Goal: Task Accomplishment & Management: Manage account settings

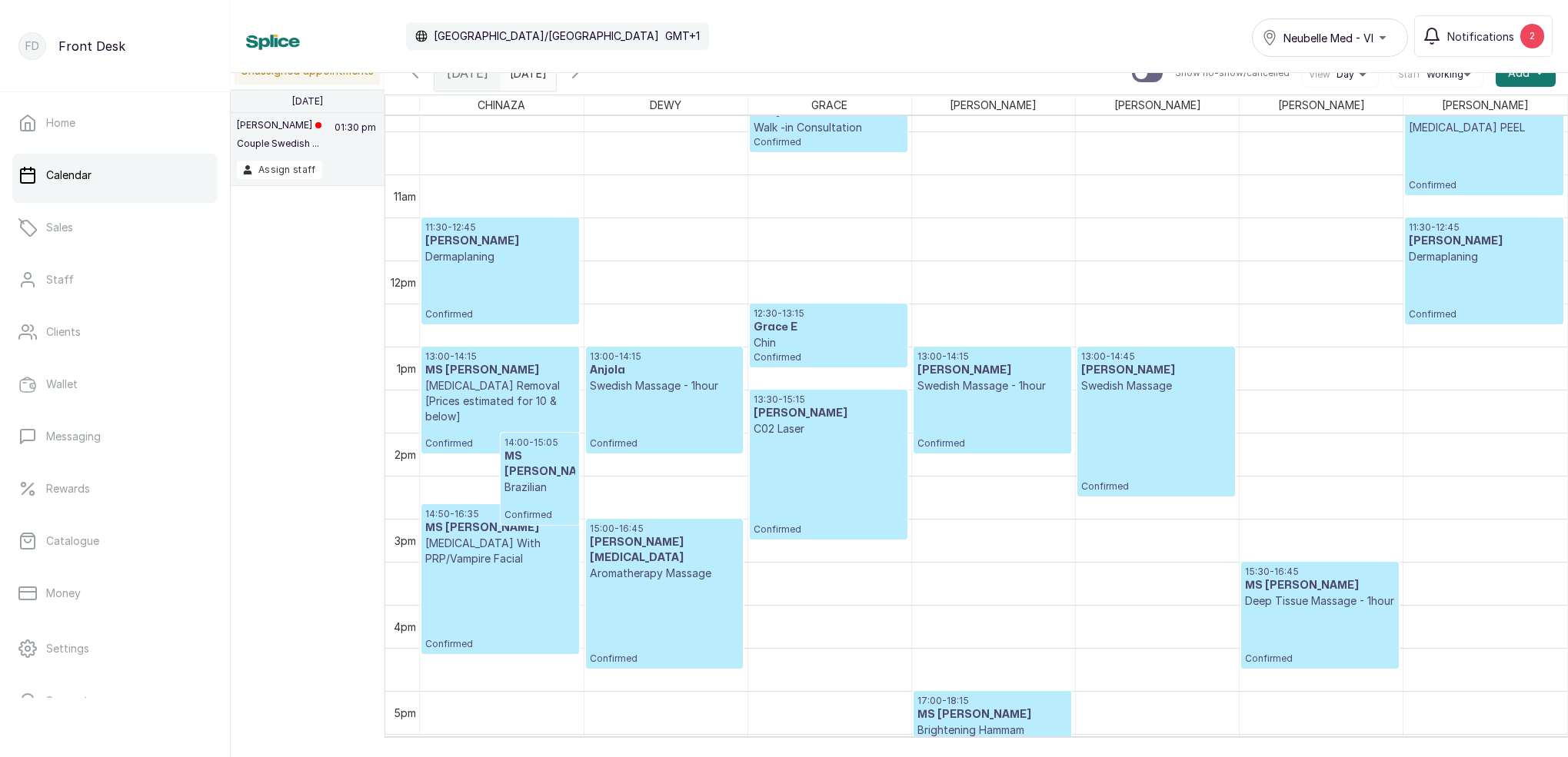
scroll to position [870, 0]
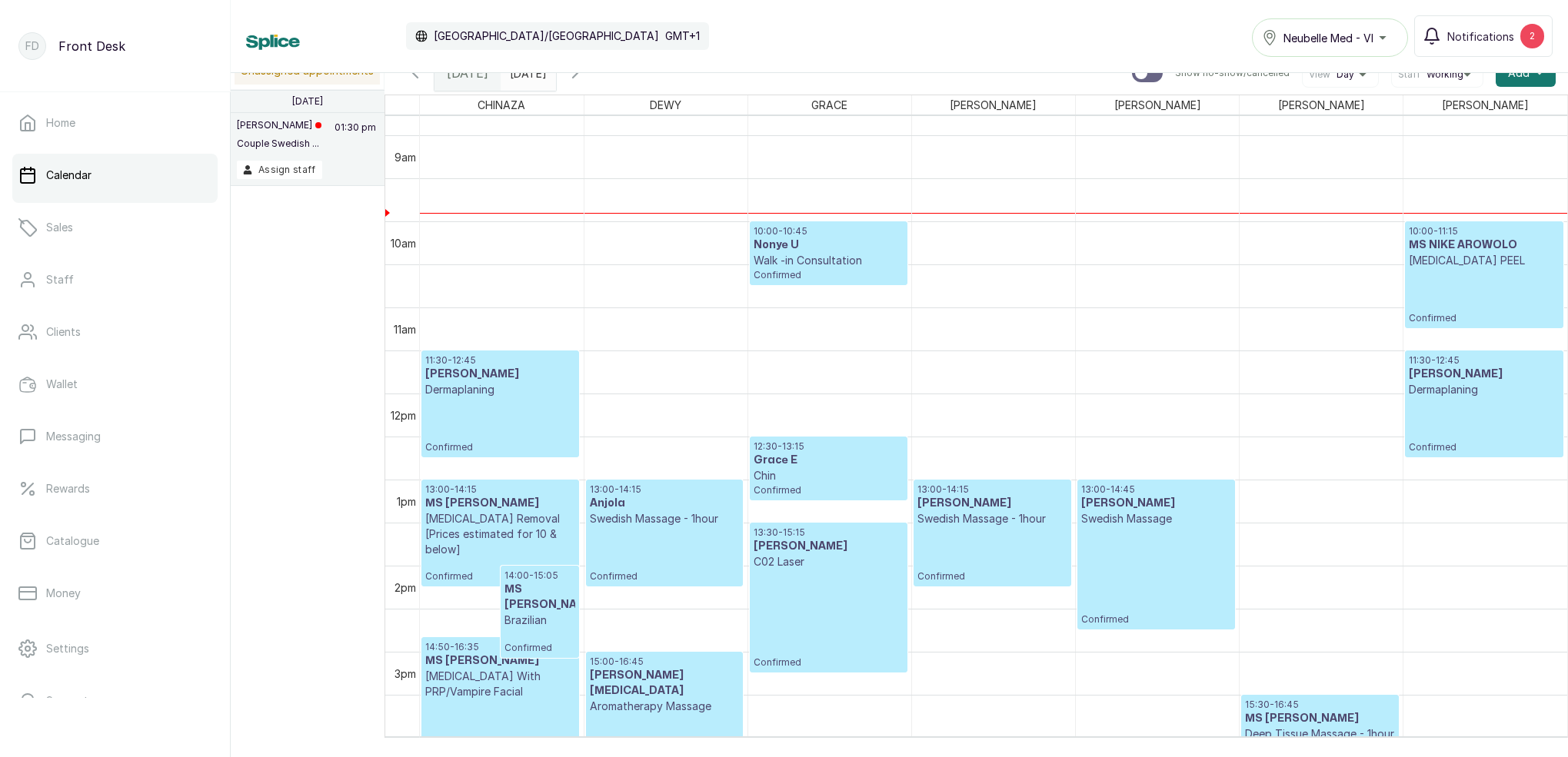
click at [1503, 246] on h3 "MS NIKE AROWOLO" at bounding box center [1483, 246] width 150 height 16
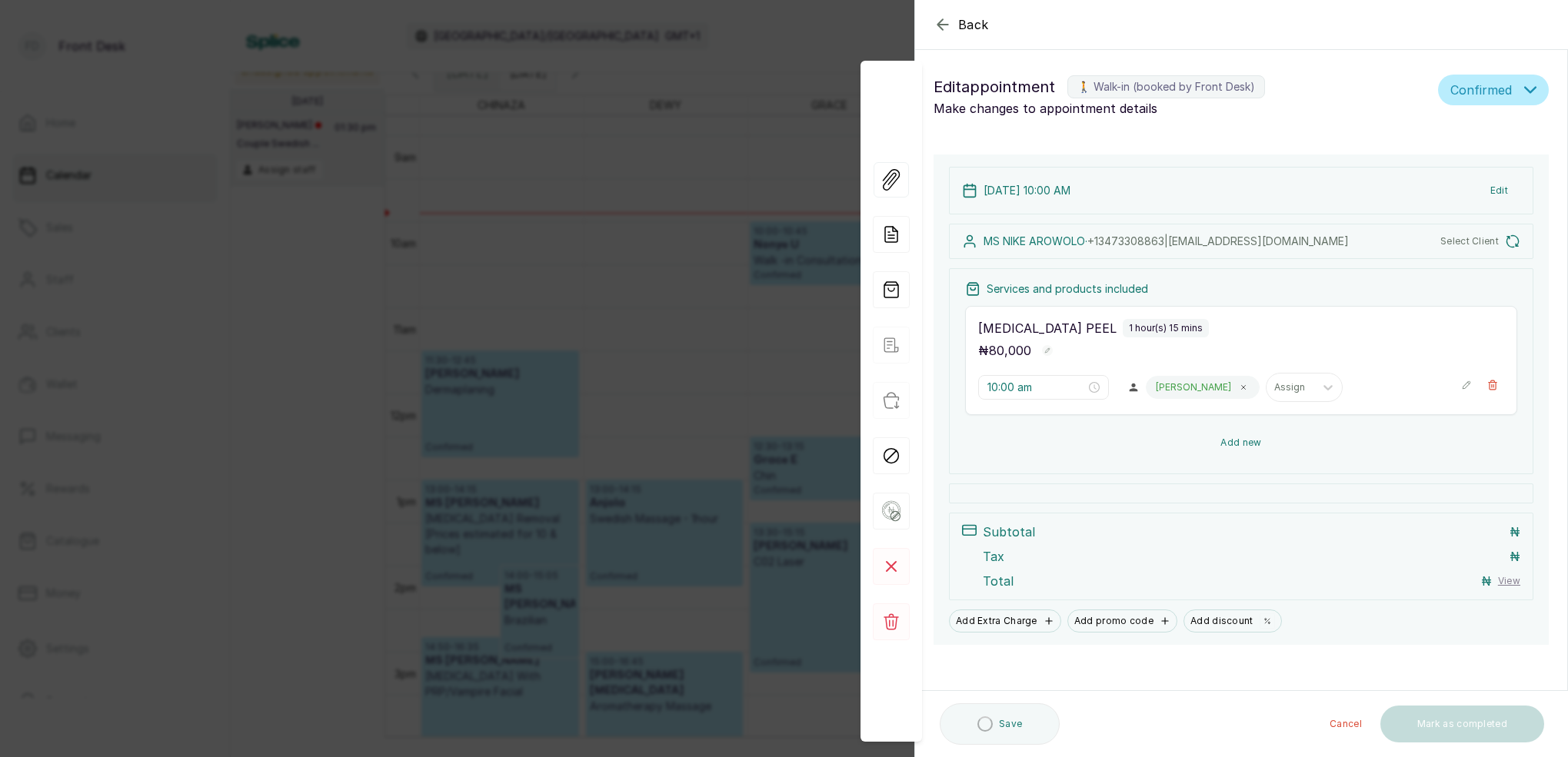
scroll to position [0, 0]
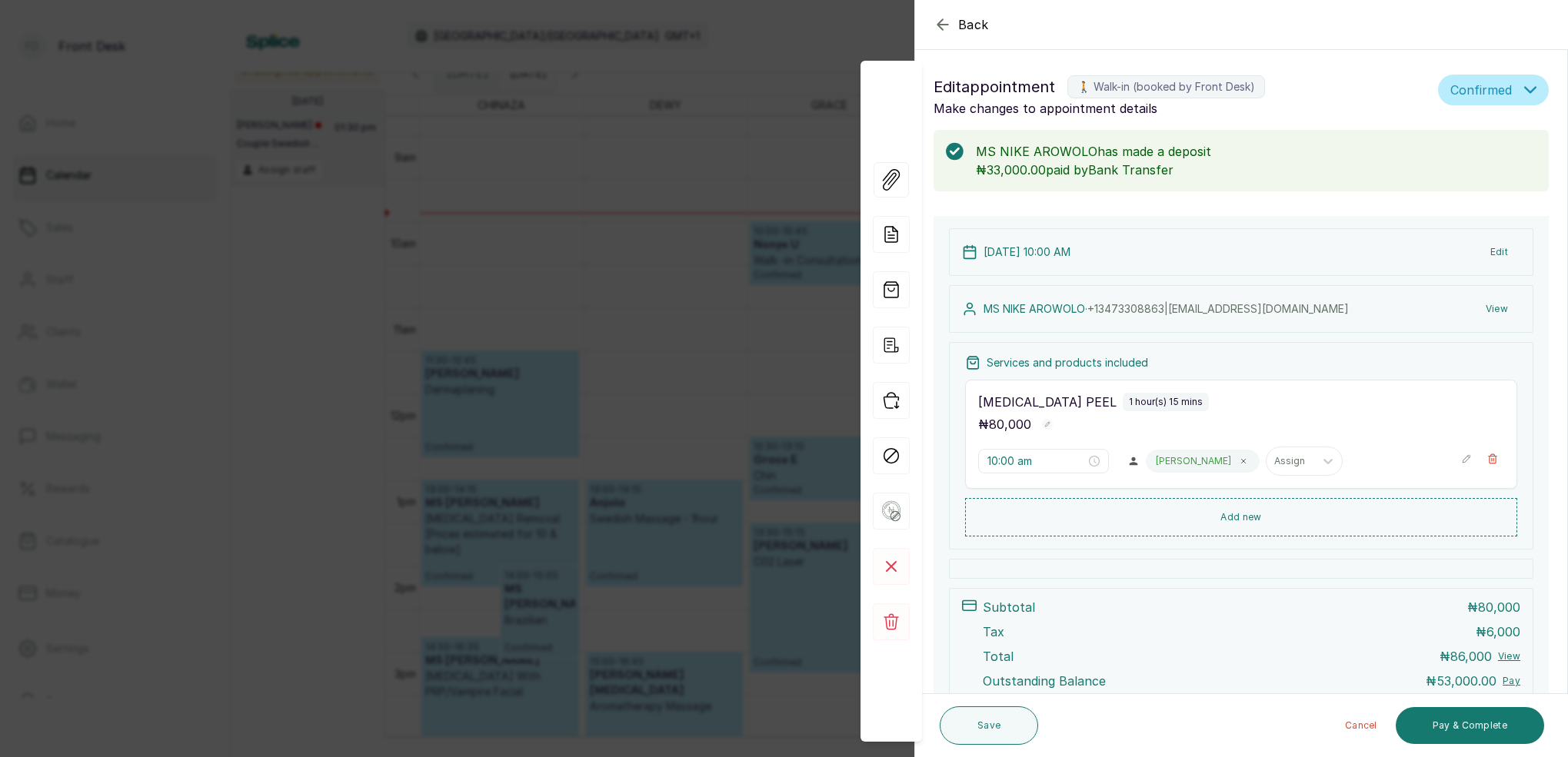
click at [938, 24] on icon "button" at bounding box center [942, 24] width 10 height 10
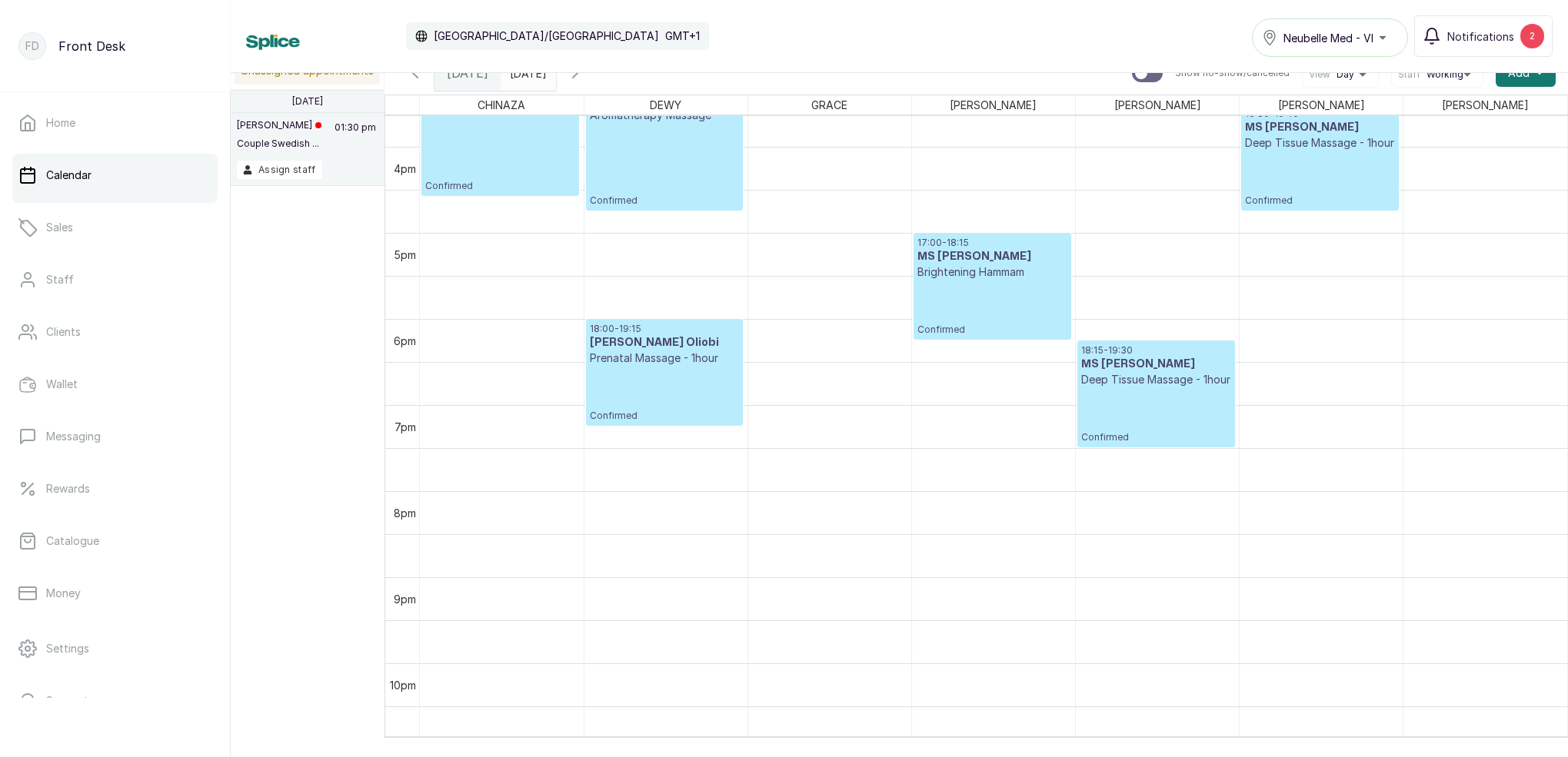
scroll to position [1341, 0]
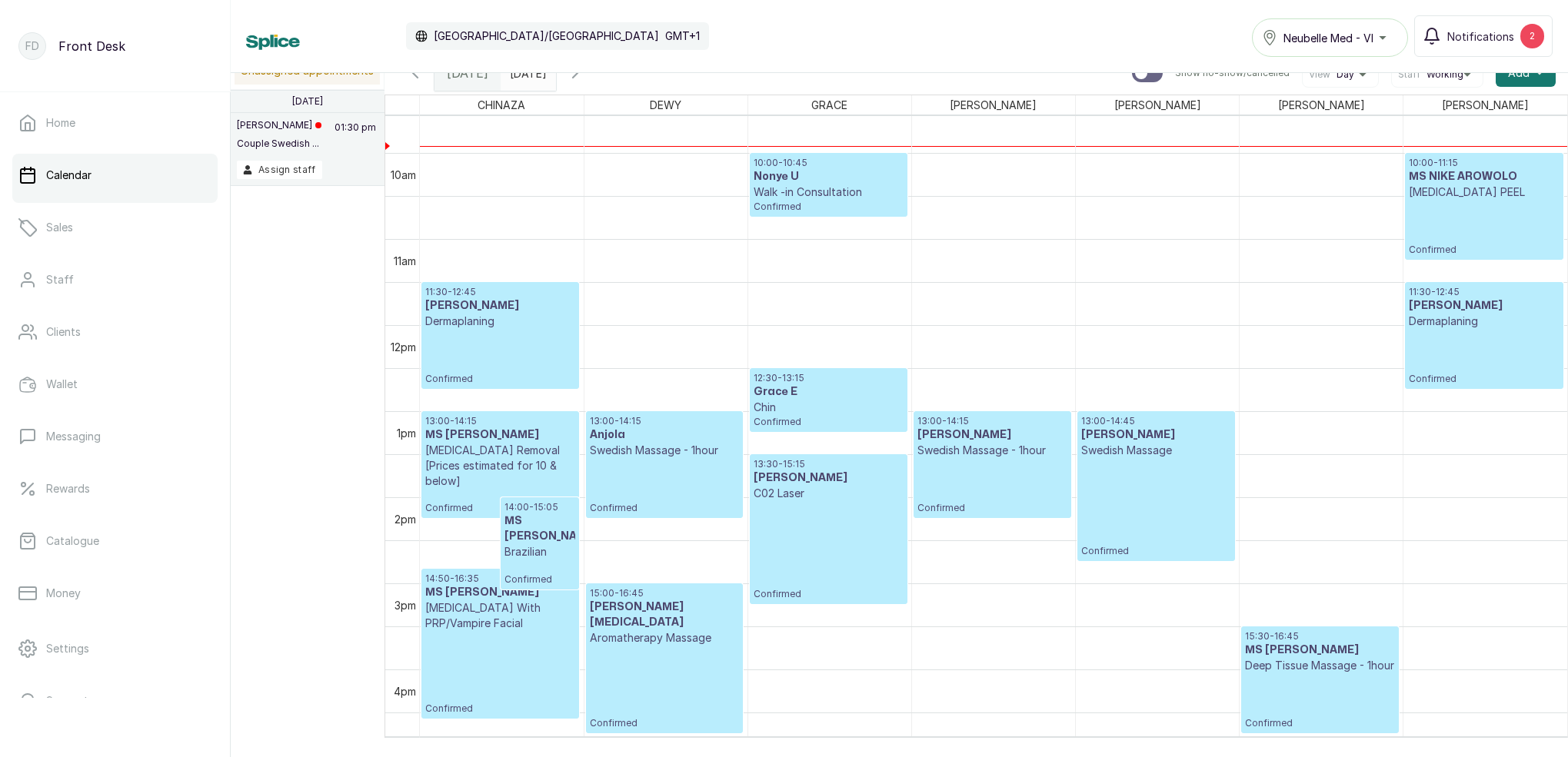
click at [585, 73] on icon "button" at bounding box center [575, 73] width 19 height 19
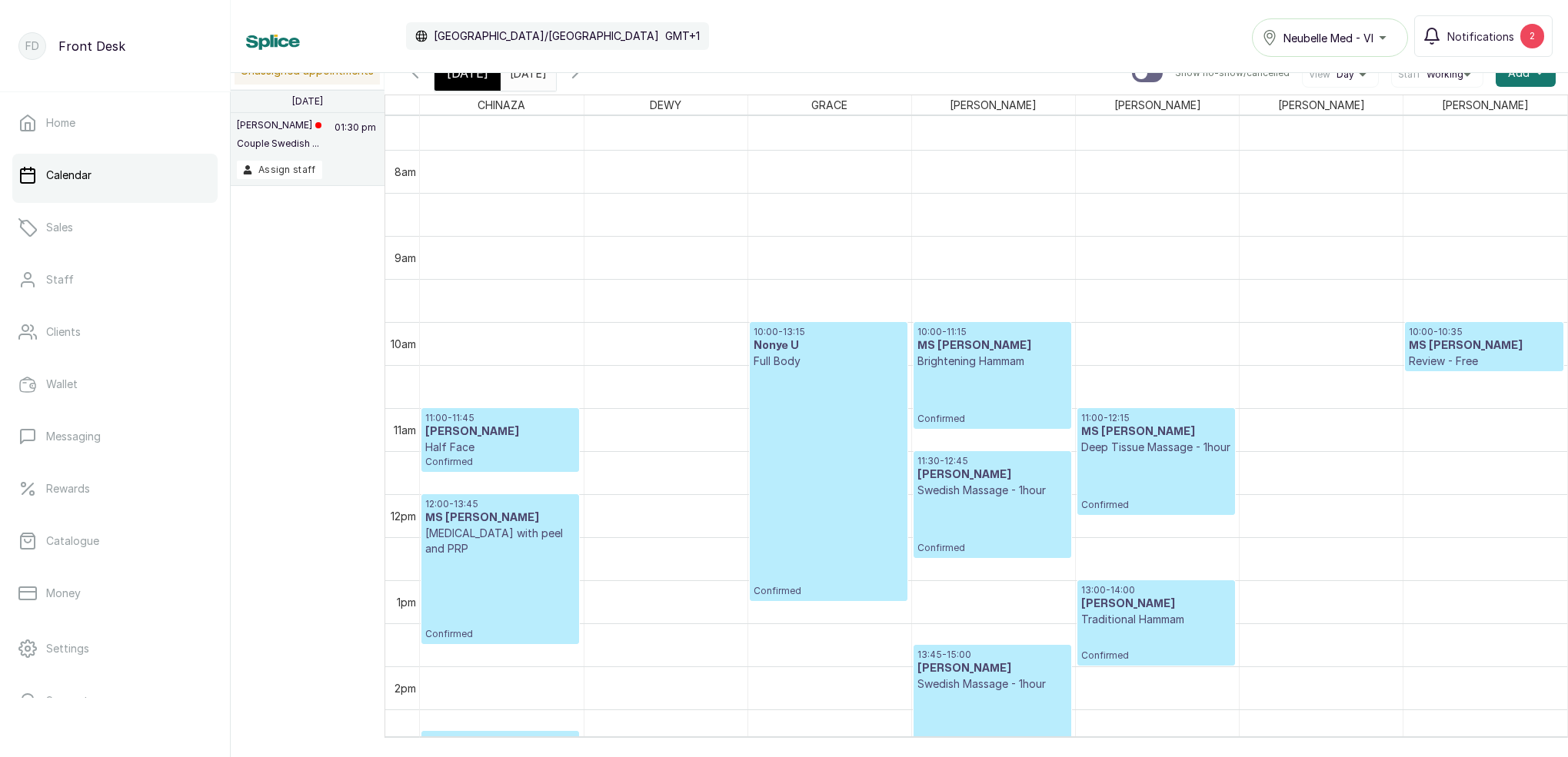
click at [414, 75] on icon "button" at bounding box center [415, 73] width 5 height 9
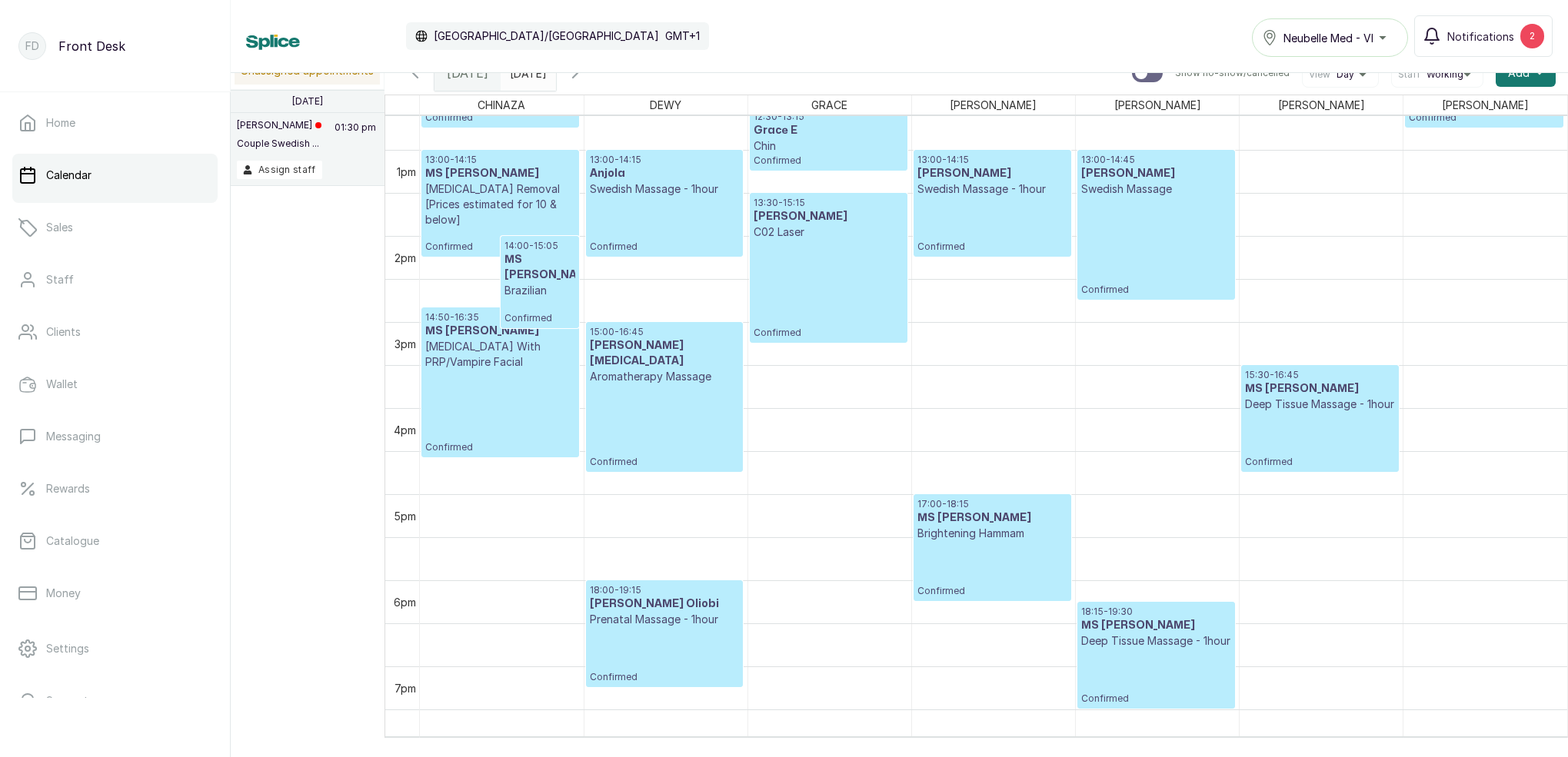
scroll to position [796, 0]
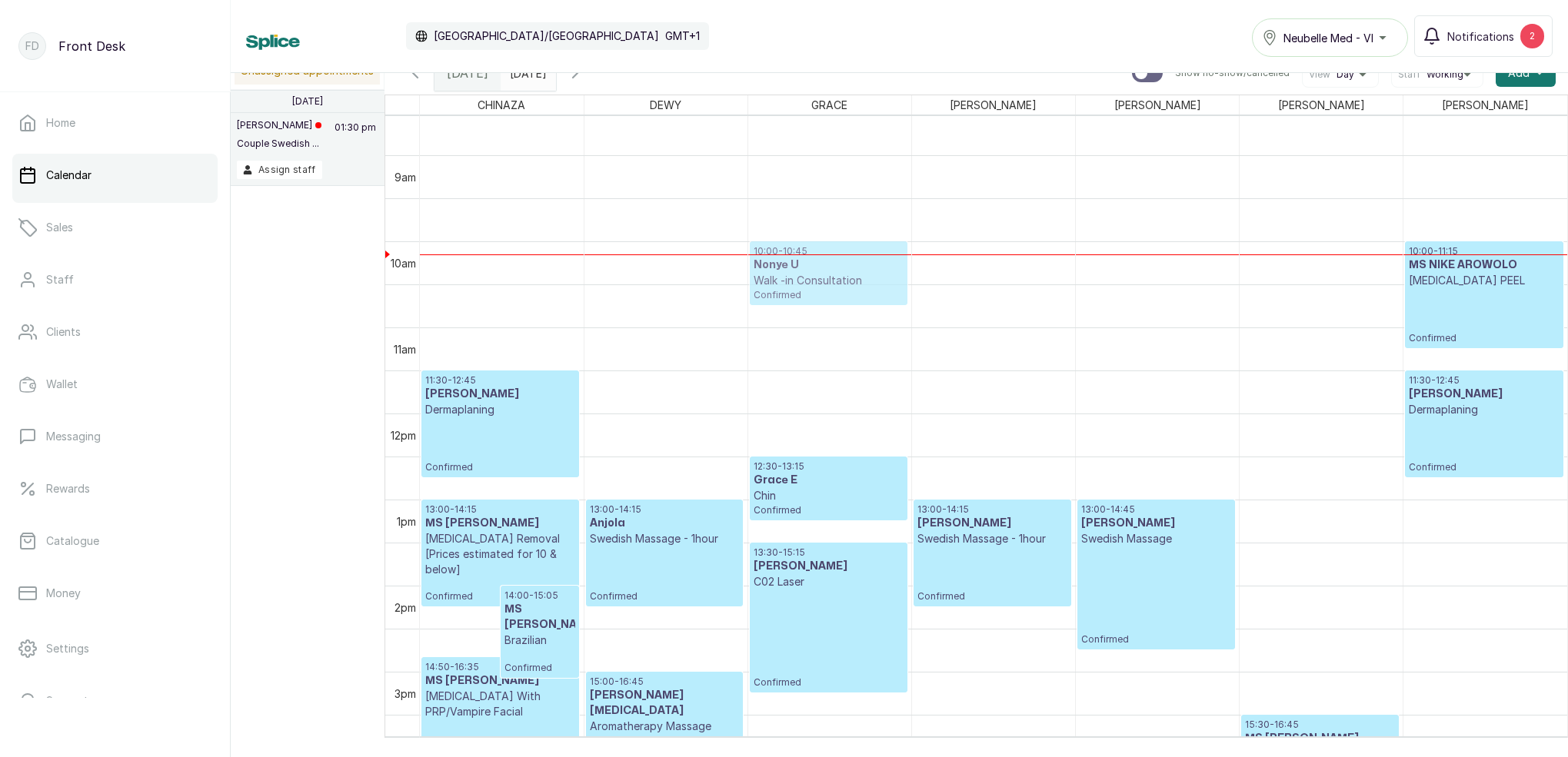
drag, startPoint x: 819, startPoint y: 273, endPoint x: 821, endPoint y: 282, distance: 9.2
click at [822, 282] on div "10:00 - 10:45 Nonye U Walk -in Consultation Confirmed 12:30 - 13:15 [PERSON_NAM…" at bounding box center [830, 413] width 163 height 2066
click at [819, 282] on p "Walk -in Consultation" at bounding box center [828, 281] width 150 height 16
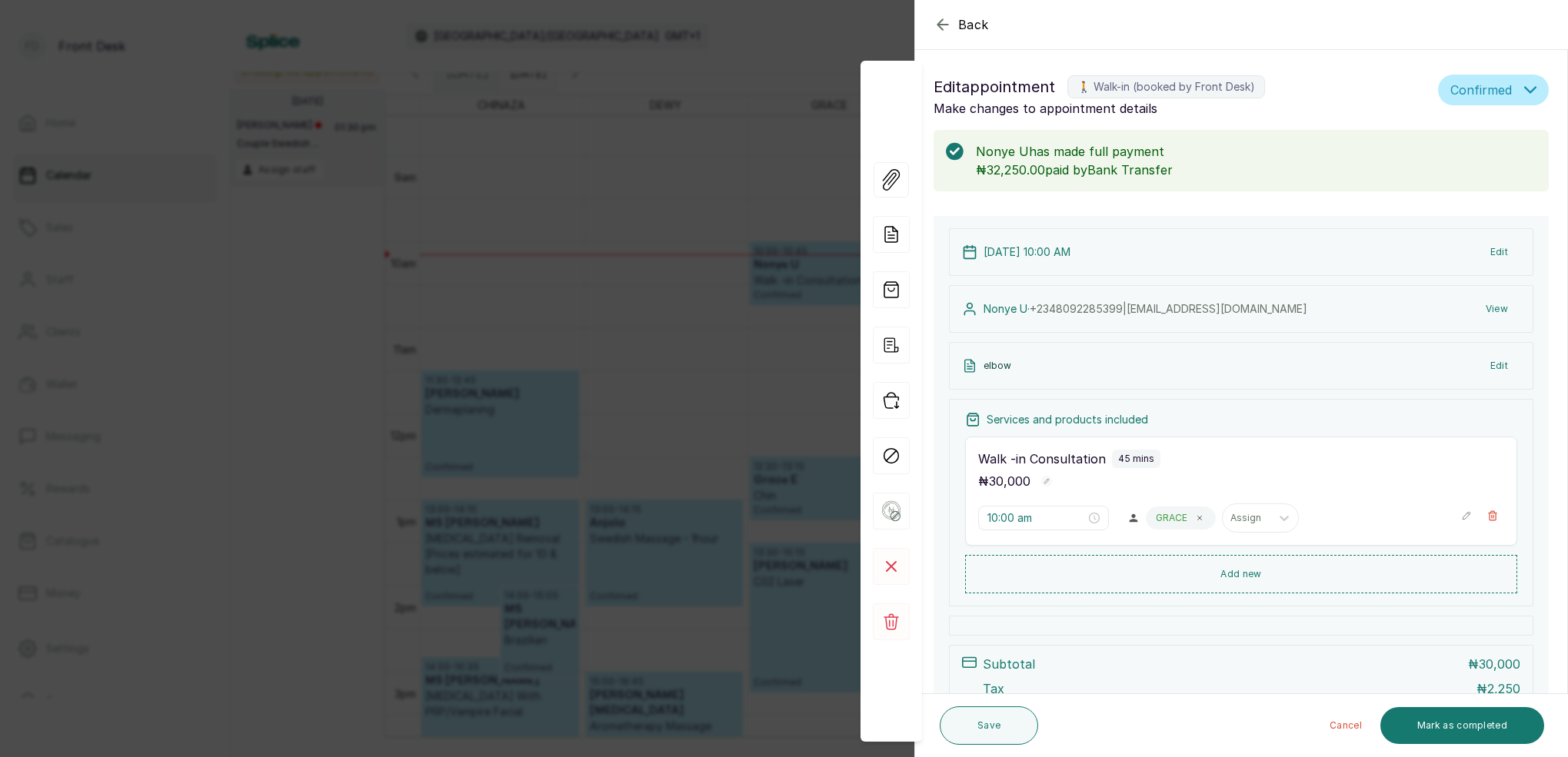
click at [1012, 445] on div "Walk -in Consultation 45 mins ₦ 30,000 10:00 am GRACE Assign" at bounding box center [1241, 490] width 552 height 109
click at [1010, 517] on input "10:00 am" at bounding box center [1036, 519] width 98 height 17
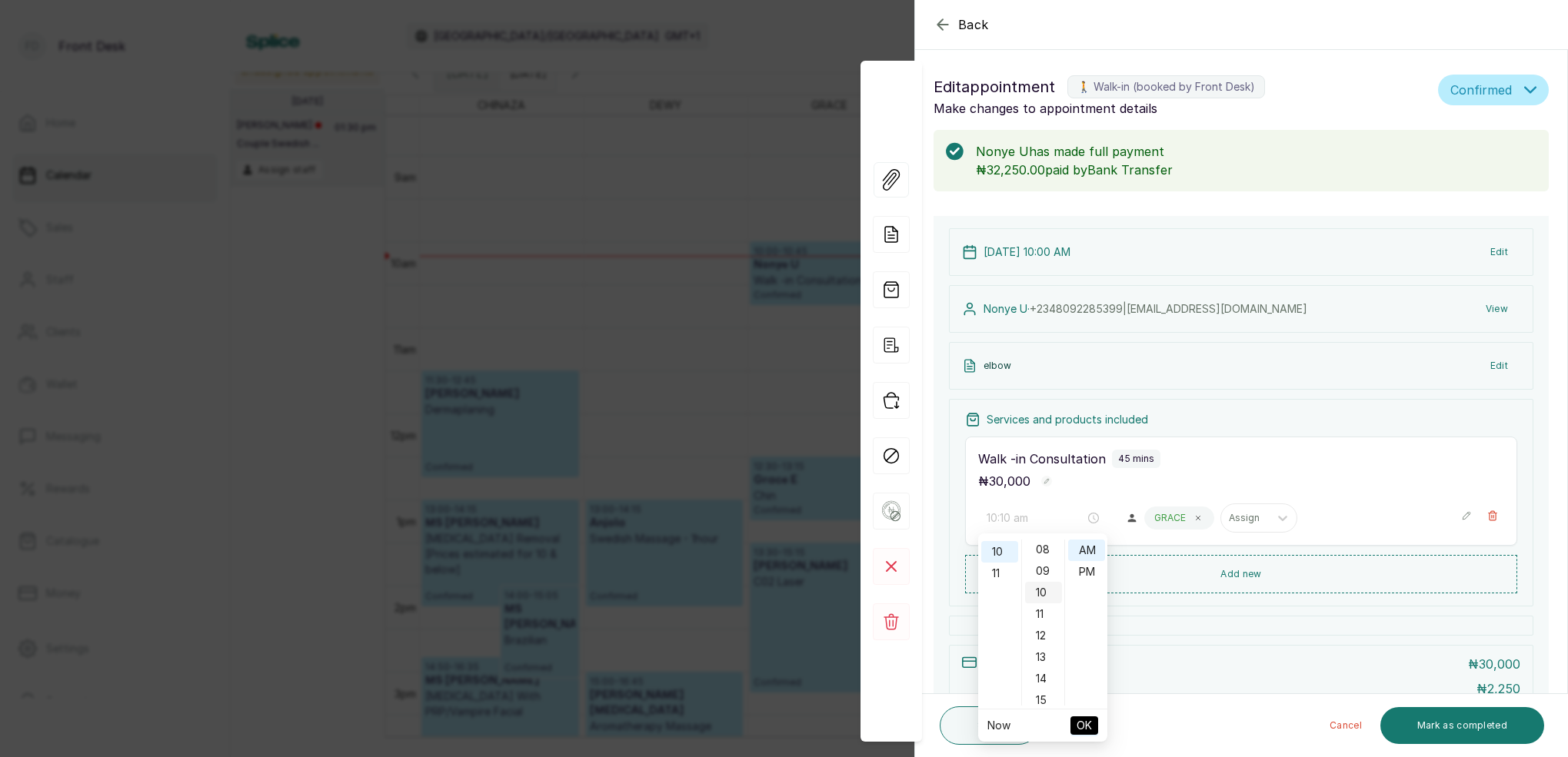
click at [1035, 589] on div "10" at bounding box center [1043, 592] width 37 height 21
type input "10:10 am"
click at [1080, 725] on span "OK" at bounding box center [1085, 725] width 16 height 29
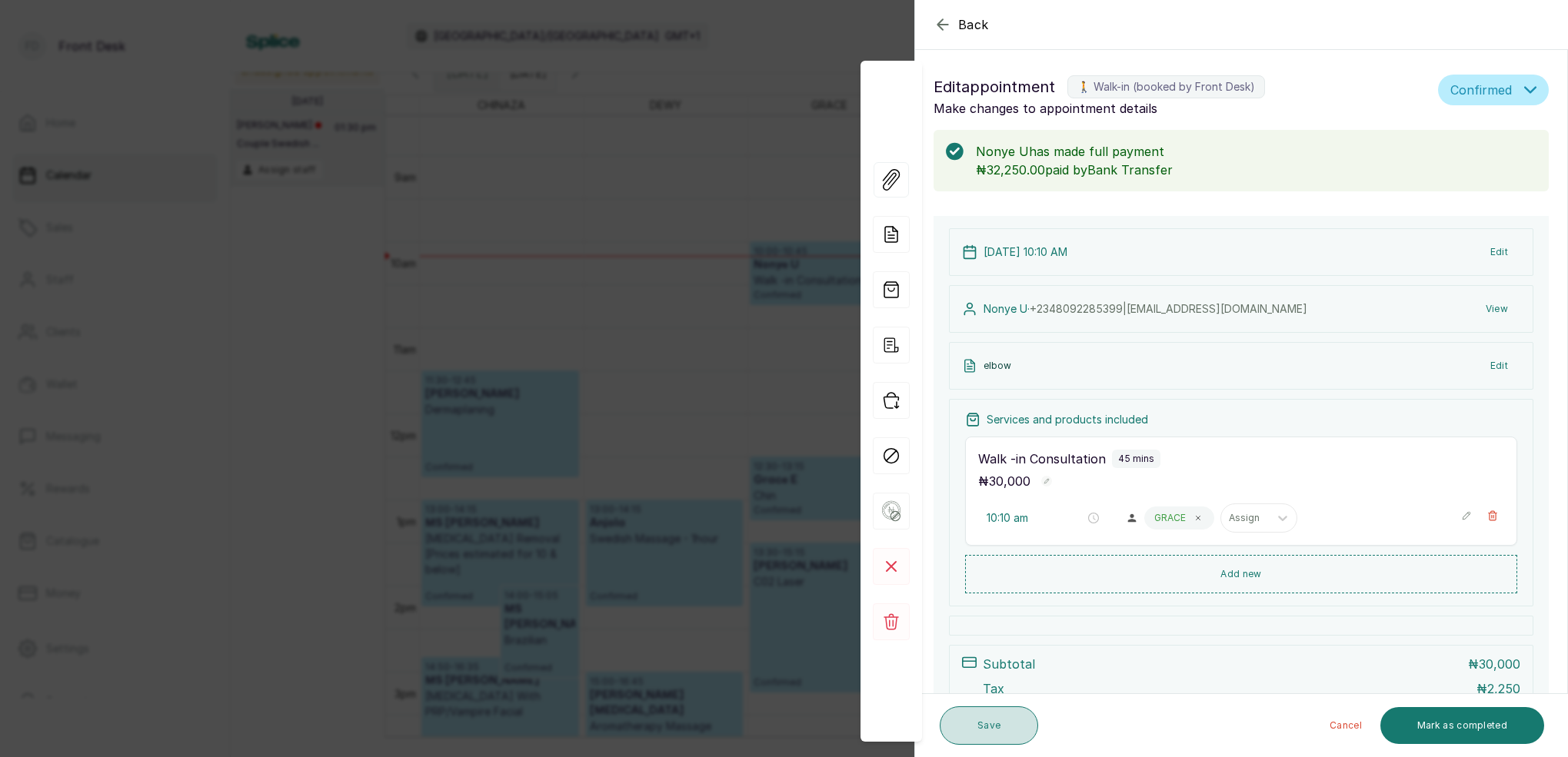
click at [991, 721] on button "Save" at bounding box center [988, 725] width 98 height 38
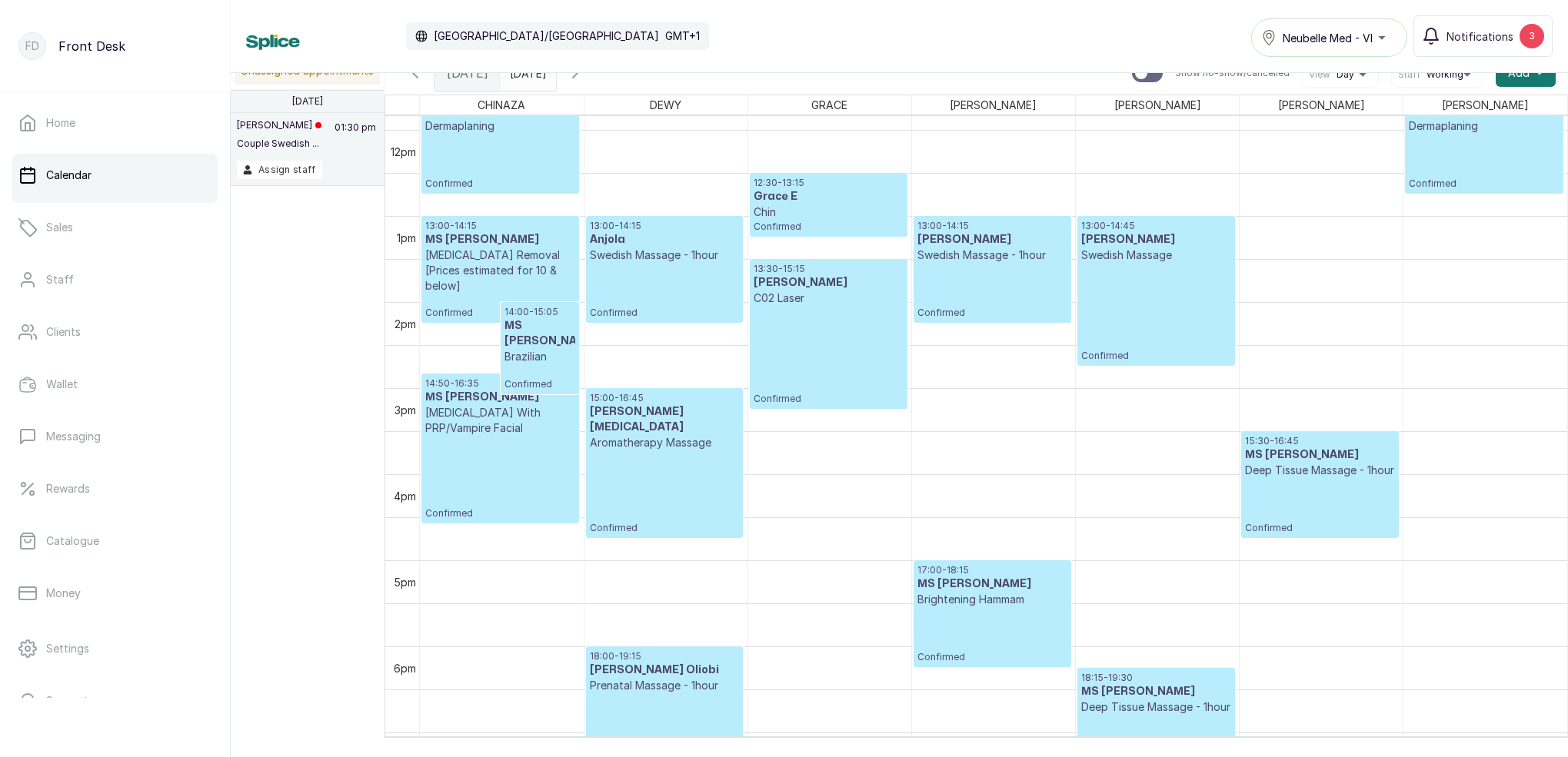
scroll to position [1027, 0]
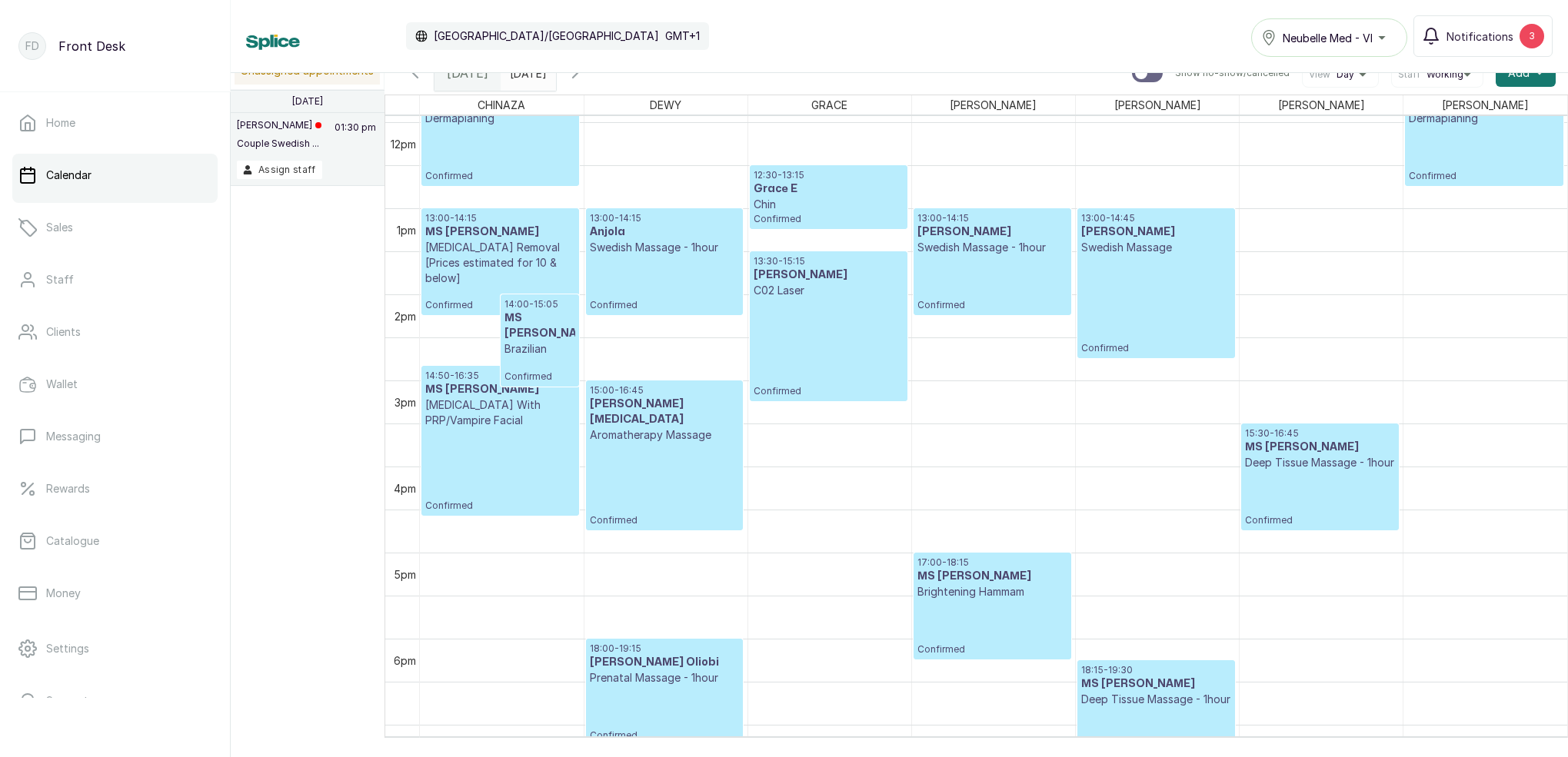
click at [1008, 271] on div "13:00 - 14:15 [PERSON_NAME] Swedish Massage - 1hour Confirmed 17:00 - 18:15 MS …" at bounding box center [994, 122] width 163 height 2066
click at [1008, 271] on div "13:00 - 14:15 [PERSON_NAME] Swedish Massage - 1hour Confirmed" at bounding box center [992, 261] width 150 height 99
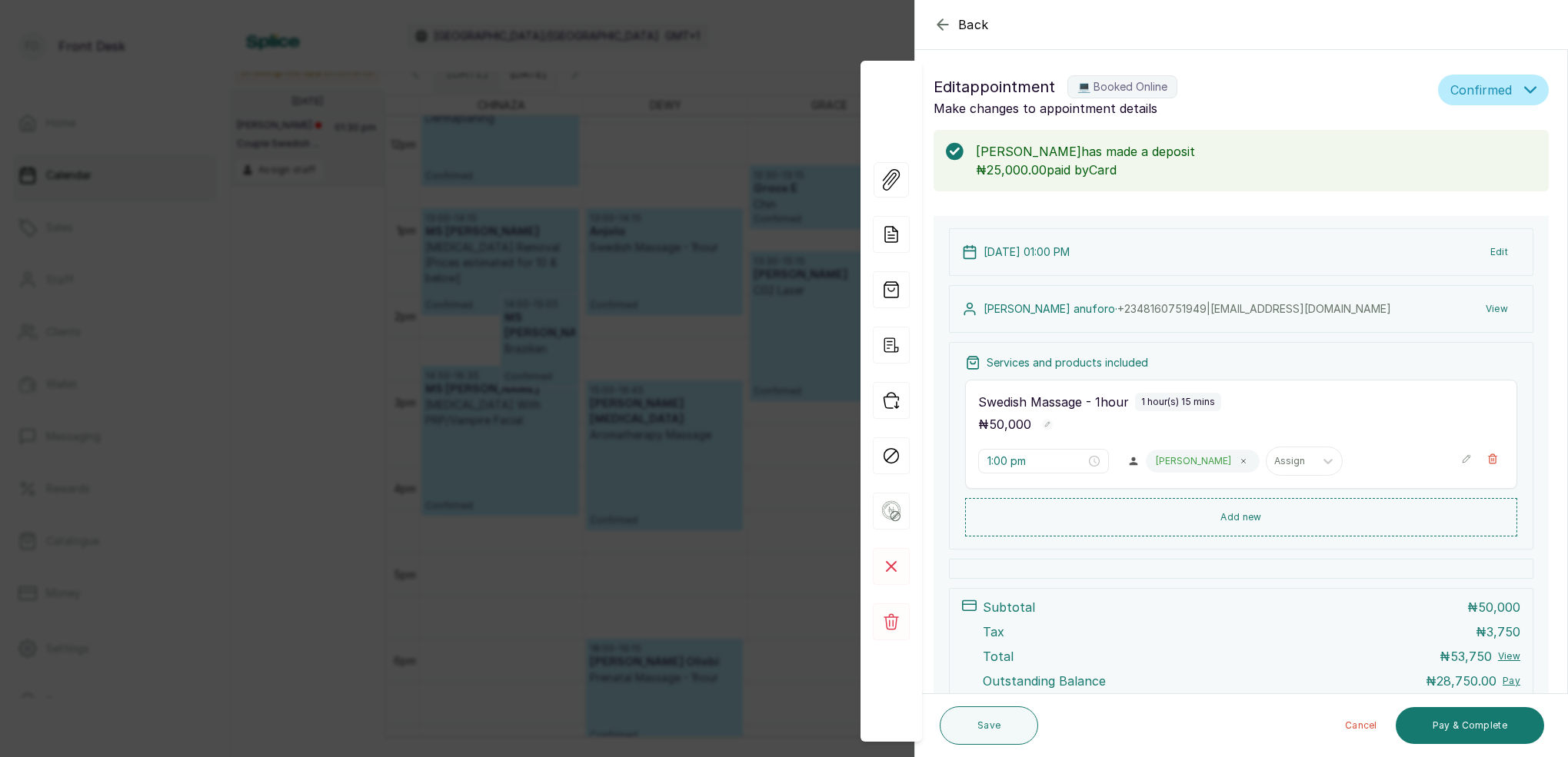
scroll to position [0, 0]
click at [737, 16] on div "Back Appointment Details Edit appointment 💻 Booked Online Make changes to appoi…" at bounding box center [784, 378] width 1568 height 757
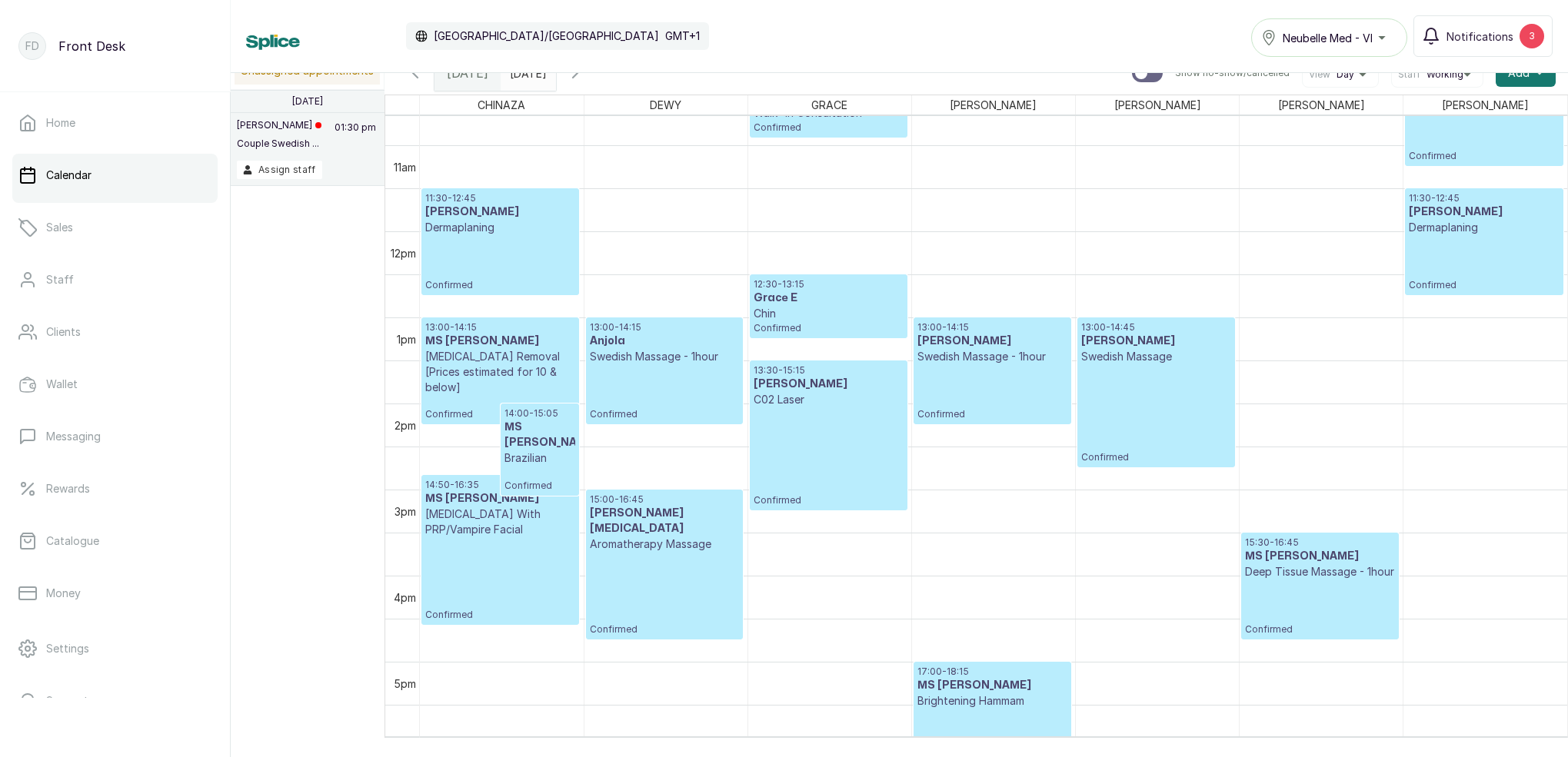
scroll to position [919, 0]
click at [831, 325] on span "Confirmed" at bounding box center [828, 327] width 150 height 13
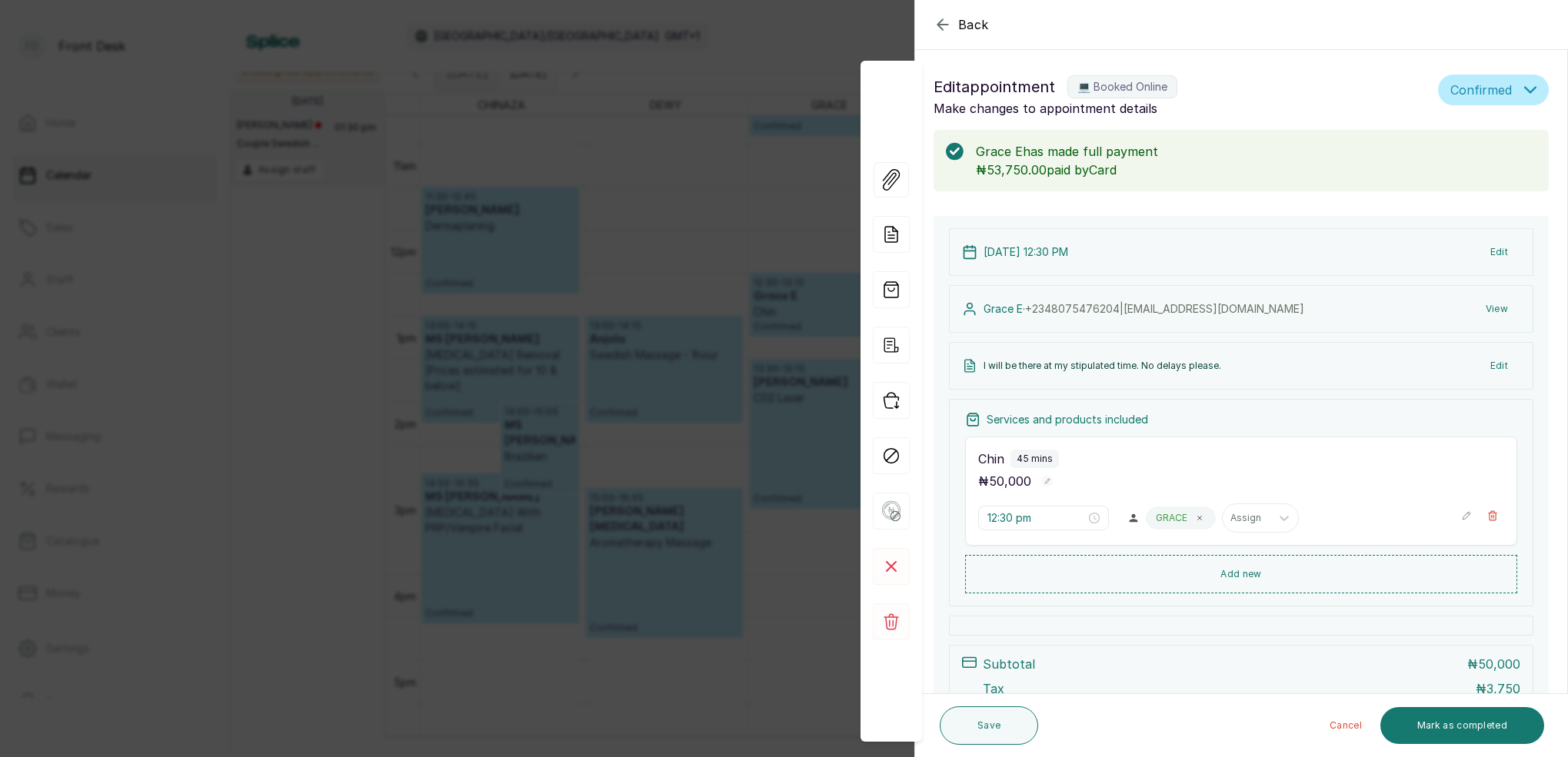
click at [947, 27] on icon "button" at bounding box center [943, 25] width 19 height 19
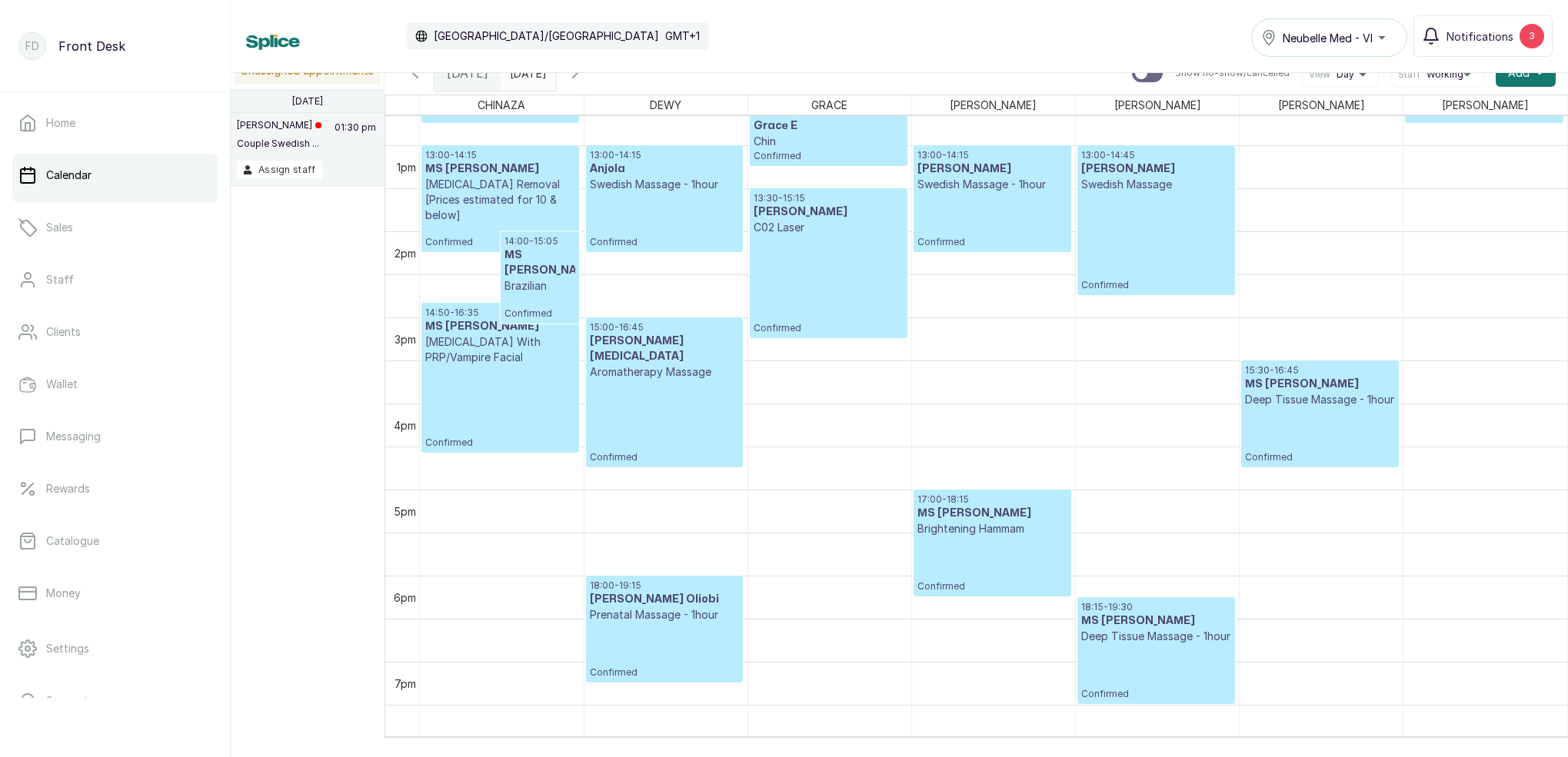
scroll to position [0, 0]
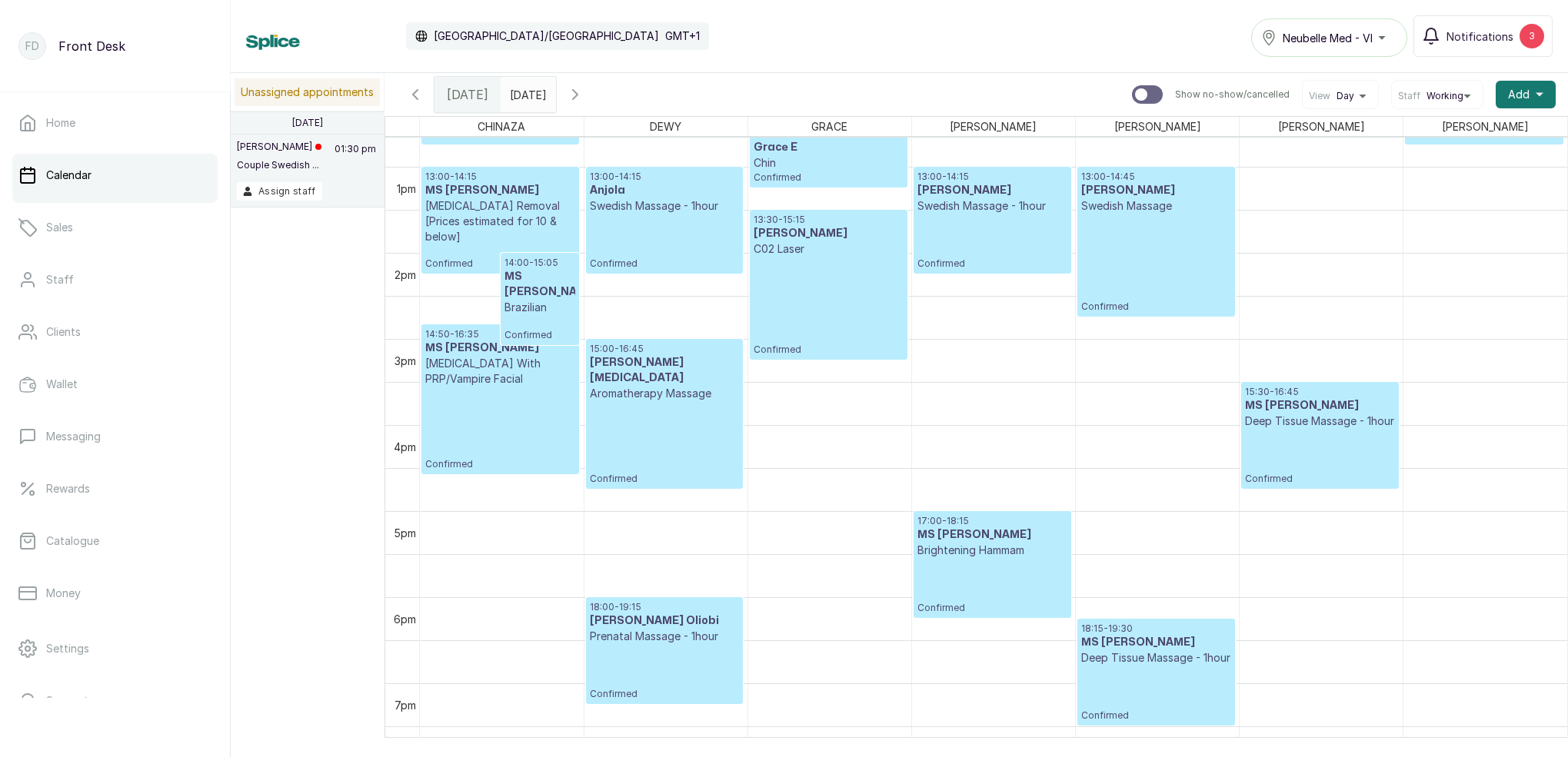
type input "dd/MM/yyyy"
click at [526, 93] on input "dd/MM/yyyy" at bounding box center [513, 90] width 24 height 26
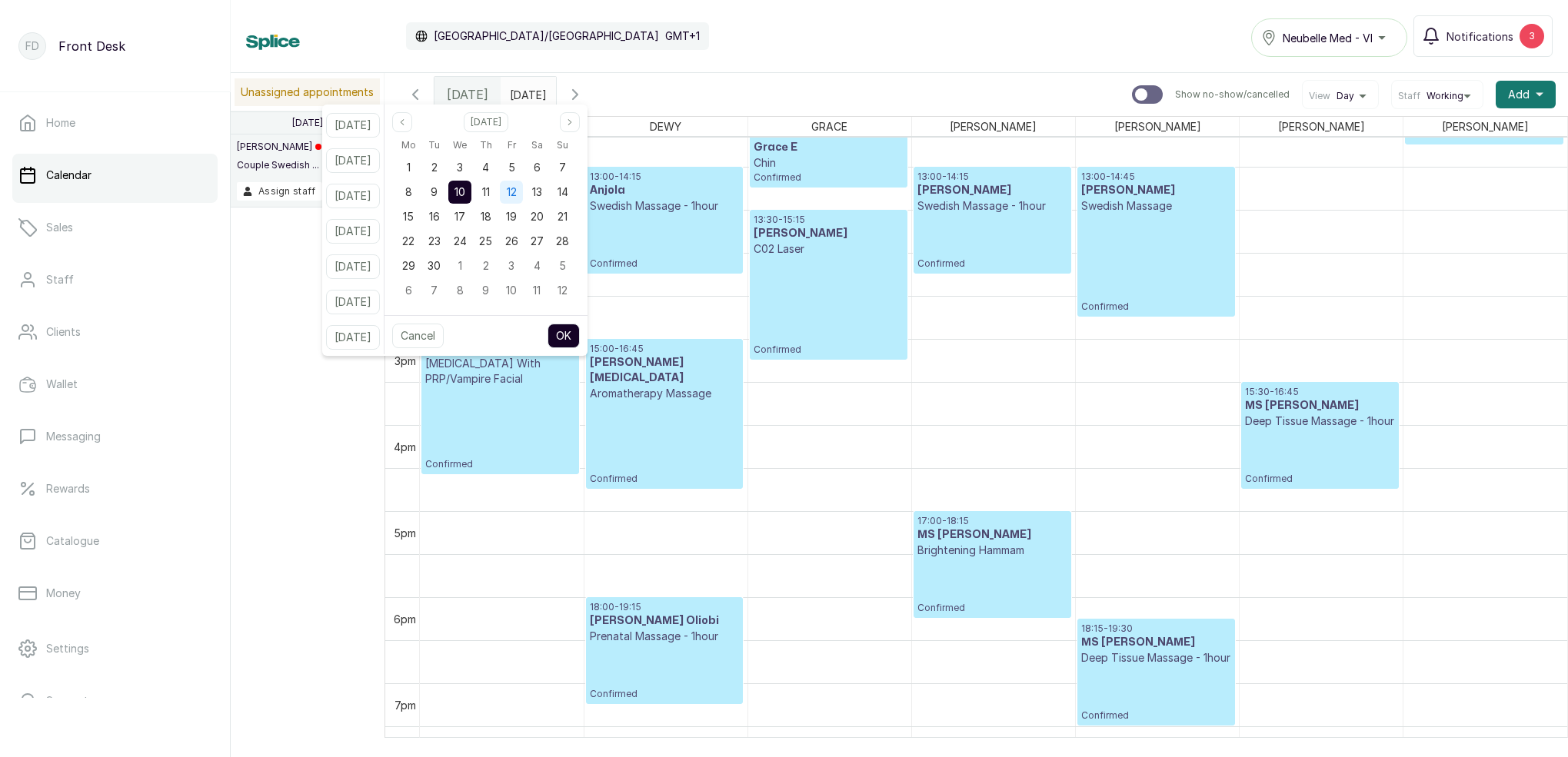
click at [516, 197] on span "12" at bounding box center [512, 191] width 10 height 13
click at [580, 340] on button "OK" at bounding box center [563, 335] width 32 height 24
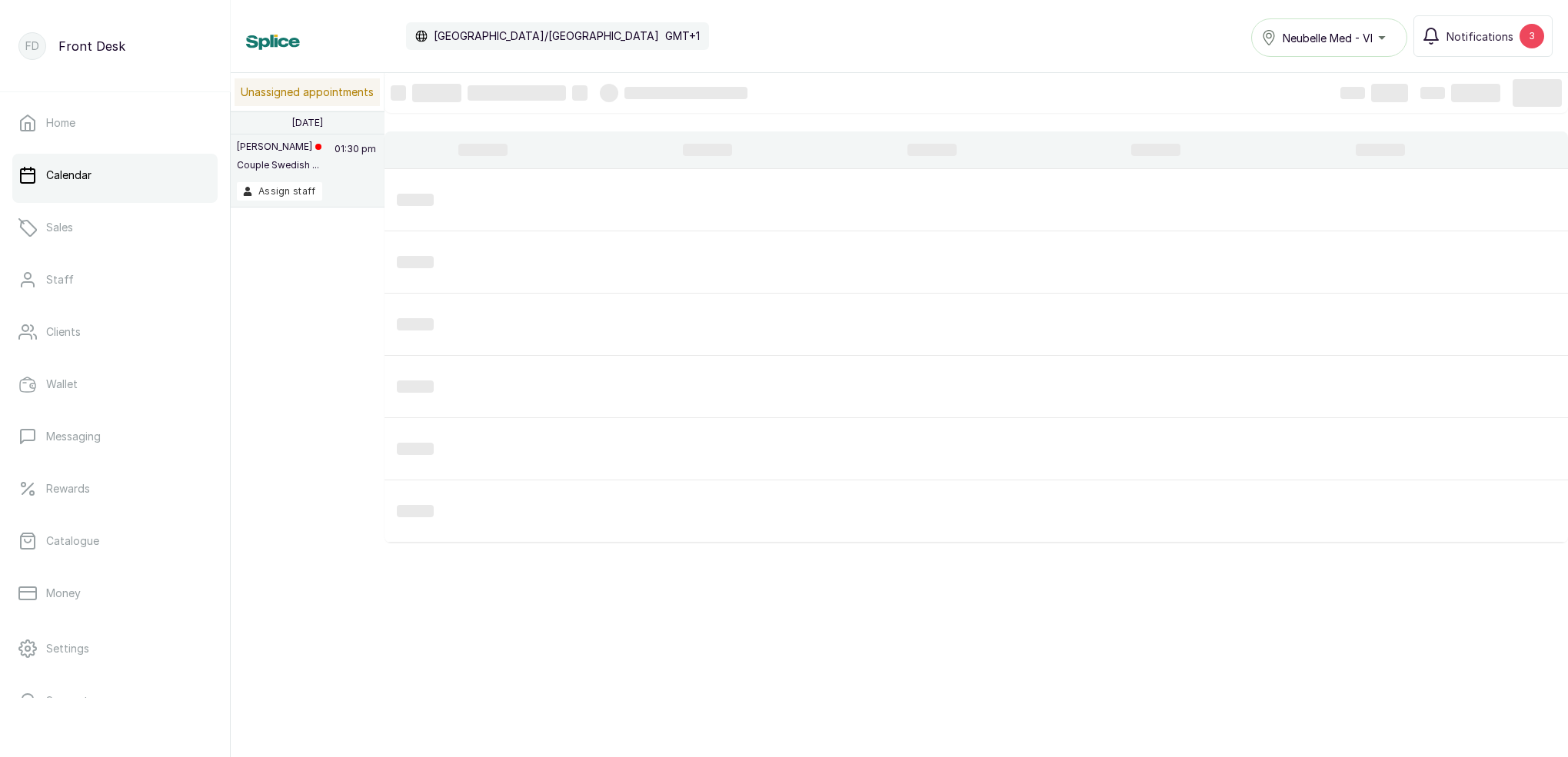
type input "[DATE]"
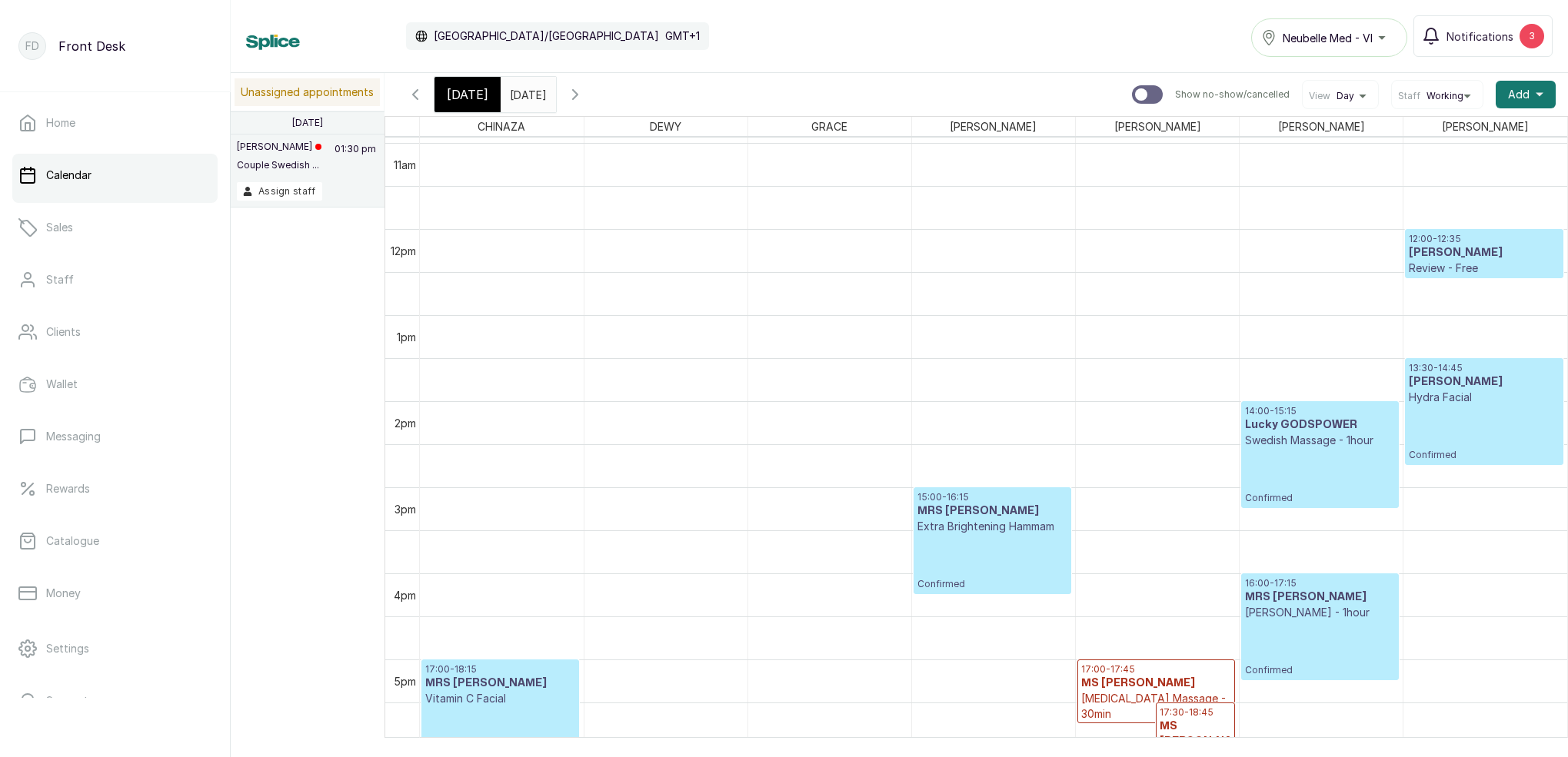
scroll to position [976, 0]
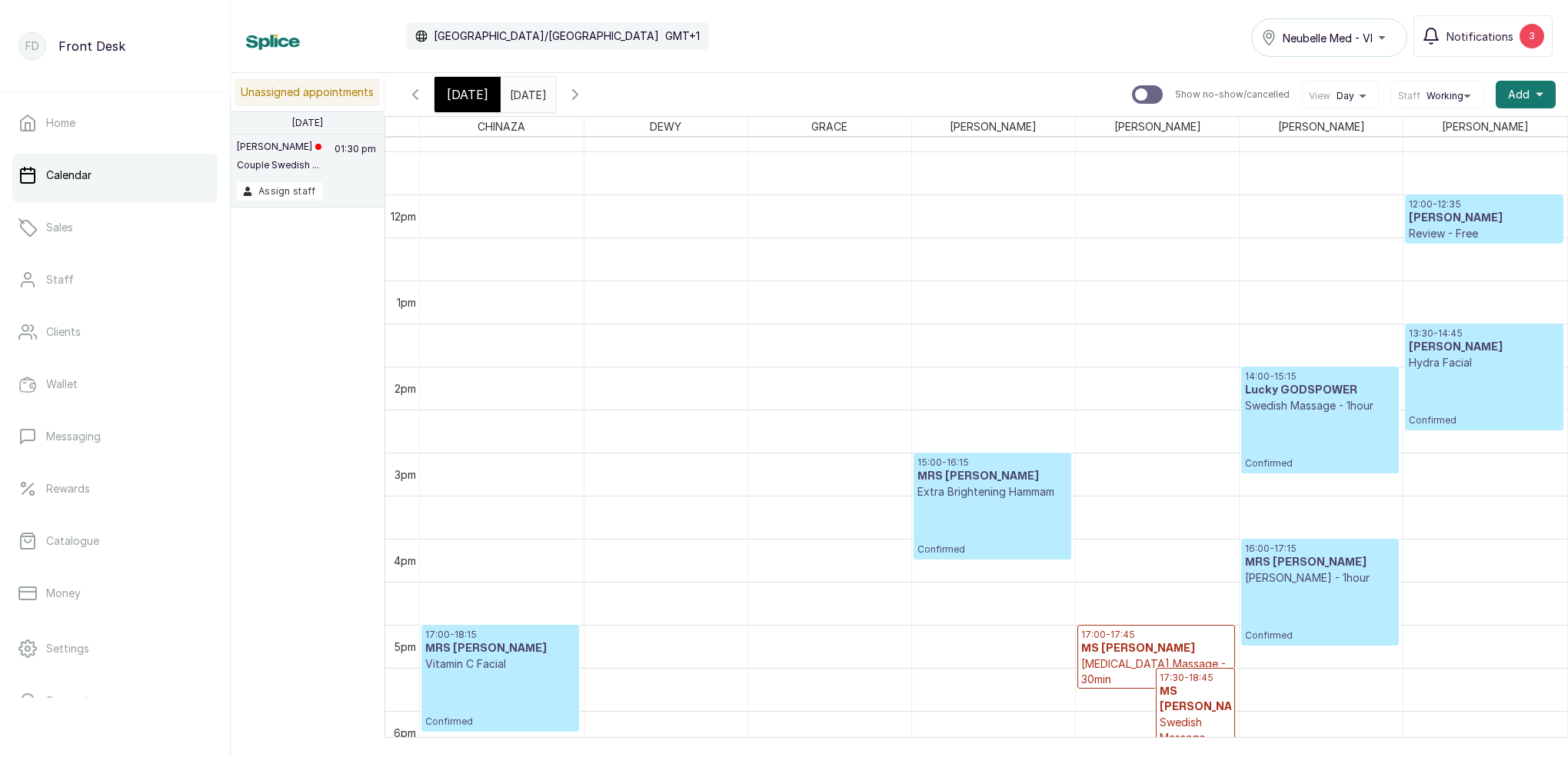
click at [458, 96] on span "[DATE]" at bounding box center [467, 95] width 42 height 19
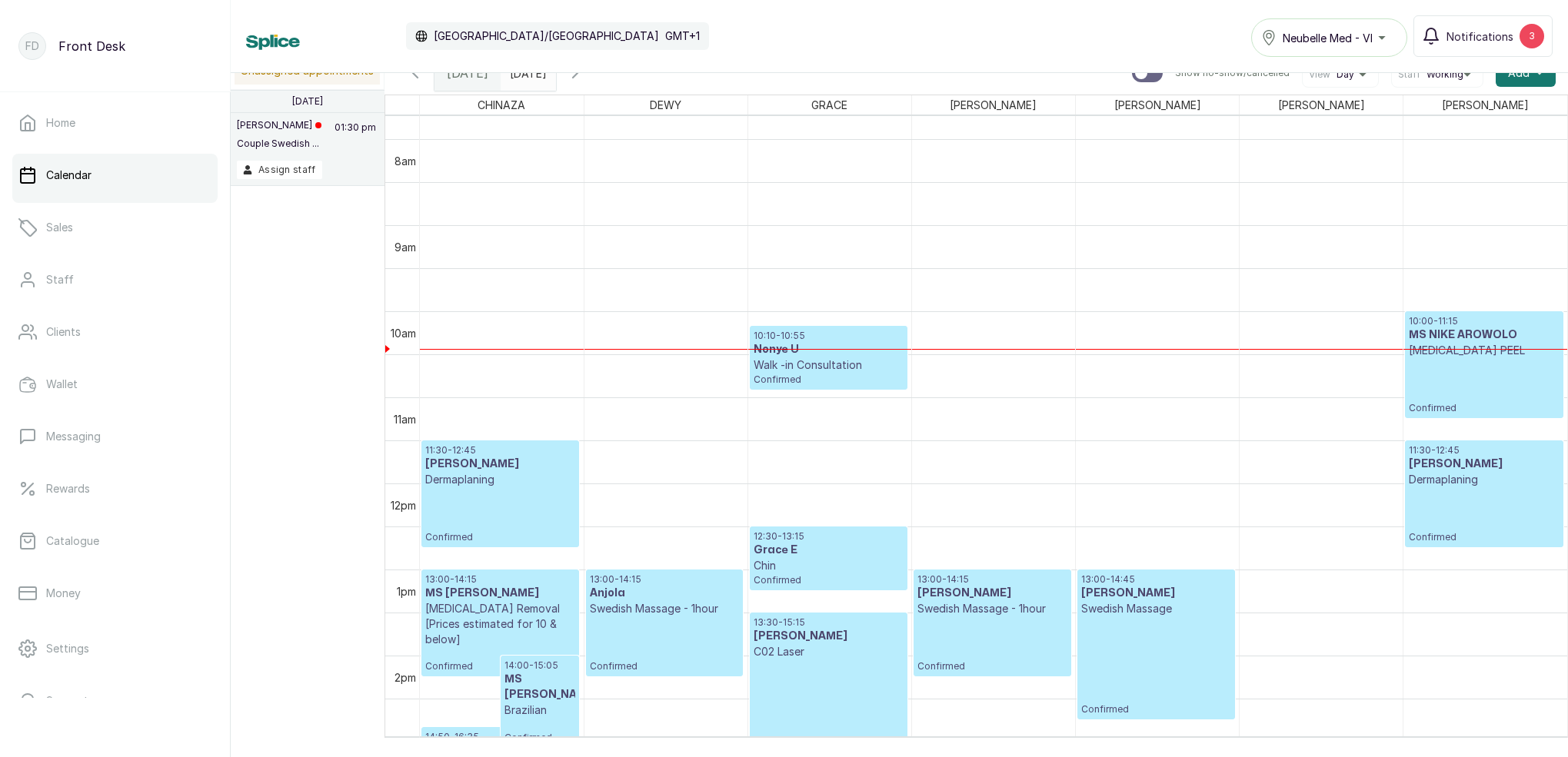
scroll to position [648, 0]
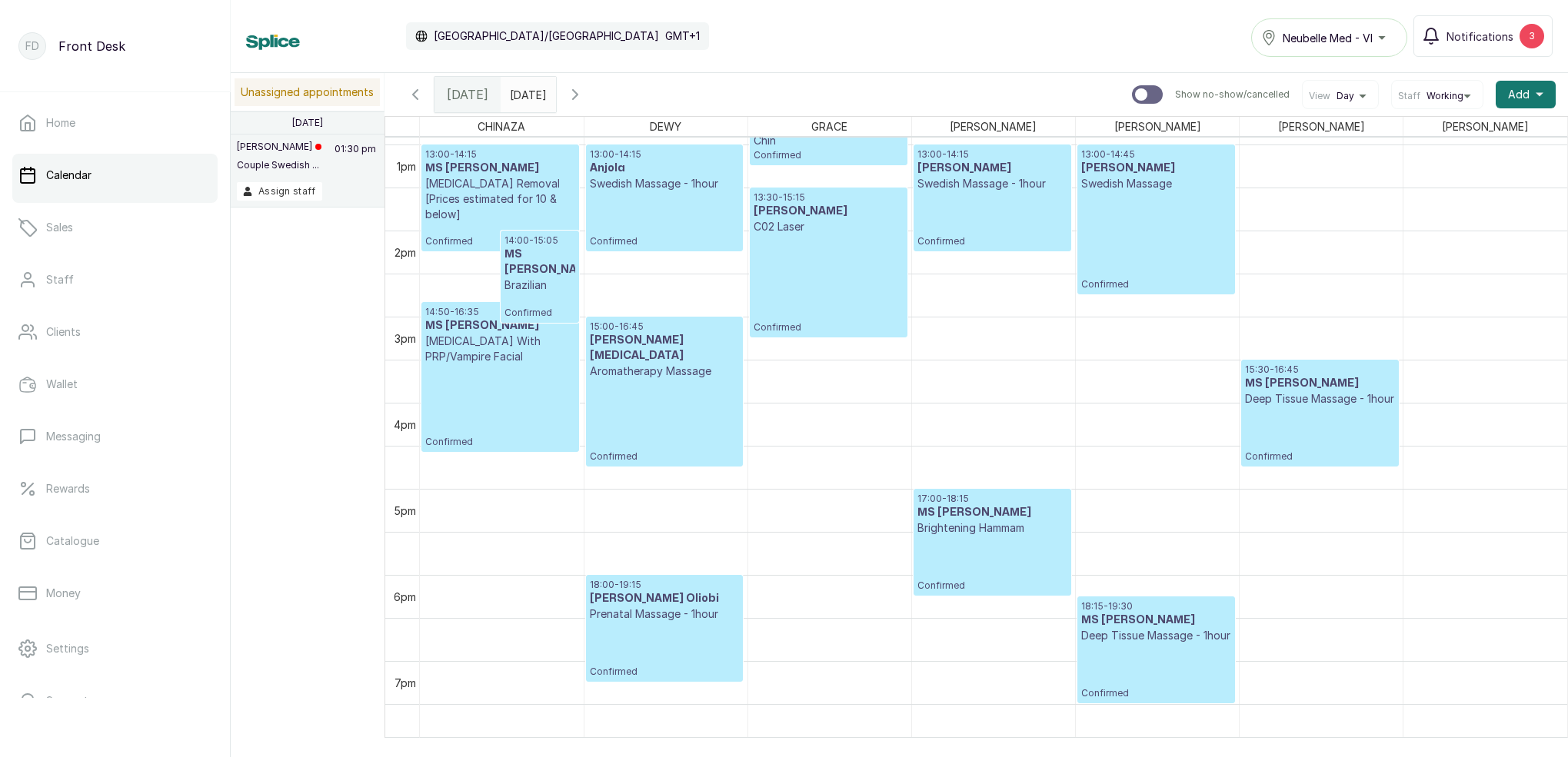
click at [674, 367] on div "15:00 - 16:45 [PERSON_NAME][MEDICAL_DATA] Aromatherapy Massage Confirmed" at bounding box center [664, 391] width 150 height 142
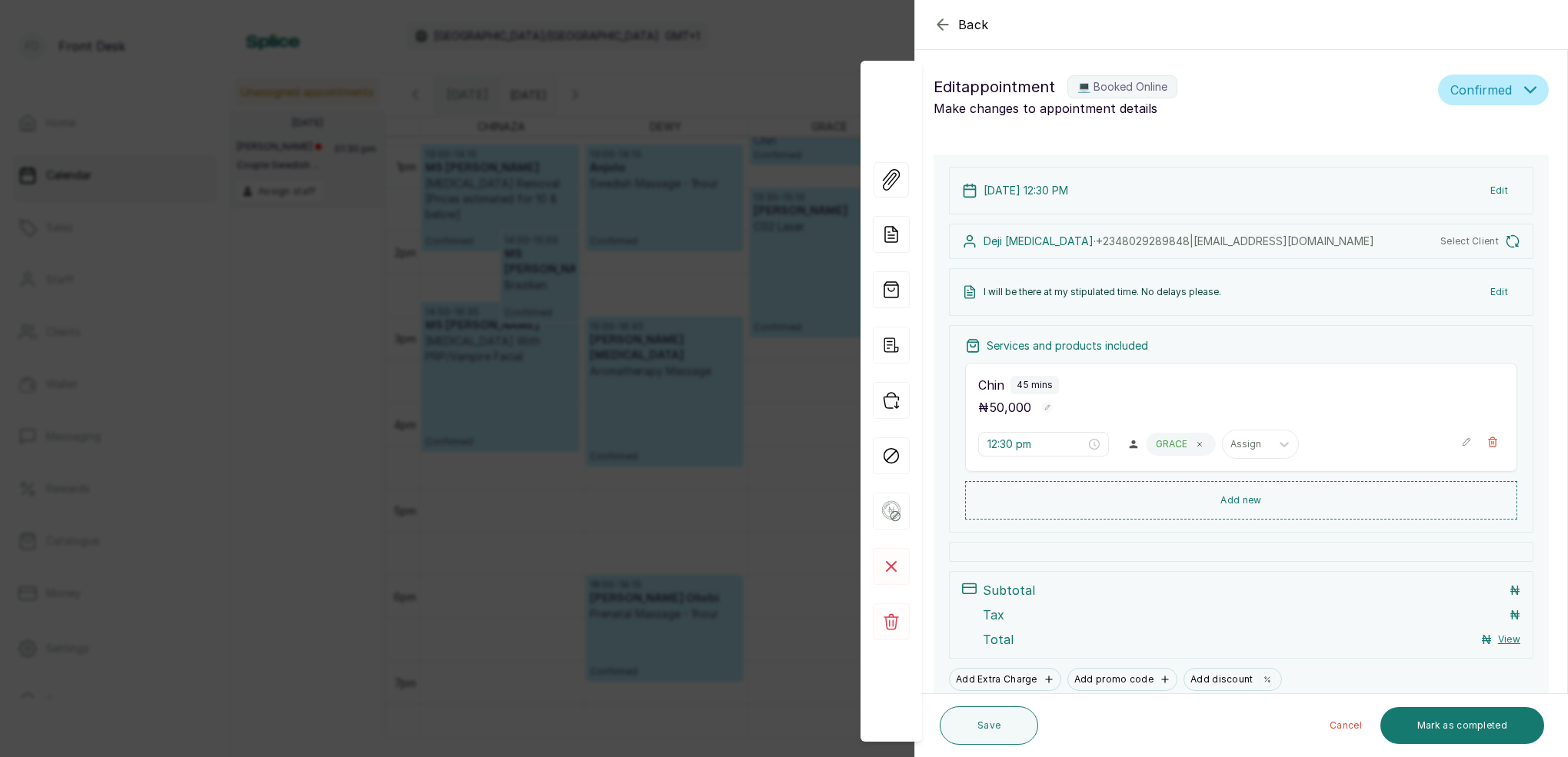
type input "3:00 pm"
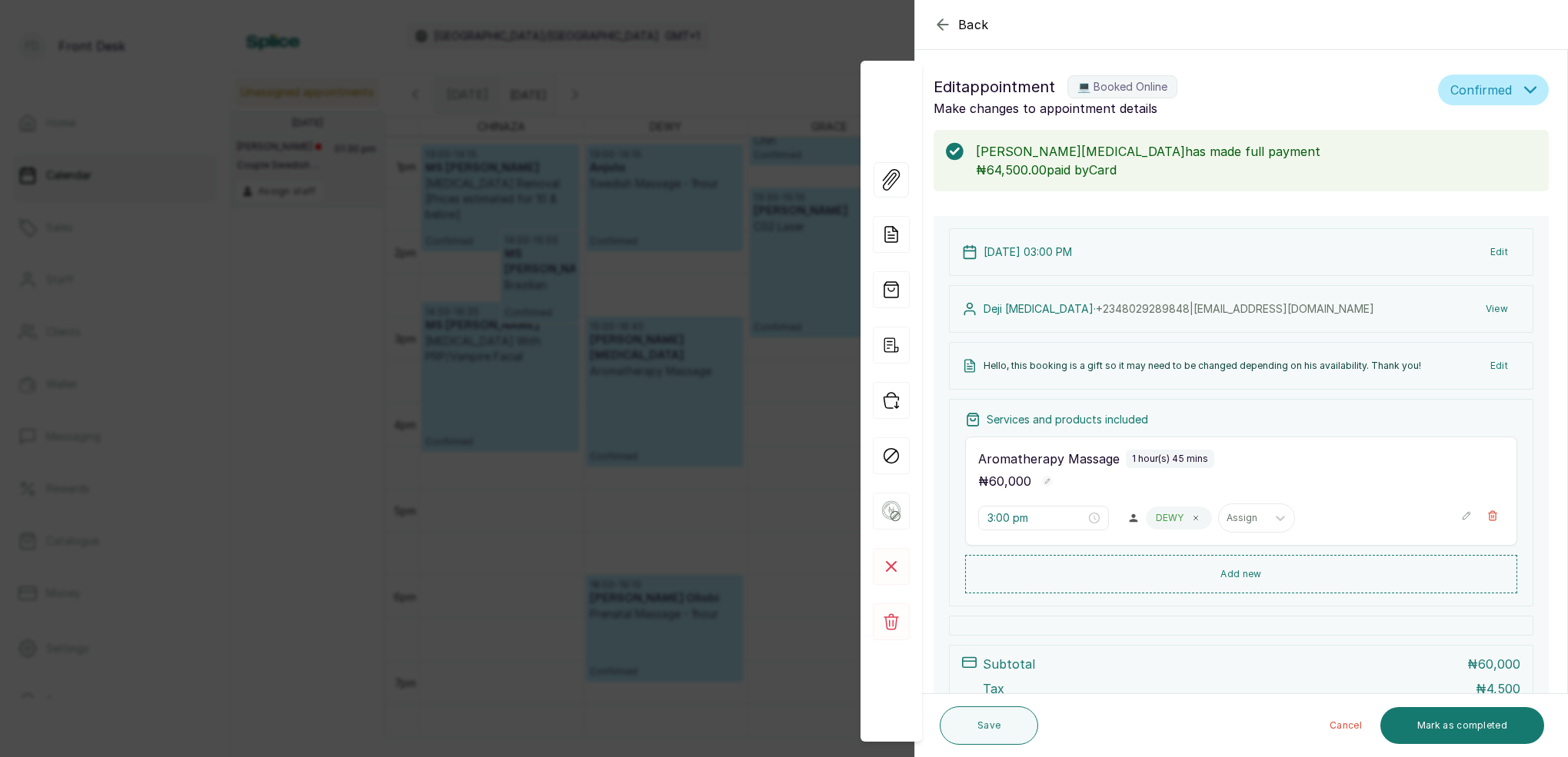
click at [505, 316] on div "Back Appointment Details Edit appointment 💻 Booked Online Make changes to appoi…" at bounding box center [784, 378] width 1568 height 757
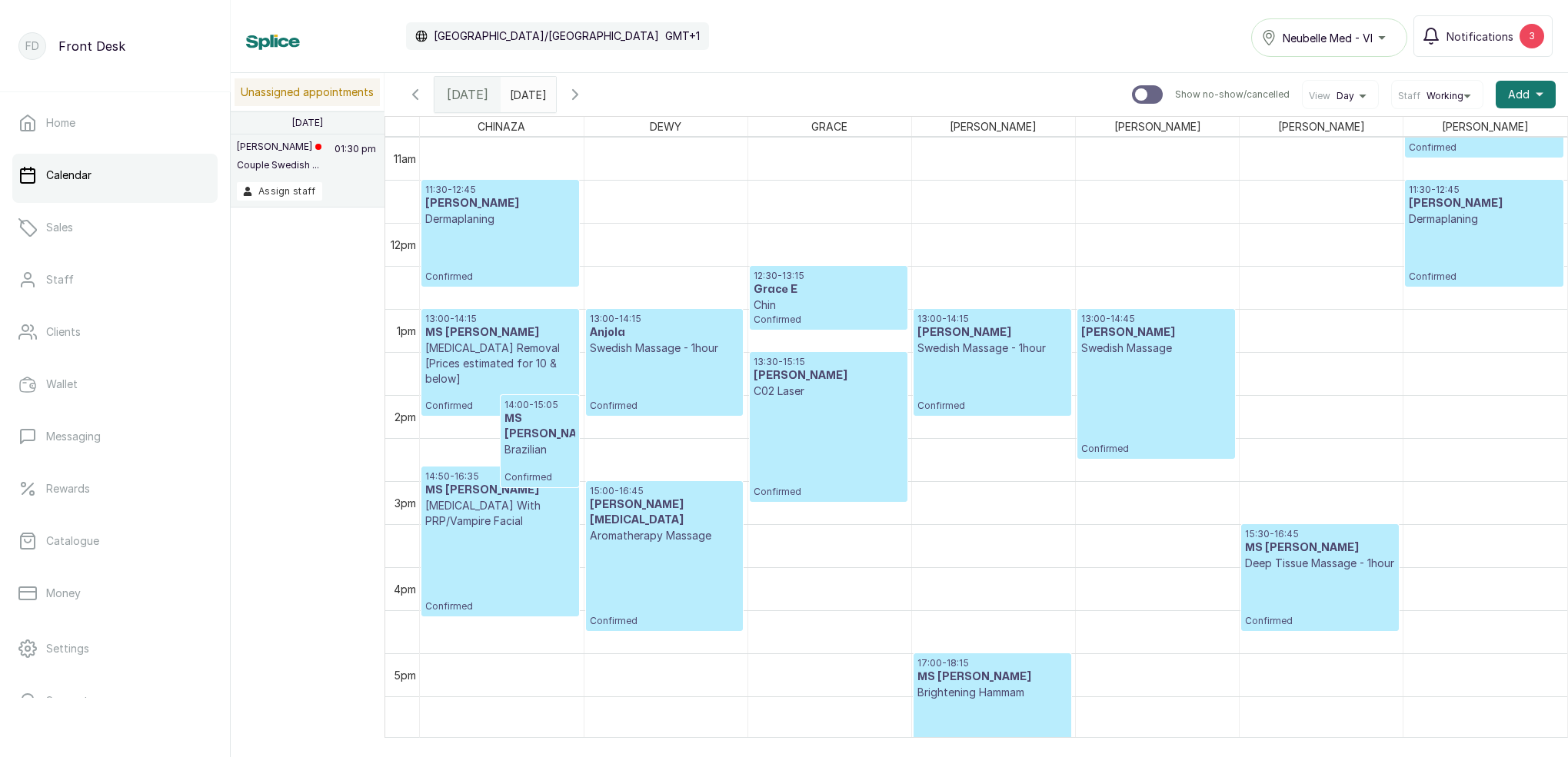
scroll to position [943, 0]
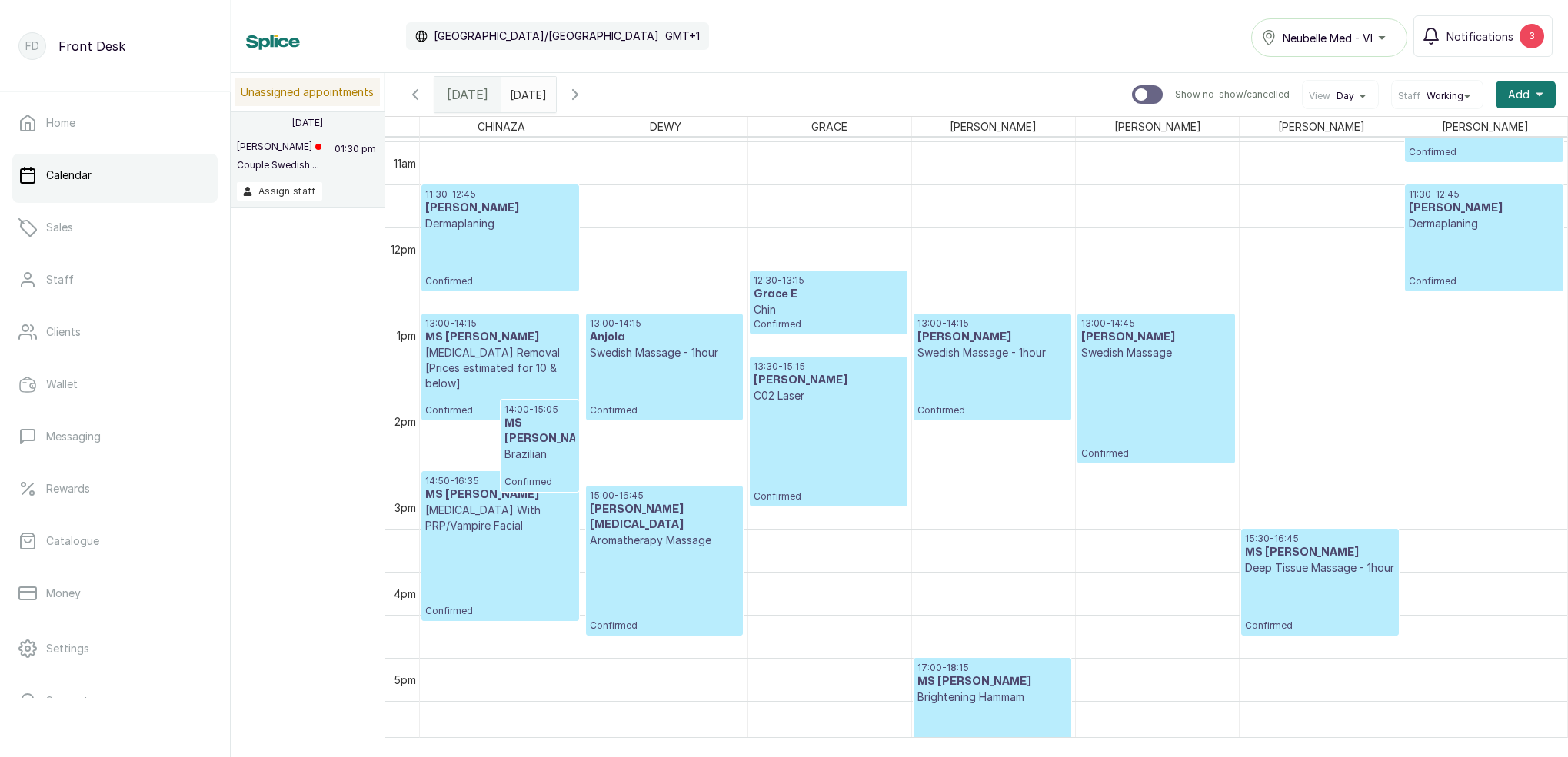
click at [650, 511] on h3 "[PERSON_NAME][MEDICAL_DATA]" at bounding box center [664, 517] width 150 height 31
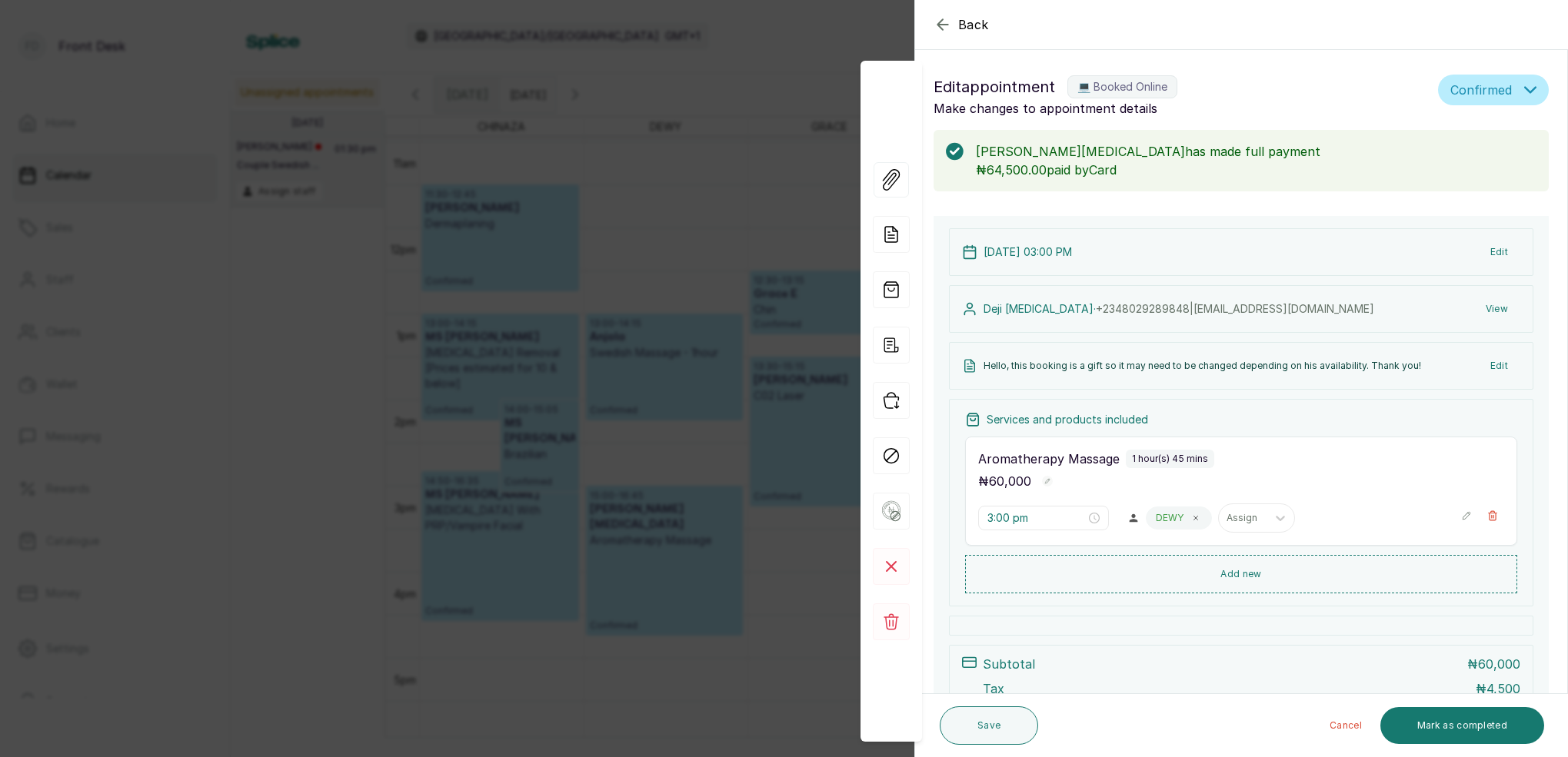
drag, startPoint x: 537, startPoint y: 427, endPoint x: 530, endPoint y: 406, distance: 22.1
click at [530, 406] on div "Back Appointment Details Edit appointment 💻 Booked Online Make changes to appoi…" at bounding box center [784, 378] width 1568 height 757
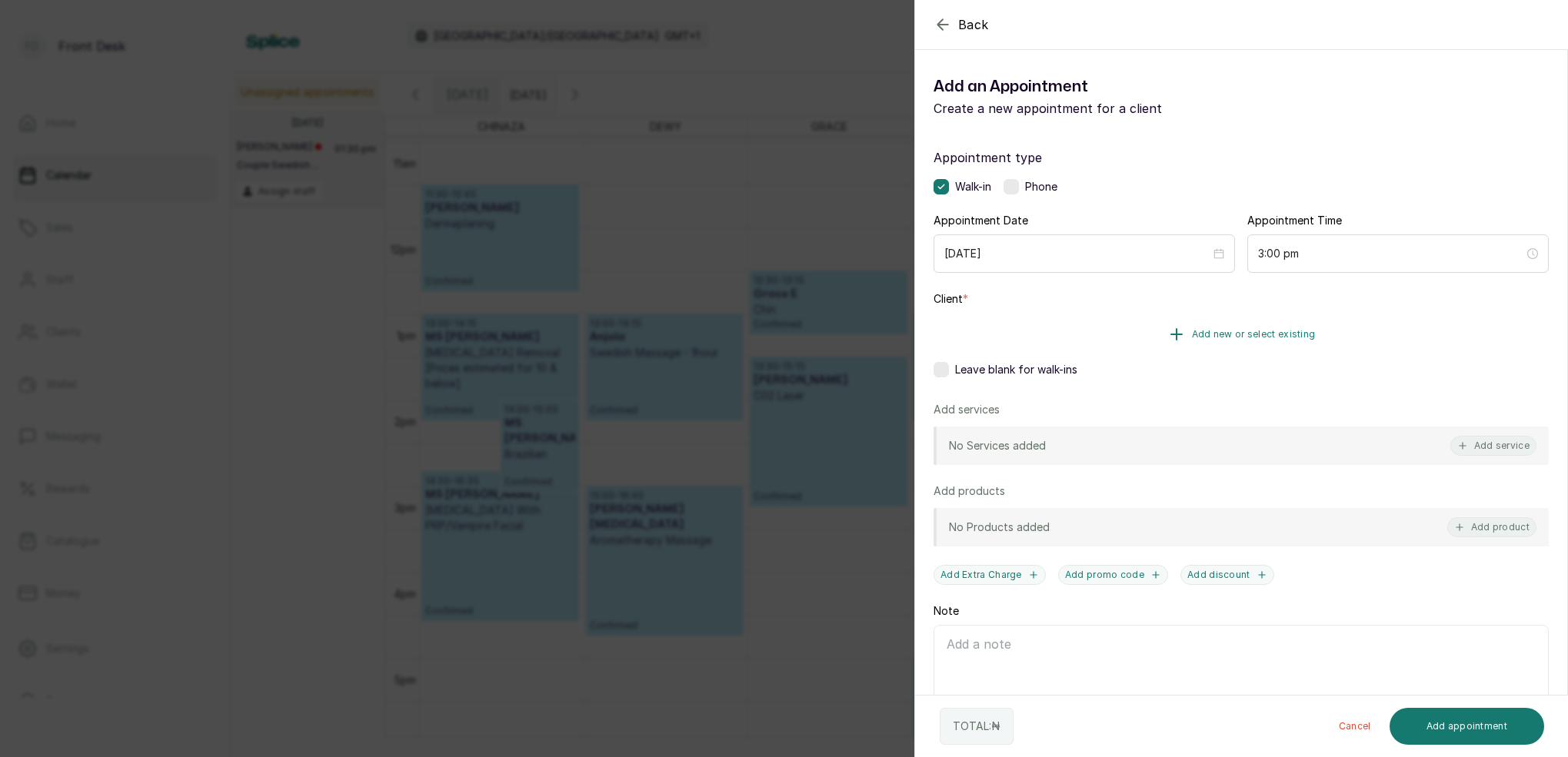
click at [1272, 329] on span "Add new or select existing" at bounding box center [1254, 334] width 124 height 13
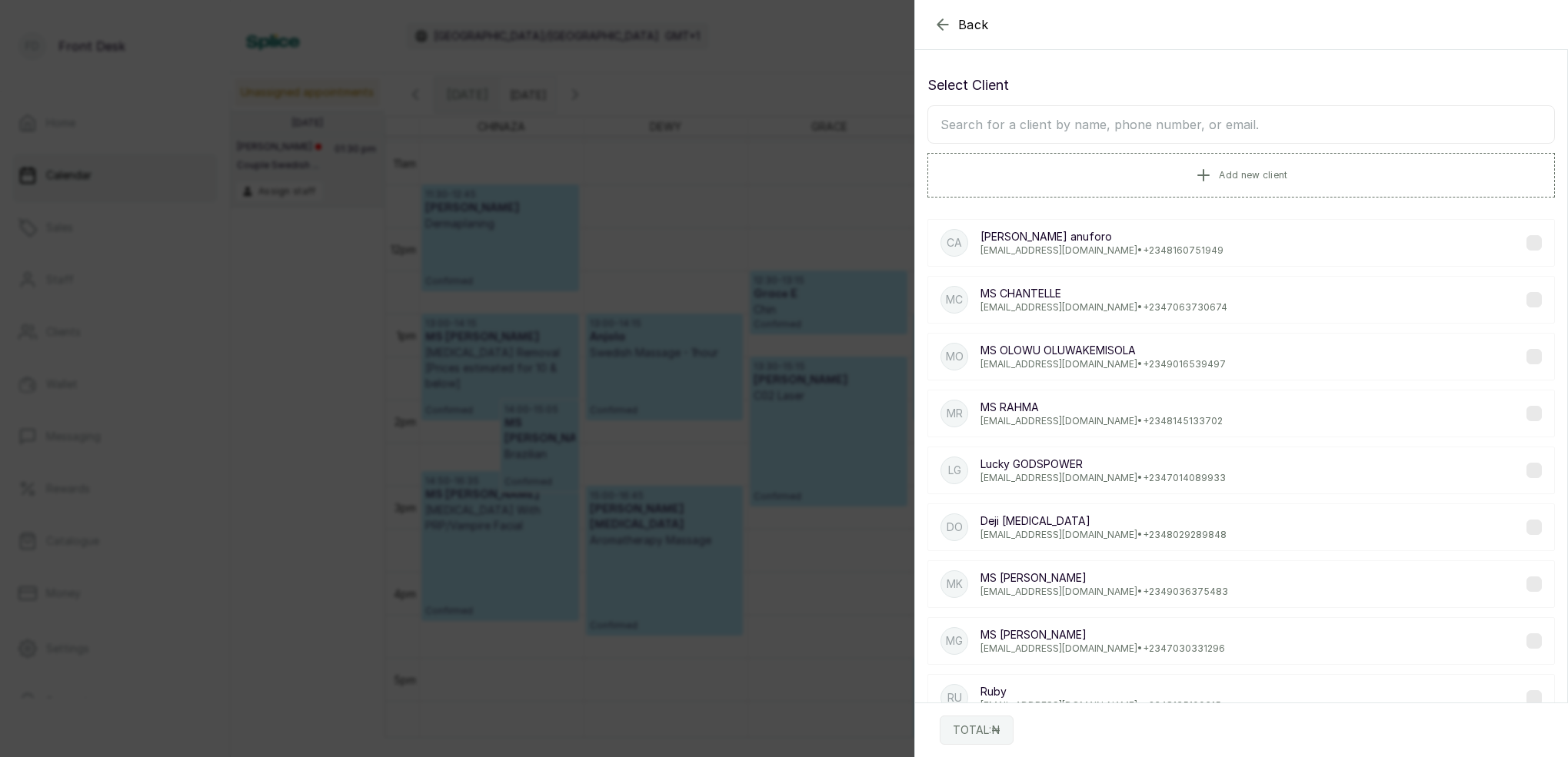
click at [1158, 118] on input "text" at bounding box center [1241, 124] width 627 height 38
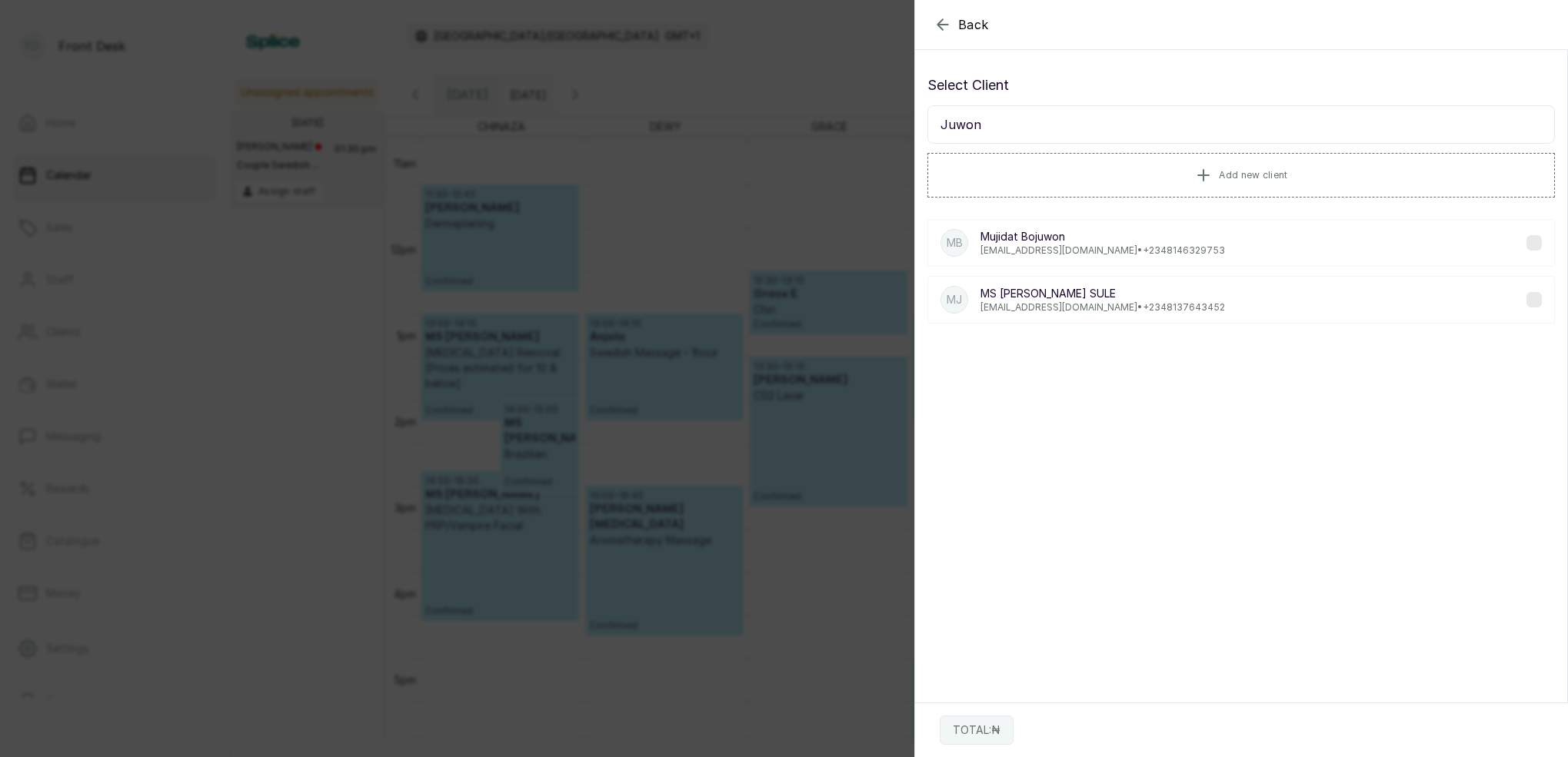
type input "Juwon"
drag, startPoint x: 1158, startPoint y: 118, endPoint x: 1004, endPoint y: 310, distance: 246.1
click at [1004, 310] on p "[EMAIL_ADDRESS][DOMAIN_NAME] • [PHONE_NUMBER]" at bounding box center [1103, 308] width 245 height 13
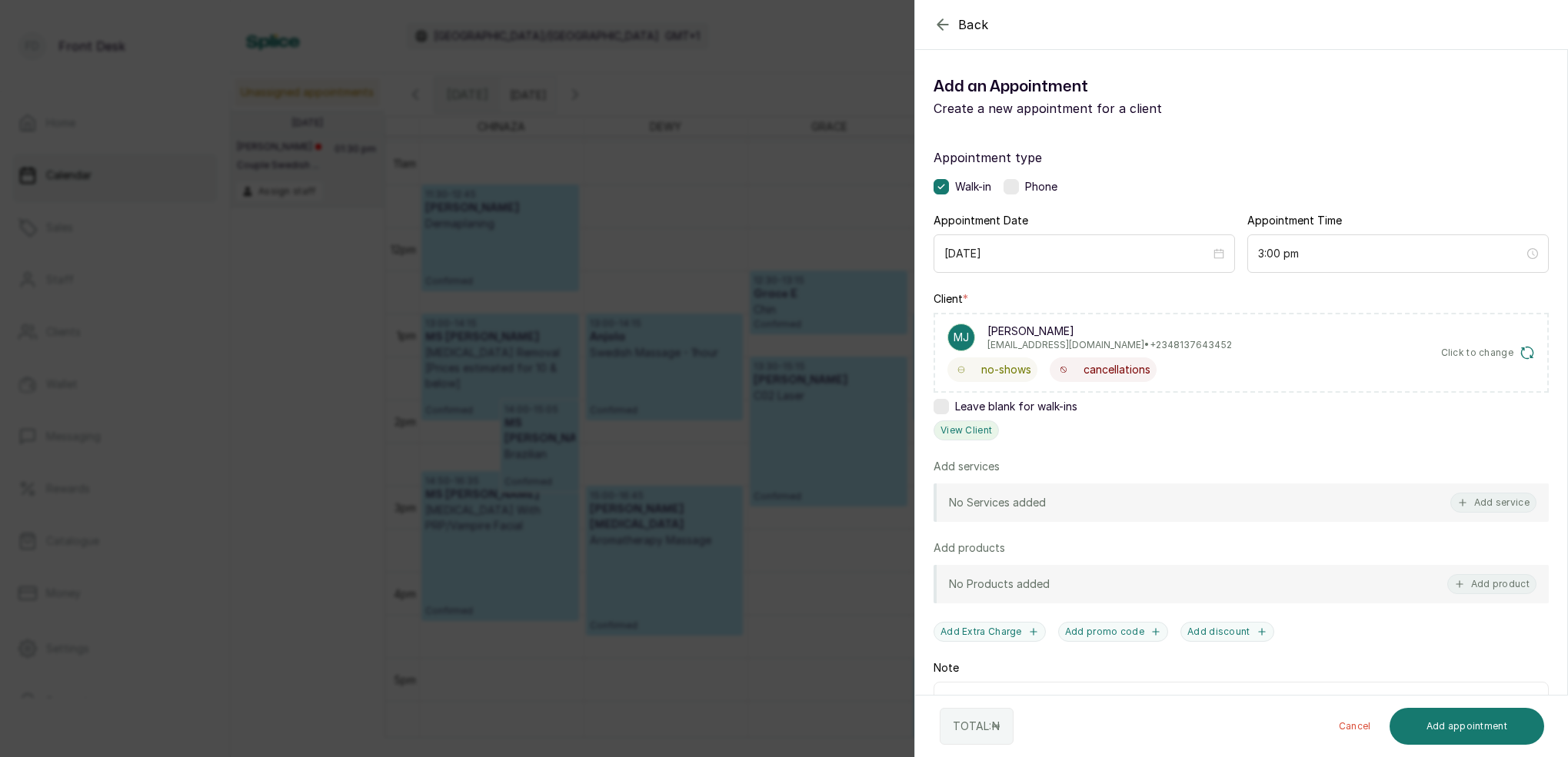
click at [958, 429] on button "View Client" at bounding box center [965, 430] width 65 height 20
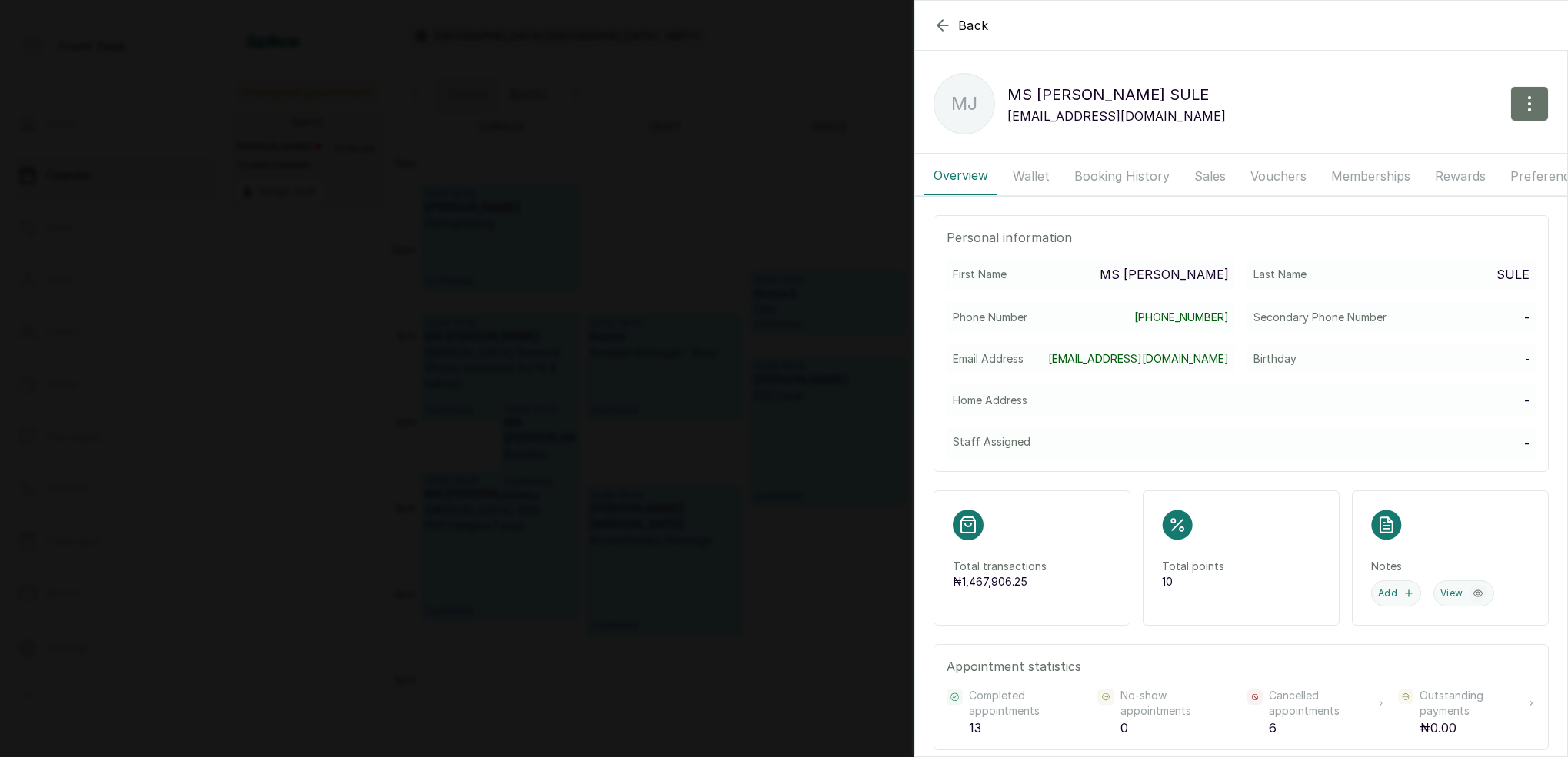
click at [1130, 165] on button "Booking History" at bounding box center [1121, 176] width 114 height 38
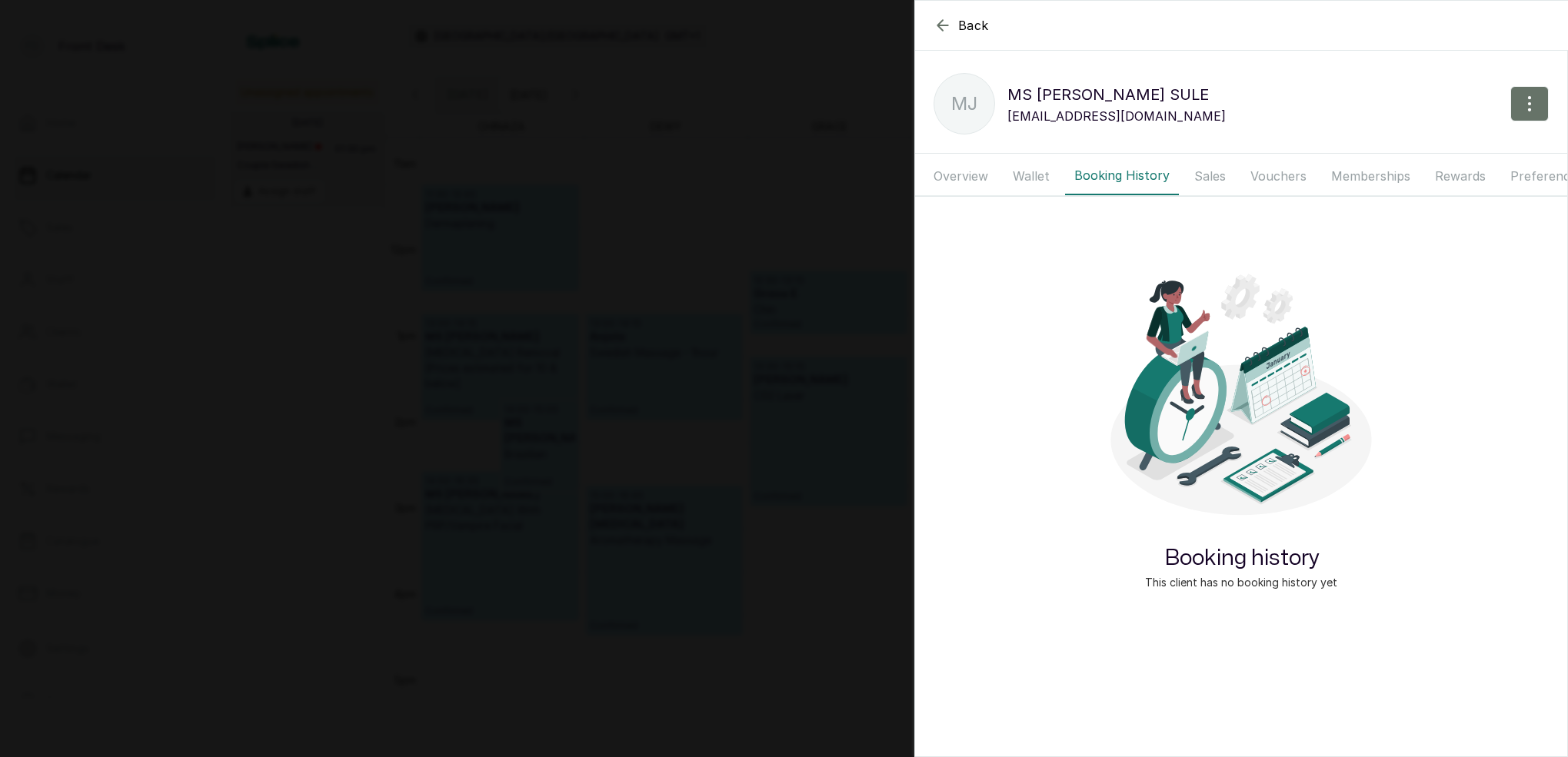
click at [1041, 180] on button "Wallet" at bounding box center [1031, 176] width 56 height 38
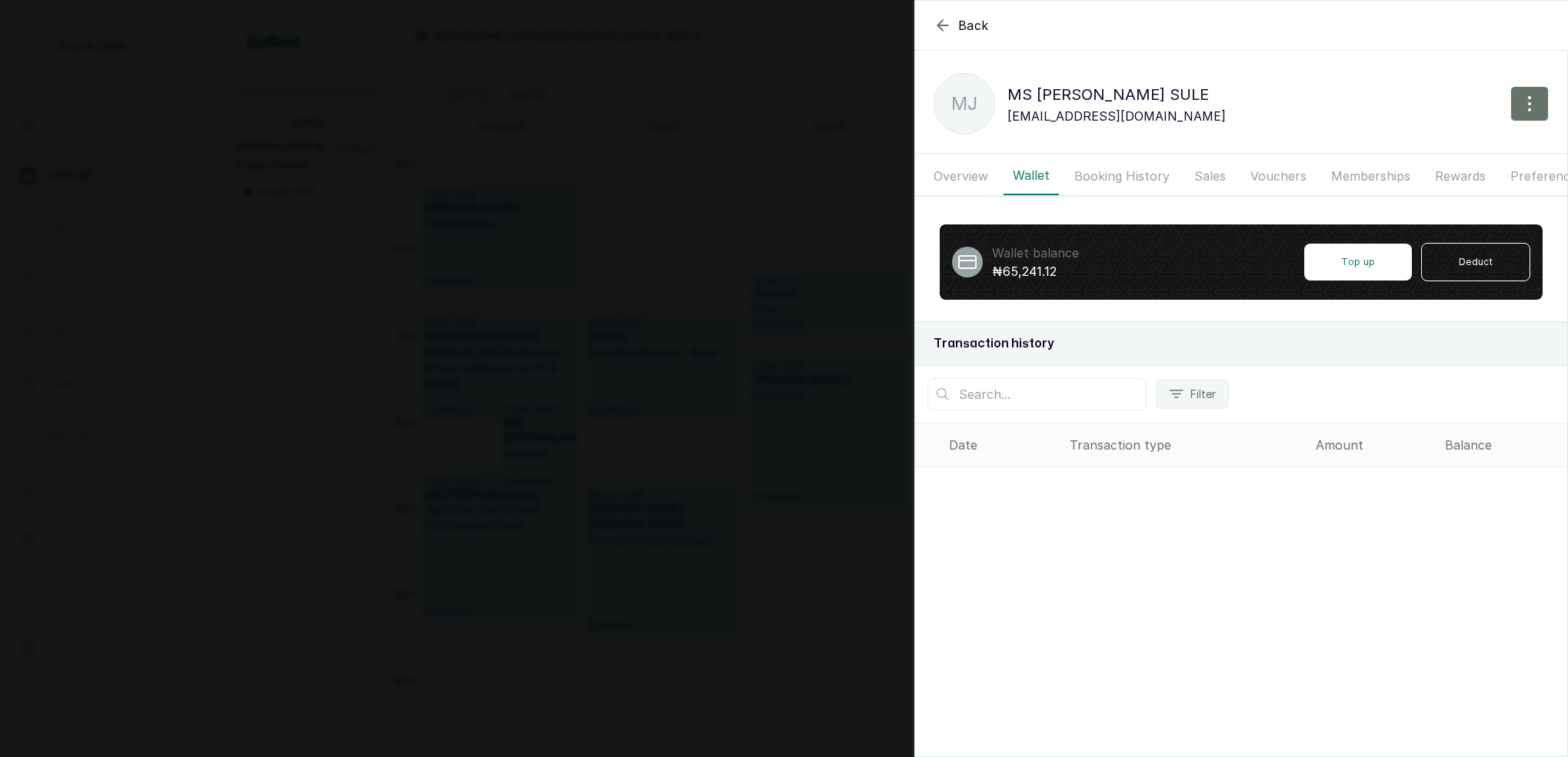
click at [1134, 176] on button "Booking History" at bounding box center [1121, 176] width 114 height 38
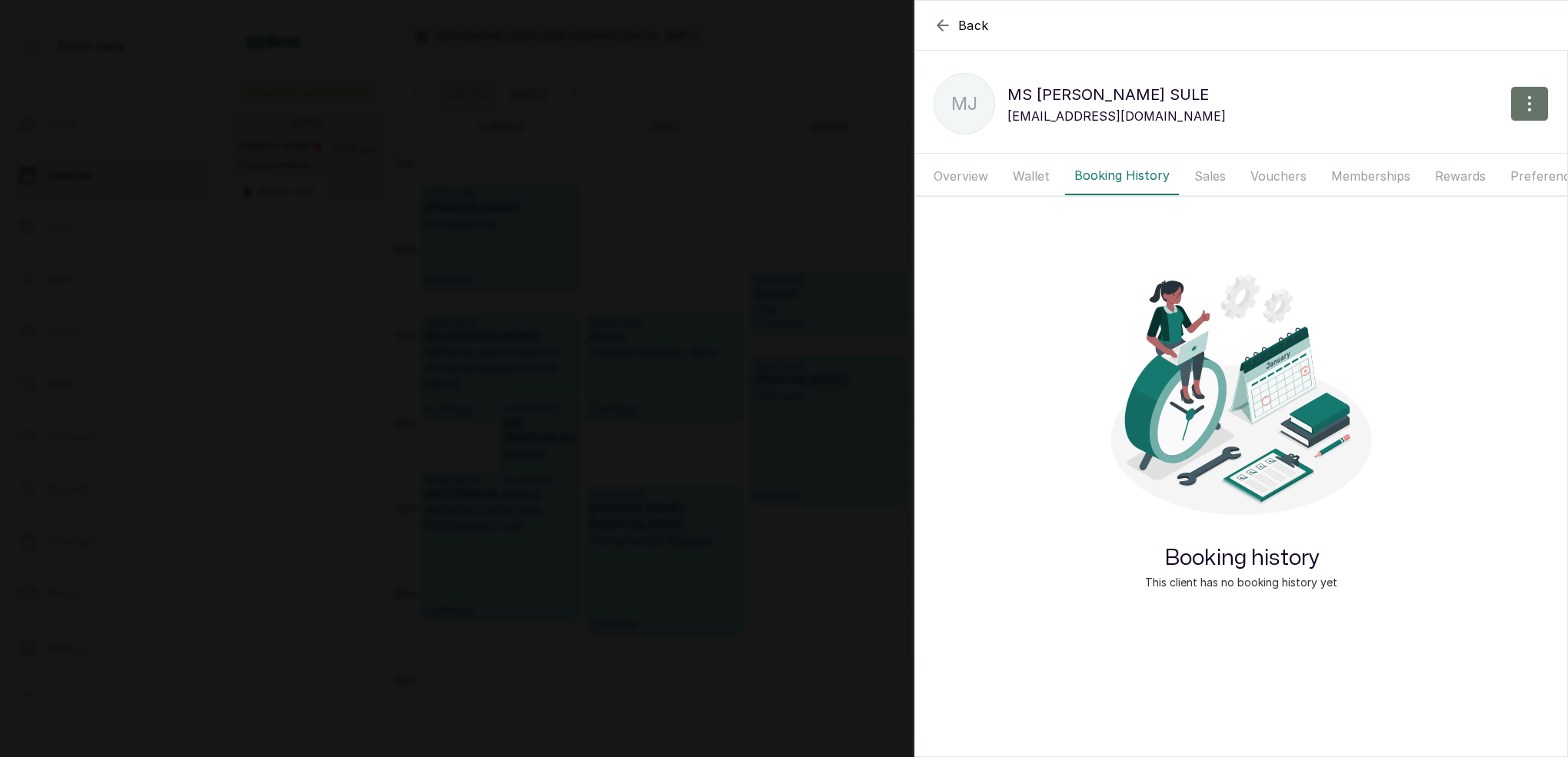
click at [1202, 173] on button "Sales" at bounding box center [1210, 176] width 50 height 38
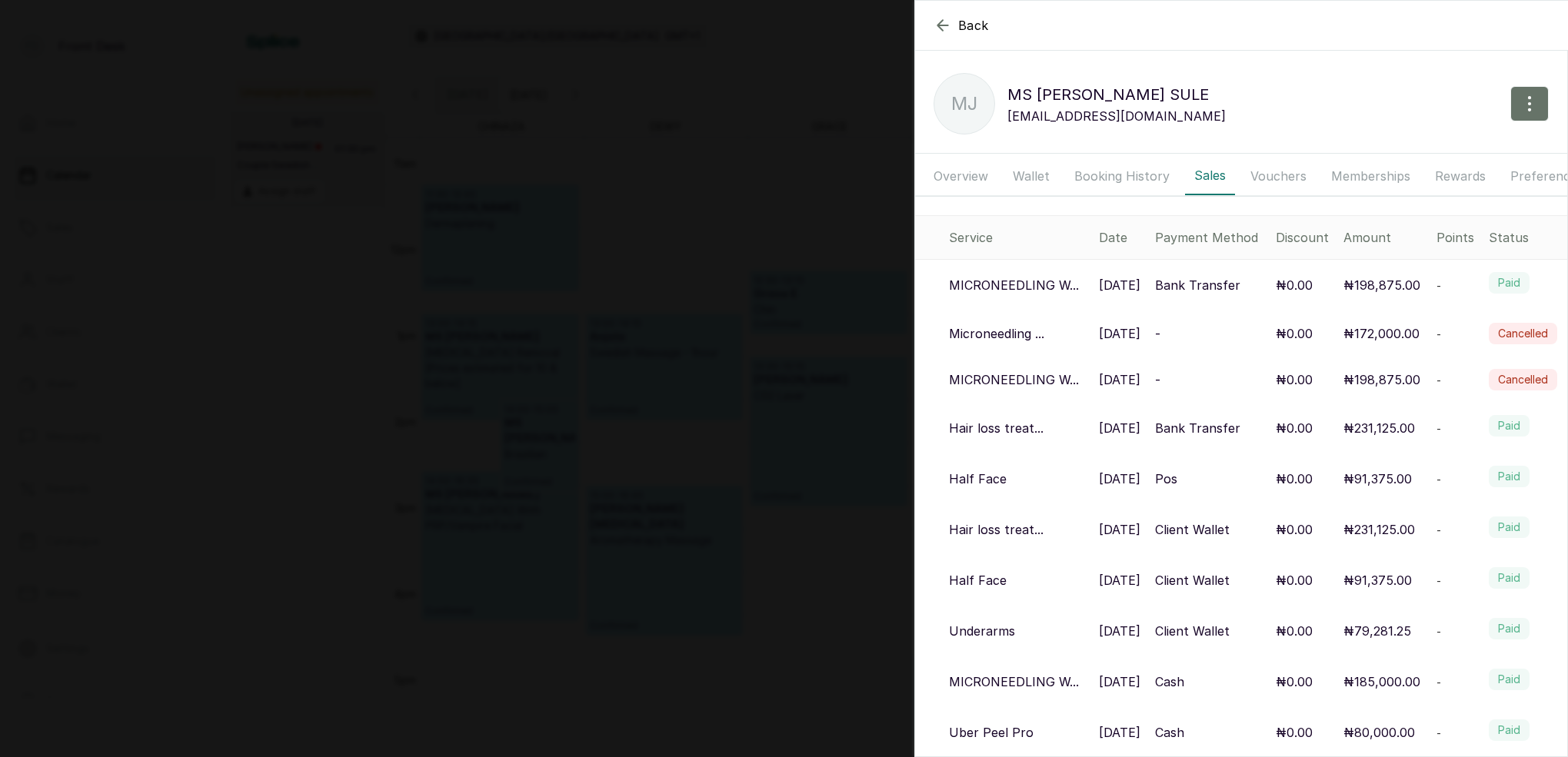
click at [1045, 282] on p "MICRONEEDLING W..." at bounding box center [1014, 286] width 130 height 19
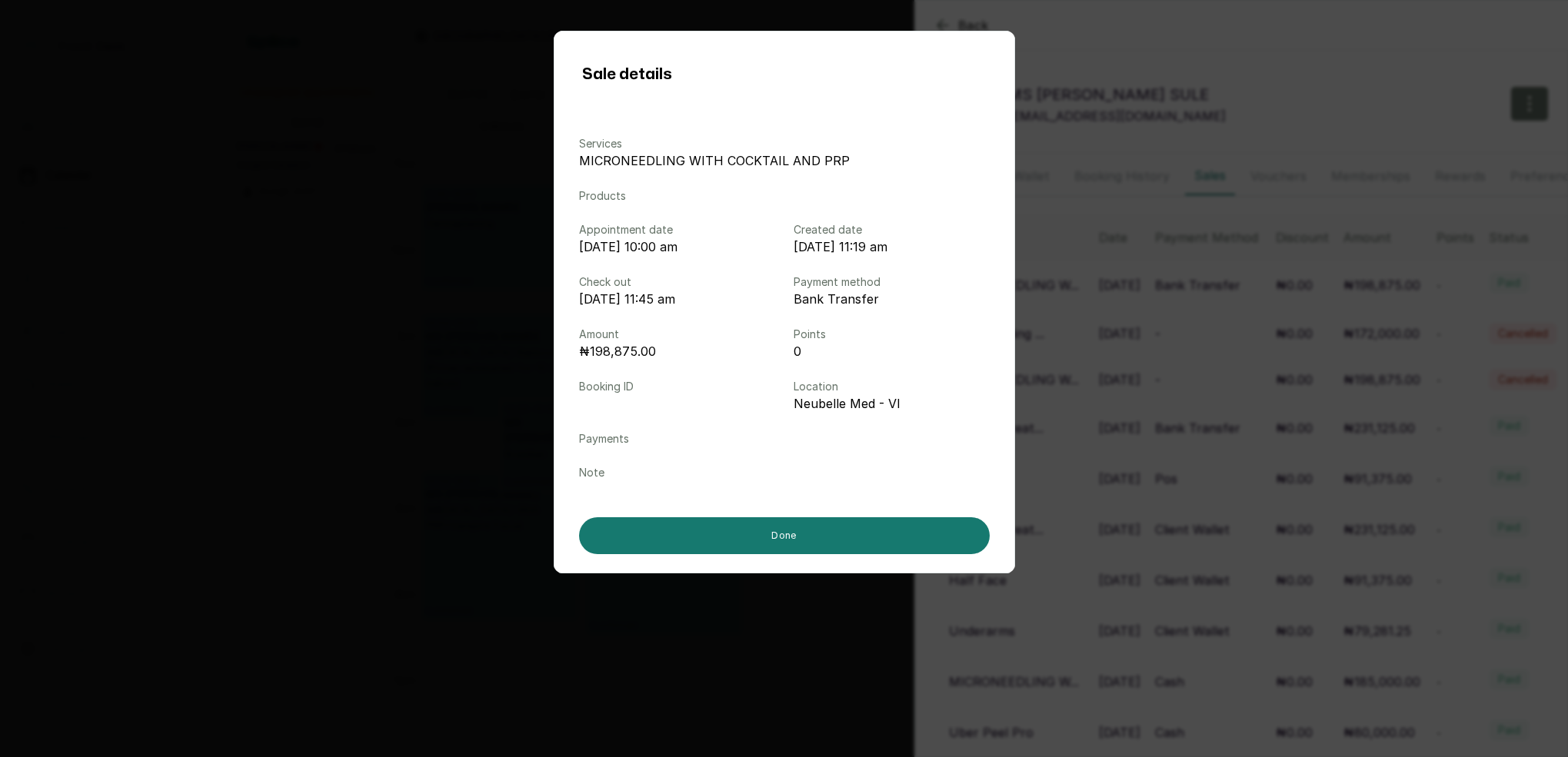
click at [1205, 52] on div "Sale details Services MICRONEEDLING WITH COCKTAIL AND PRP Products Appointment …" at bounding box center [784, 378] width 1568 height 757
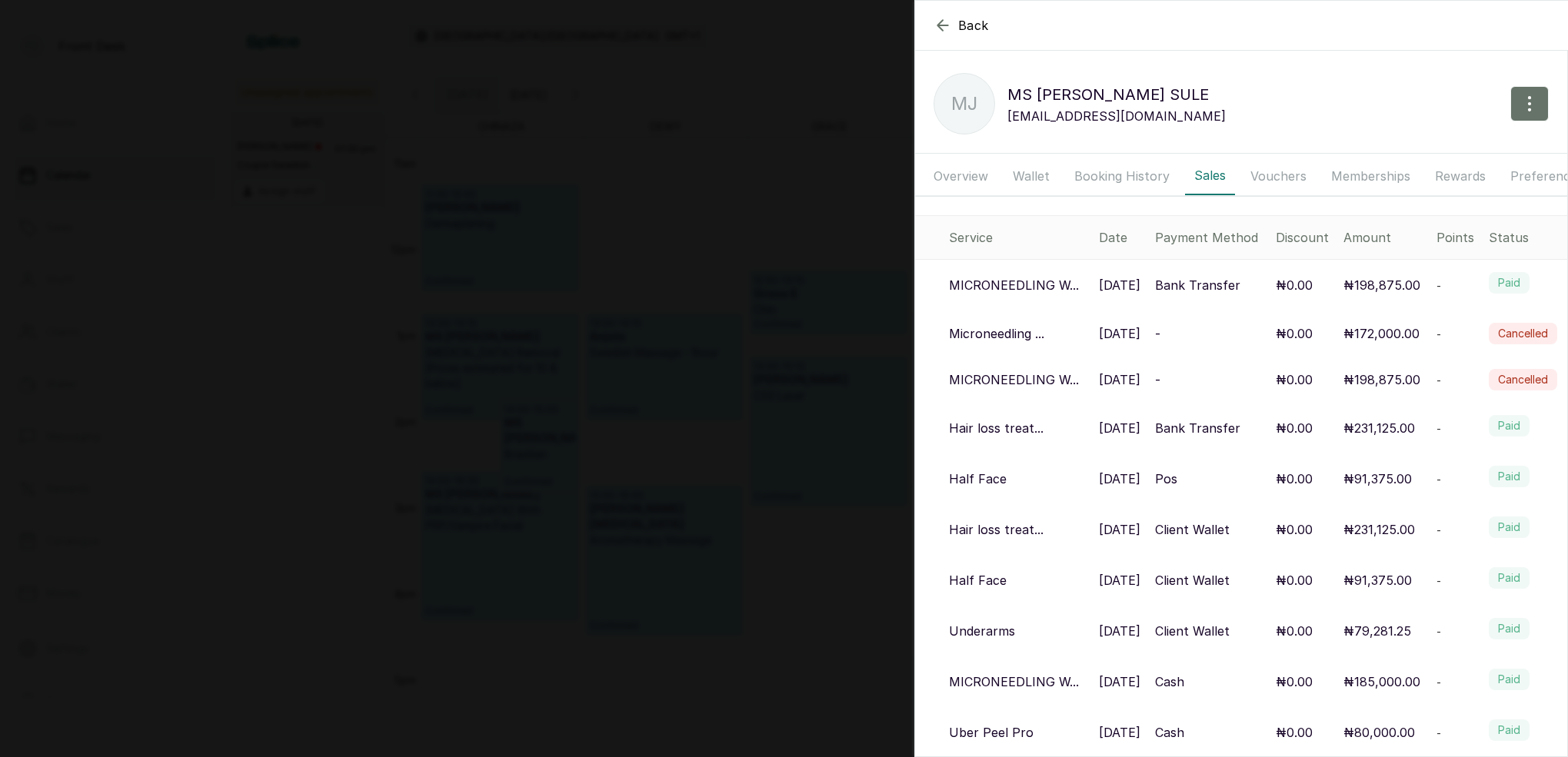
click at [1058, 380] on p "MICRONEEDLING W..." at bounding box center [1014, 380] width 130 height 19
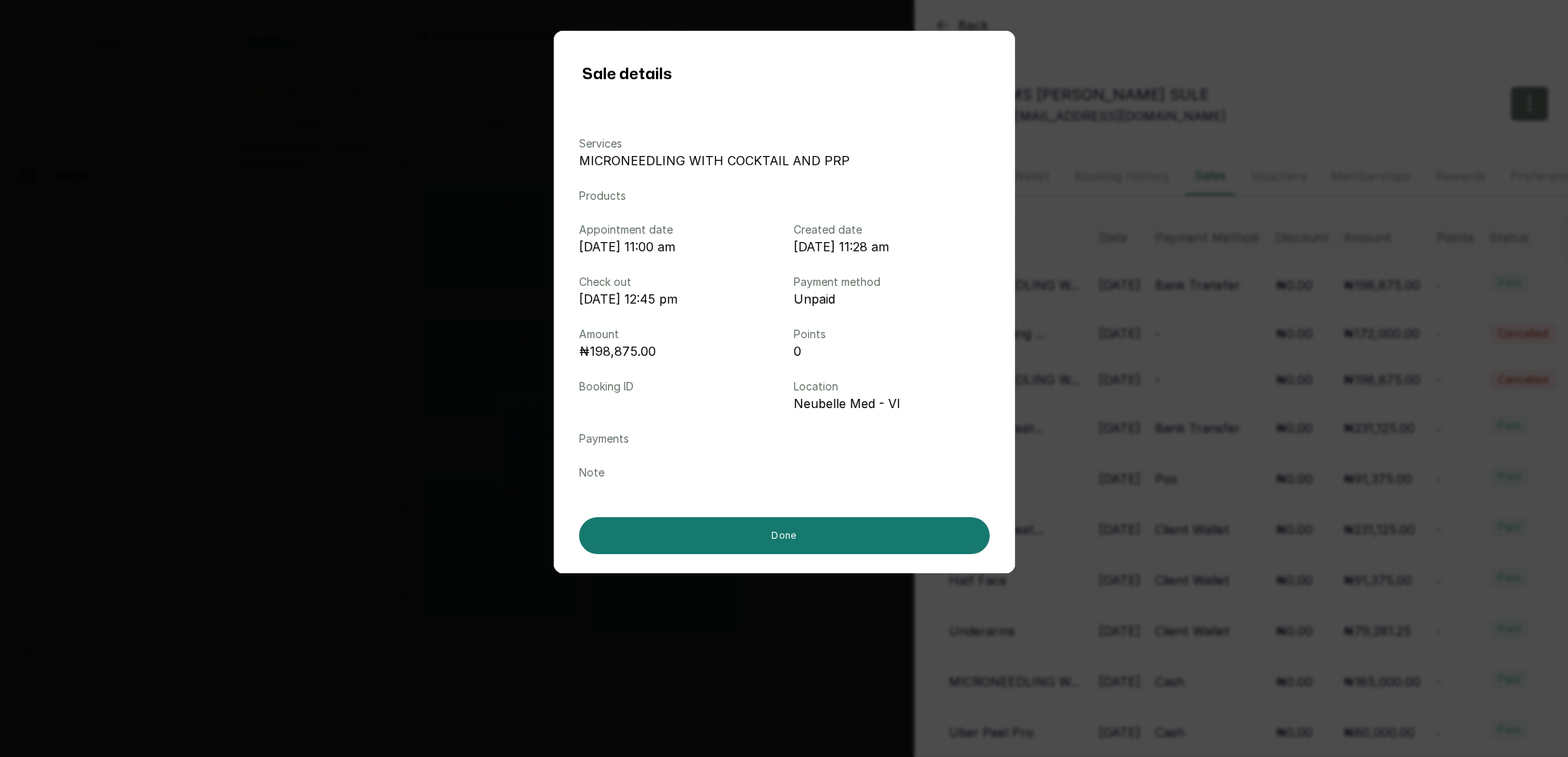
click at [1225, 58] on div "Sale details Services MICRONEEDLING WITH COCKTAIL AND PRP Products Appointment …" at bounding box center [784, 378] width 1568 height 757
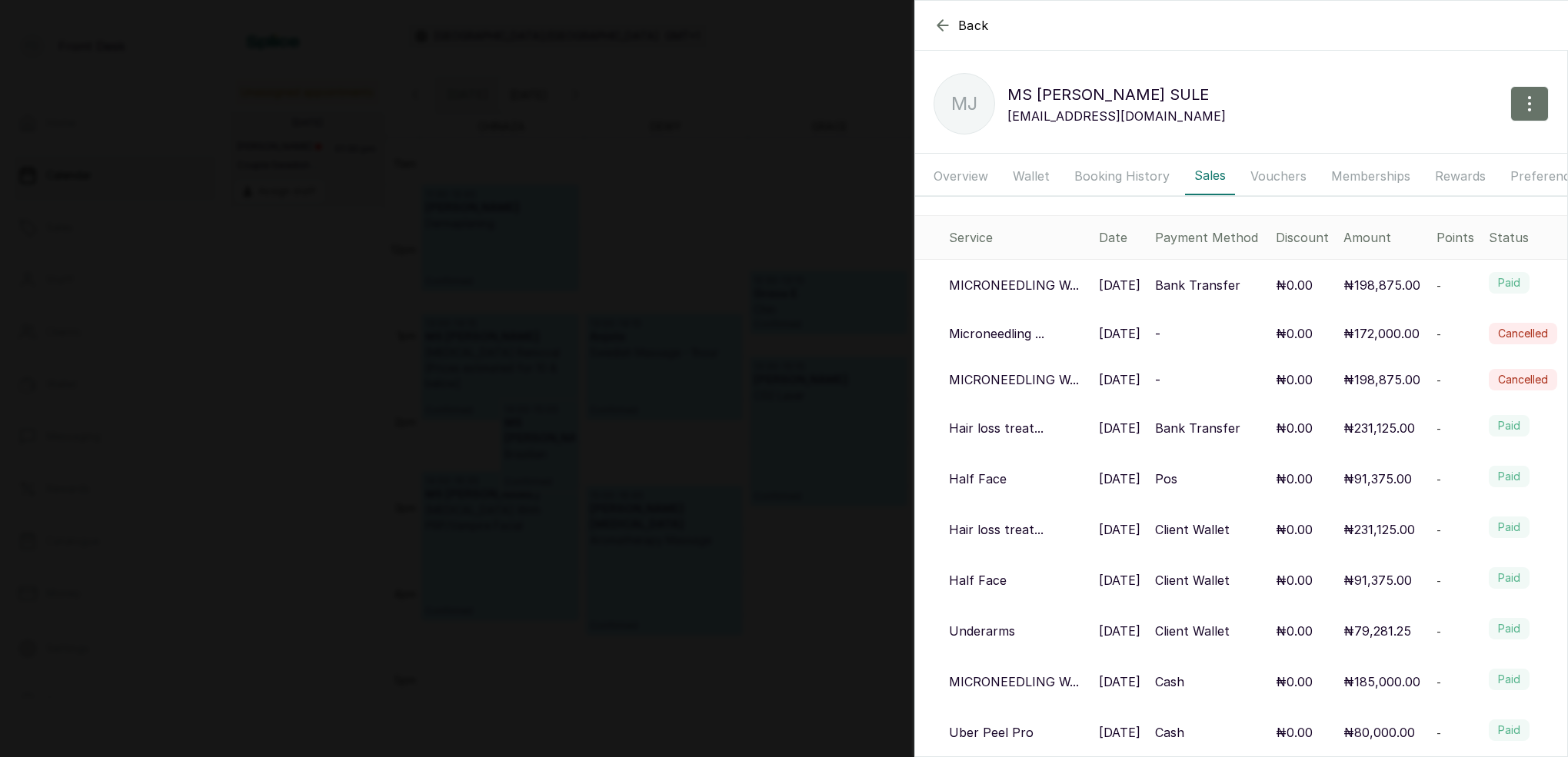
click at [949, 26] on icon "button" at bounding box center [943, 26] width 19 height 19
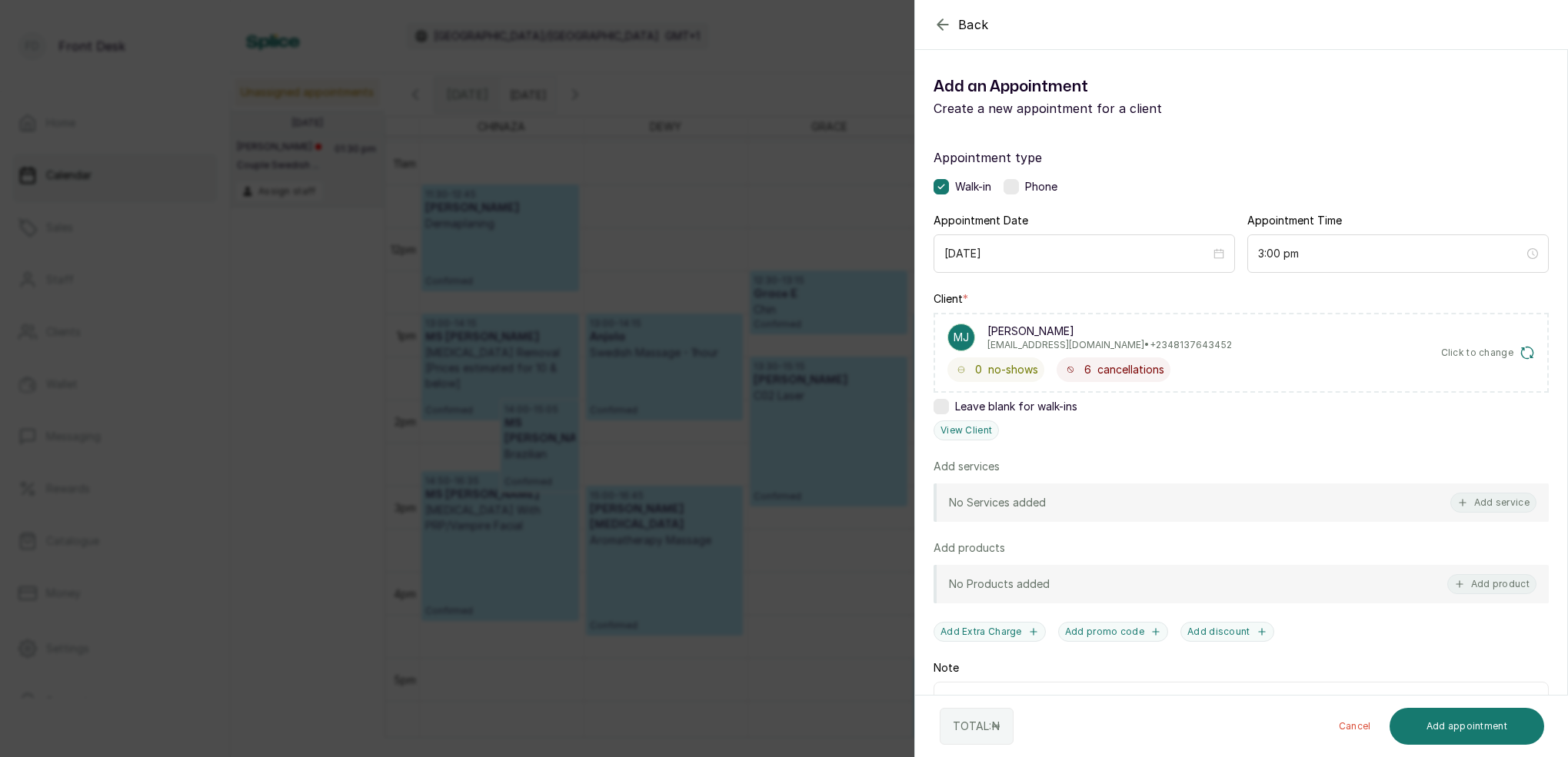
click at [950, 25] on icon "button" at bounding box center [943, 25] width 19 height 19
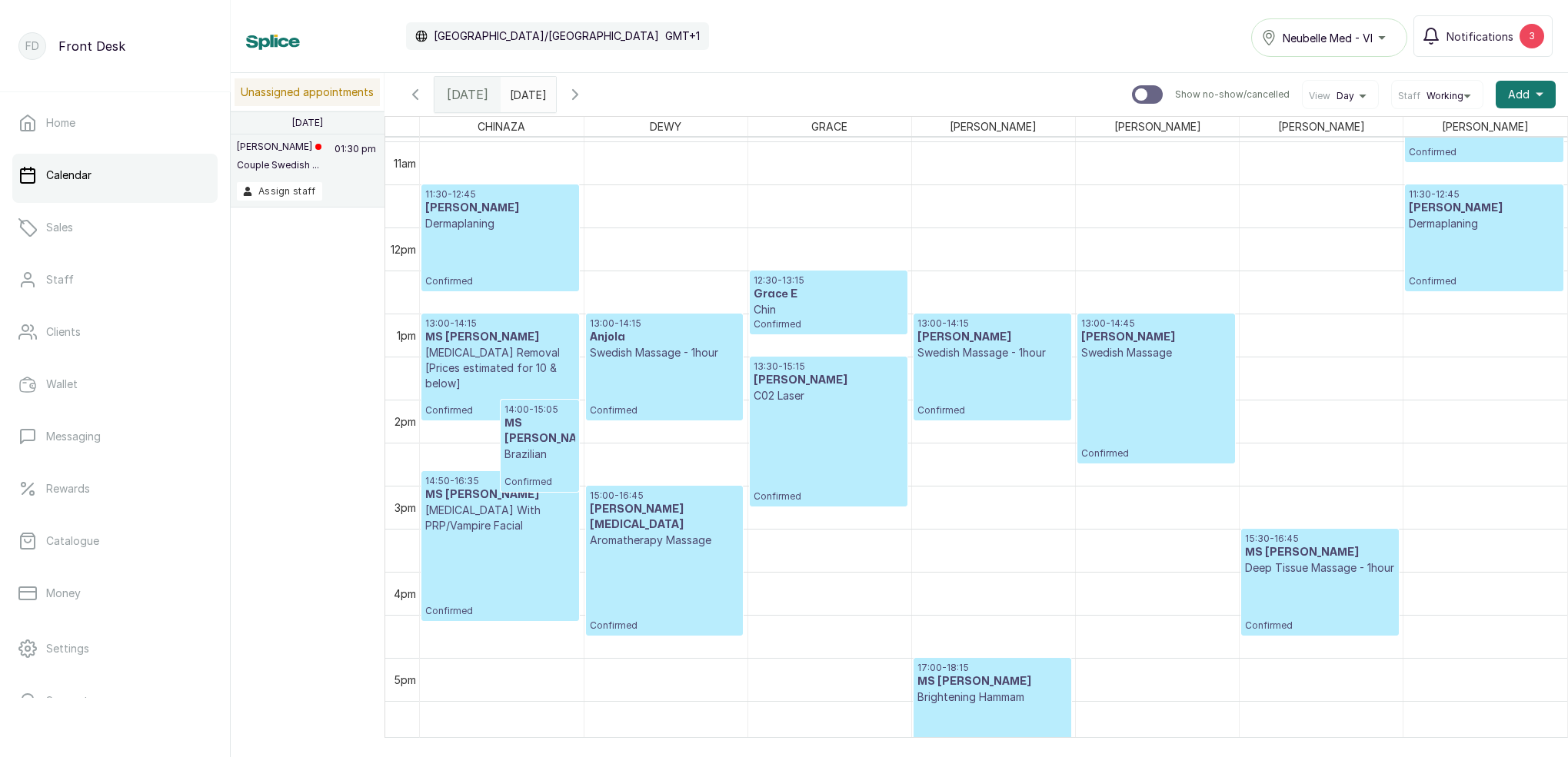
click at [526, 93] on input "[DATE]" at bounding box center [513, 90] width 24 height 26
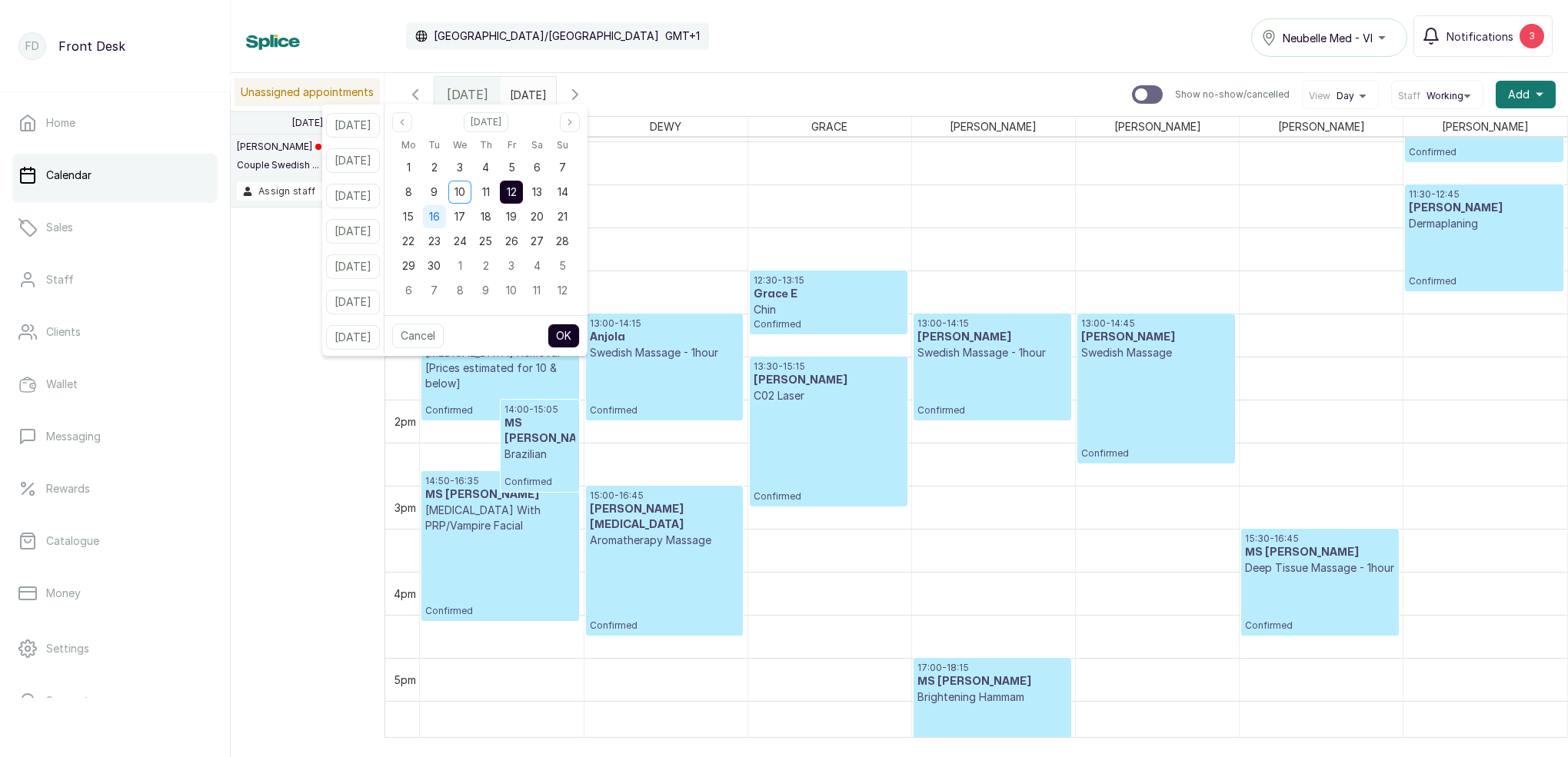
click at [439, 219] on span "16" at bounding box center [435, 216] width 11 height 13
click at [580, 328] on button "OK" at bounding box center [563, 335] width 32 height 24
type input "[DATE]"
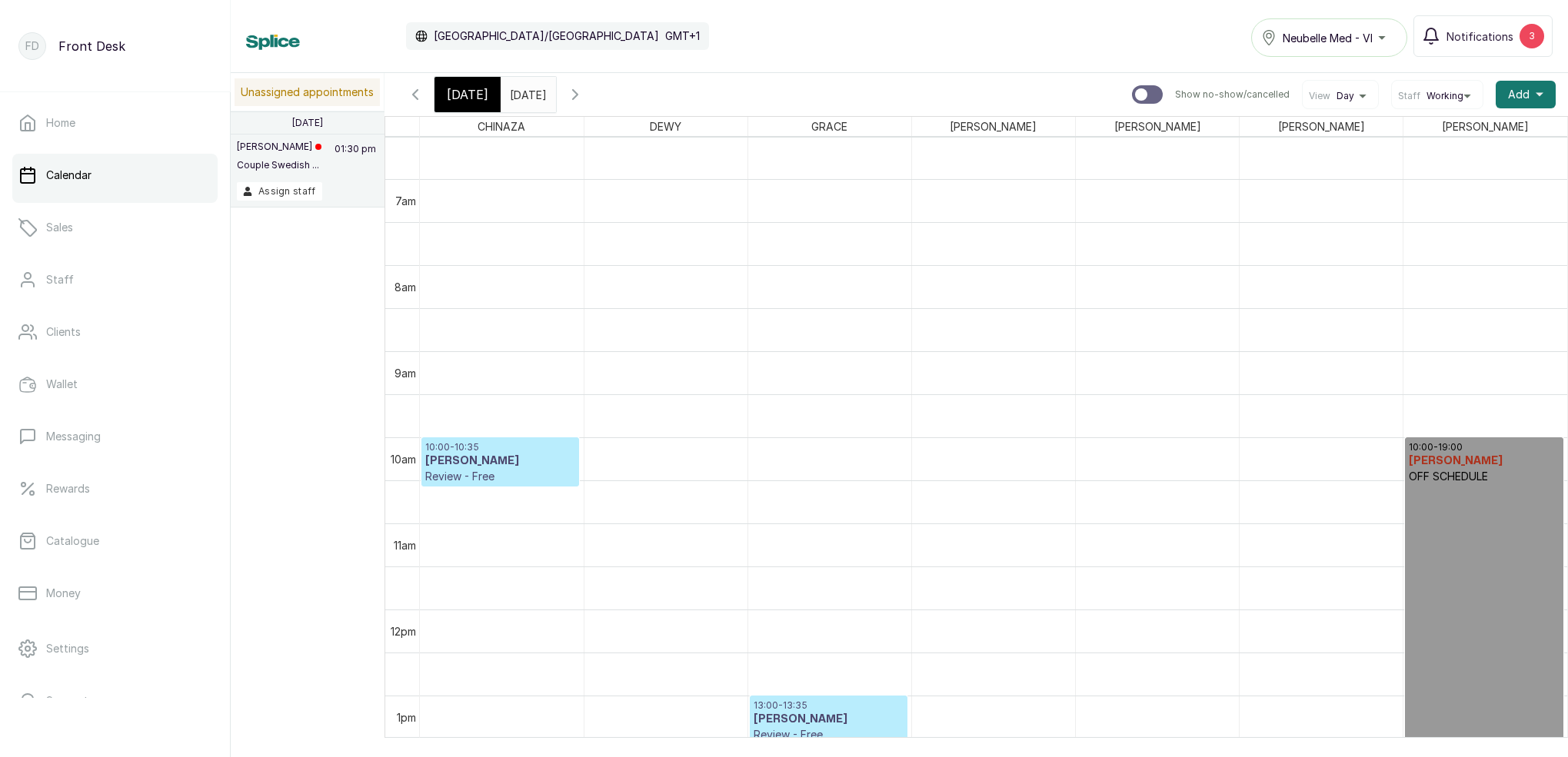
scroll to position [544, 0]
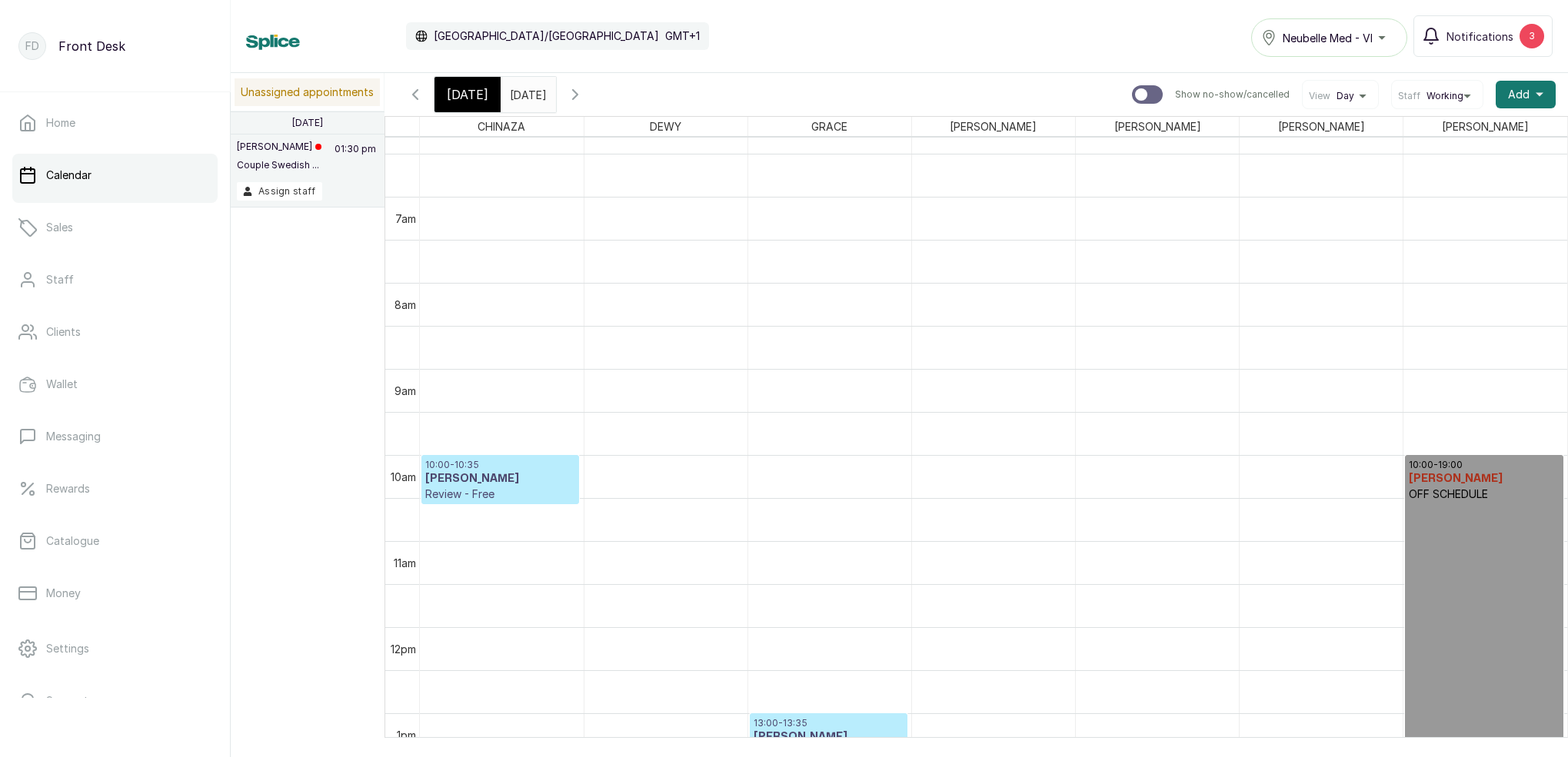
click at [585, 93] on icon "button" at bounding box center [575, 95] width 19 height 19
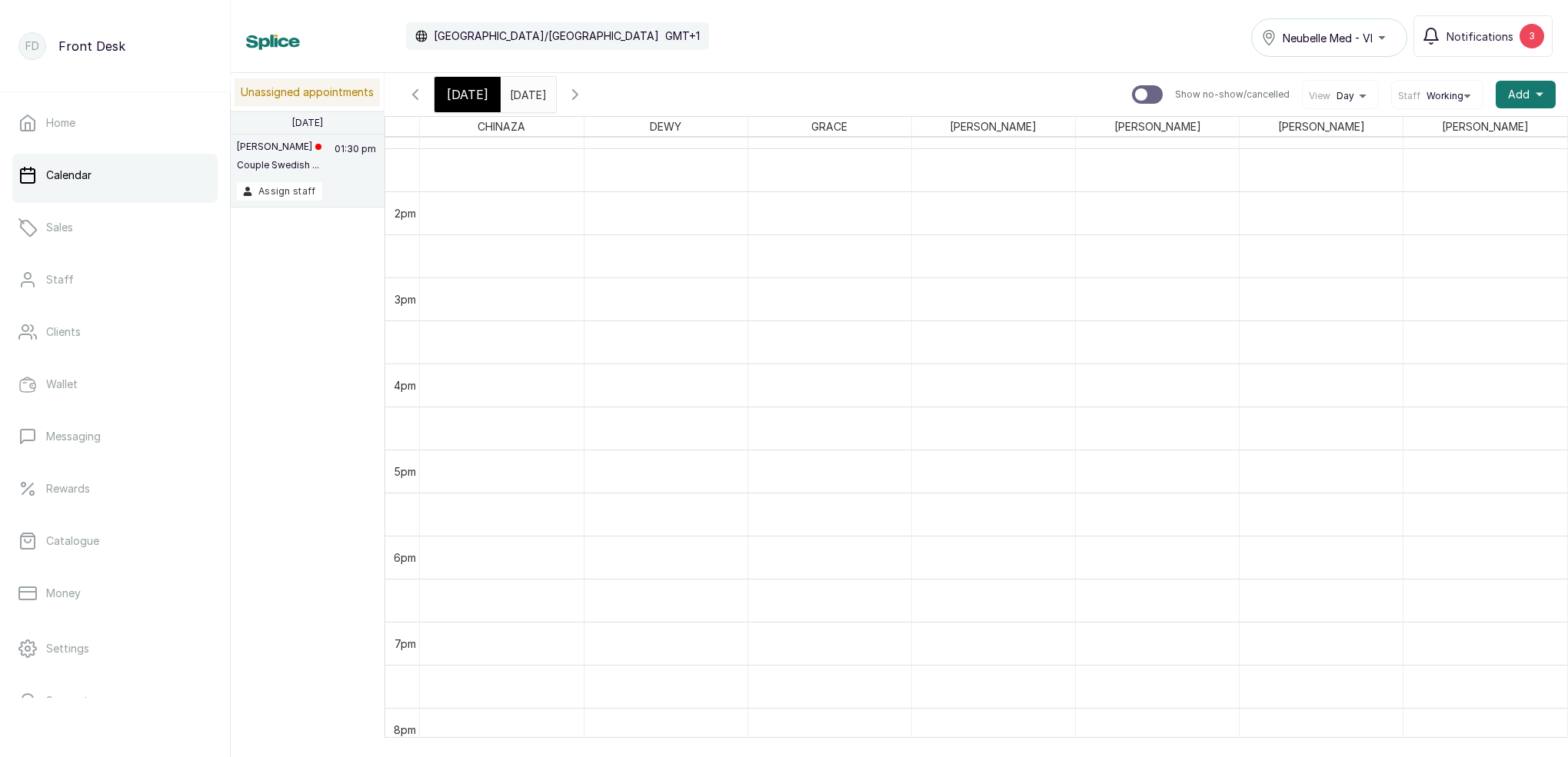
scroll to position [1166, 0]
click at [413, 95] on icon "button" at bounding box center [415, 95] width 5 height 9
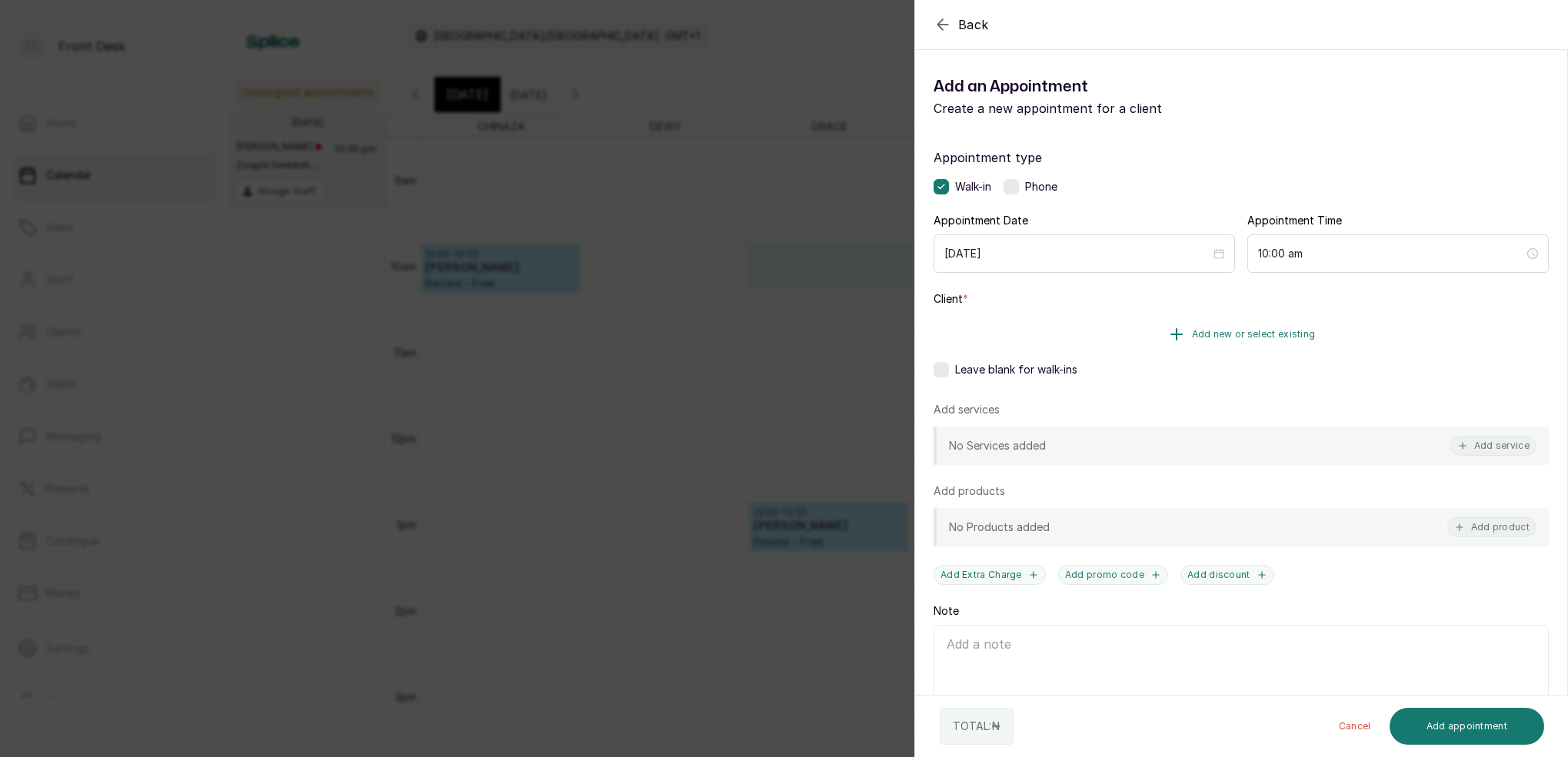
click at [1301, 333] on span "Add new or select existing" at bounding box center [1254, 334] width 124 height 13
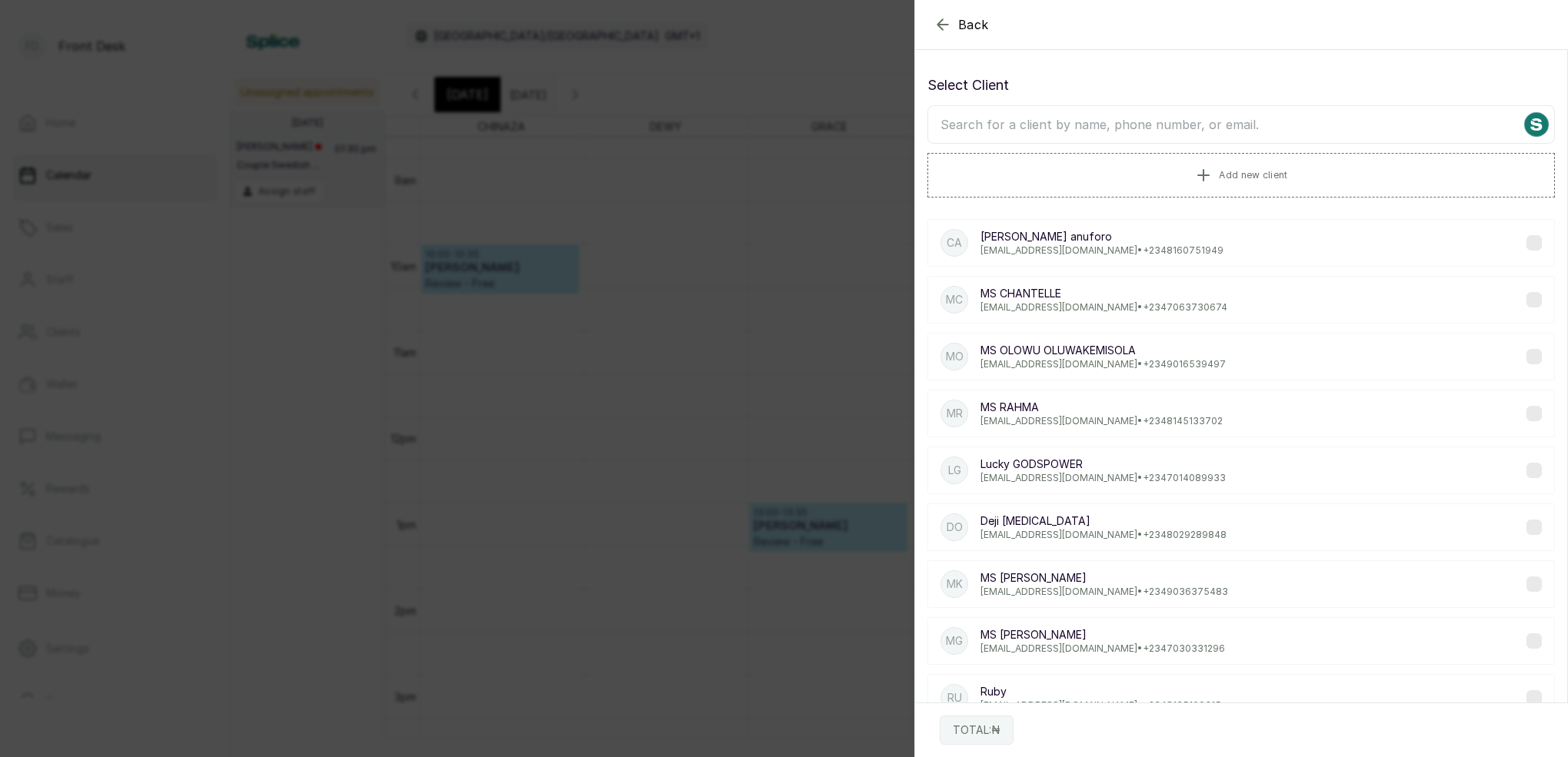
click at [938, 29] on icon "button" at bounding box center [943, 25] width 19 height 19
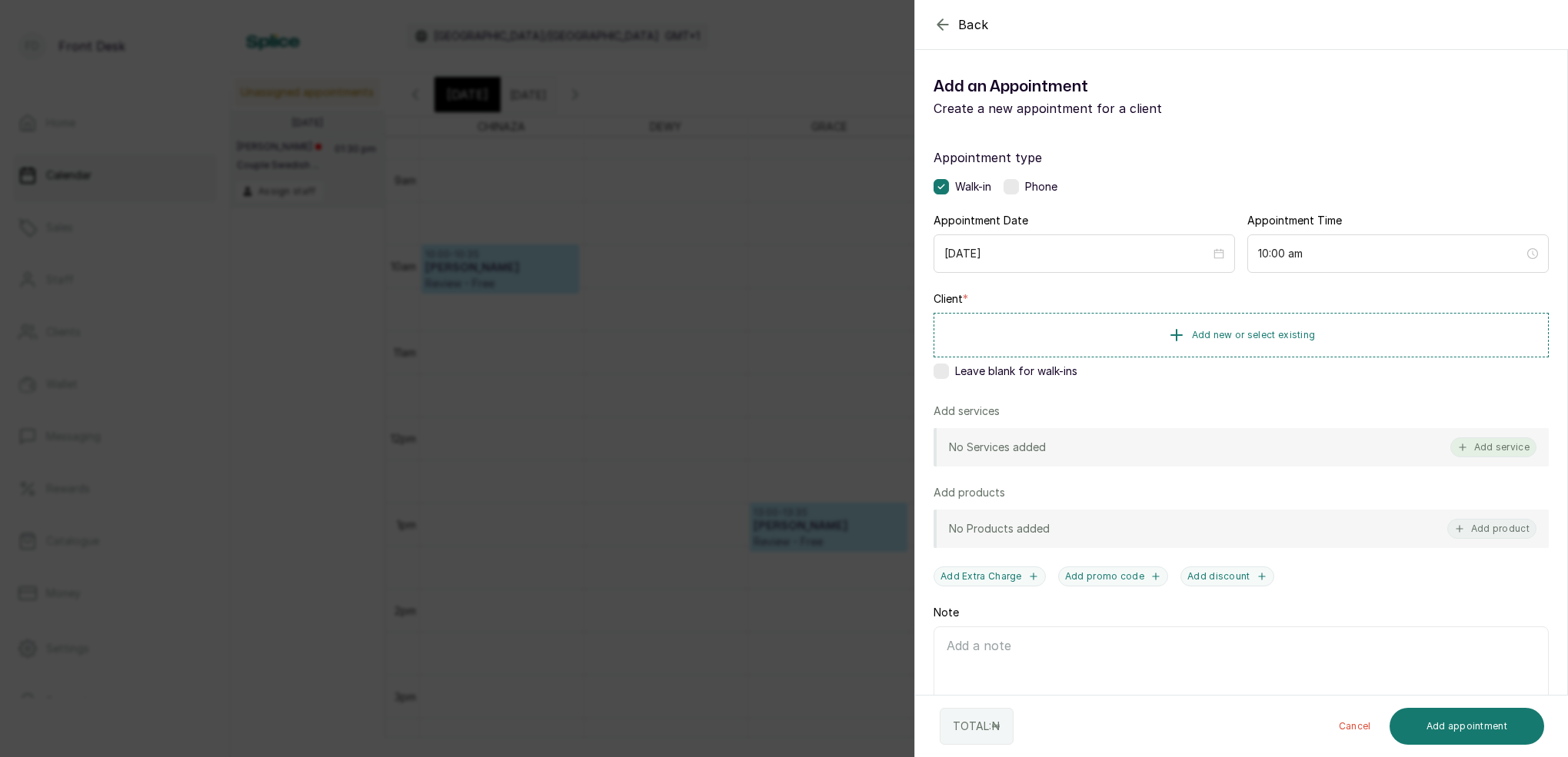
click at [1497, 449] on button "Add service" at bounding box center [1493, 446] width 86 height 20
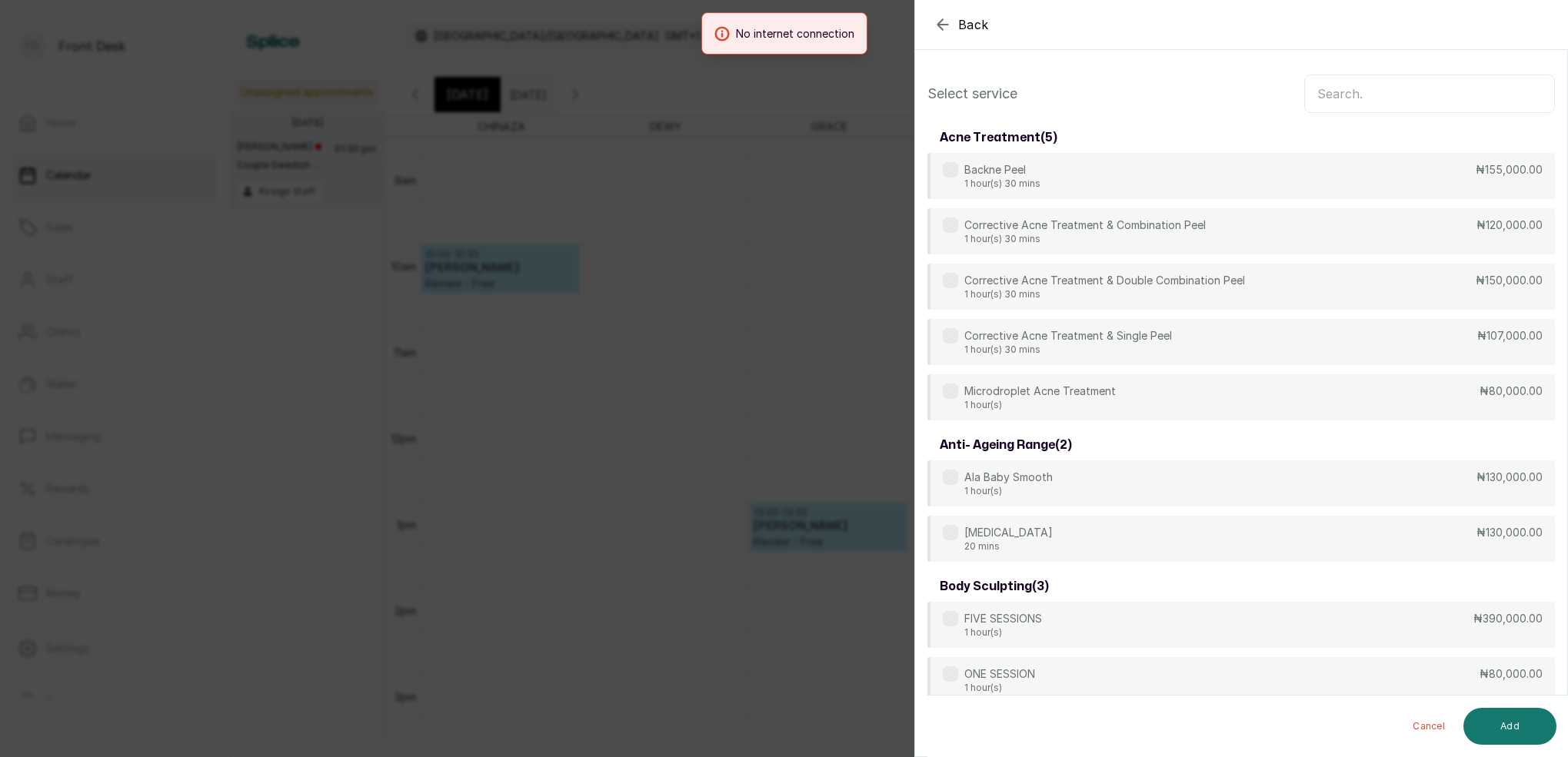
click at [1361, 91] on input "text" at bounding box center [1429, 93] width 250 height 38
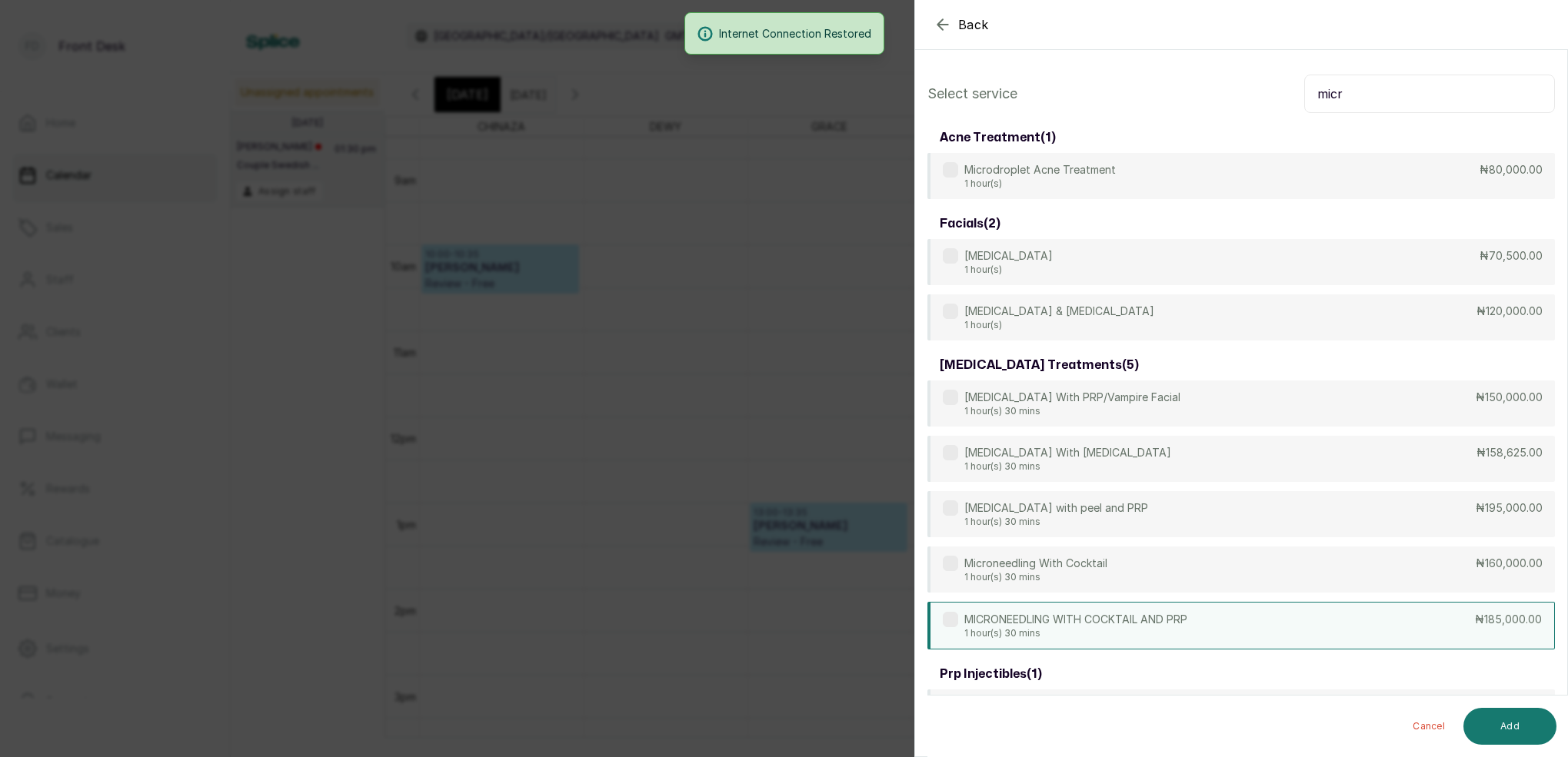
type input "micr"
click at [1147, 630] on p "1 hour(s) 30 mins" at bounding box center [1076, 633] width 223 height 13
click at [1528, 744] on button "Add" at bounding box center [1509, 726] width 93 height 37
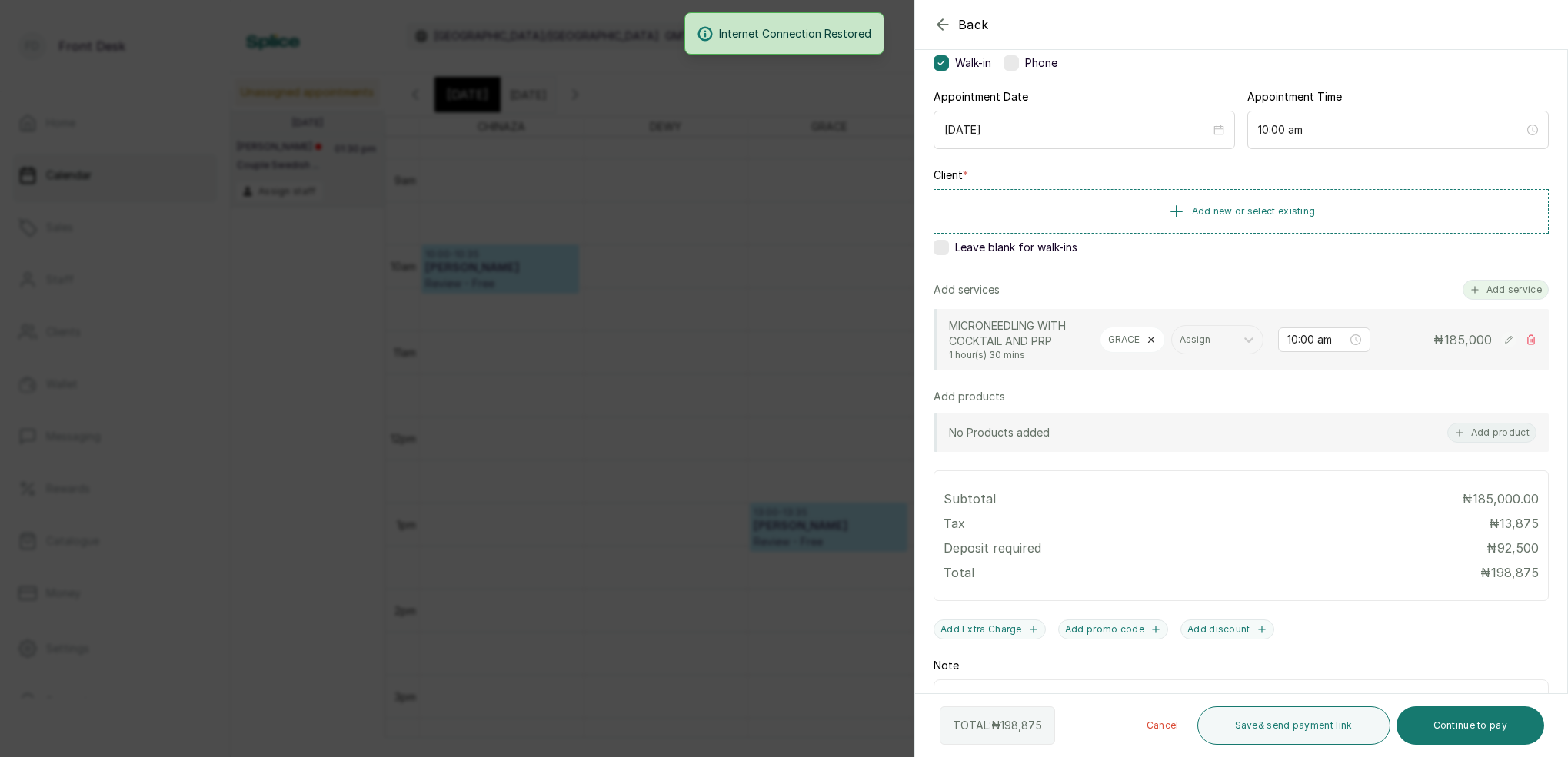
click at [1508, 285] on button "Add service" at bounding box center [1505, 289] width 86 height 20
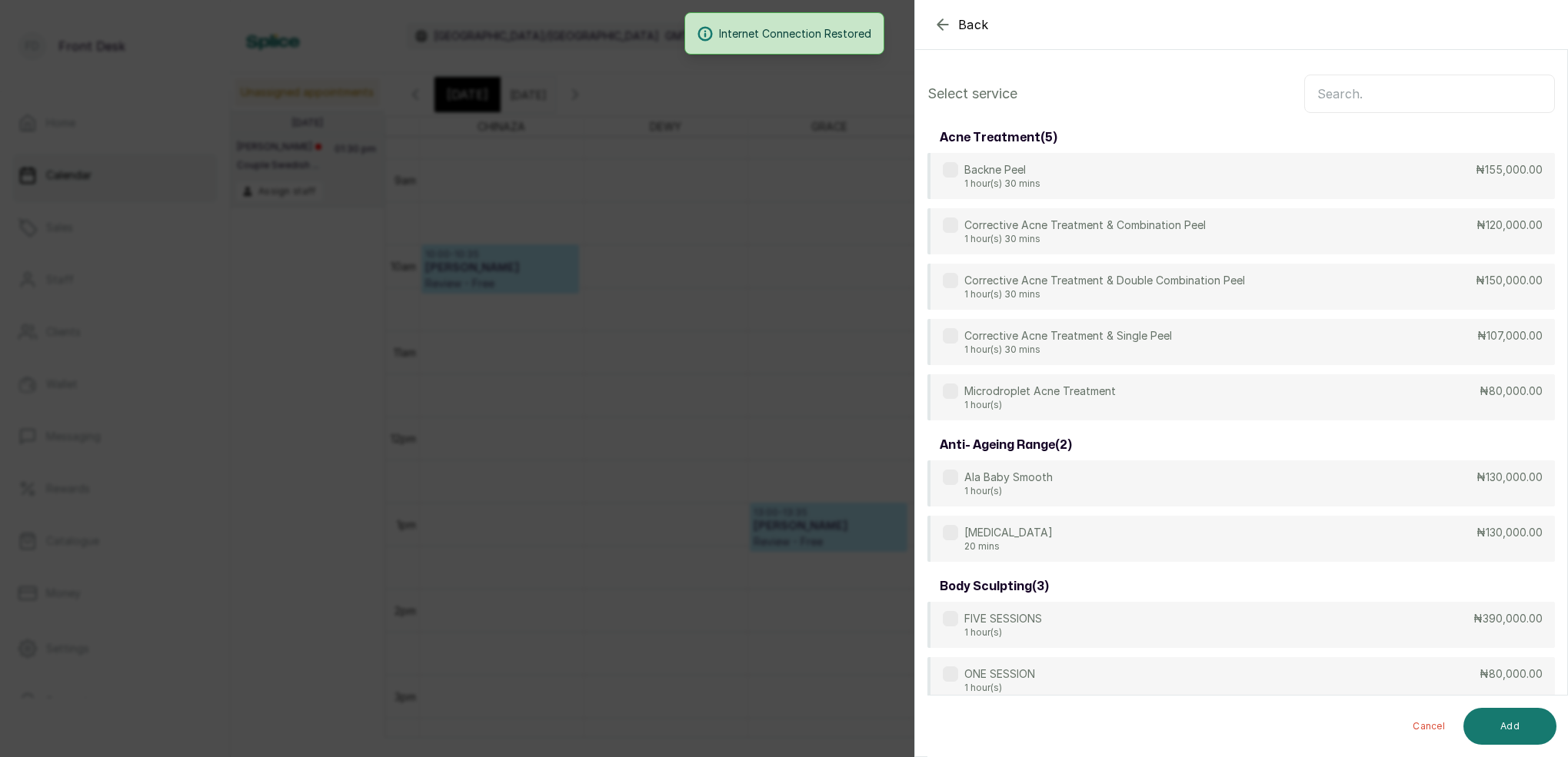
click at [1385, 84] on input "text" at bounding box center [1429, 93] width 250 height 38
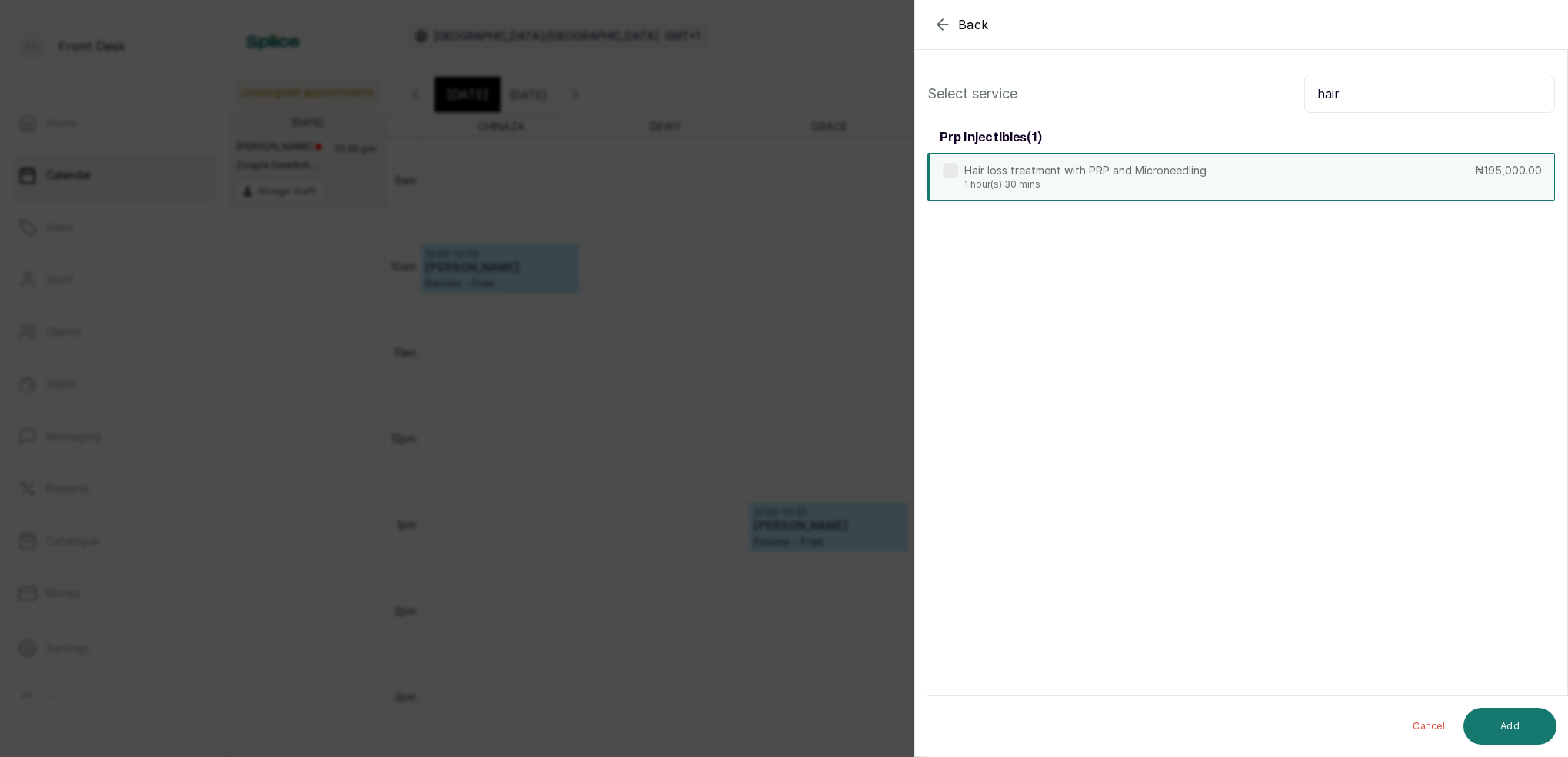
type input "hair"
click at [1325, 169] on div "Hair loss treatment with PRP and Microneedling 1 hour(s) 30 mins ₦195,000.00" at bounding box center [1241, 177] width 627 height 48
click at [1517, 723] on button "Add" at bounding box center [1509, 726] width 93 height 37
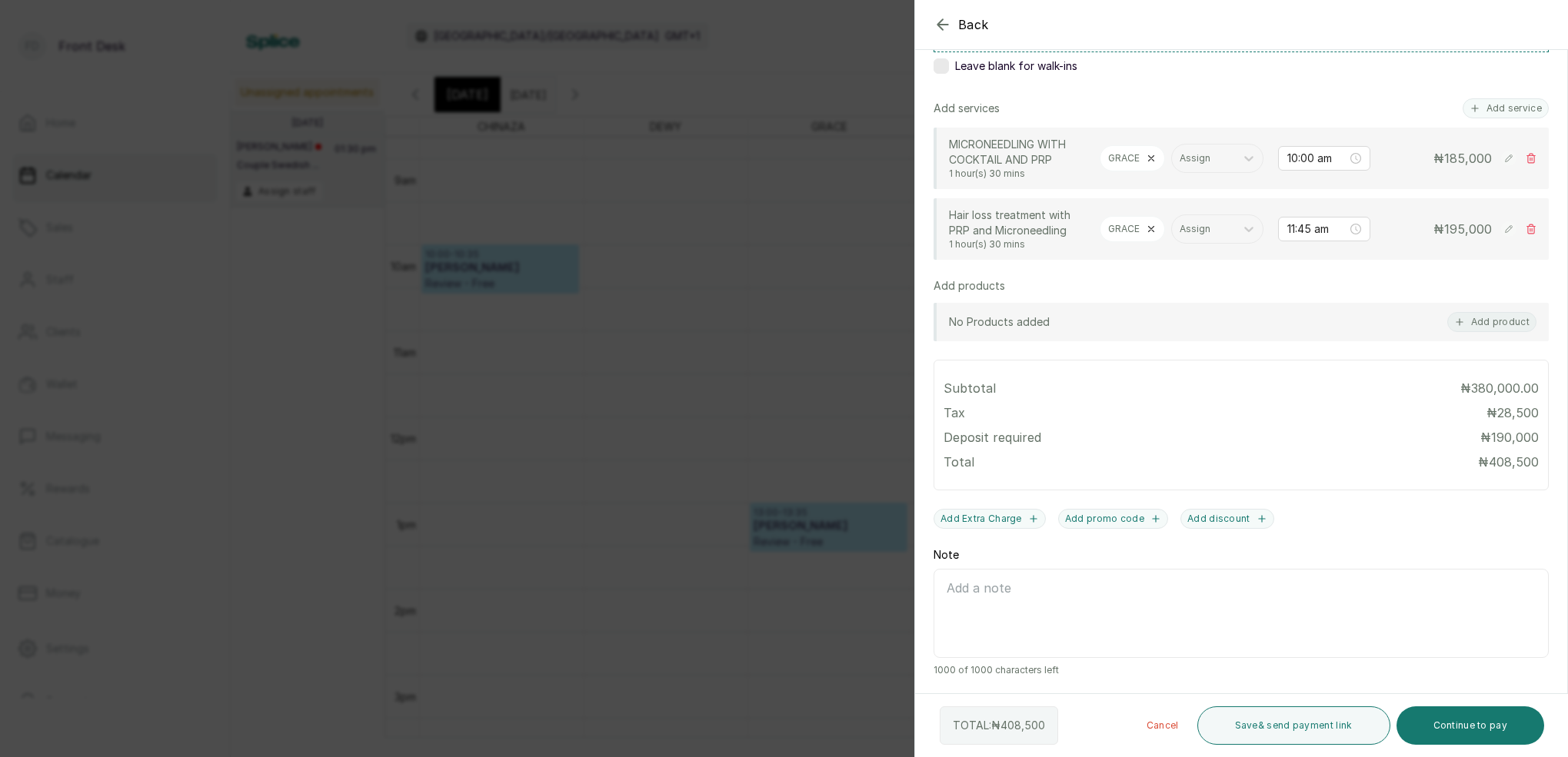
scroll to position [305, 0]
click at [948, 24] on icon "button" at bounding box center [943, 25] width 19 height 19
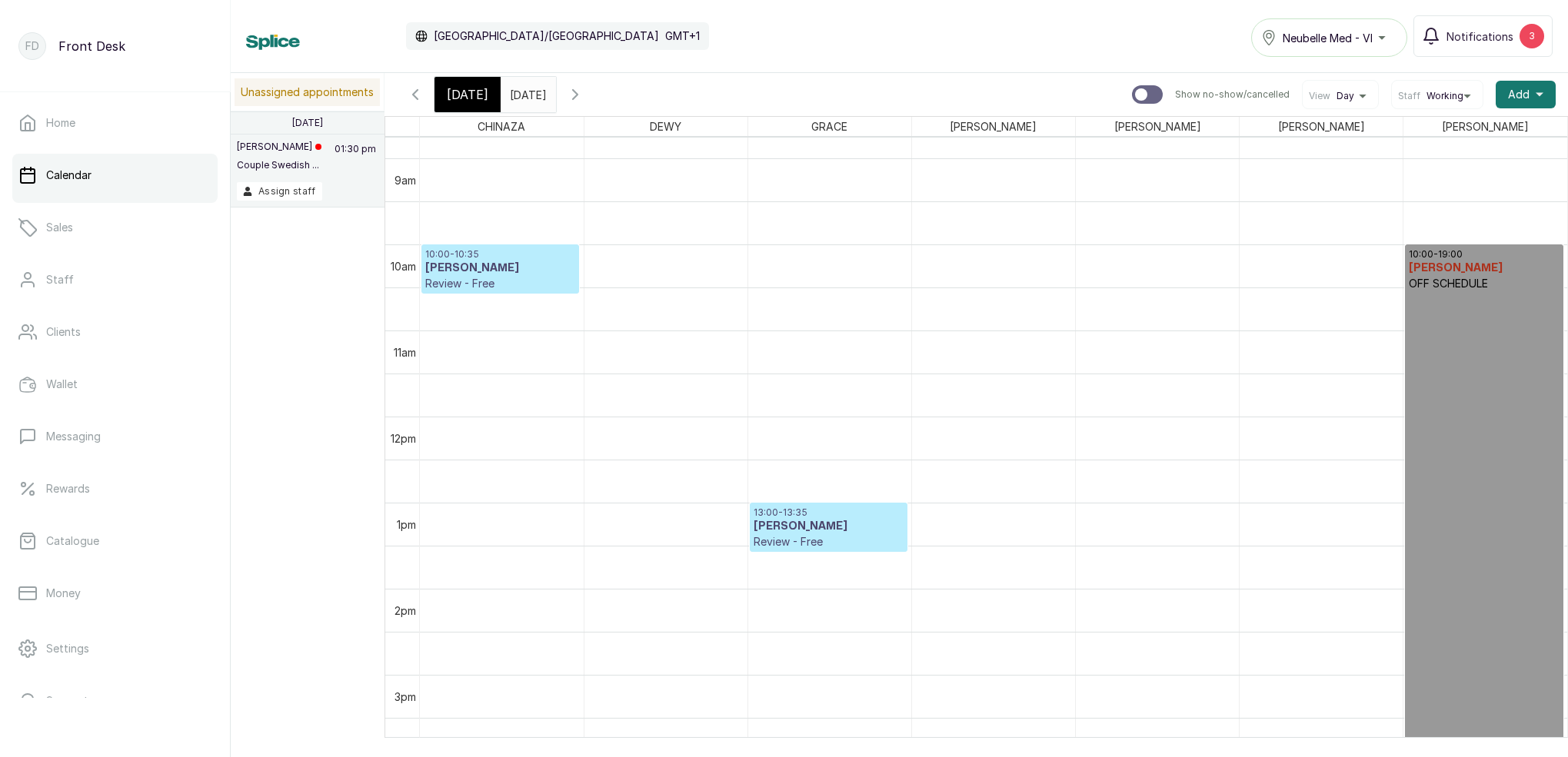
click at [470, 93] on span "[DATE]" at bounding box center [467, 95] width 42 height 19
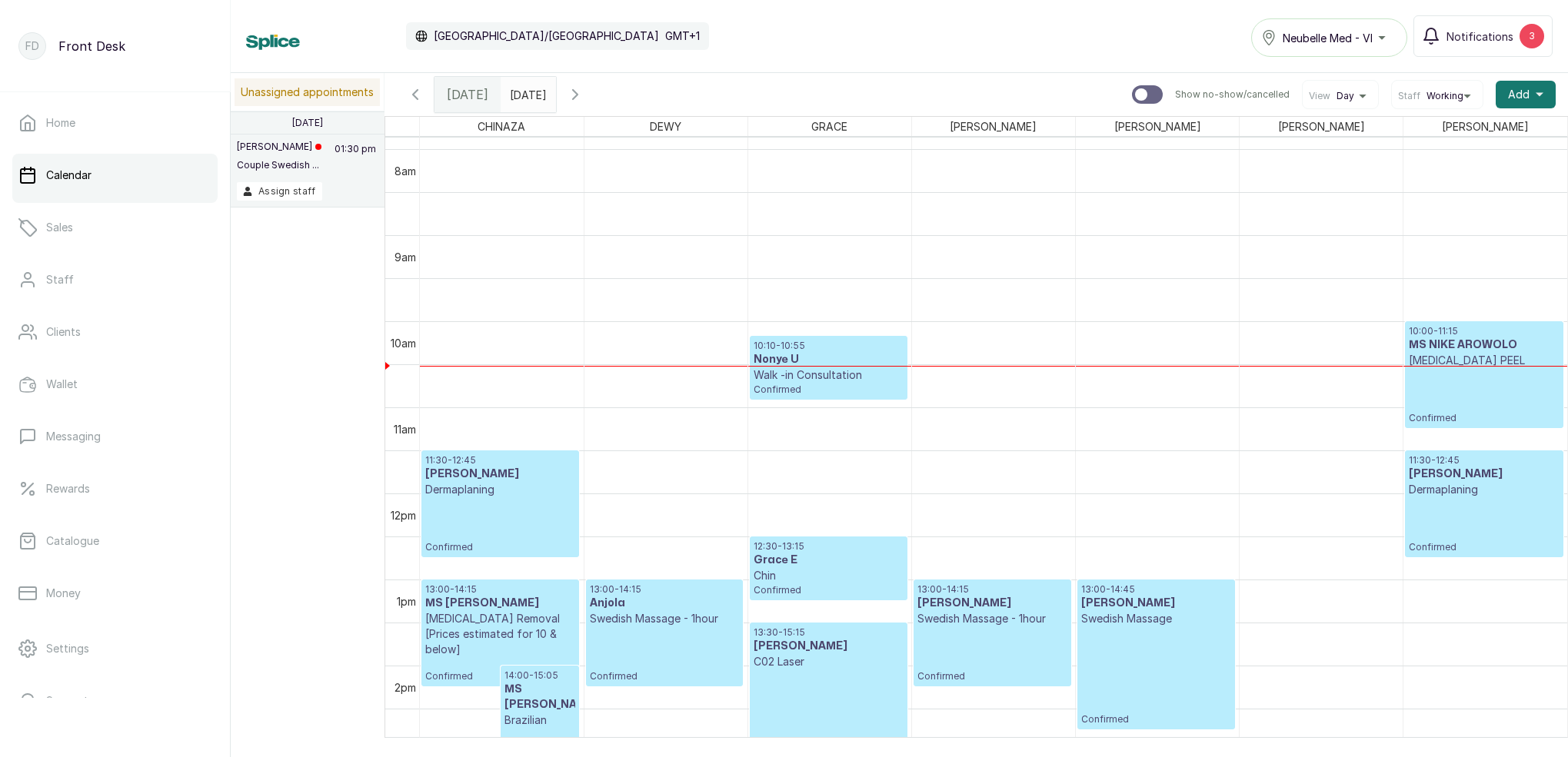
scroll to position [684, 0]
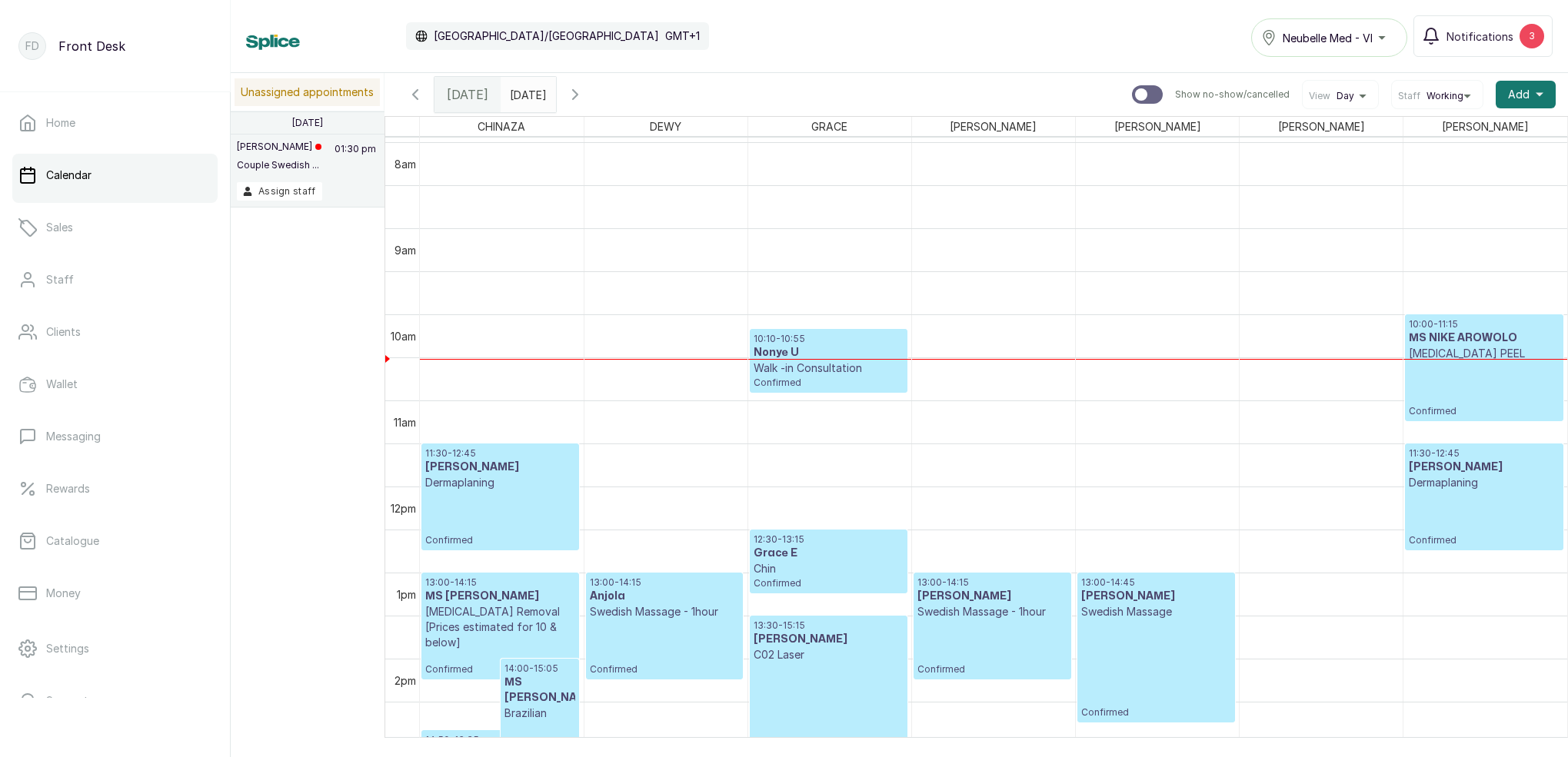
click at [555, 95] on span at bounding box center [540, 90] width 29 height 26
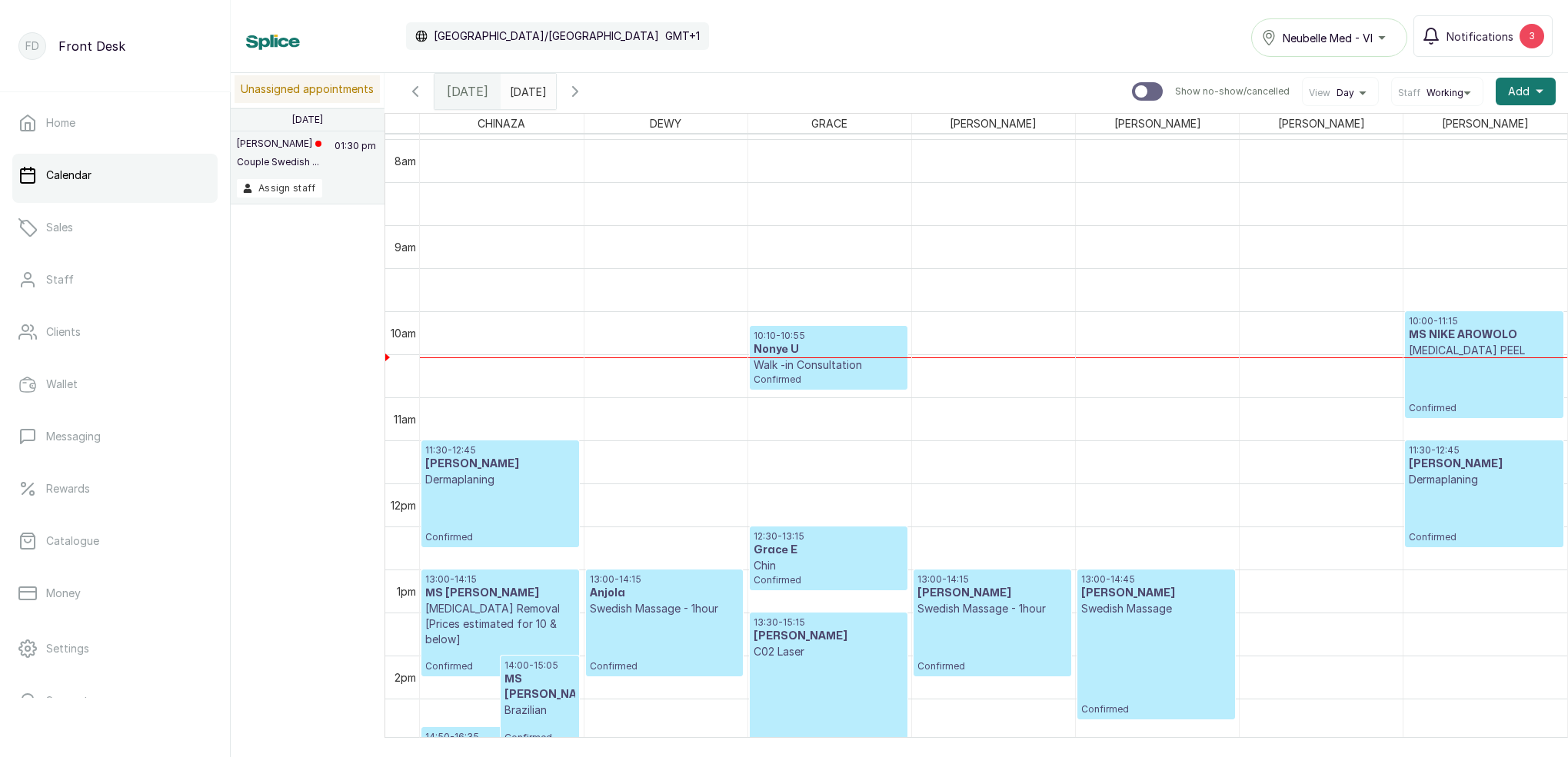
click at [708, 41] on div "Calendar [GEOGRAPHIC_DATA]/[GEOGRAPHIC_DATA] GMT+1 Neubelle Med - VI Notificati…" at bounding box center [899, 36] width 1307 height 42
click at [463, 95] on span "[DATE]" at bounding box center [467, 92] width 42 height 19
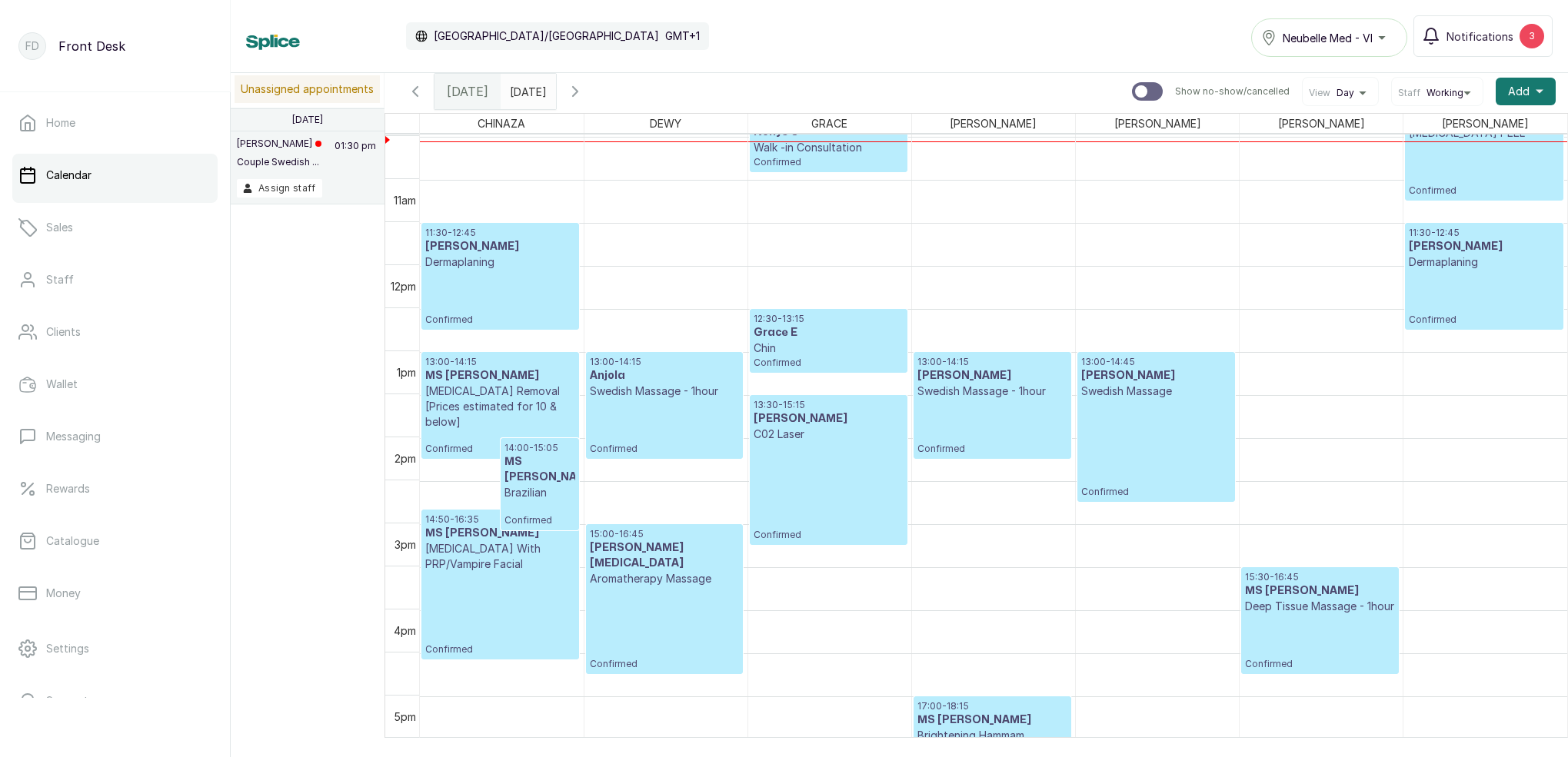
scroll to position [903, 0]
click at [585, 93] on icon "button" at bounding box center [575, 92] width 19 height 19
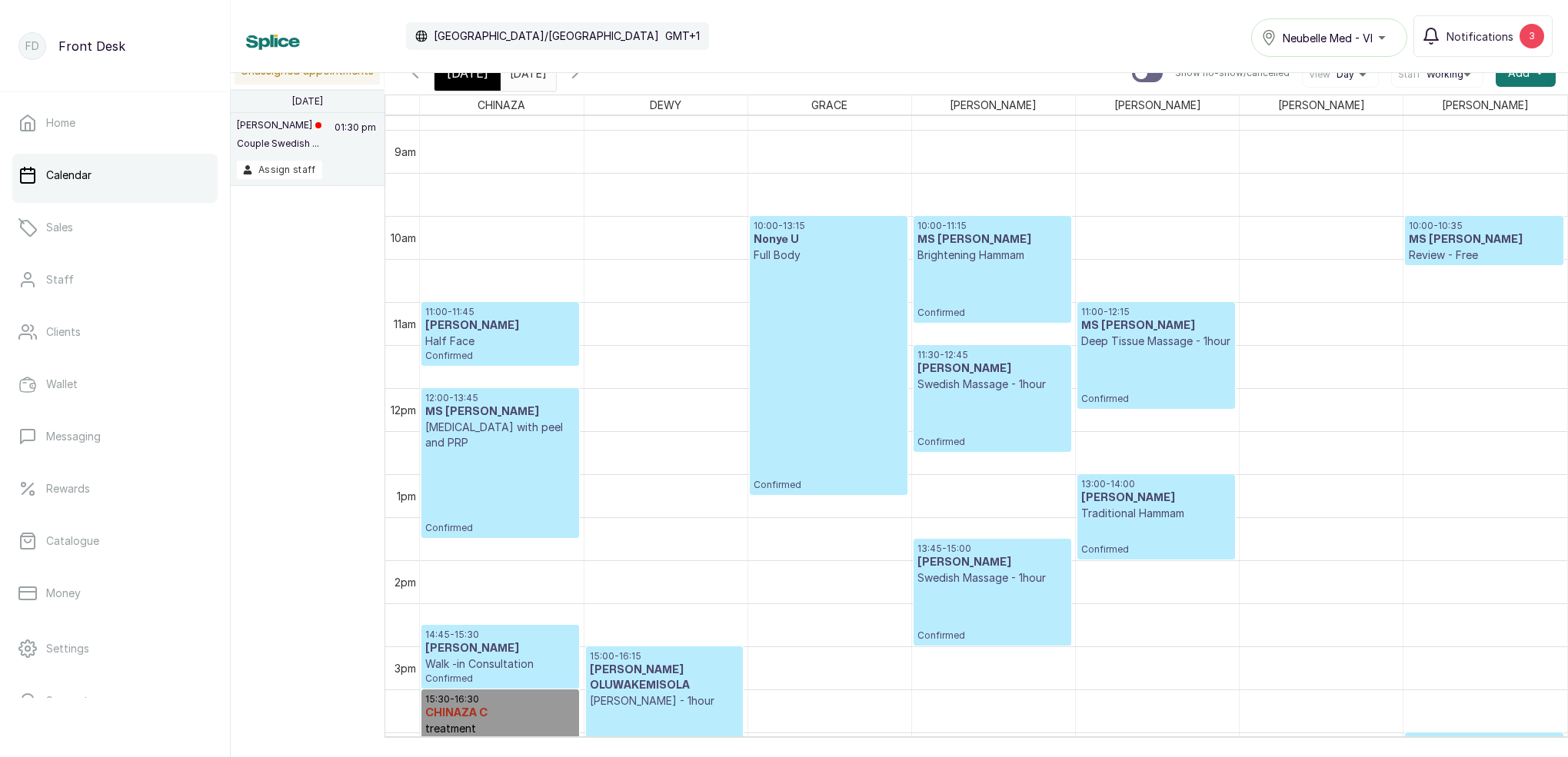
scroll to position [761, 0]
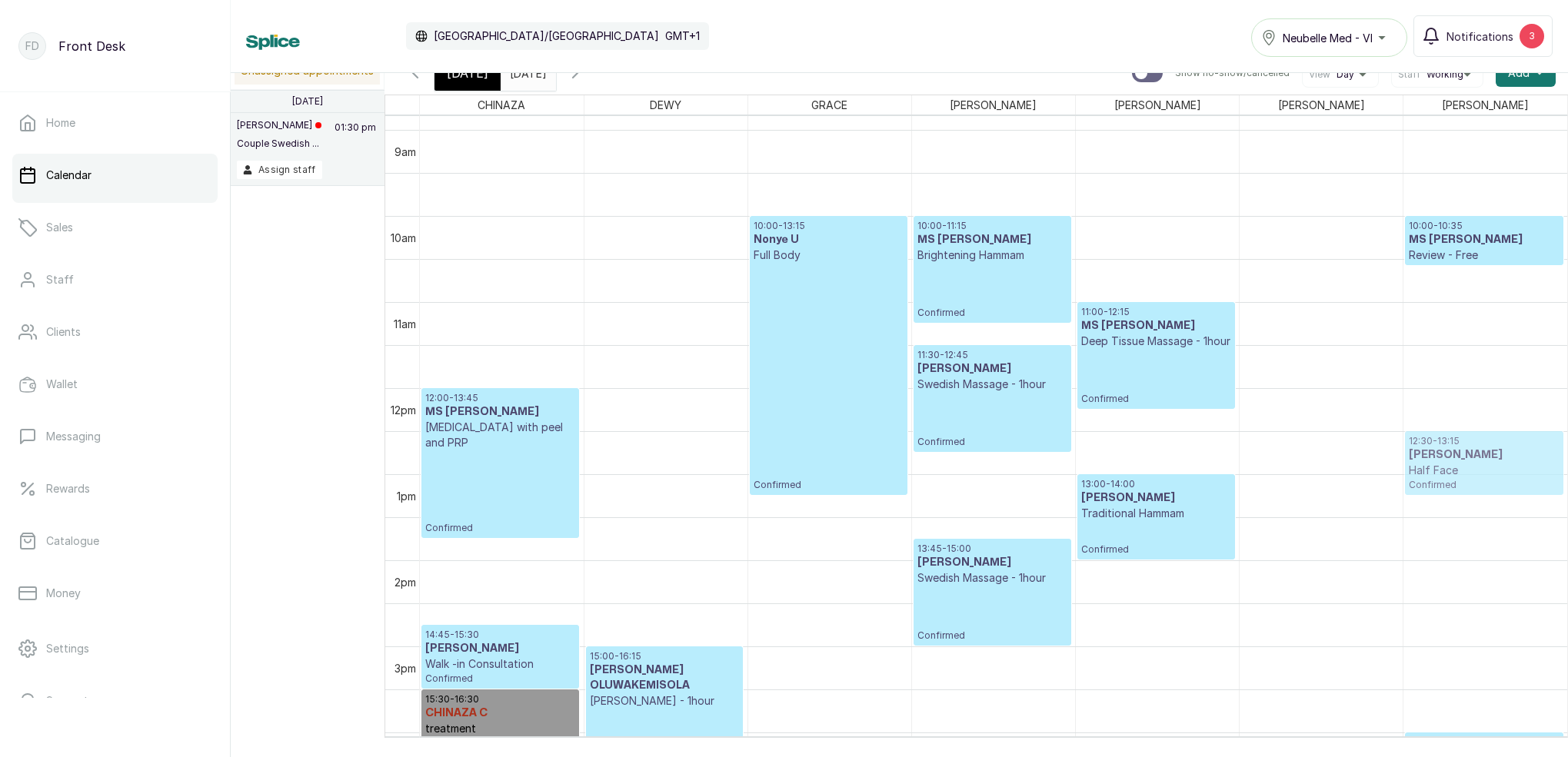
drag, startPoint x: 476, startPoint y: 333, endPoint x: 1450, endPoint y: 451, distance: 981.1
click at [1450, 451] on tr "11:00 - 11:45 [PERSON_NAME] Half Face Confirmed 12:00 - 13:45 MS [PERSON_NAME] …" at bounding box center [994, 388] width 1147 height 2066
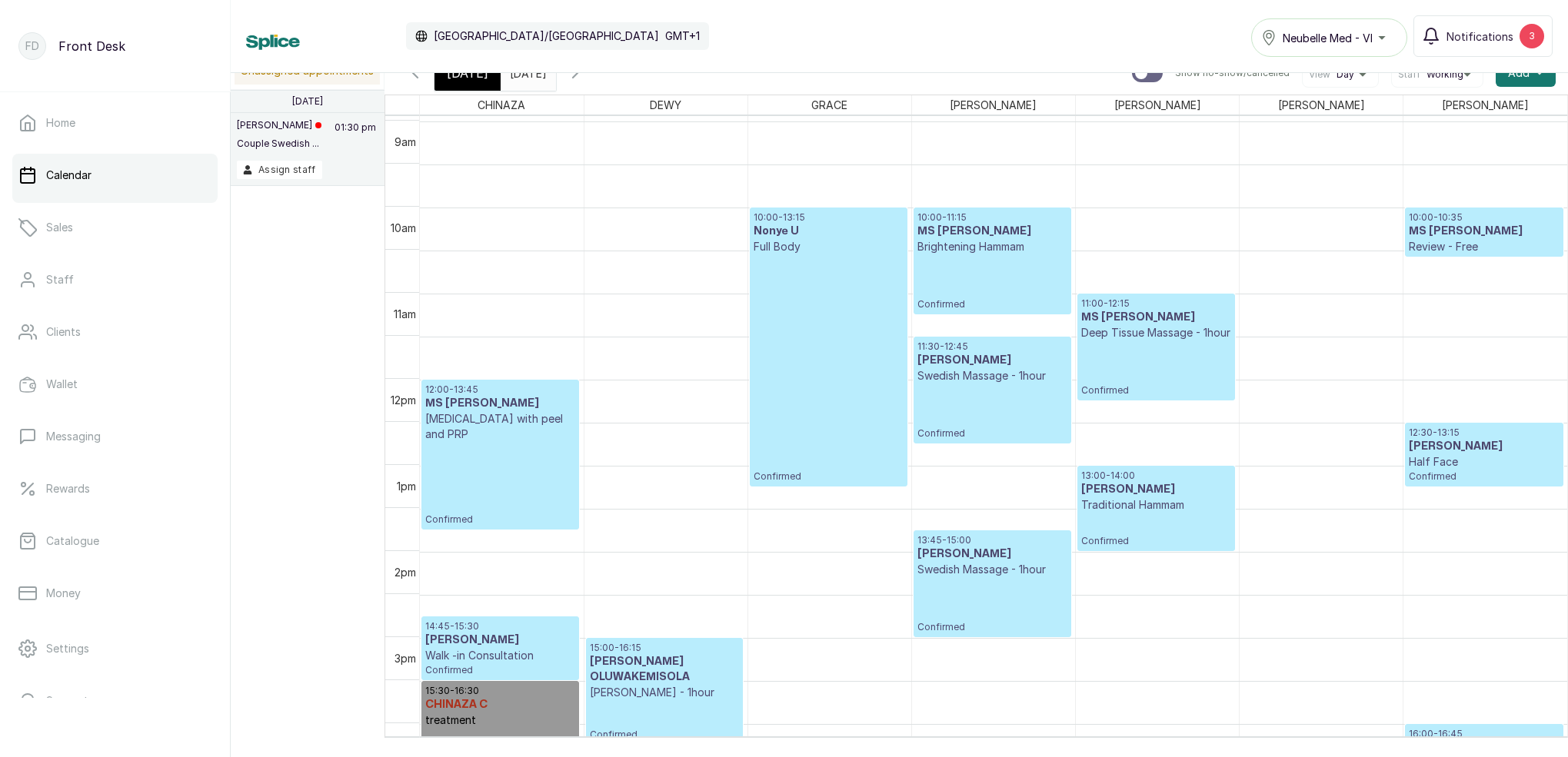
scroll to position [771, 0]
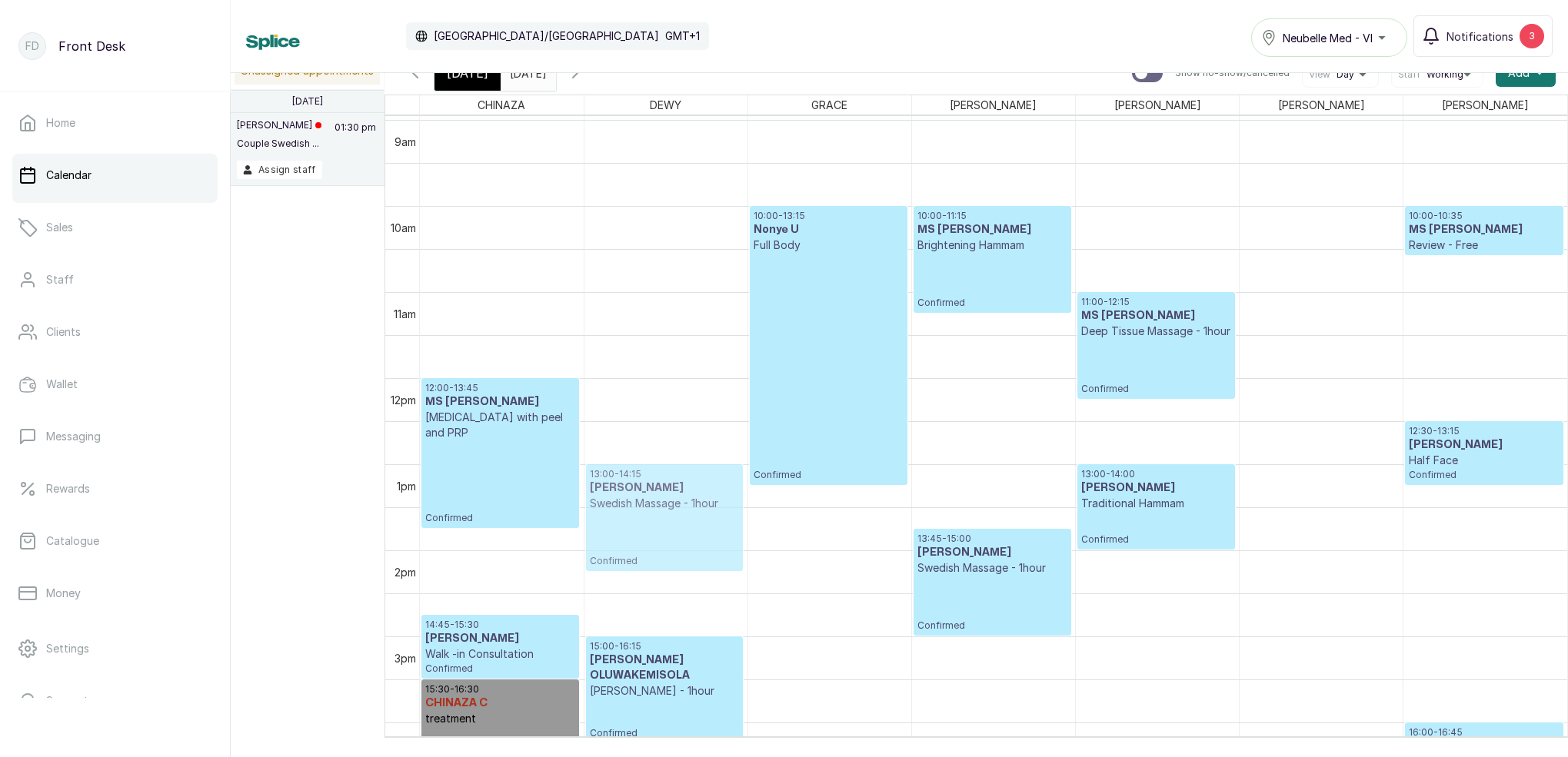
drag, startPoint x: 985, startPoint y: 363, endPoint x: 676, endPoint y: 504, distance: 339.6
click at [676, 504] on tr "12:00 - 13:45 MS [PERSON_NAME] OGHENEME [MEDICAL_DATA] with peel and PRP Confir…" at bounding box center [994, 378] width 1147 height 2066
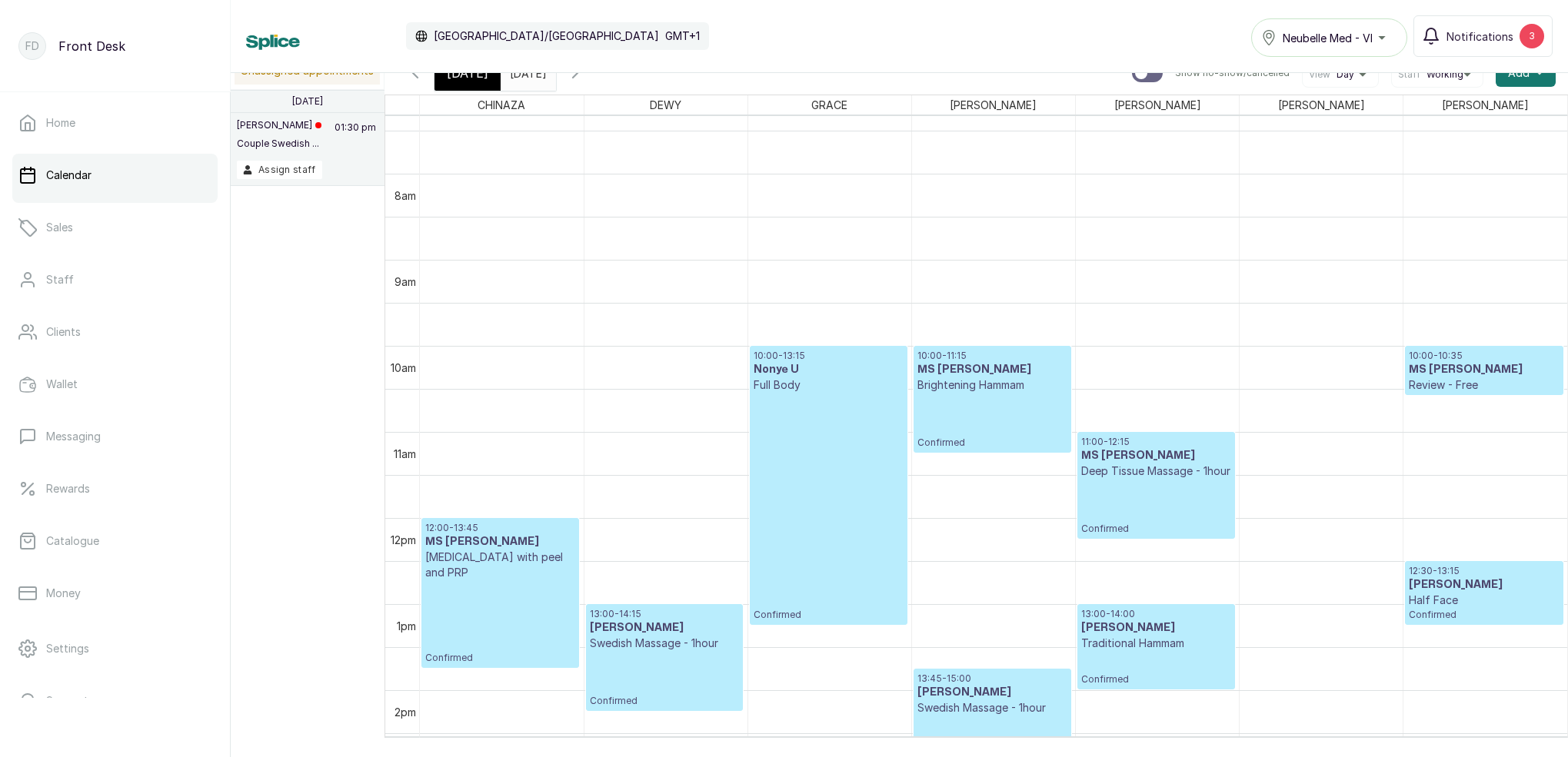
scroll to position [662, 0]
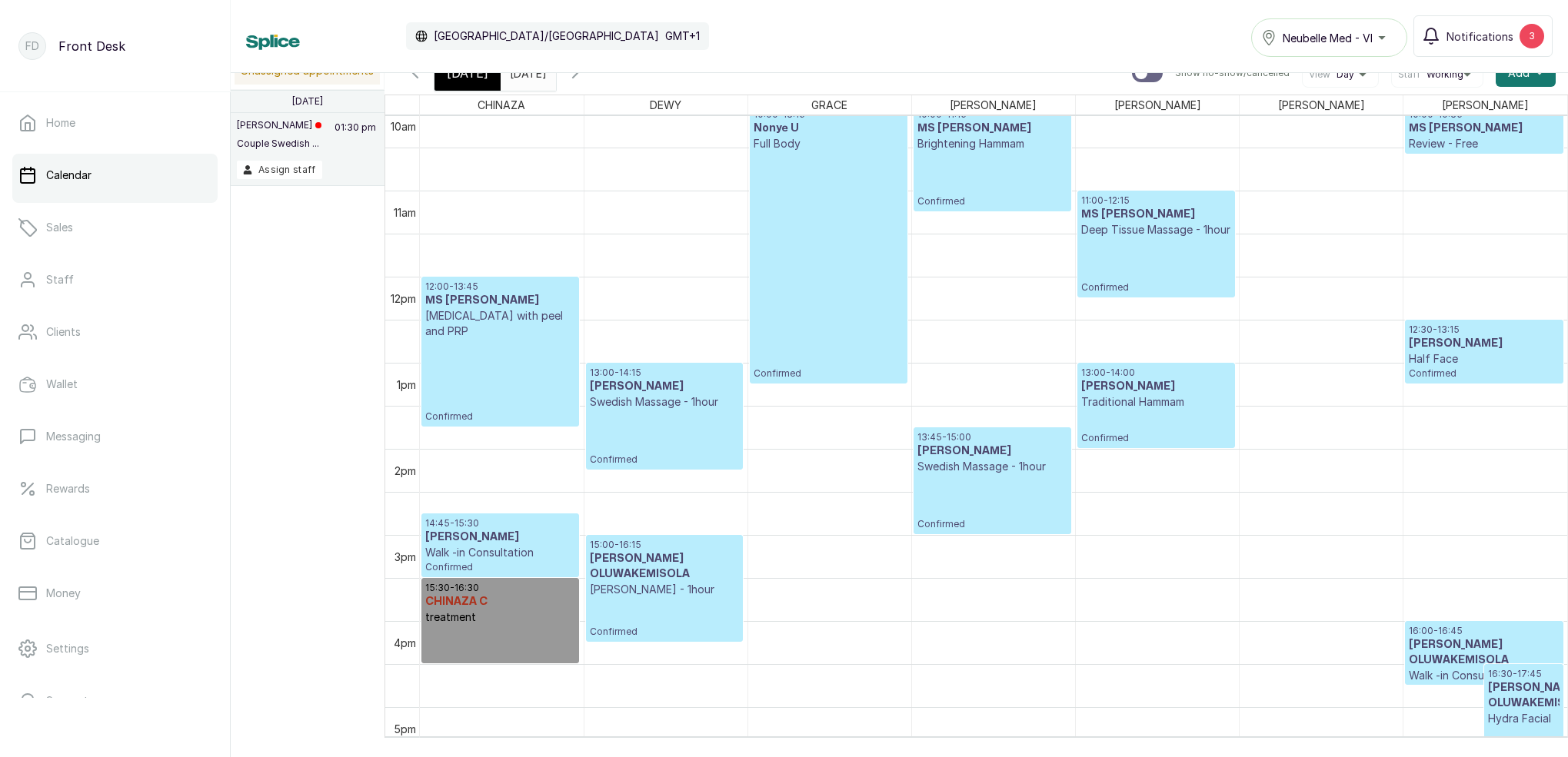
click at [526, 78] on input "[DATE]" at bounding box center [513, 69] width 24 height 26
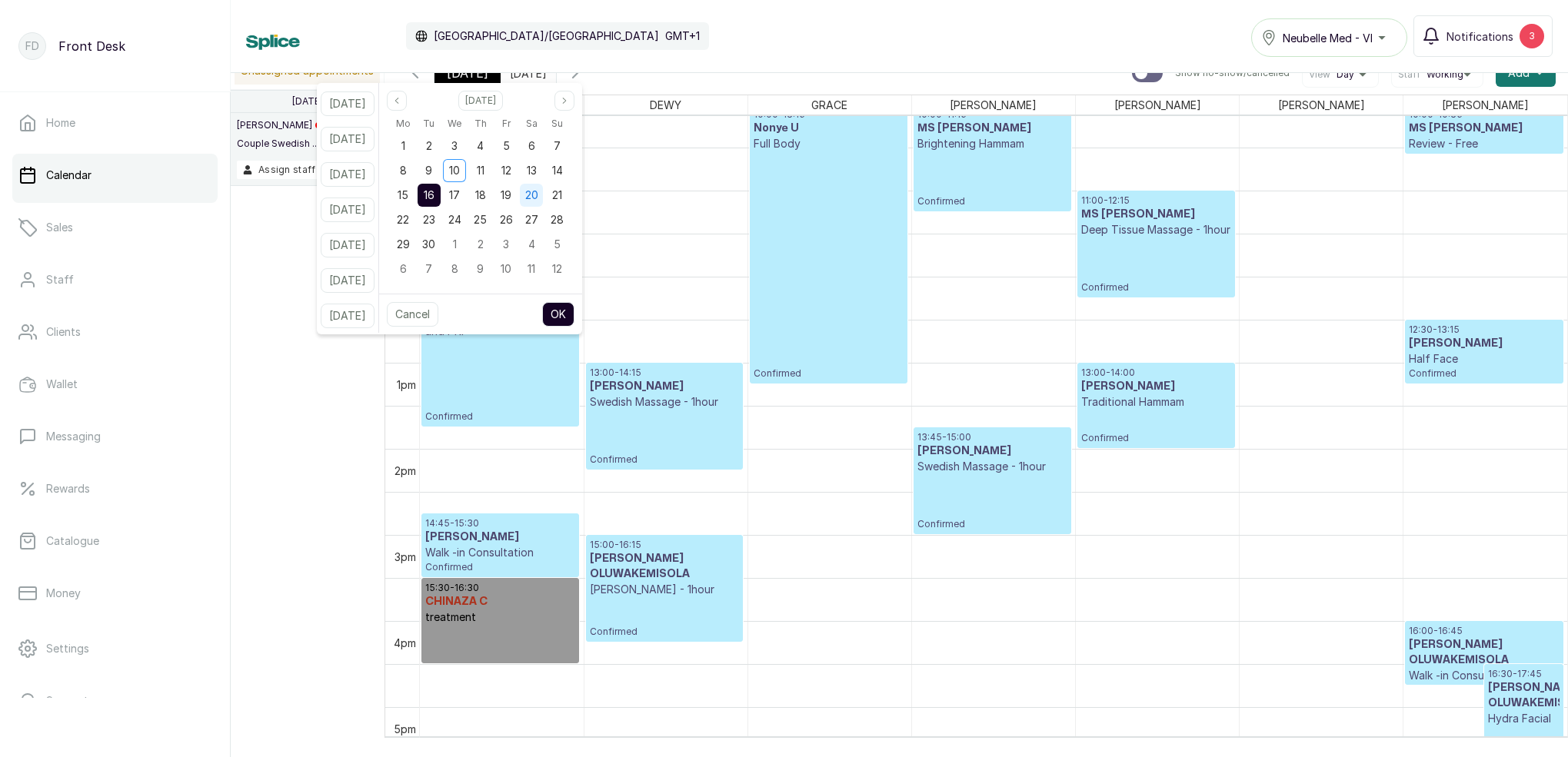
drag, startPoint x: 551, startPoint y: 146, endPoint x: 552, endPoint y: 193, distance: 47.0
click at [535, 146] on span "6" at bounding box center [531, 145] width 7 height 13
click at [574, 308] on button "OK" at bounding box center [558, 314] width 32 height 24
type input "[DATE]"
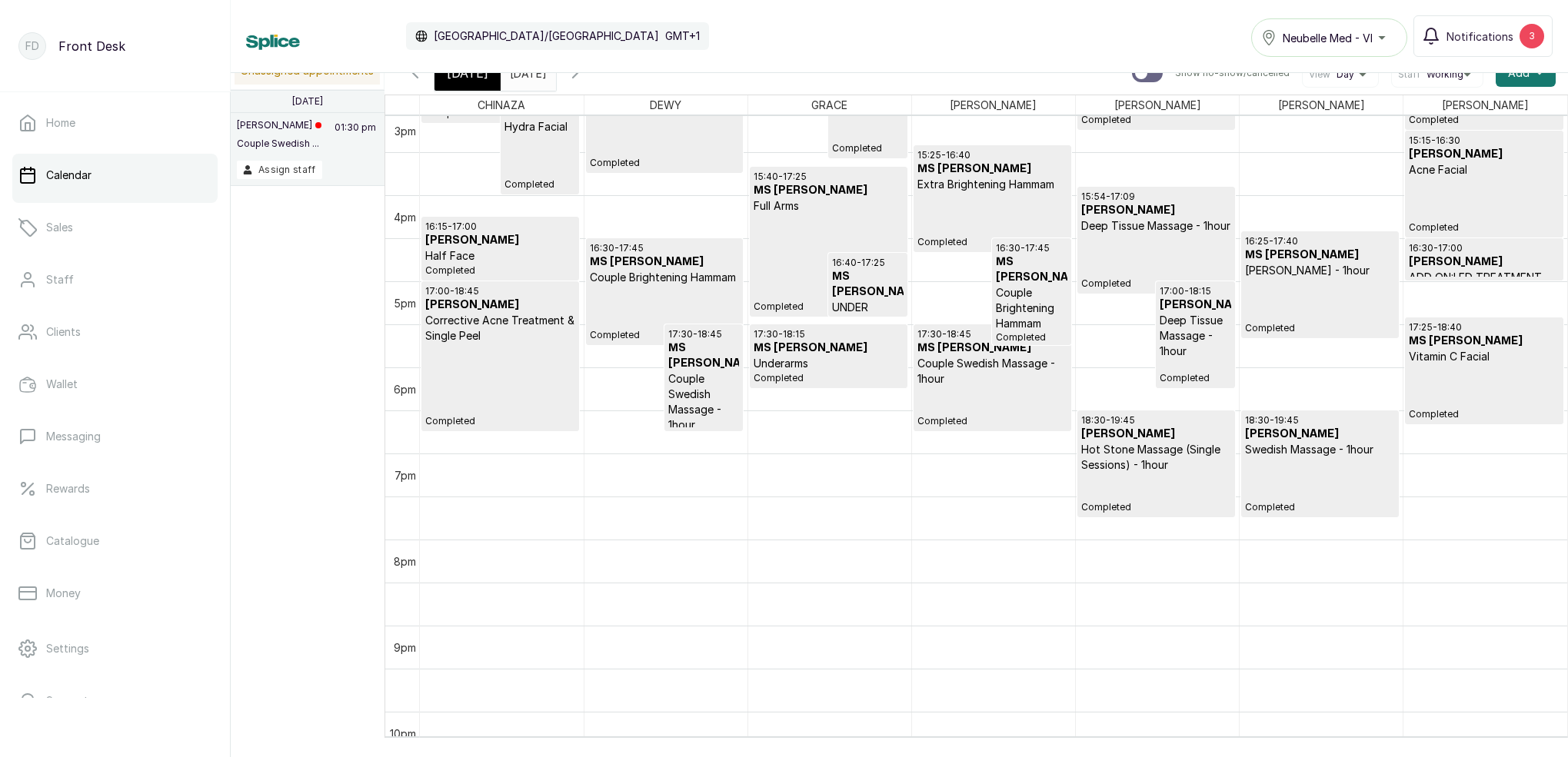
scroll to position [1276, 0]
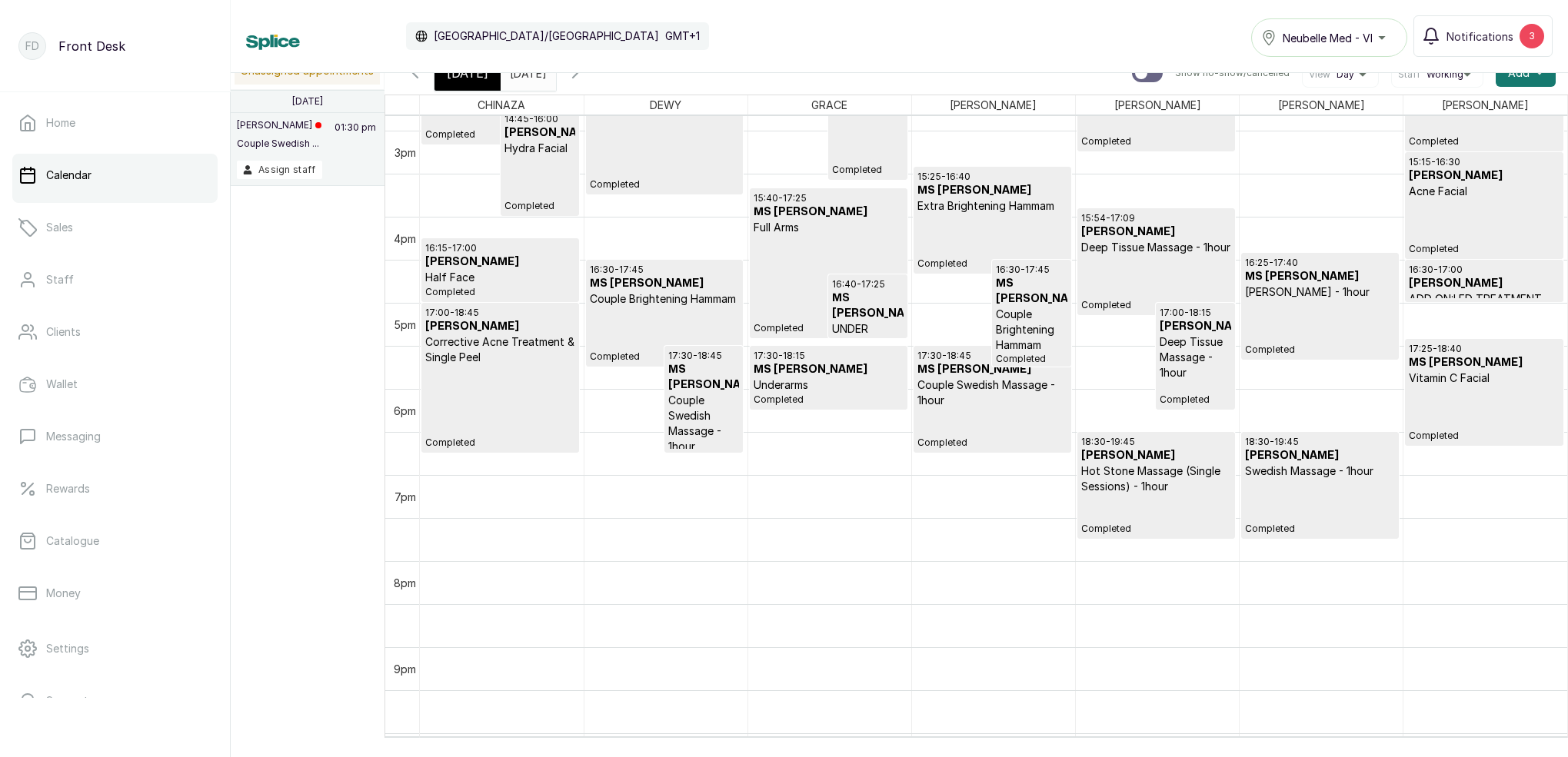
click at [1298, 320] on div "16:25 - 17:40 MS [PERSON_NAME] - 1hour Completed" at bounding box center [1319, 306] width 150 height 99
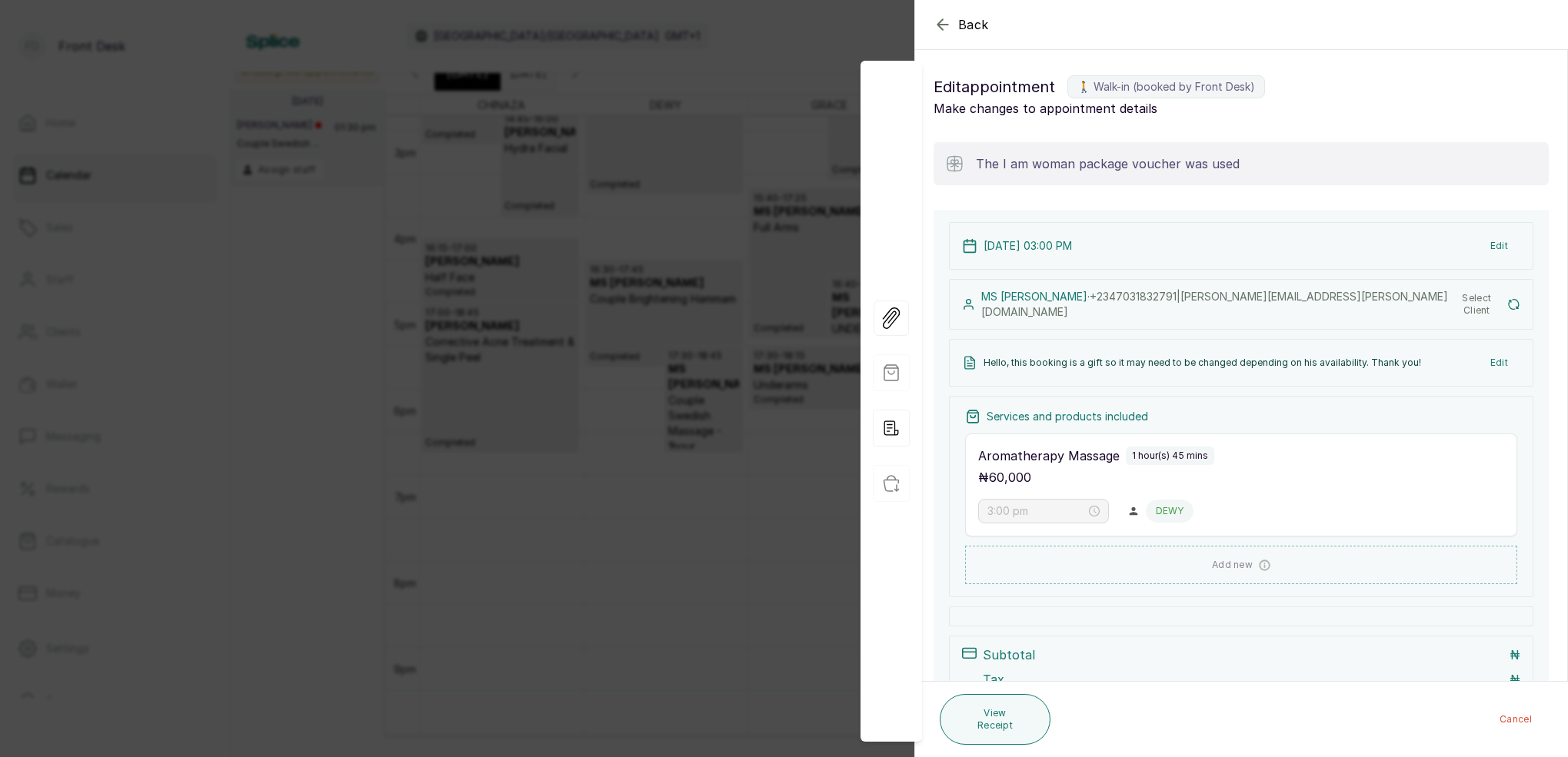
type input "3:25 pm"
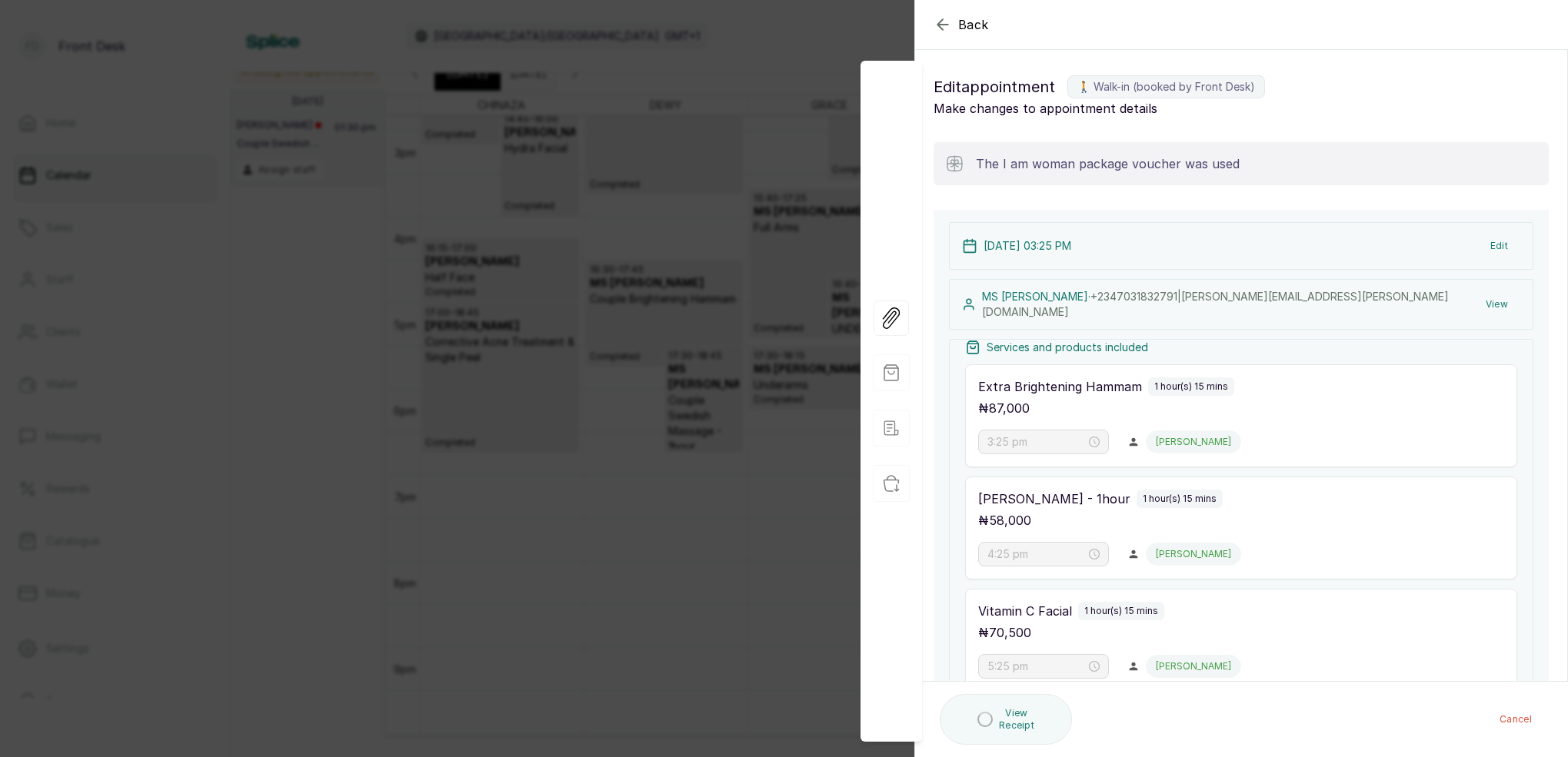
scroll to position [64, 0]
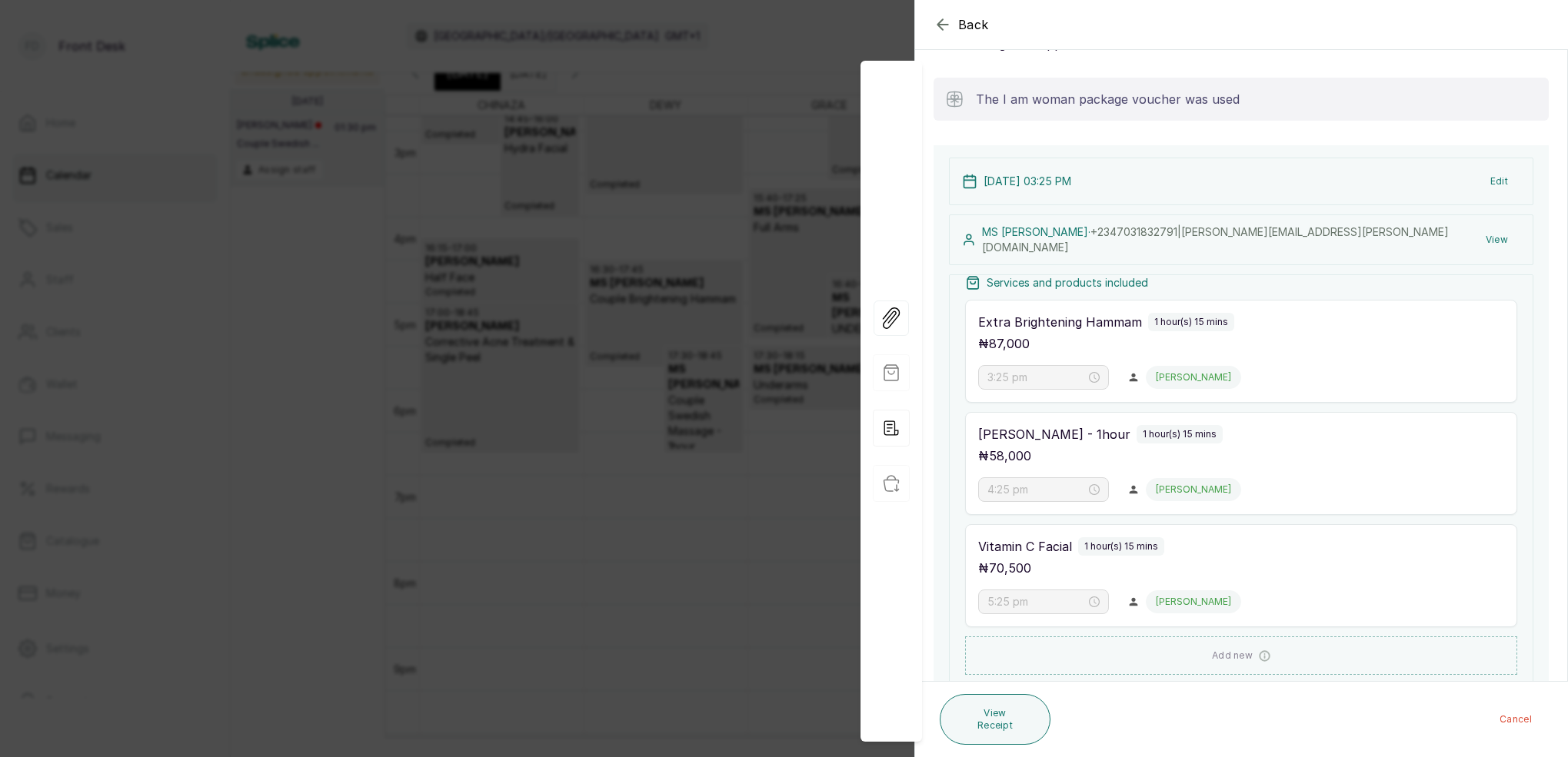
click at [793, 38] on div "Back Appointment Details Edit appointment 🚶 Walk-in (booked by Front Desk) Make…" at bounding box center [784, 378] width 1568 height 757
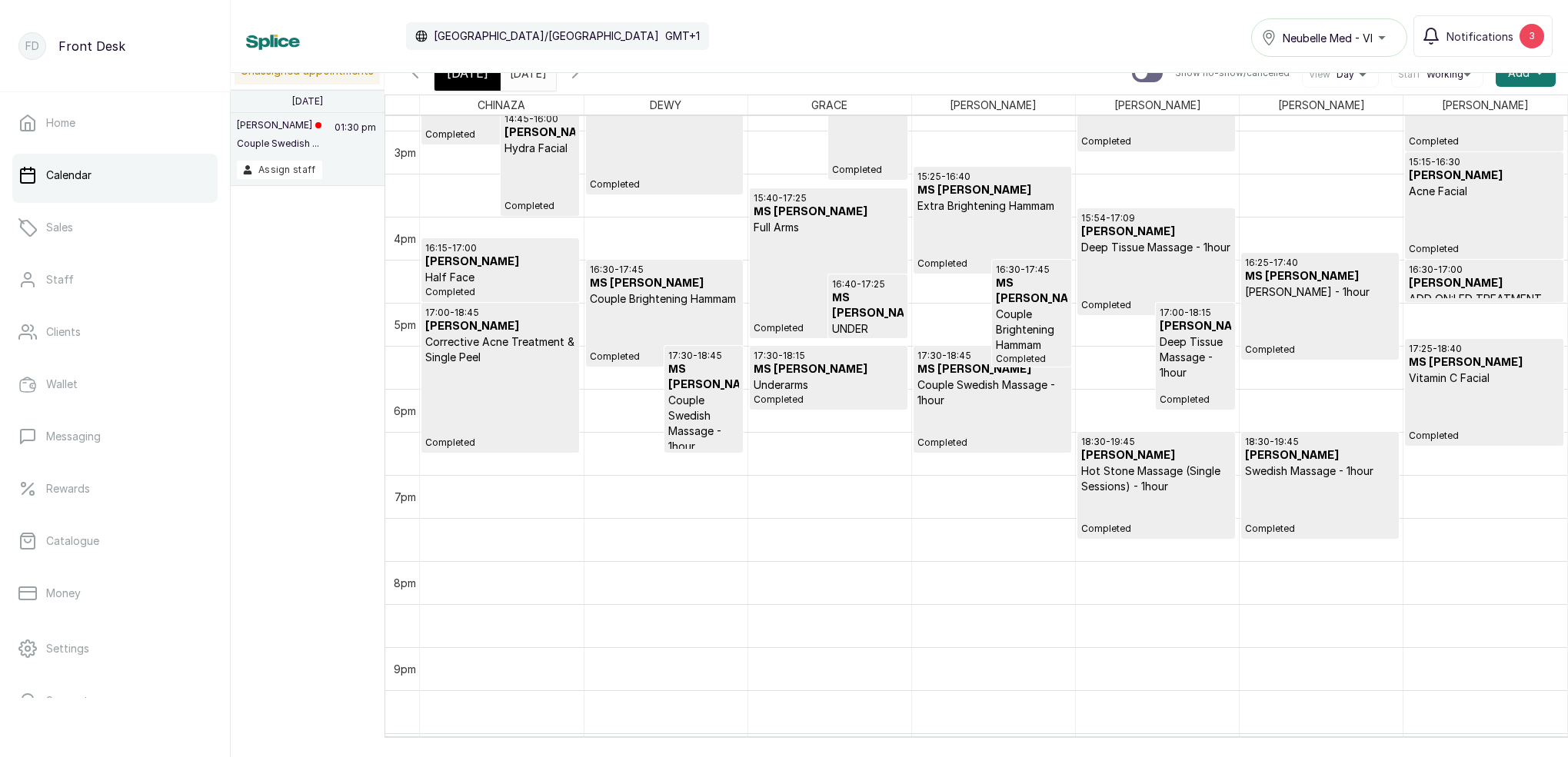
scroll to position [11, 0]
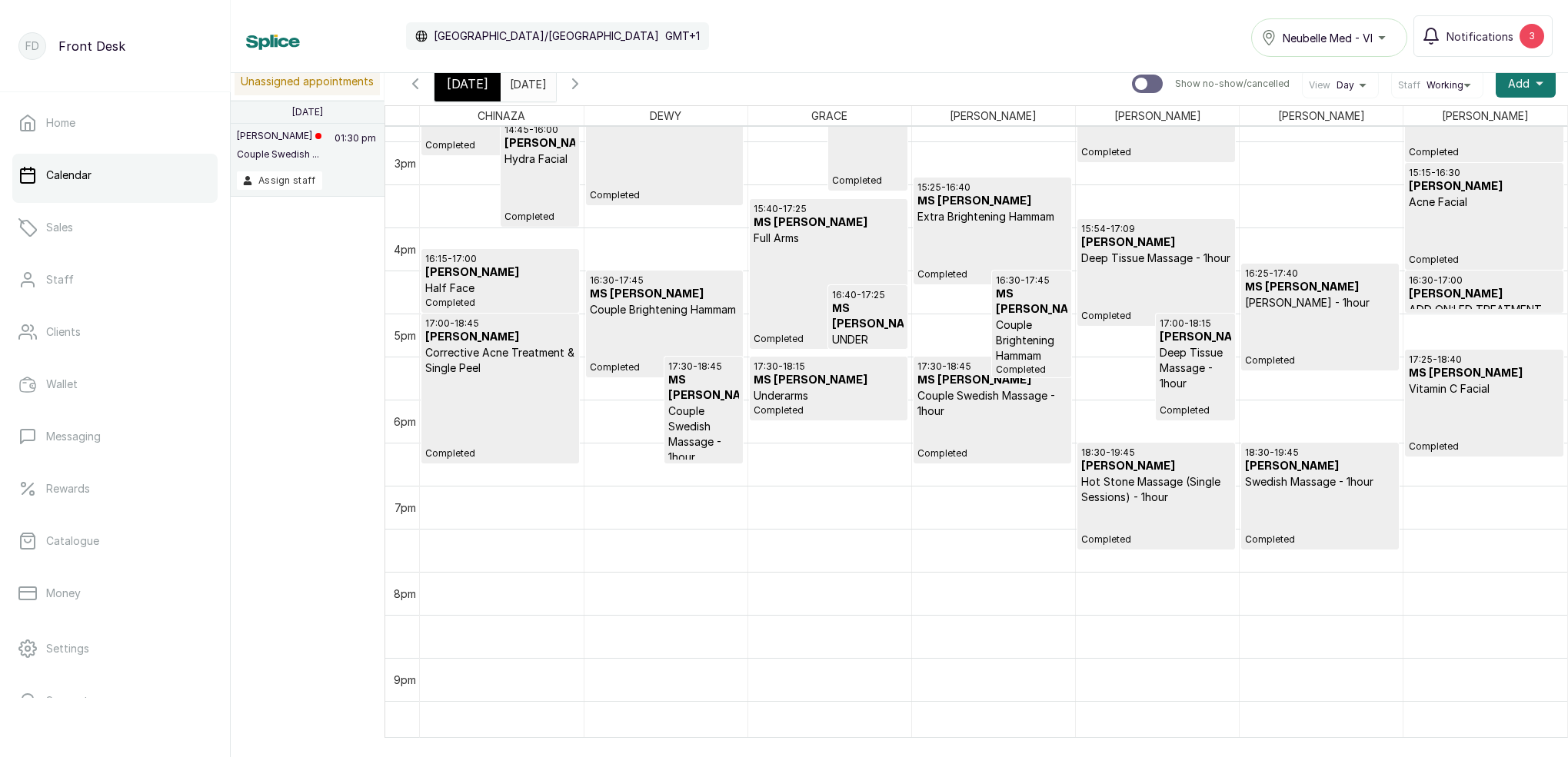
click at [461, 72] on div "Calendar [GEOGRAPHIC_DATA]/[GEOGRAPHIC_DATA] GMT+1 Neubelle Med - VI Notificati…" at bounding box center [899, 36] width 1337 height 73
click at [460, 82] on span "[DATE]" at bounding box center [467, 84] width 42 height 19
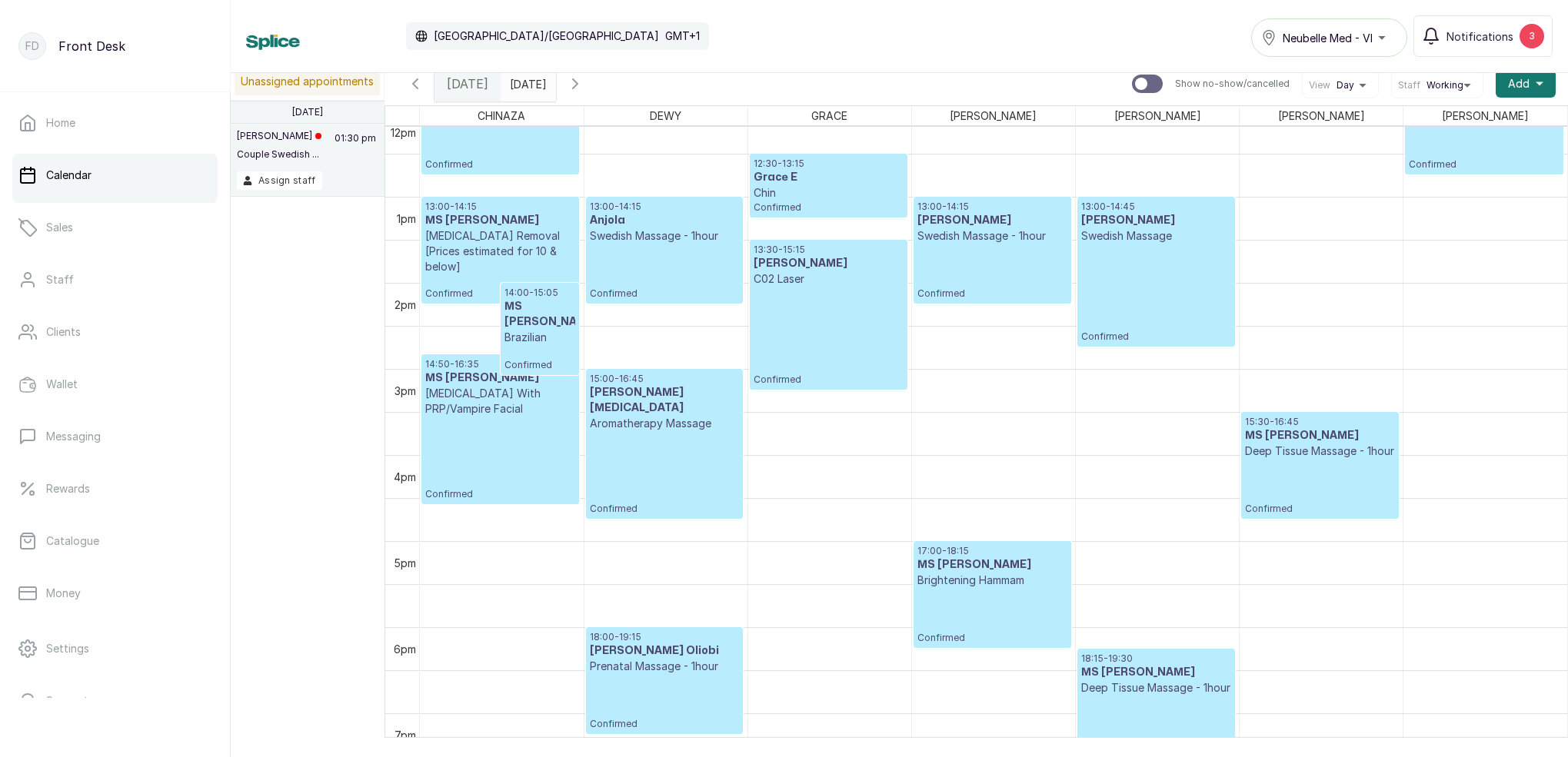
scroll to position [1044, 0]
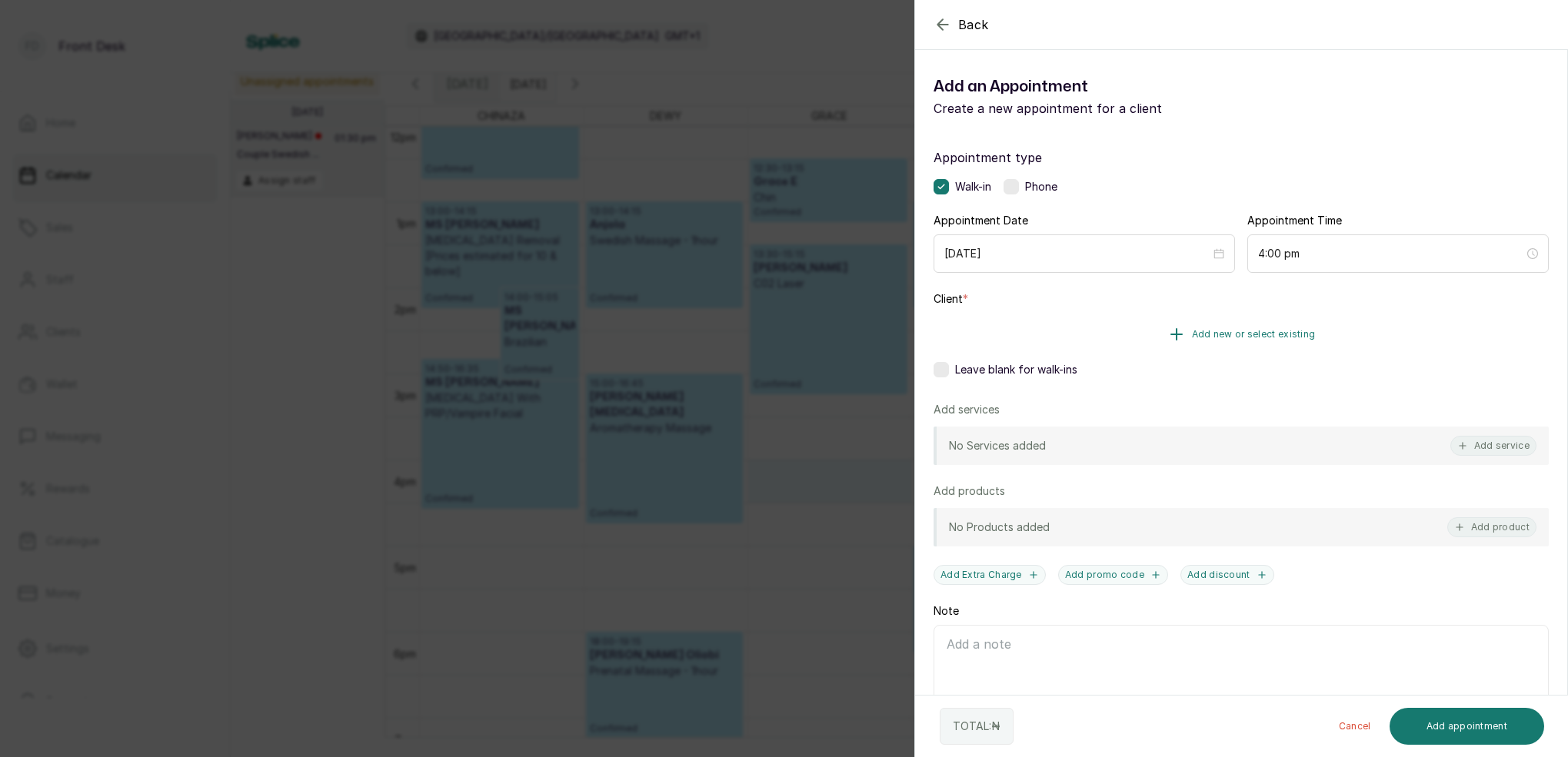
click at [1255, 332] on span "Add new or select existing" at bounding box center [1254, 334] width 124 height 13
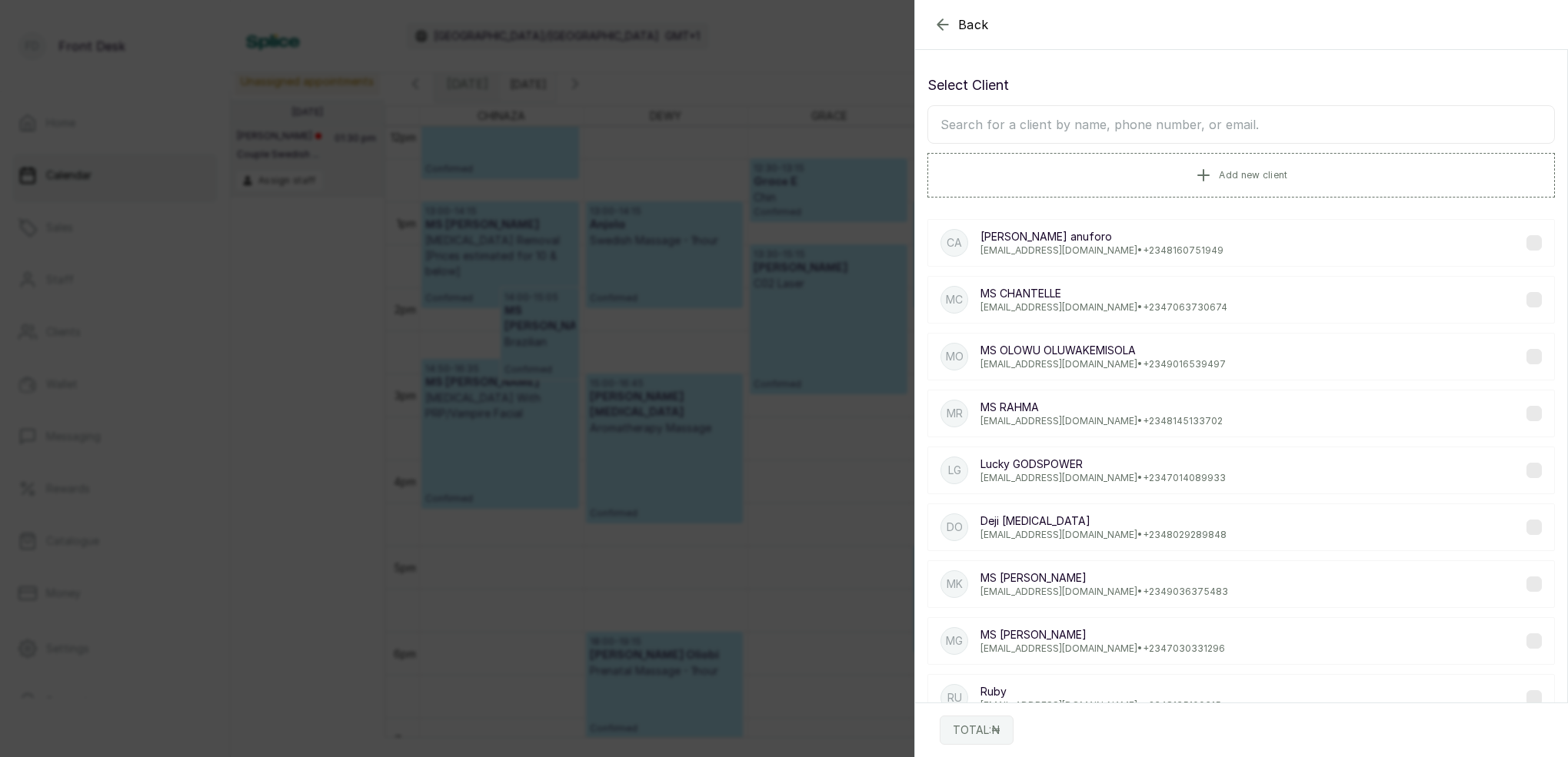
click at [1116, 131] on input "text" at bounding box center [1241, 124] width 627 height 38
type input "p"
type input "oselobhe"
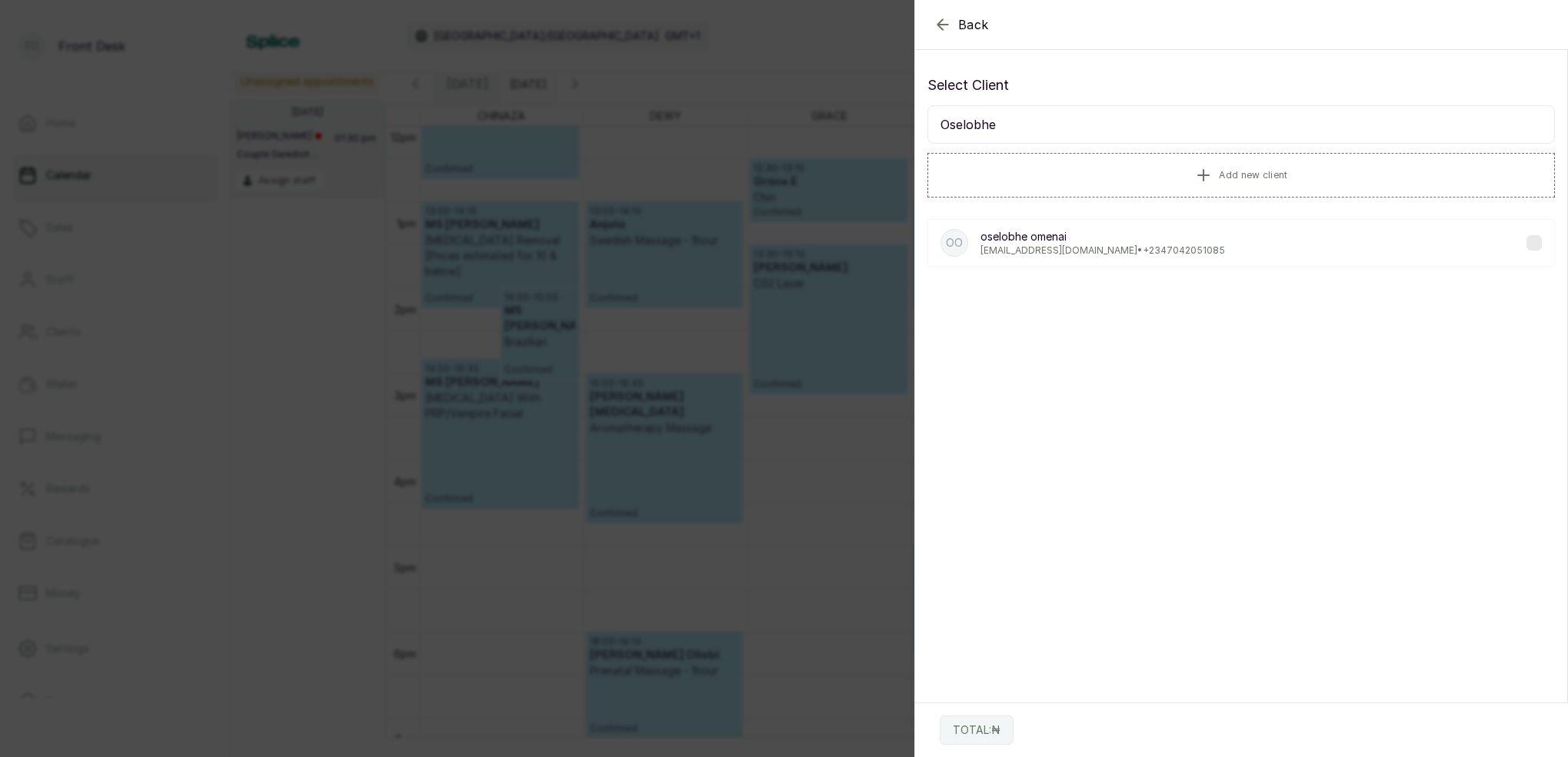
drag, startPoint x: 913, startPoint y: 136, endPoint x: 1047, endPoint y: 248, distance: 174.6
click at [1047, 248] on p "[EMAIL_ADDRESS][DOMAIN_NAME] • [PHONE_NUMBER]" at bounding box center [1103, 251] width 245 height 13
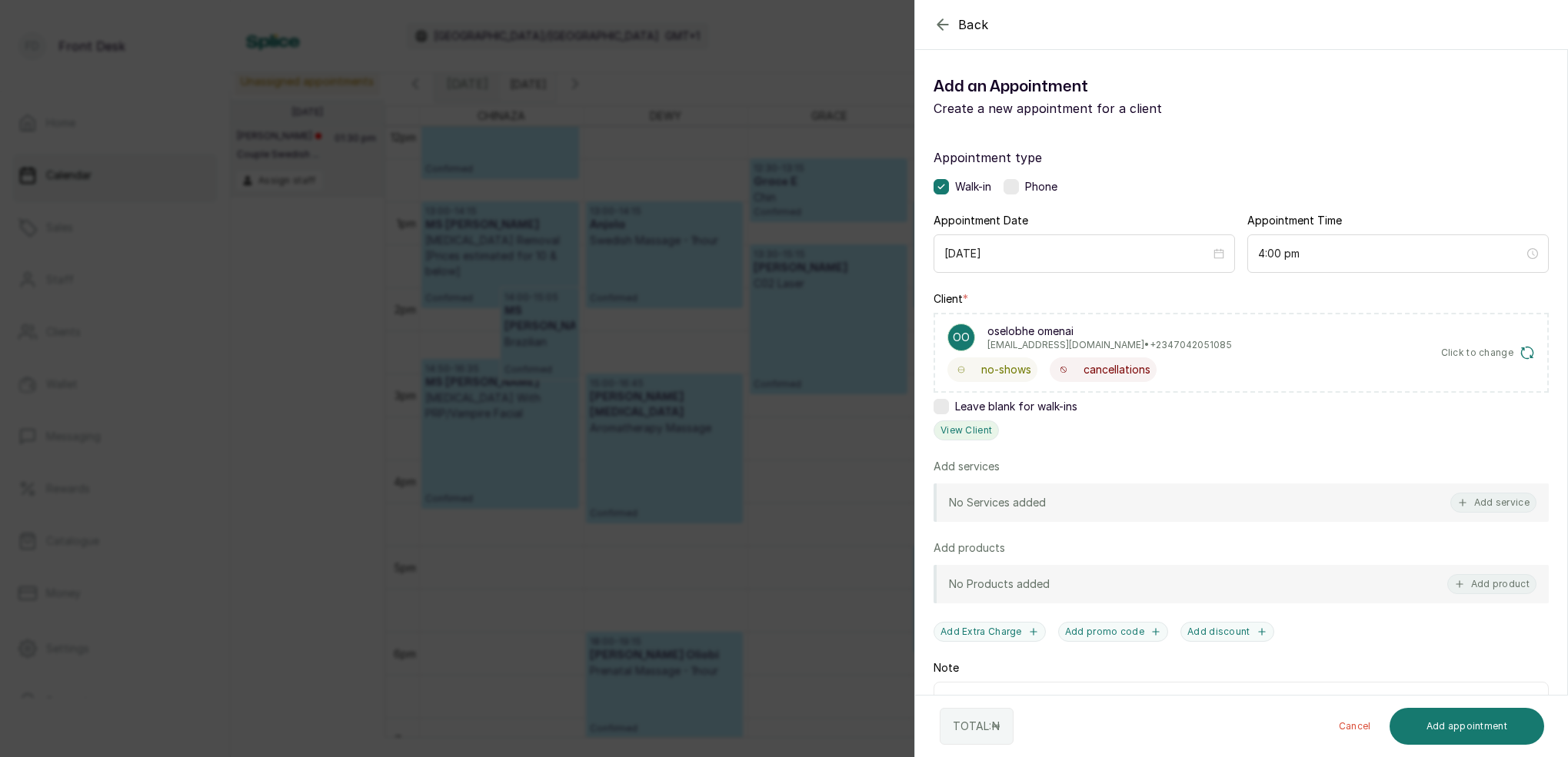
click at [957, 435] on button "View Client" at bounding box center [965, 430] width 65 height 20
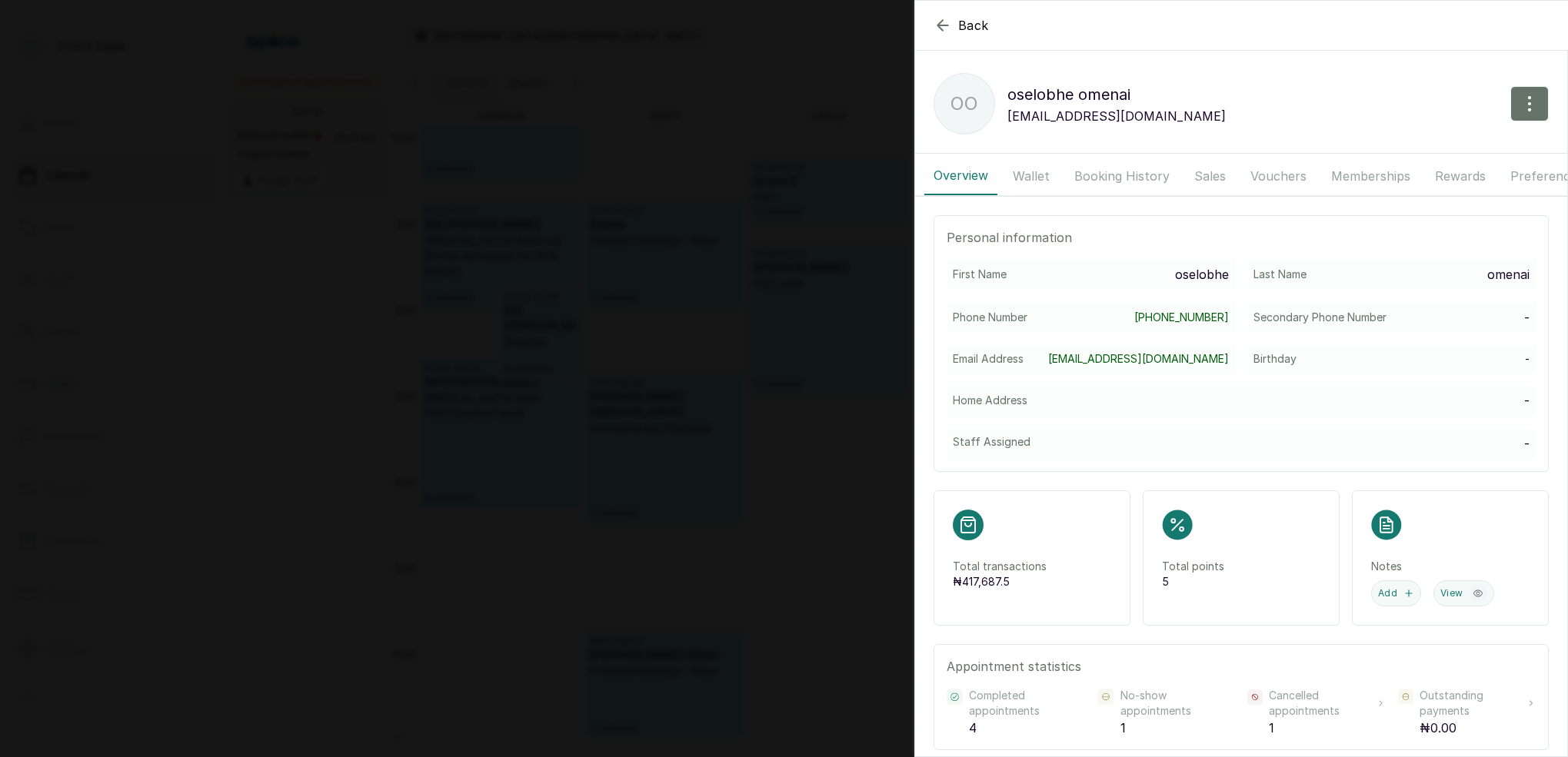
drag, startPoint x: 1133, startPoint y: 174, endPoint x: 1148, endPoint y: 181, distance: 16.6
click at [1132, 175] on button "Booking History" at bounding box center [1121, 176] width 114 height 38
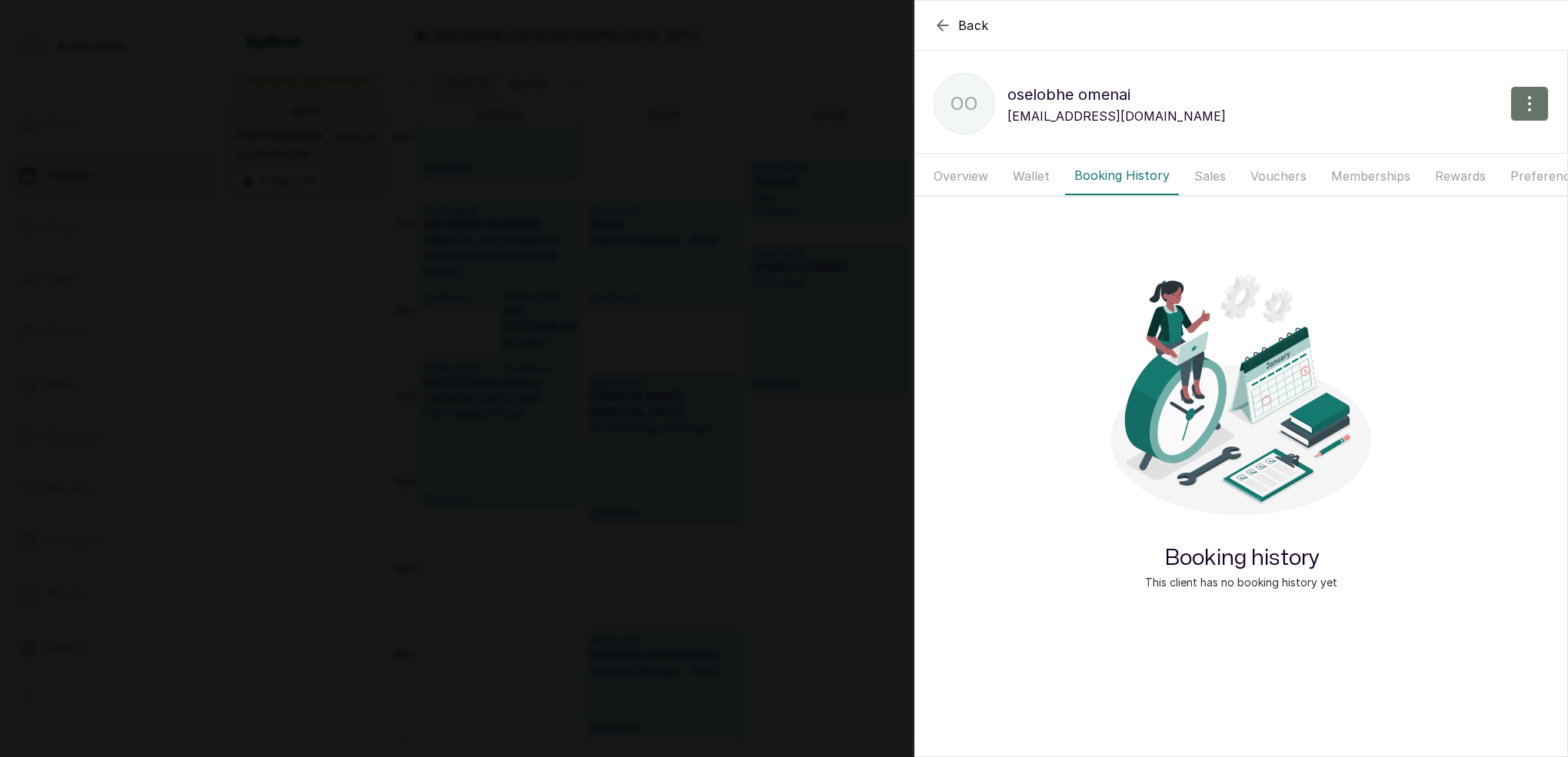
click at [968, 182] on button "Overview" at bounding box center [961, 176] width 73 height 38
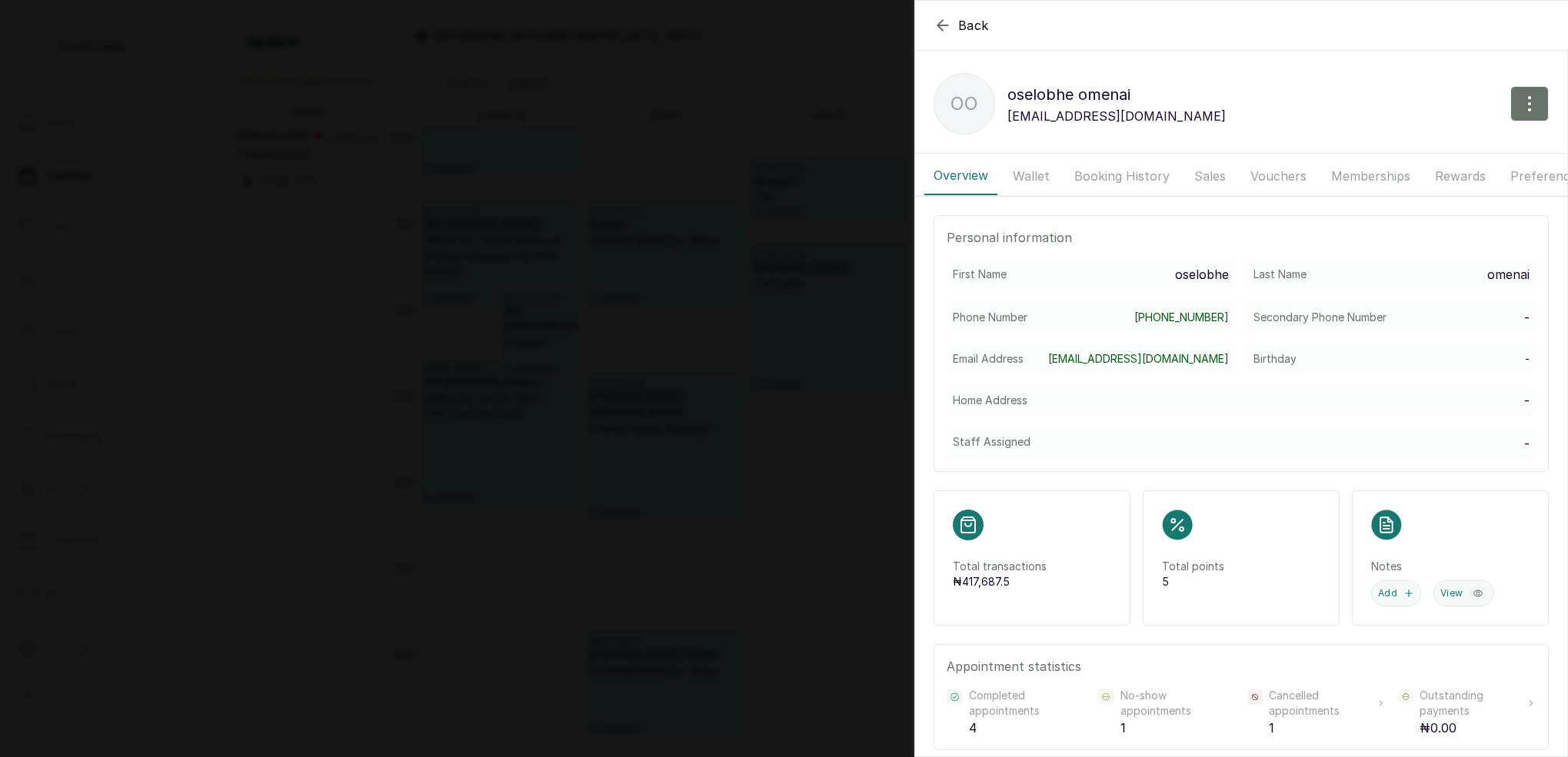
click at [1024, 178] on button "Wallet" at bounding box center [1031, 176] width 56 height 38
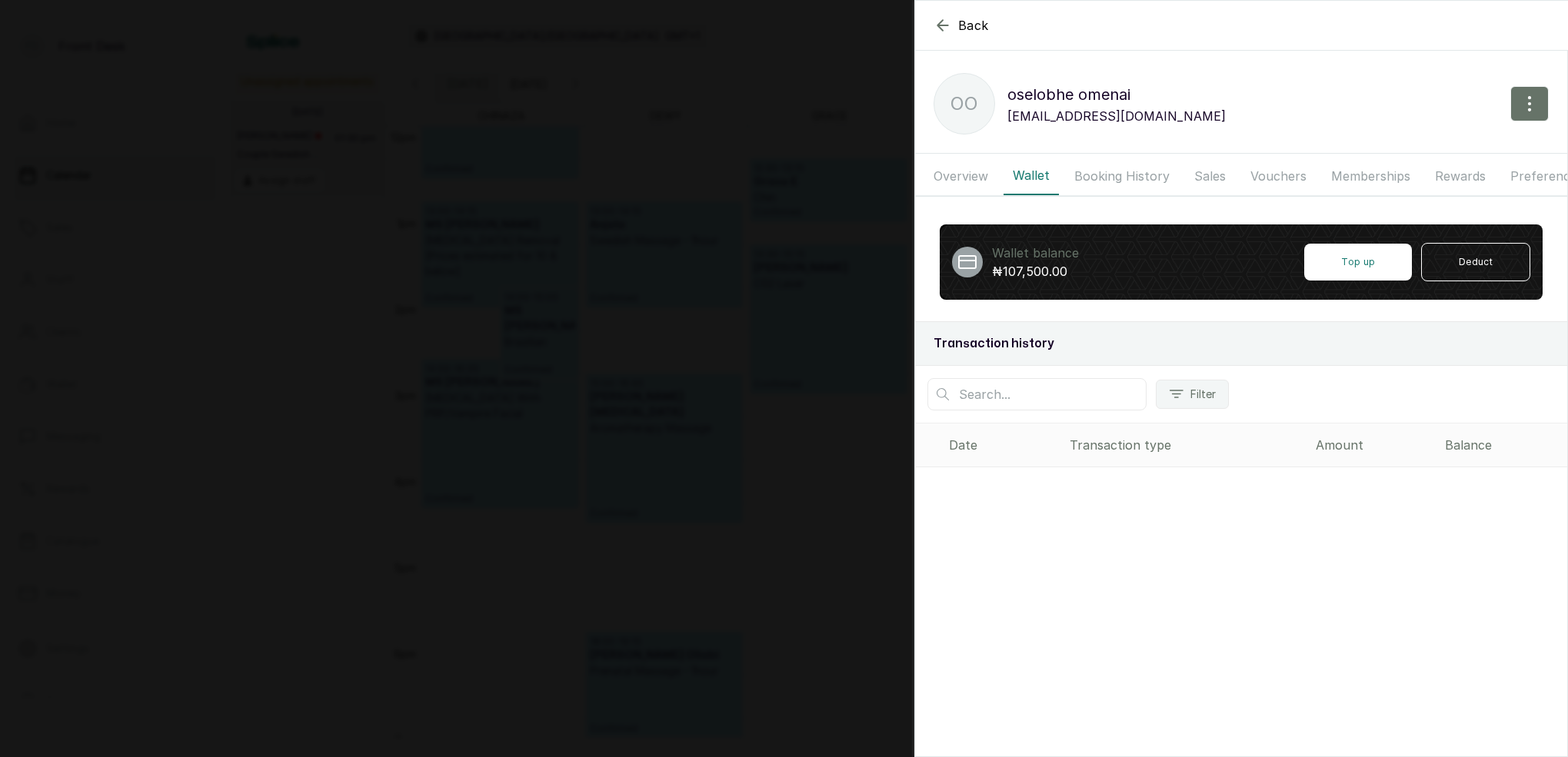
click at [1095, 182] on button "Booking History" at bounding box center [1121, 176] width 114 height 38
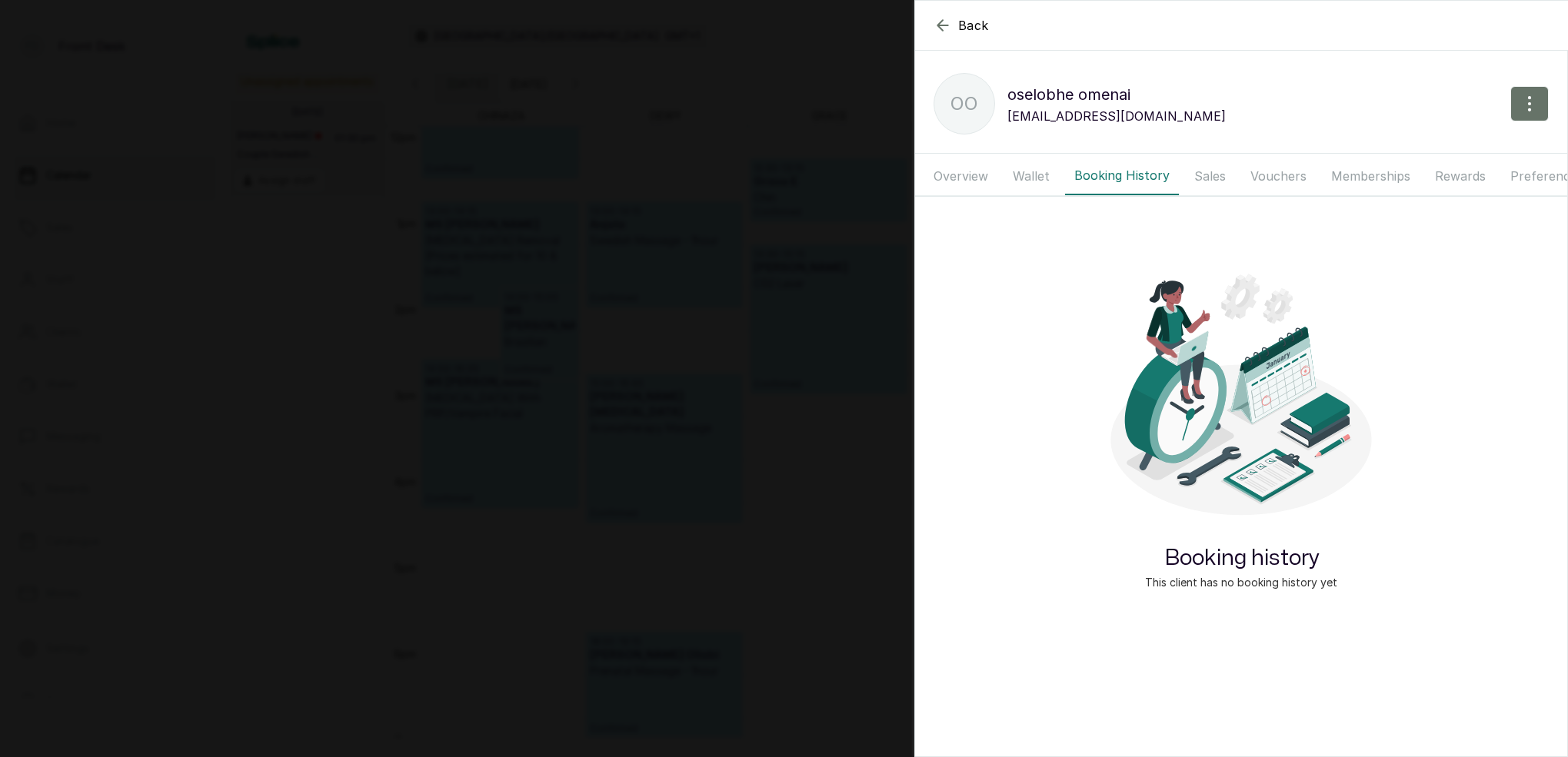
click at [1044, 177] on button "Wallet" at bounding box center [1031, 176] width 56 height 38
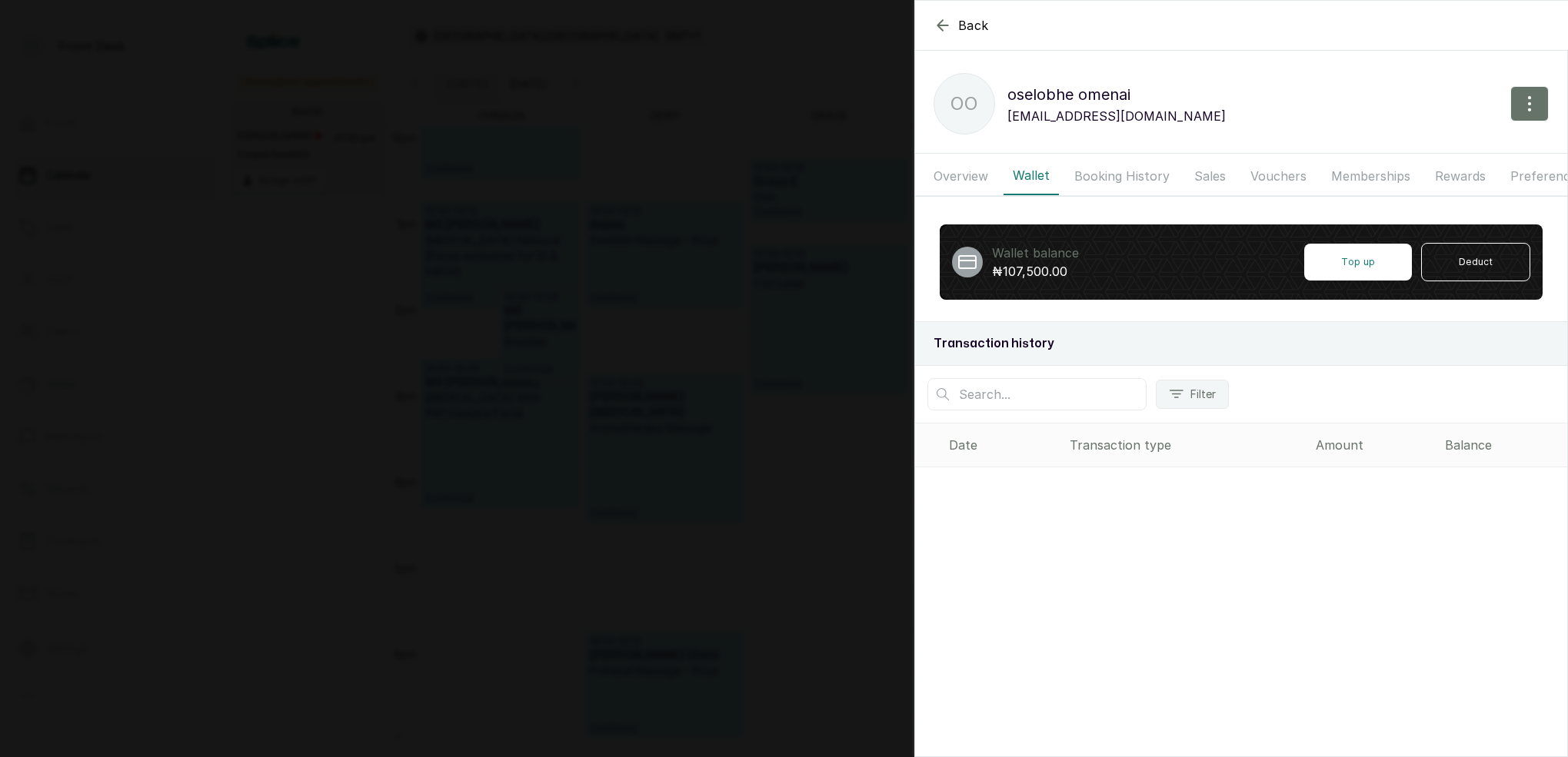
drag, startPoint x: 1133, startPoint y: 174, endPoint x: 1094, endPoint y: 174, distance: 39.0
click at [1133, 174] on button "Booking History" at bounding box center [1121, 176] width 114 height 38
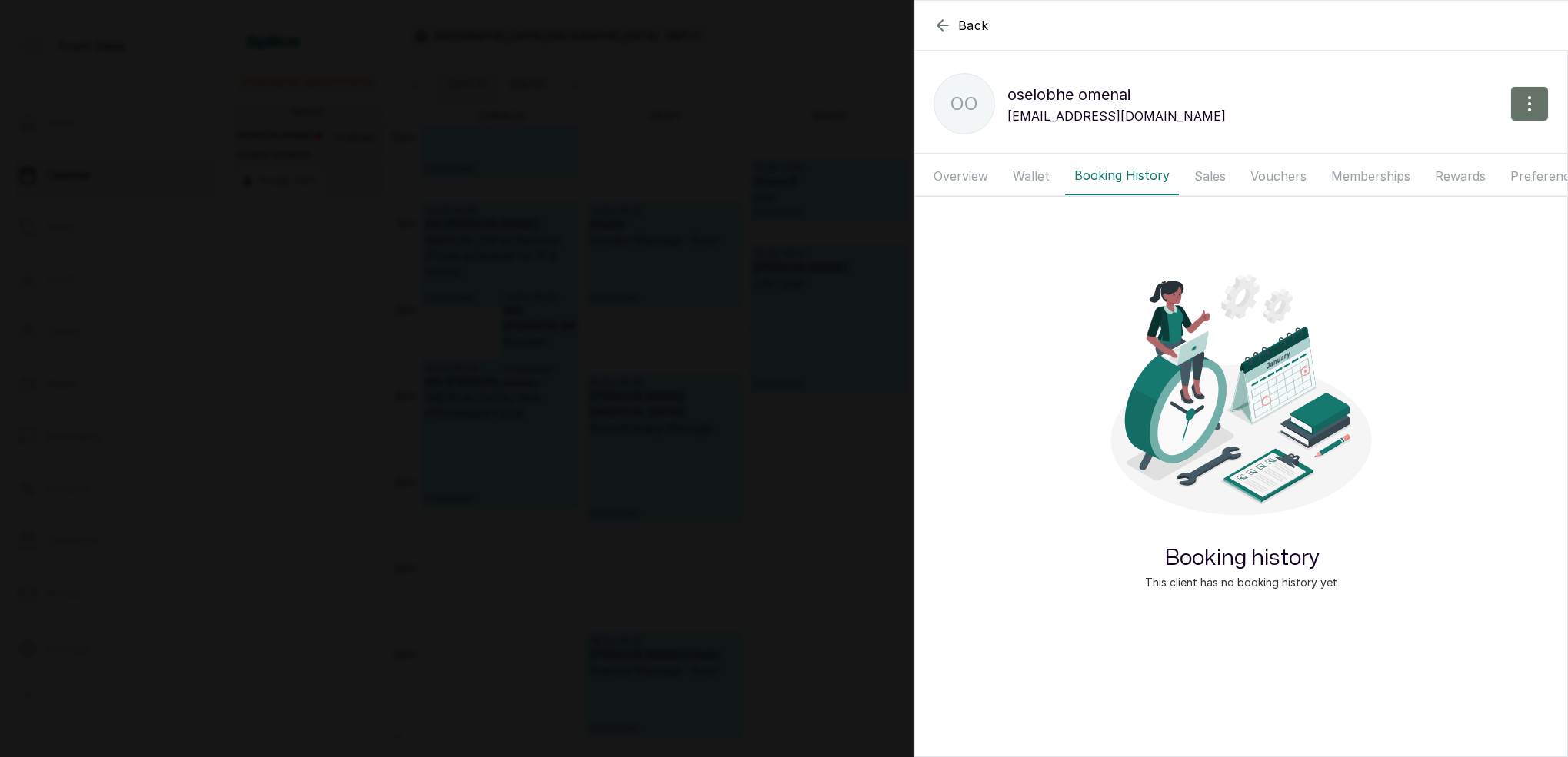
click at [964, 174] on button "Overview" at bounding box center [961, 176] width 73 height 38
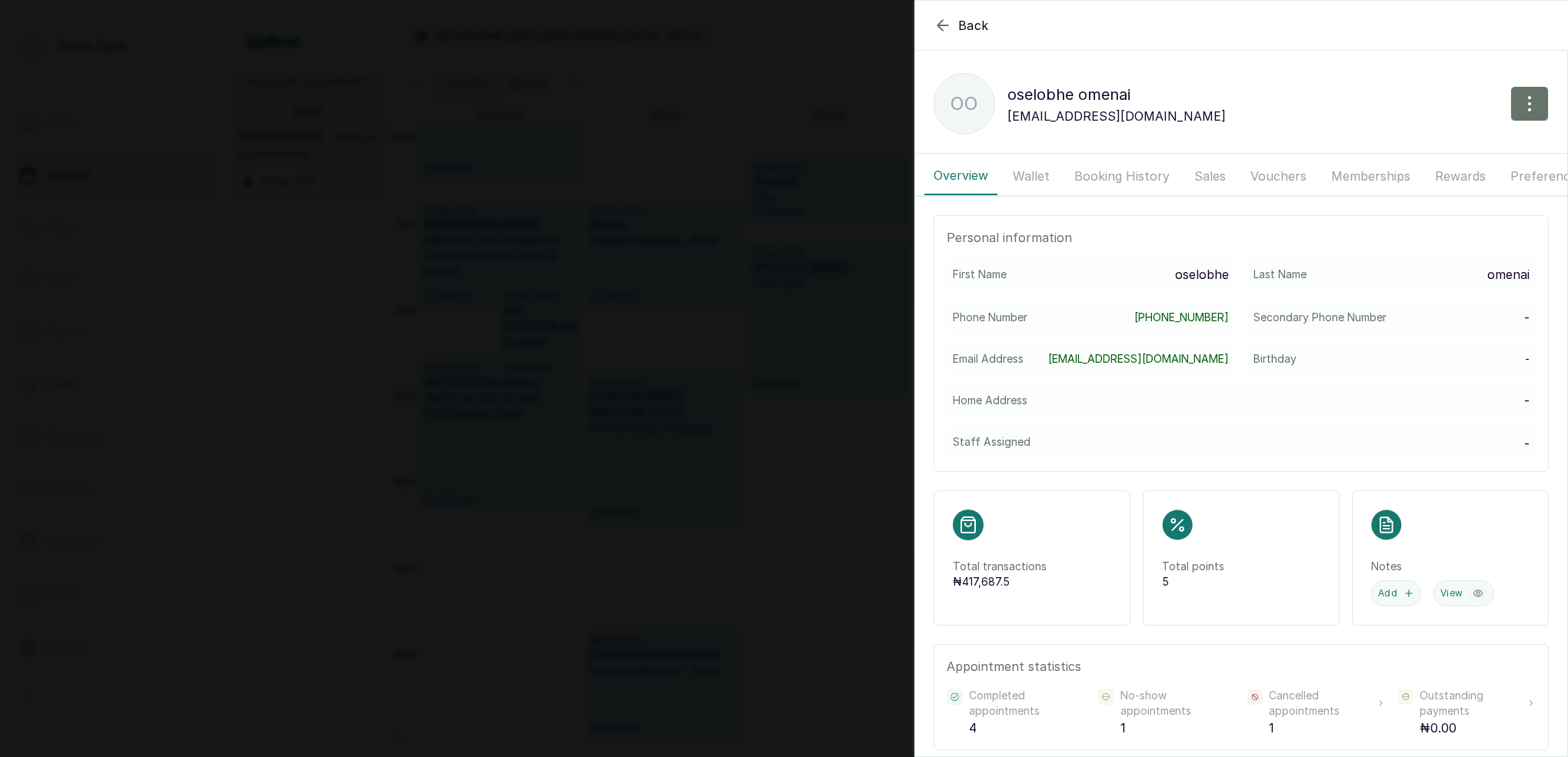
click at [1093, 170] on button "Booking History" at bounding box center [1121, 176] width 114 height 38
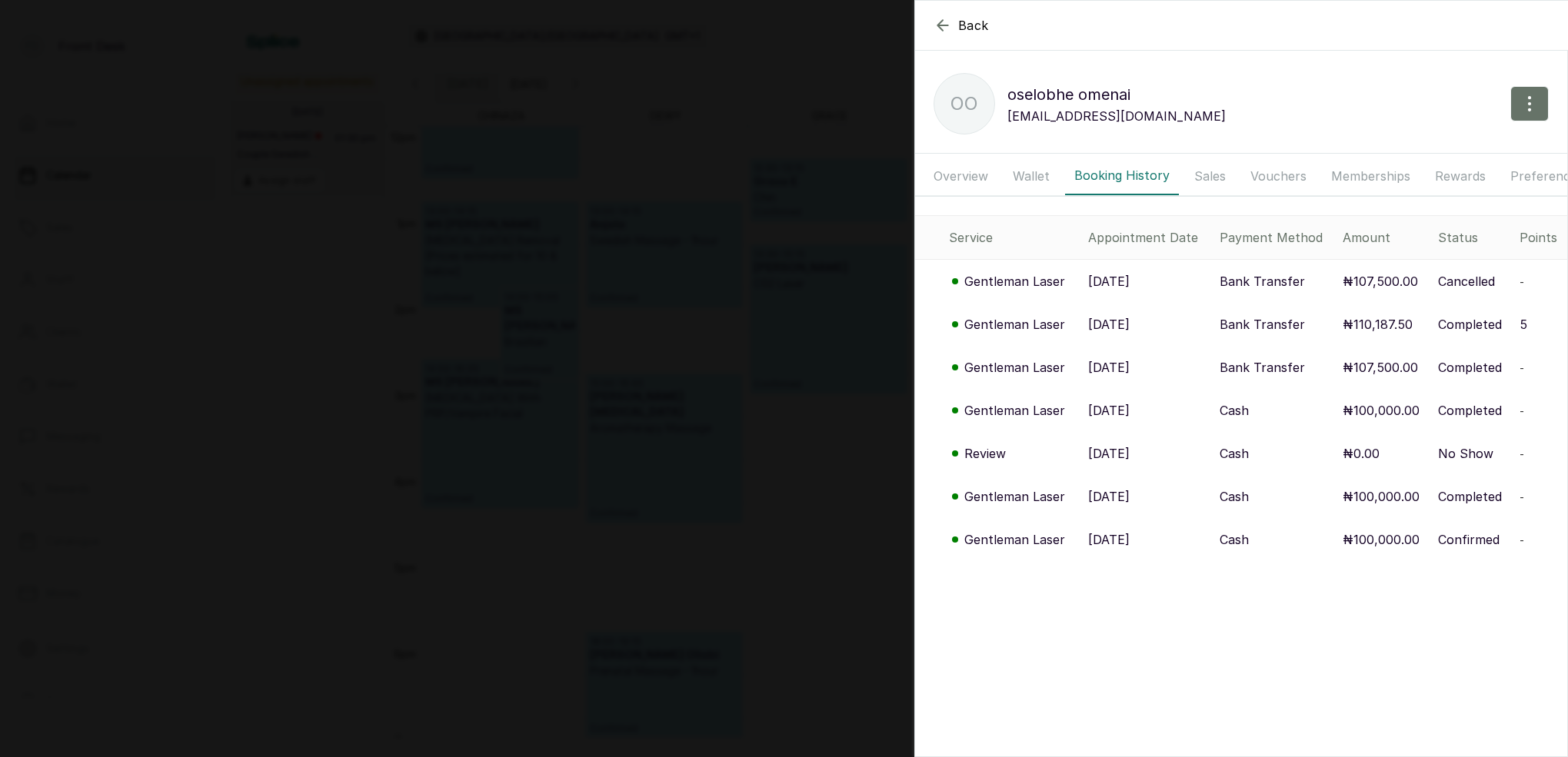
click at [1041, 289] on p "Gentleman Laser" at bounding box center [1015, 282] width 100 height 19
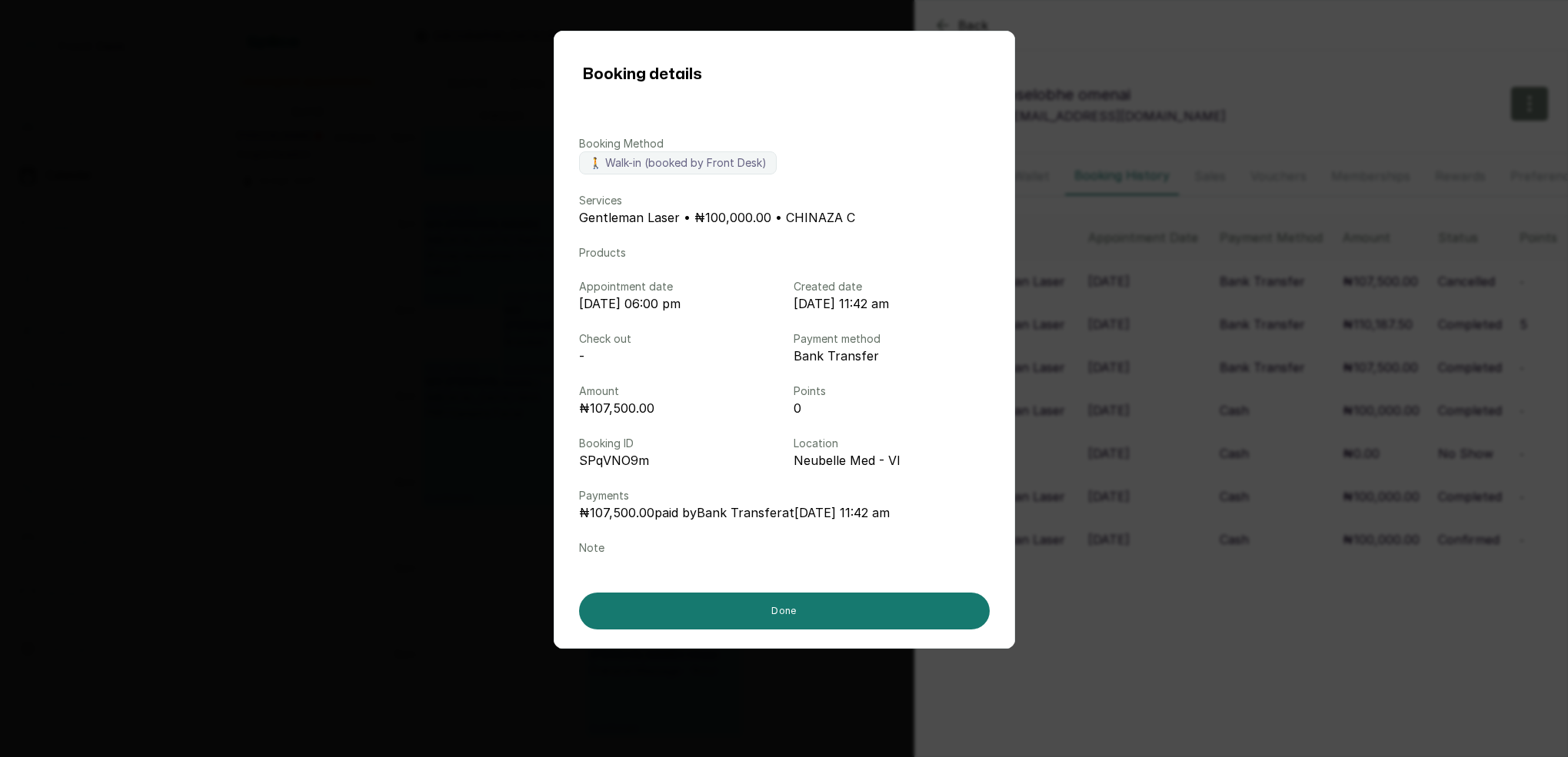
click at [1054, 370] on div "Booking details Booking Method 🚶 Walk-in (booked by Front Desk) Services Gentle…" at bounding box center [784, 378] width 1568 height 757
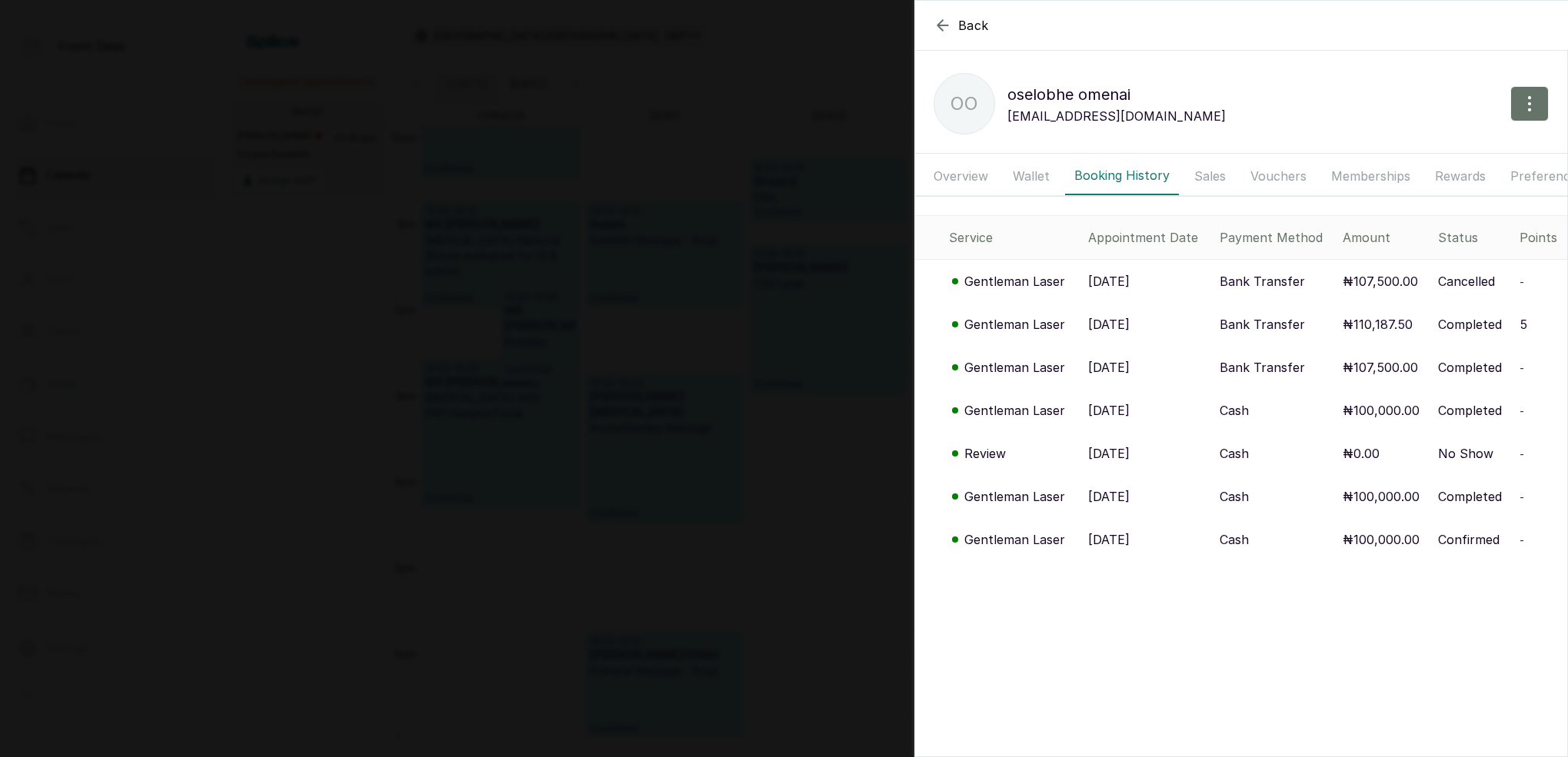
click at [1026, 325] on p "Gentleman Laser" at bounding box center [1015, 325] width 100 height 19
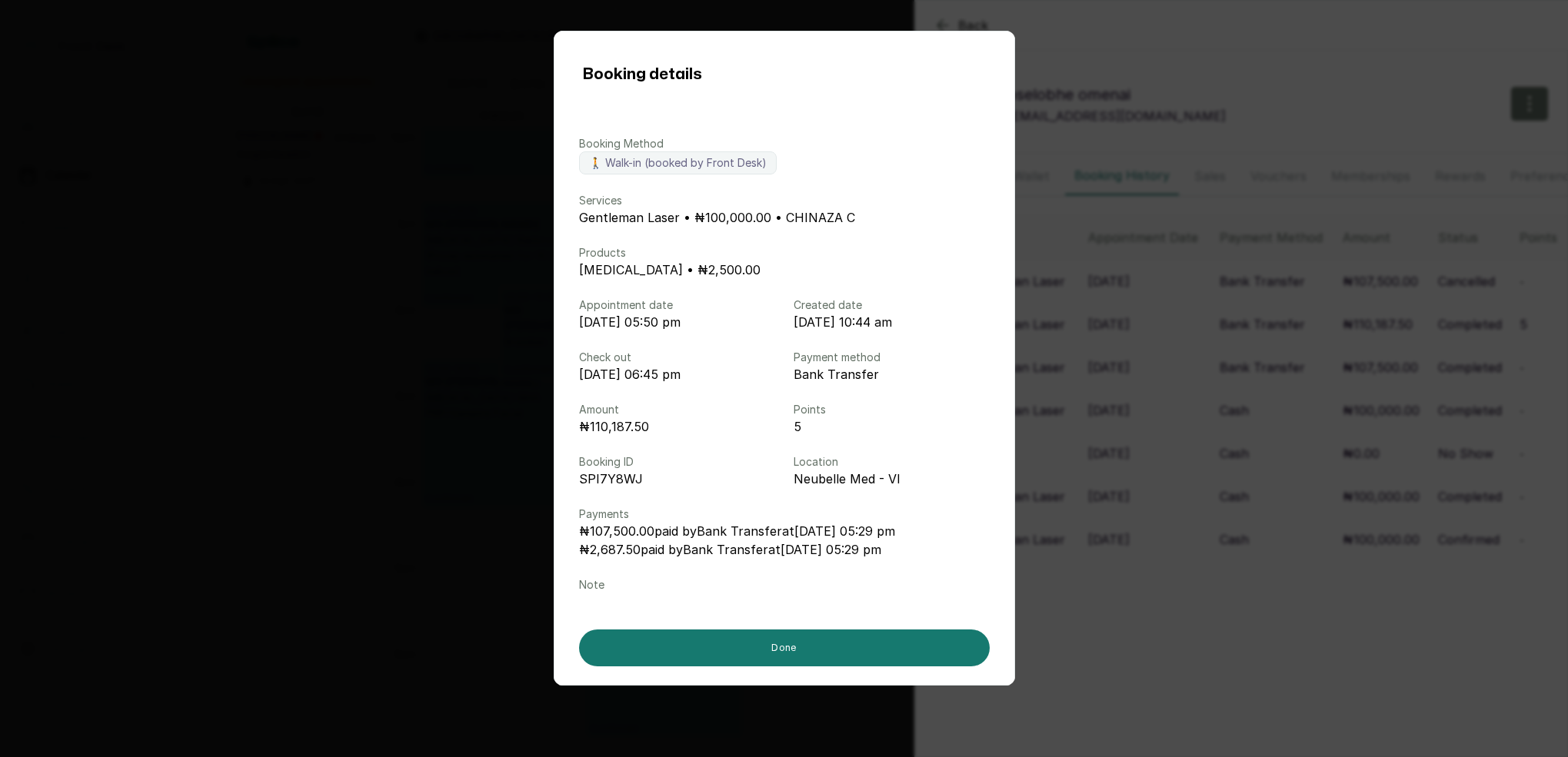
click at [1119, 333] on div "Booking details Booking Method 🚶 Walk-in (booked by Front Desk) Services Gentle…" at bounding box center [784, 378] width 1568 height 757
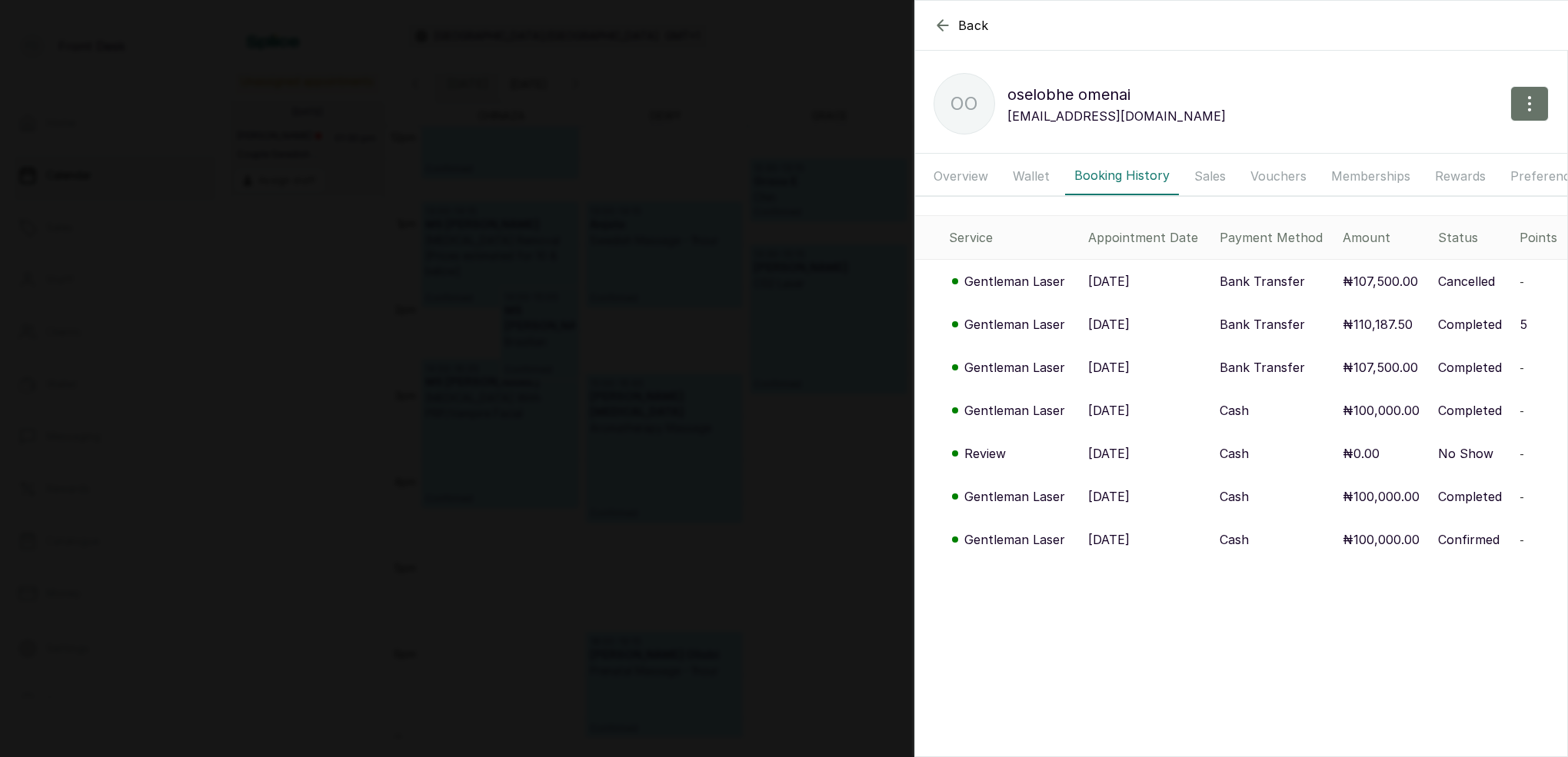
click at [1032, 364] on p "Gentleman Laser" at bounding box center [1015, 368] width 100 height 19
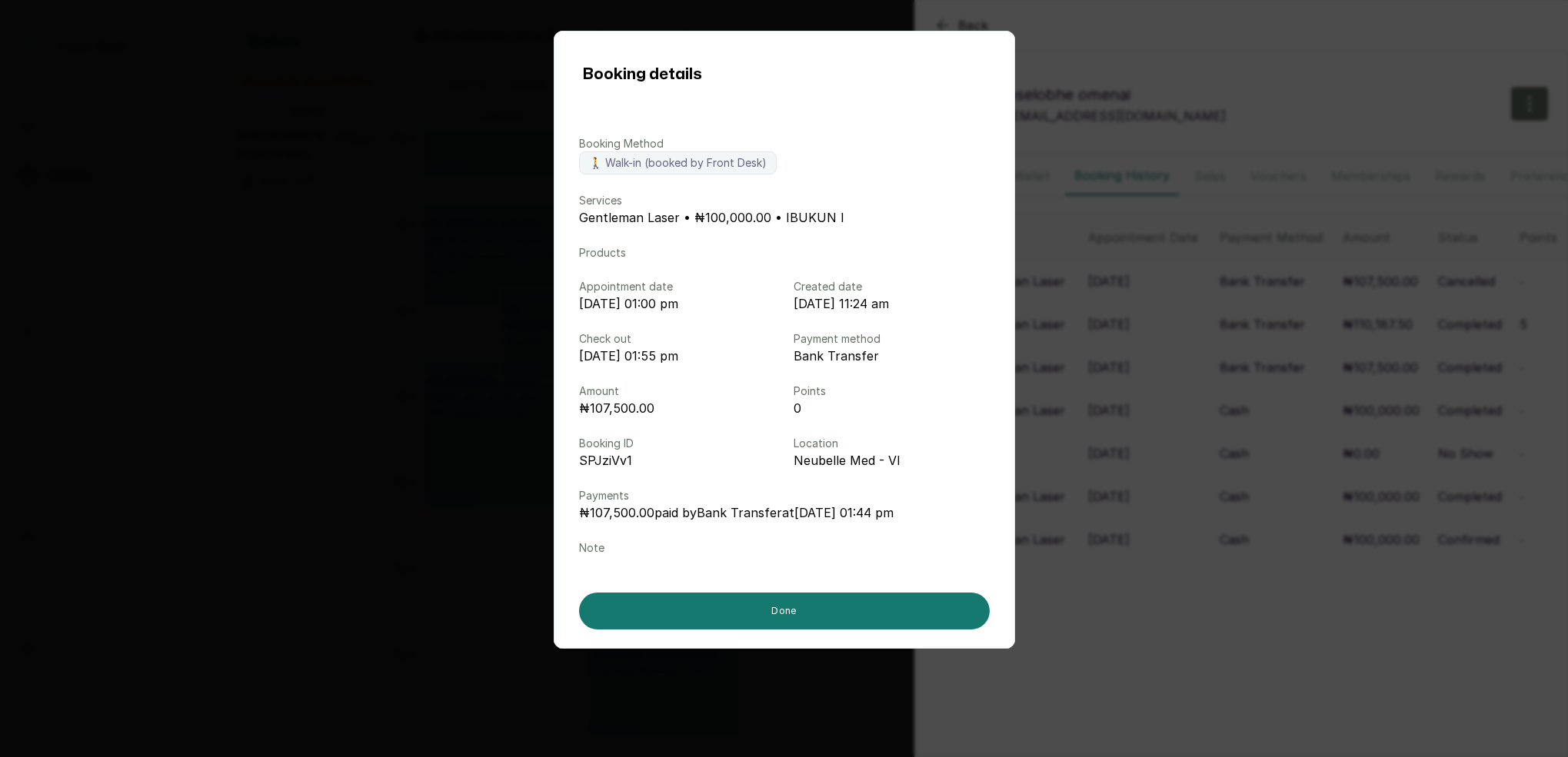
click at [1215, 363] on div "Booking details Booking Method 🚶 Walk-in (booked by Front Desk) Services Gentle…" at bounding box center [784, 378] width 1568 height 757
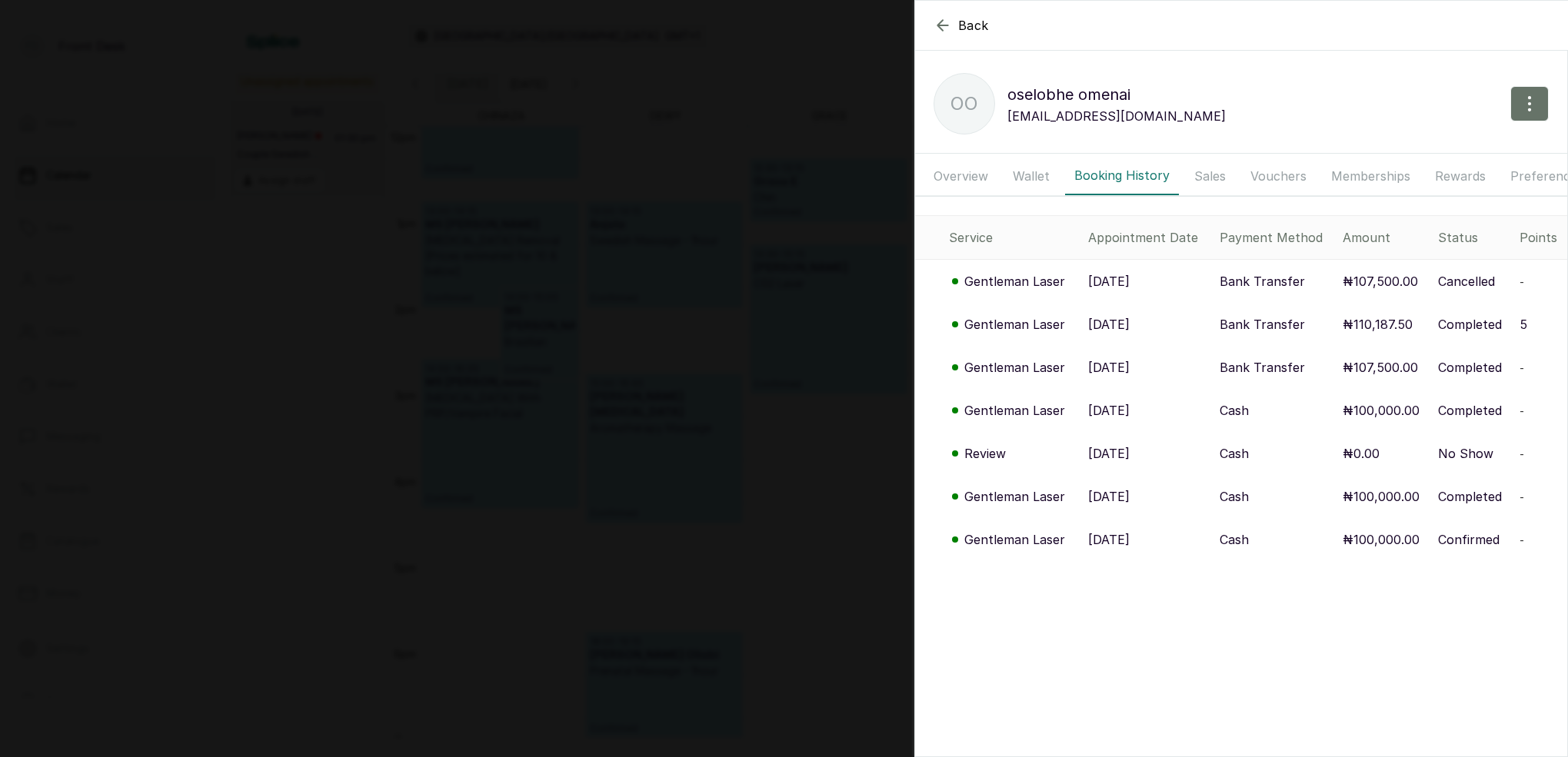
drag, startPoint x: 815, startPoint y: 274, endPoint x: 823, endPoint y: 274, distance: 8.0
click at [815, 274] on div "Back oselobhe omenai oo oselobhe omenai [EMAIL_ADDRESS][DOMAIN_NAME] Overview W…" at bounding box center [784, 378] width 1568 height 757
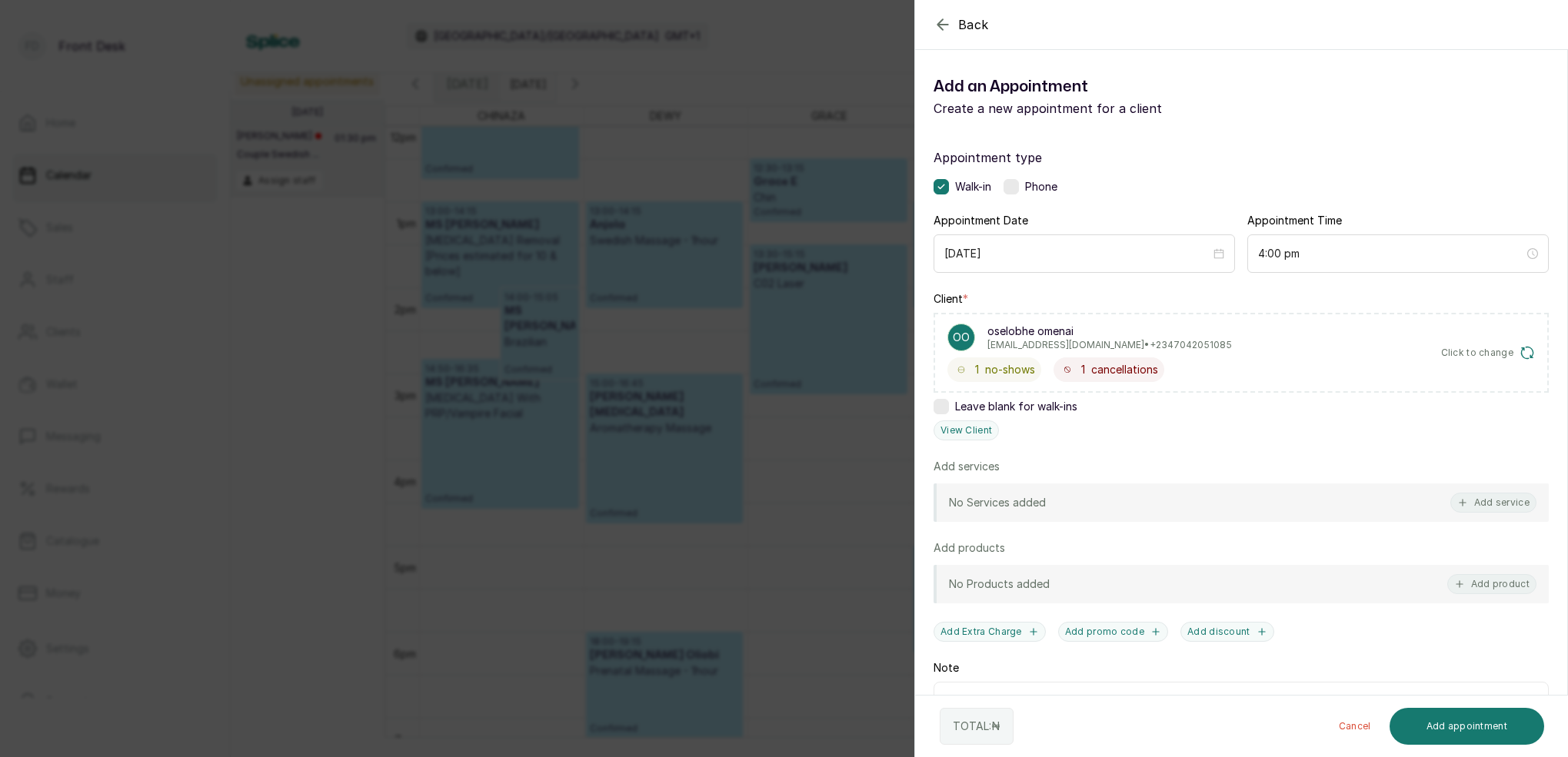
click at [804, 251] on div "Back Add Appointment Add an Appointment Create a new appointment for a client A…" at bounding box center [784, 378] width 1568 height 757
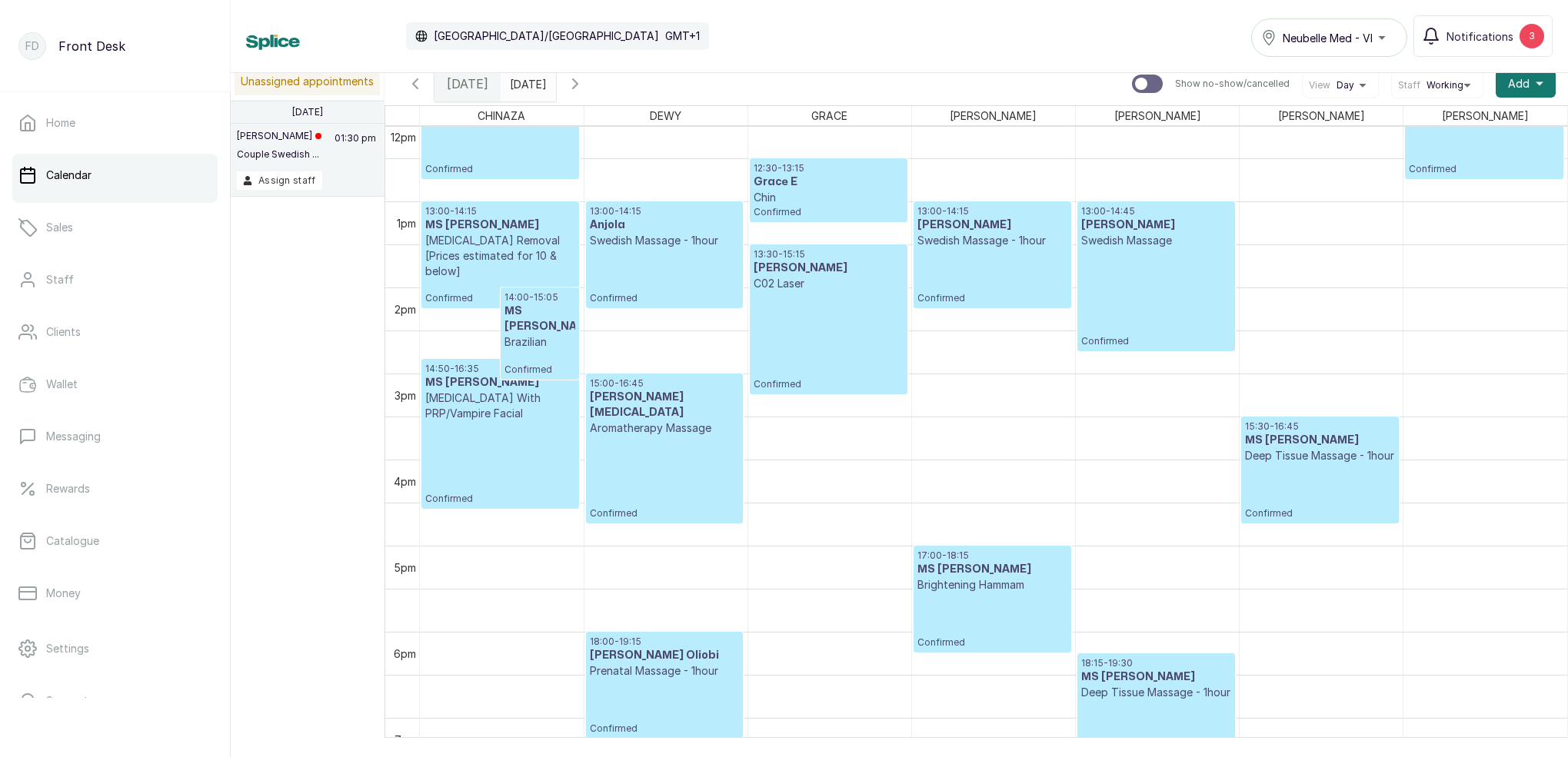
click at [526, 86] on input "[DATE]" at bounding box center [513, 79] width 24 height 26
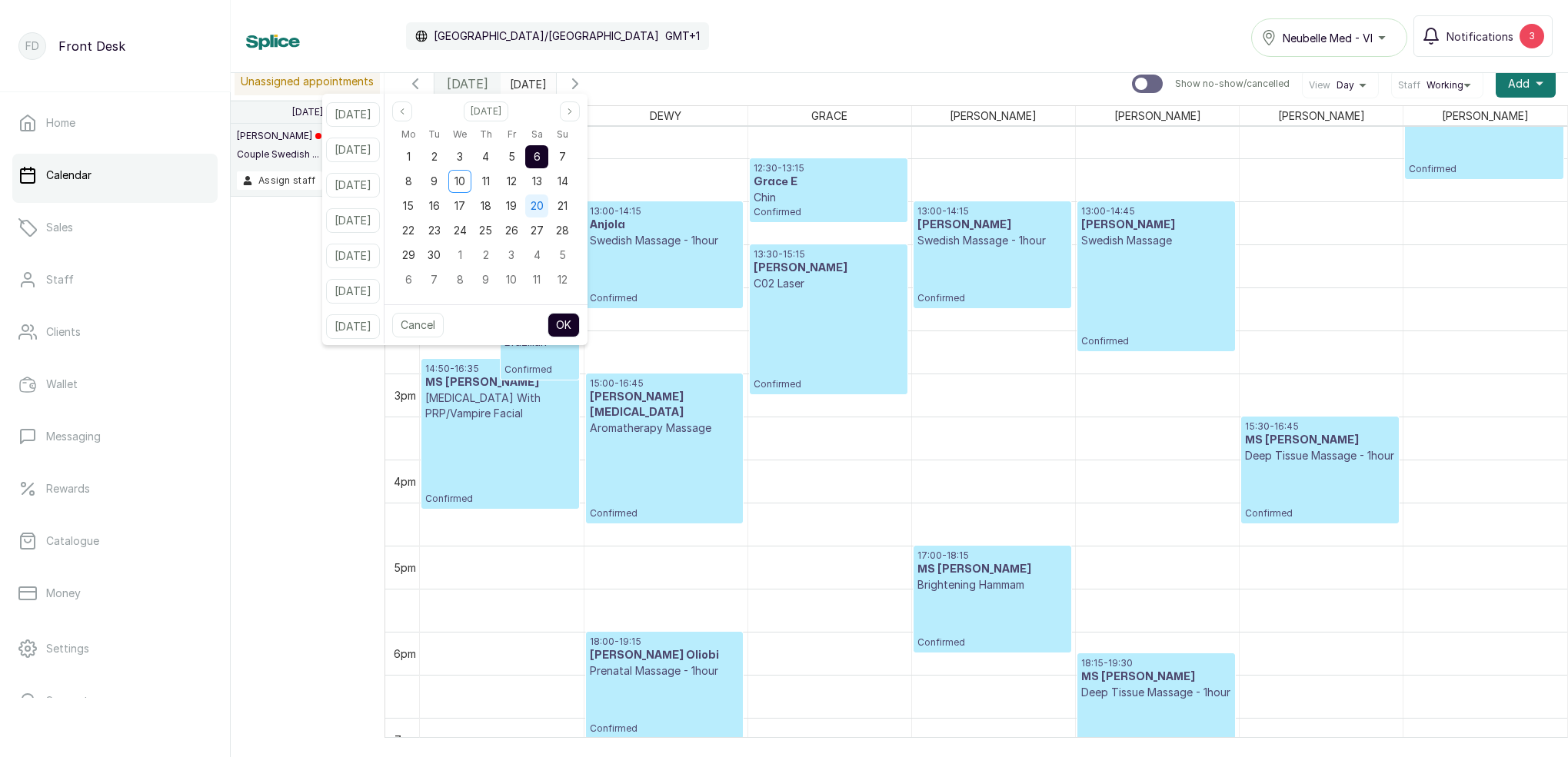
drag, startPoint x: 558, startPoint y: 180, endPoint x: 561, endPoint y: 198, distance: 18.2
click at [542, 181] on span "13" at bounding box center [537, 180] width 10 height 13
click at [580, 316] on button "OK" at bounding box center [563, 325] width 32 height 24
type input "[DATE]"
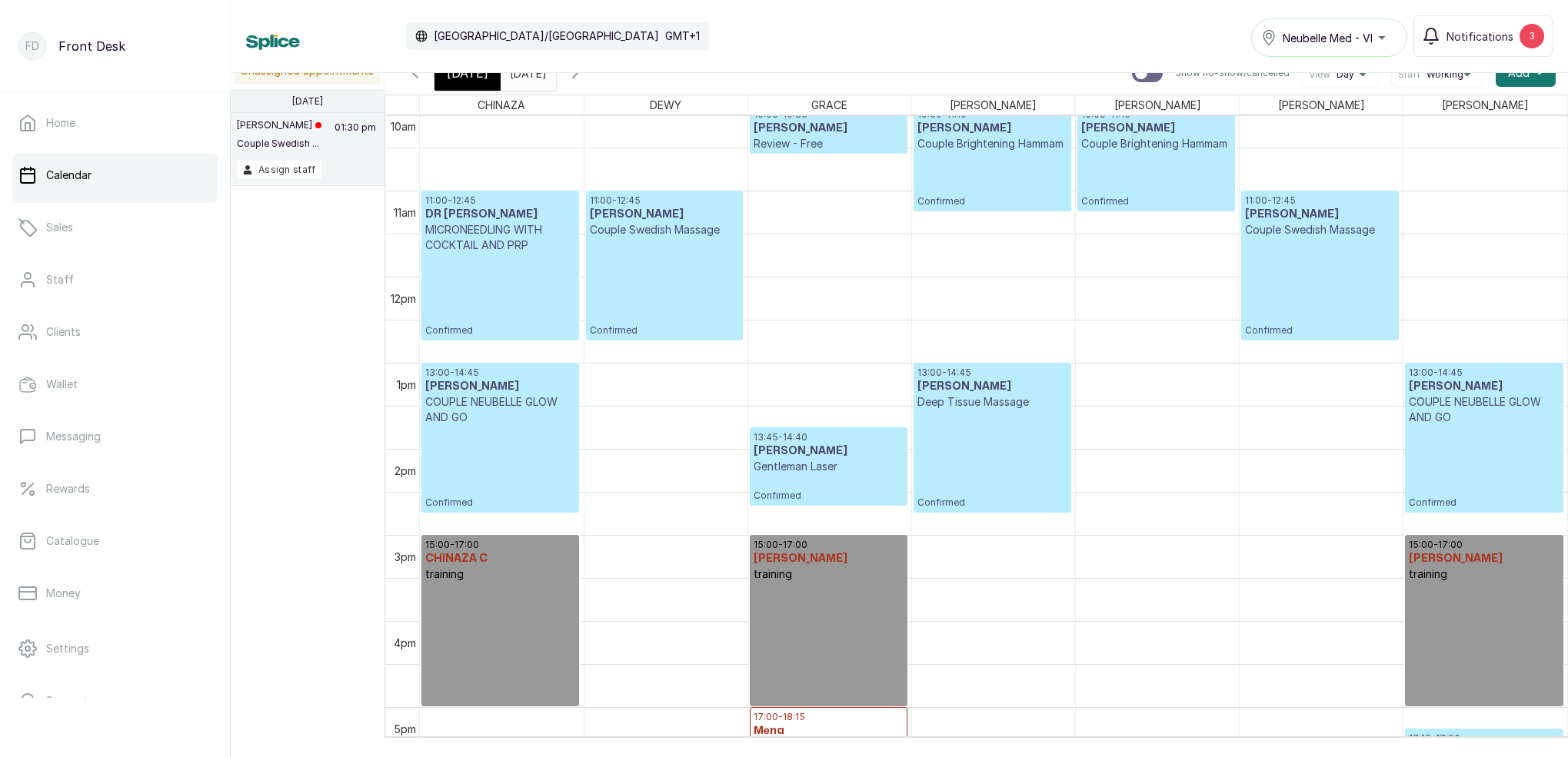
scroll to position [820, 0]
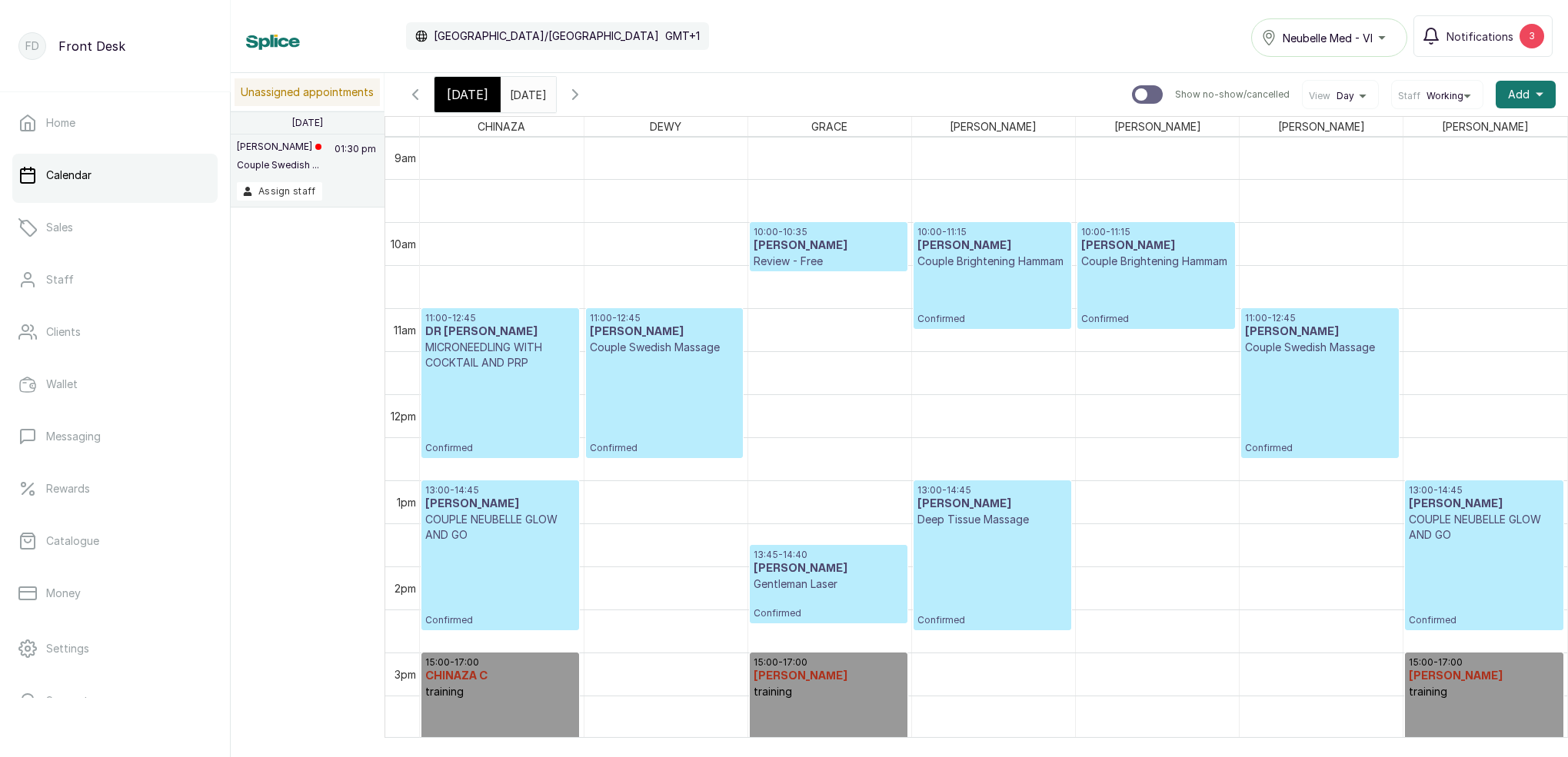
click at [585, 86] on icon "button" at bounding box center [575, 95] width 19 height 19
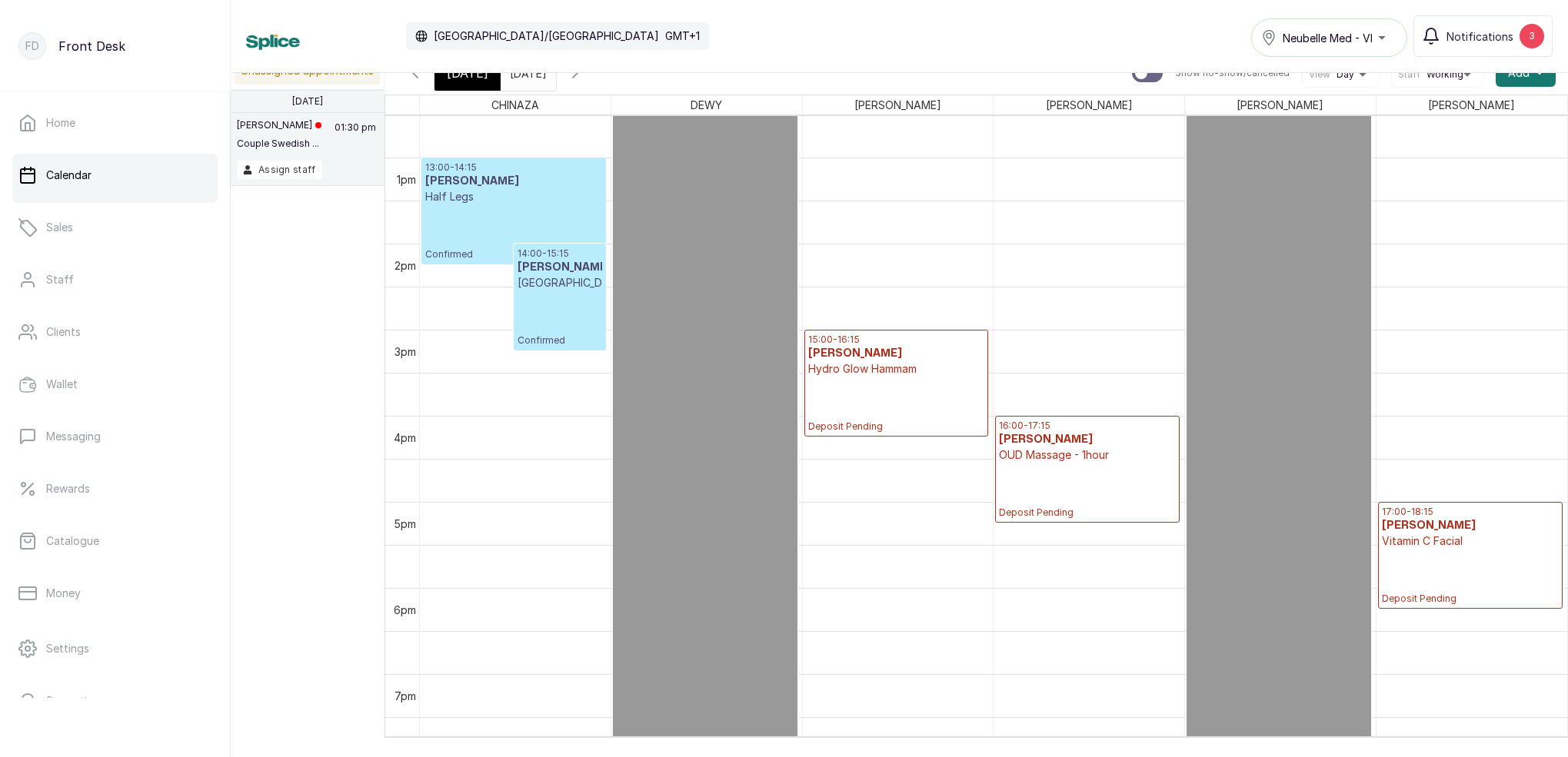
click at [411, 76] on icon "button" at bounding box center [415, 73] width 19 height 19
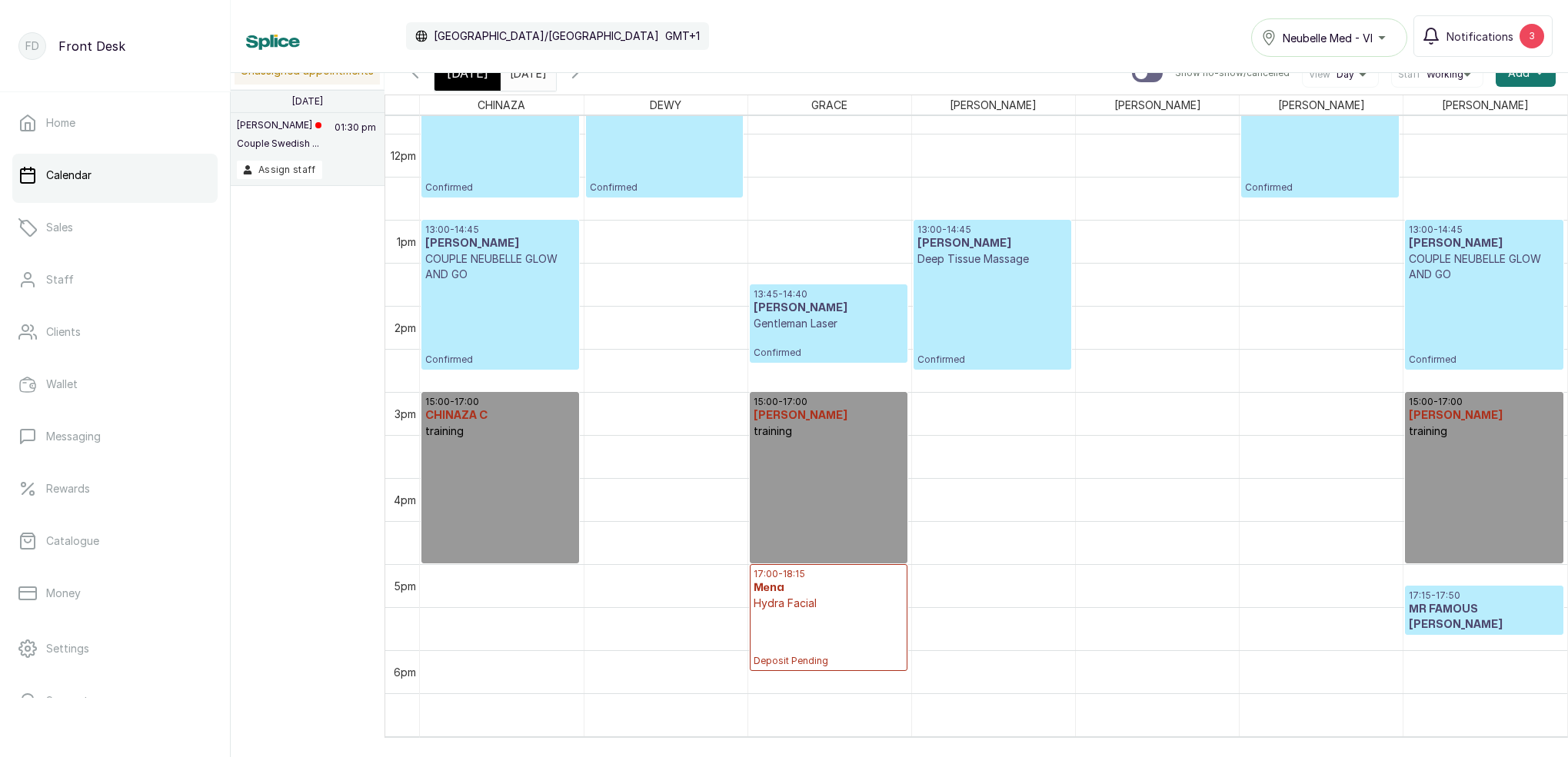
scroll to position [1021, 0]
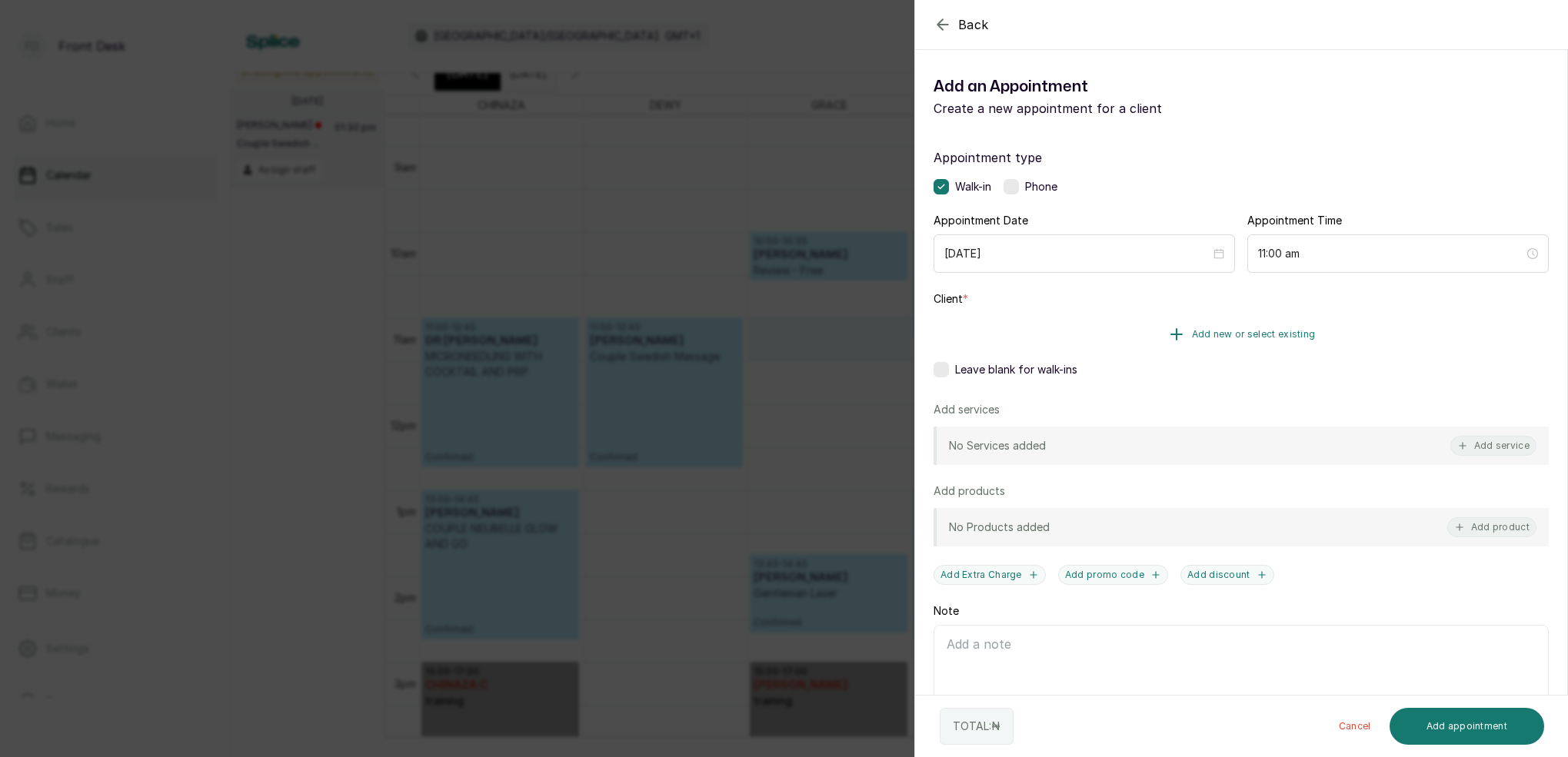
click at [1279, 330] on span "Add new or select existing" at bounding box center [1254, 334] width 124 height 13
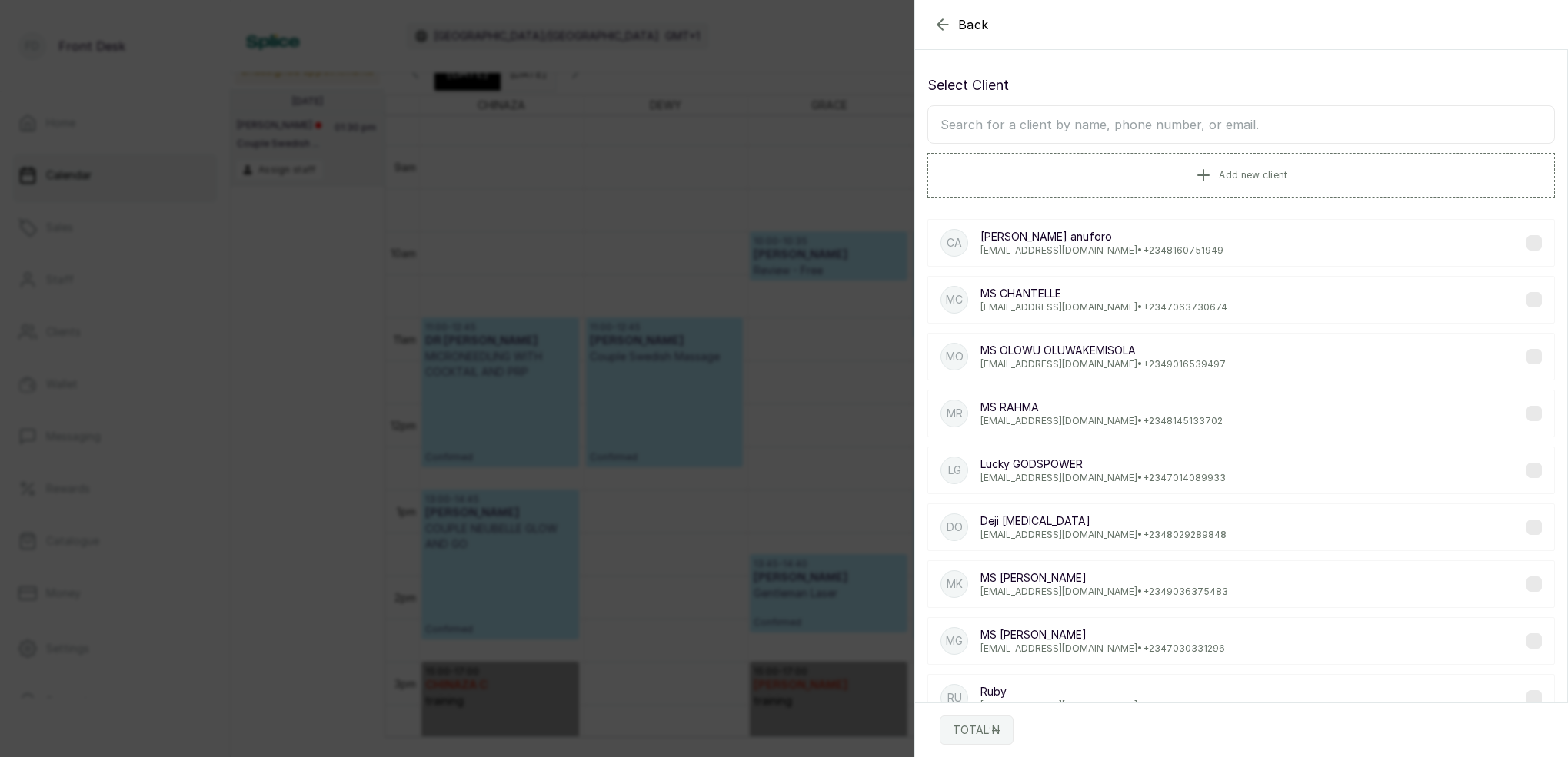
click at [1183, 125] on input "text" at bounding box center [1241, 124] width 627 height 38
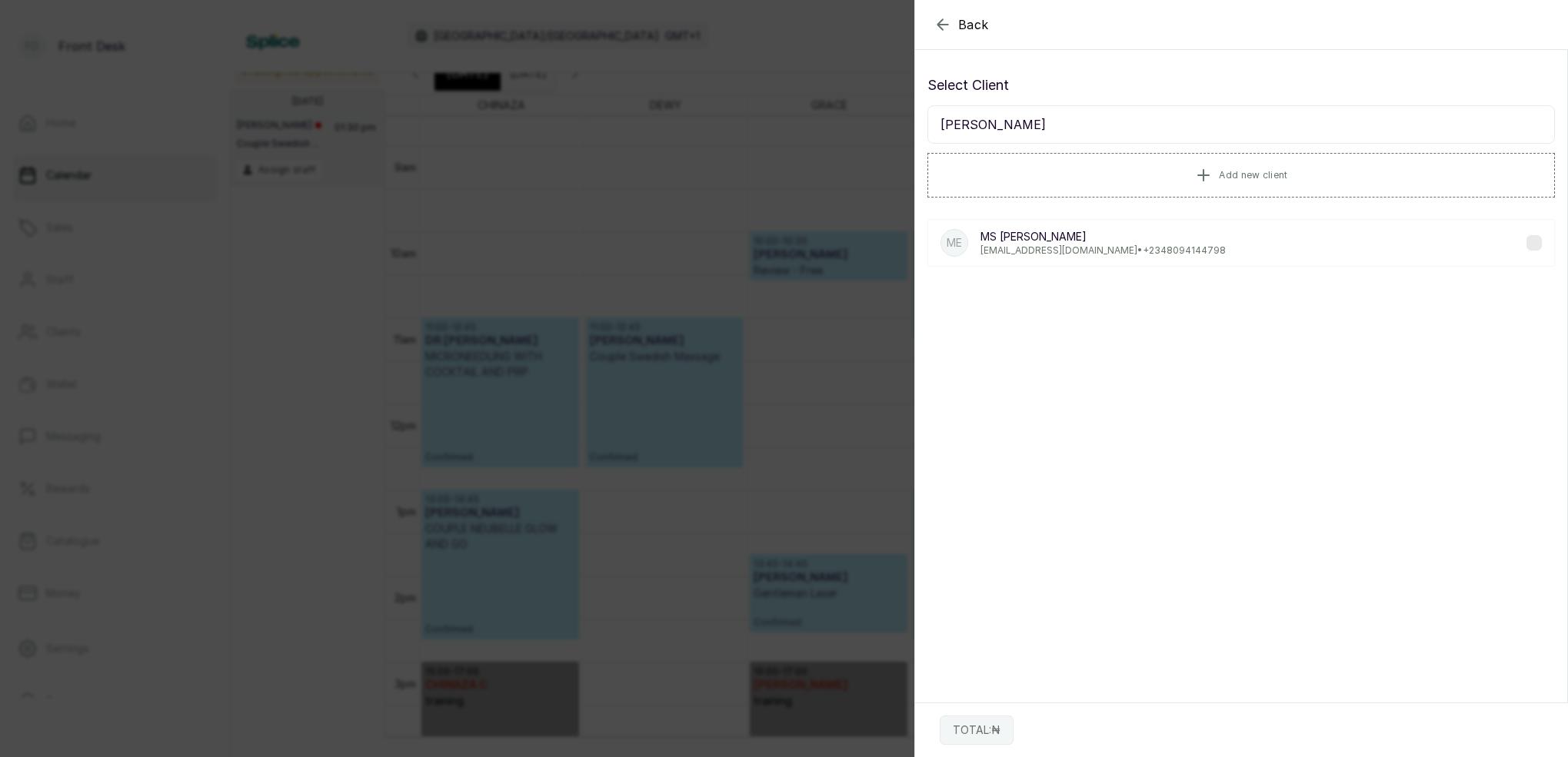
type input "[PERSON_NAME]"
drag, startPoint x: 902, startPoint y: 133, endPoint x: 1063, endPoint y: 245, distance: 196.1
click at [1063, 245] on p "[EMAIL_ADDRESS][DOMAIN_NAME] • [PHONE_NUMBER]" at bounding box center [1103, 251] width 246 height 13
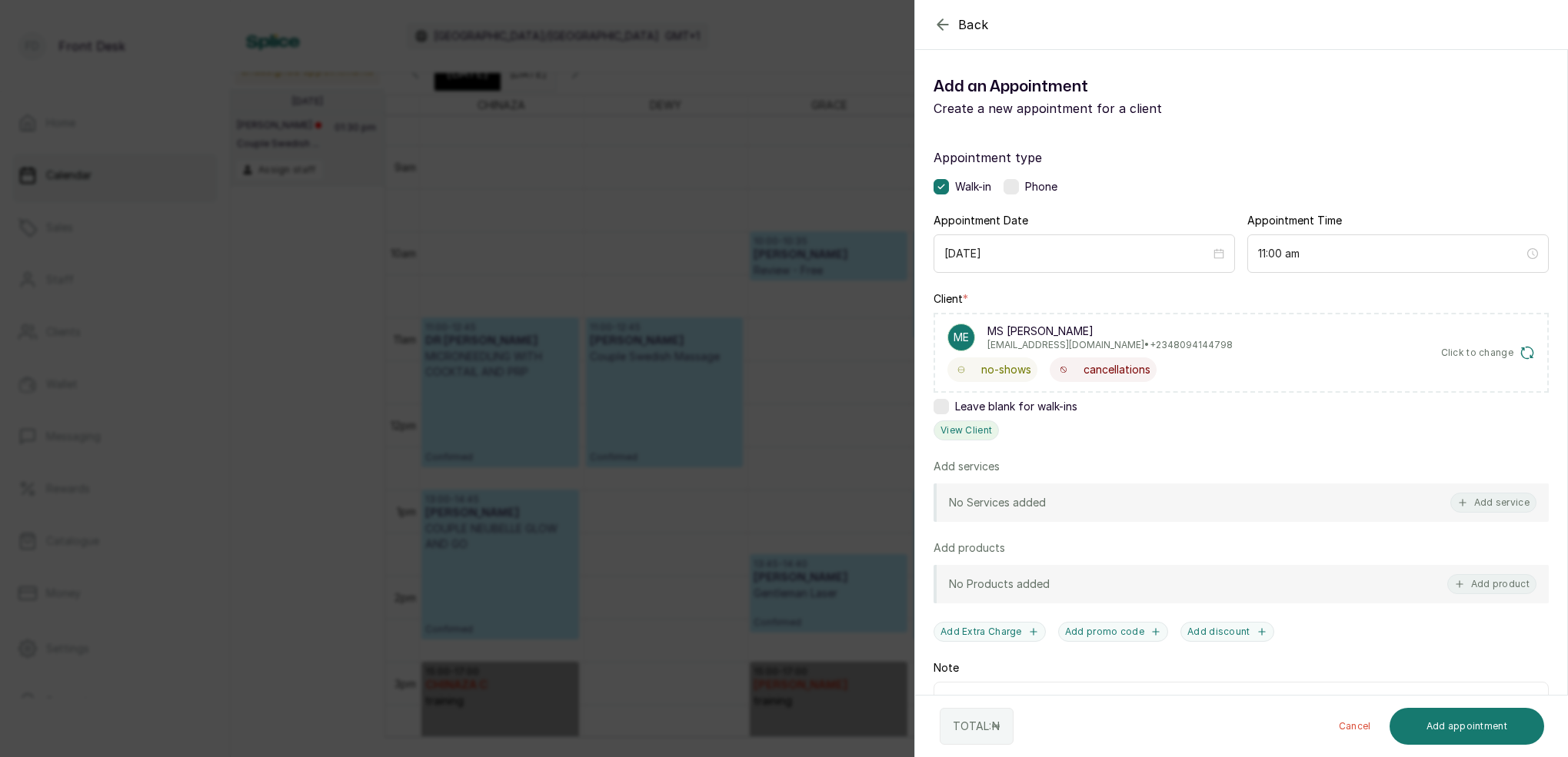
click at [982, 426] on button "View Client" at bounding box center [965, 430] width 65 height 20
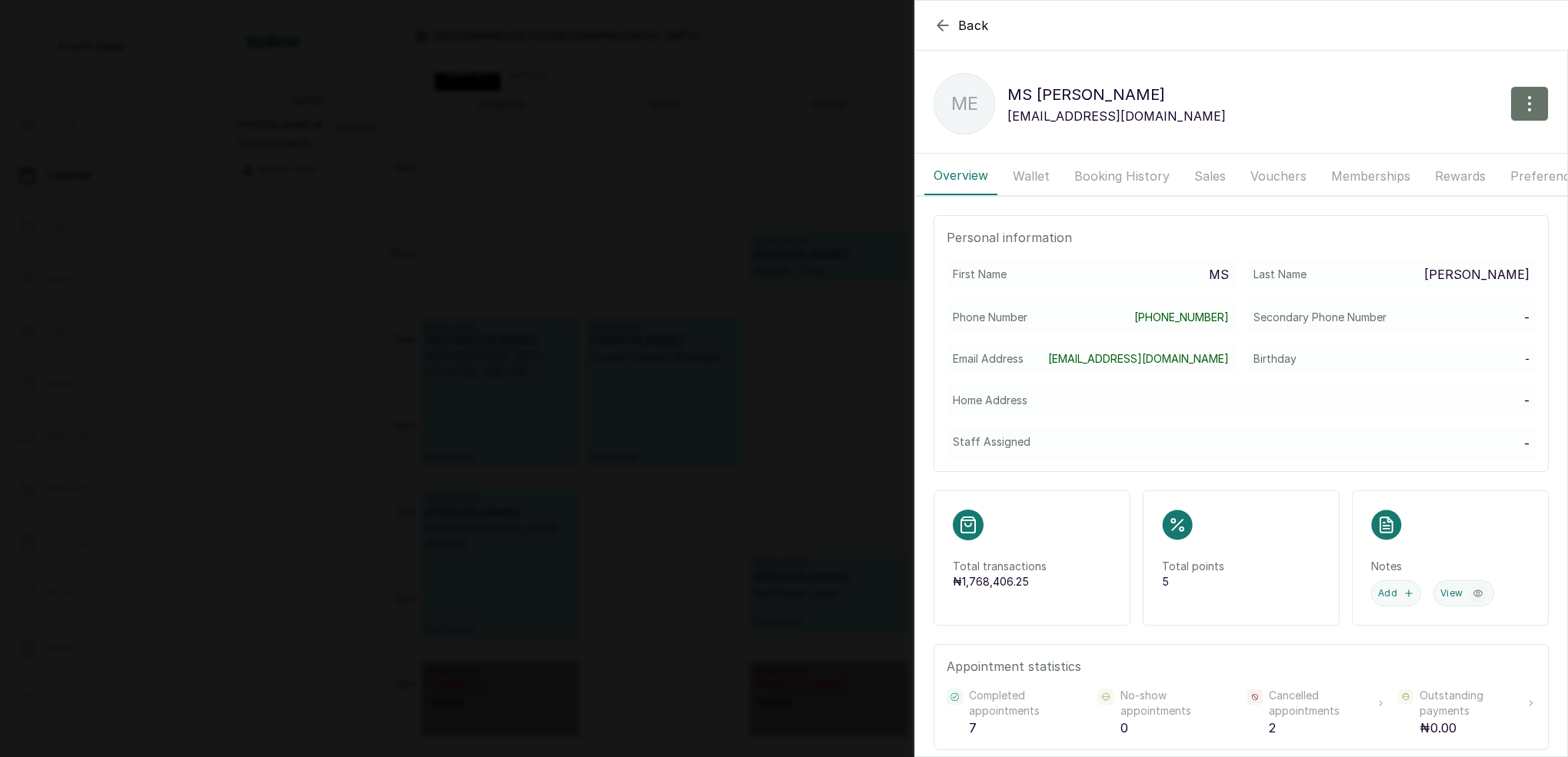
click at [1125, 173] on button "Booking History" at bounding box center [1121, 176] width 114 height 38
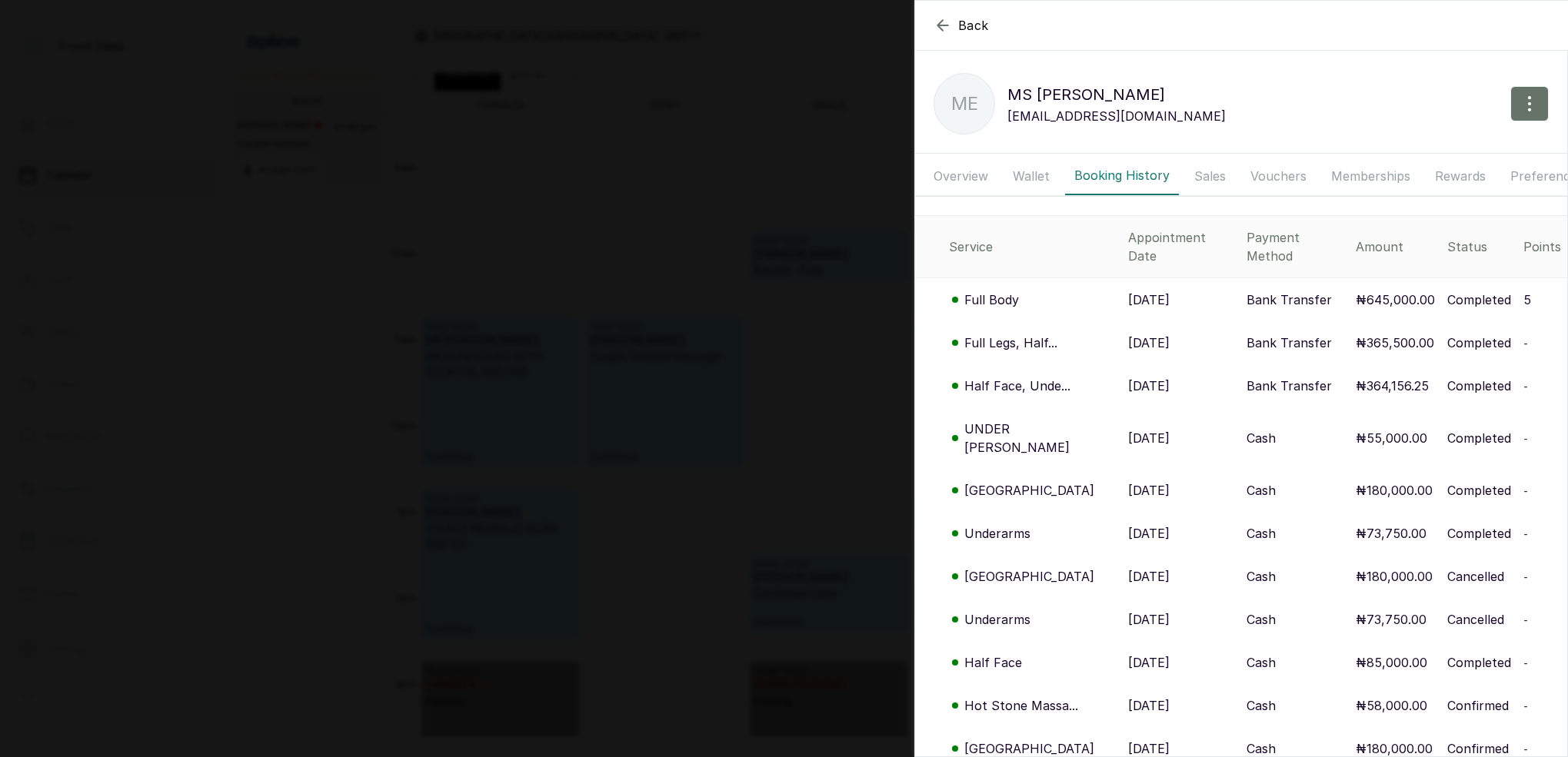
click at [1006, 290] on p "Full Body" at bounding box center [992, 300] width 55 height 19
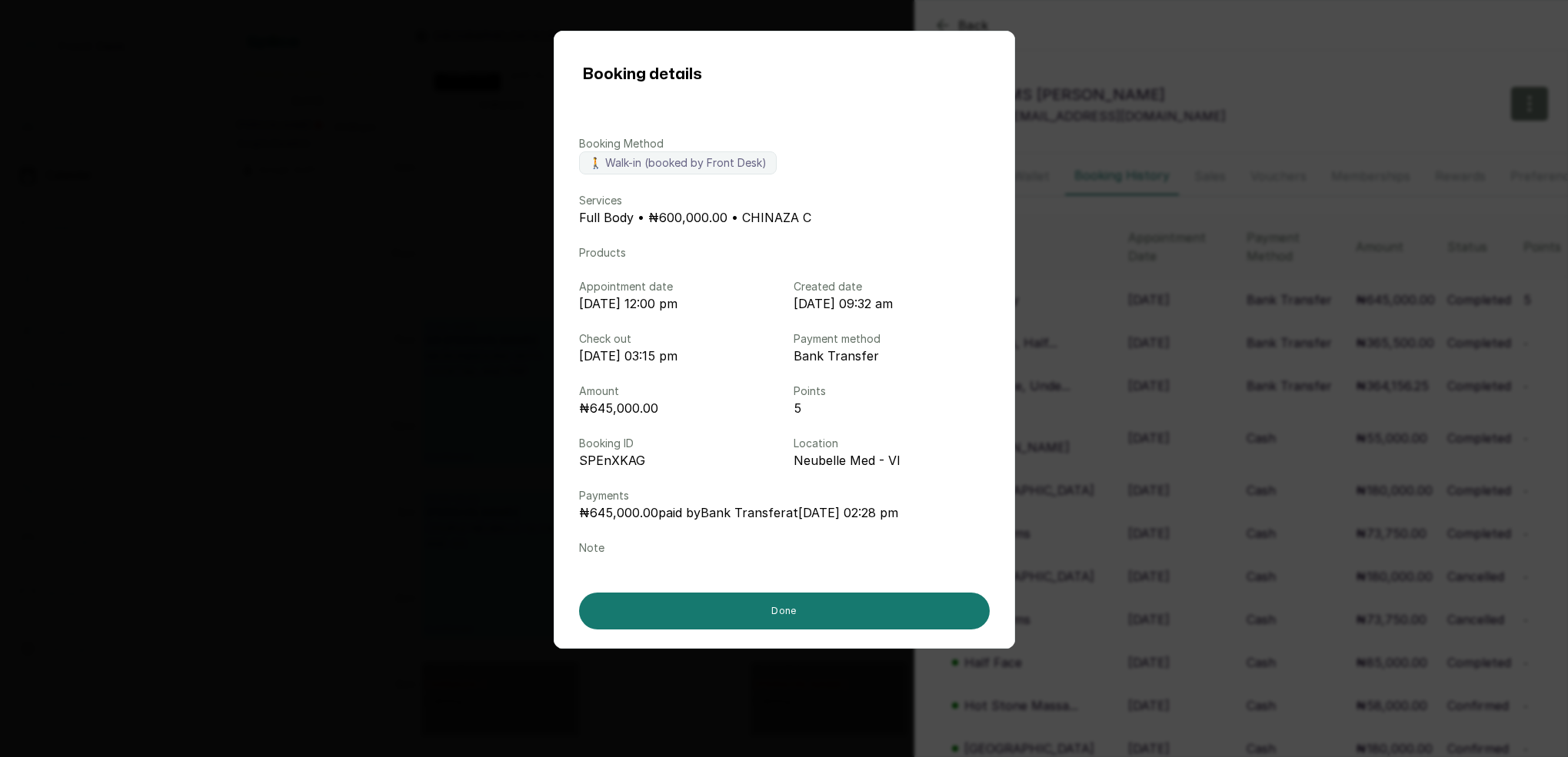
click at [1152, 304] on div "Booking details Booking Method 🚶 Walk-in (booked by Front Desk) Services Full B…" at bounding box center [784, 378] width 1568 height 757
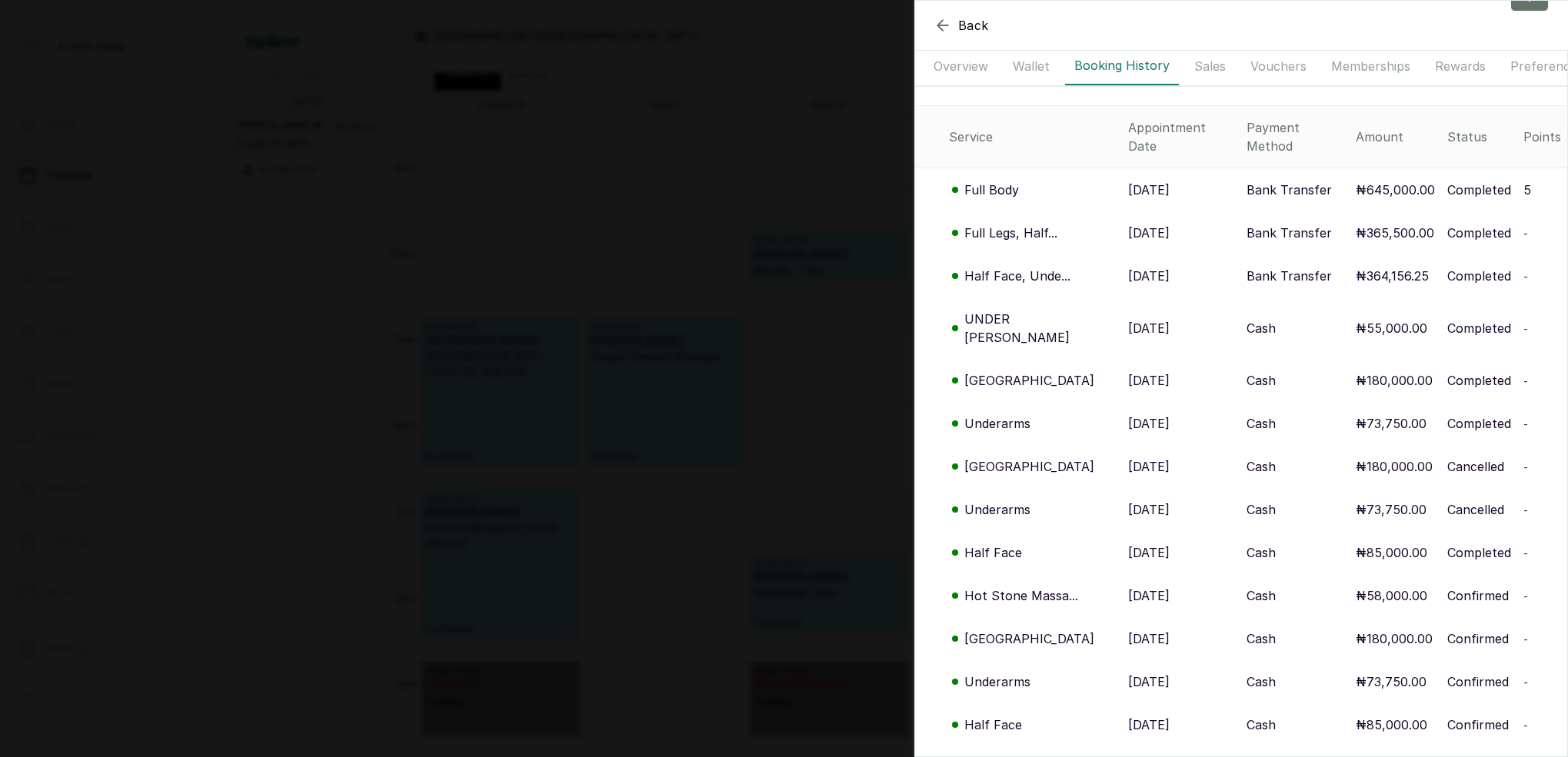
click at [1009, 267] on p "Half Face, Unde..." at bounding box center [1017, 276] width 106 height 19
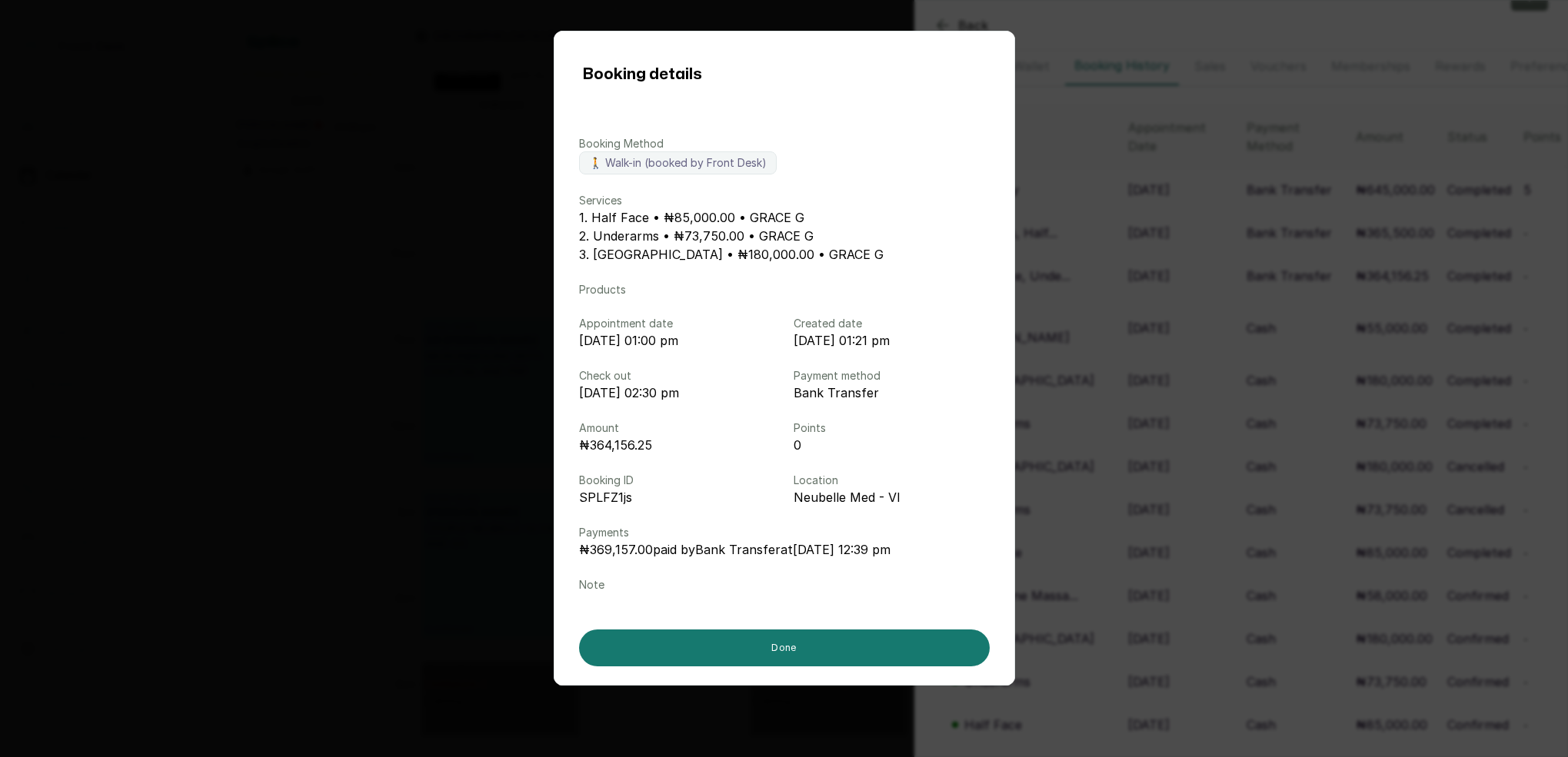
click at [1151, 275] on div "Booking details Booking Method 🚶 Walk-in (booked by Front Desk) Services 1. Hal…" at bounding box center [784, 378] width 1568 height 757
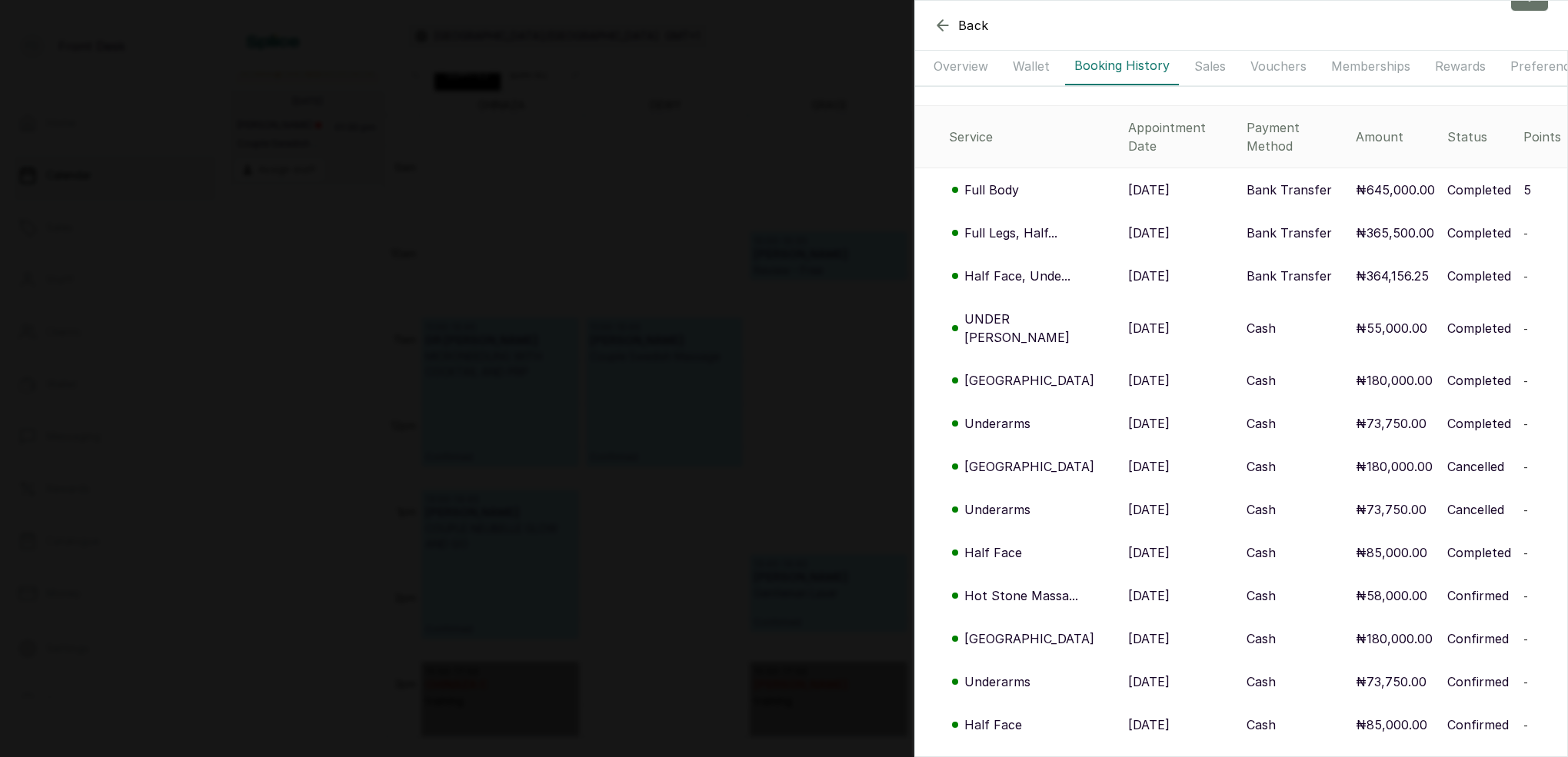
click at [1002, 310] on p "UNDER [PERSON_NAME]" at bounding box center [1040, 328] width 151 height 37
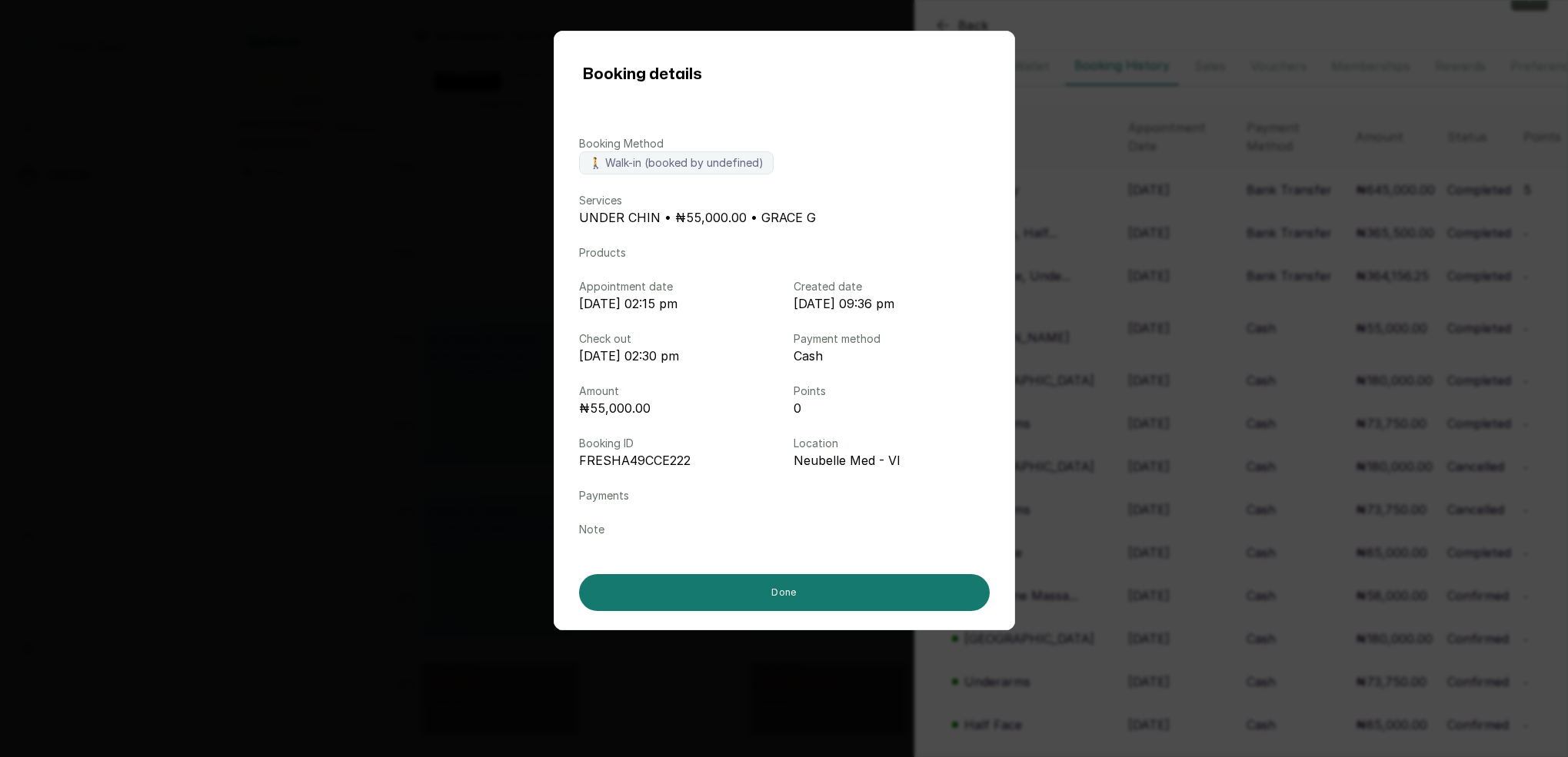
click at [1145, 308] on div "Booking details Booking Method 🚶 Walk-in (booked by undefined) Services UNDER C…" at bounding box center [784, 378] width 1568 height 757
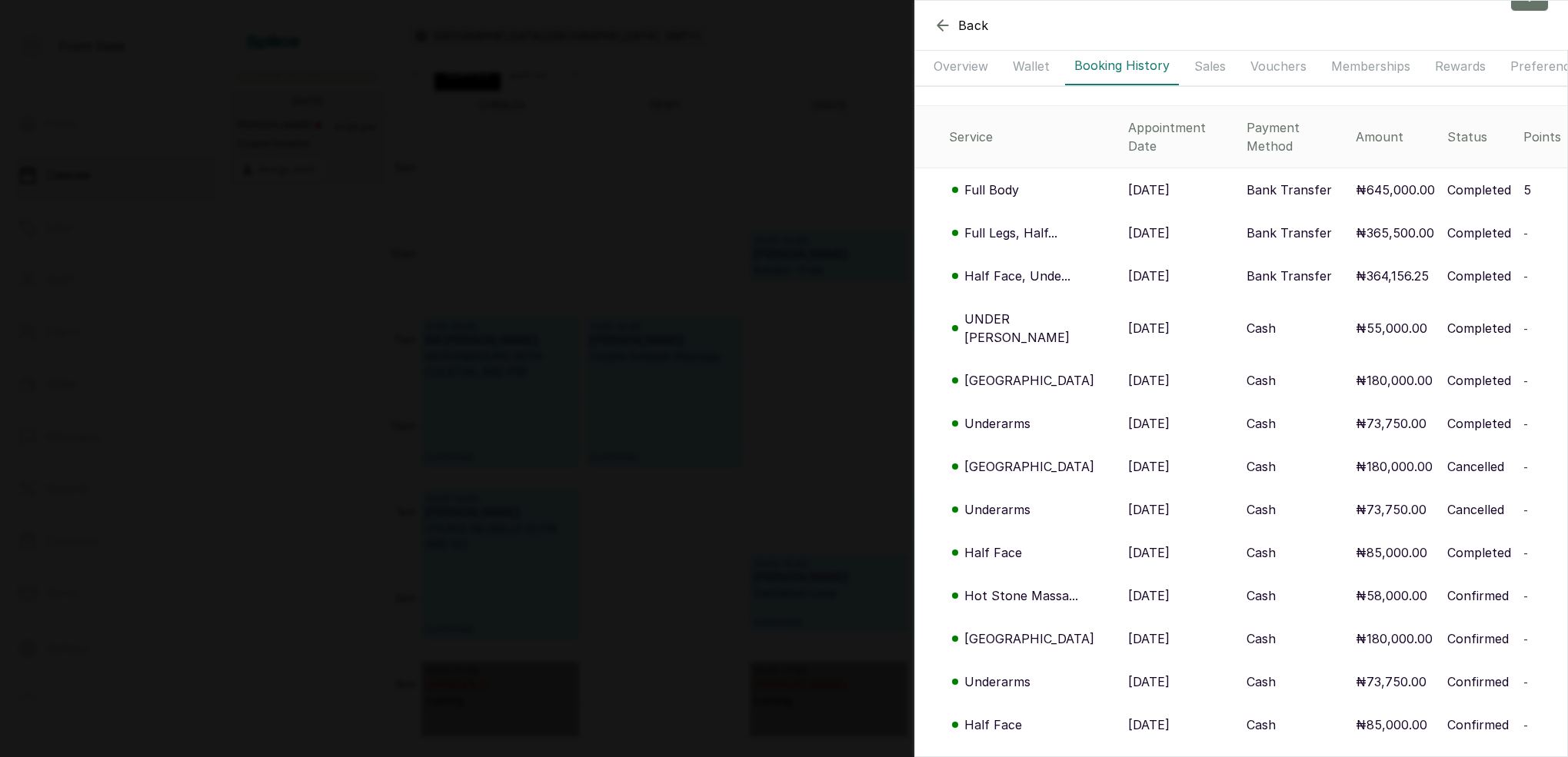
click at [1022, 224] on p "Full Legs, Half..." at bounding box center [1011, 233] width 93 height 19
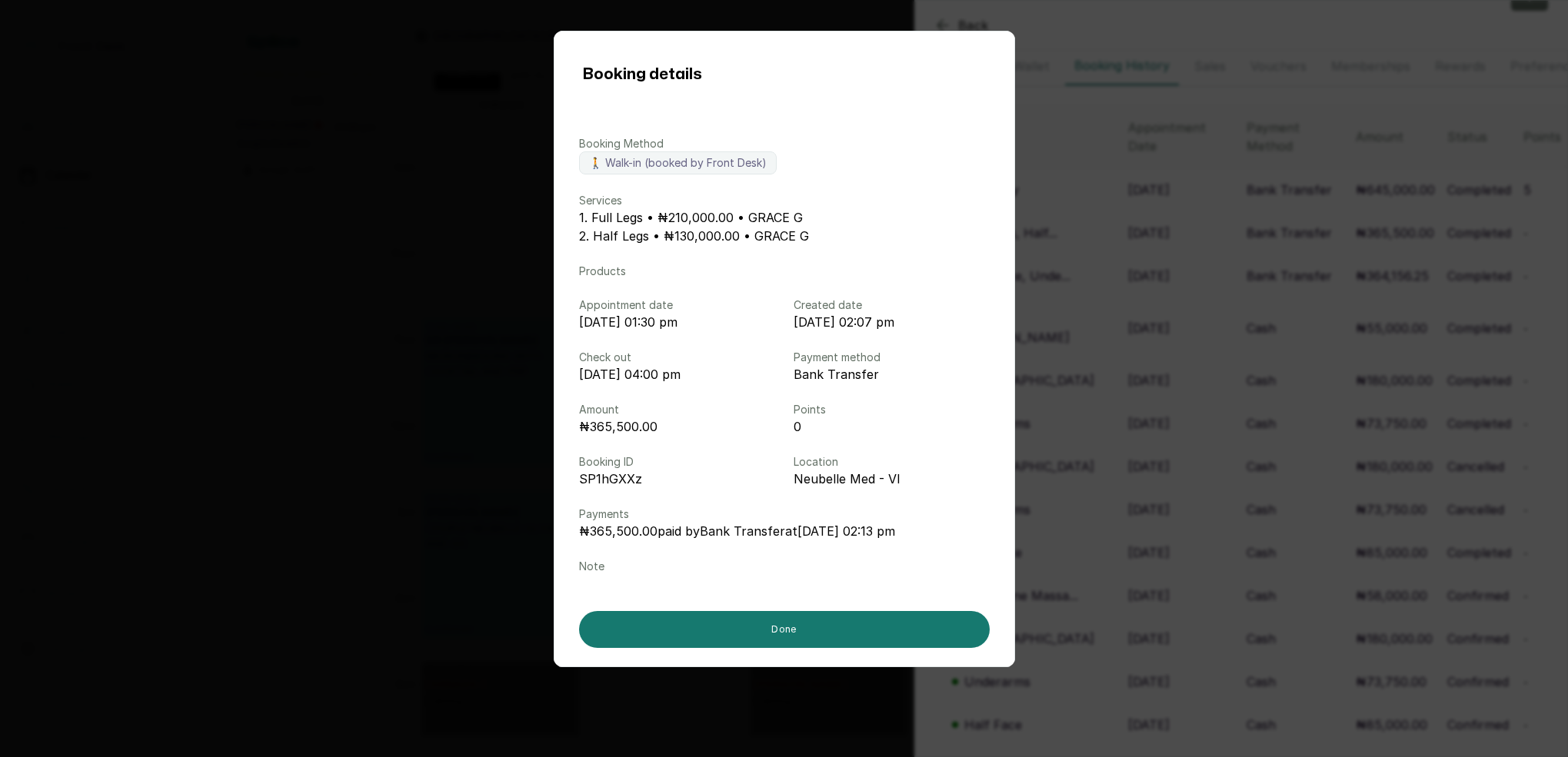
click at [1158, 251] on div "Booking details Booking Method 🚶 Walk-in (booked by Front Desk) Services 1. Ful…" at bounding box center [784, 378] width 1568 height 757
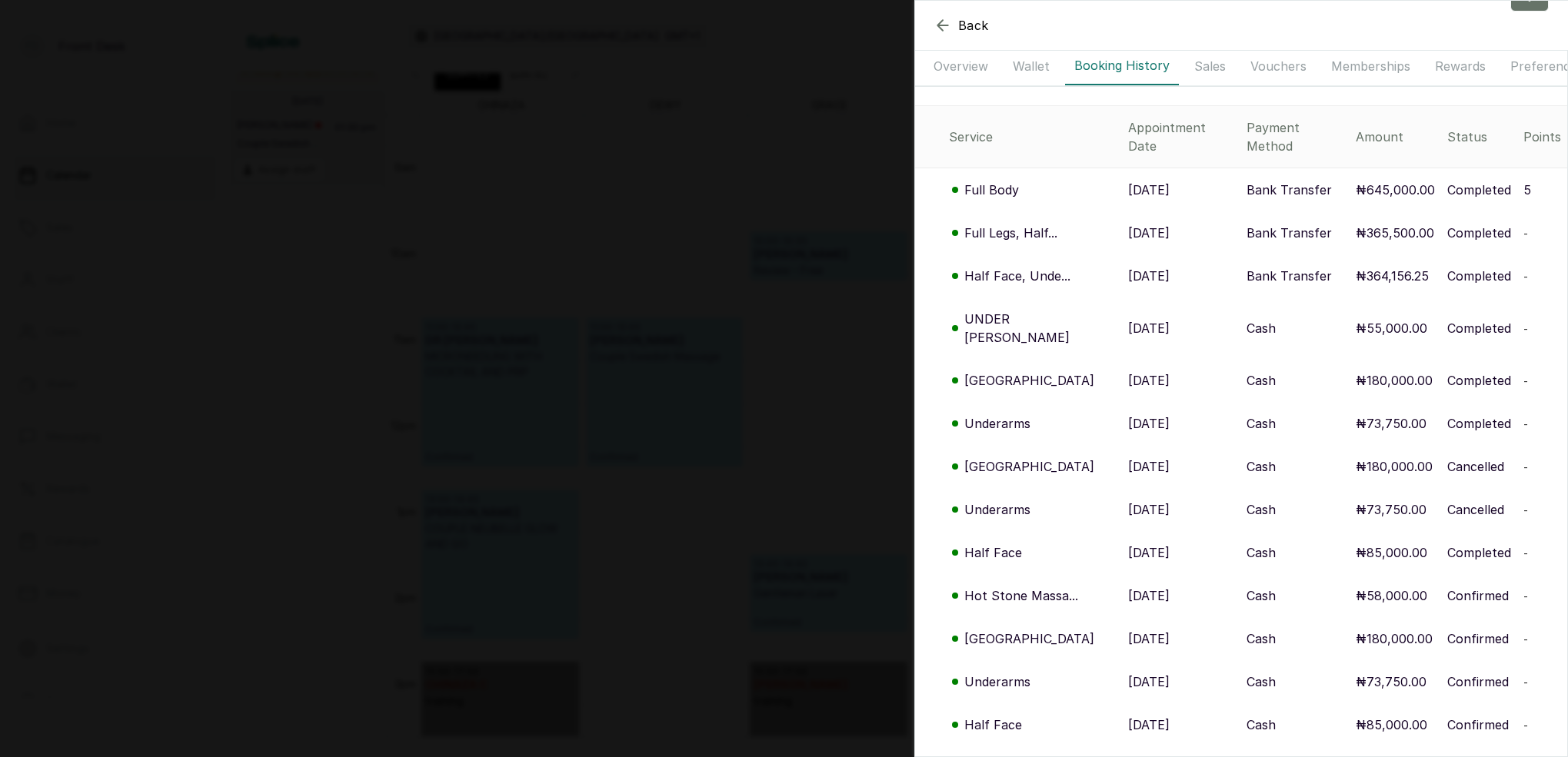
click at [994, 180] on td "Full Body" at bounding box center [1019, 191] width 207 height 44
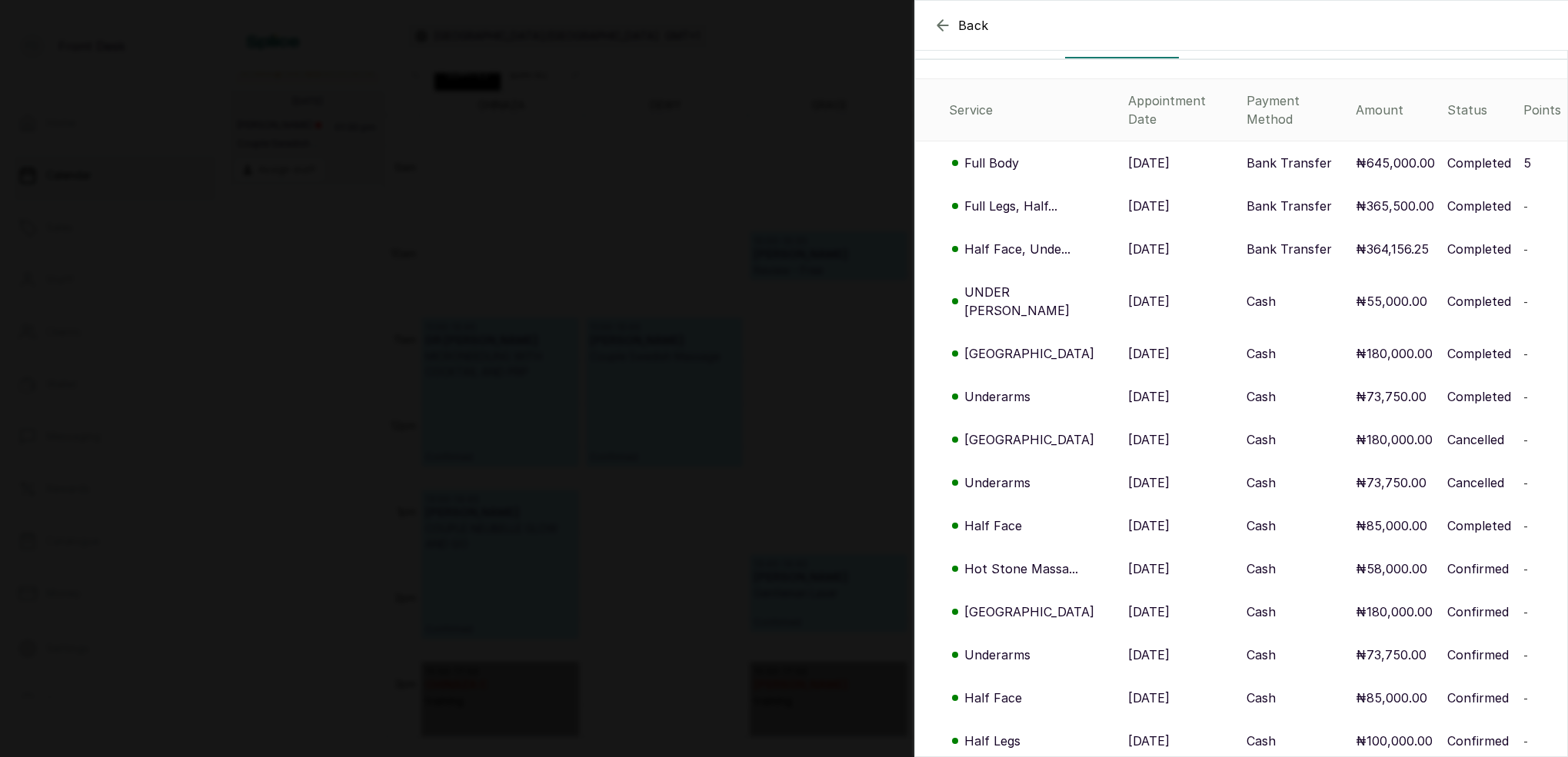
click at [811, 338] on div "Back MS [PERSON_NAME] ME MS [PERSON_NAME] [EMAIL_ADDRESS][DOMAIN_NAME] Overview…" at bounding box center [784, 378] width 1568 height 757
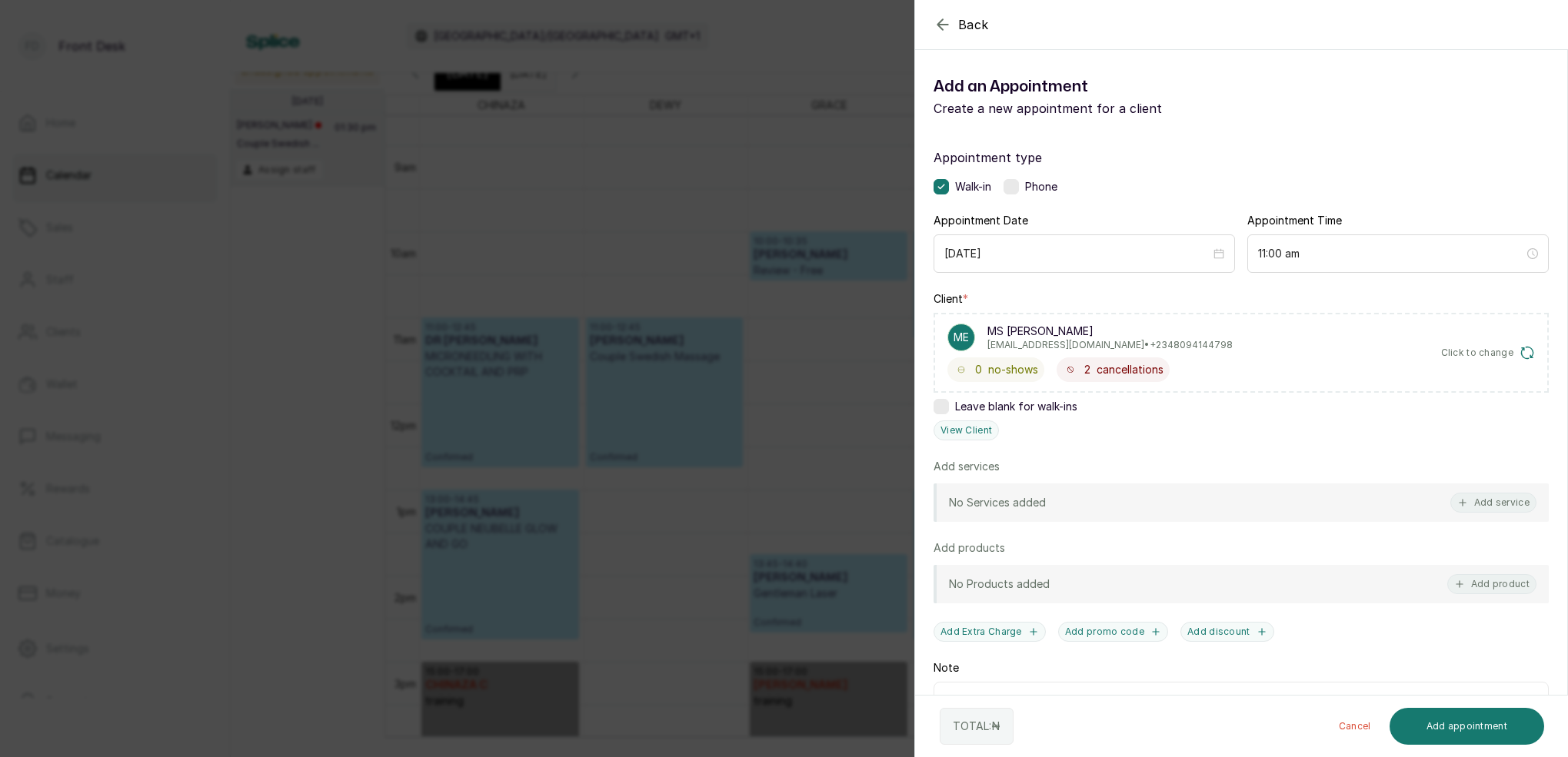
drag, startPoint x: 774, startPoint y: 385, endPoint x: 782, endPoint y: 385, distance: 8.0
click at [775, 385] on div "Back Add Appointment Add an Appointment Create a new appointment for a client A…" at bounding box center [784, 378] width 1568 height 757
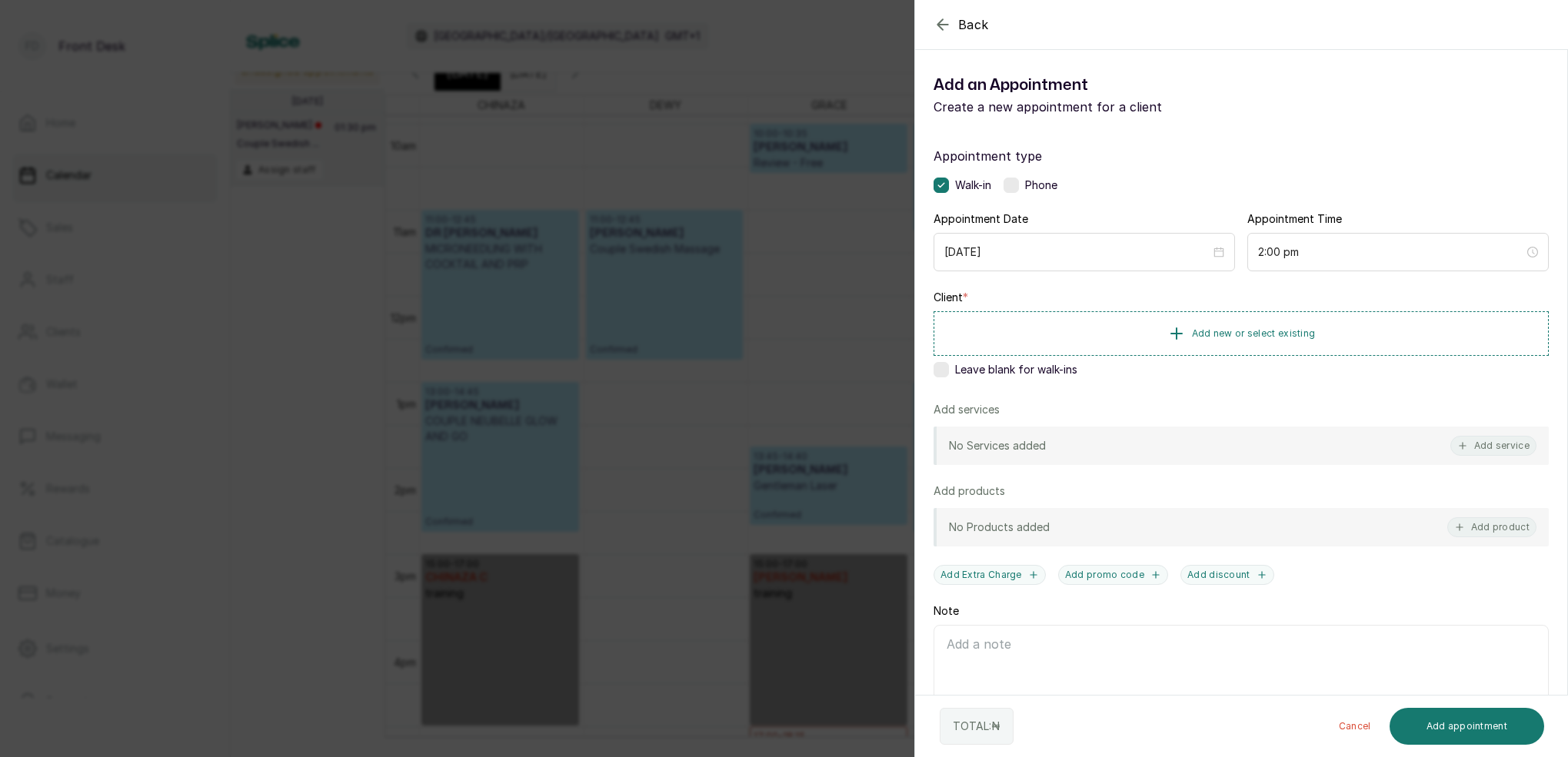
click at [573, 253] on div "Back Add Appointment Add an Appointment Create a new appointment for a client A…" at bounding box center [784, 378] width 1568 height 757
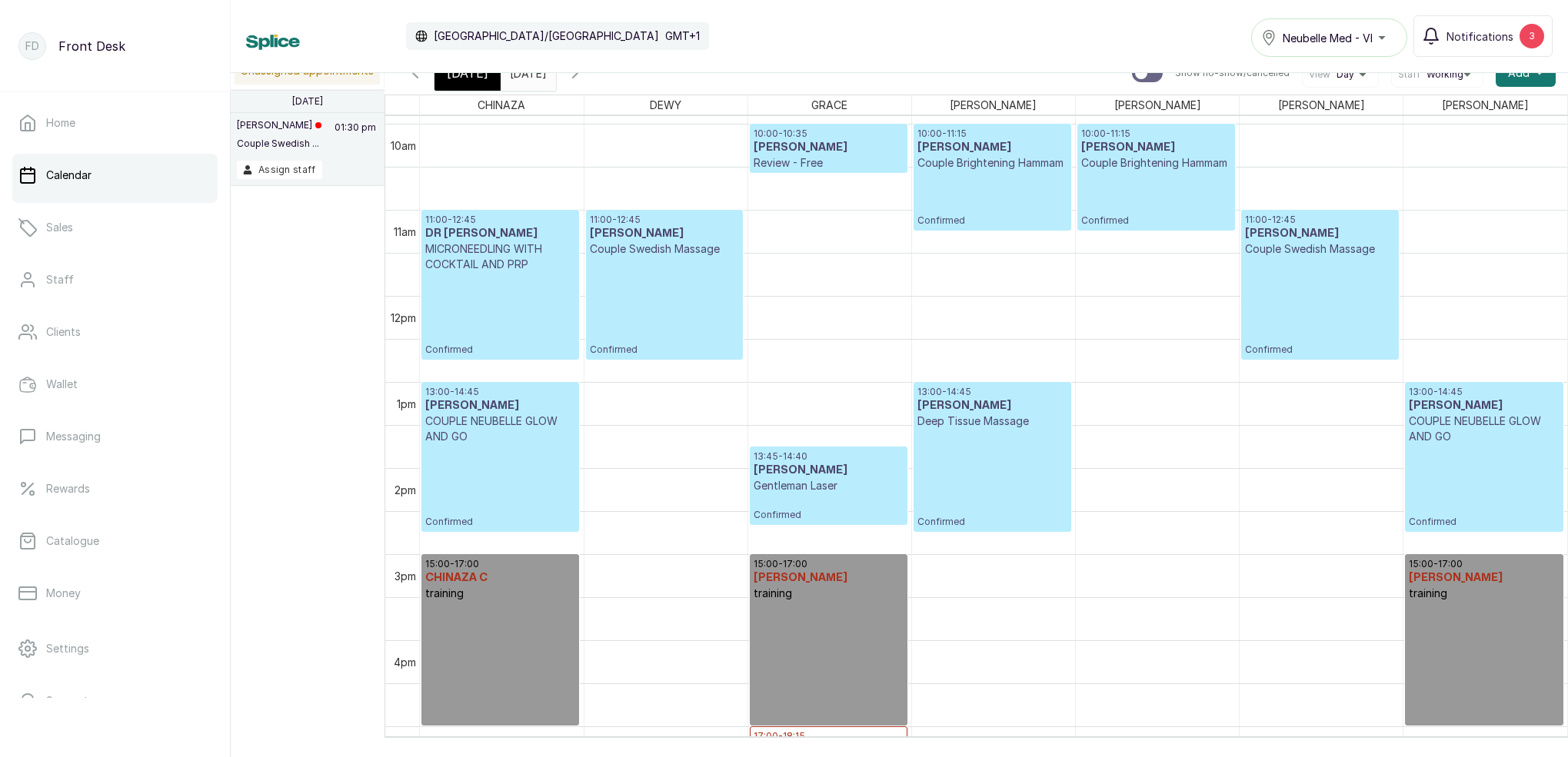
click at [585, 78] on icon "button" at bounding box center [575, 73] width 19 height 19
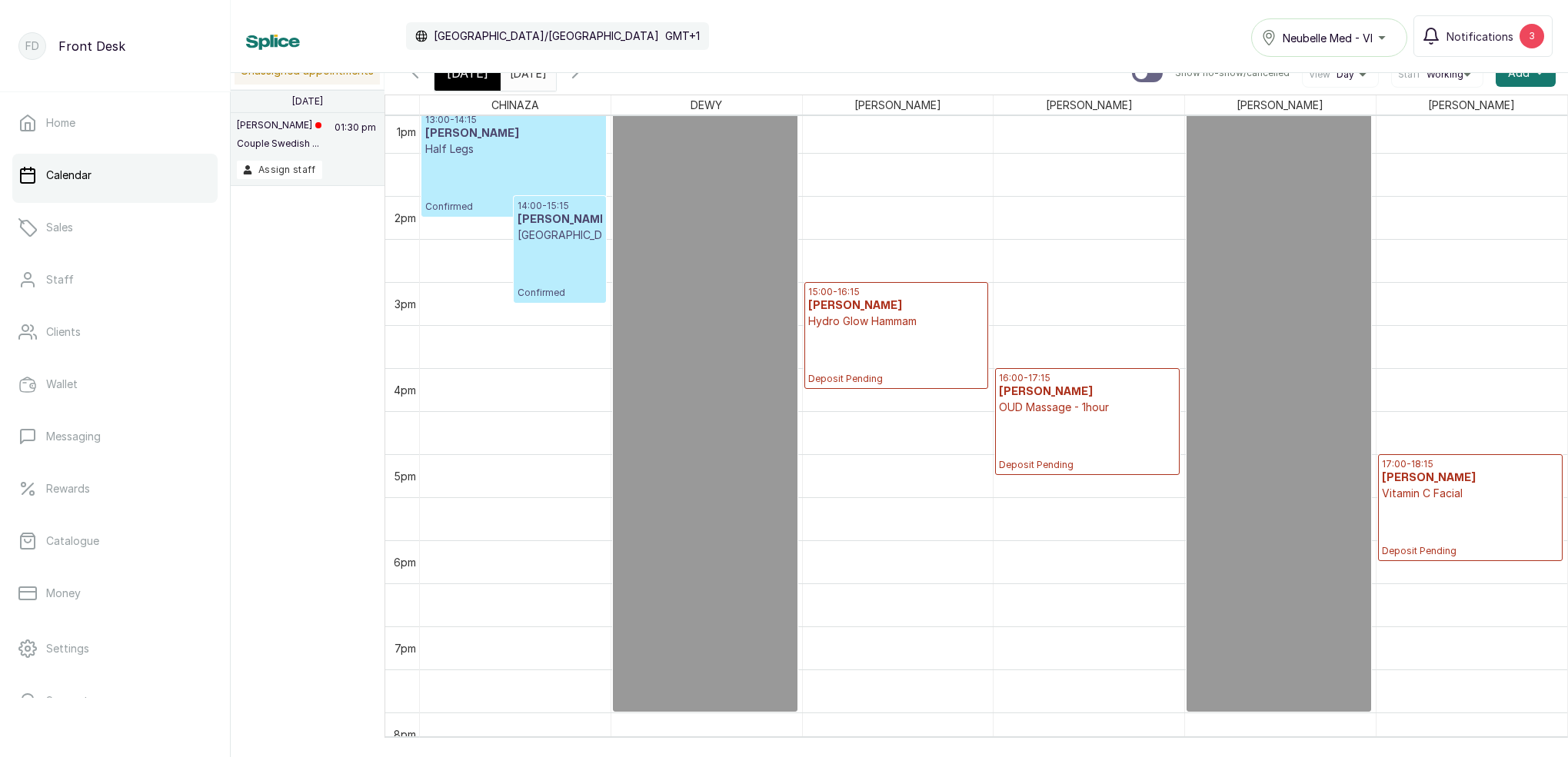
click at [419, 77] on icon "button" at bounding box center [415, 73] width 19 height 19
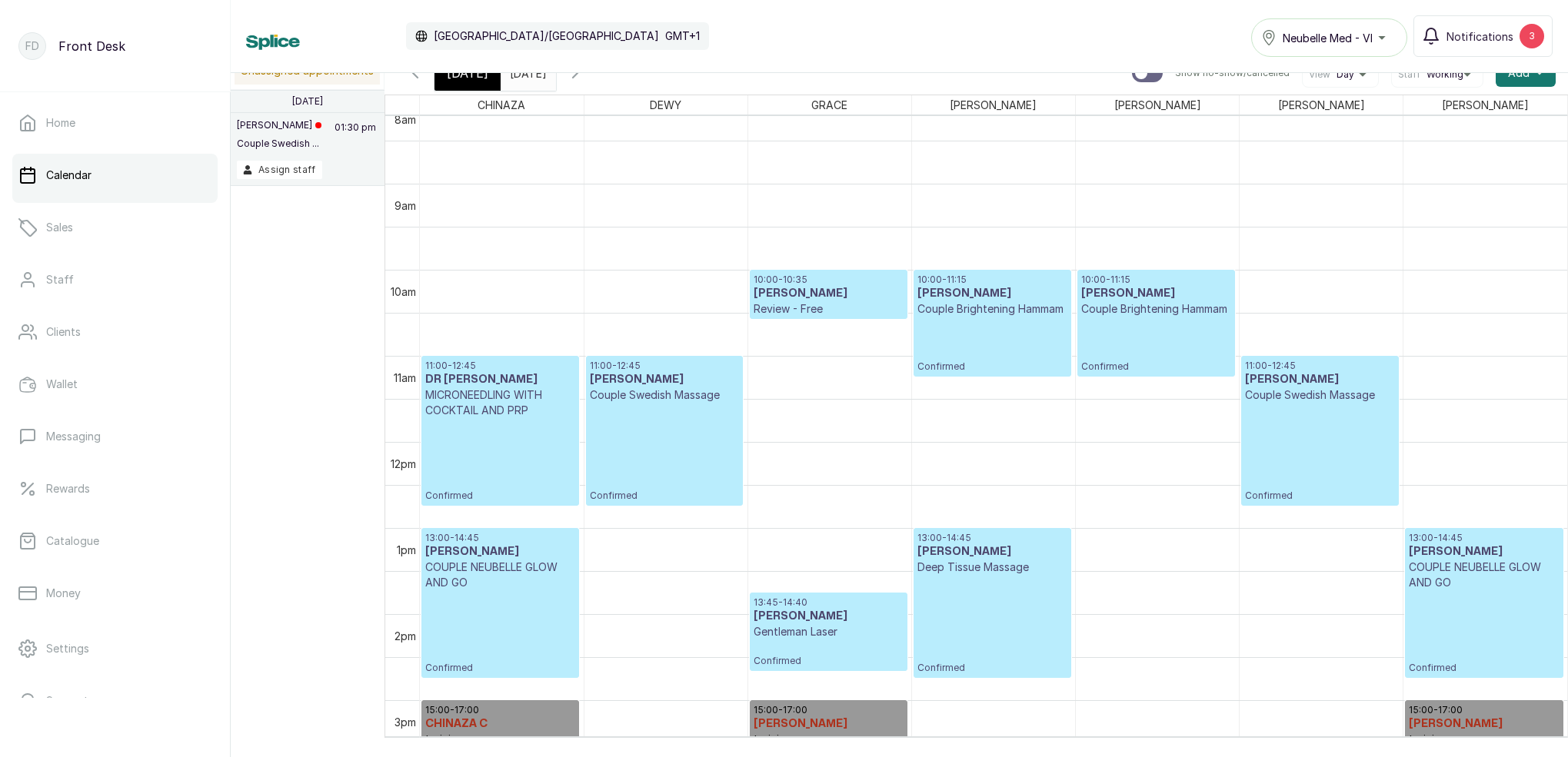
click at [417, 78] on icon "button" at bounding box center [415, 73] width 19 height 19
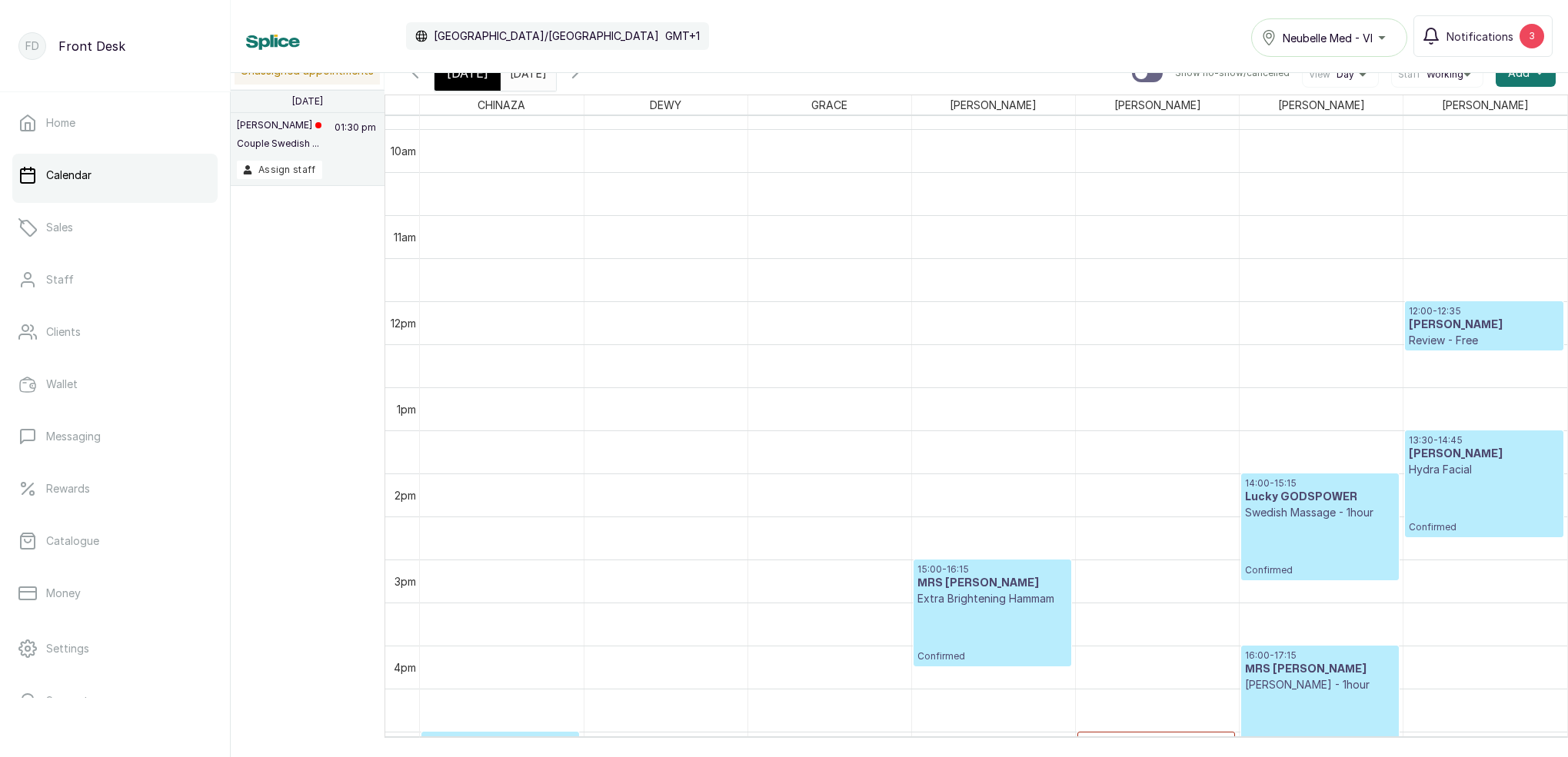
scroll to position [1392, 0]
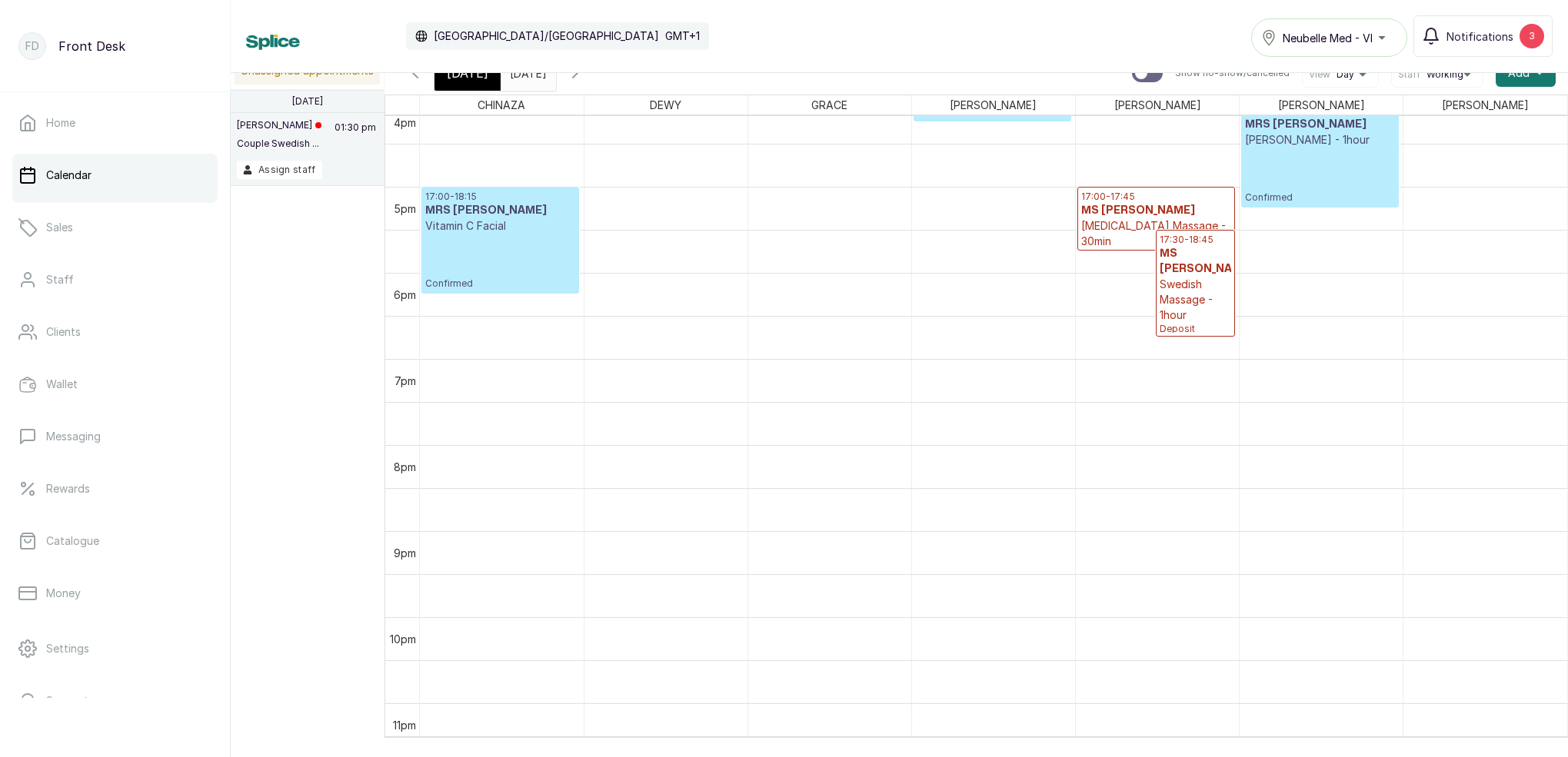
click at [474, 86] on div "[DATE]" at bounding box center [468, 73] width 66 height 35
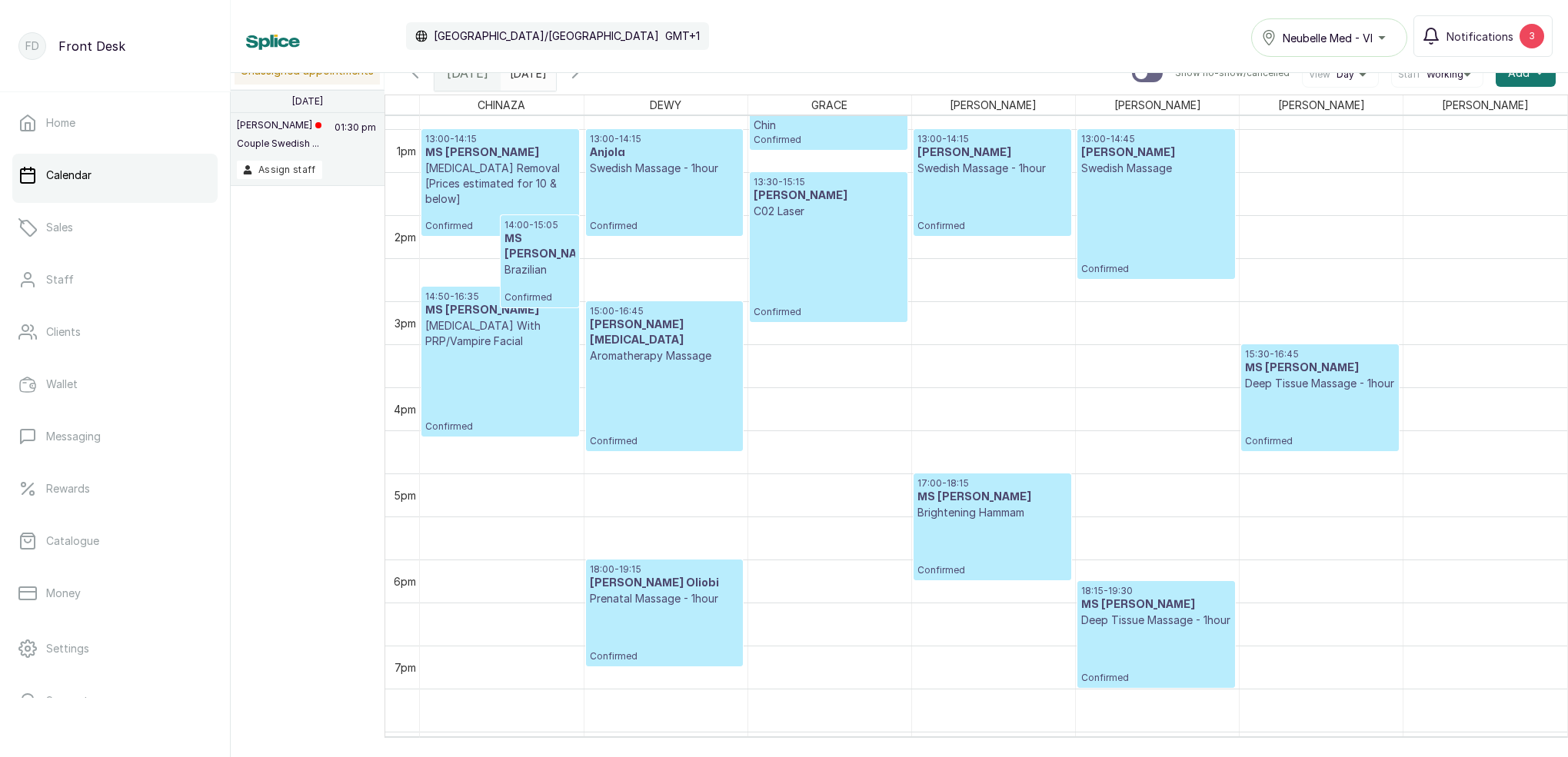
scroll to position [1106, 0]
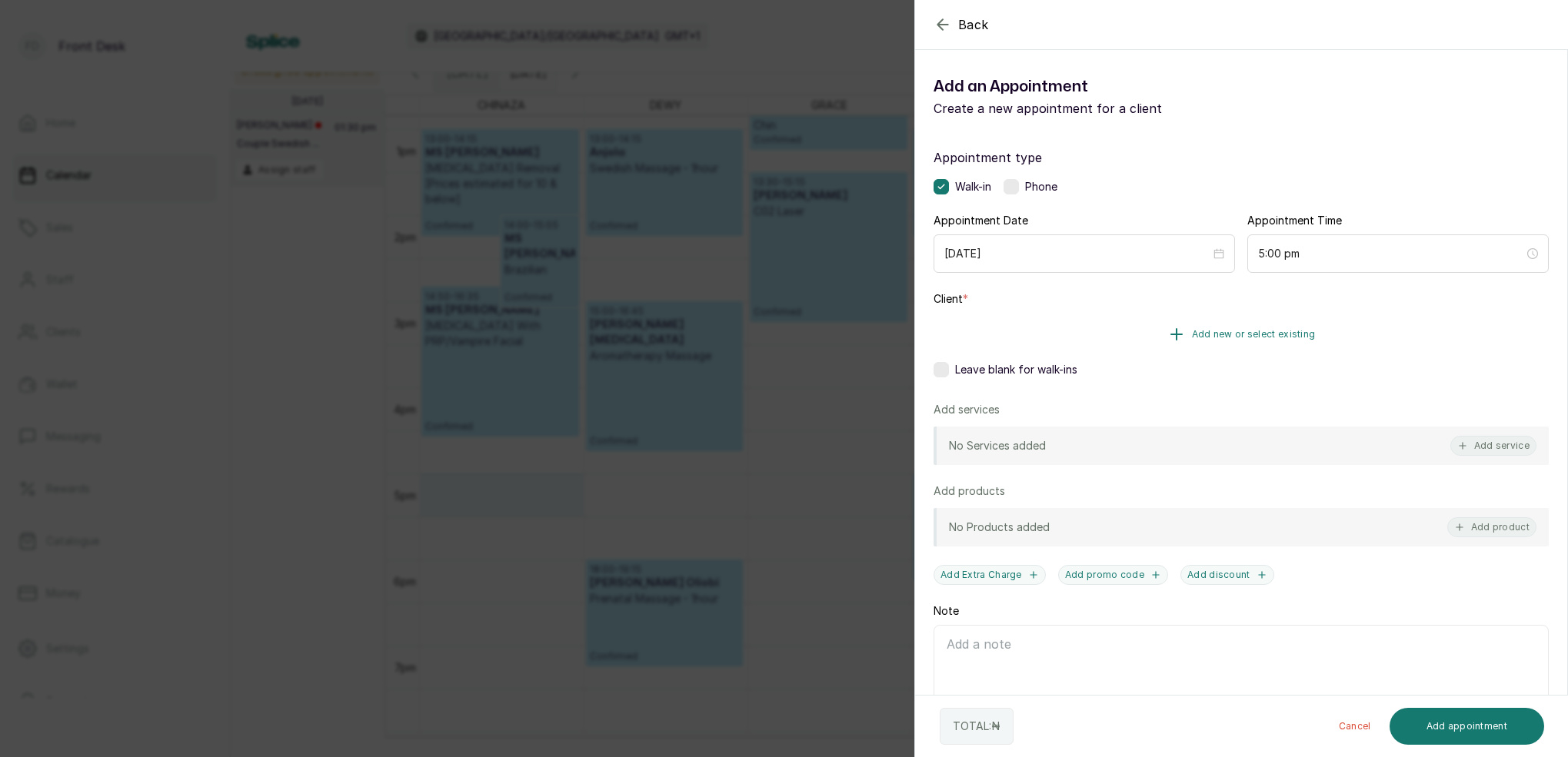
click at [1285, 329] on span "Add new or select existing" at bounding box center [1254, 334] width 124 height 13
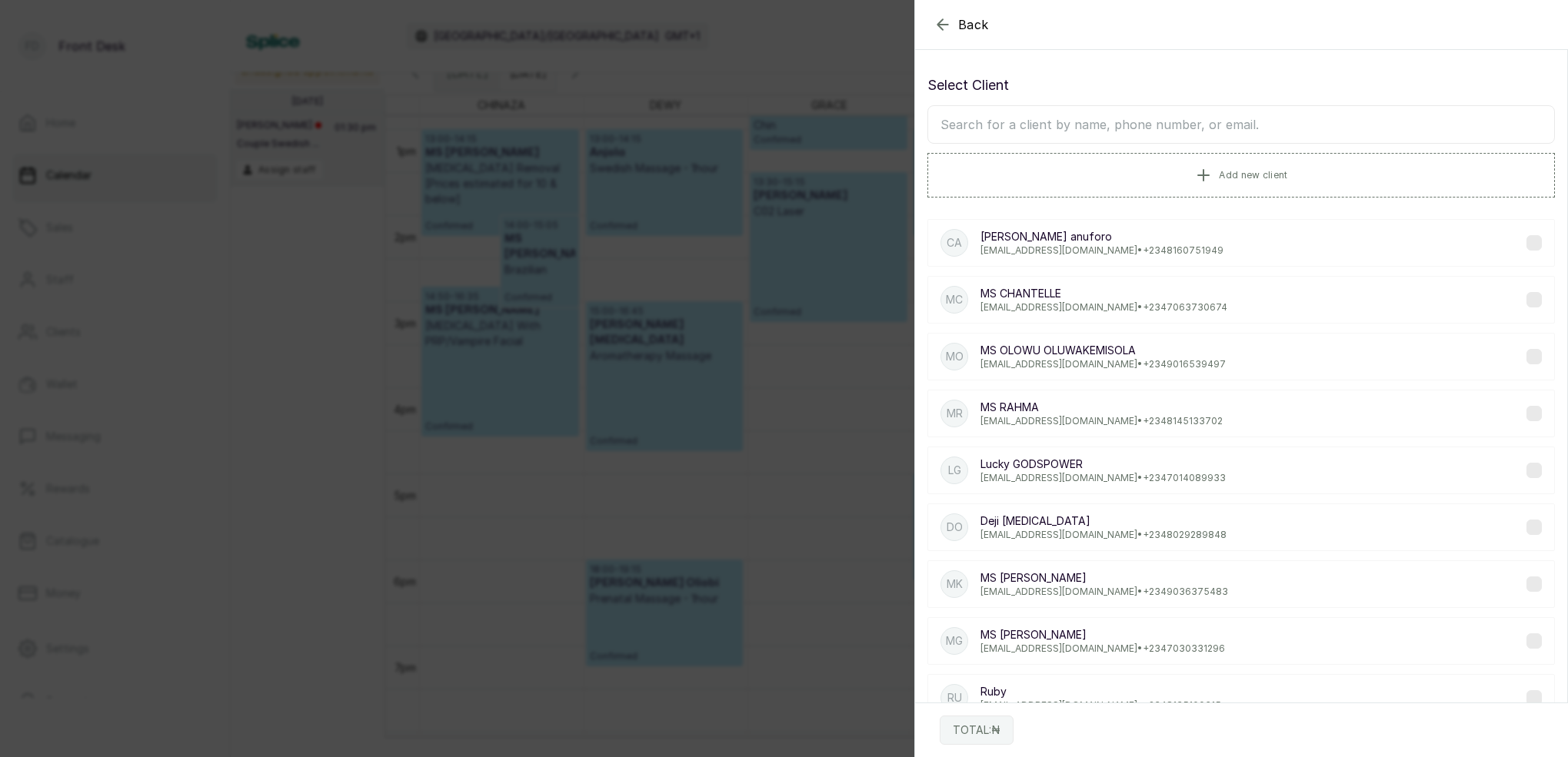
click at [1155, 132] on input "text" at bounding box center [1241, 124] width 627 height 38
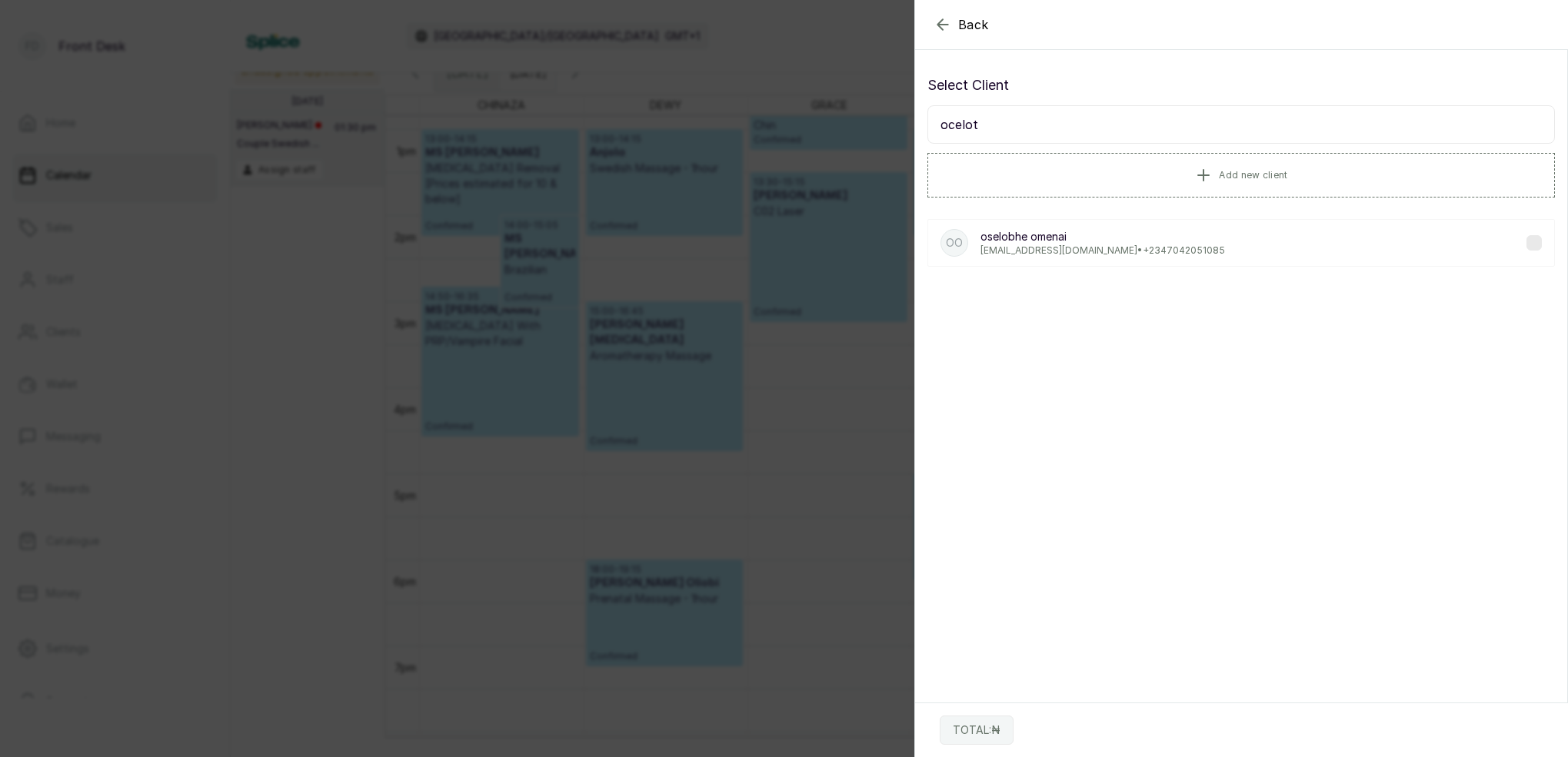
type input "ocelot"
drag, startPoint x: 1111, startPoint y: 271, endPoint x: 1039, endPoint y: 236, distance: 80.1
click at [1039, 236] on p "oselobhe omenai" at bounding box center [1103, 237] width 245 height 16
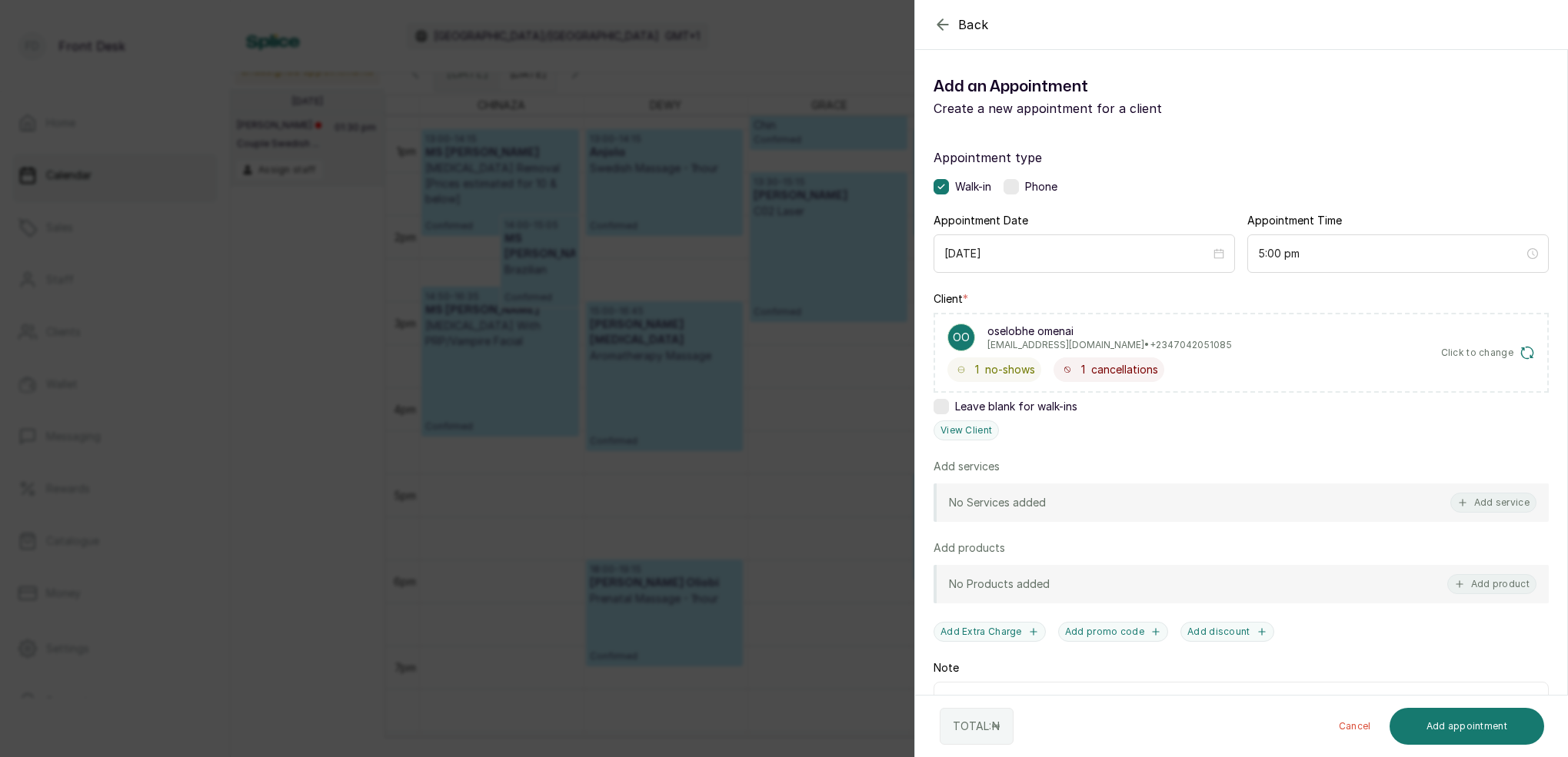
drag, startPoint x: 1505, startPoint y: 501, endPoint x: 1410, endPoint y: 420, distance: 124.8
click at [1502, 498] on button "Add service" at bounding box center [1493, 502] width 86 height 20
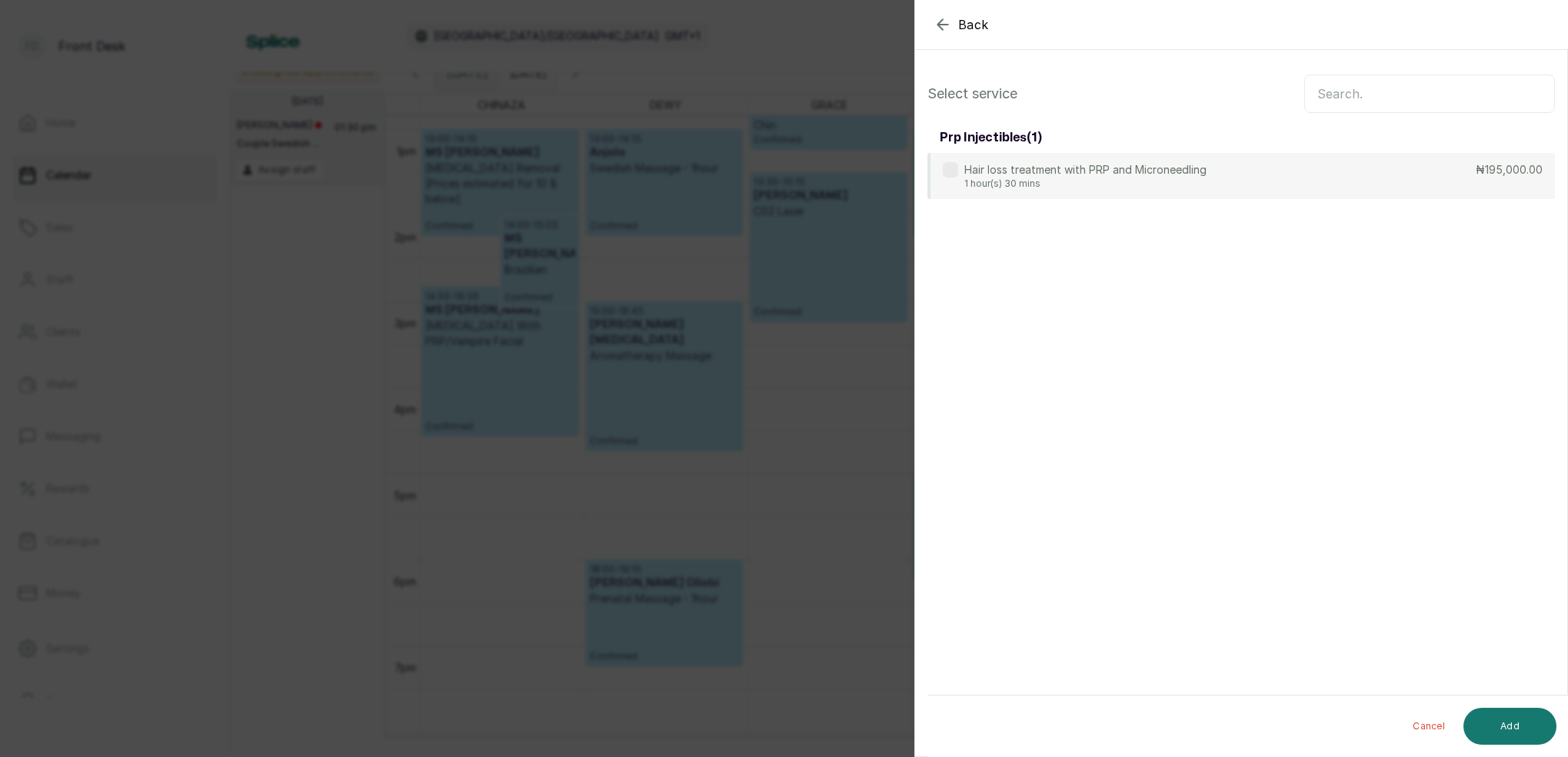
click at [1346, 86] on input "text" at bounding box center [1429, 93] width 250 height 38
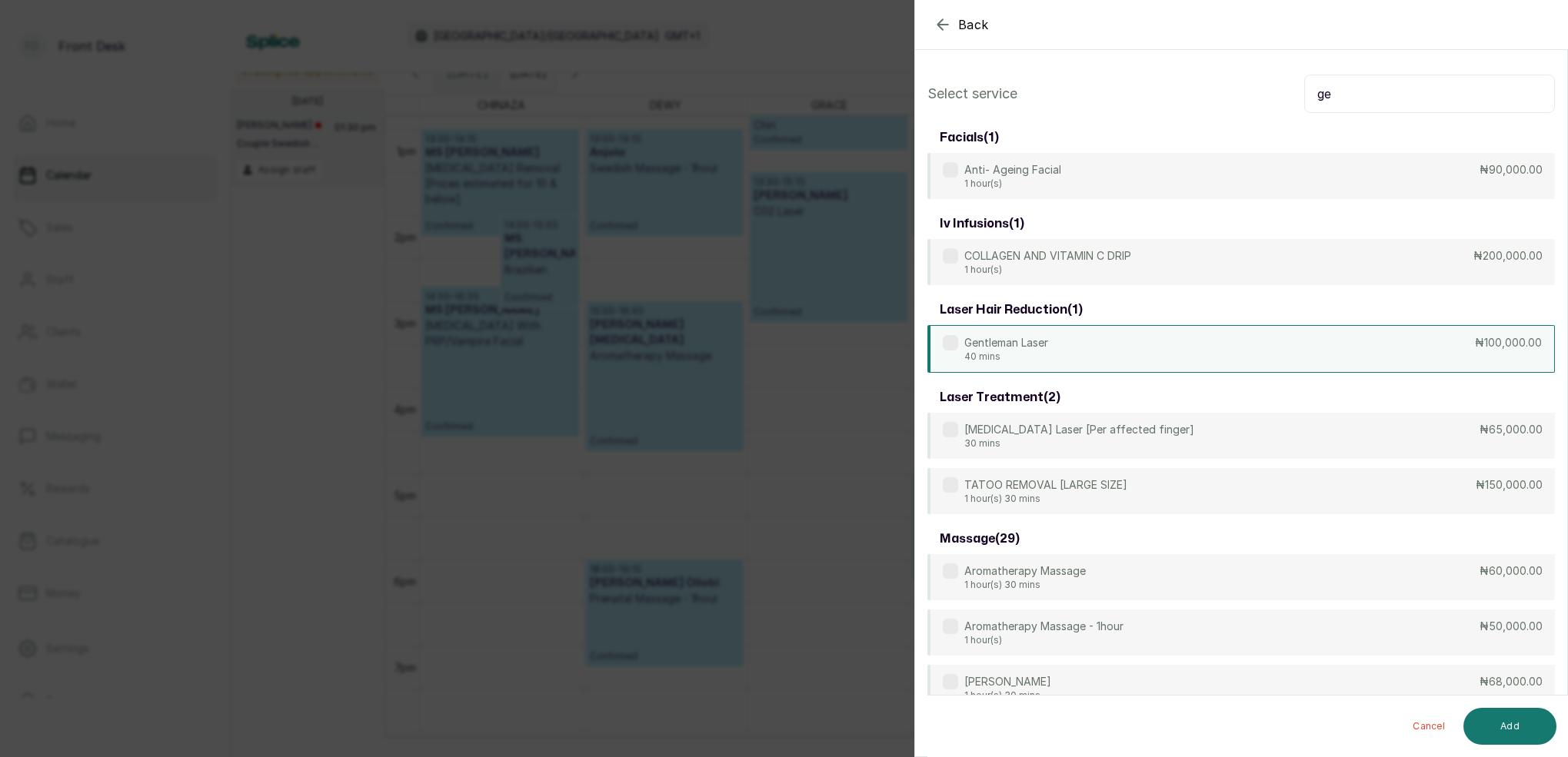
type input "ge"
drag, startPoint x: 1069, startPoint y: 357, endPoint x: 1241, endPoint y: 427, distance: 185.7
click at [1070, 356] on div "Gentleman Laser 40 mins ₦100,000.00" at bounding box center [1241, 348] width 627 height 46
click at [1530, 716] on button "Add" at bounding box center [1509, 726] width 93 height 37
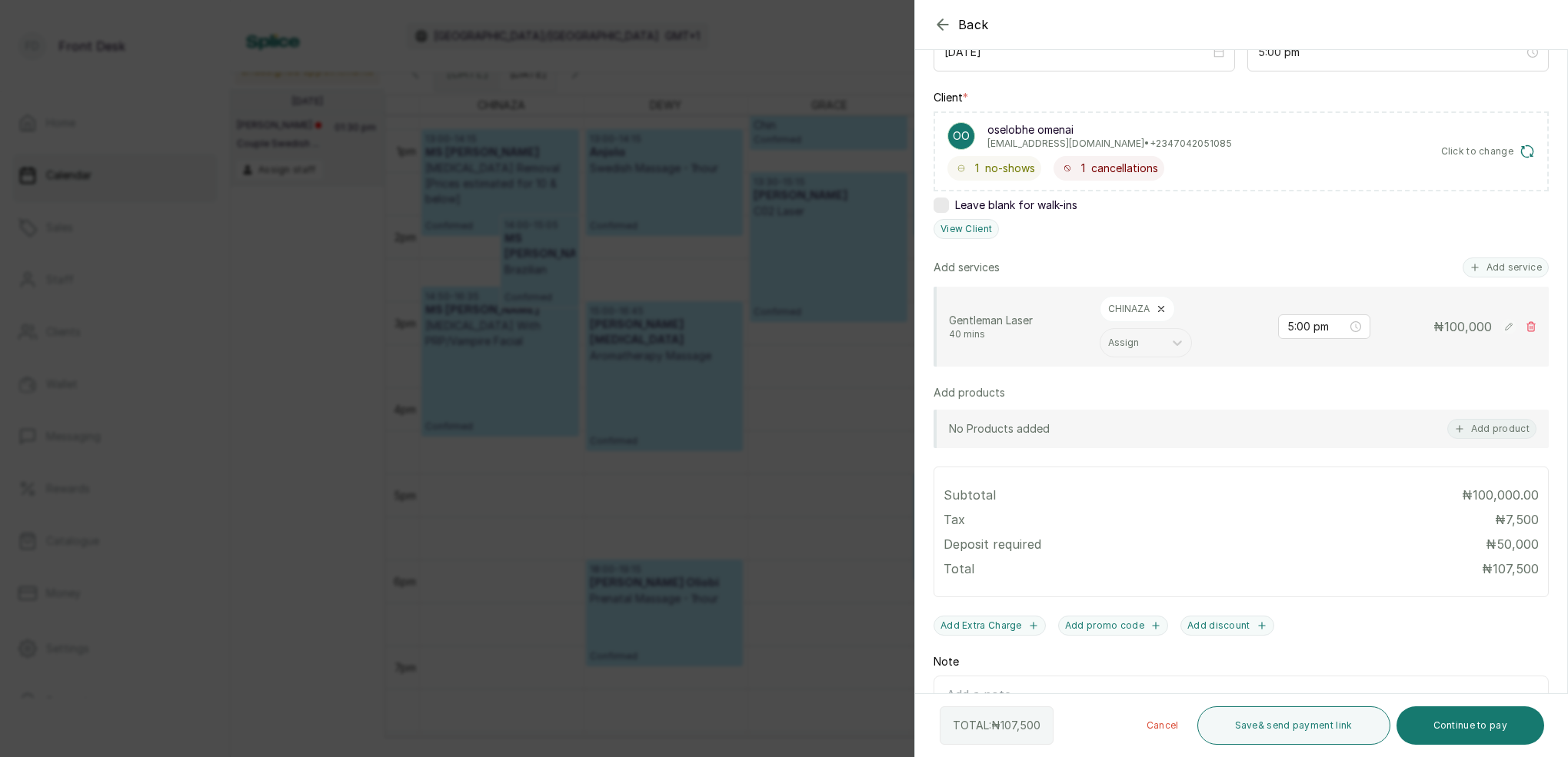
scroll to position [206, 0]
click at [959, 230] on button "View Client" at bounding box center [965, 224] width 65 height 20
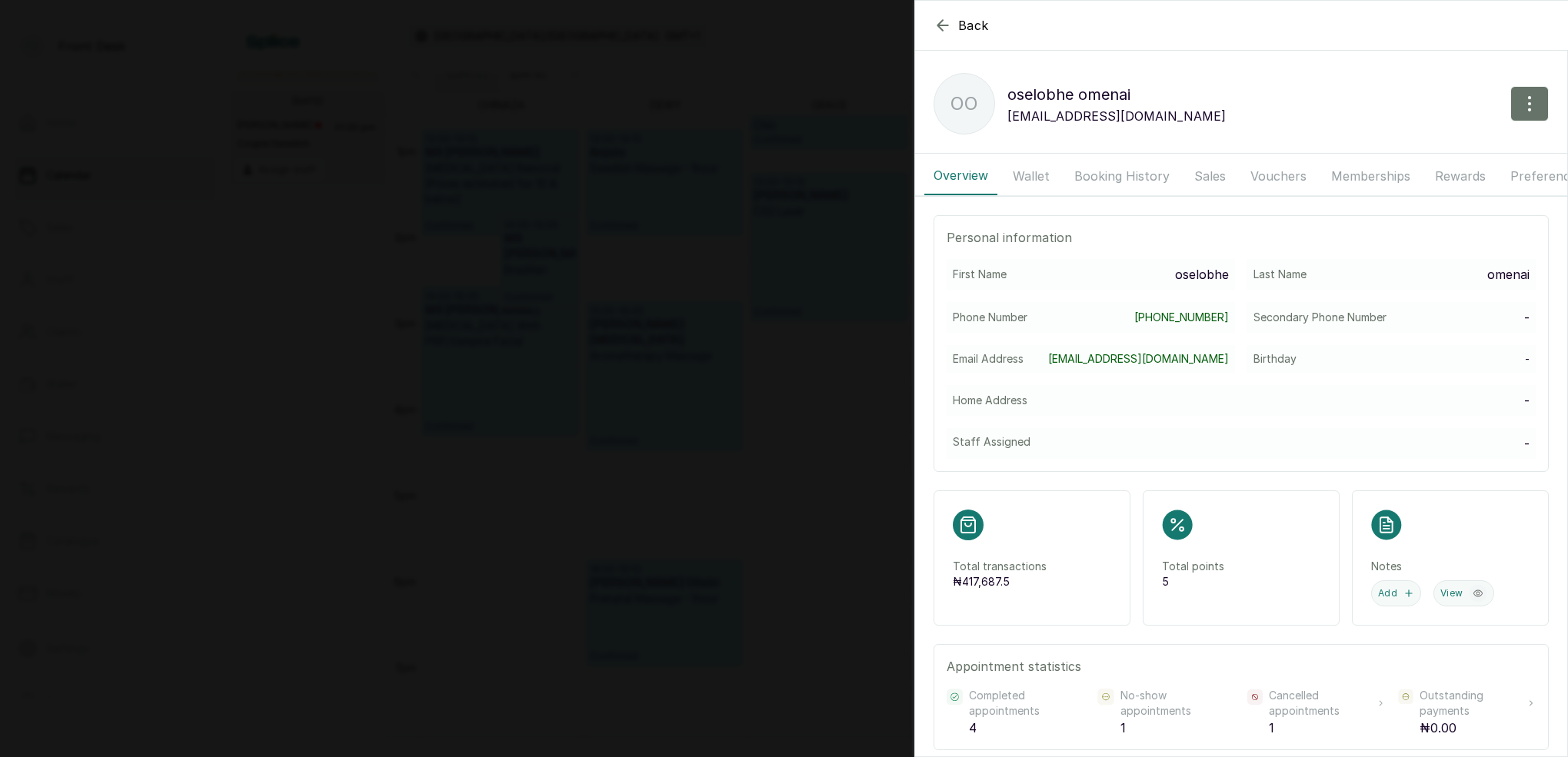
click at [1104, 173] on button "Booking History" at bounding box center [1121, 176] width 114 height 38
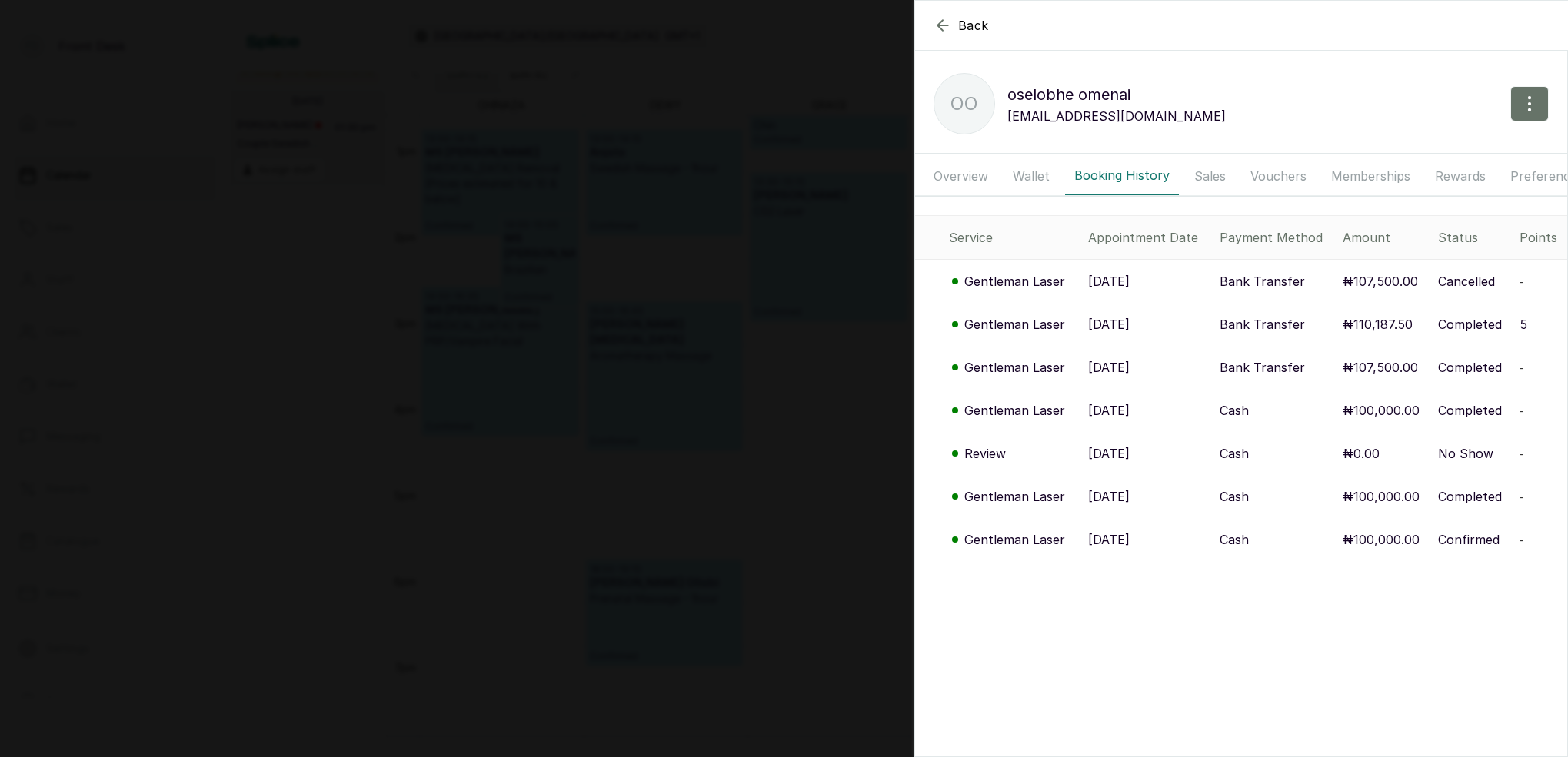
click at [946, 25] on icon "button" at bounding box center [942, 24] width 10 height 10
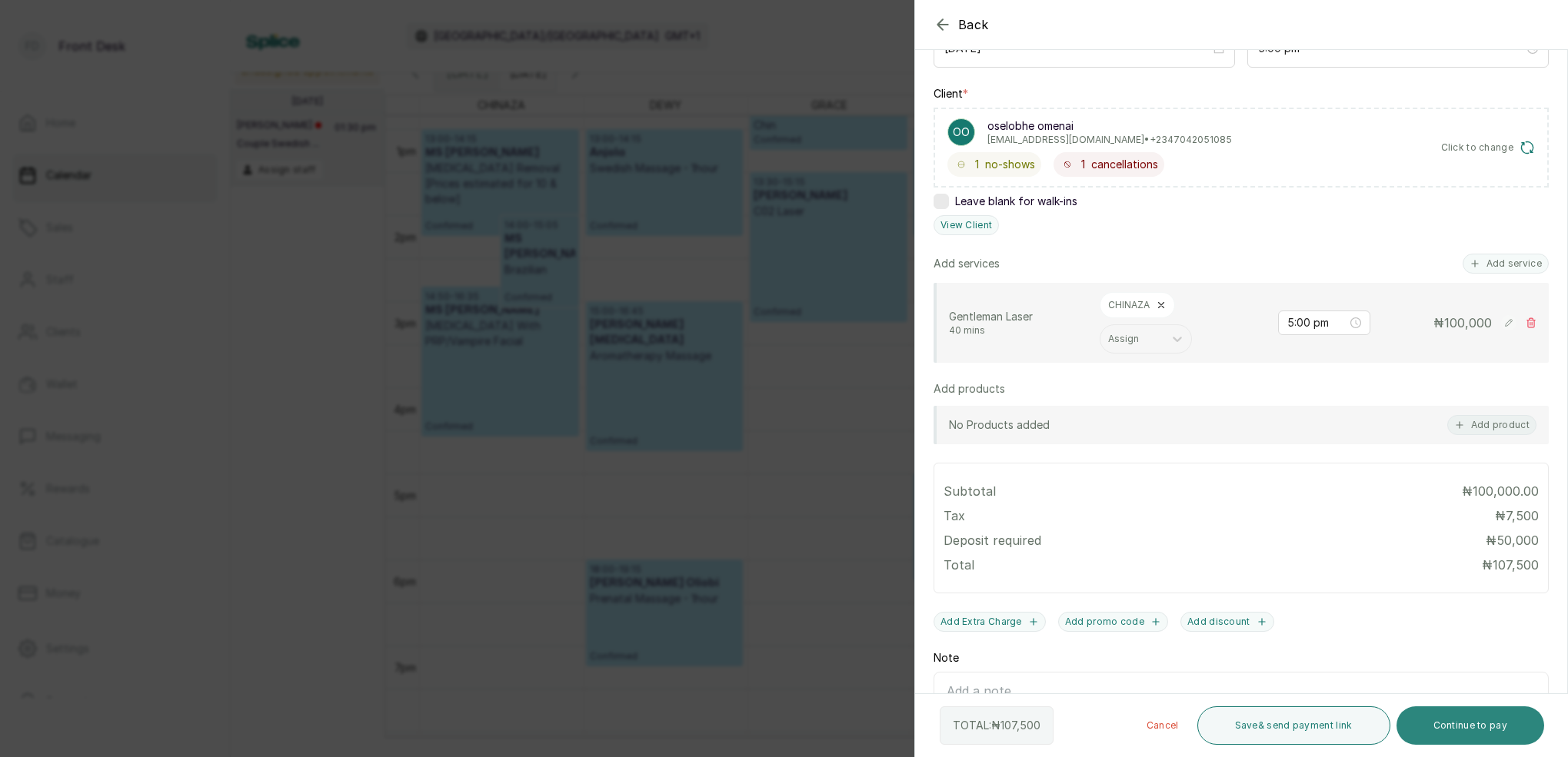
click at [1480, 732] on button "Continue to pay" at bounding box center [1470, 725] width 148 height 38
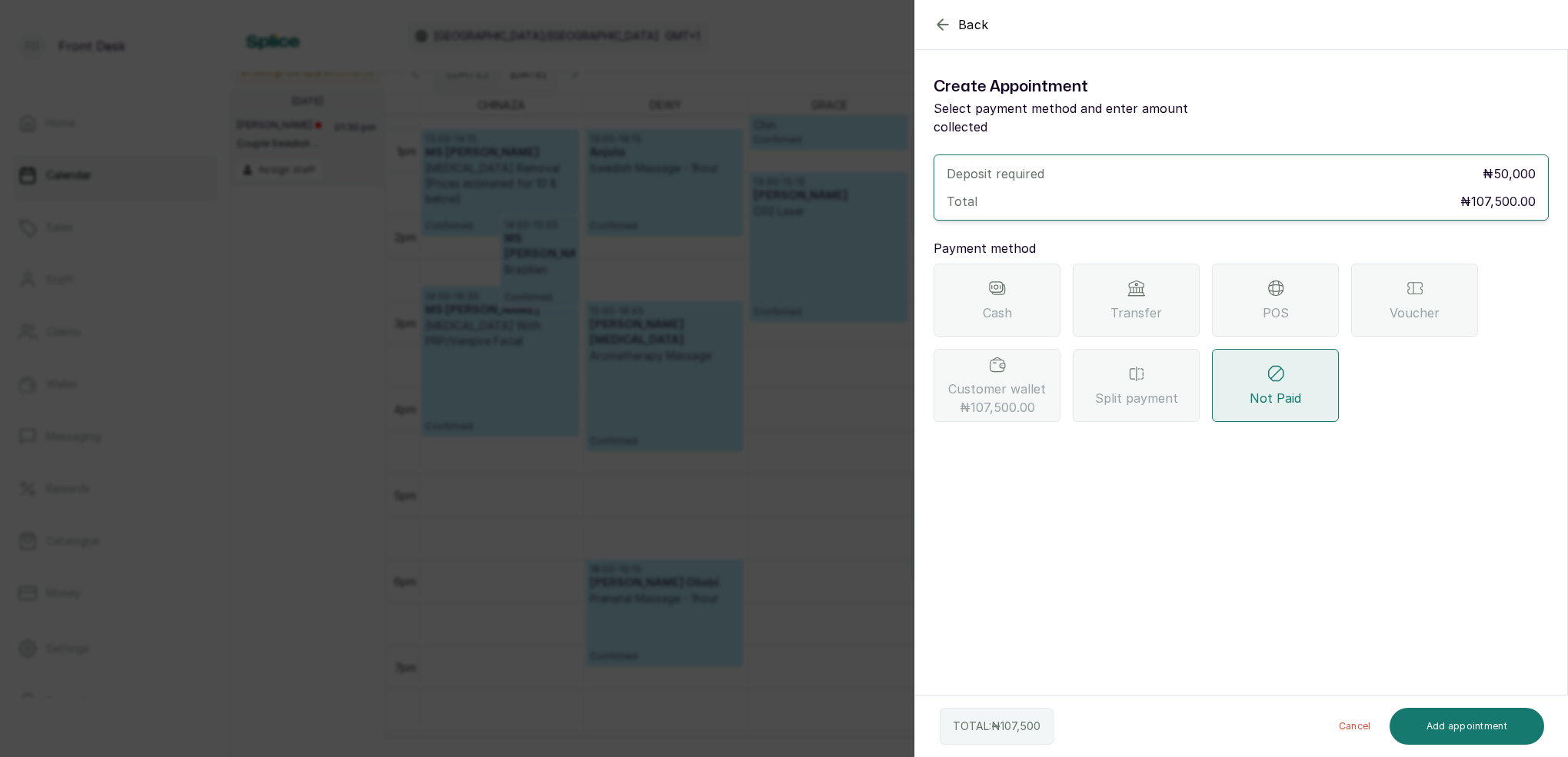
scroll to position [0, 0]
click at [992, 380] on span "Customer wallet ₦107,500.00" at bounding box center [997, 398] width 97 height 37
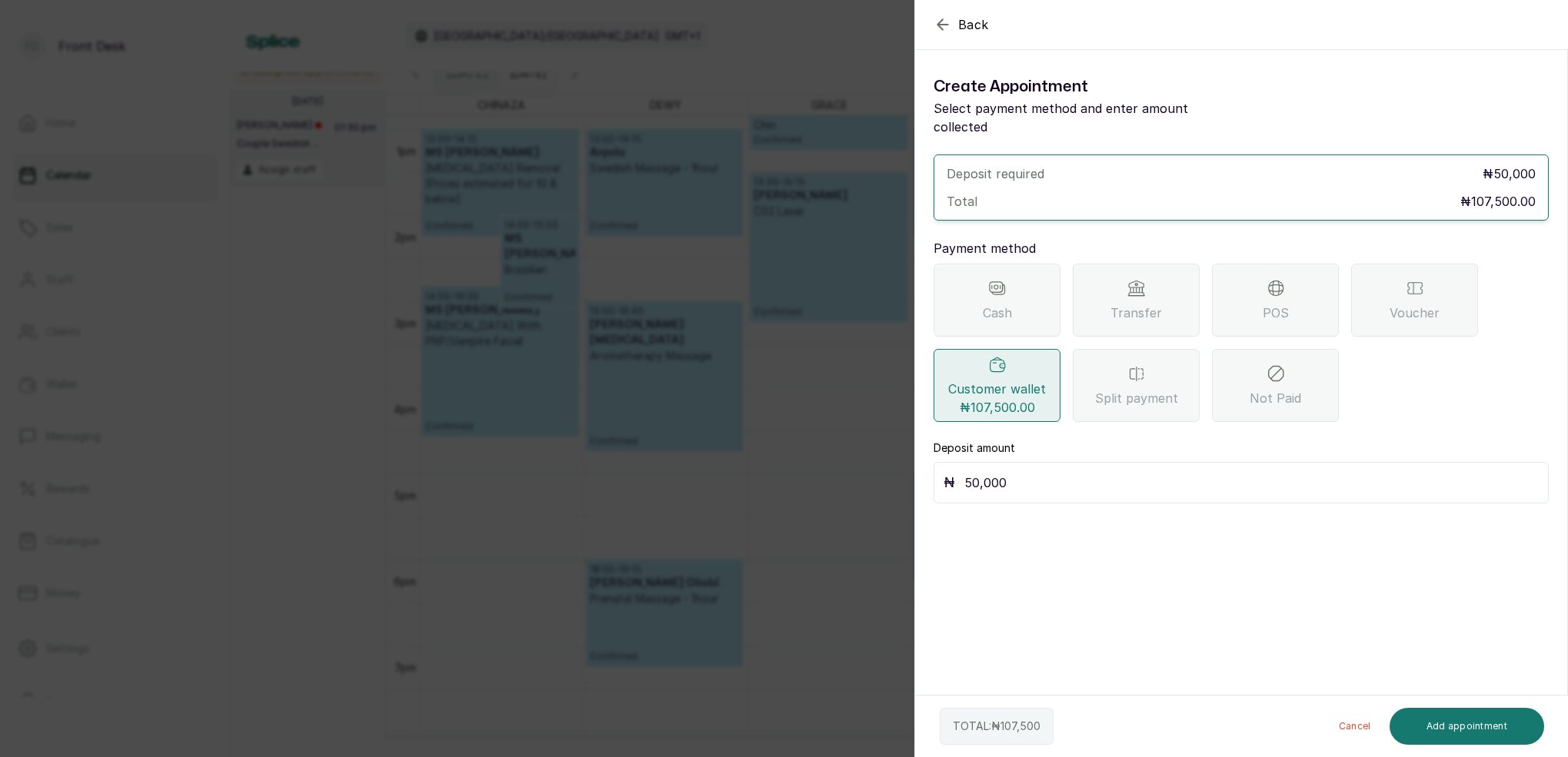
drag, startPoint x: 1002, startPoint y: 466, endPoint x: 1010, endPoint y: 470, distance: 8.9
click at [1002, 472] on input "50,000" at bounding box center [1252, 482] width 574 height 21
type input "5"
type input "107,500"
drag, startPoint x: 1517, startPoint y: 753, endPoint x: 1507, endPoint y: 743, distance: 14.1
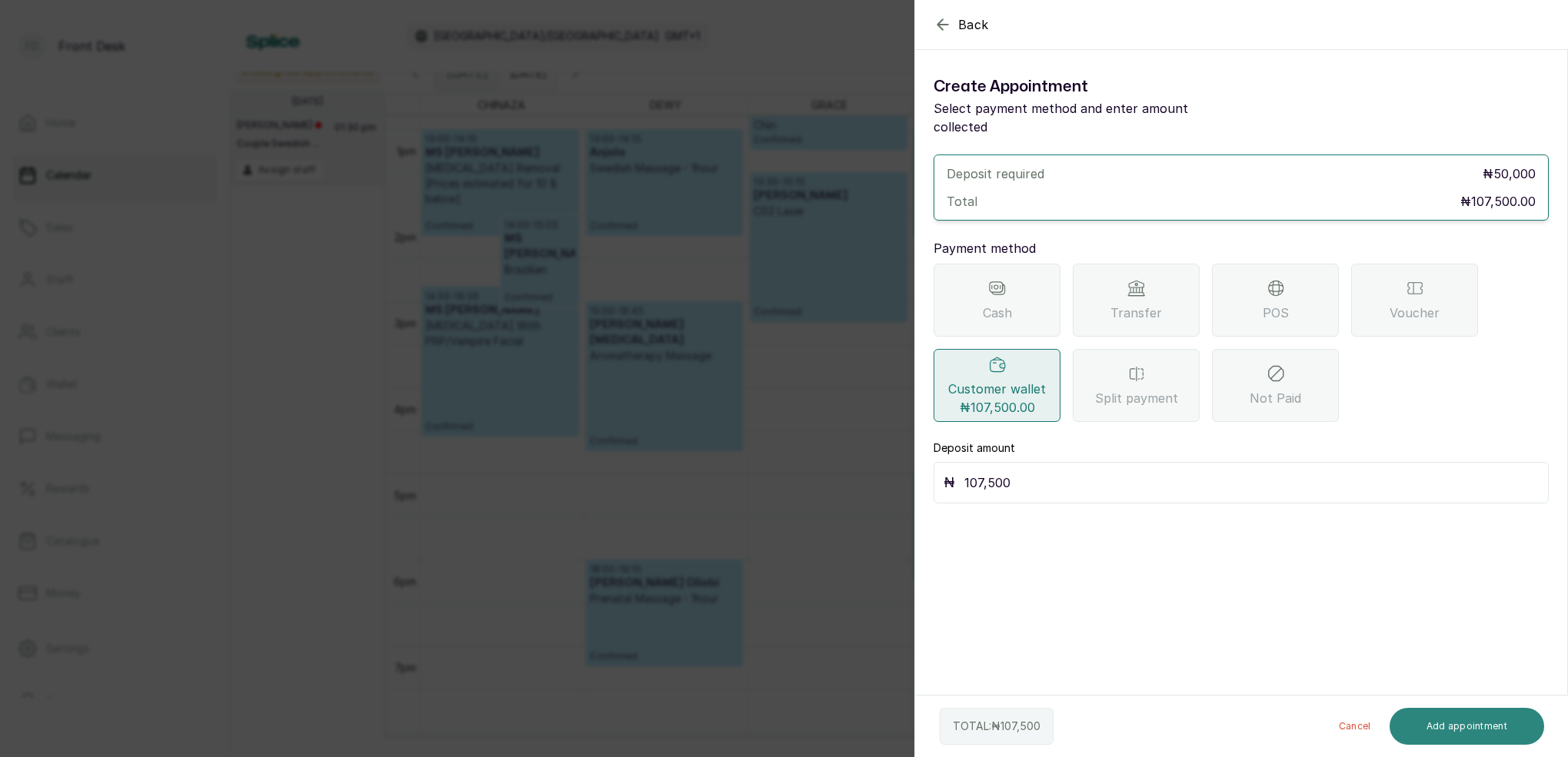
click at [1516, 752] on div "TOTAL: ₦ 107,500 Cancel Add appointment" at bounding box center [1242, 726] width 654 height 61
click at [1500, 730] on button "Add appointment" at bounding box center [1467, 726] width 155 height 37
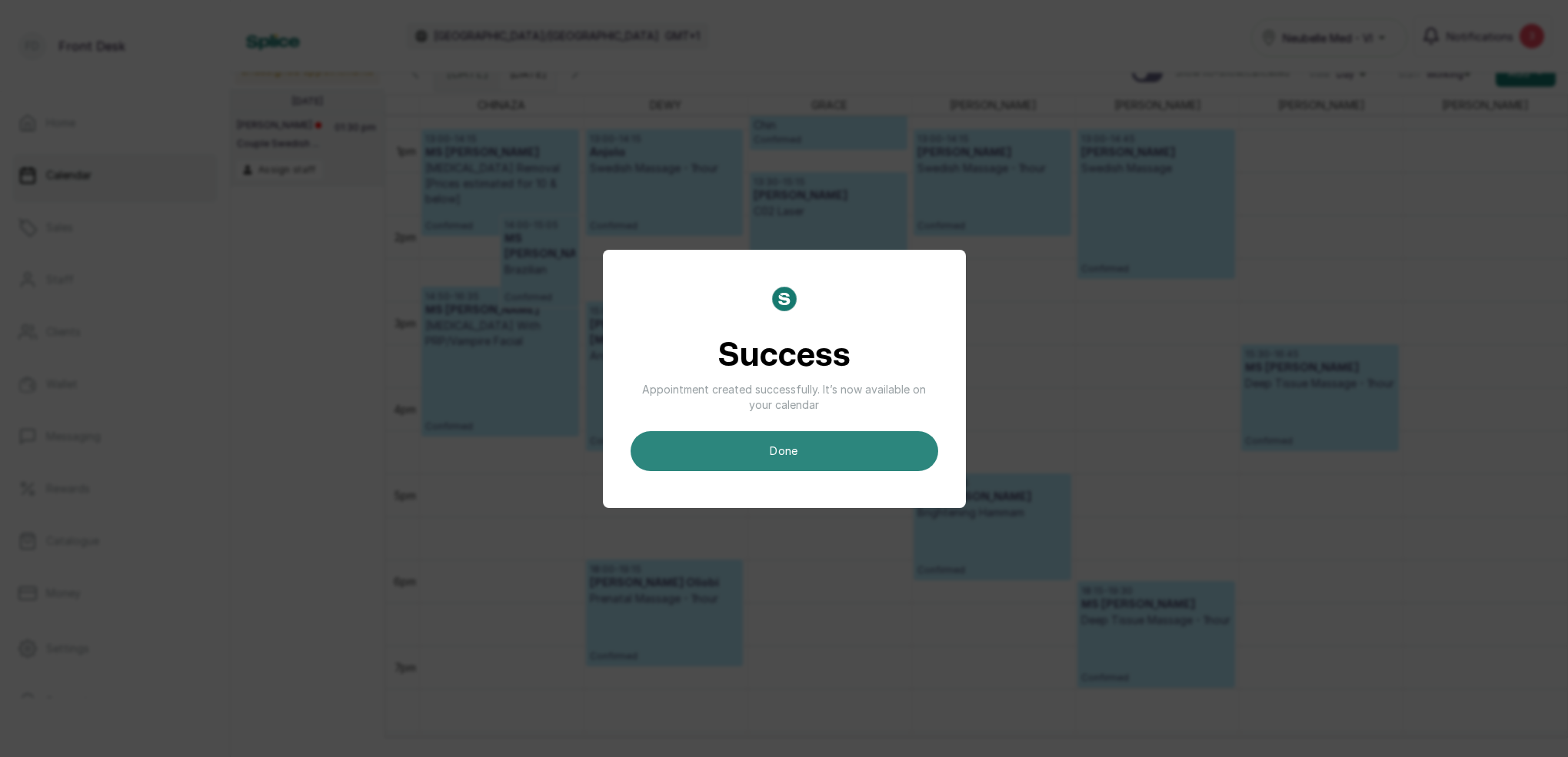
click at [797, 441] on button "done" at bounding box center [784, 451] width 308 height 40
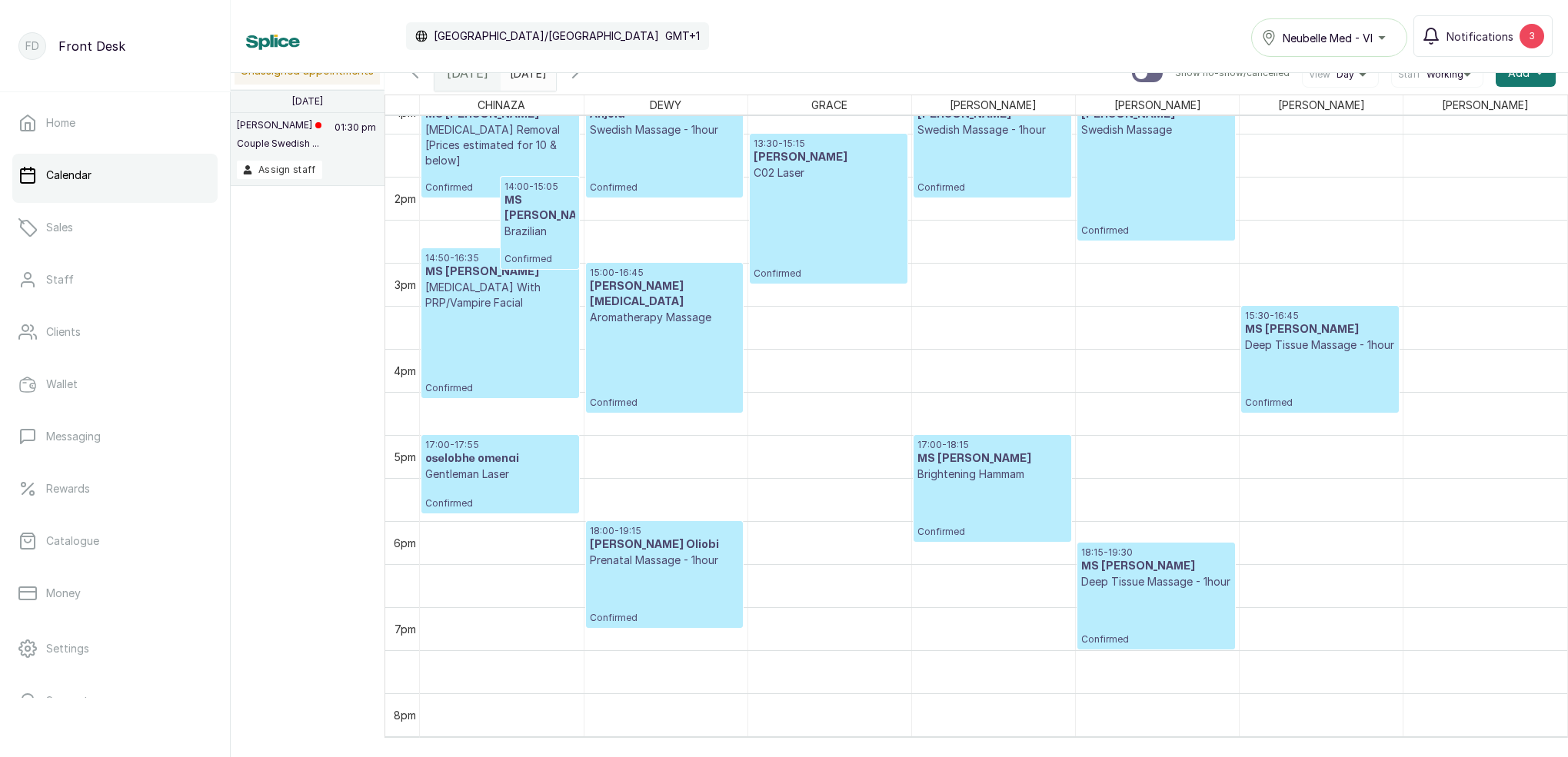
scroll to position [1145, 0]
click at [555, 79] on span at bounding box center [540, 69] width 29 height 26
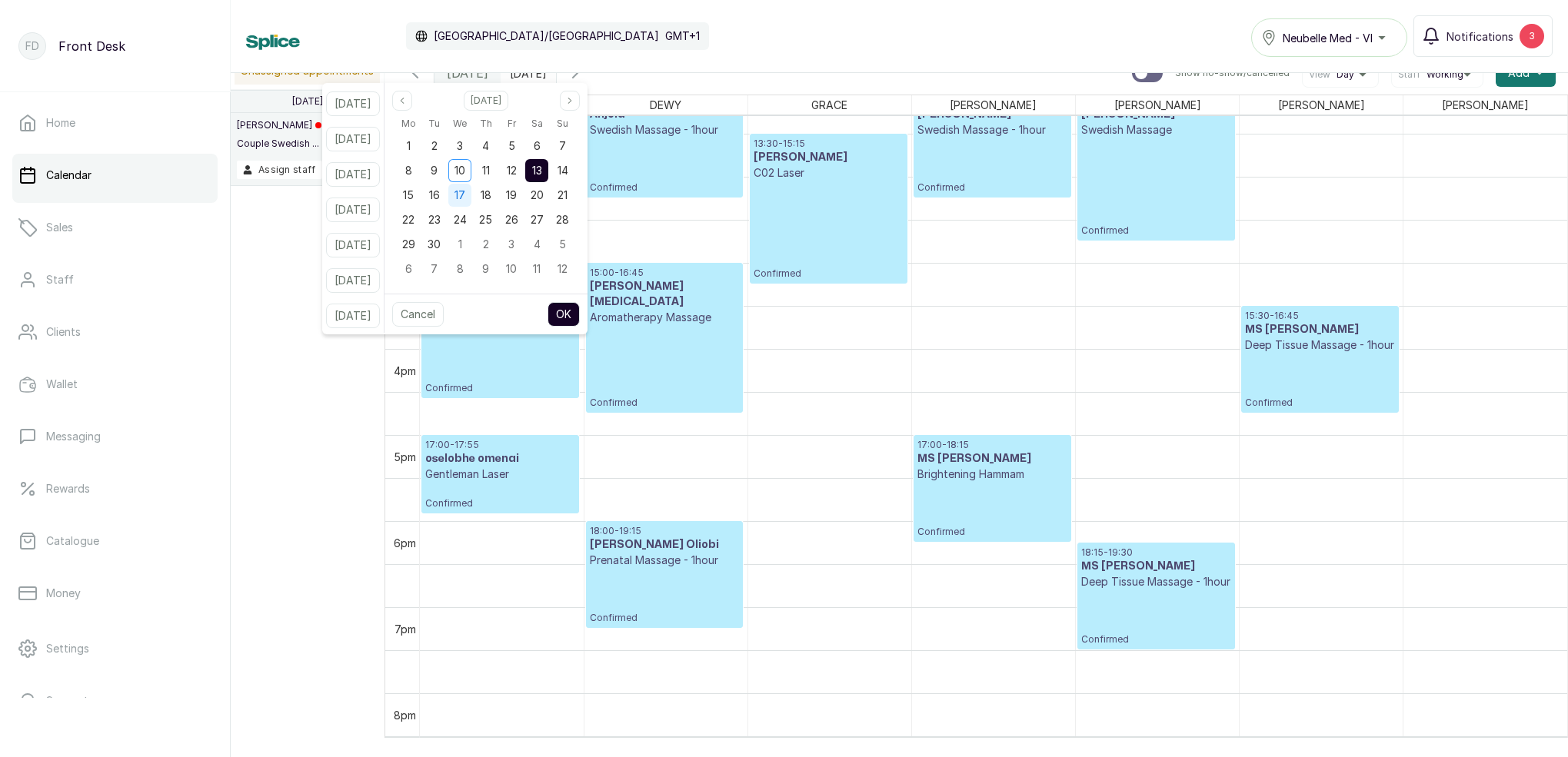
drag, startPoint x: 459, startPoint y: 175, endPoint x: 479, endPoint y: 184, distance: 21.9
click at [446, 175] on div "9" at bounding box center [434, 170] width 23 height 23
click at [580, 314] on button "OK" at bounding box center [563, 314] width 32 height 24
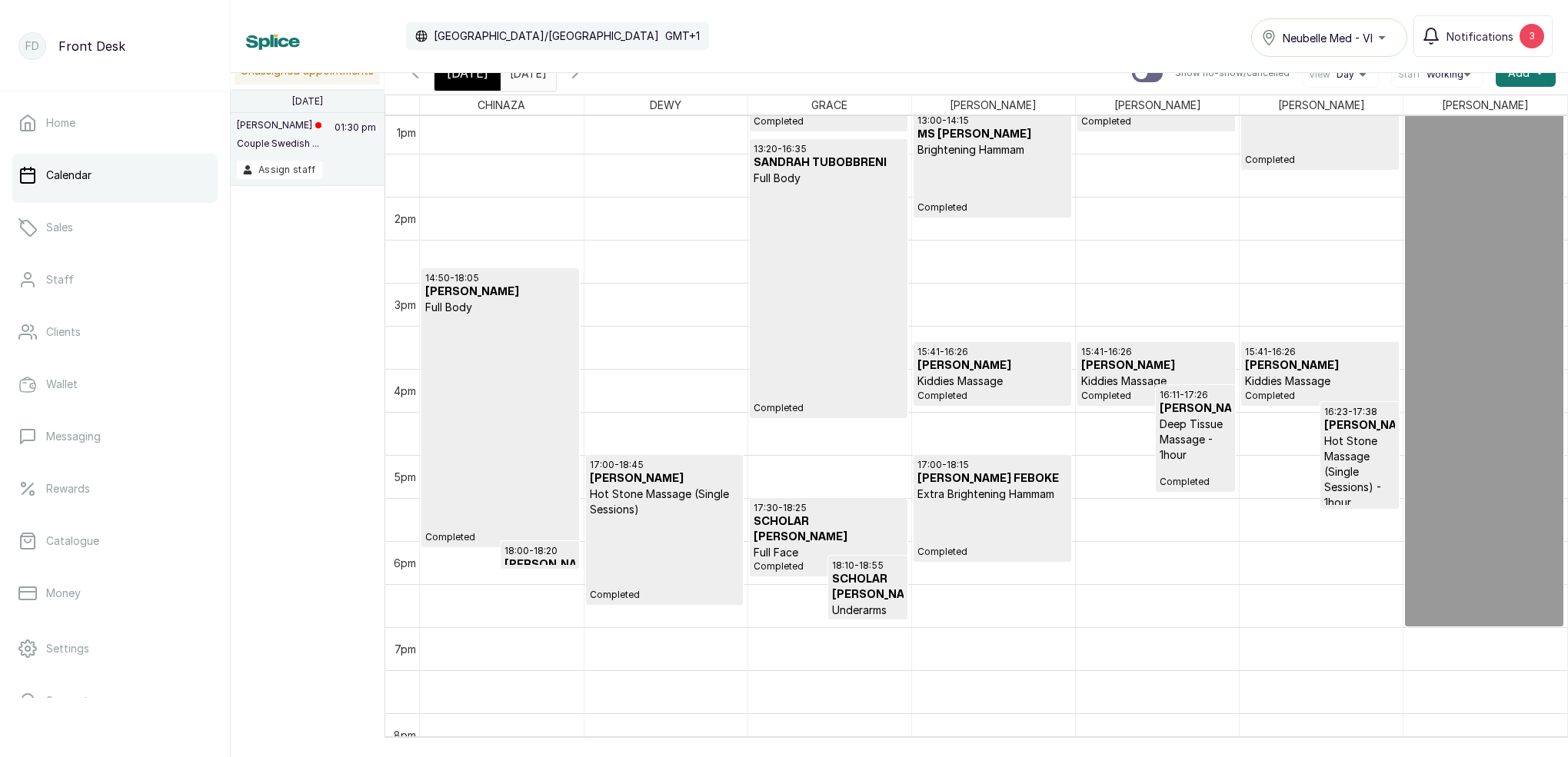
scroll to position [1166, 0]
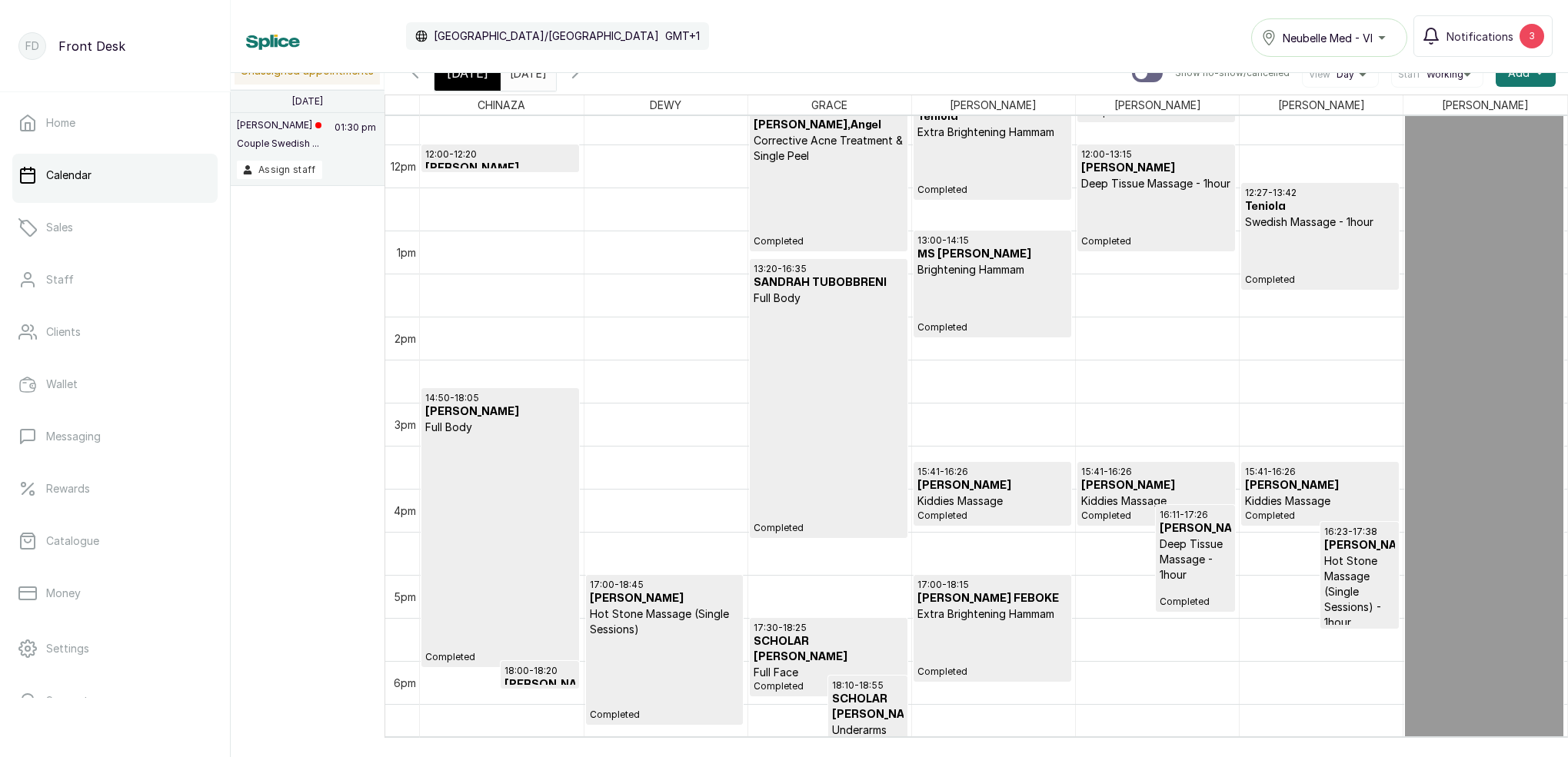
click at [526, 79] on input "[DATE]" at bounding box center [513, 69] width 24 height 26
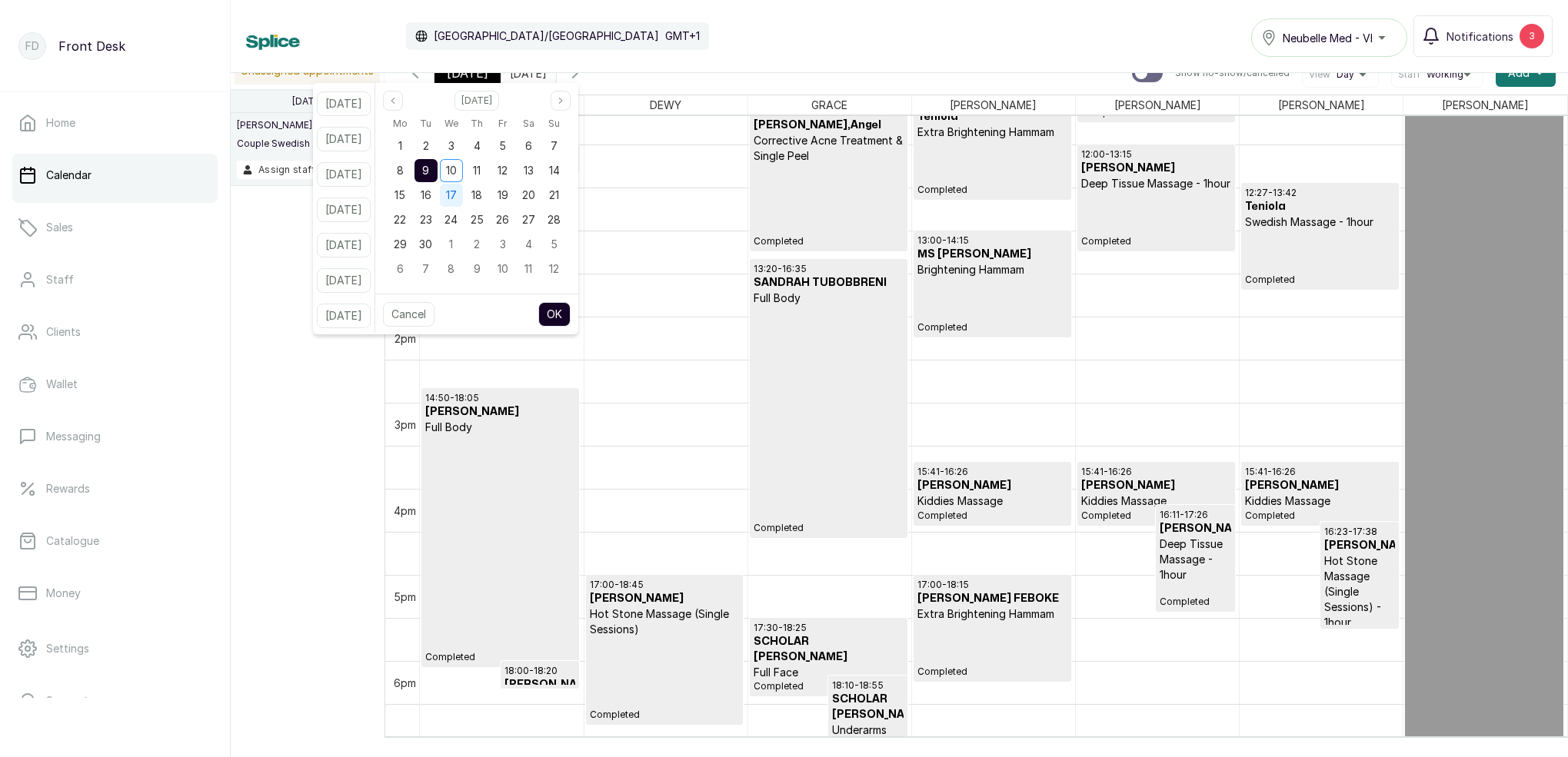
click at [437, 193] on div "16" at bounding box center [425, 195] width 23 height 23
click at [571, 308] on button "OK" at bounding box center [554, 314] width 32 height 24
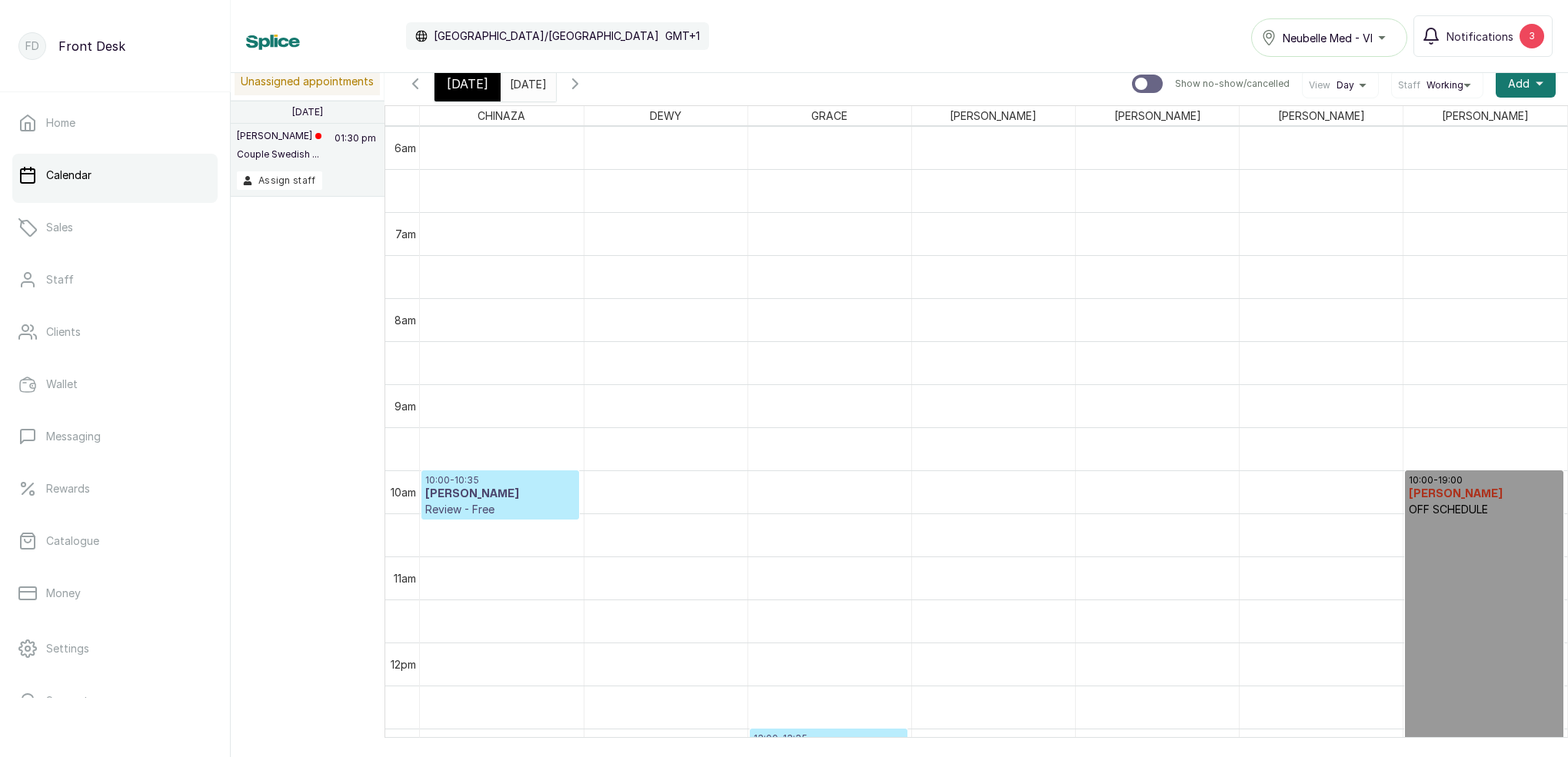
scroll to position [685, 0]
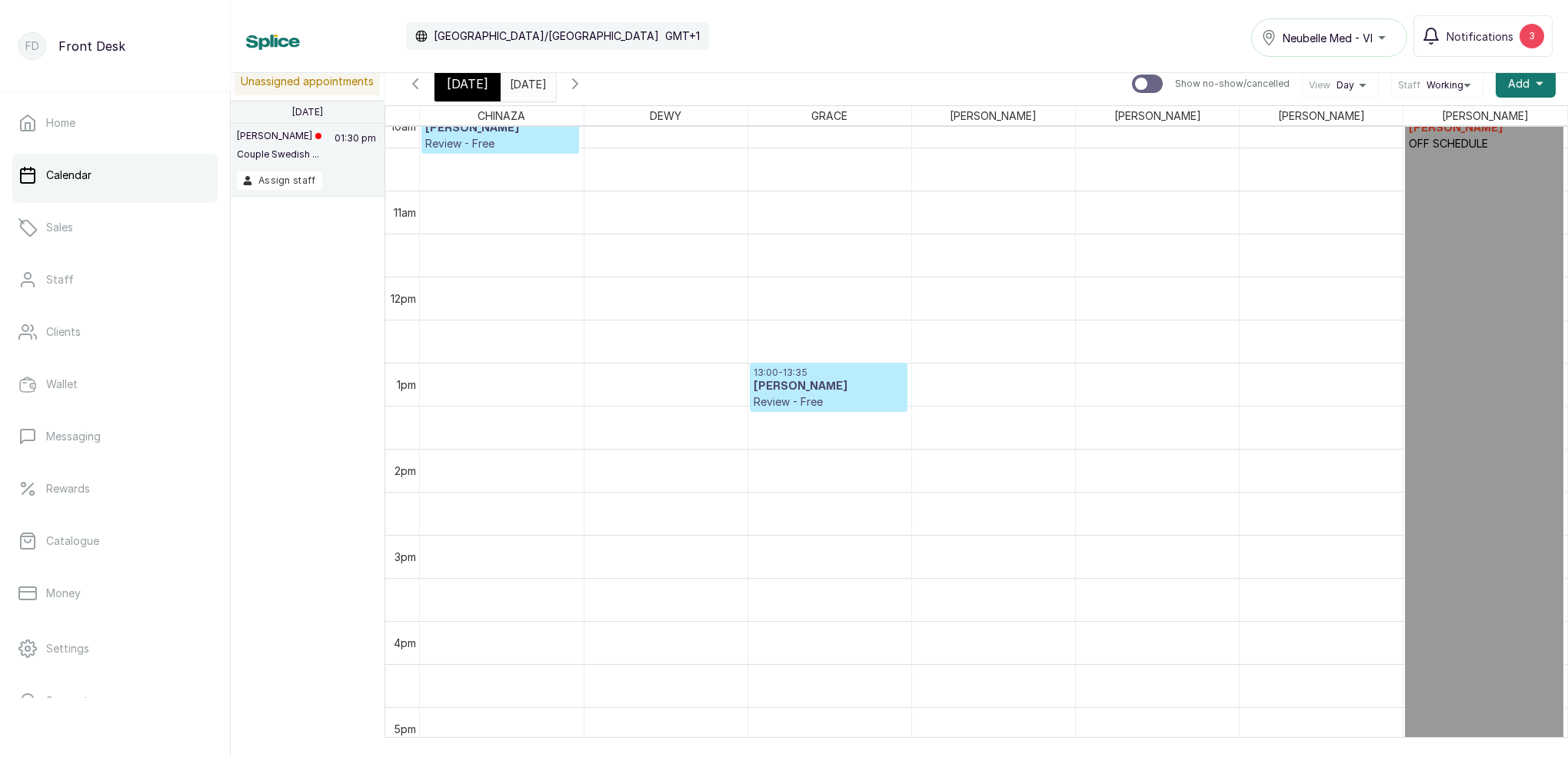
click at [481, 82] on span "[DATE]" at bounding box center [467, 84] width 42 height 19
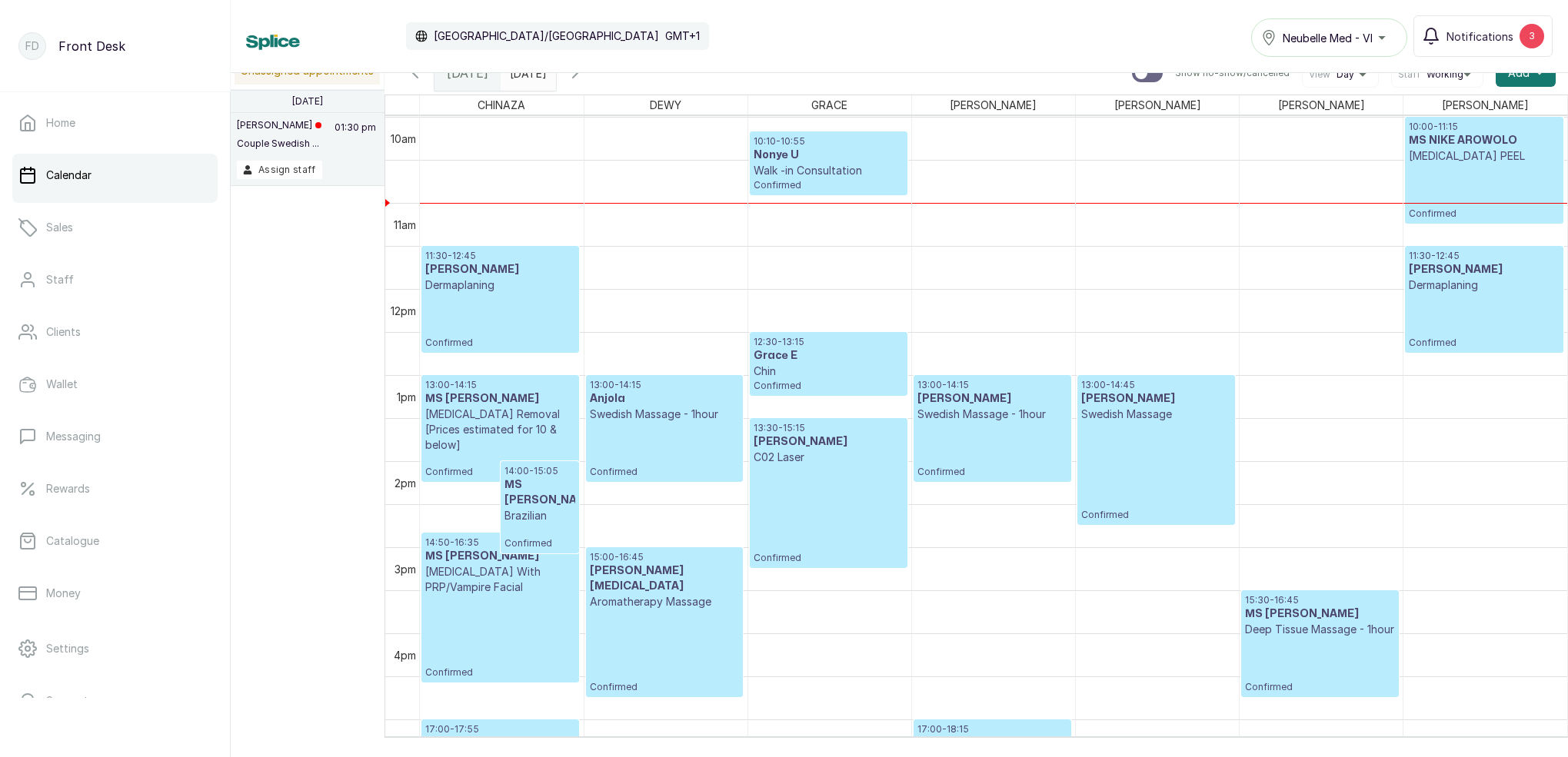
scroll to position [817, 0]
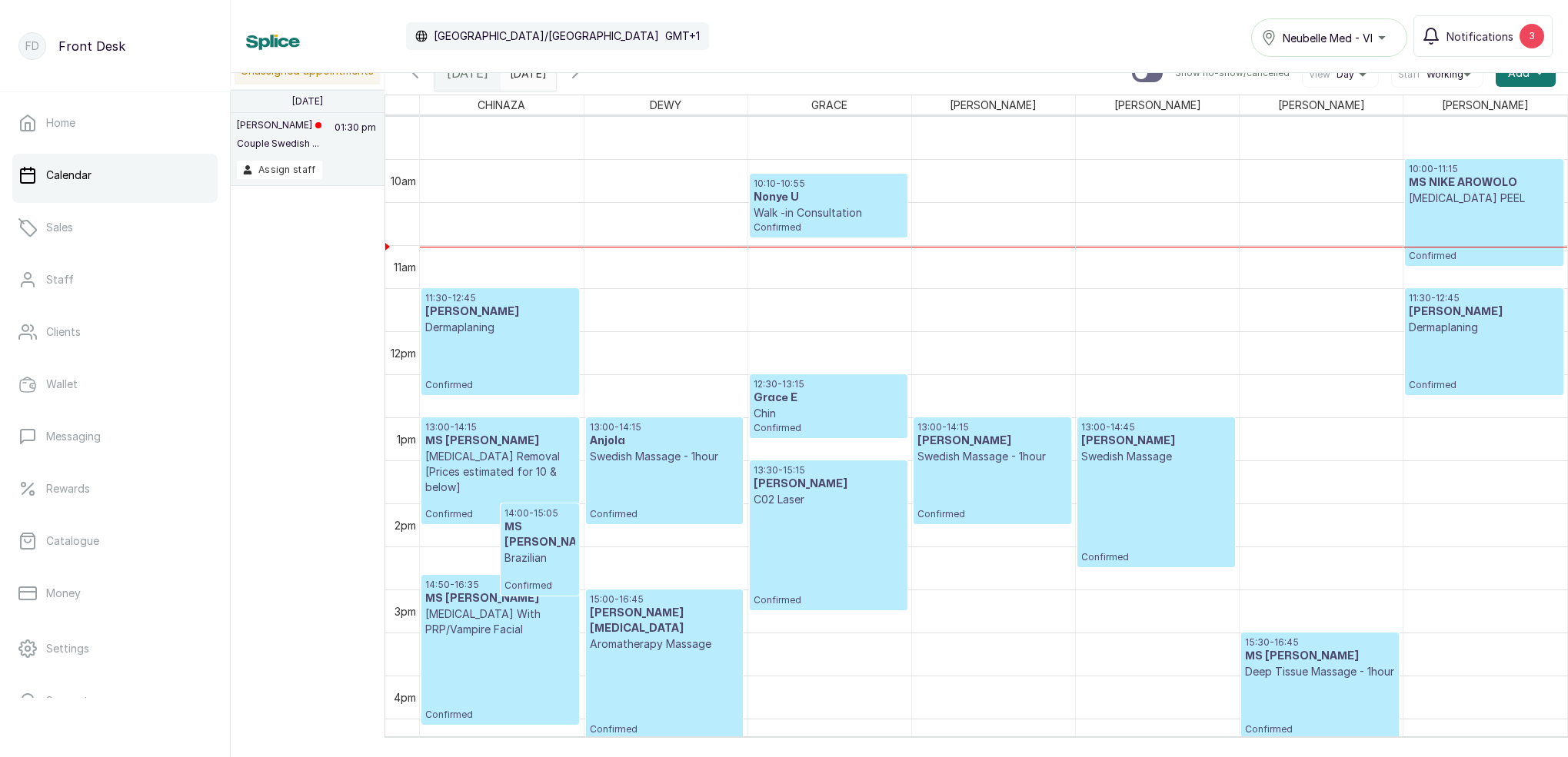
click at [526, 77] on input "[DATE]" at bounding box center [513, 69] width 24 height 26
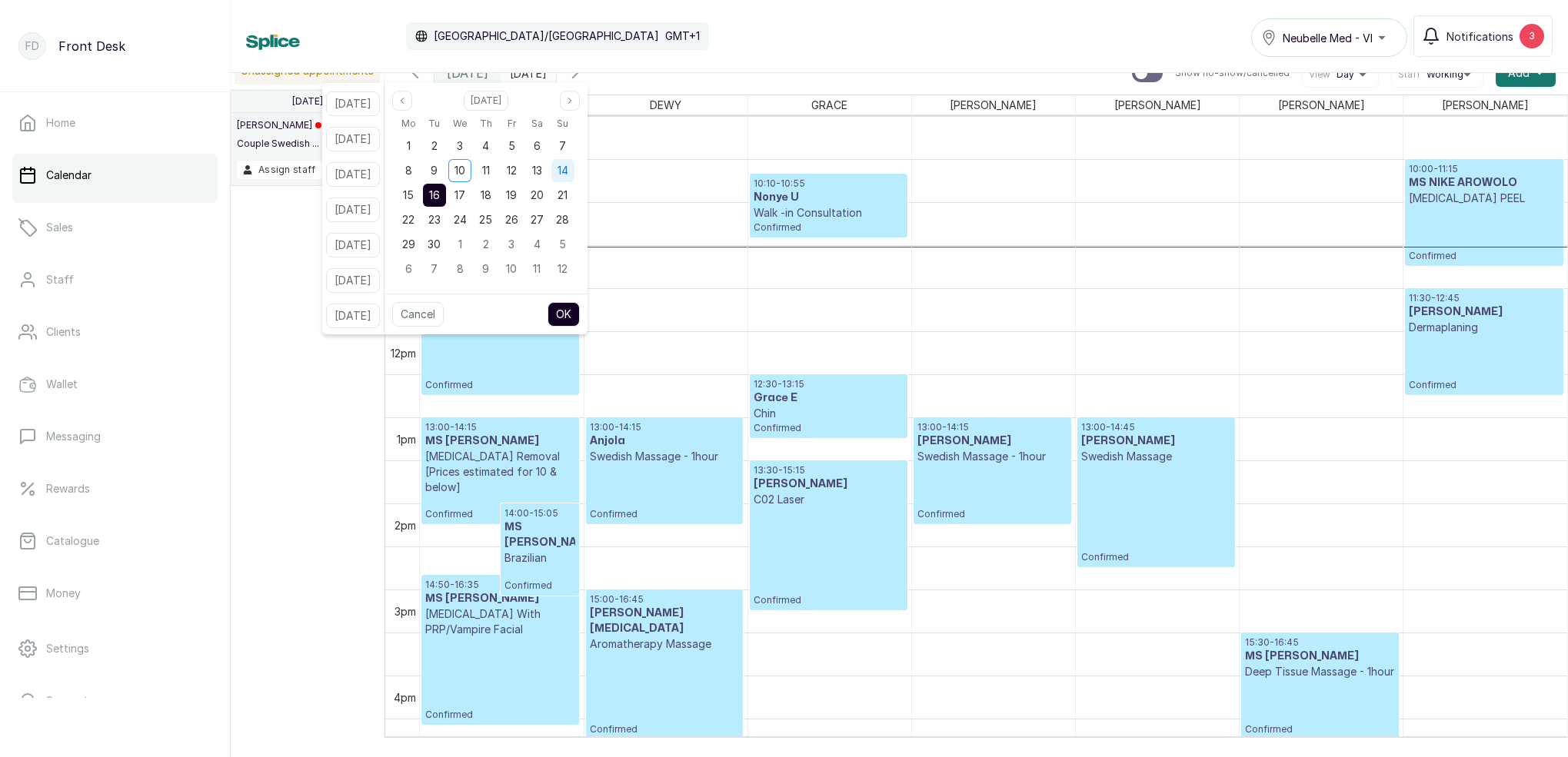
drag, startPoint x: 575, startPoint y: 153, endPoint x: 587, endPoint y: 181, distance: 30.5
click at [574, 153] on div "7" at bounding box center [562, 145] width 23 height 23
drag, startPoint x: 584, startPoint y: 173, endPoint x: 589, endPoint y: 209, distance: 36.3
click at [568, 173] on span "14" at bounding box center [563, 170] width 11 height 13
drag, startPoint x: 583, startPoint y: 309, endPoint x: 596, endPoint y: 304, distance: 13.9
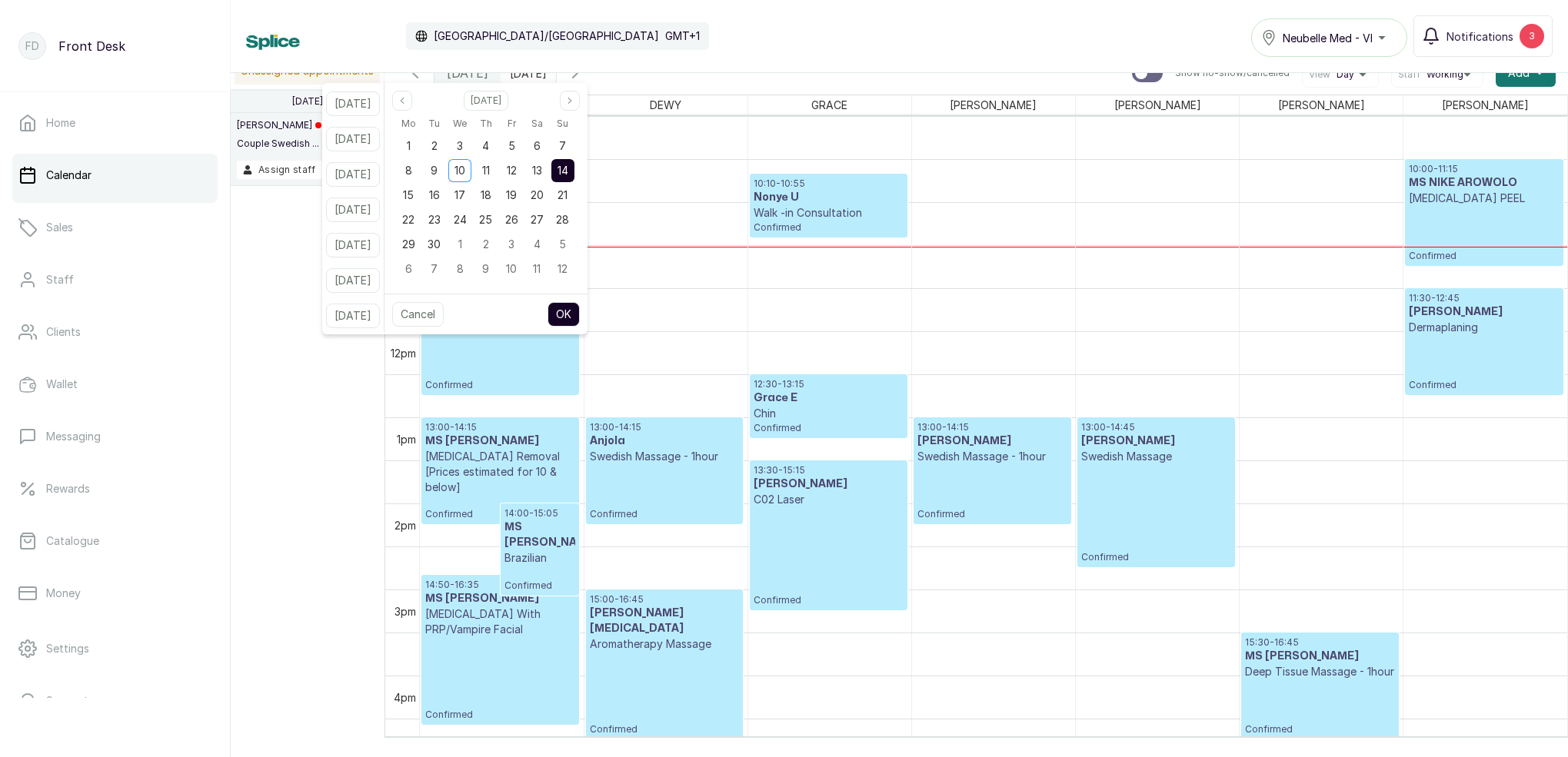
click at [580, 307] on button "OK" at bounding box center [563, 314] width 32 height 24
type input "[DATE]"
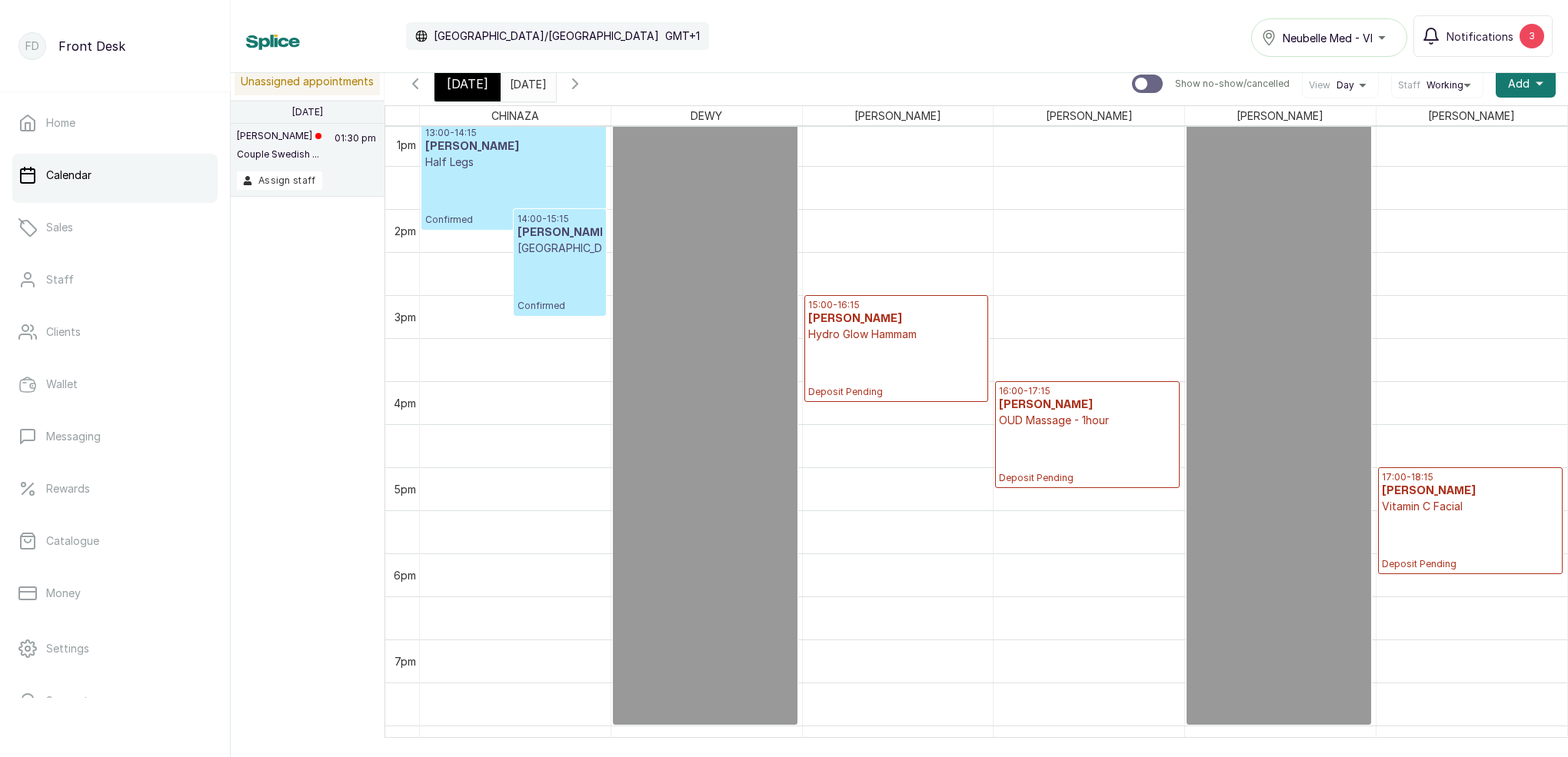
click at [480, 88] on span "[DATE]" at bounding box center [467, 84] width 42 height 19
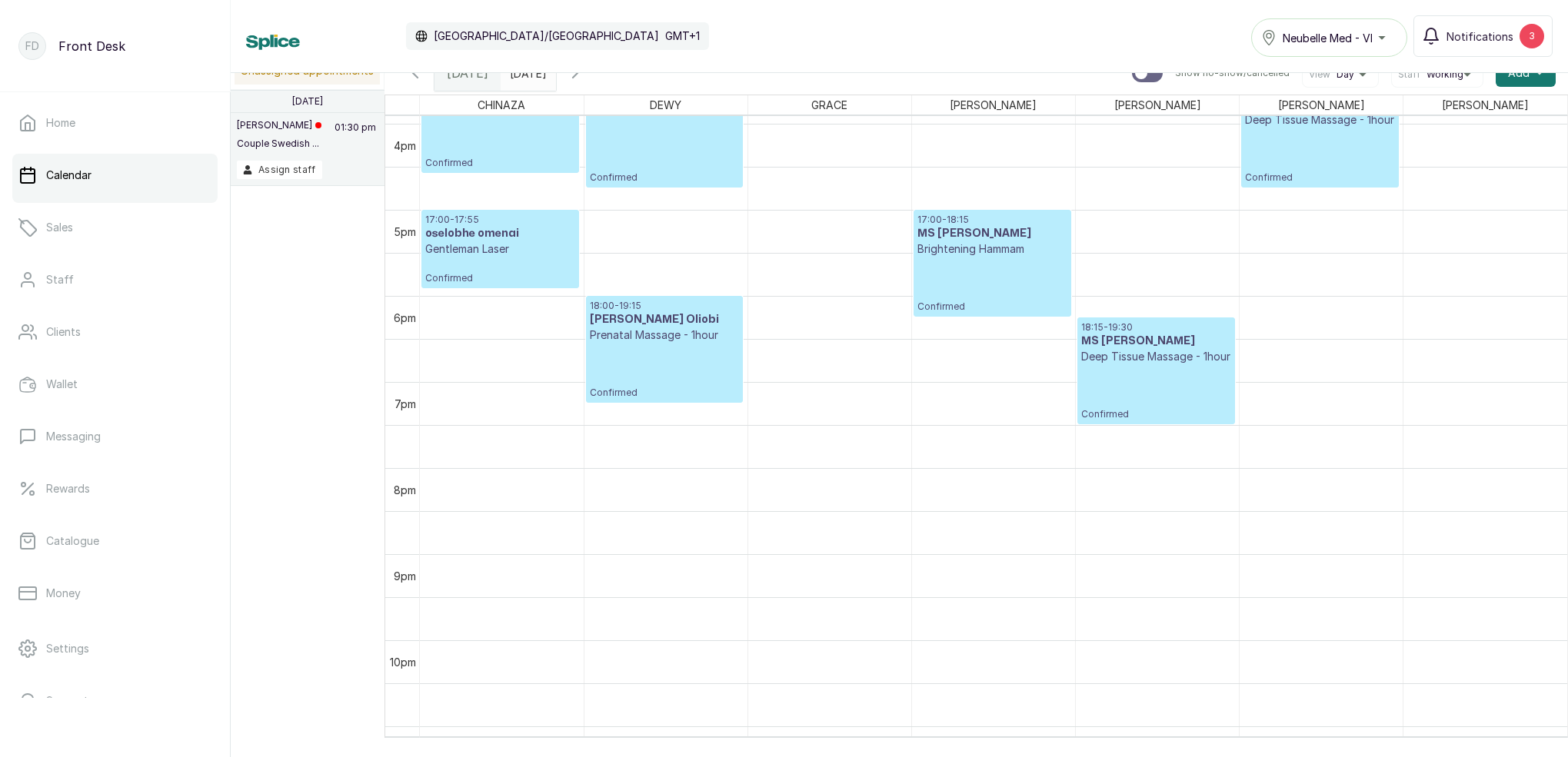
scroll to position [1388, 0]
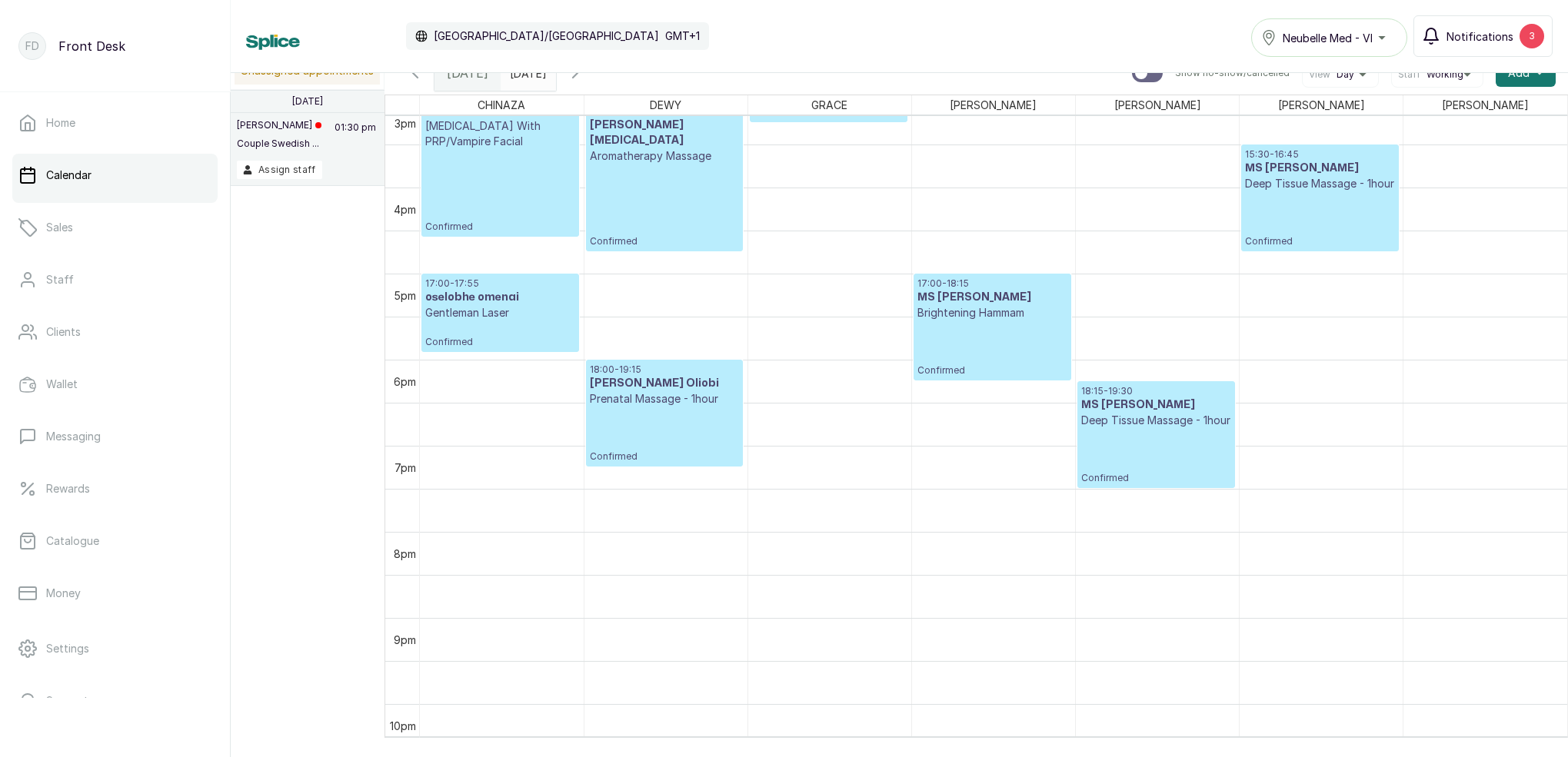
click at [1444, 44] on button "Notifications 3" at bounding box center [1482, 36] width 139 height 42
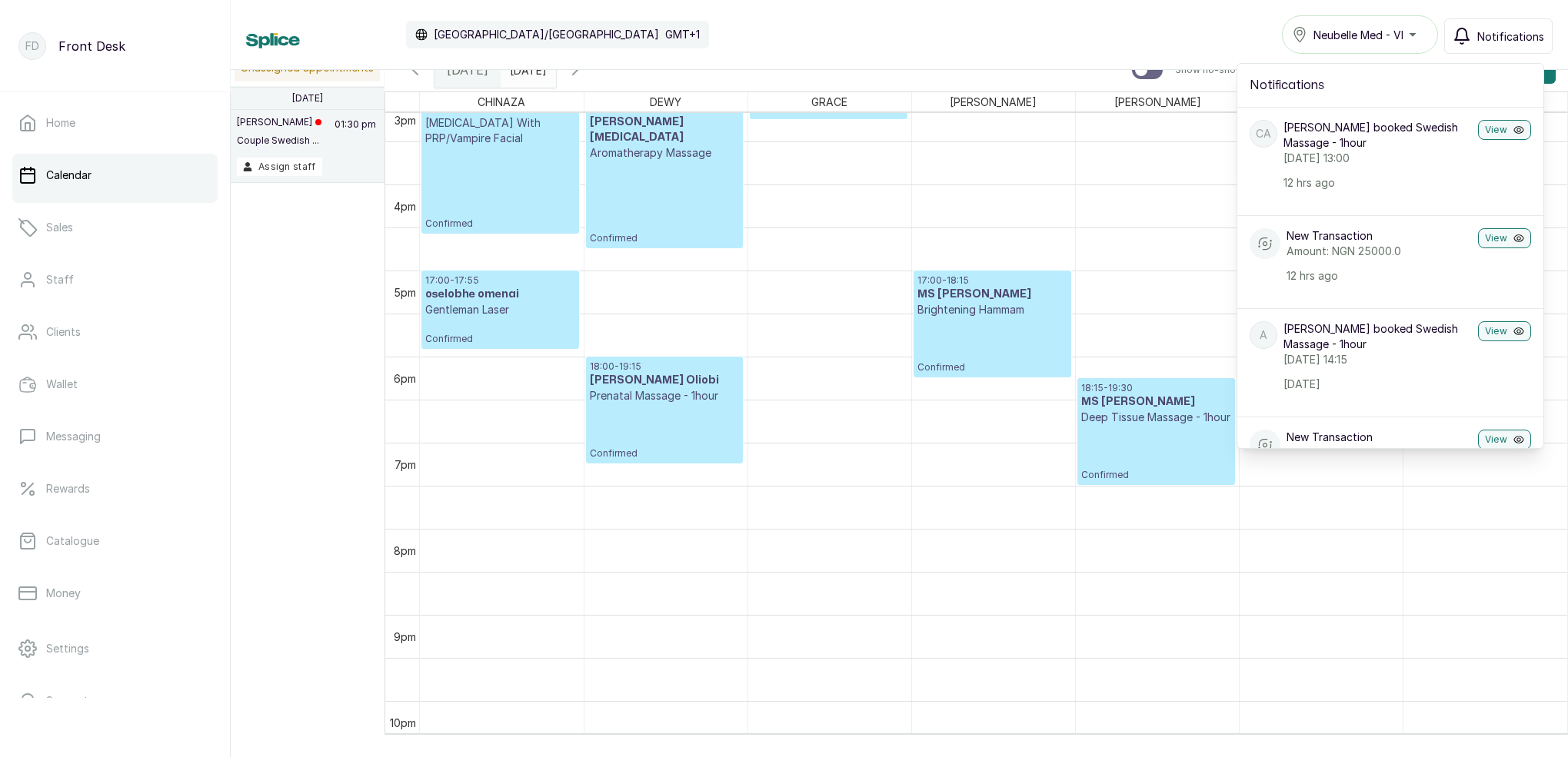
click at [1484, 34] on span "Notifications" at bounding box center [1510, 36] width 67 height 16
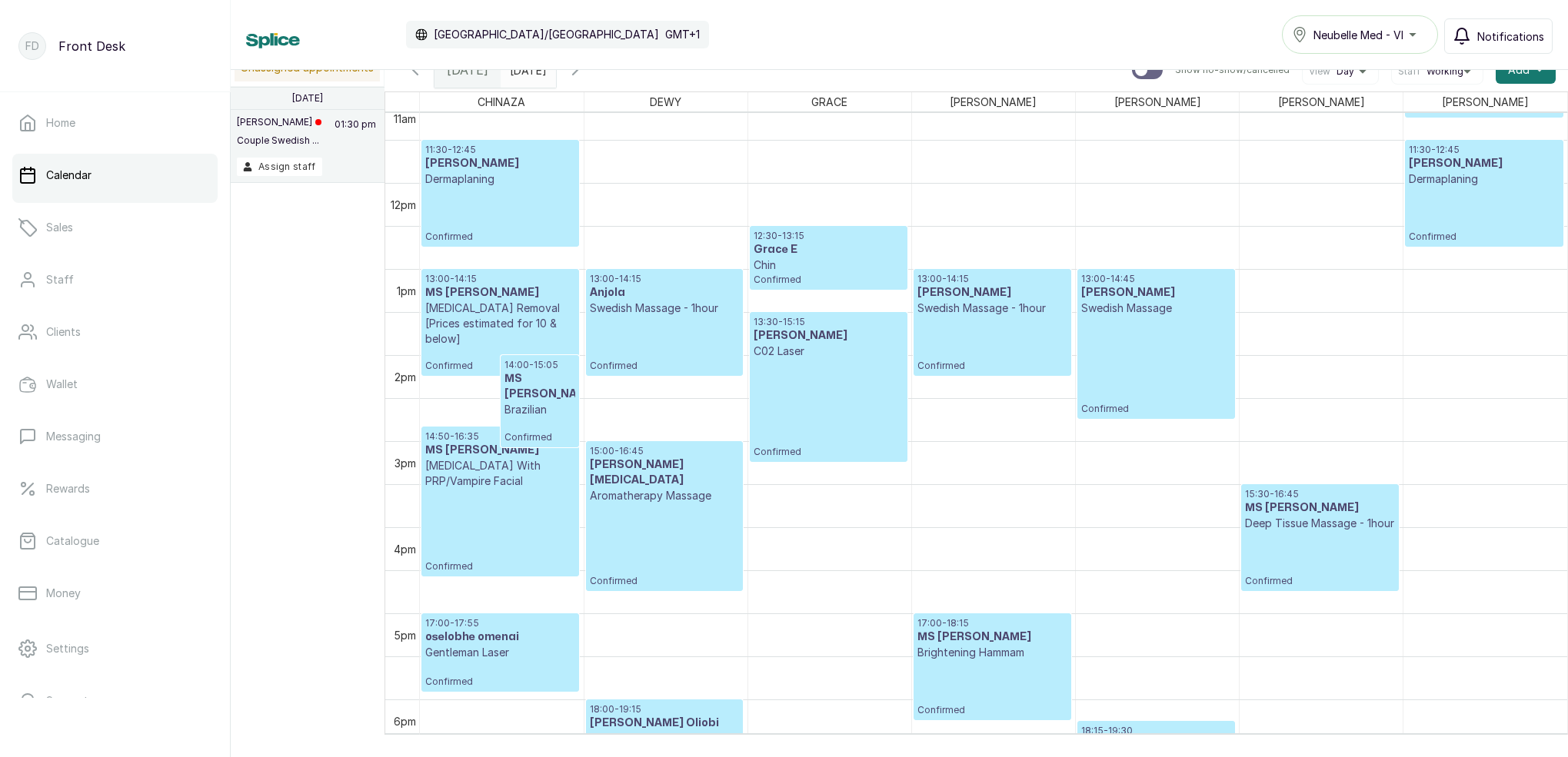
click at [1508, 32] on span "Notifications" at bounding box center [1510, 36] width 67 height 16
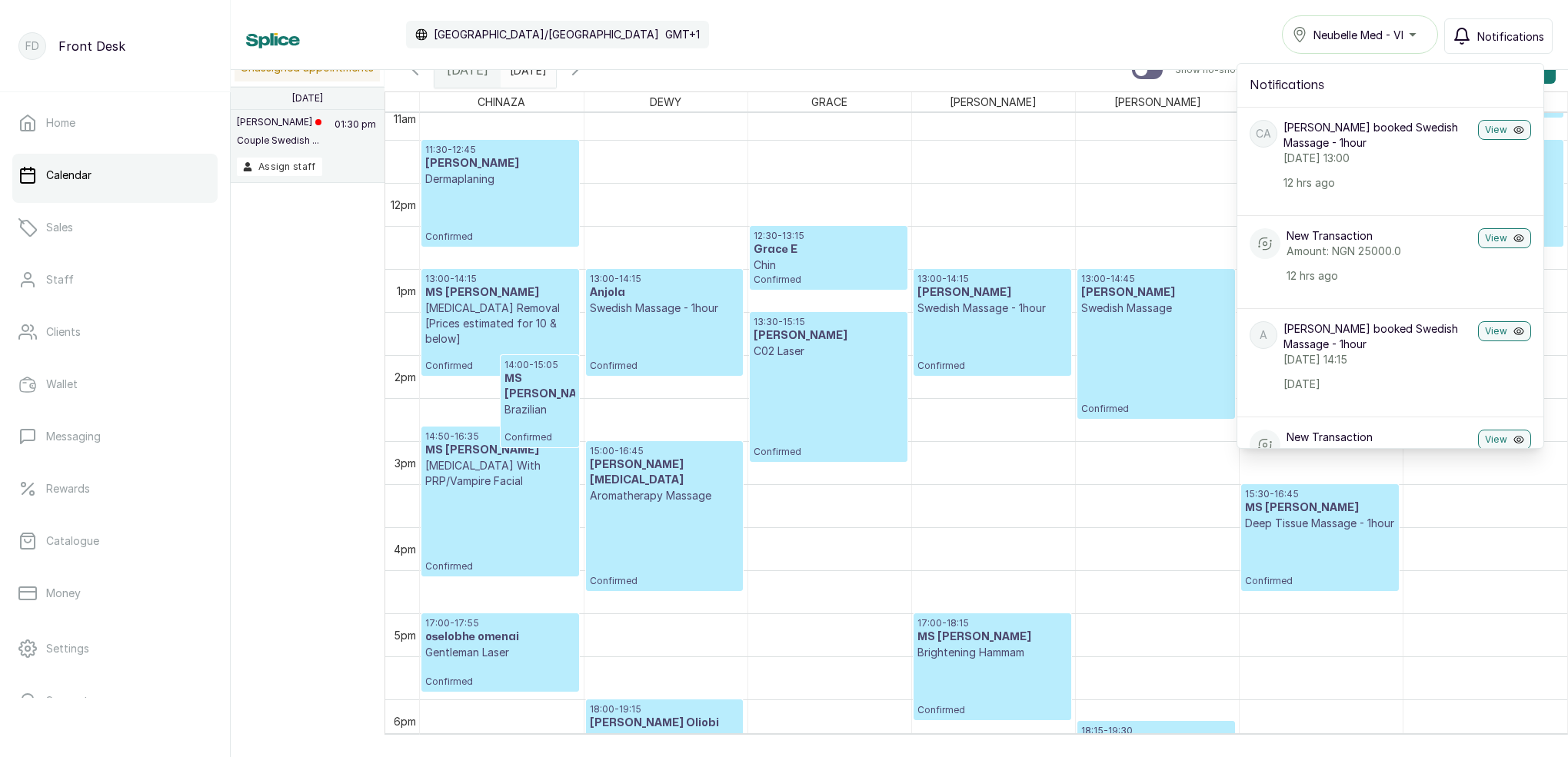
drag, startPoint x: 1495, startPoint y: 35, endPoint x: 1493, endPoint y: 42, distance: 7.3
click at [1494, 35] on span "Notifications" at bounding box center [1510, 36] width 67 height 16
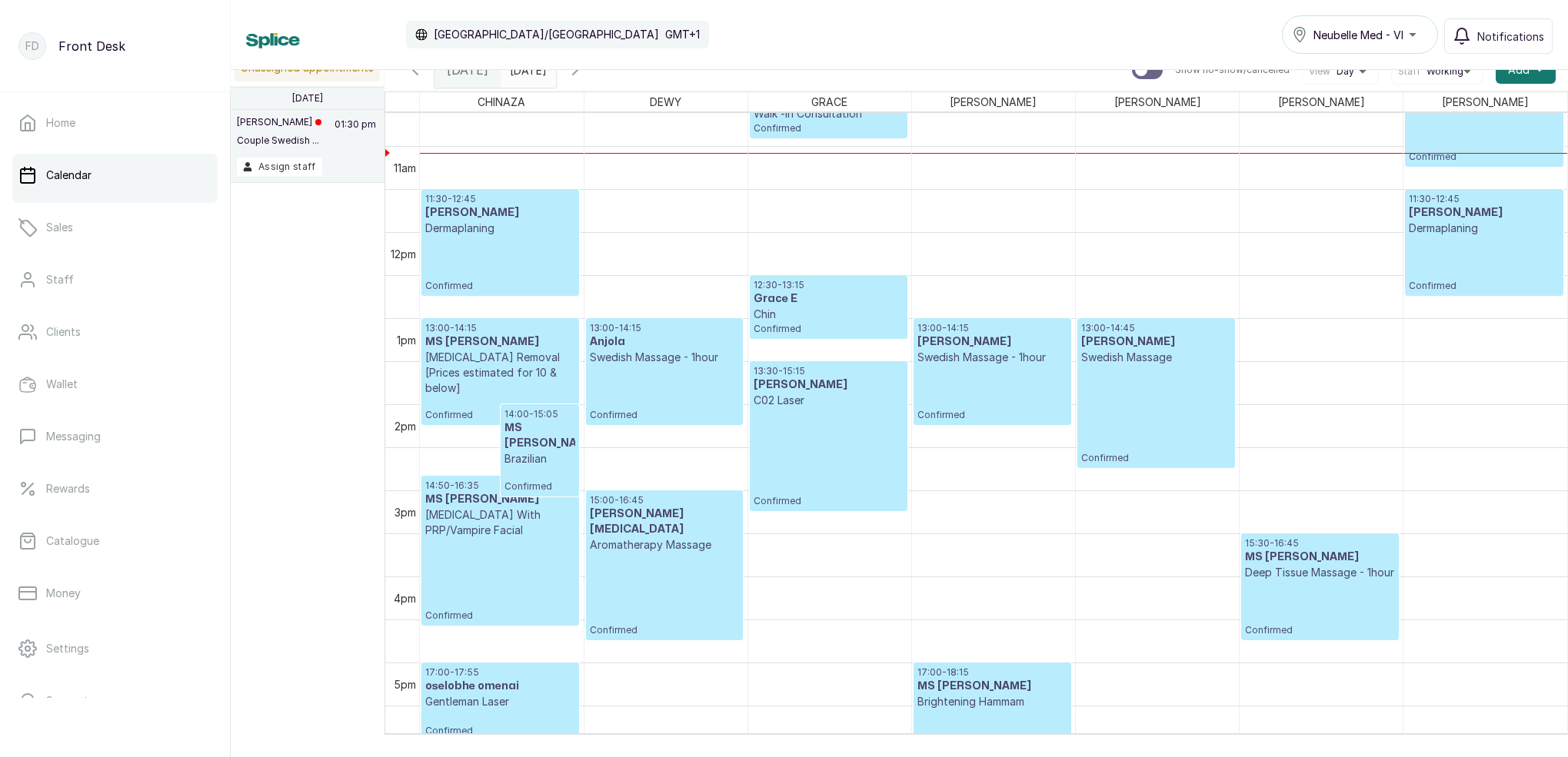
scroll to position [914, 0]
click at [828, 130] on span "Confirmed" at bounding box center [828, 129] width 150 height 13
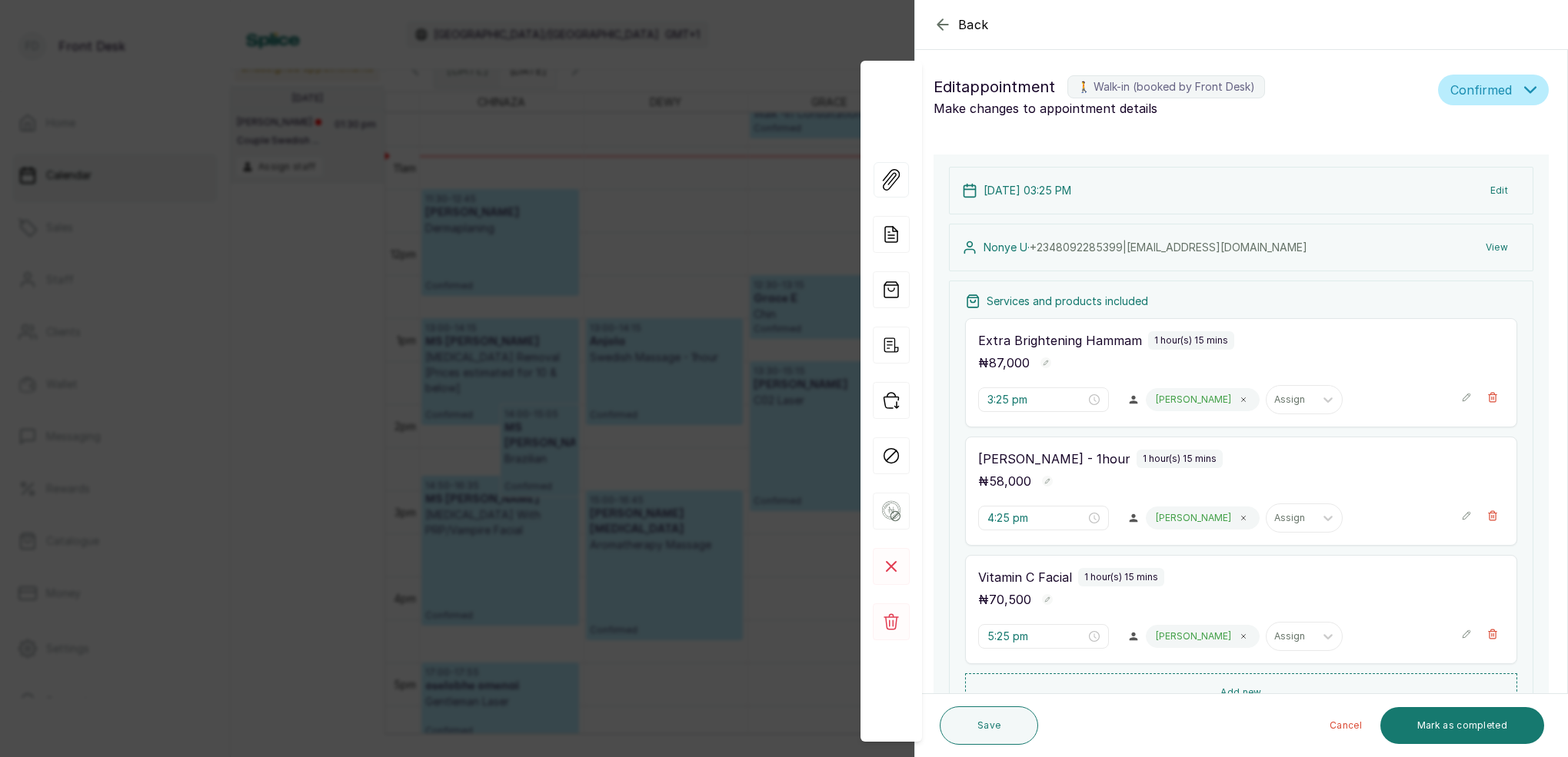
type input "10:10 am"
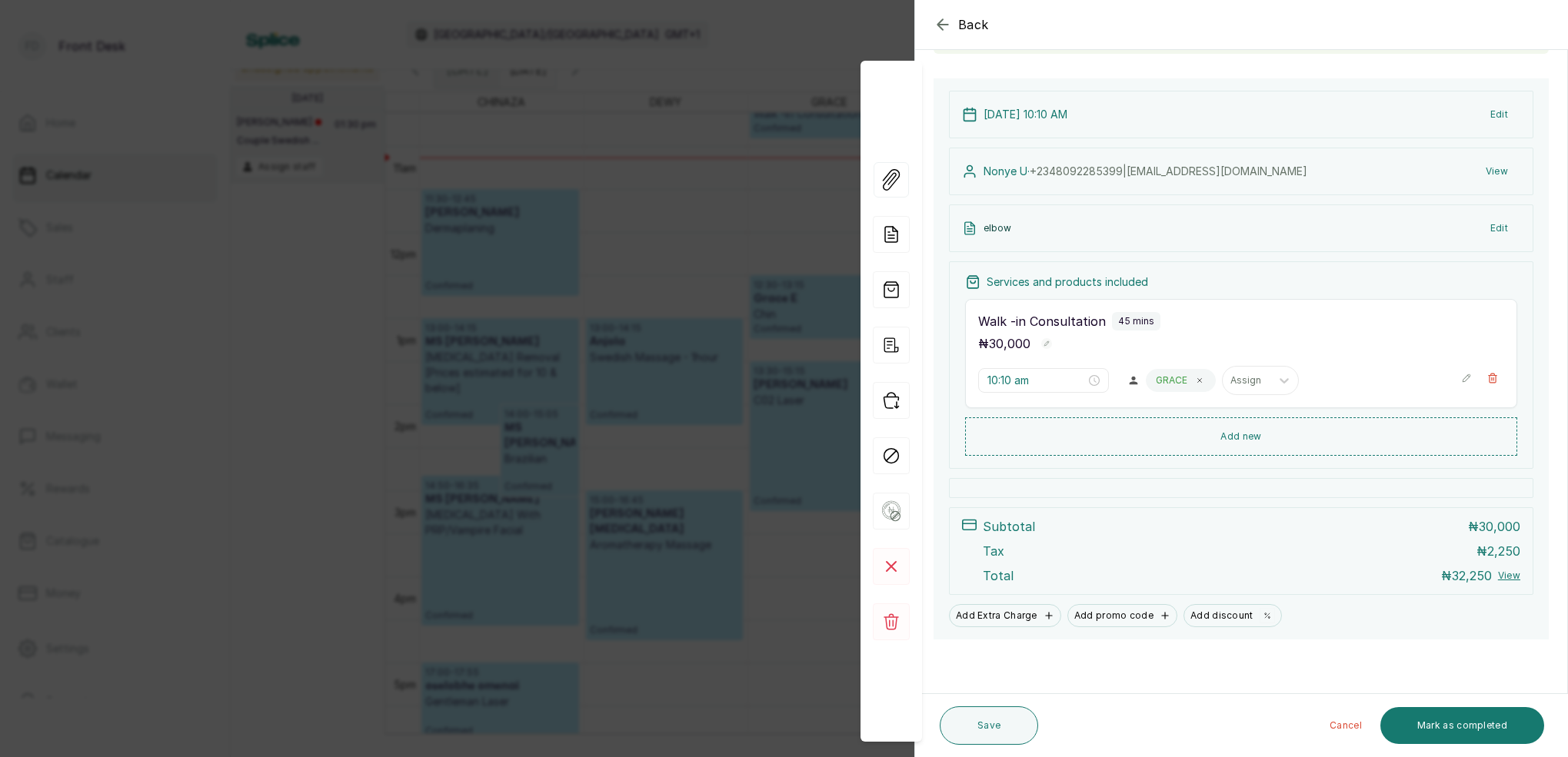
scroll to position [136, 0]
click at [778, 164] on div "Back Appointment Details Edit appointment 🚶 Walk-in (booked by Front Desk) Make…" at bounding box center [784, 378] width 1568 height 757
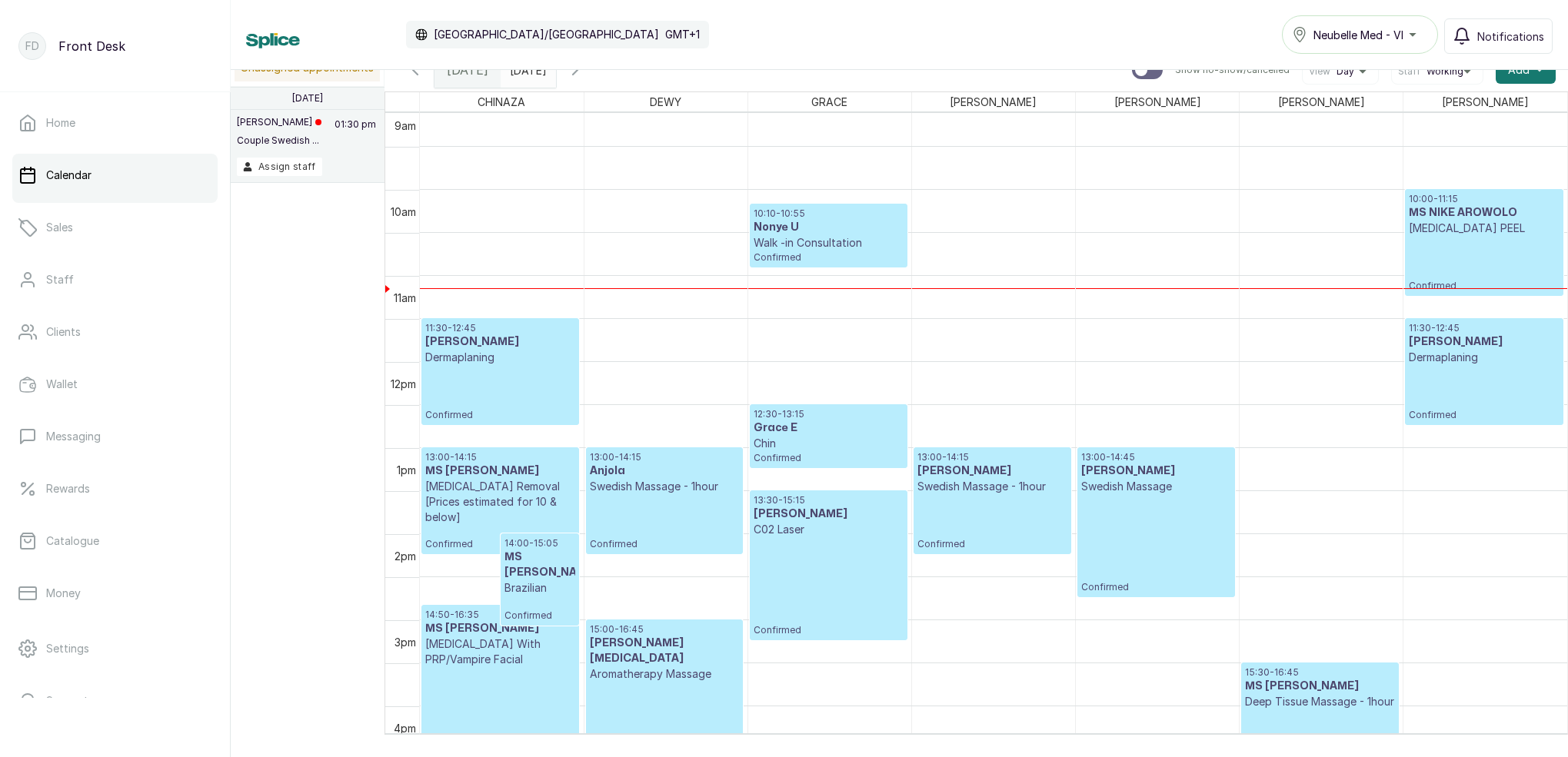
scroll to position [784, 0]
click at [795, 231] on h3 "Nonye U" at bounding box center [828, 228] width 150 height 16
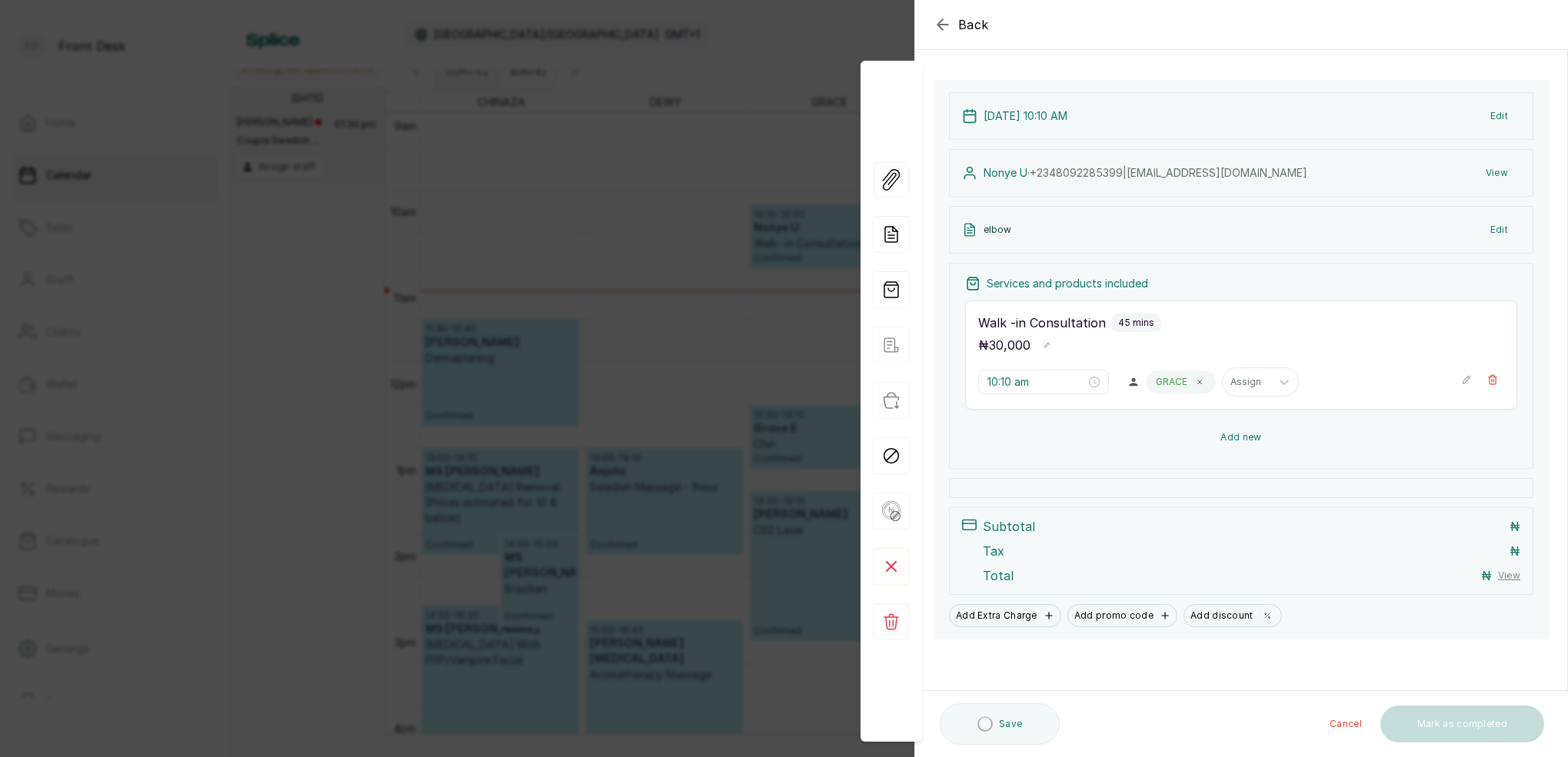
click at [1230, 437] on button "Add new" at bounding box center [1241, 437] width 552 height 37
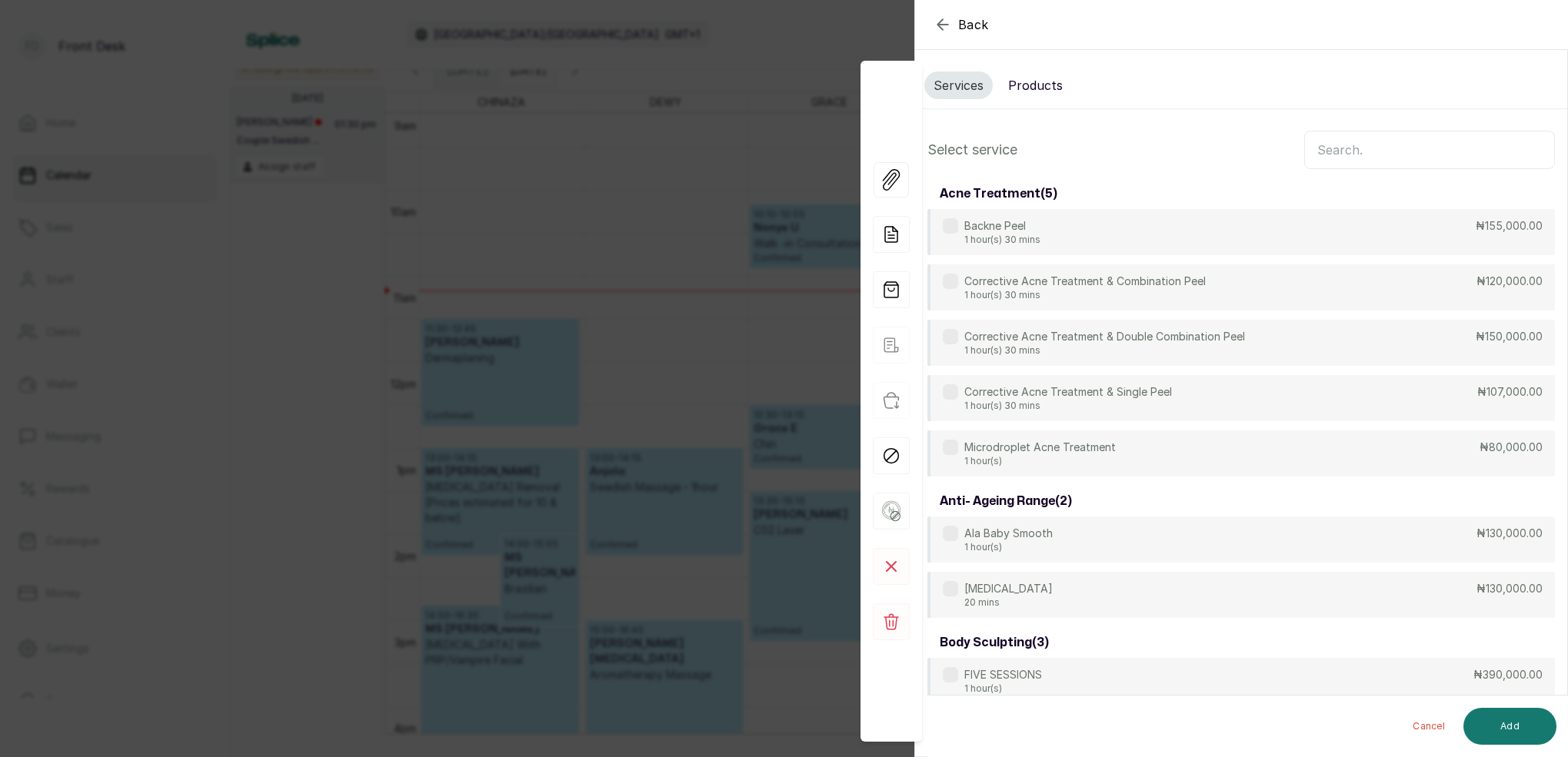
scroll to position [0, 0]
click at [1408, 151] on input "text" at bounding box center [1429, 150] width 250 height 38
click at [1043, 78] on button "Products" at bounding box center [1035, 85] width 73 height 27
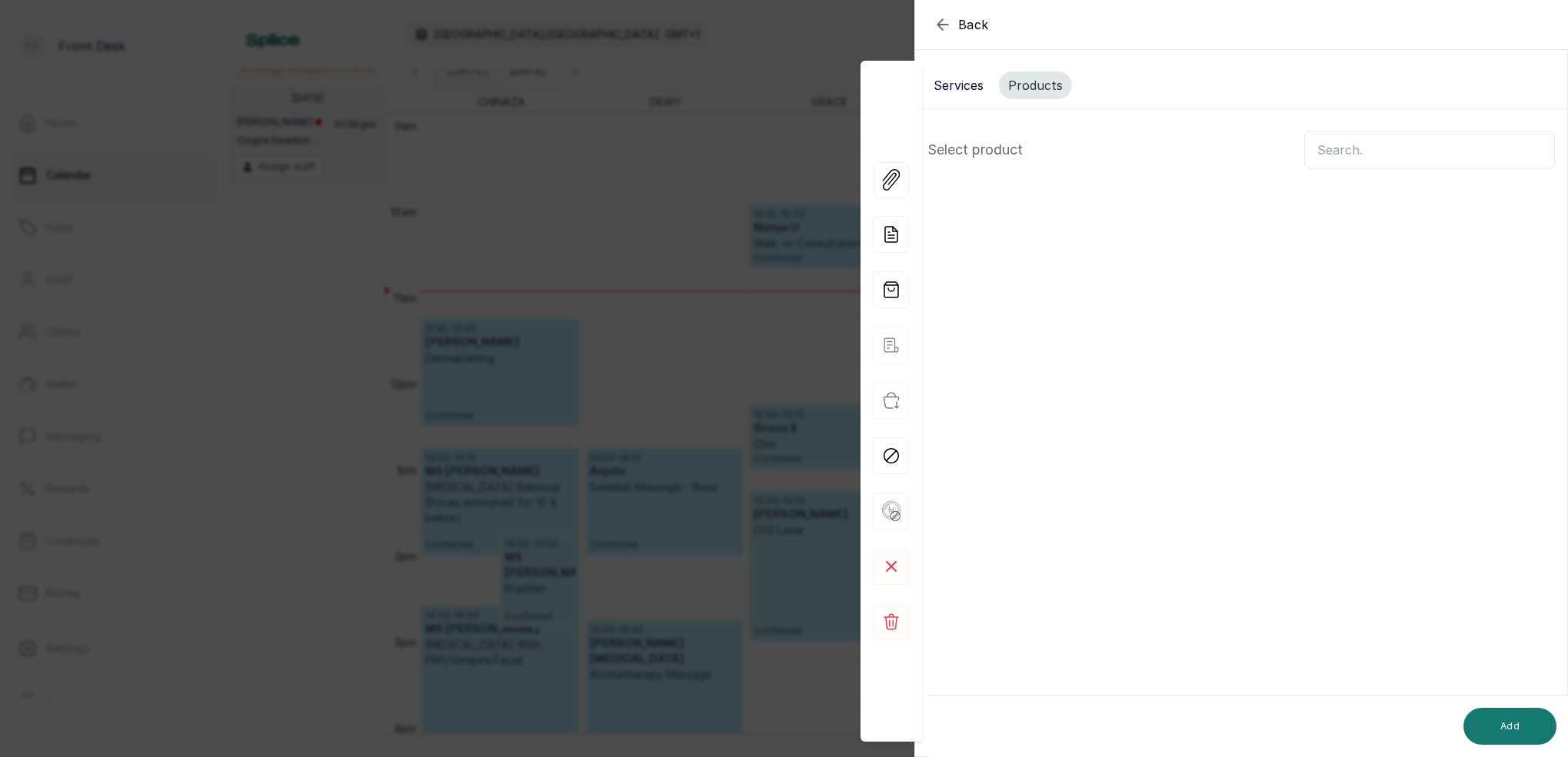
click at [1373, 146] on input "text" at bounding box center [1429, 150] width 250 height 38
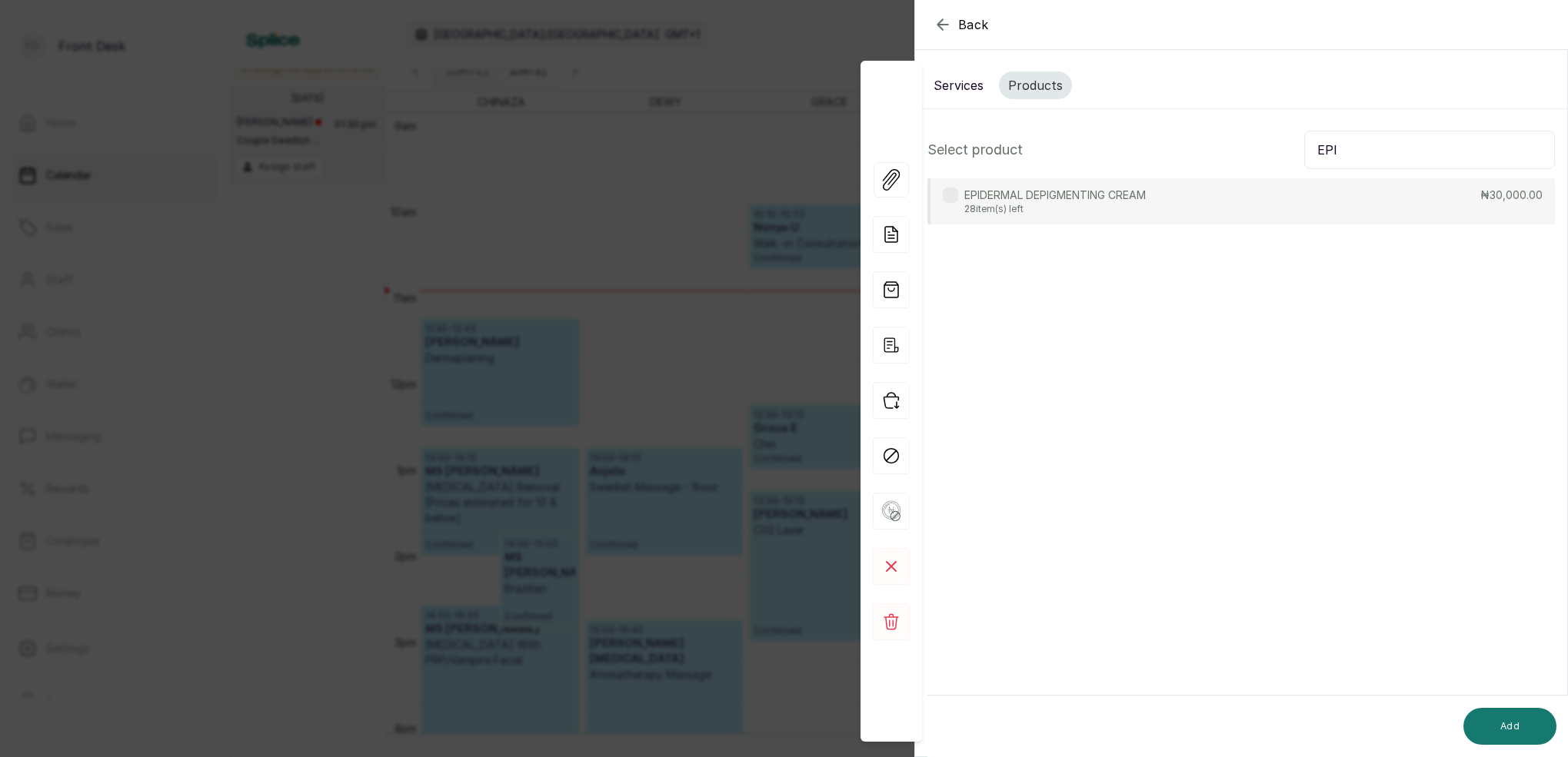
type input "EPI"
click at [1124, 210] on p "28 item(s) left" at bounding box center [1055, 209] width 181 height 13
click at [1505, 722] on button "Add" at bounding box center [1509, 726] width 93 height 37
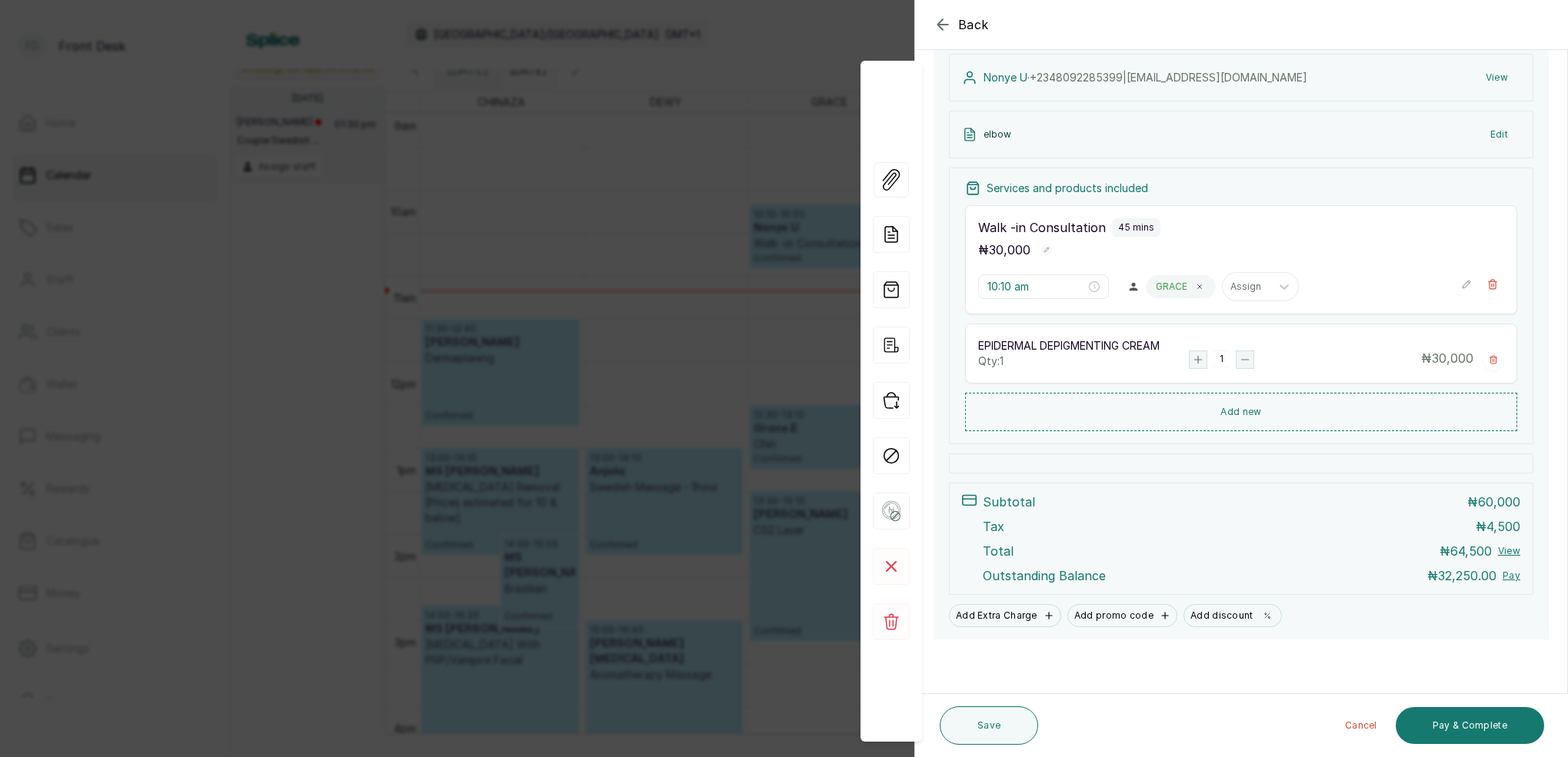
scroll to position [231, 0]
click at [1486, 726] on button "Pay & Complete" at bounding box center [1469, 725] width 148 height 37
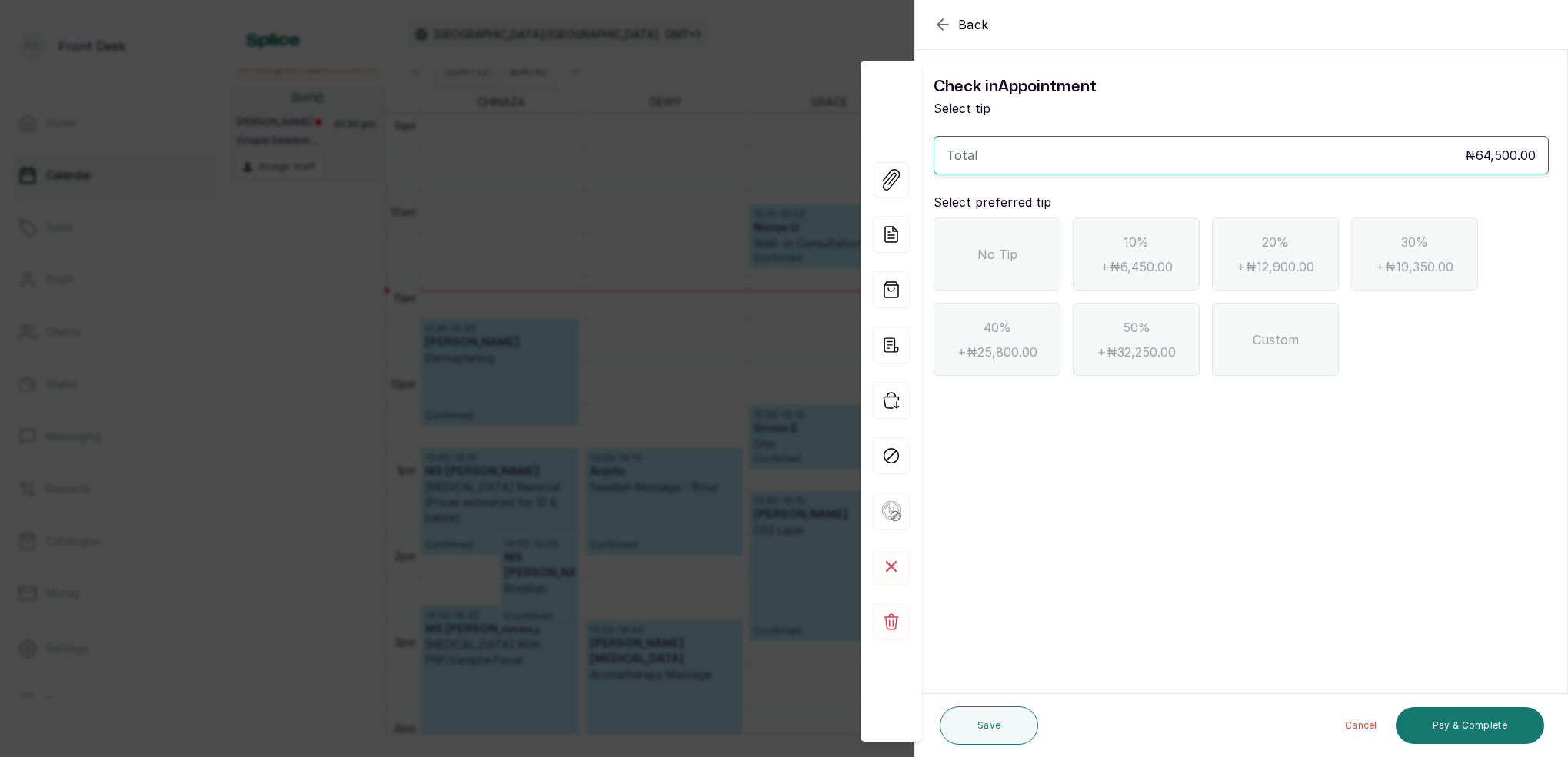
scroll to position [0, 0]
click at [940, 33] on icon "button" at bounding box center [943, 25] width 19 height 19
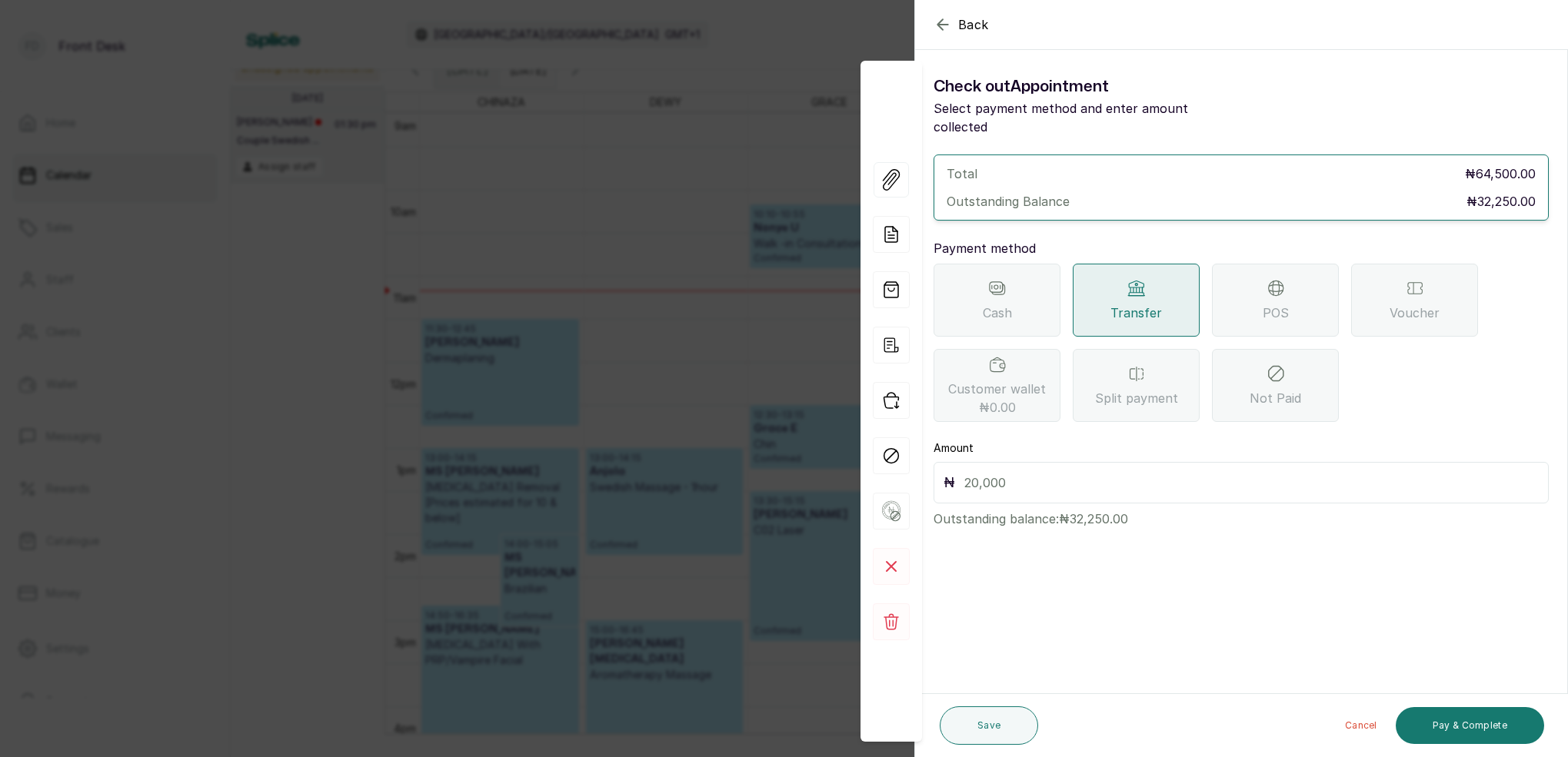
click at [1260, 287] on div "POS" at bounding box center [1275, 300] width 127 height 73
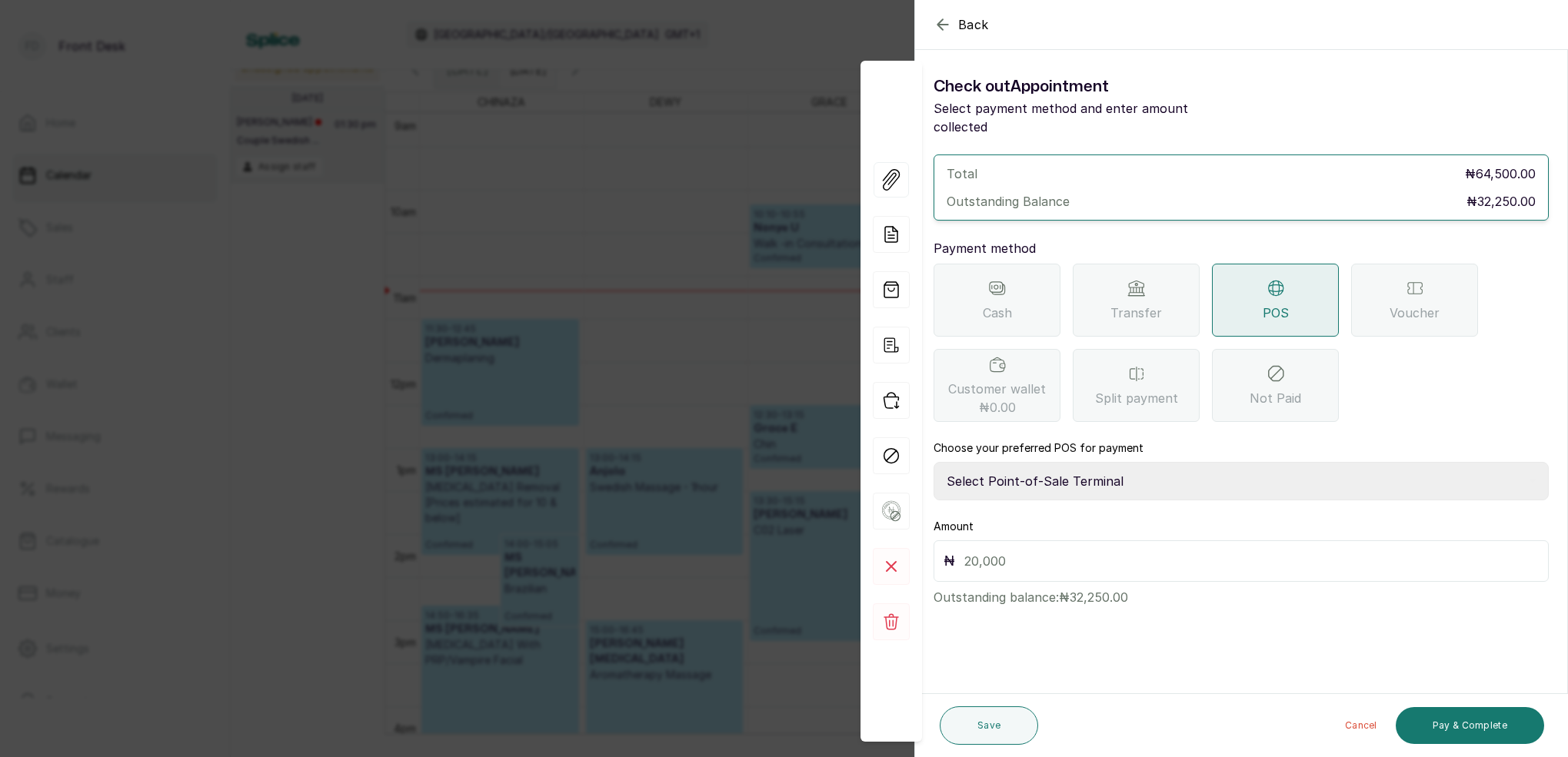
select select "7a4fd382-b2de-4137-8553-2ff33fa7fb29"
click at [1015, 550] on input "text" at bounding box center [1252, 560] width 574 height 21
type input "32,250"
click at [1005, 729] on button "Save" at bounding box center [988, 725] width 98 height 38
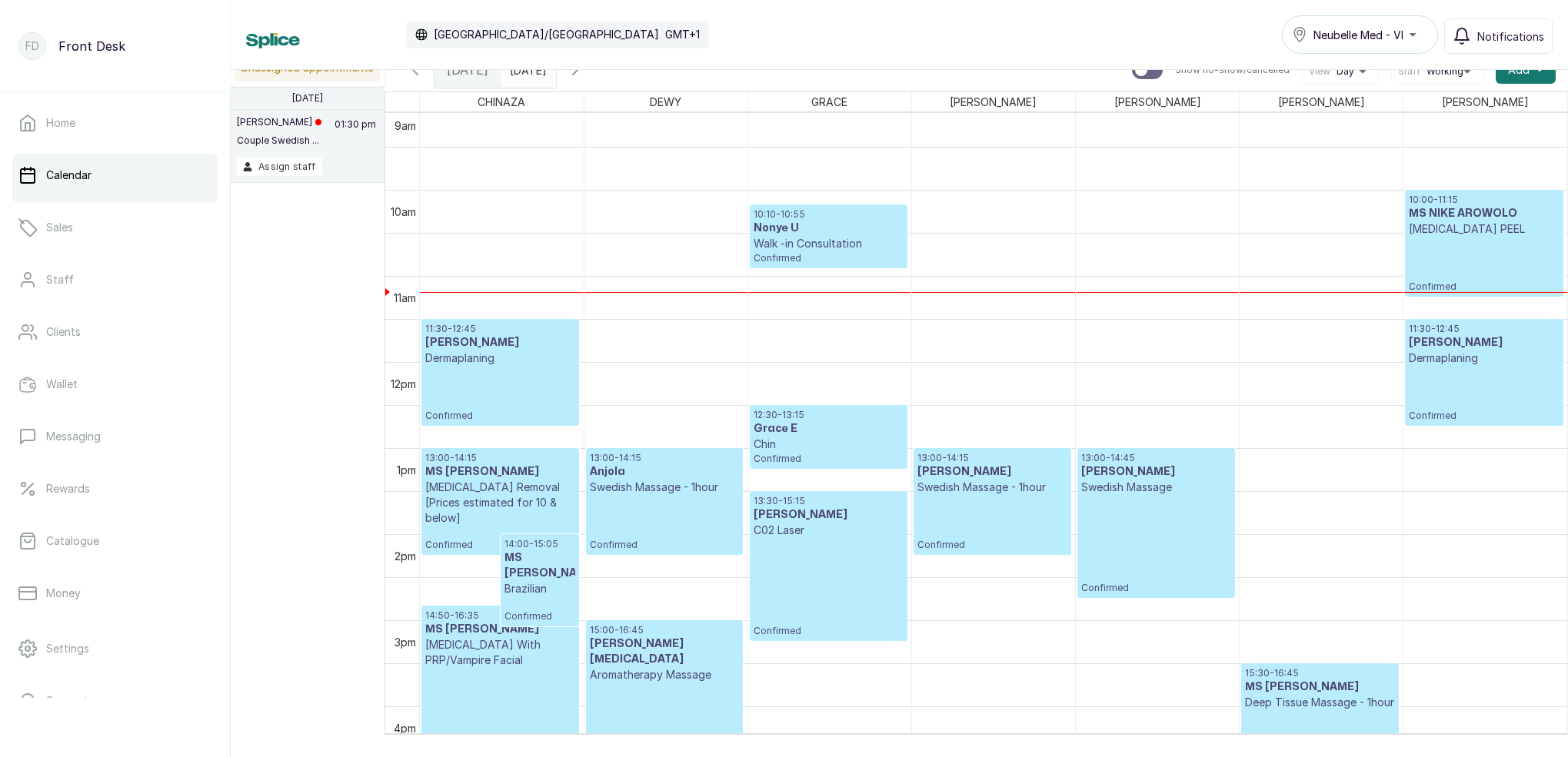
click at [832, 246] on p "Walk -in Consultation" at bounding box center [828, 244] width 150 height 16
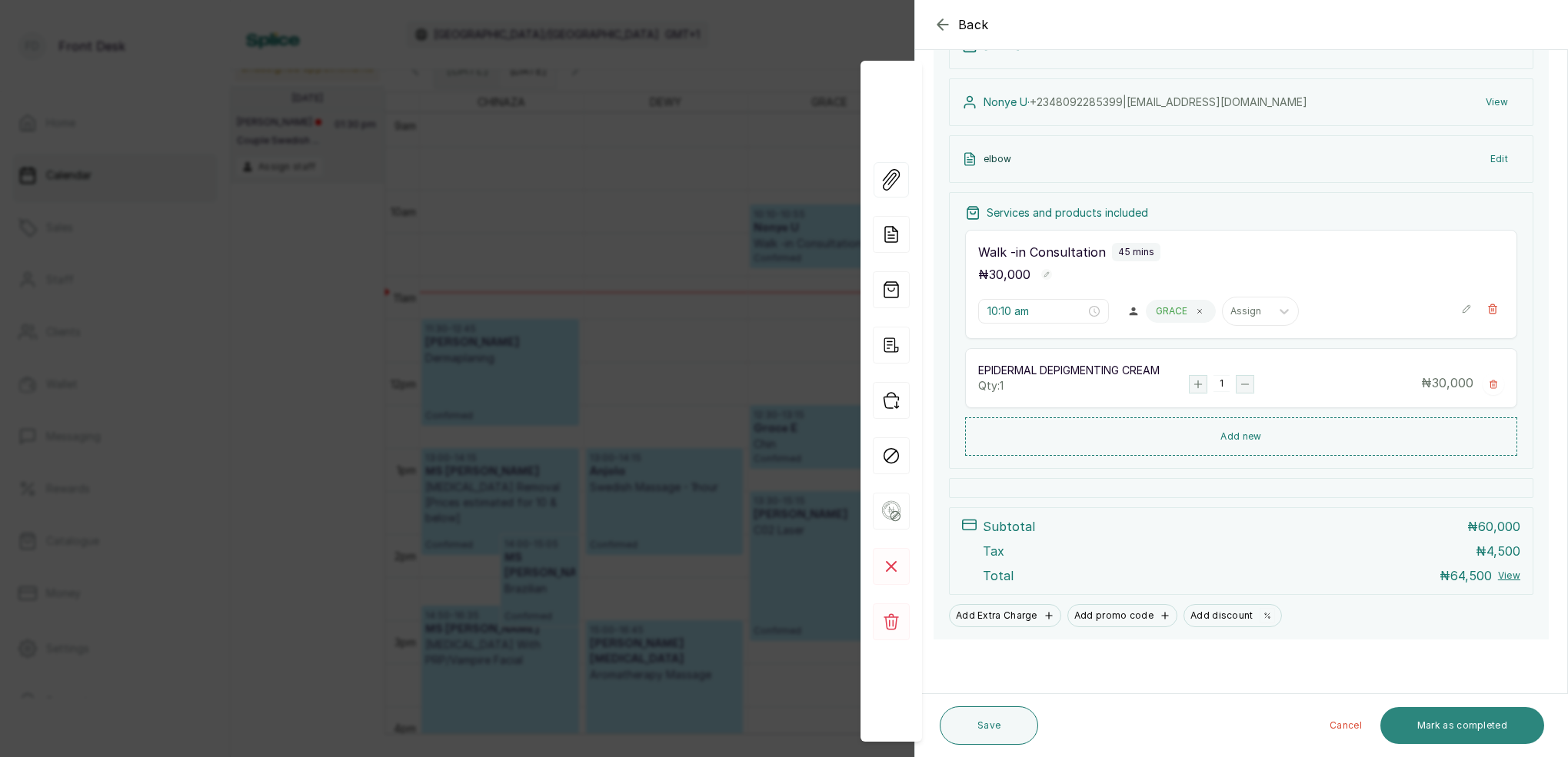
scroll to position [226, 0]
drag, startPoint x: 1504, startPoint y: 727, endPoint x: 1497, endPoint y: 699, distance: 28.9
click at [1505, 725] on button "Mark as completed" at bounding box center [1462, 725] width 164 height 37
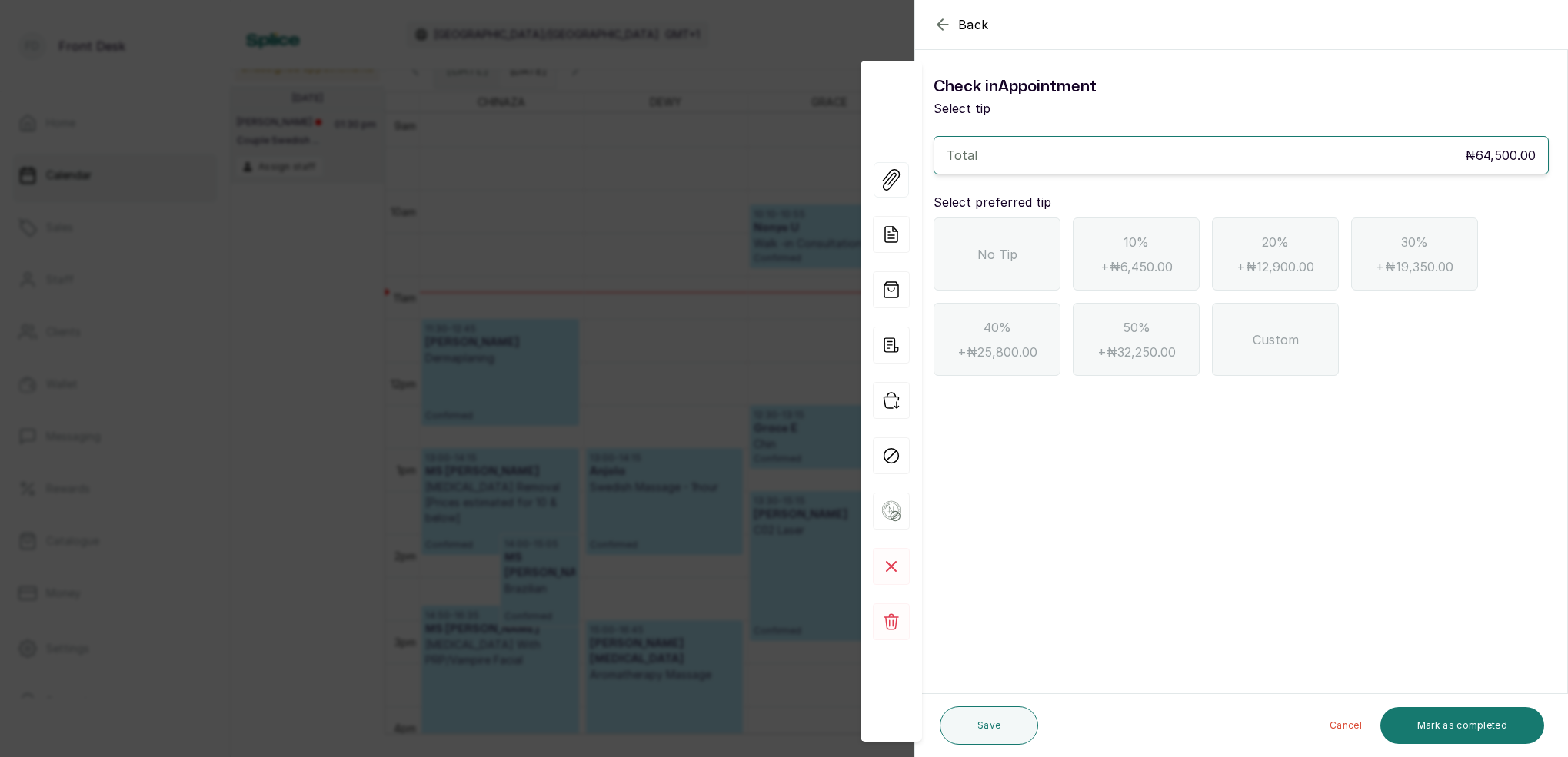
click at [1008, 244] on div "No Tip" at bounding box center [997, 253] width 127 height 73
click at [1486, 720] on button "Mark as completed" at bounding box center [1462, 725] width 164 height 37
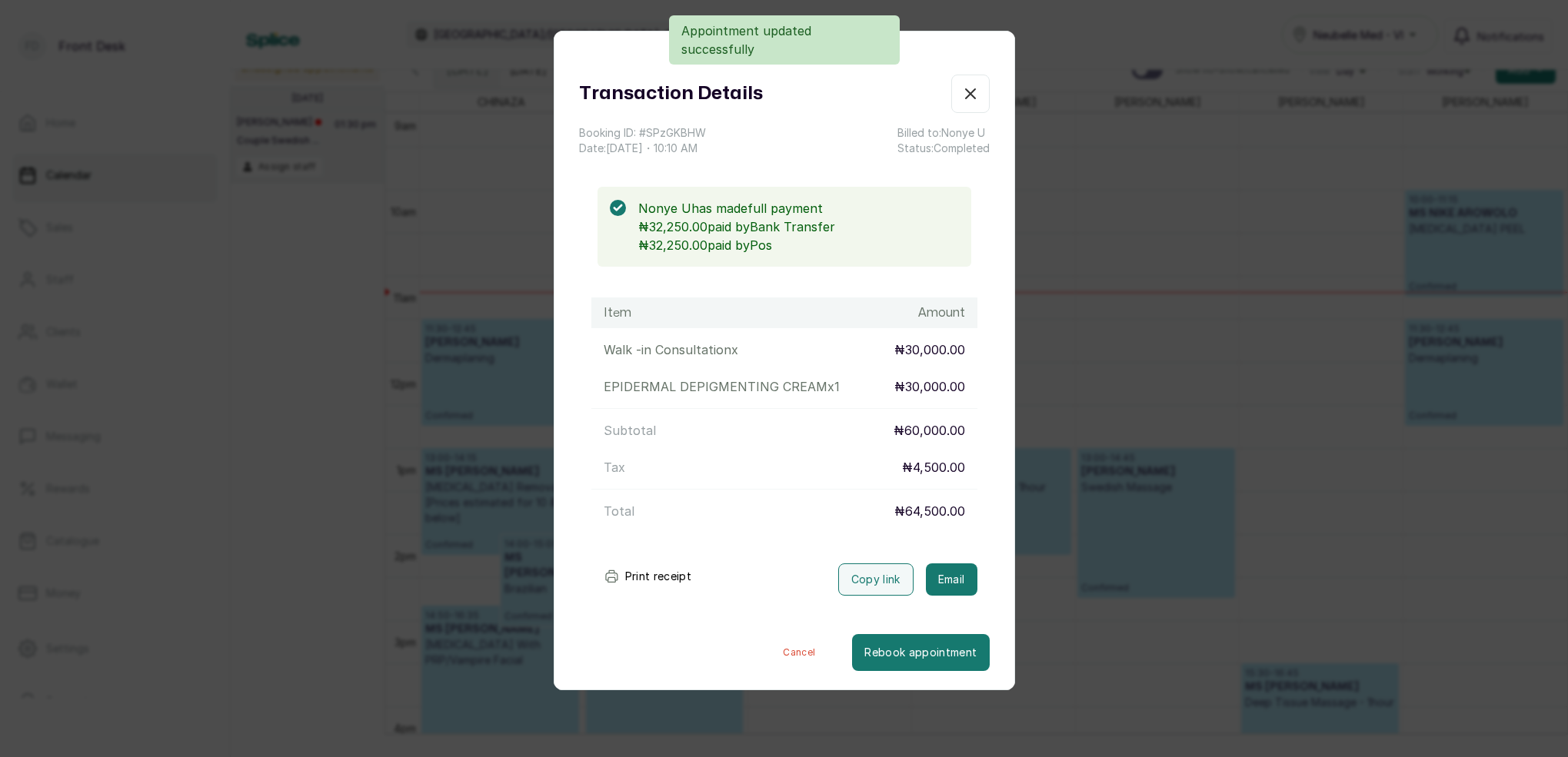
drag, startPoint x: 968, startPoint y: 577, endPoint x: 972, endPoint y: 543, distance: 34.2
click at [968, 576] on button "Email" at bounding box center [952, 579] width 52 height 32
click at [970, 97] on icon "button" at bounding box center [971, 94] width 19 height 19
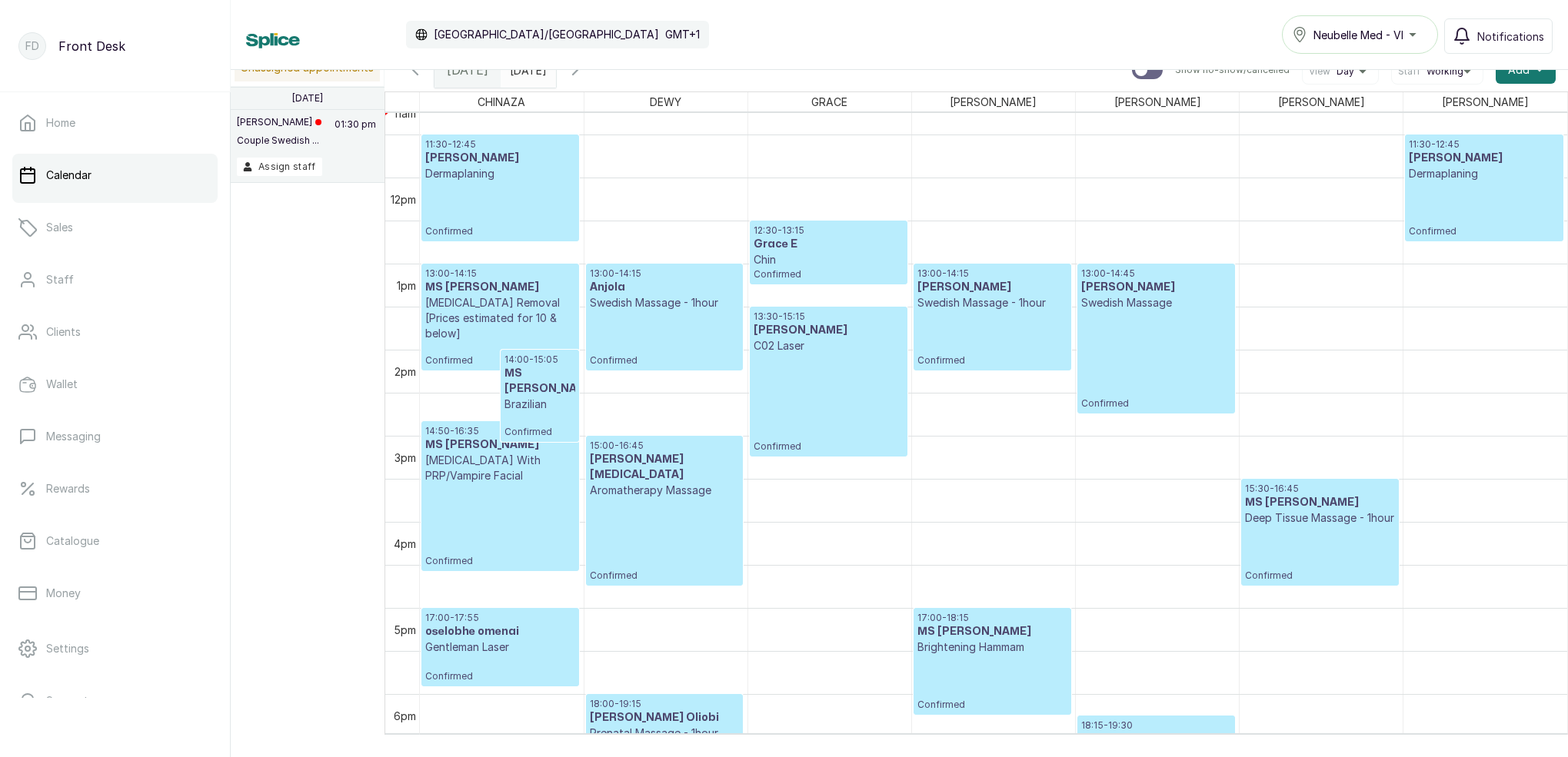
scroll to position [983, 0]
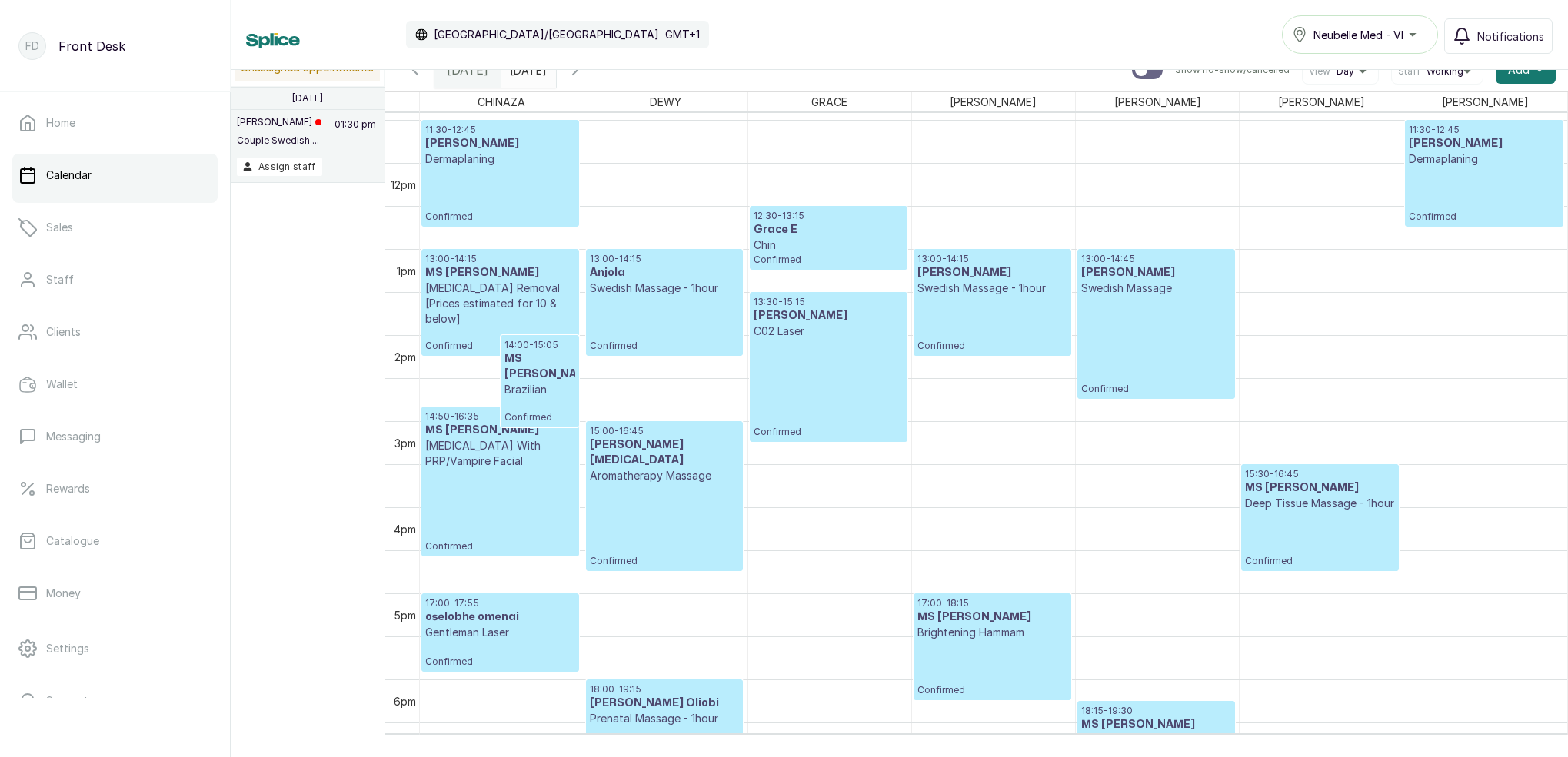
click at [463, 74] on span "[DATE]" at bounding box center [467, 70] width 42 height 19
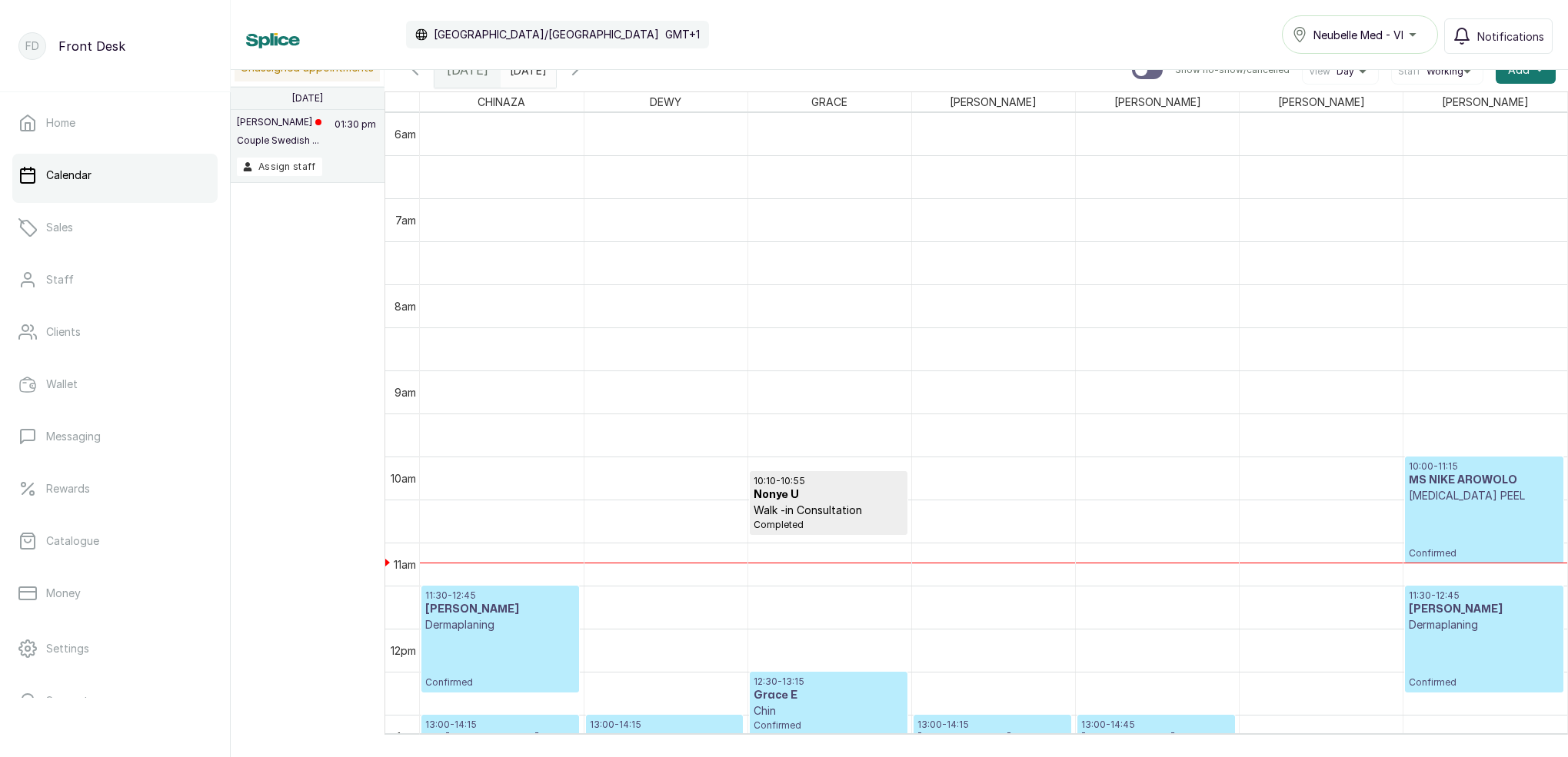
click at [526, 74] on input "[DATE]" at bounding box center [513, 66] width 24 height 26
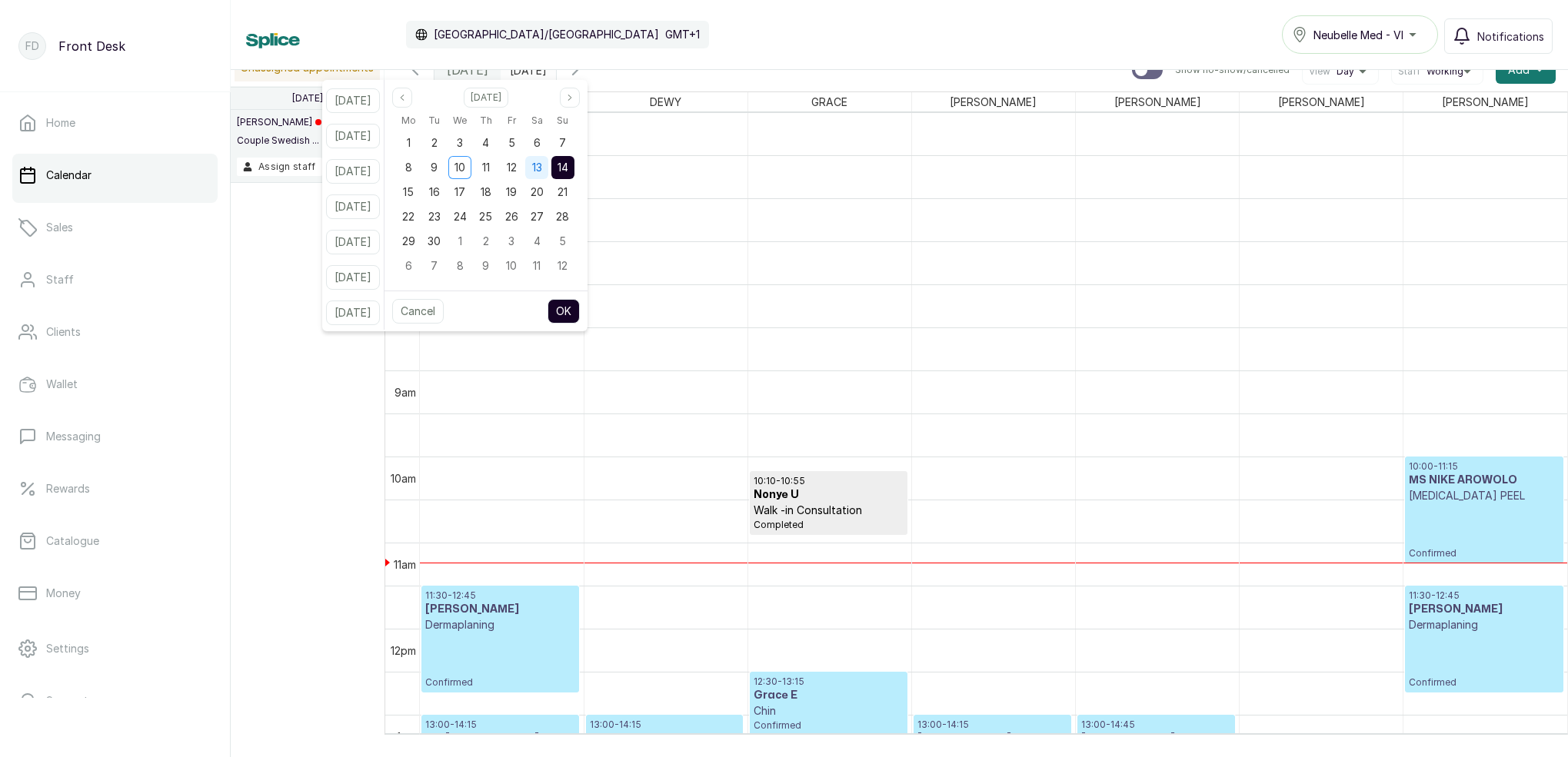
click at [542, 167] on span "13" at bounding box center [537, 167] width 10 height 13
drag, startPoint x: 585, startPoint y: 166, endPoint x: 597, endPoint y: 215, distance: 50.4
click at [568, 166] on span "14" at bounding box center [563, 167] width 11 height 13
click at [580, 317] on button "OK" at bounding box center [563, 311] width 32 height 24
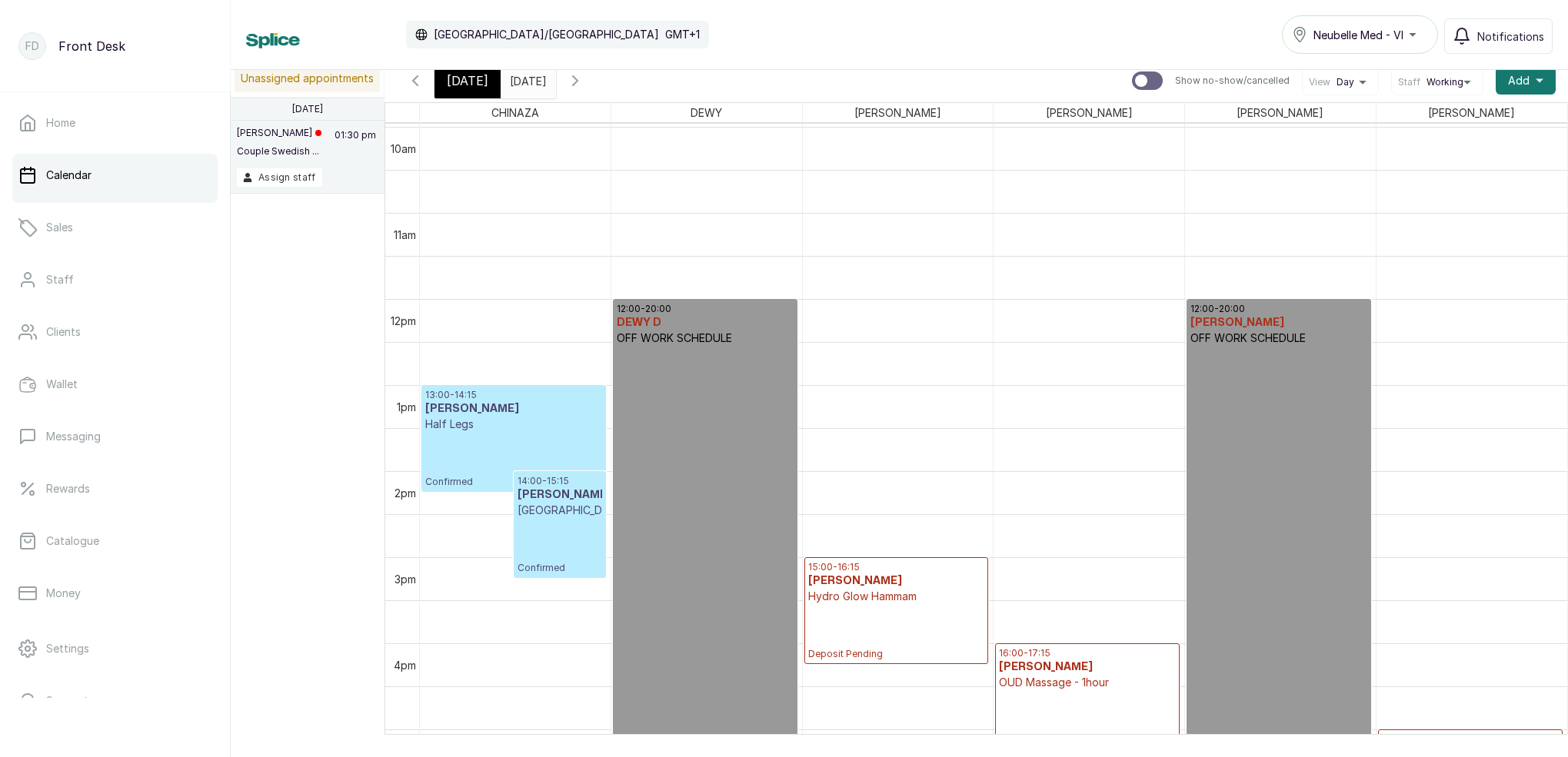
scroll to position [960, 0]
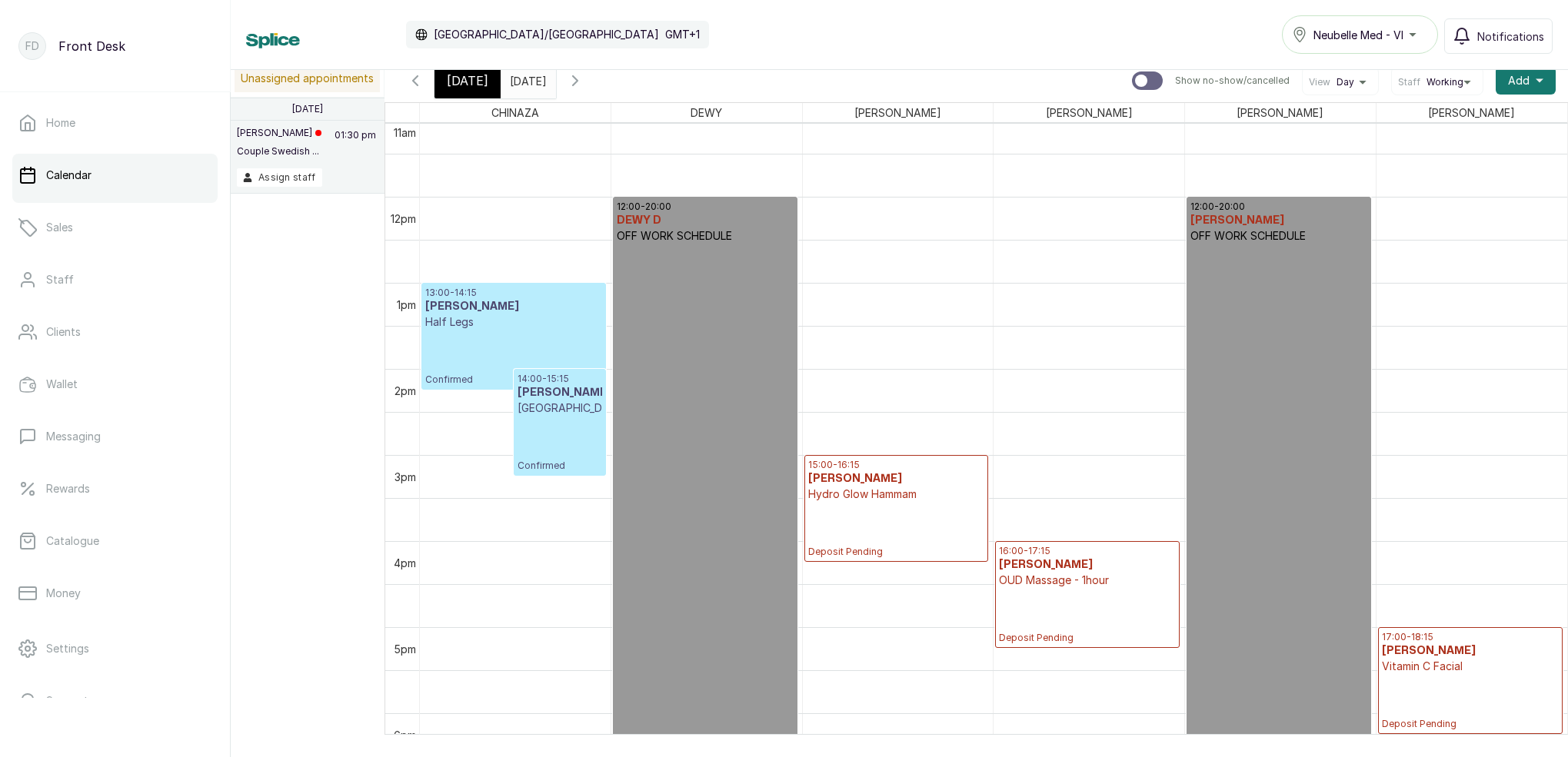
click at [472, 83] on span "[DATE]" at bounding box center [467, 81] width 42 height 19
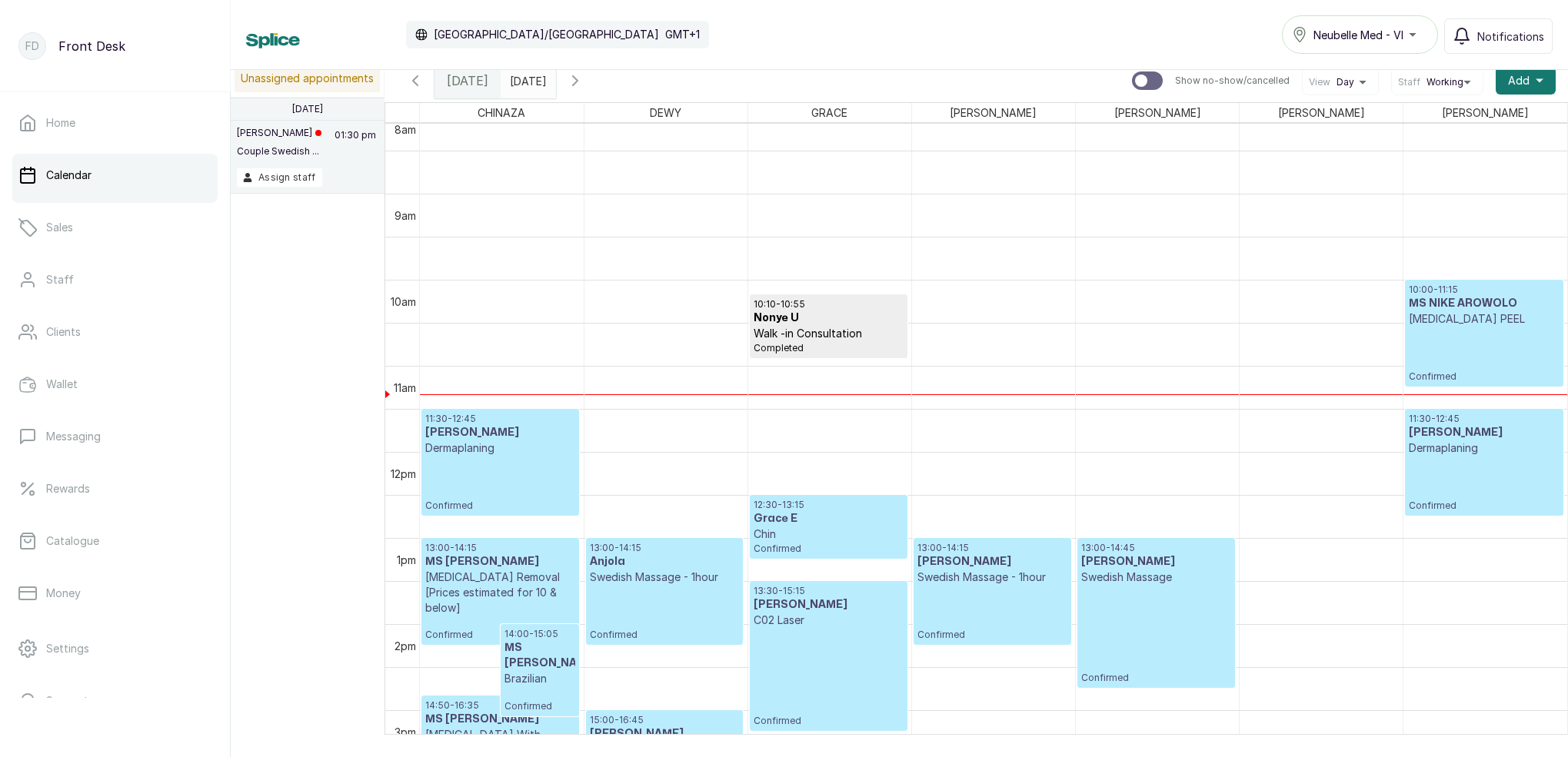
scroll to position [684, 0]
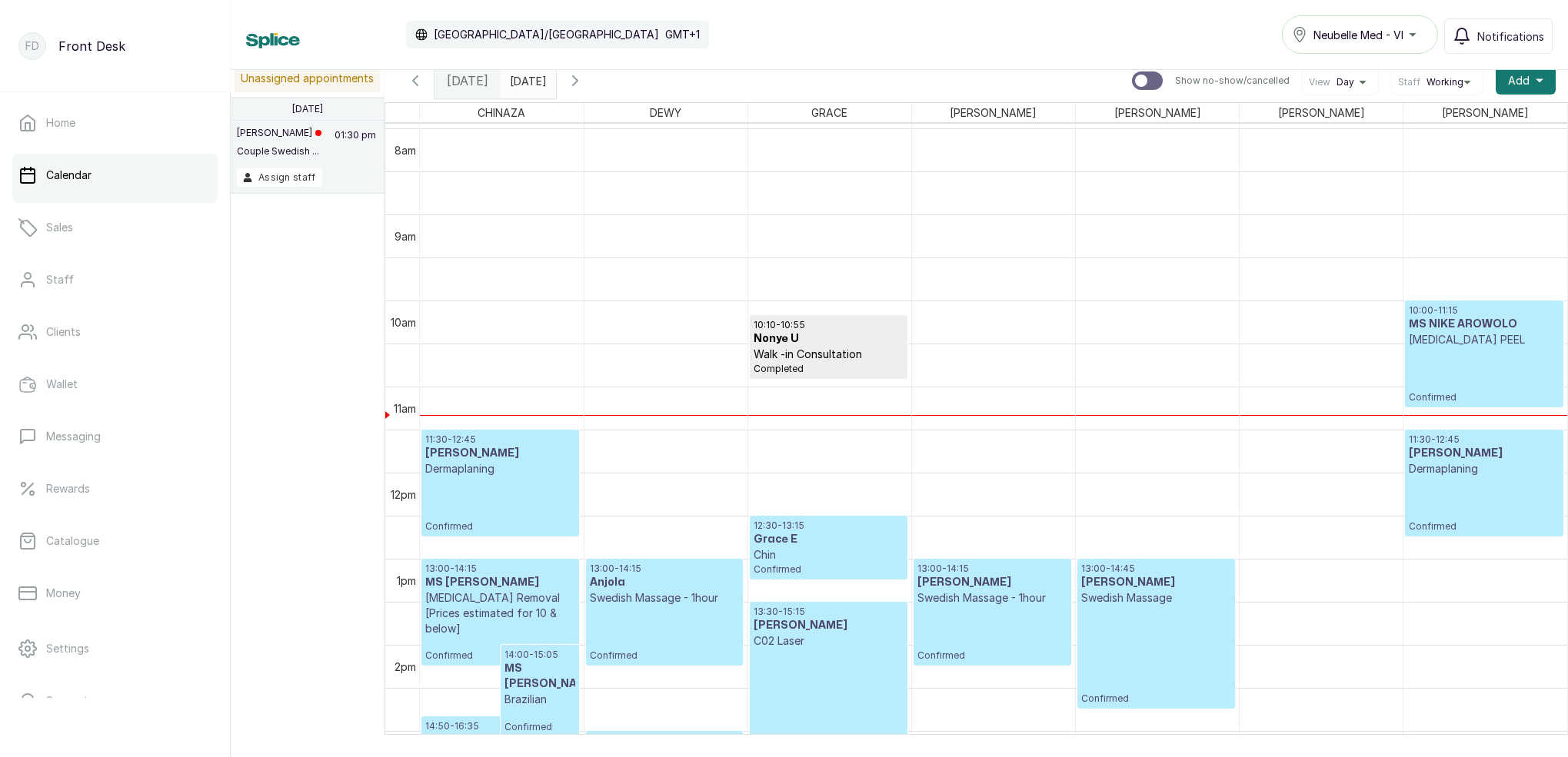
click at [1460, 378] on div "10:00 - 11:15 MS NIKE AROWOLO [MEDICAL_DATA] PEEL Confirmed" at bounding box center [1483, 354] width 150 height 99
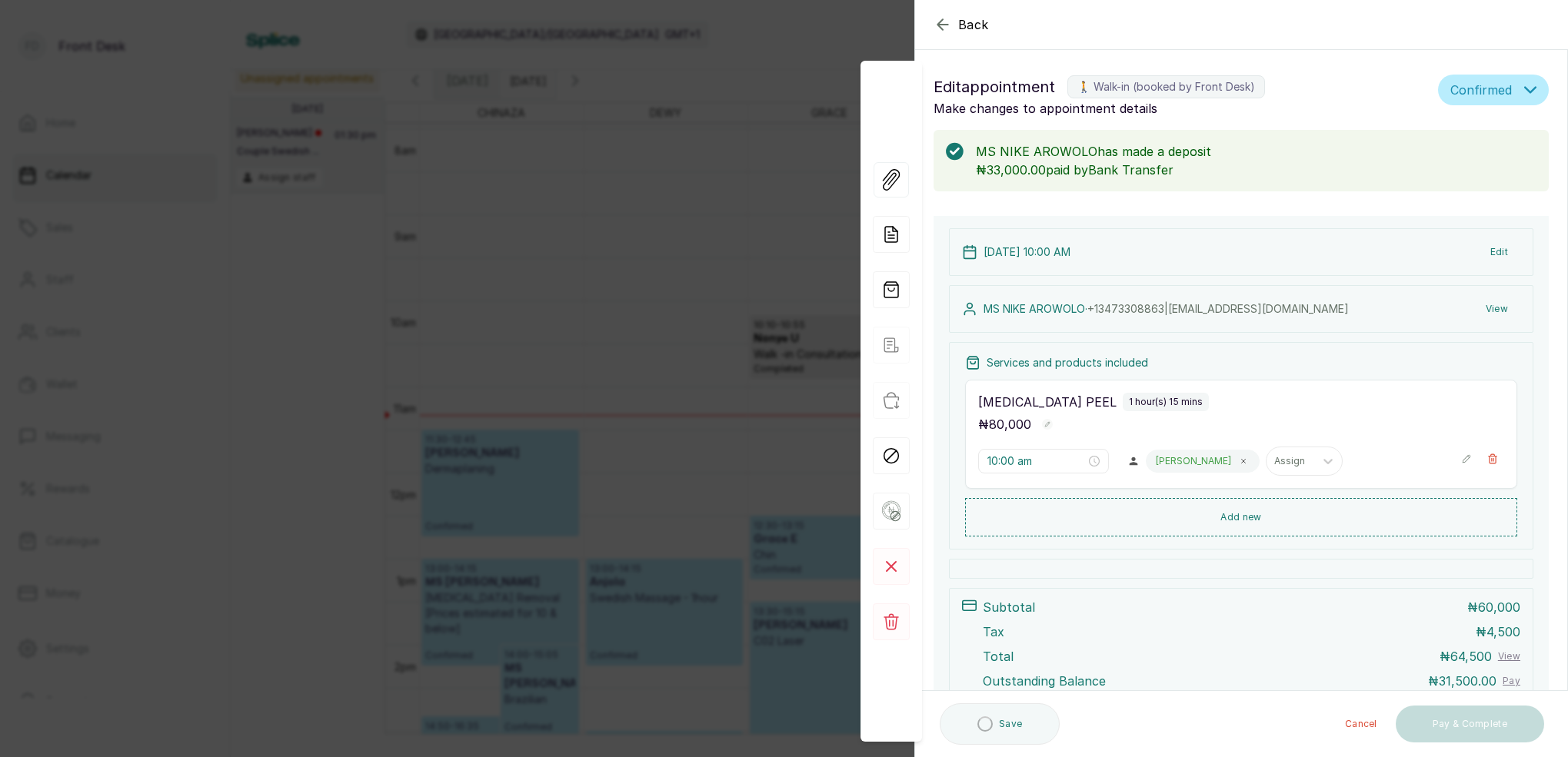
click at [1493, 460] on icon "button" at bounding box center [1493, 459] width 9 height 9
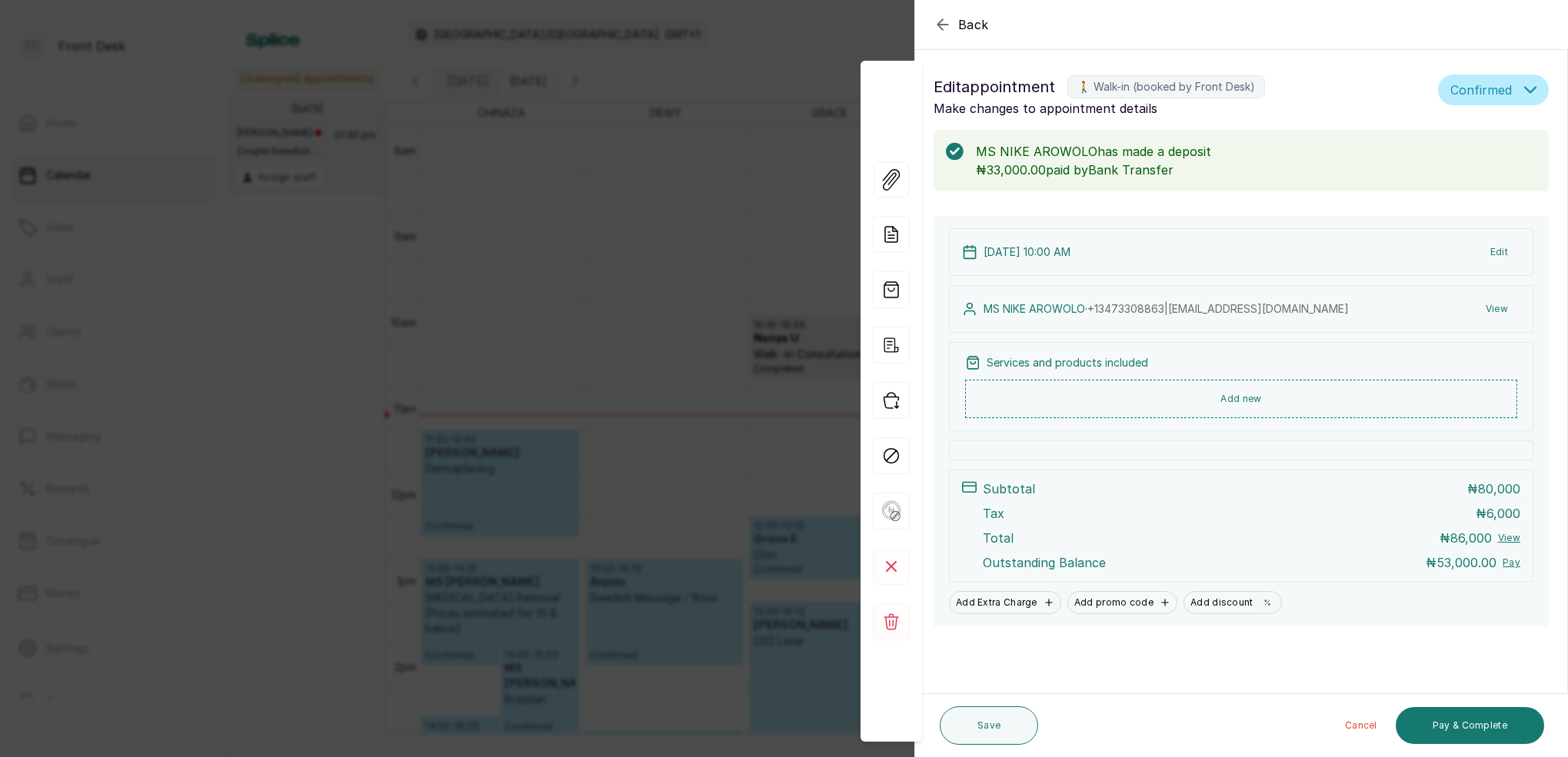
click at [1249, 399] on button "Add new" at bounding box center [1241, 399] width 552 height 38
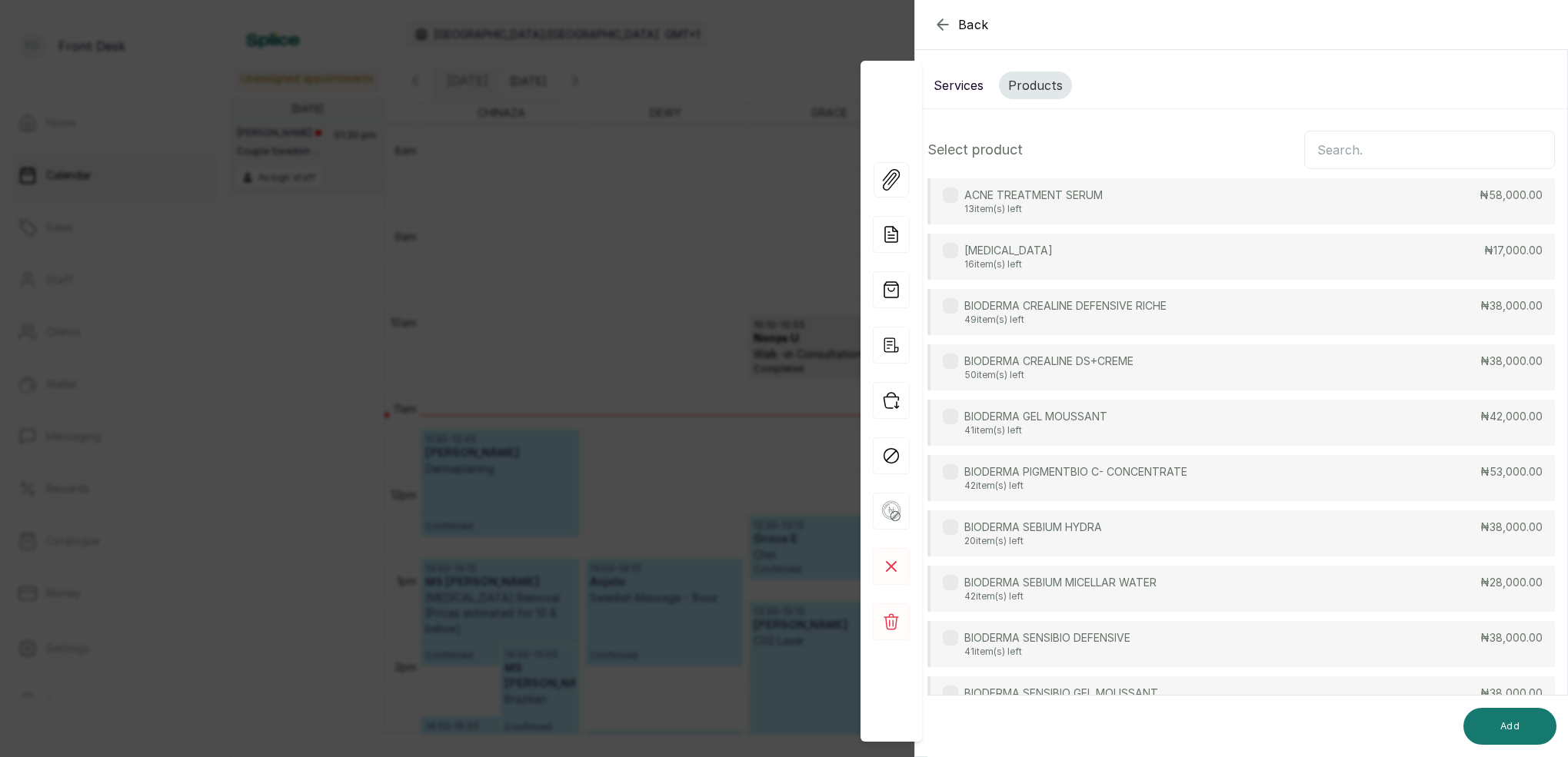
click at [1413, 153] on input "text" at bounding box center [1429, 150] width 250 height 38
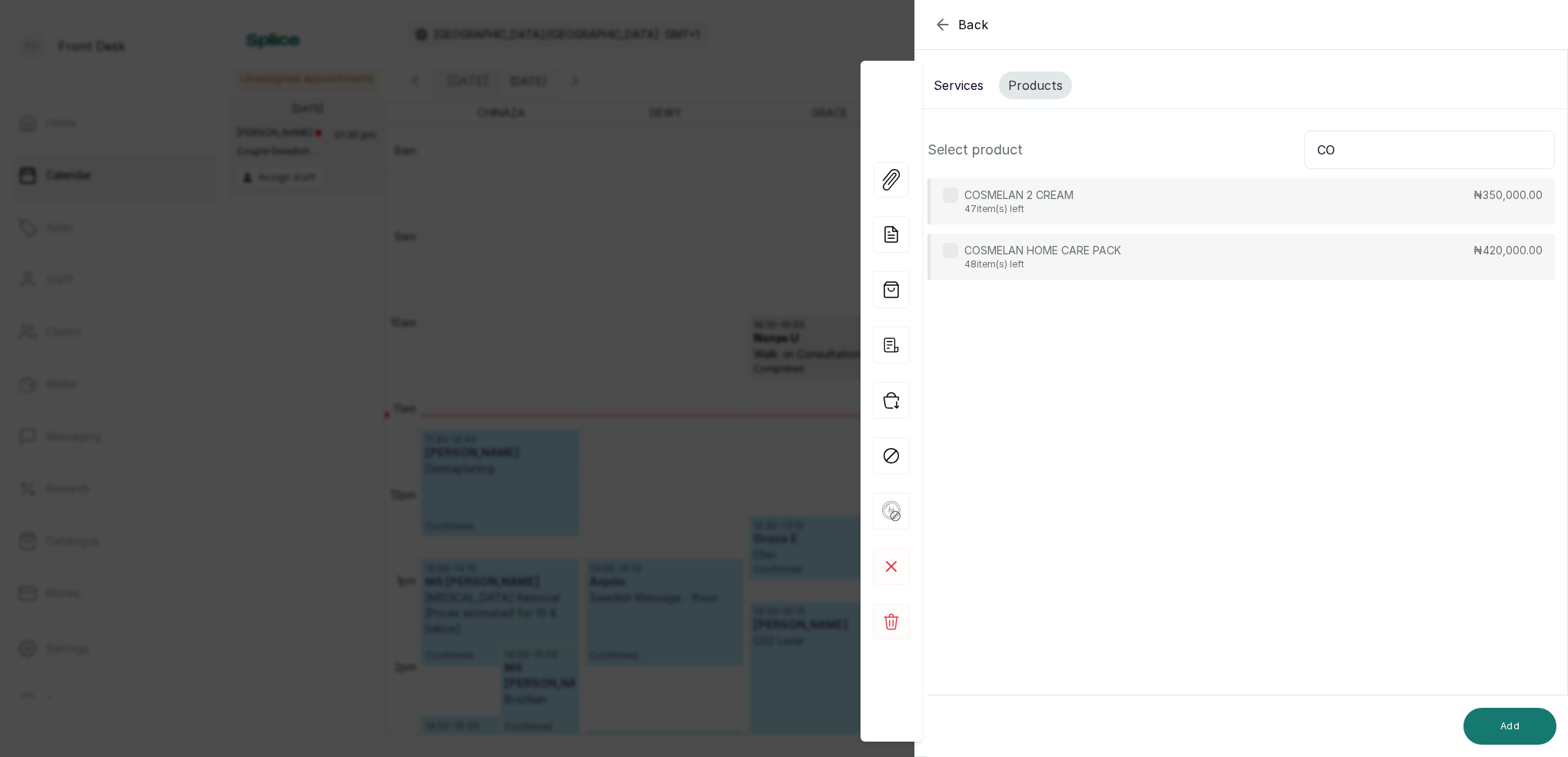
type input "C"
click at [966, 81] on button "Services" at bounding box center [958, 85] width 68 height 27
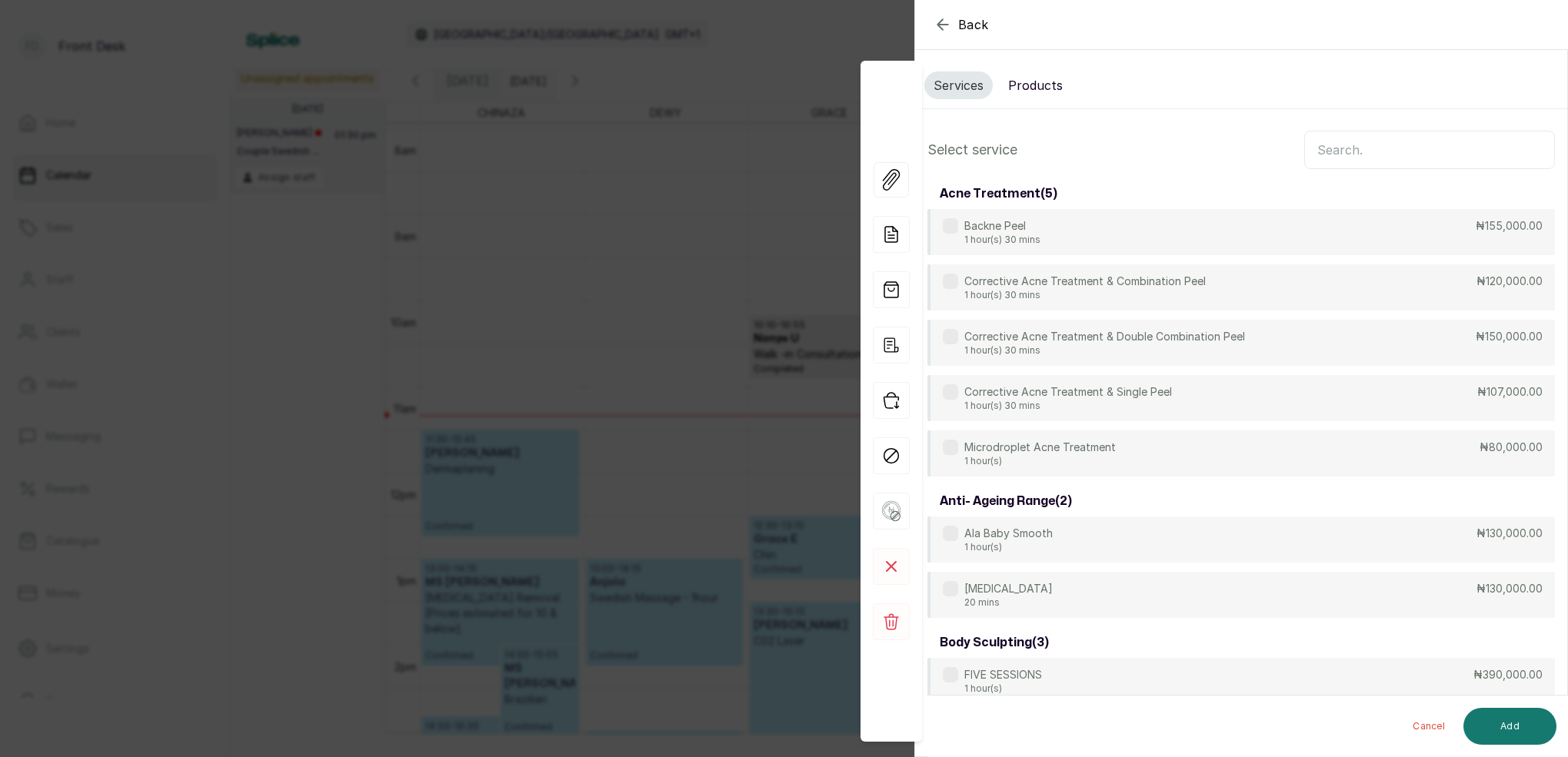
scroll to position [0, 0]
click at [1392, 144] on input "text" at bounding box center [1429, 150] width 250 height 38
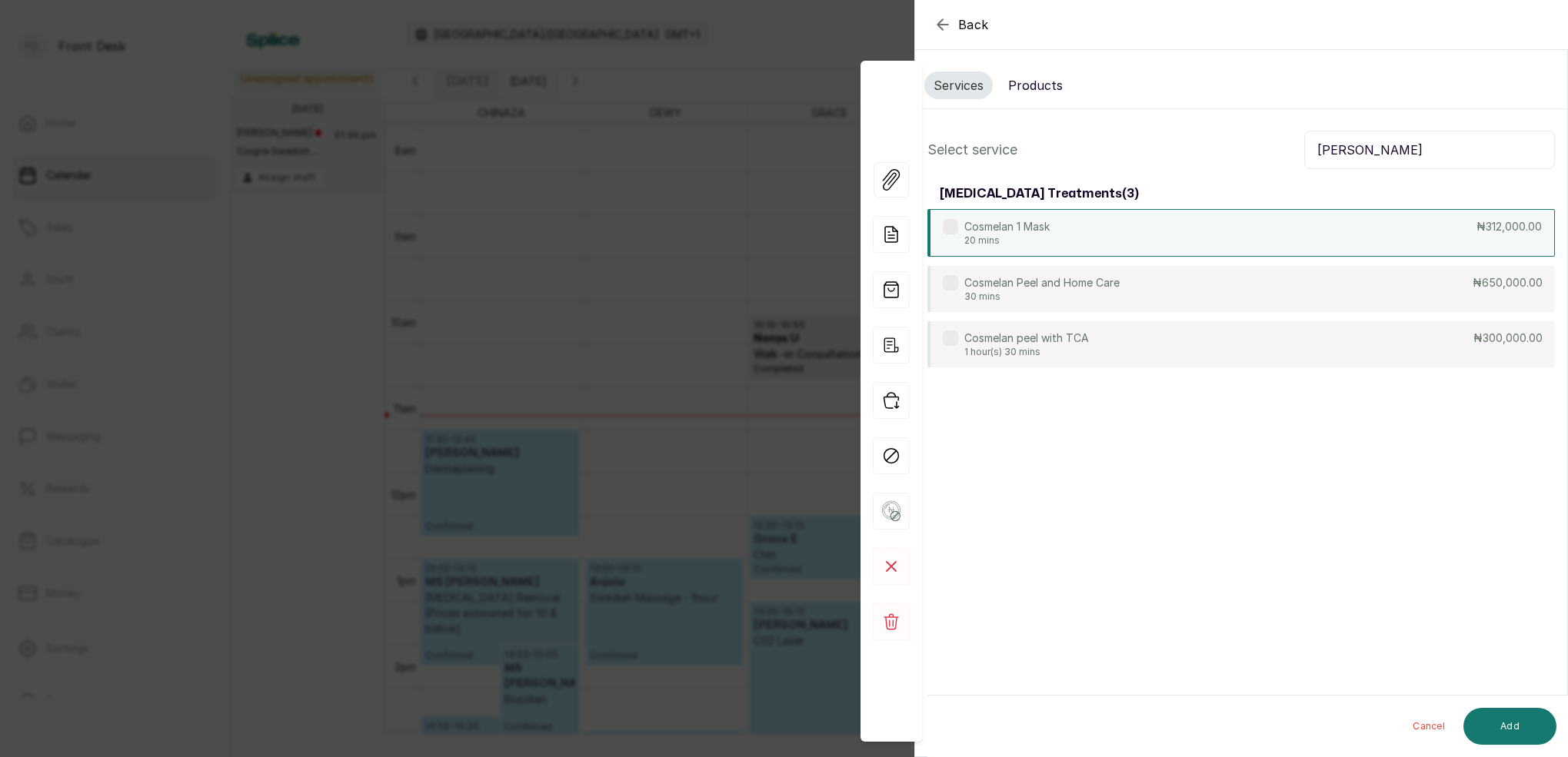
type input "[PERSON_NAME]"
click at [1084, 227] on div "Cosmelan 1 Mask 20 mins ₦312,000.00" at bounding box center [1241, 232] width 627 height 48
click at [1530, 722] on button "Add" at bounding box center [1509, 726] width 93 height 37
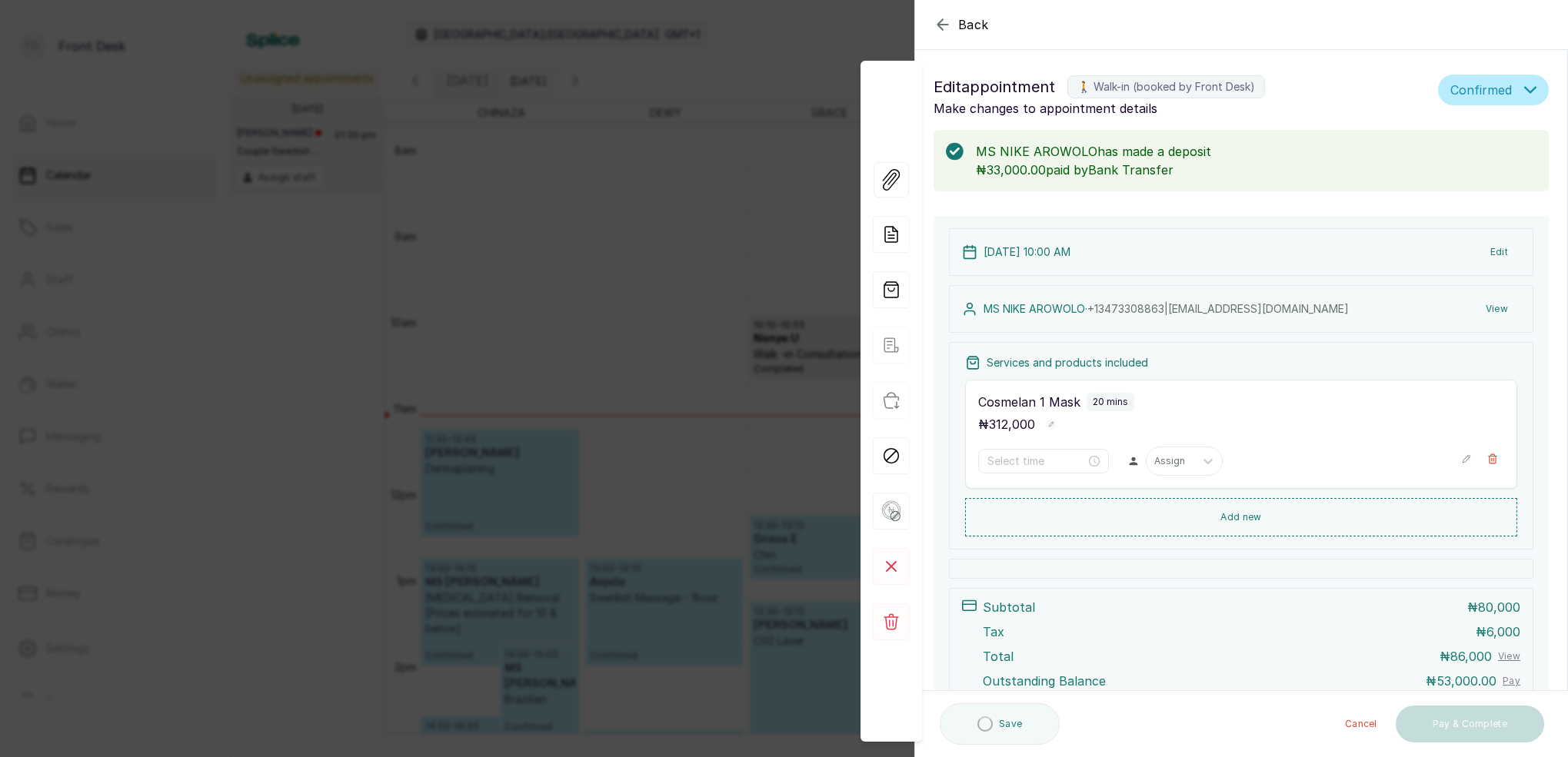
type input "10:00 am"
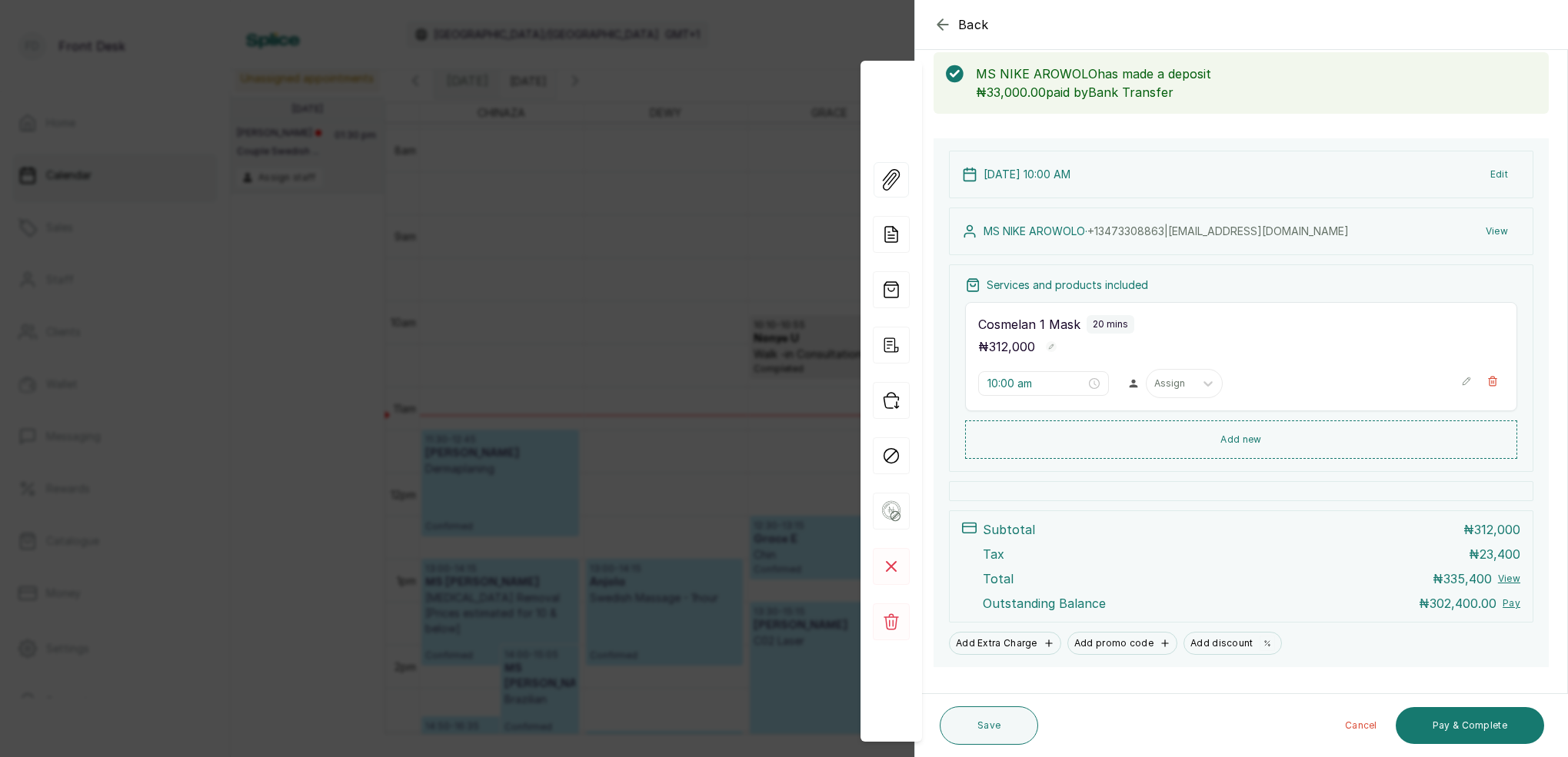
scroll to position [77, 0]
click at [1001, 722] on button "Save" at bounding box center [988, 725] width 98 height 38
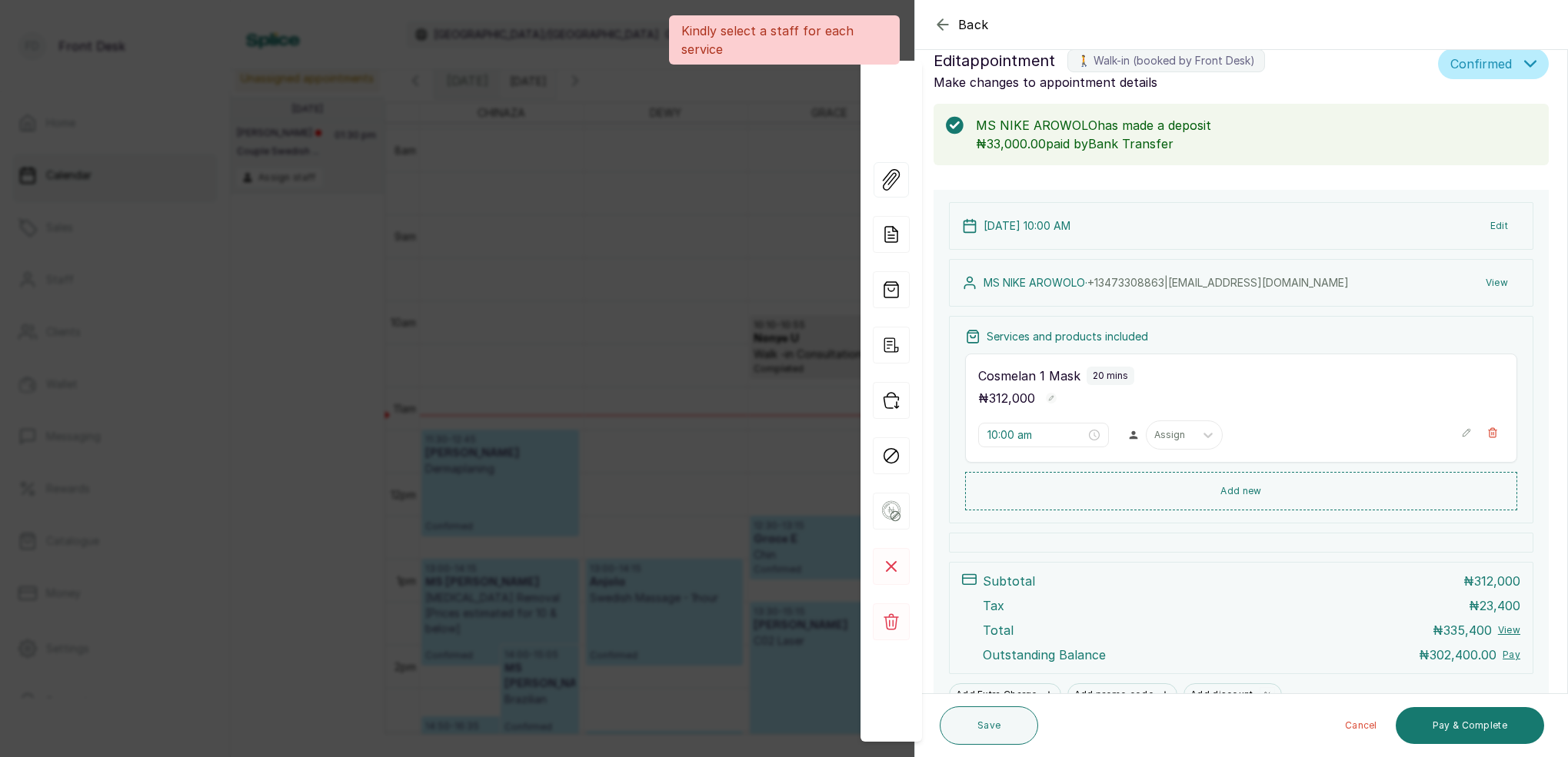
scroll to position [25, 0]
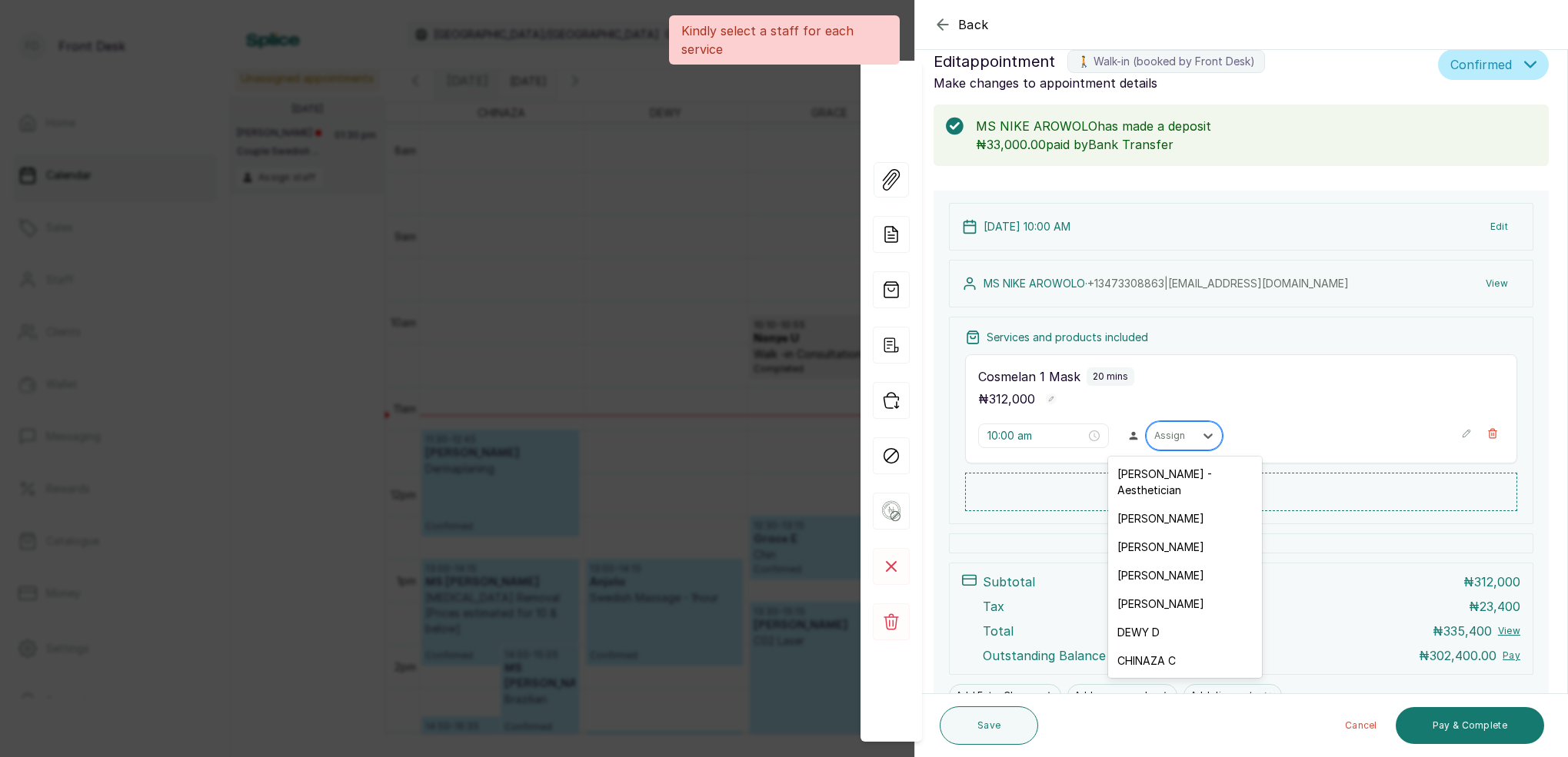
click at [1176, 435] on div "Assign" at bounding box center [1170, 436] width 32 height 11
drag, startPoint x: 1176, startPoint y: 474, endPoint x: 1176, endPoint y: 487, distance: 13.0
click at [1176, 474] on div "[PERSON_NAME] - Aesthetician" at bounding box center [1185, 482] width 154 height 45
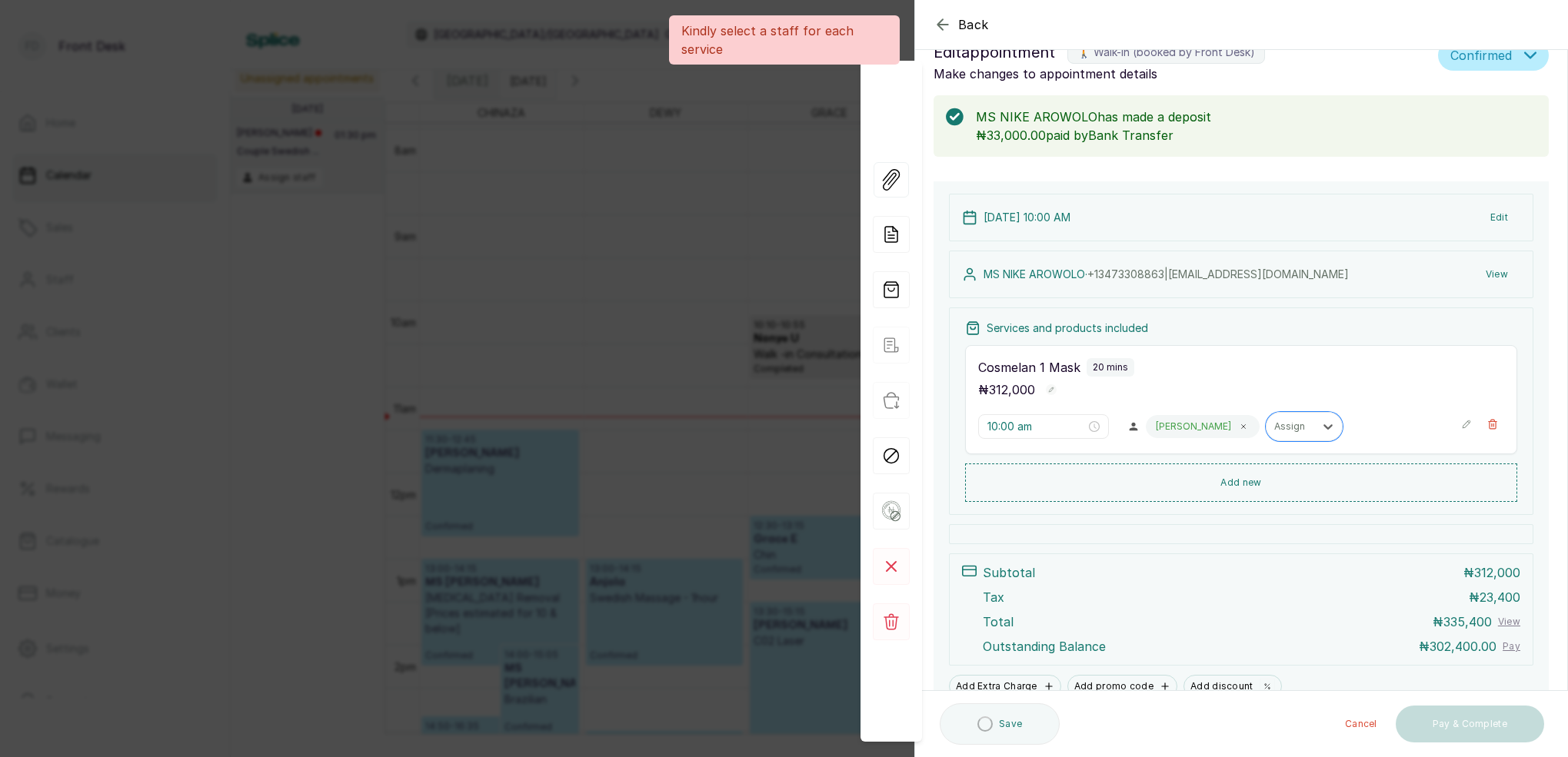
scroll to position [36, 0]
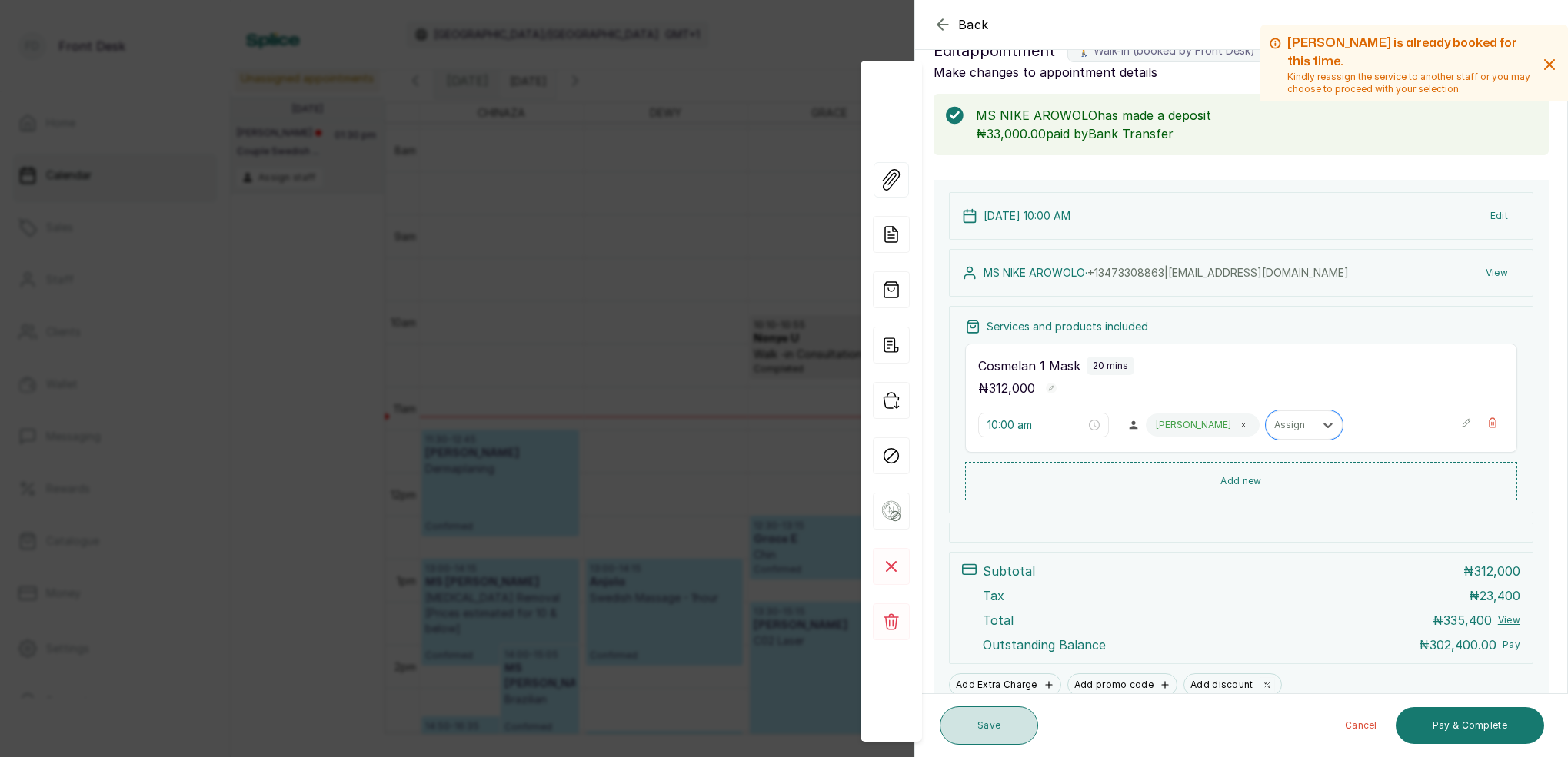
click at [1006, 722] on button "Save" at bounding box center [988, 725] width 98 height 38
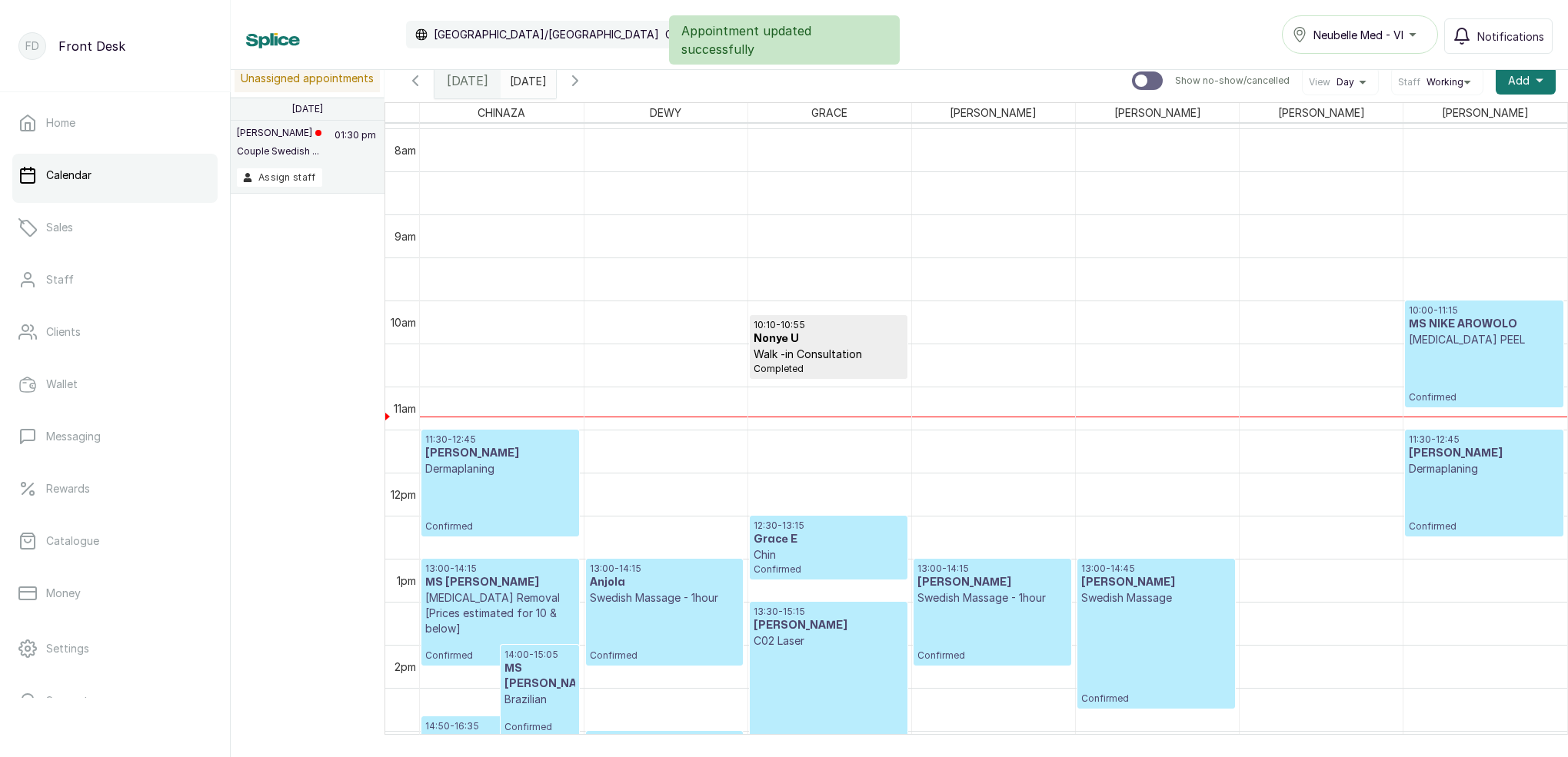
scroll to position [13, 0]
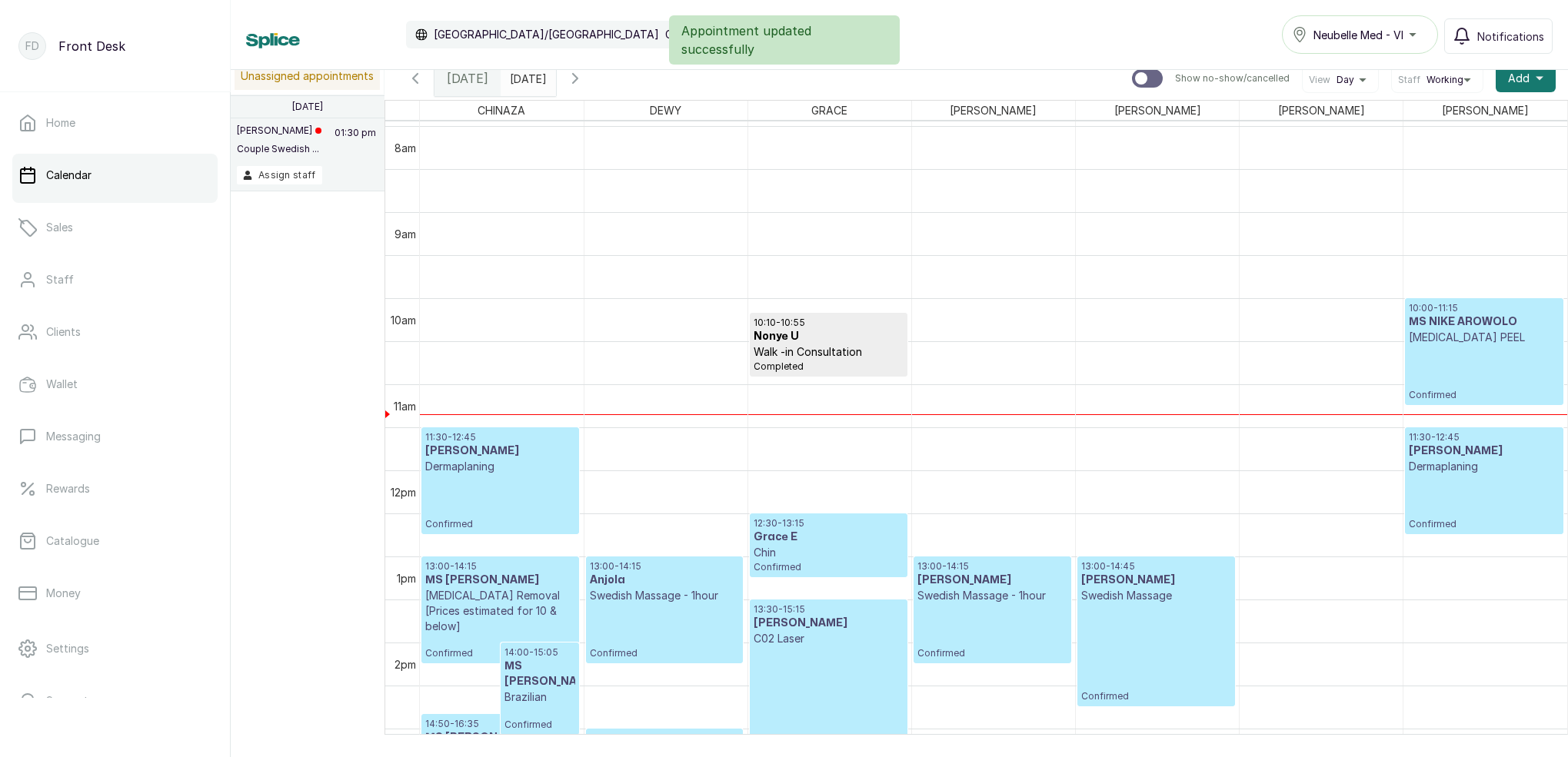
click at [526, 79] on input "[DATE]" at bounding box center [513, 74] width 24 height 26
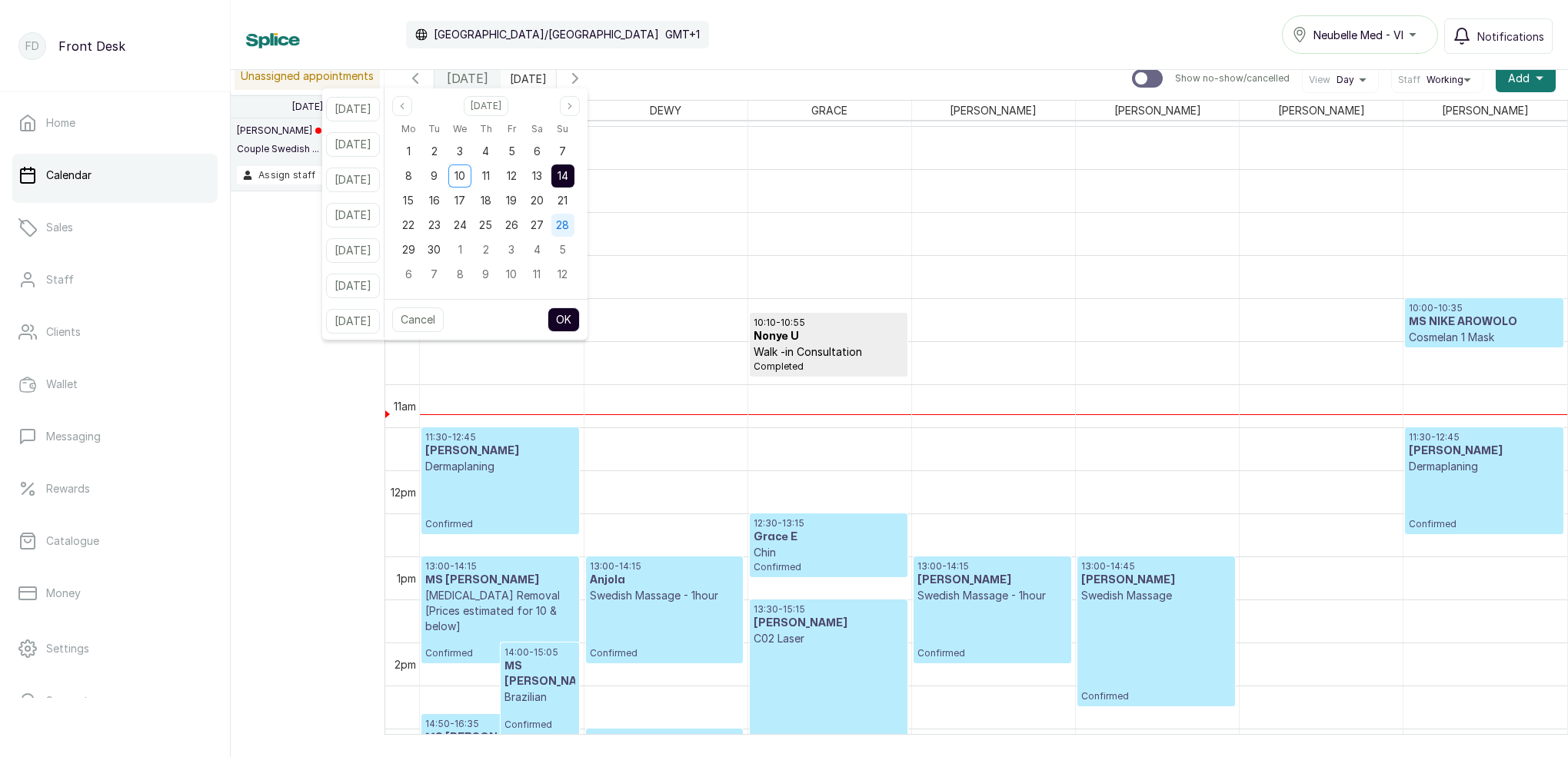
scroll to position [0, 0]
click at [711, 71] on div "[DATE] [DATE] [DATE] Show no-show/cancelled View Day Staff Working Add +" at bounding box center [976, 78] width 1183 height 43
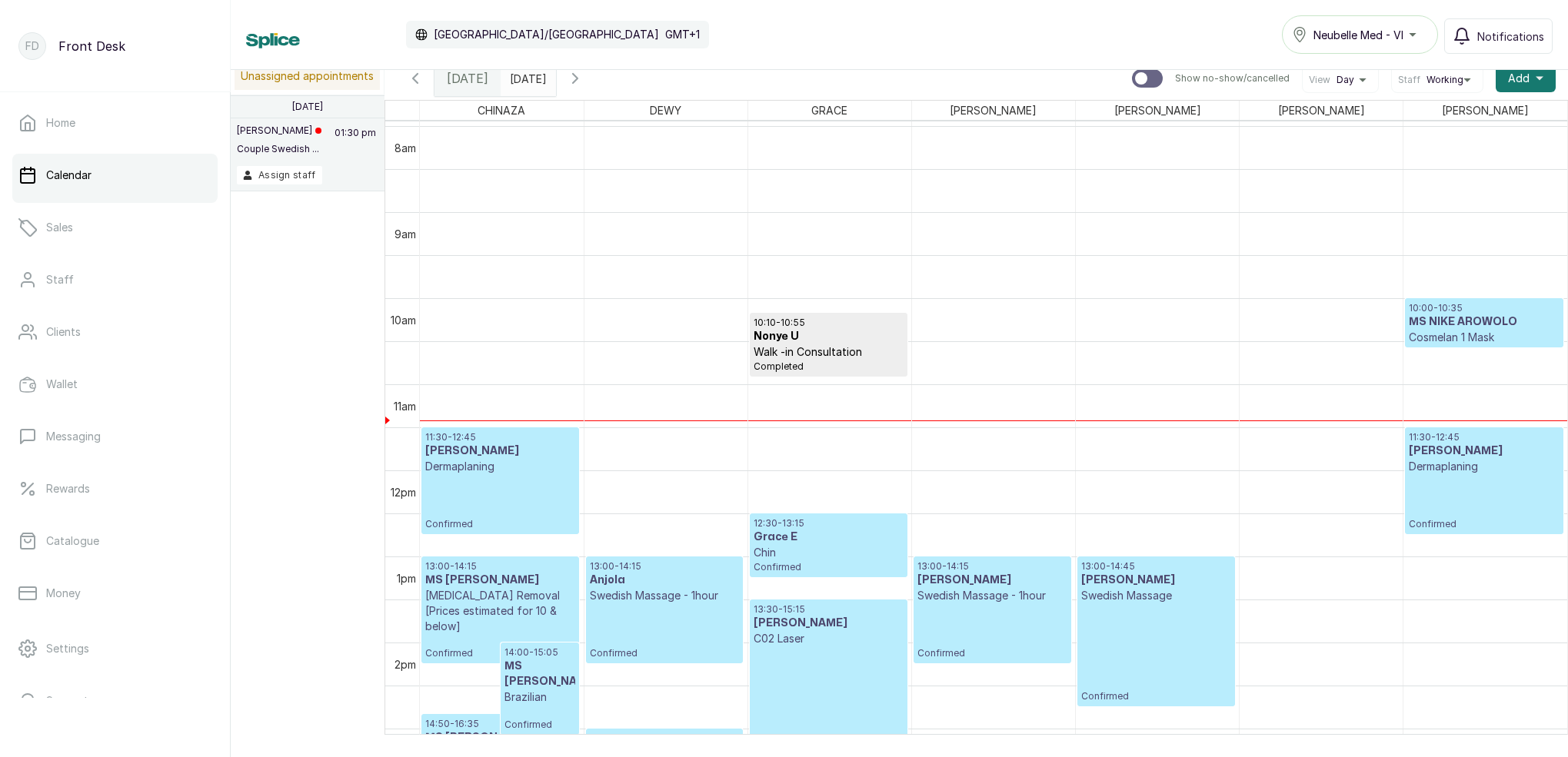
click at [1460, 331] on p "Cosmelan 1 Mask" at bounding box center [1483, 337] width 150 height 16
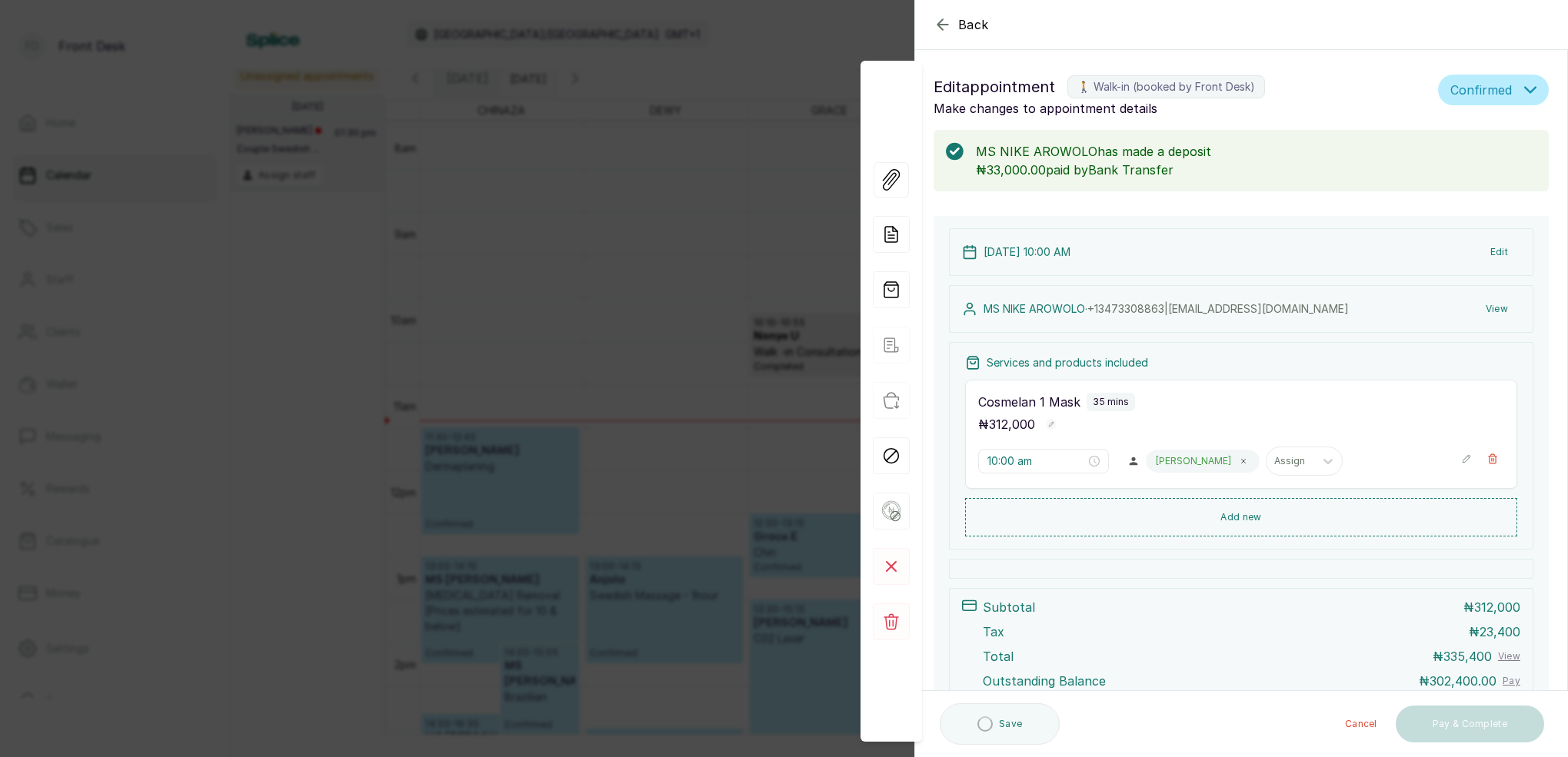
click at [1495, 462] on icon "button" at bounding box center [1493, 459] width 11 height 11
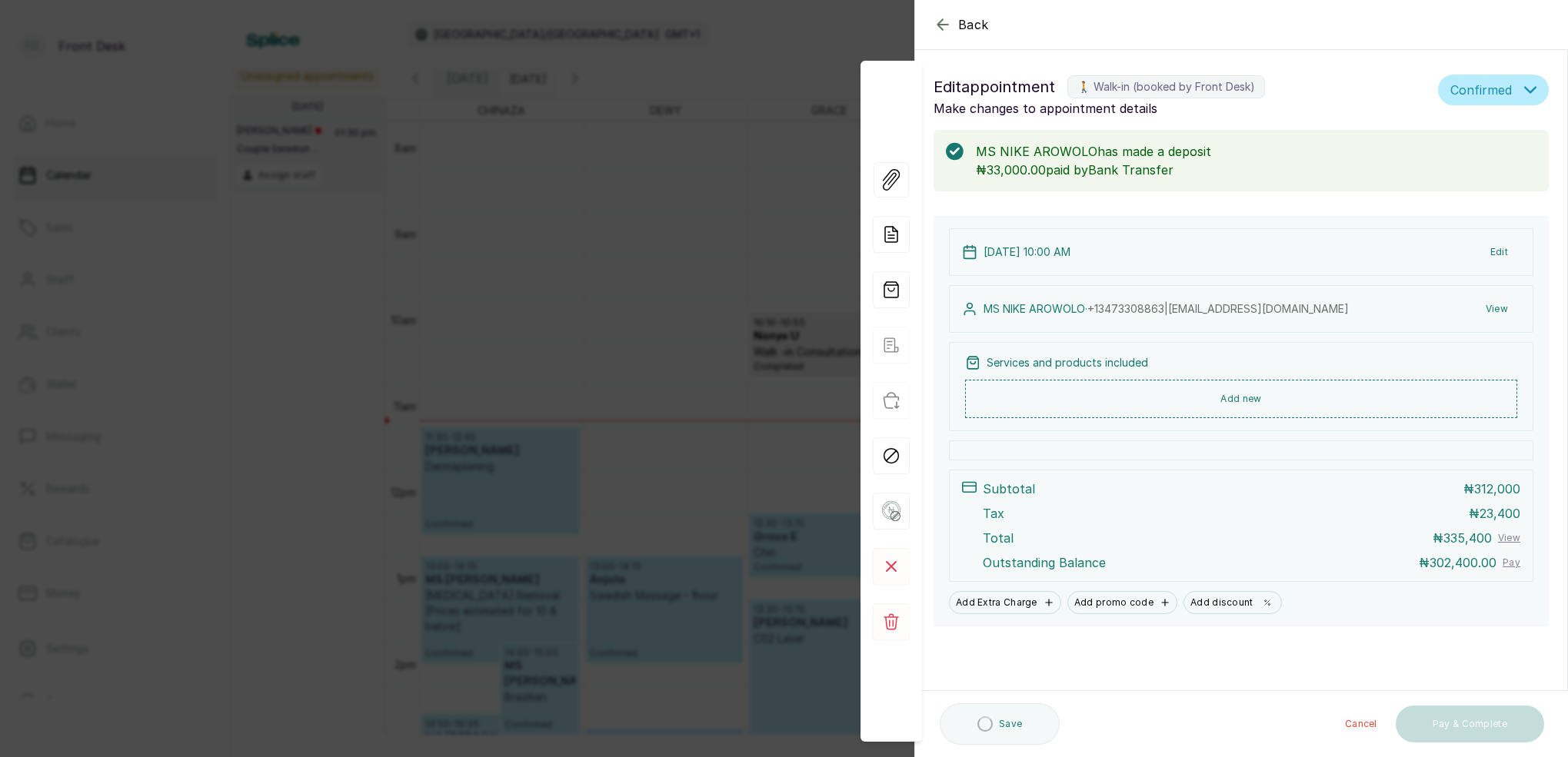
click at [1240, 399] on button "Add new" at bounding box center [1241, 399] width 552 height 38
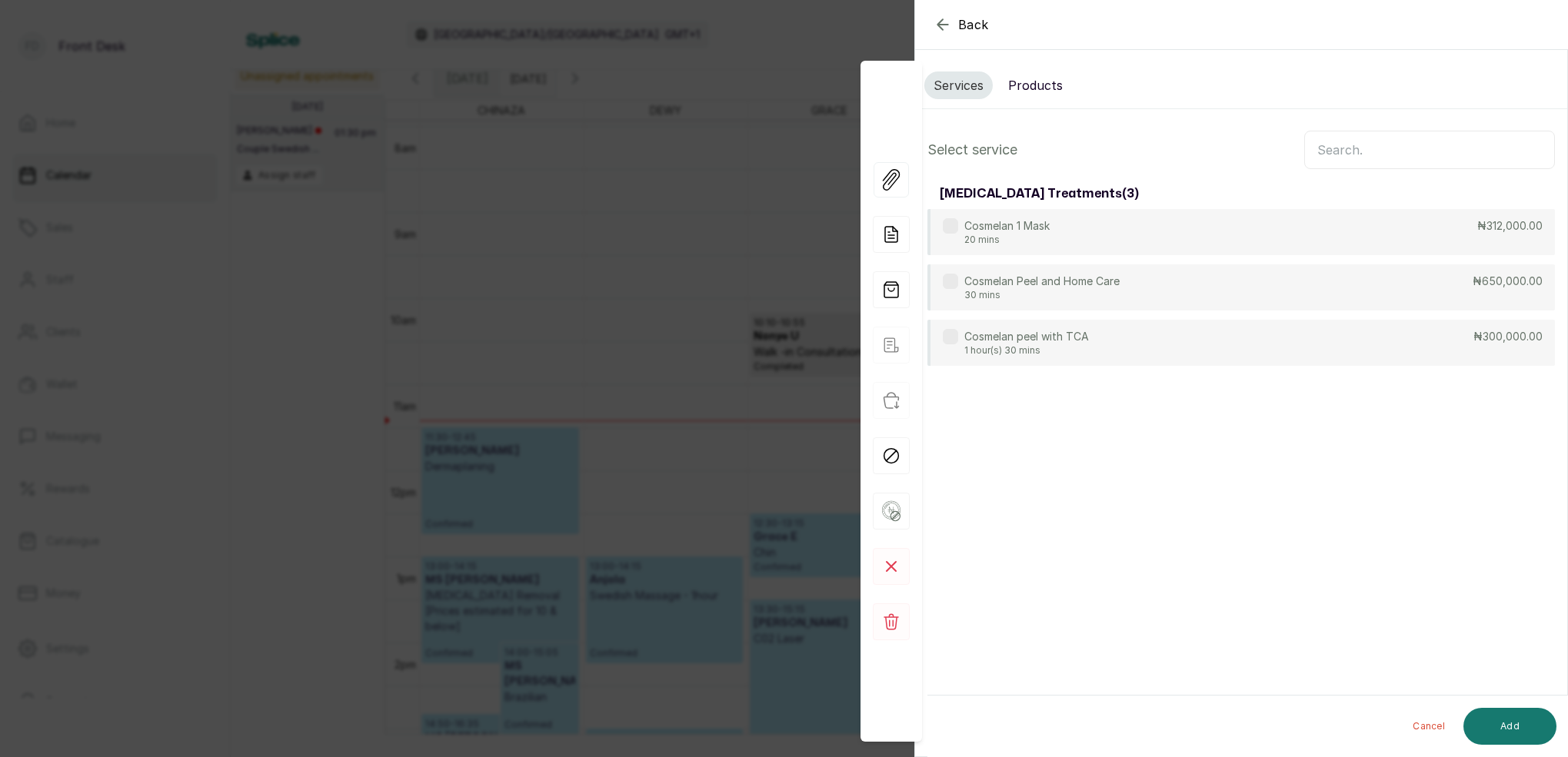
click at [1365, 147] on input "text" at bounding box center [1429, 150] width 250 height 38
type input "COSM"
drag, startPoint x: 1140, startPoint y: 289, endPoint x: 1233, endPoint y: 327, distance: 100.5
click at [1140, 289] on div "Cosmelan Peel and Home Care 30 mins ₦650,000.00" at bounding box center [1241, 287] width 627 height 46
click at [1537, 730] on button "Add" at bounding box center [1509, 726] width 93 height 37
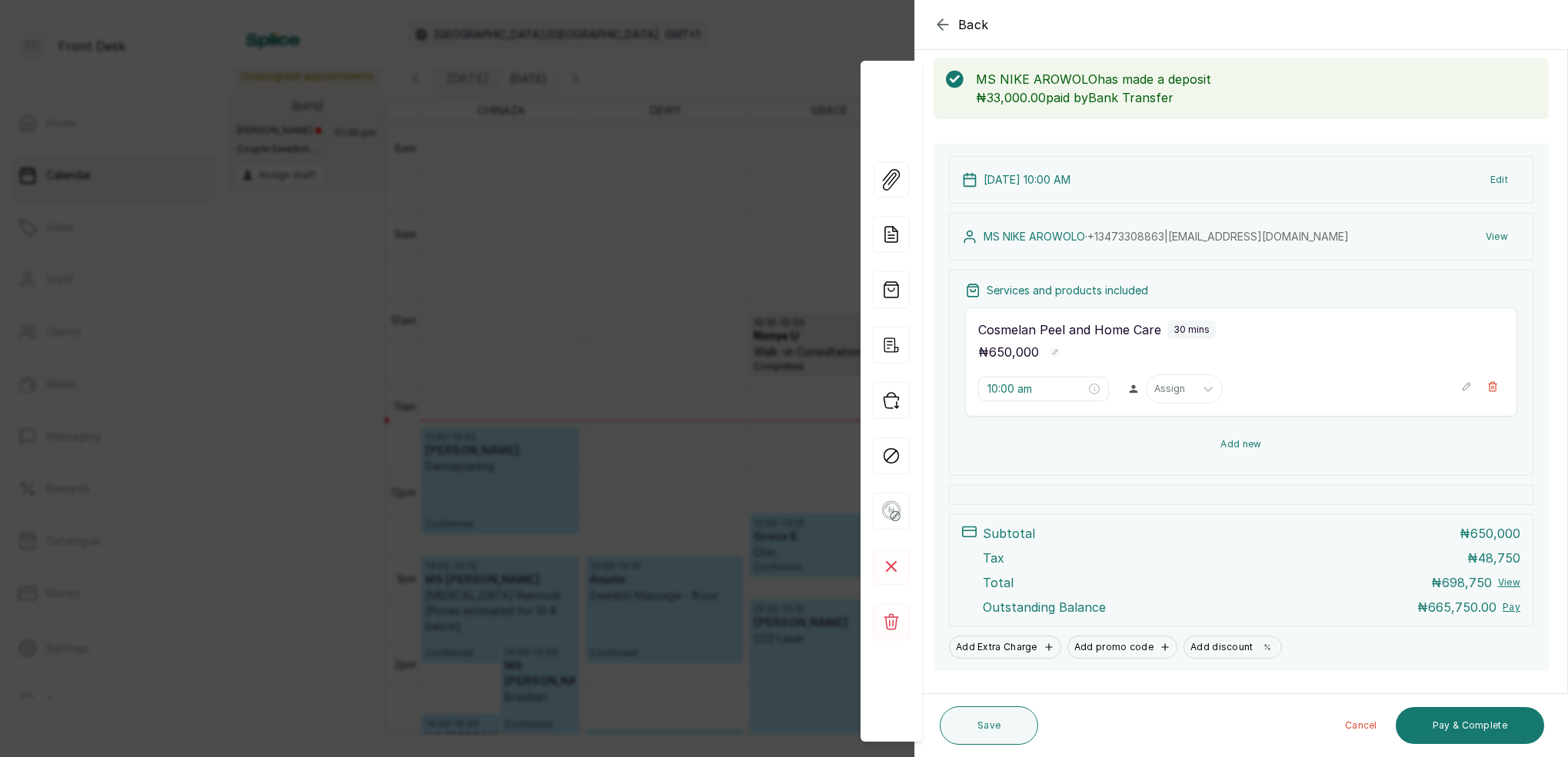
scroll to position [82, 0]
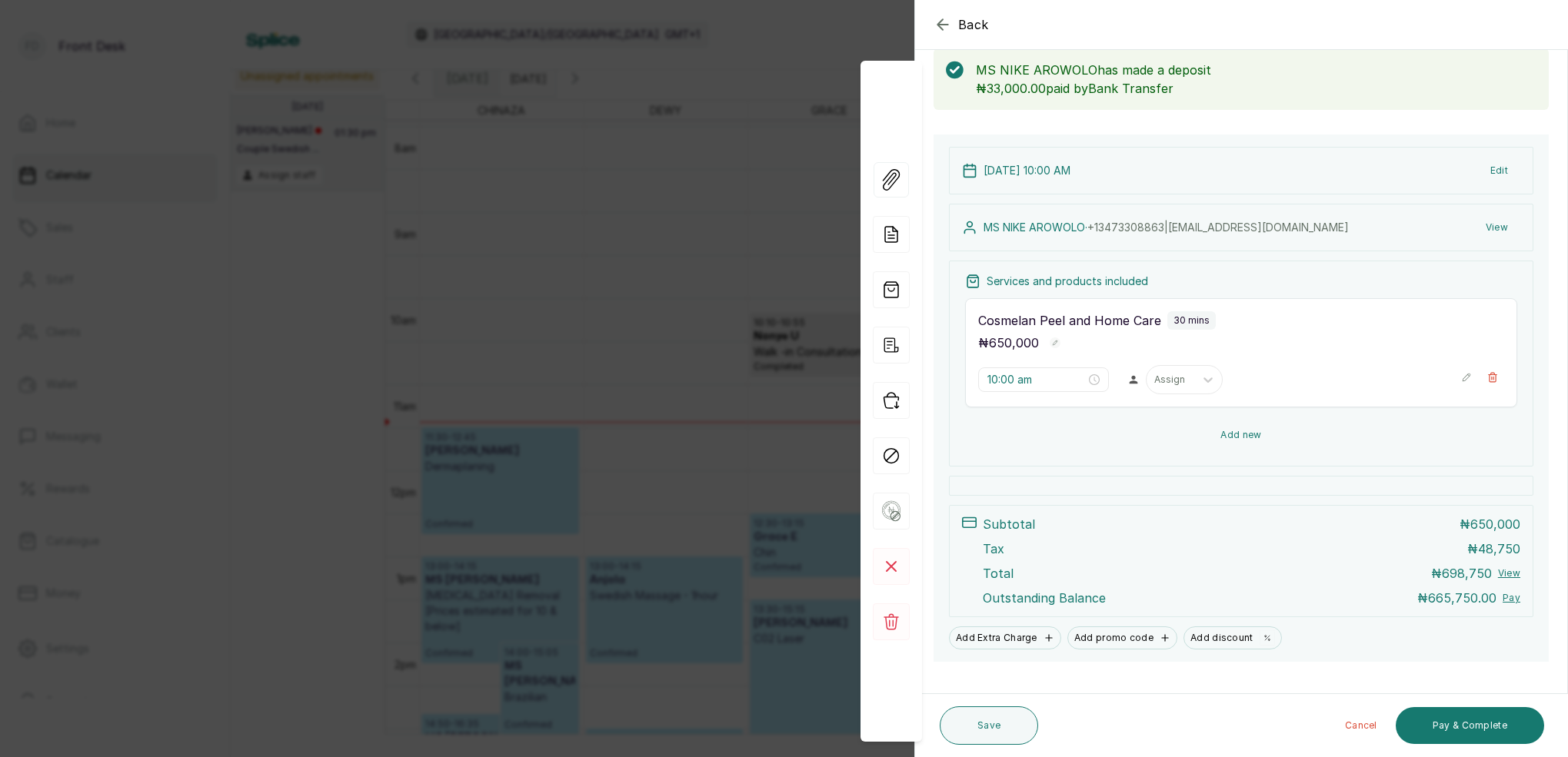
click at [1493, 379] on icon "button" at bounding box center [1493, 377] width 11 height 11
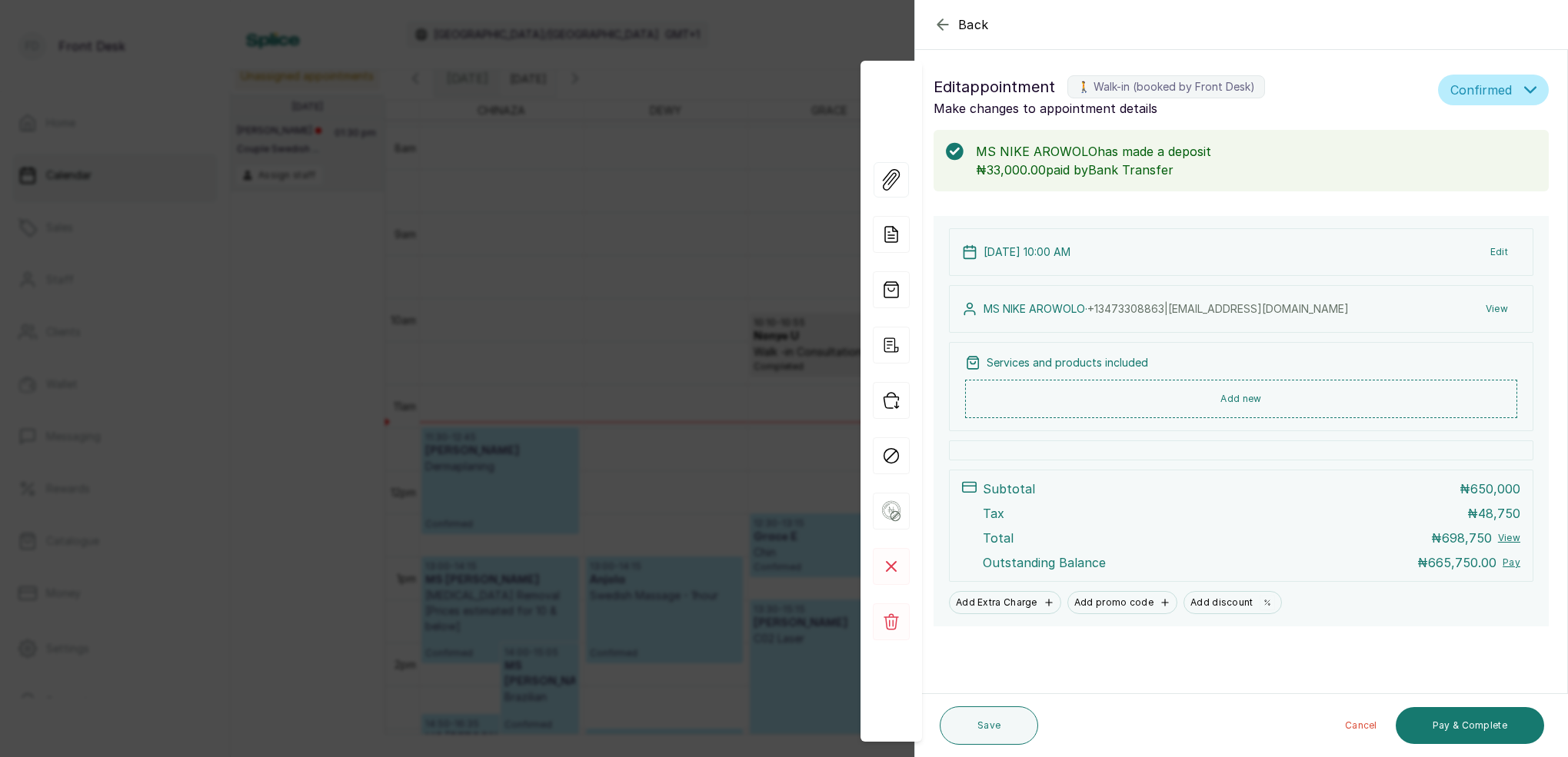
click at [1235, 401] on button "Add new" at bounding box center [1241, 399] width 552 height 38
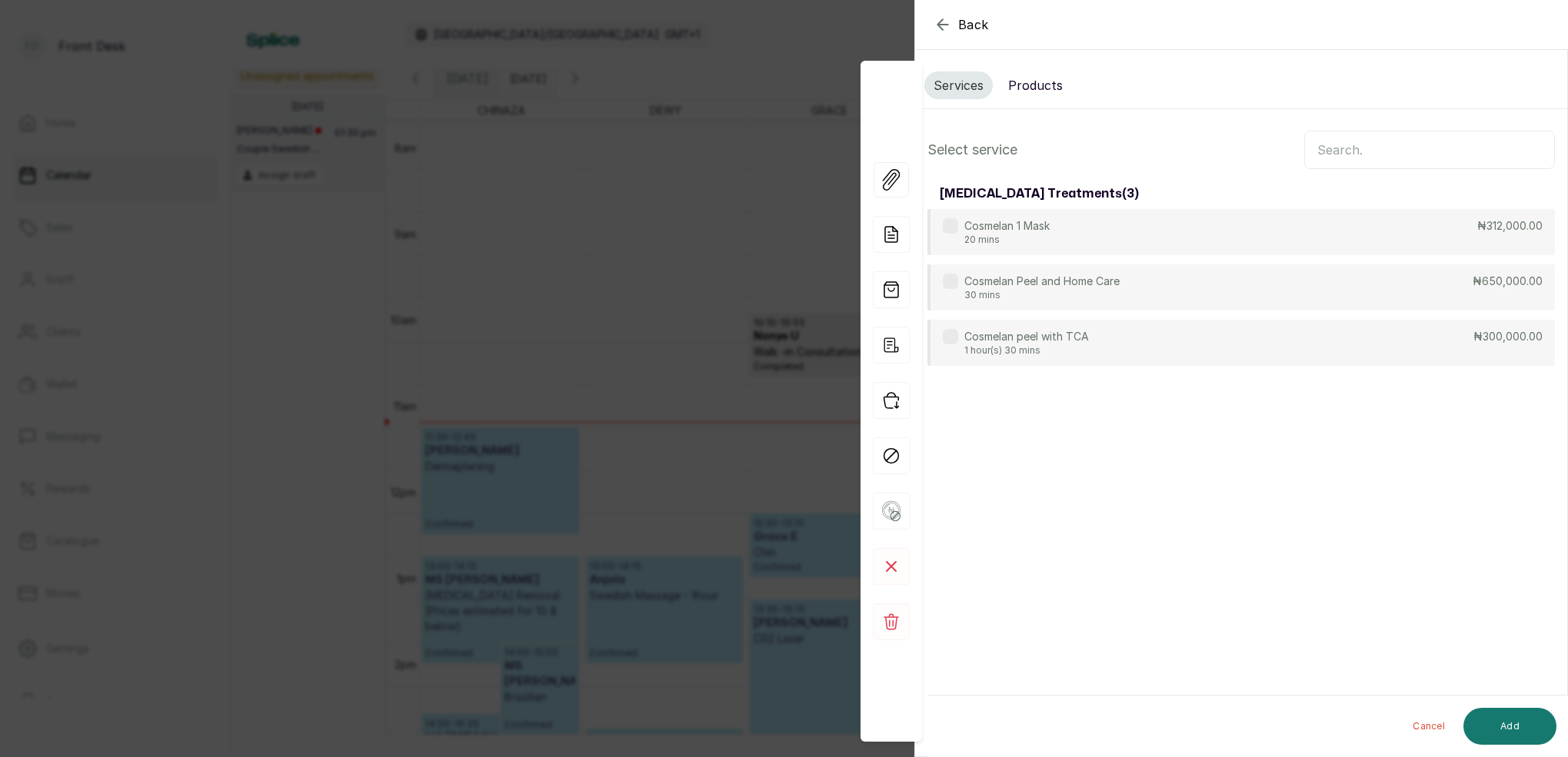
click at [1431, 153] on input "text" at bounding box center [1429, 150] width 250 height 38
type input "COS"
drag, startPoint x: 1019, startPoint y: 240, endPoint x: 1041, endPoint y: 261, distance: 30.4
click at [1019, 240] on p "20 mins" at bounding box center [1007, 240] width 86 height 13
click at [1504, 715] on button "Add" at bounding box center [1509, 726] width 93 height 37
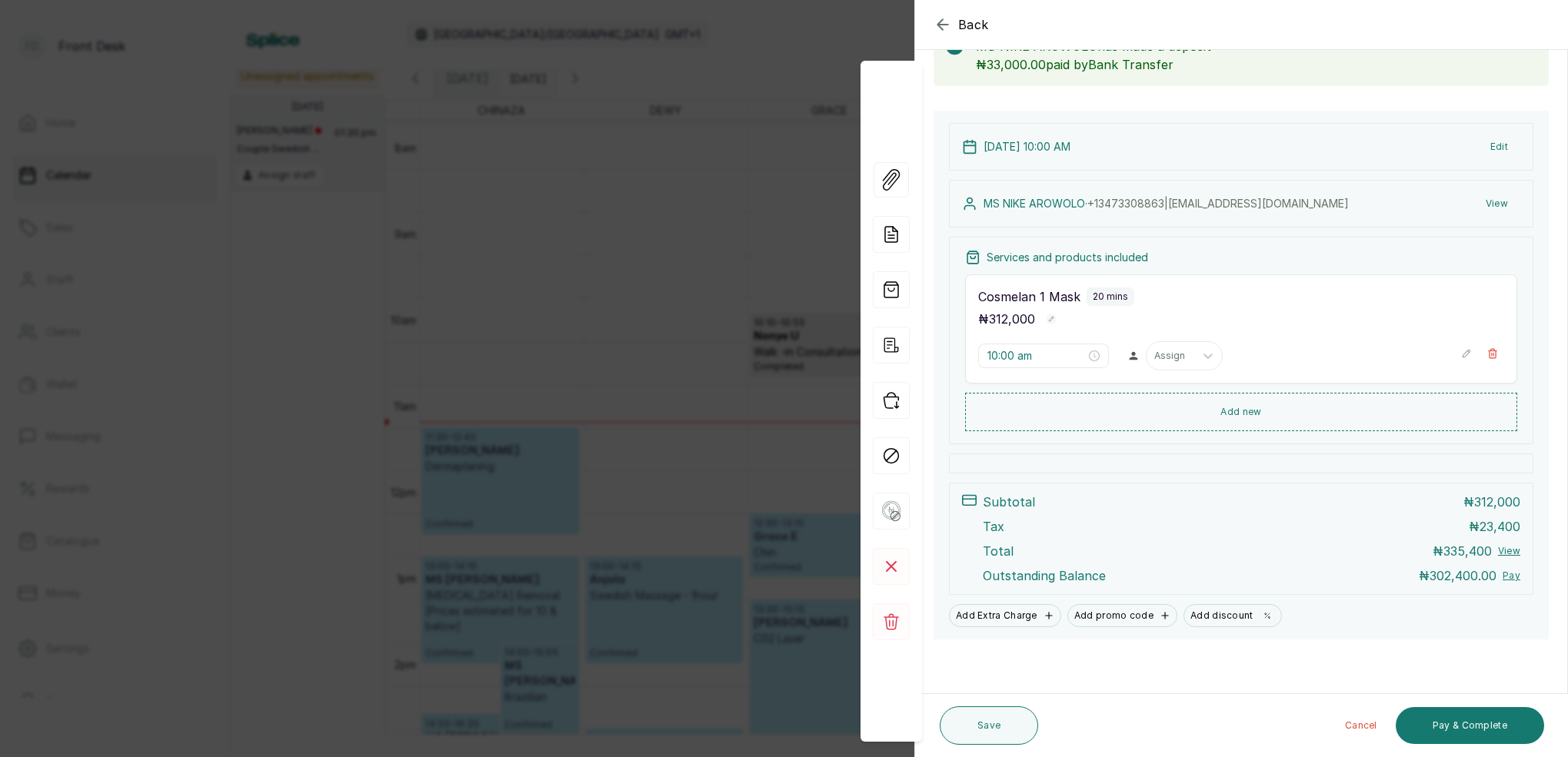
scroll to position [105, 0]
click at [1509, 719] on button "Pay & Complete" at bounding box center [1469, 725] width 148 height 37
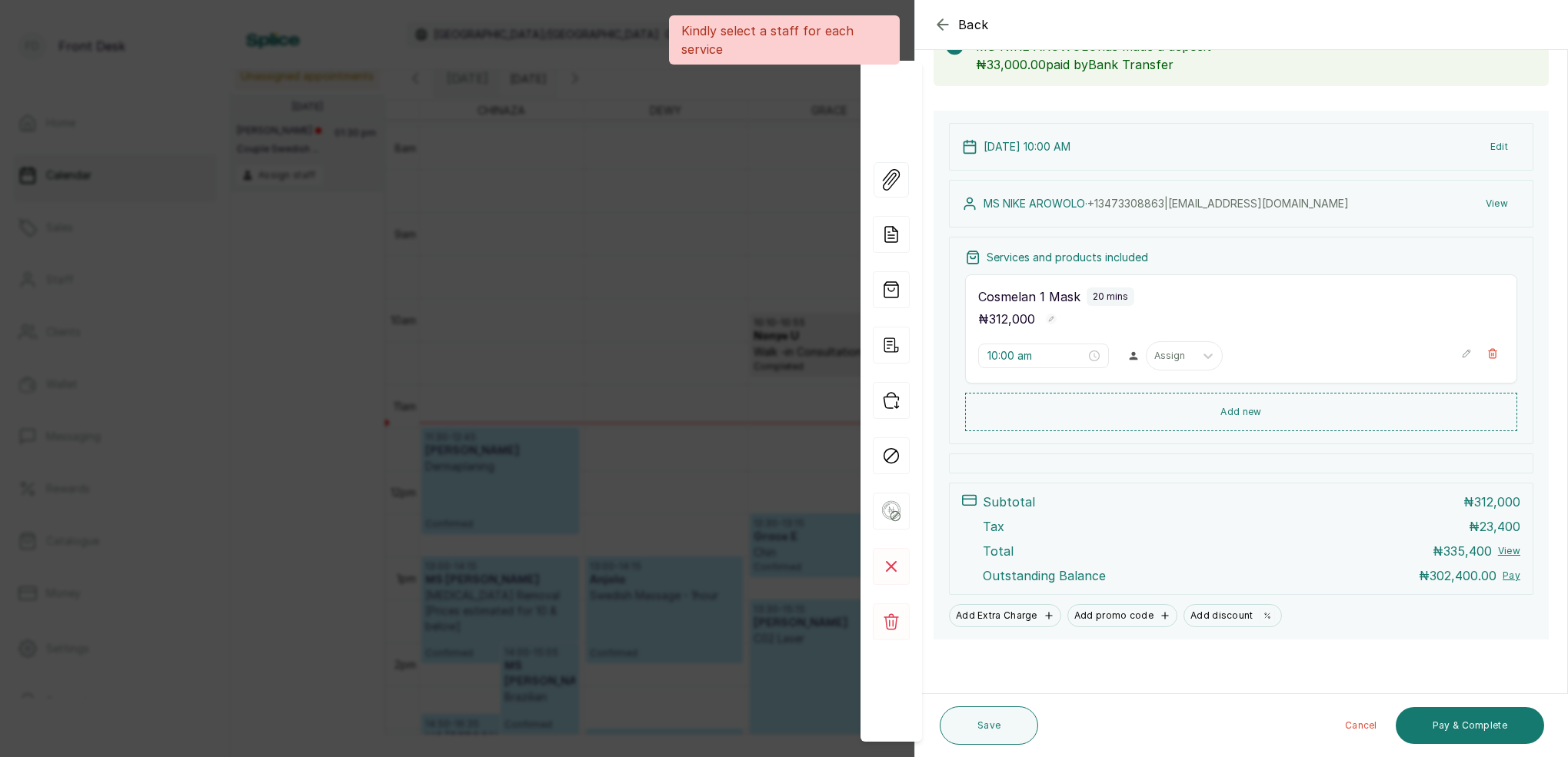
scroll to position [104, 0]
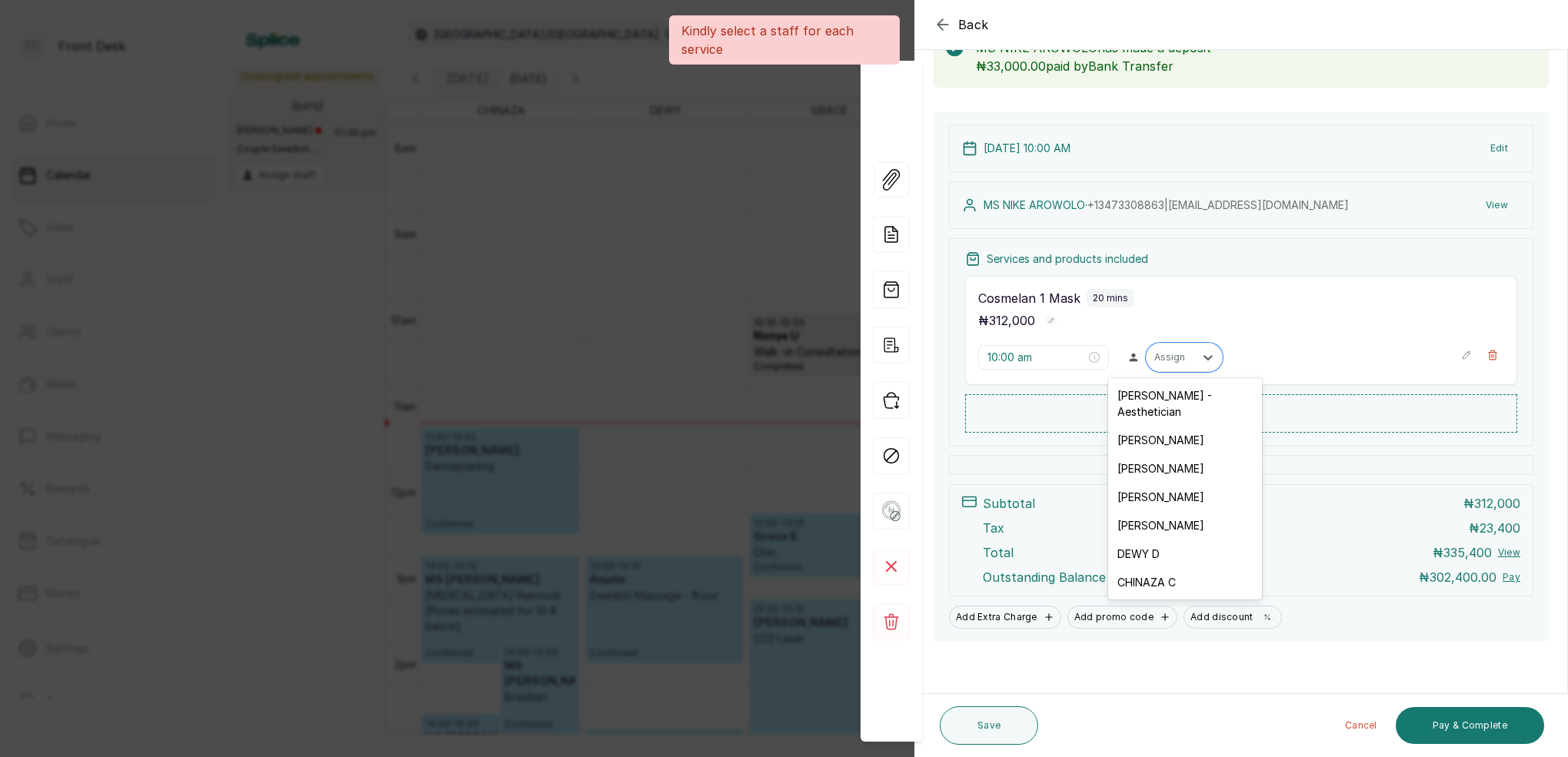
drag, startPoint x: 1191, startPoint y: 359, endPoint x: 1180, endPoint y: 380, distance: 23.7
click at [1191, 359] on div "Assign" at bounding box center [1170, 357] width 48 height 20
click at [1152, 400] on div "[PERSON_NAME] - Aesthetician" at bounding box center [1185, 403] width 154 height 45
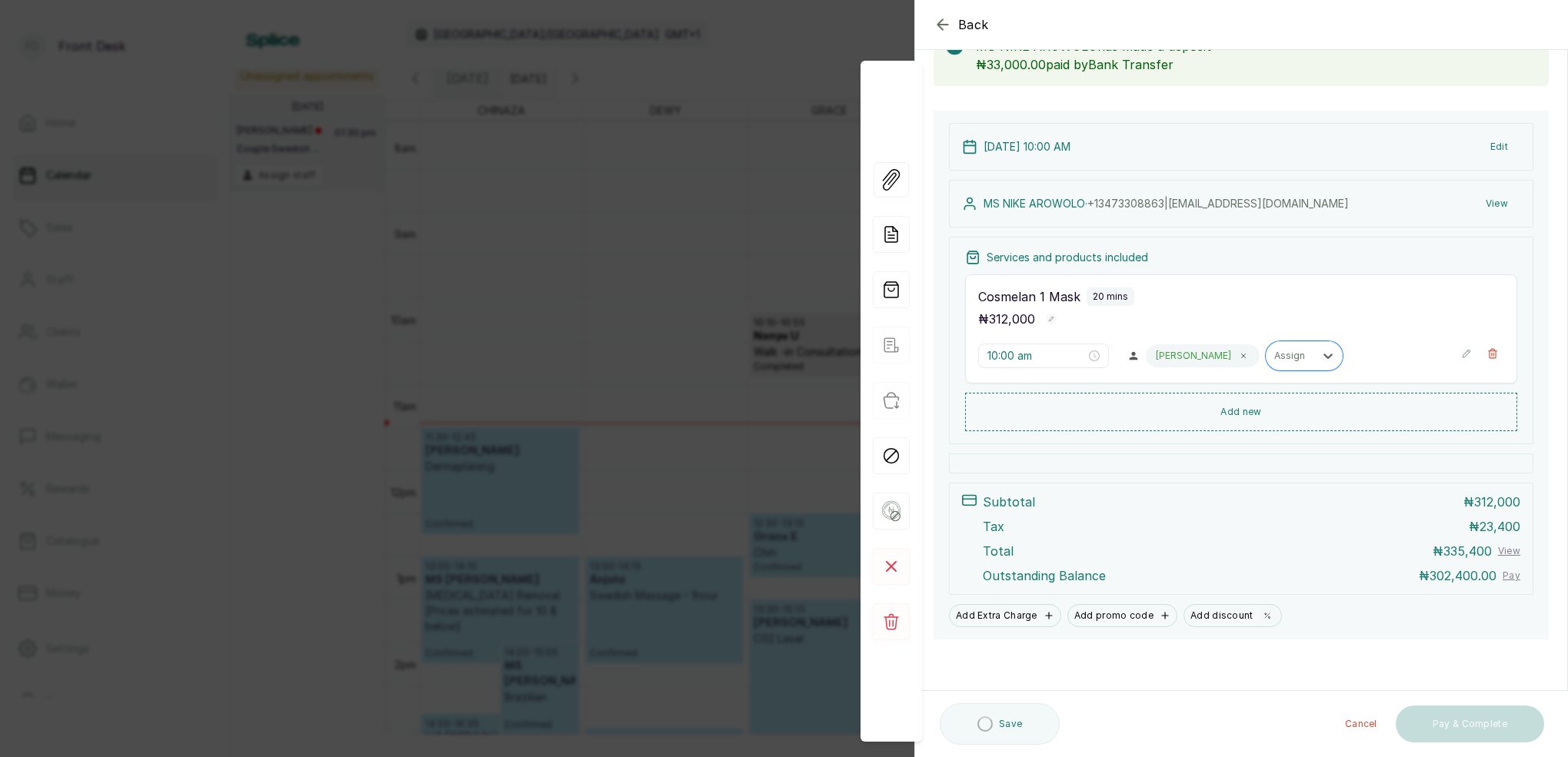
scroll to position [105, 0]
drag, startPoint x: 1499, startPoint y: 733, endPoint x: 1503, endPoint y: 720, distance: 13.6
click at [1499, 732] on button "Pay & Complete" at bounding box center [1469, 725] width 148 height 37
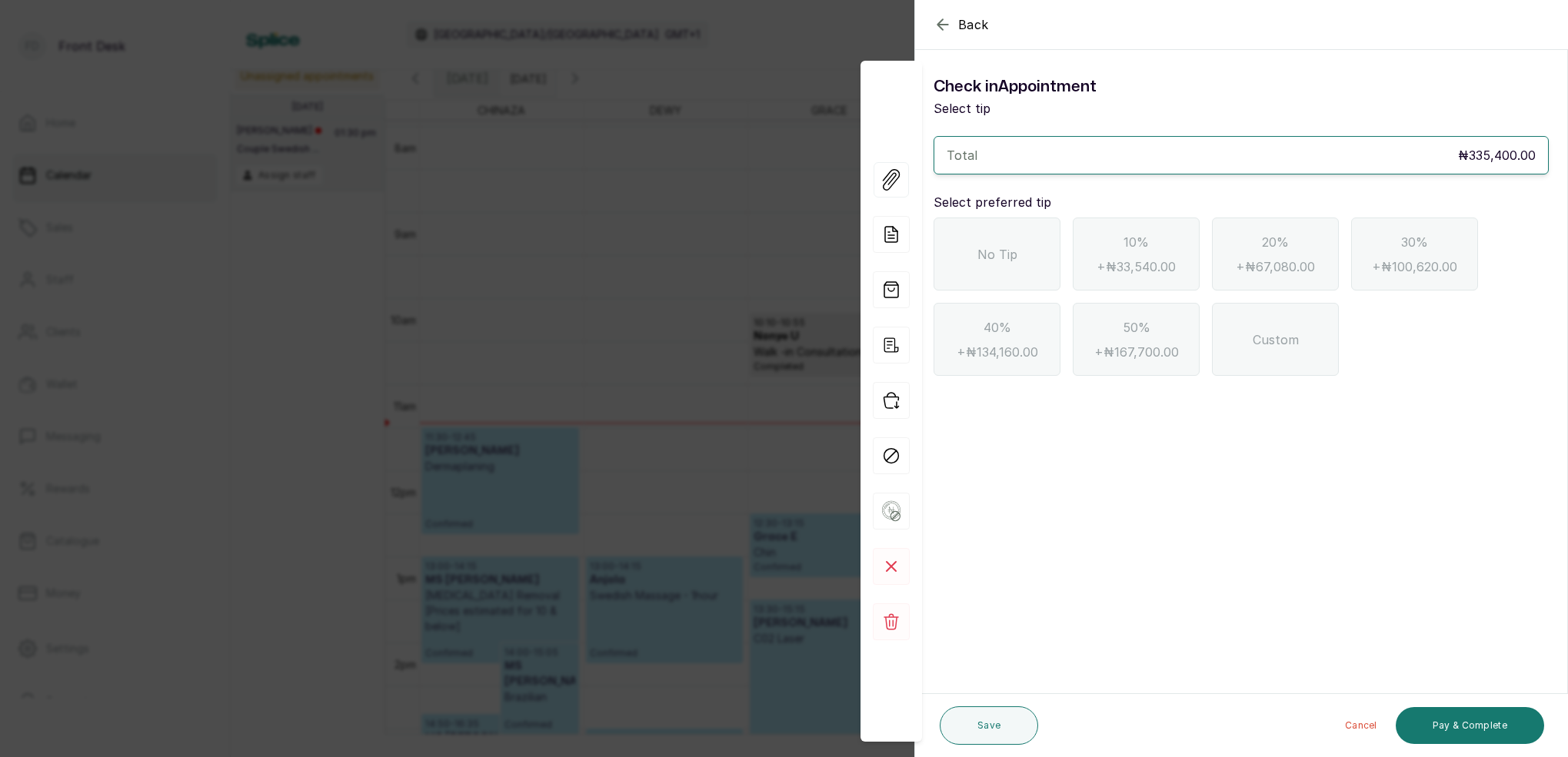
scroll to position [0, 0]
click at [941, 21] on icon "button" at bounding box center [942, 24] width 10 height 10
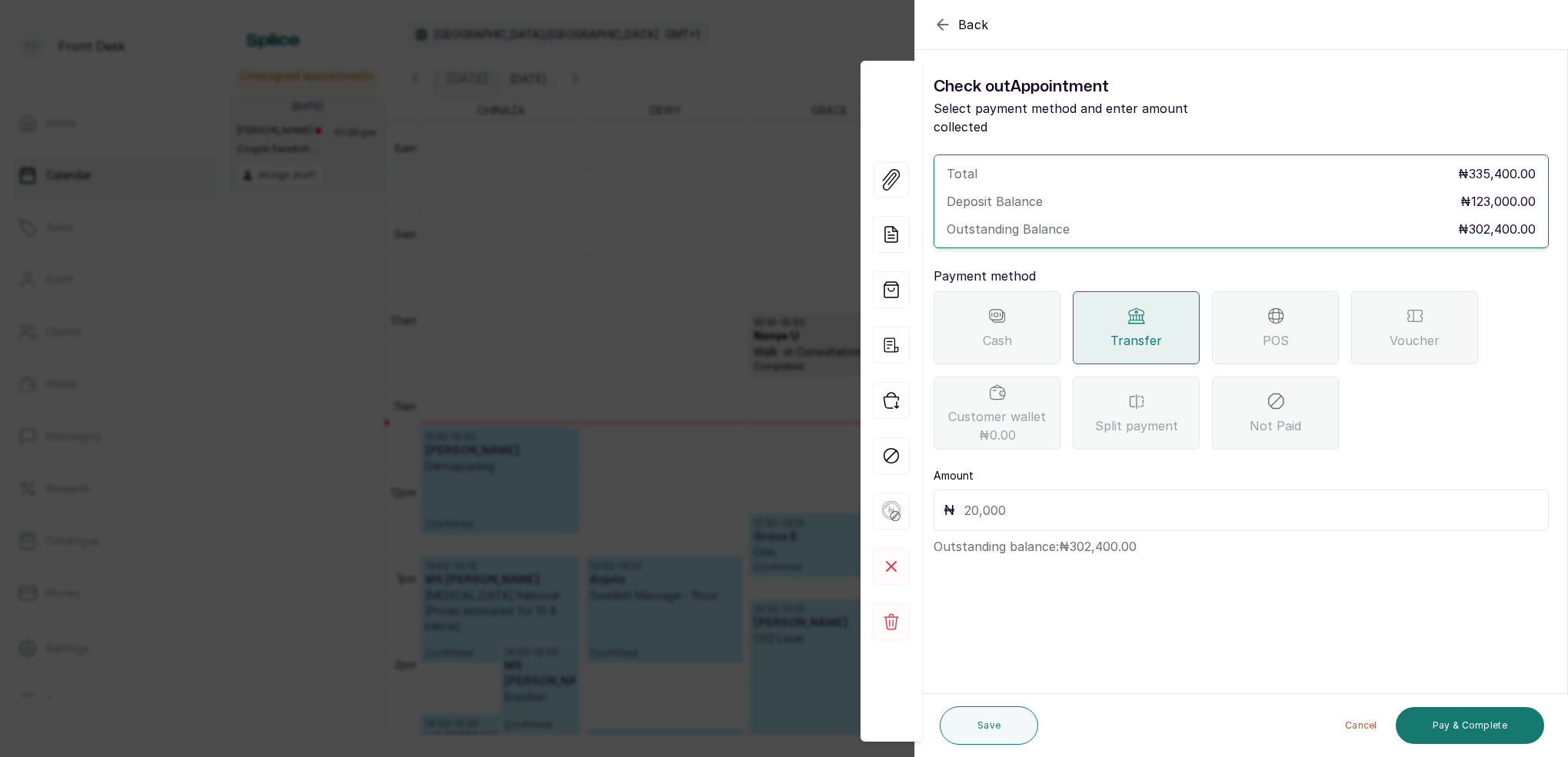
click at [1264, 331] on span "POS" at bounding box center [1275, 340] width 26 height 19
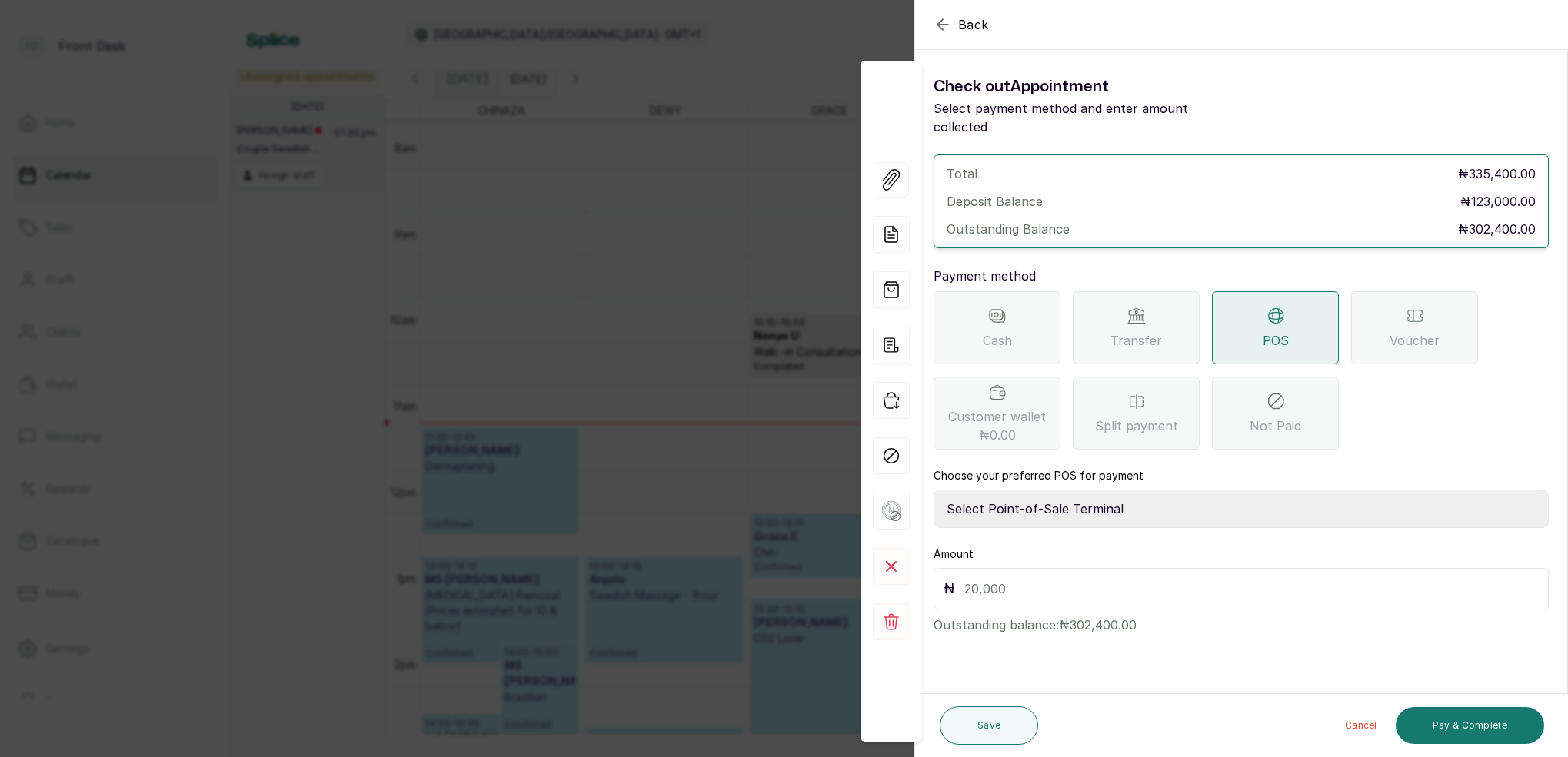
select select "7a4fd382-b2de-4137-8553-2ff33fa7fb29"
click at [1009, 578] on input "text" at bounding box center [1252, 588] width 574 height 21
type input "302,400"
click at [997, 725] on button "Save" at bounding box center [988, 725] width 98 height 38
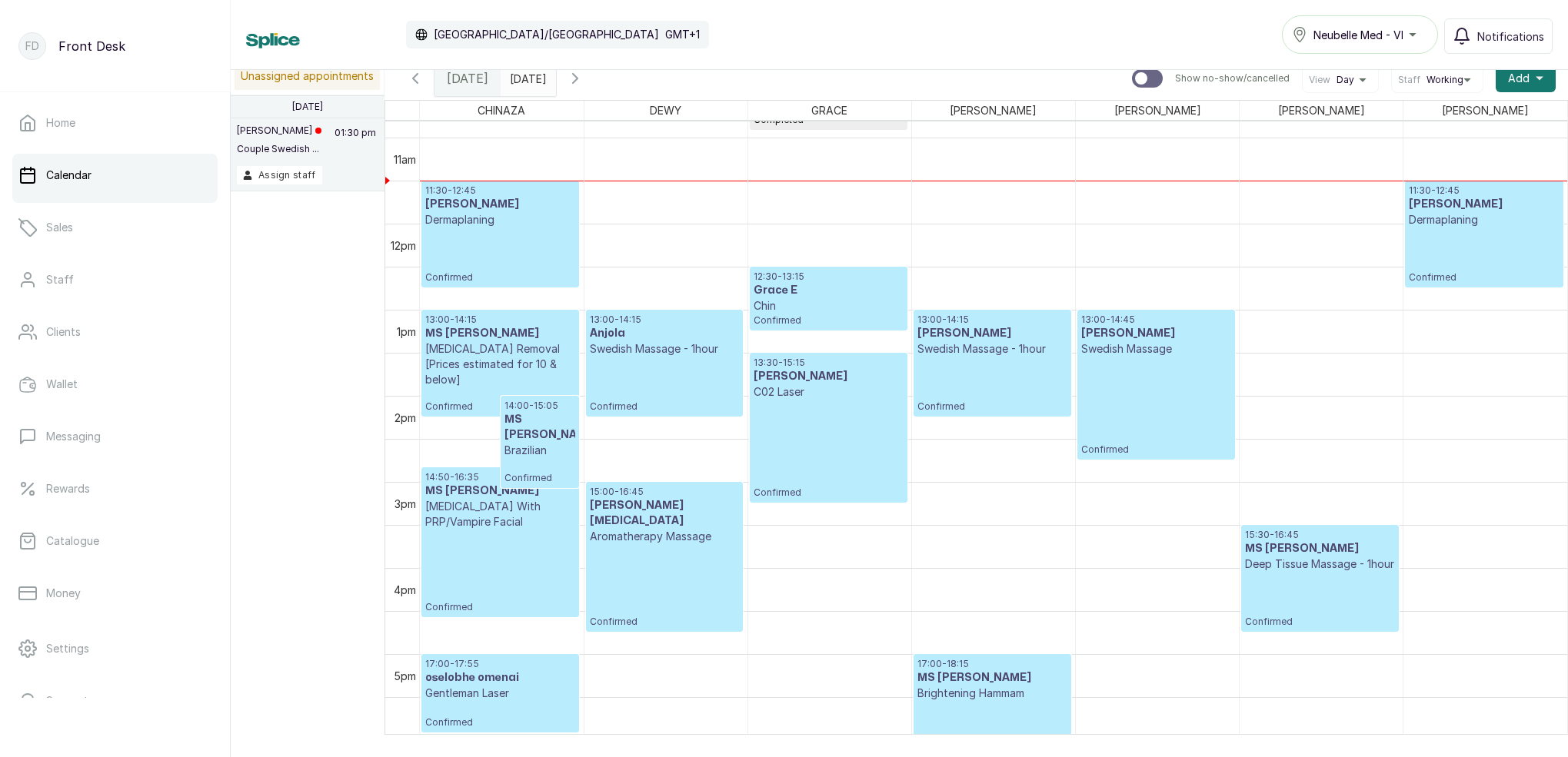
scroll to position [930, 0]
click at [611, 1] on div "Calendar [GEOGRAPHIC_DATA]/[GEOGRAPHIC_DATA] GMT+1 Neubelle Med - VI Notificati…" at bounding box center [899, 35] width 1337 height 70
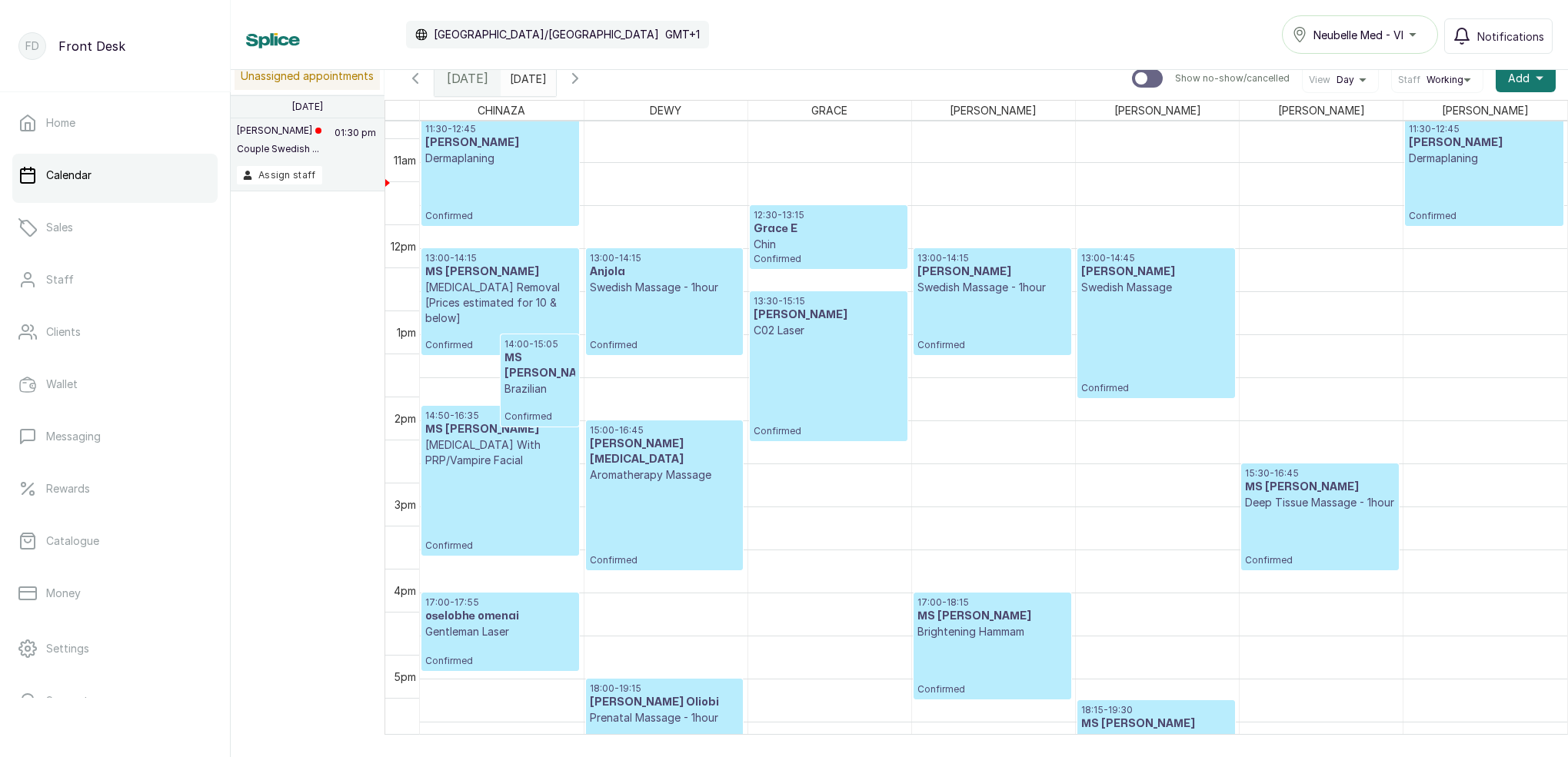
click at [536, 480] on div "14:50 - 16:35 MS [PERSON_NAME] [MEDICAL_DATA] With PRP/Vampire Facial Confirmed" at bounding box center [500, 480] width 150 height 142
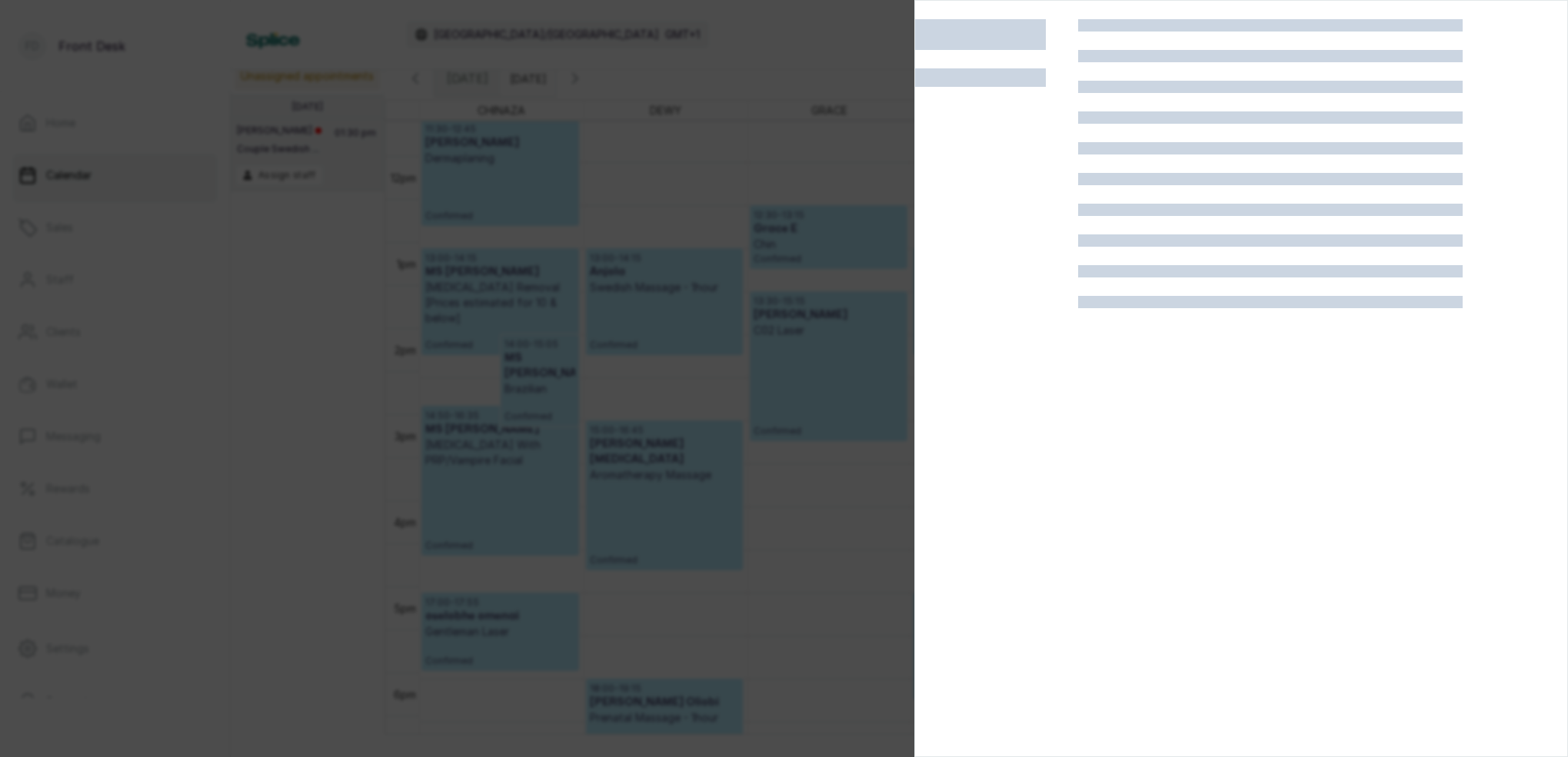
scroll to position [999, 0]
click at [836, 30] on div at bounding box center [784, 378] width 1568 height 757
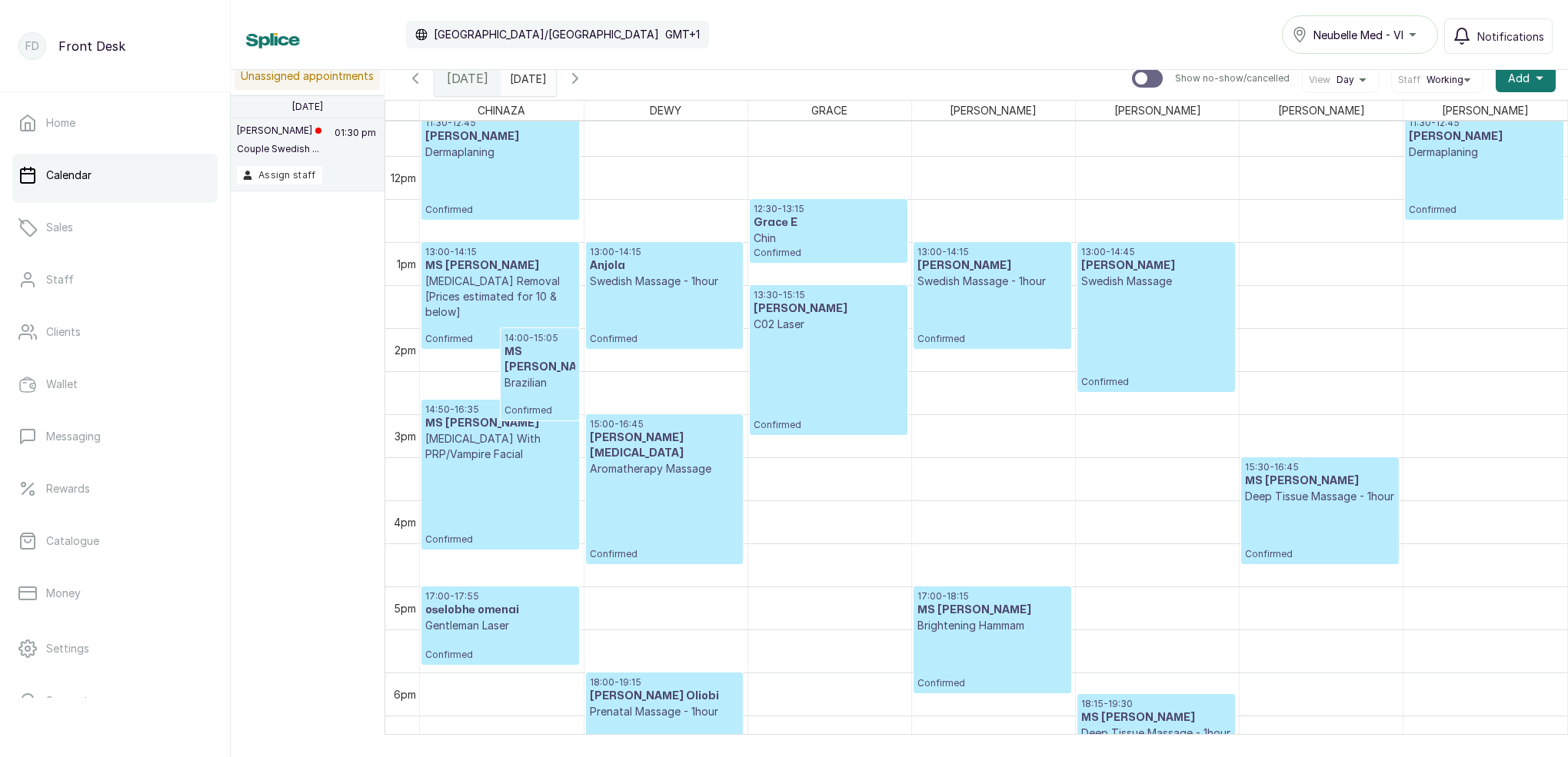
click at [528, 522] on div "14:50 - 16:35 MS [PERSON_NAME] [MEDICAL_DATA] With PRP/Vampire Facial Confirmed" at bounding box center [500, 474] width 150 height 142
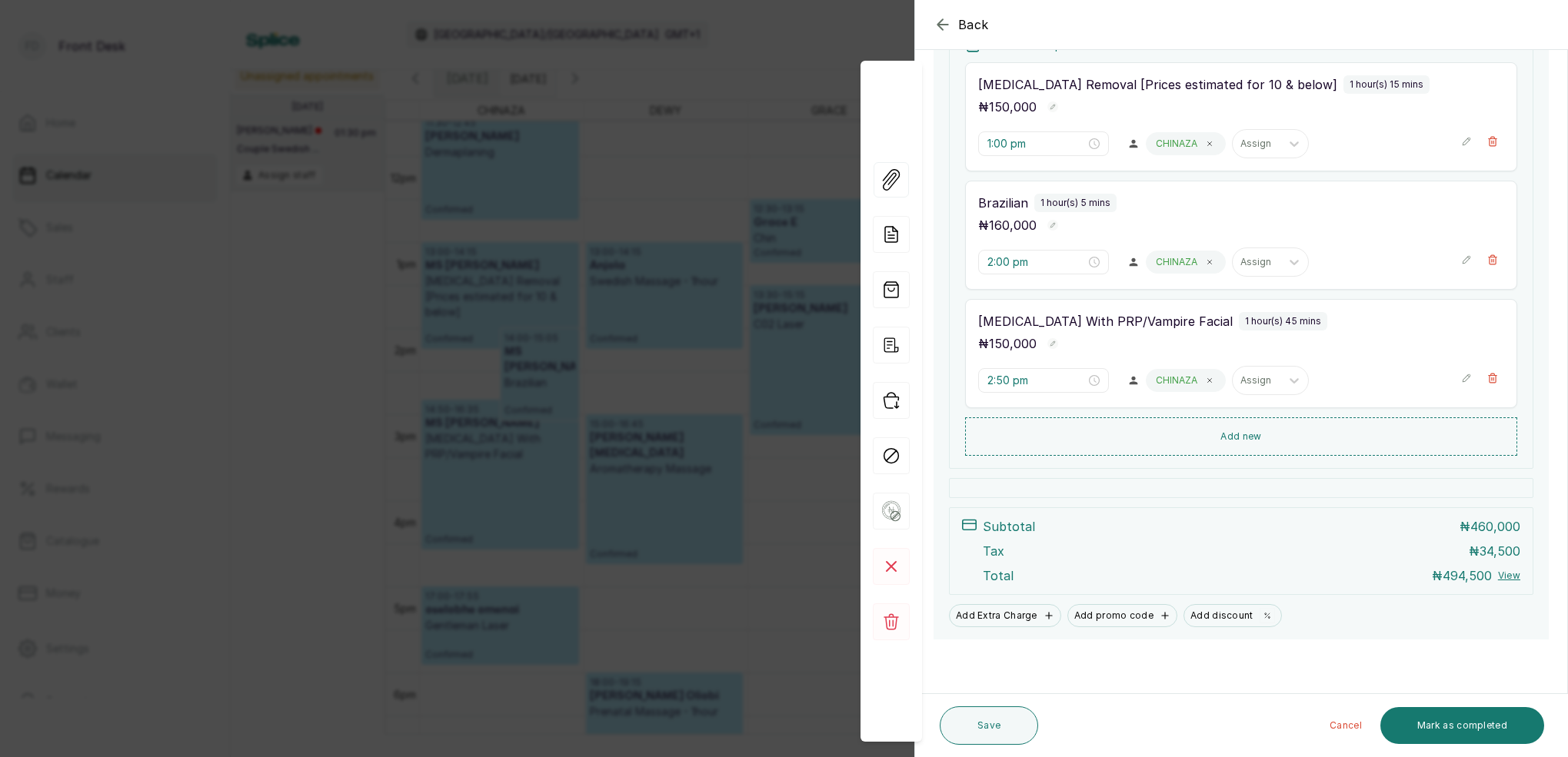
scroll to position [318, 0]
click at [1493, 377] on icon "button" at bounding box center [1493, 378] width 11 height 11
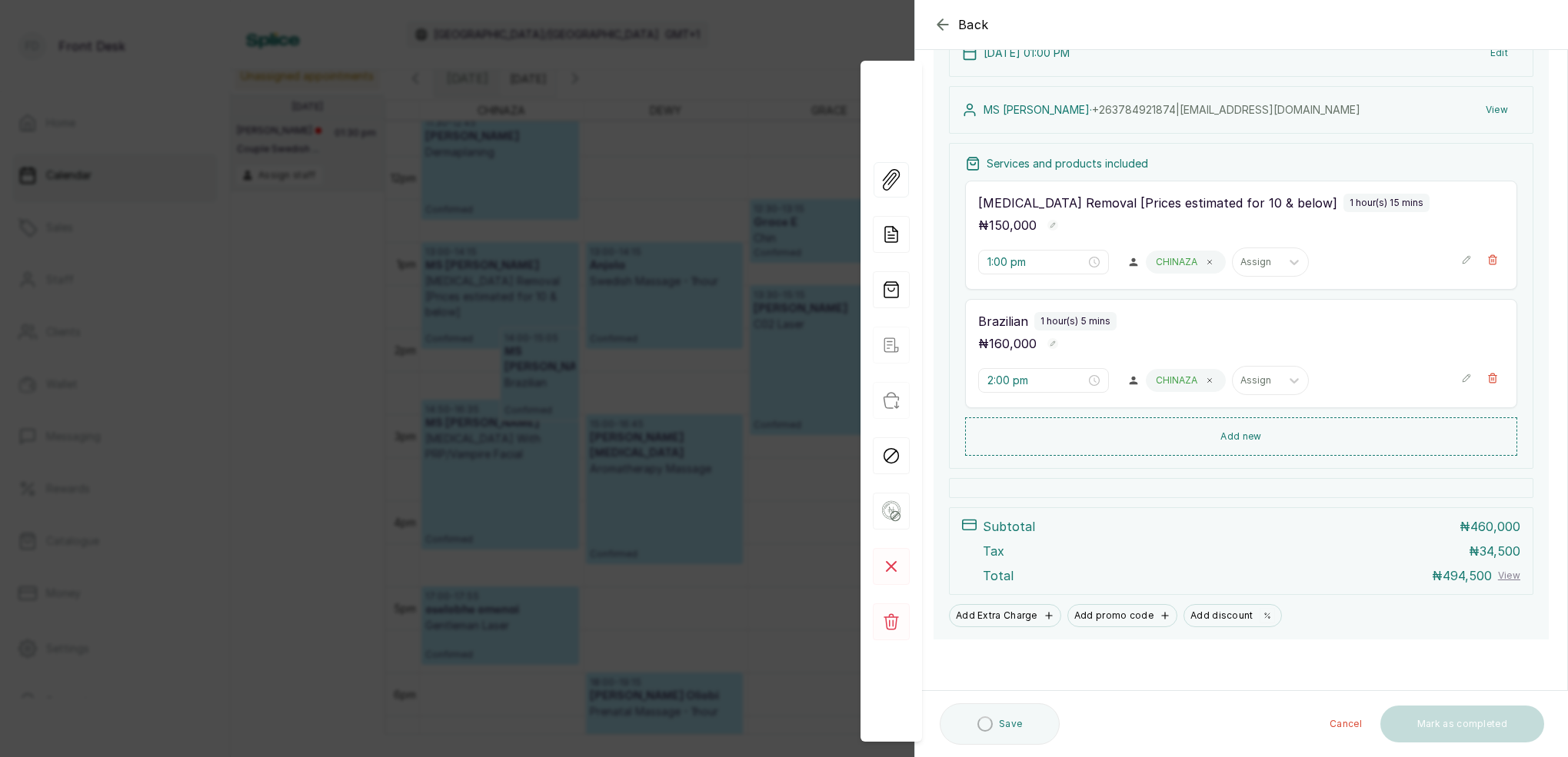
scroll to position [198, 0]
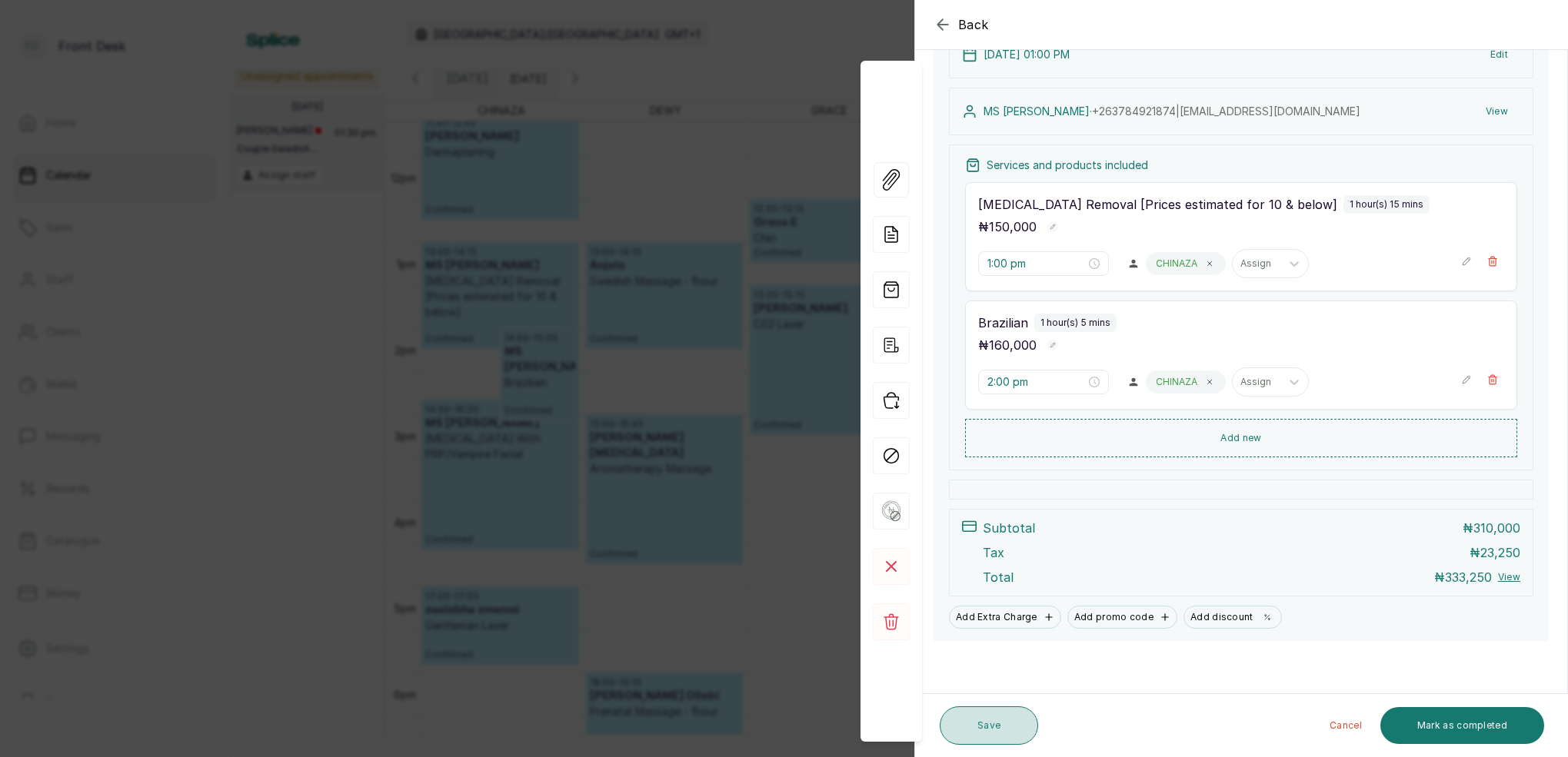
click at [1013, 730] on button "Save" at bounding box center [988, 725] width 98 height 38
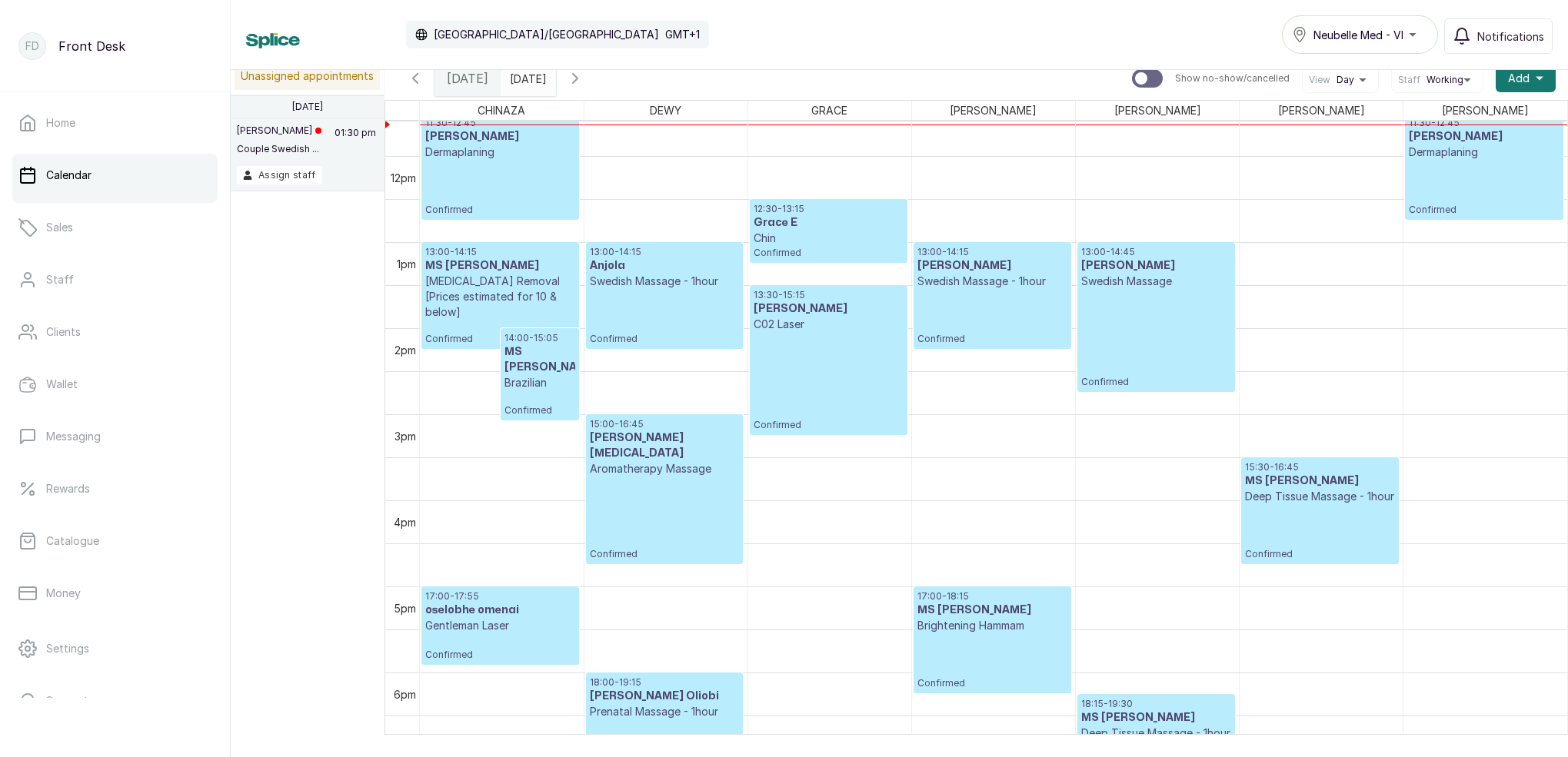
click at [526, 82] on input "[DATE]" at bounding box center [513, 74] width 24 height 26
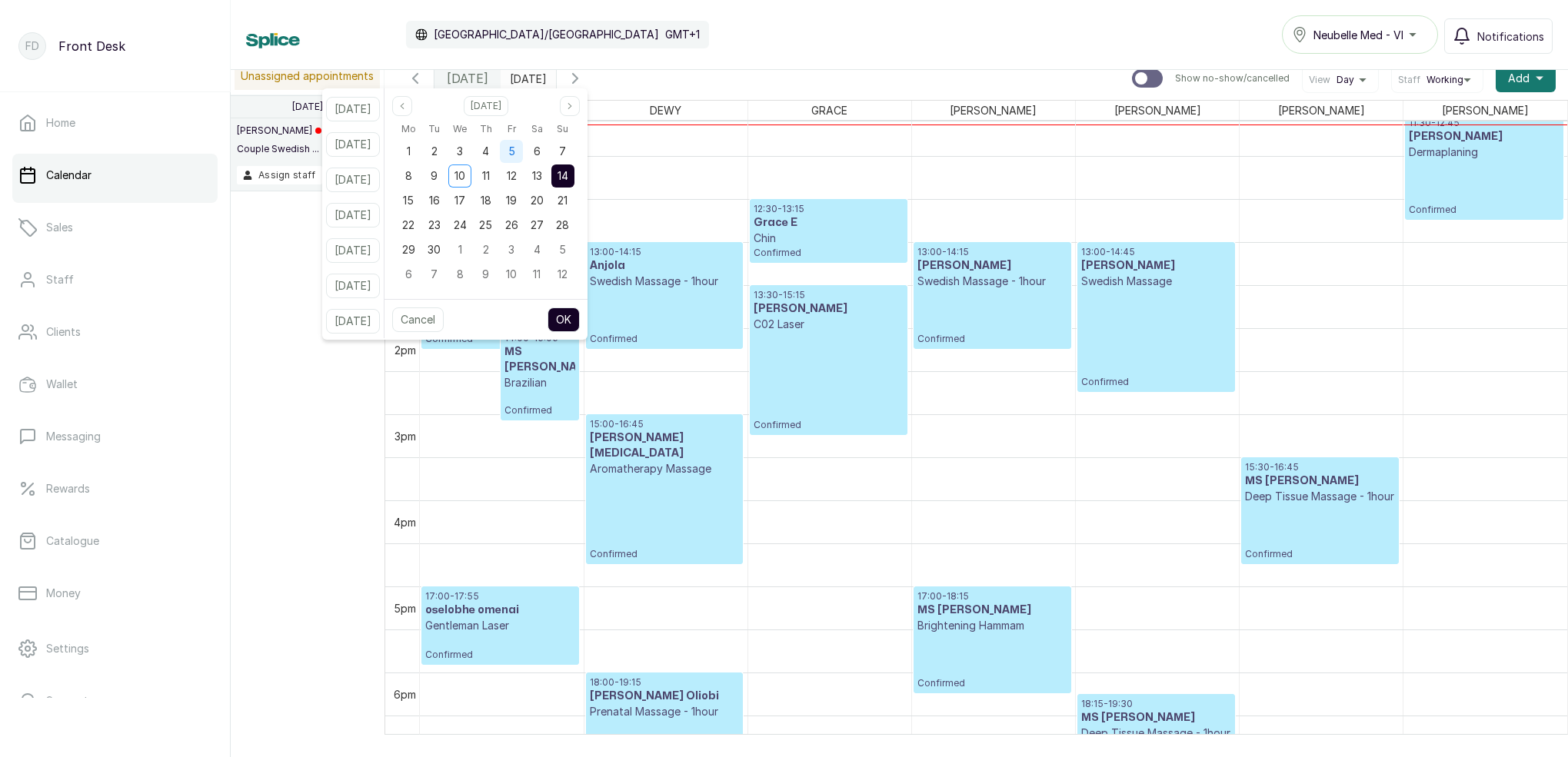
click at [523, 158] on div "5" at bounding box center [511, 151] width 23 height 23
click at [580, 313] on button "OK" at bounding box center [563, 319] width 32 height 24
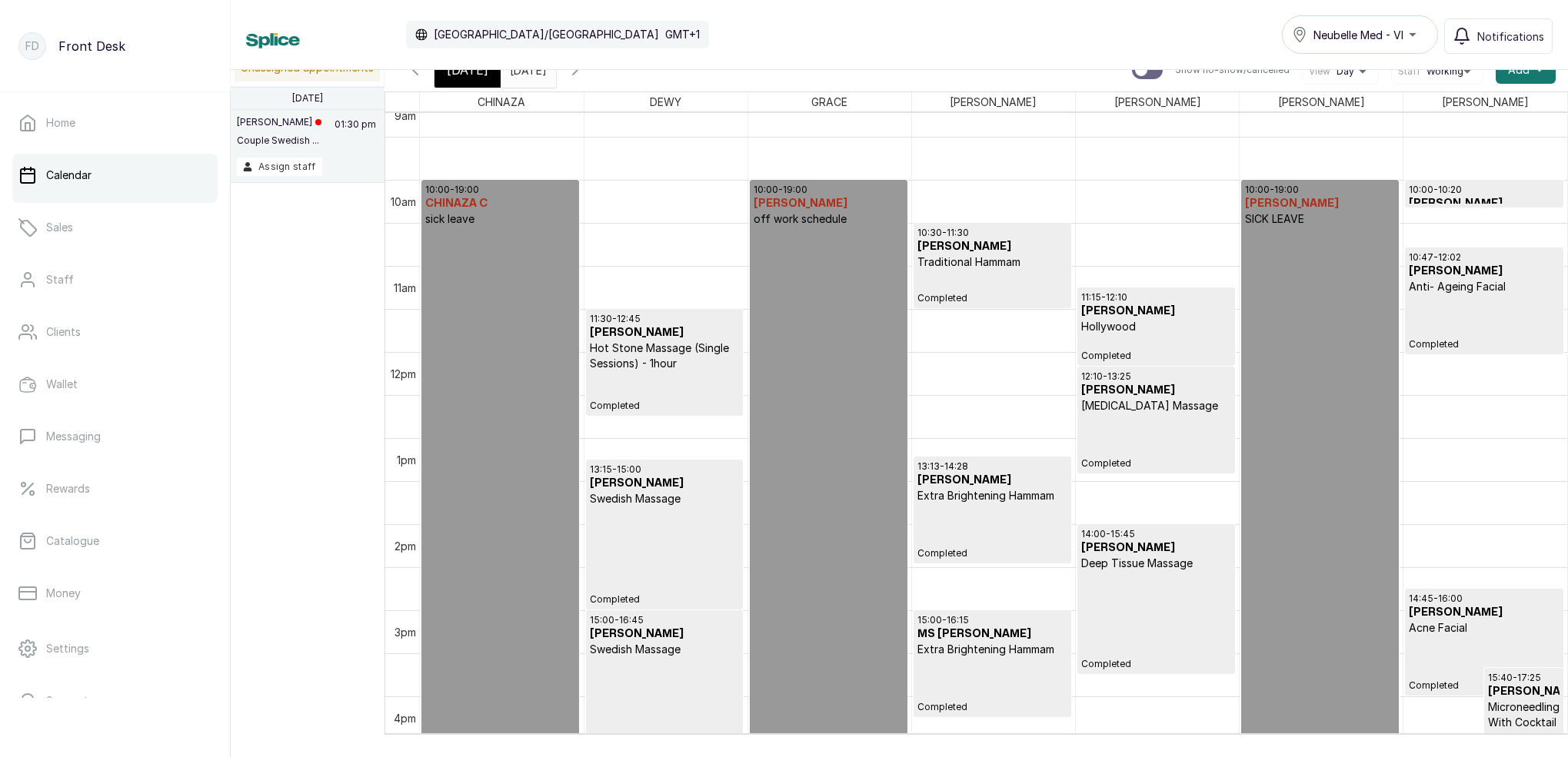
scroll to position [941, 0]
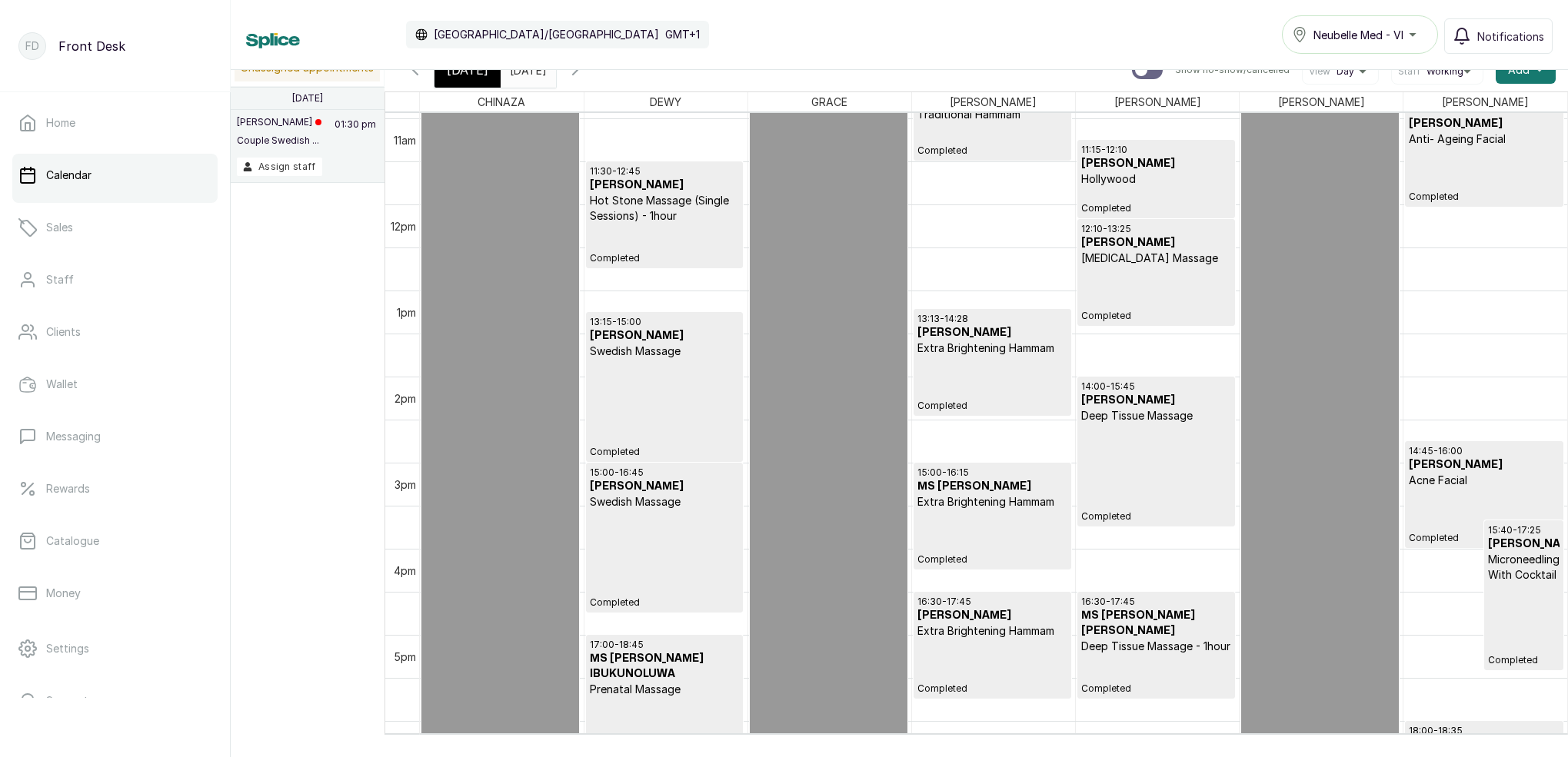
click at [1016, 363] on div "13:13 - 14:28 [PERSON_NAME] Extra Brightening Hammam Completed" at bounding box center [992, 362] width 150 height 99
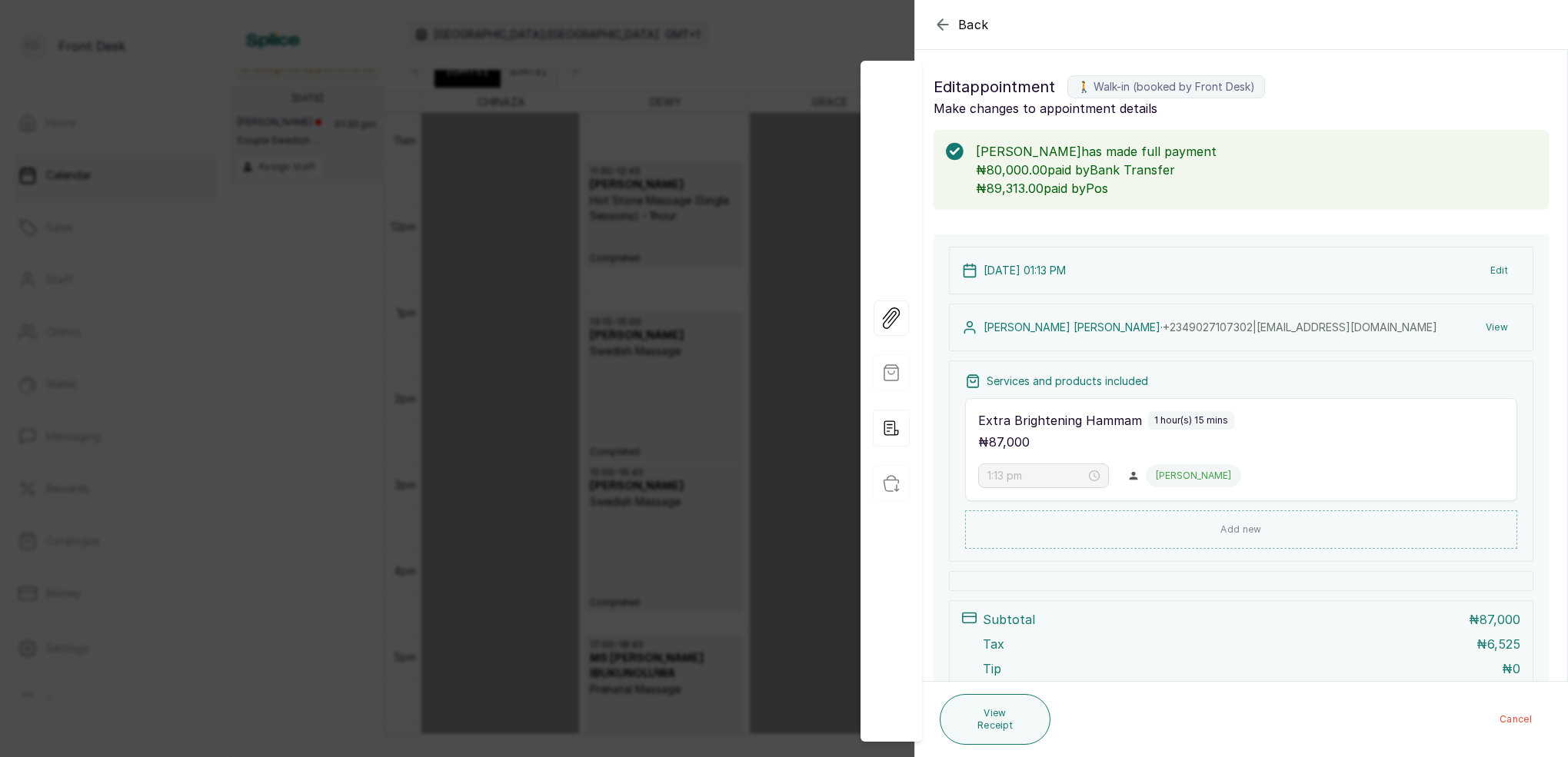
click at [1499, 332] on button "View" at bounding box center [1497, 327] width 47 height 27
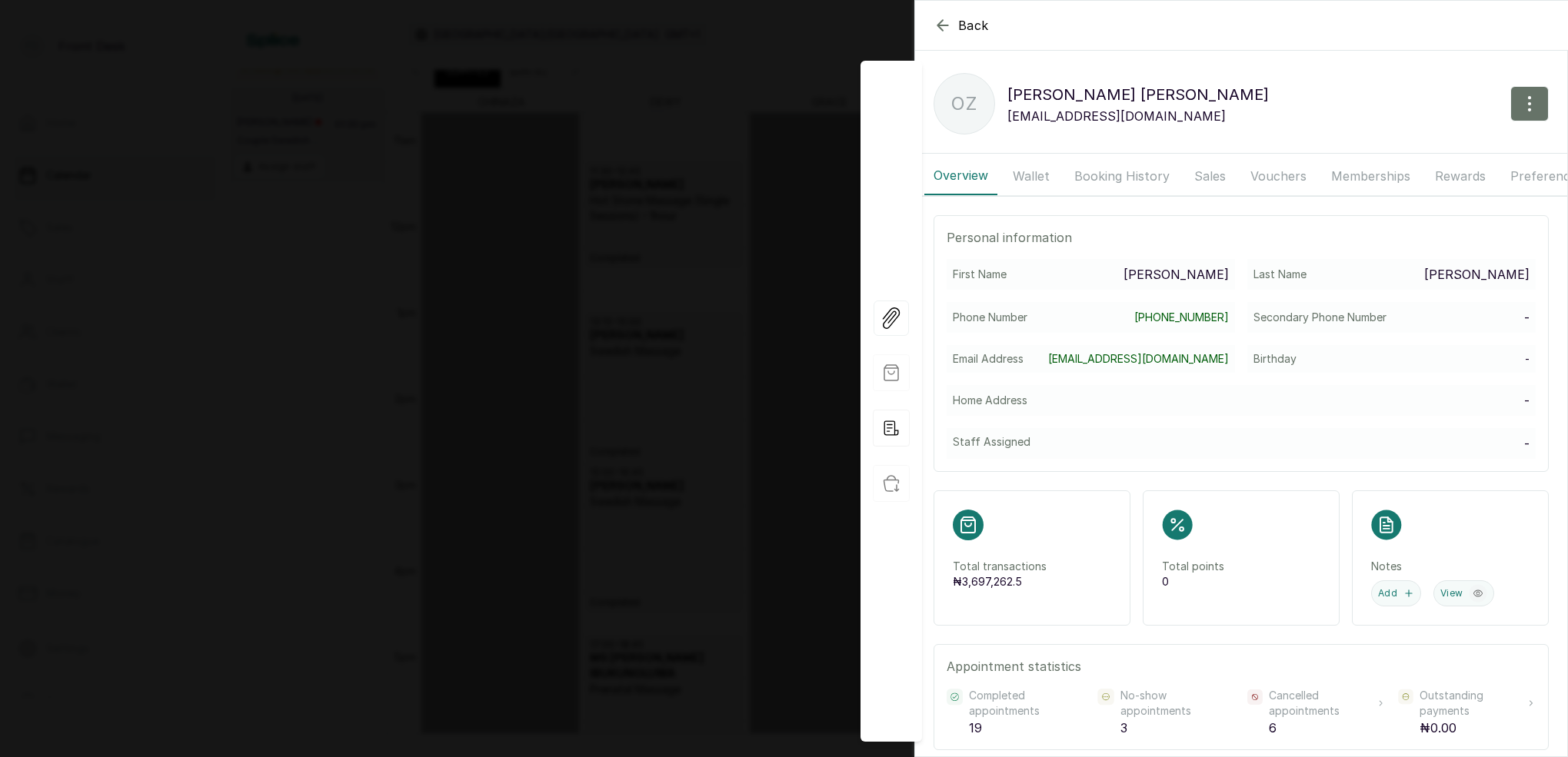
click at [1080, 180] on button "Booking History" at bounding box center [1121, 176] width 114 height 38
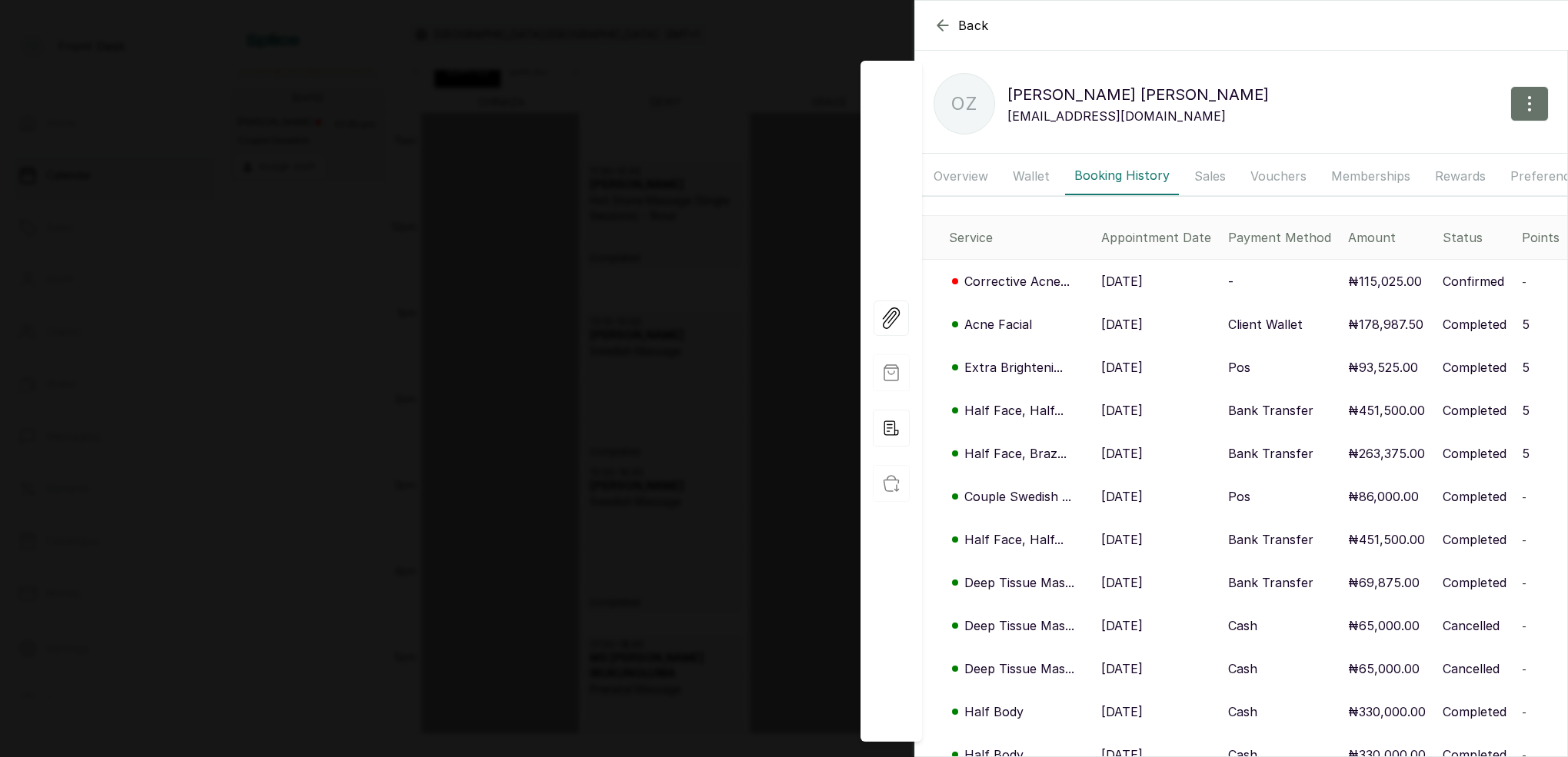
drag, startPoint x: 578, startPoint y: 177, endPoint x: 612, endPoint y: 154, distance: 41.0
click at [584, 177] on div "Back [PERSON_NAME] OZ [PERSON_NAME] [EMAIL_ADDRESS][DOMAIN_NAME] Overview Walle…" at bounding box center [784, 378] width 1568 height 757
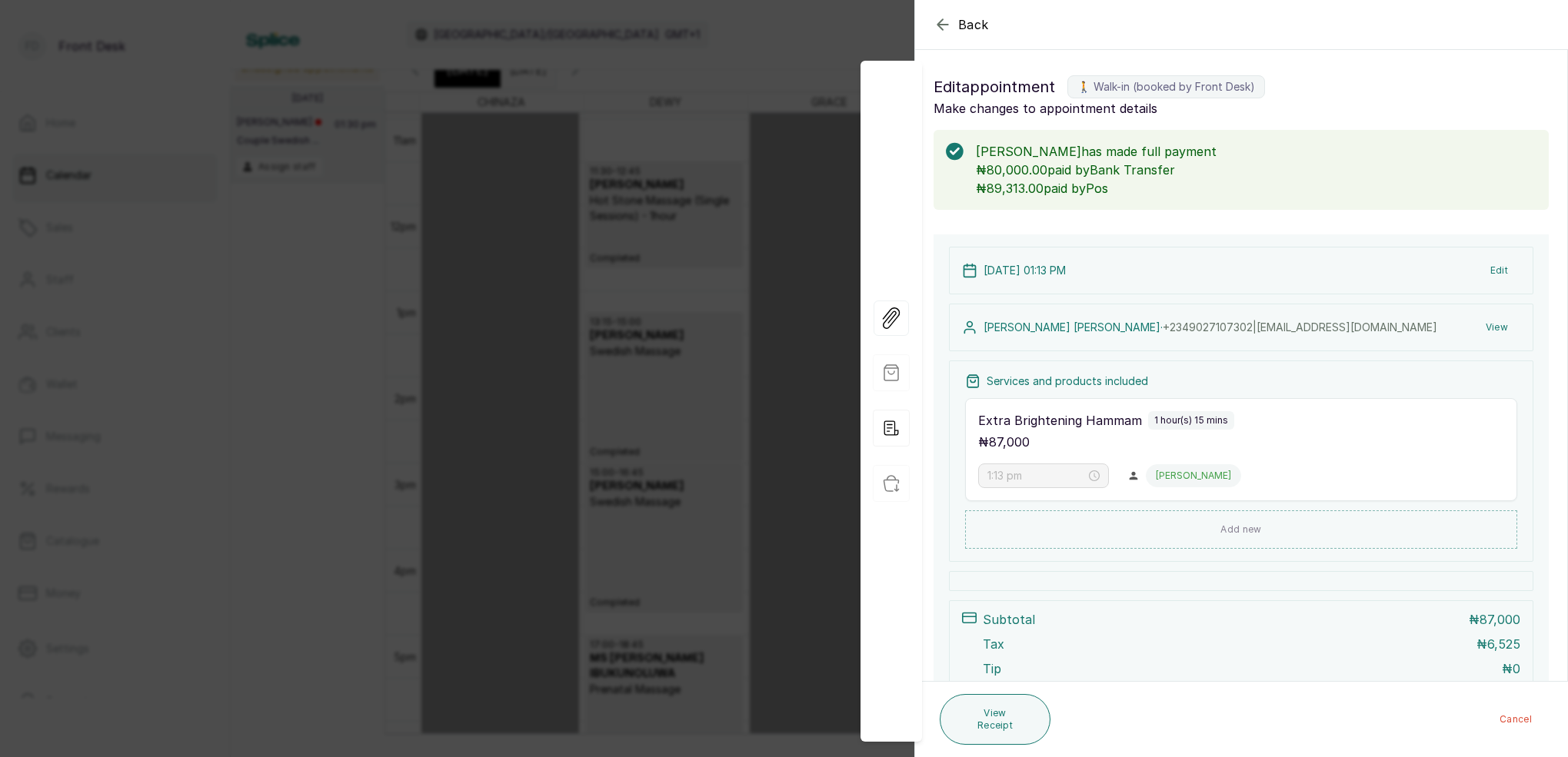
click at [603, 111] on div "Back Appointment Details Edit appointment 🚶 Walk-in (booked by Front Desk) Make…" at bounding box center [784, 378] width 1568 height 757
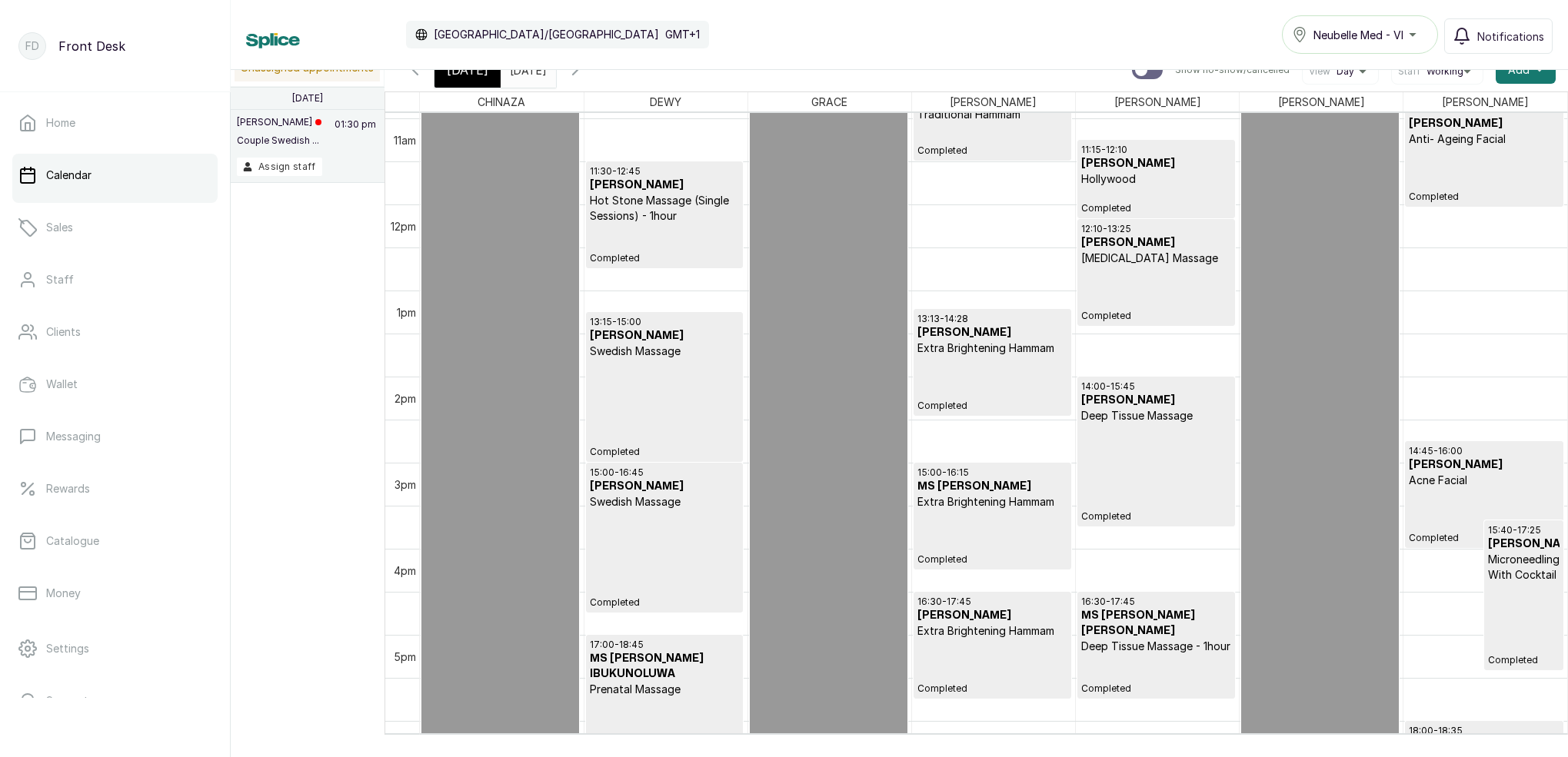
scroll to position [11, 0]
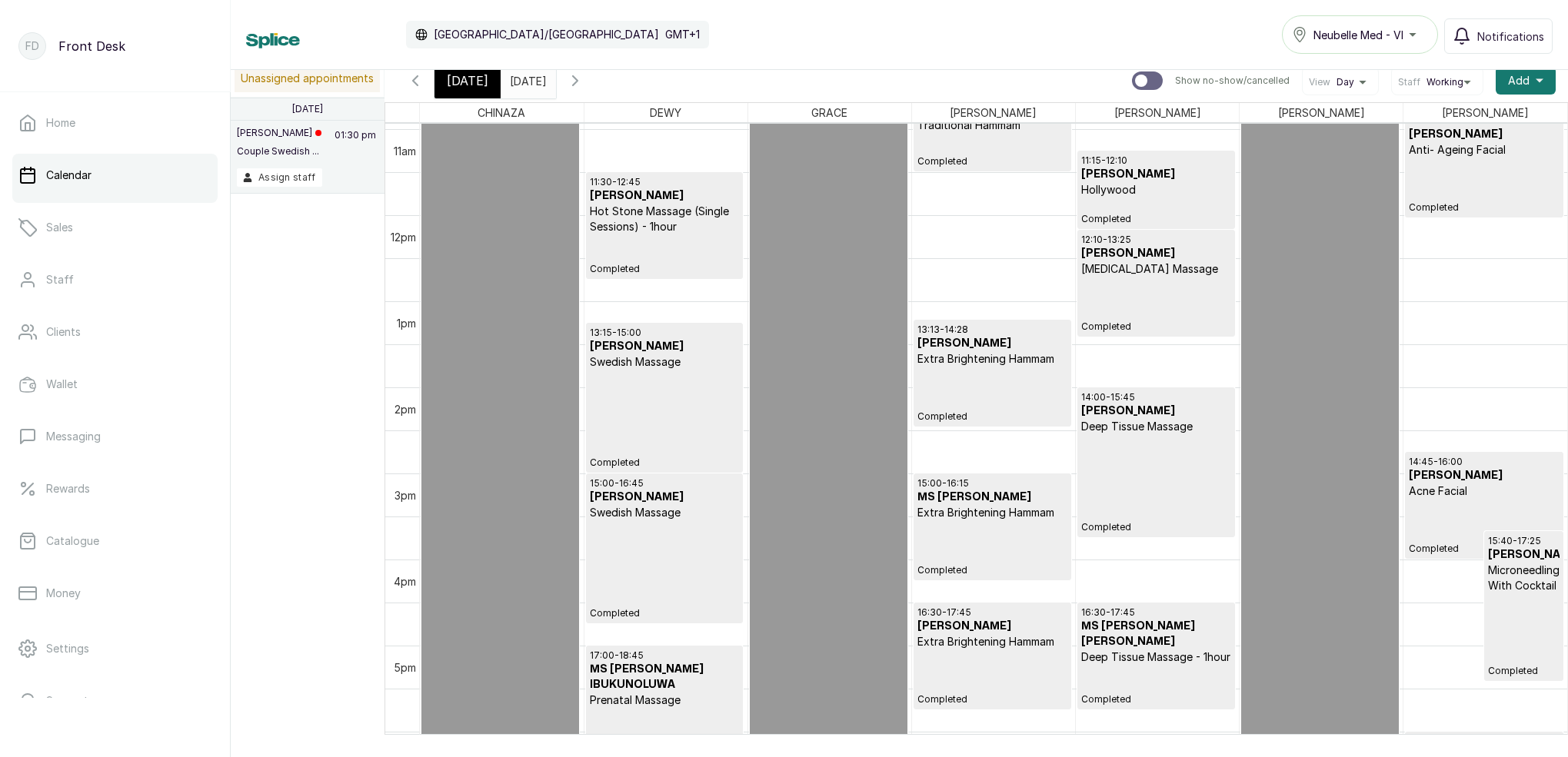
click at [526, 82] on input "[DATE]" at bounding box center [513, 76] width 24 height 26
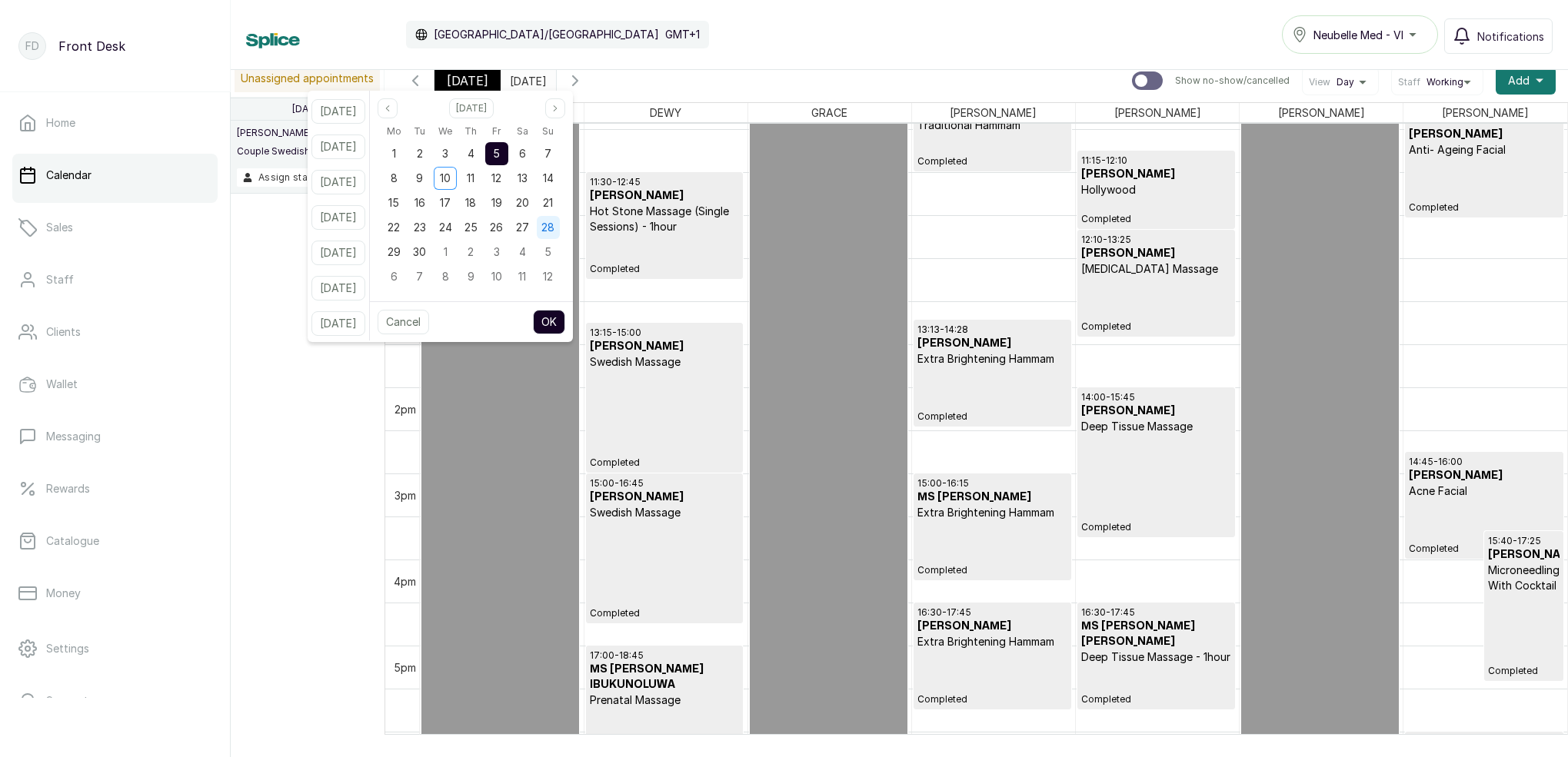
click at [554, 229] on span "28" at bounding box center [548, 227] width 13 height 13
click at [565, 323] on button "OK" at bounding box center [549, 322] width 32 height 24
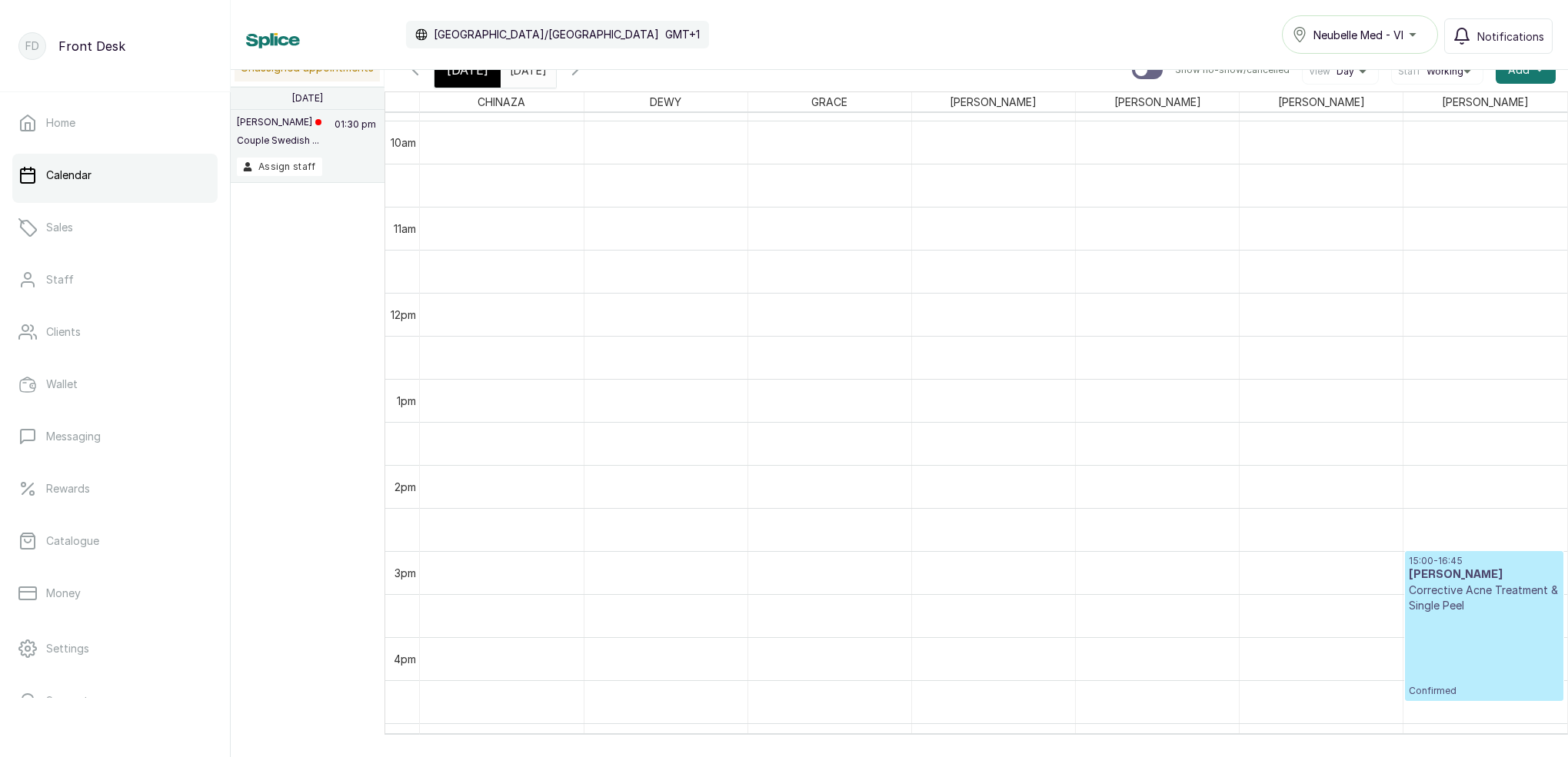
scroll to position [972, 0]
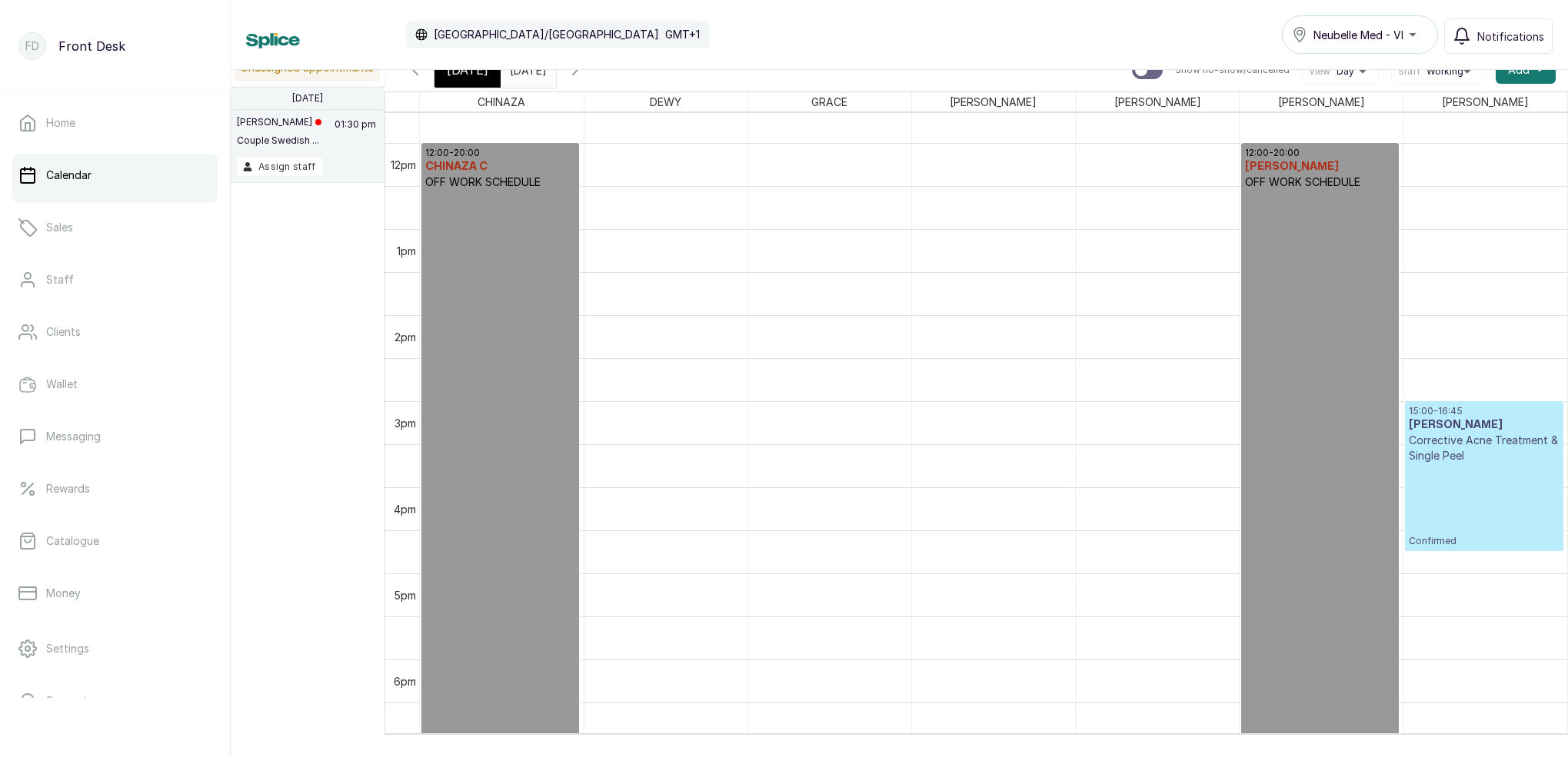
click at [1489, 455] on p "Corrective Acne Treatment & Single Peel" at bounding box center [1483, 448] width 150 height 31
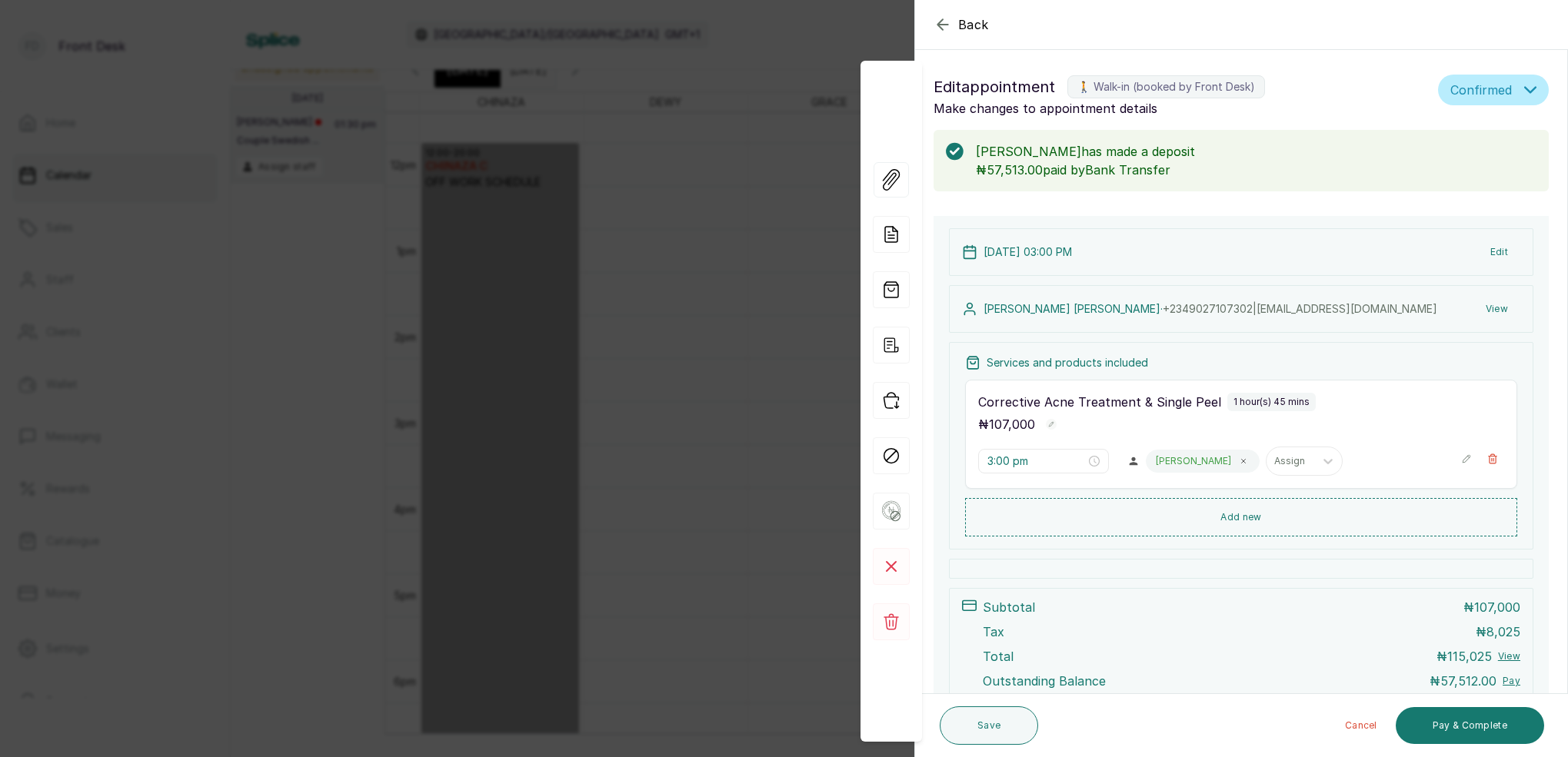
click at [730, 184] on div "Back Appointment Details Edit appointment 🚶 Walk-in (booked by Front Desk) Make…" at bounding box center [784, 378] width 1568 height 757
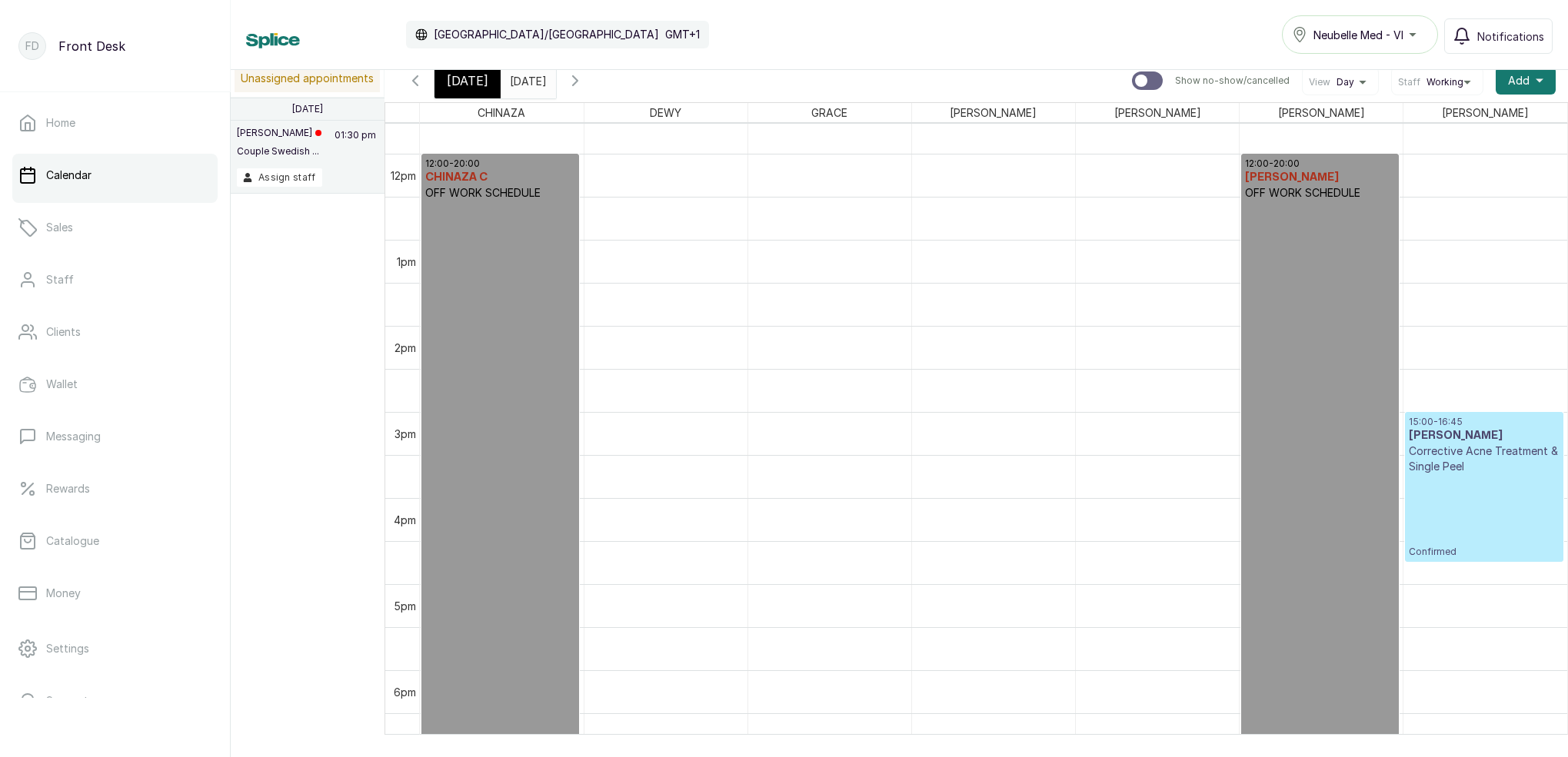
click at [1435, 521] on div "15:00 - 16:45 [PERSON_NAME] Corrective Acne Treatment & Single Peel Confirmed" at bounding box center [1483, 486] width 150 height 142
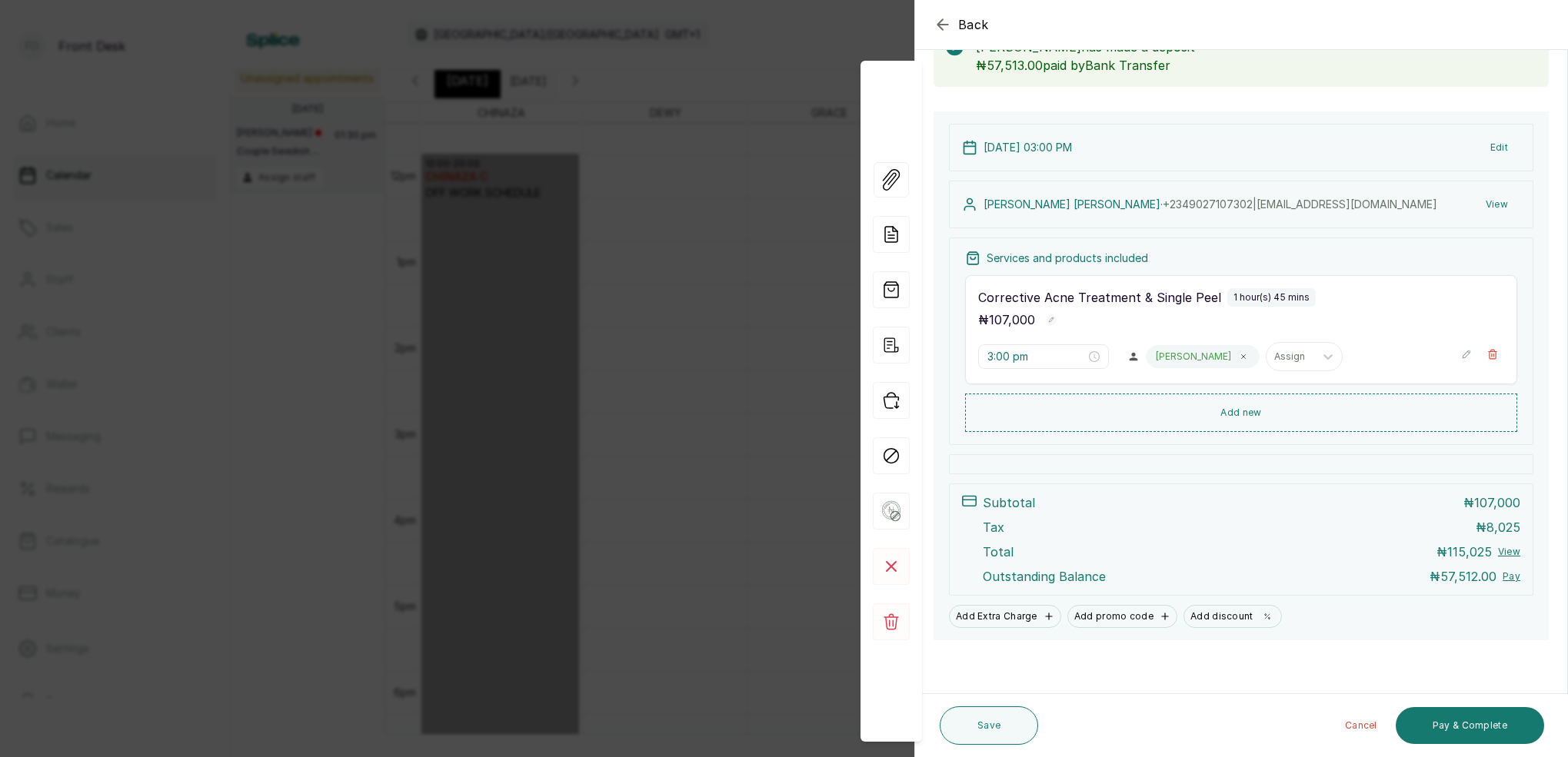
click at [943, 26] on icon "button" at bounding box center [943, 25] width 19 height 19
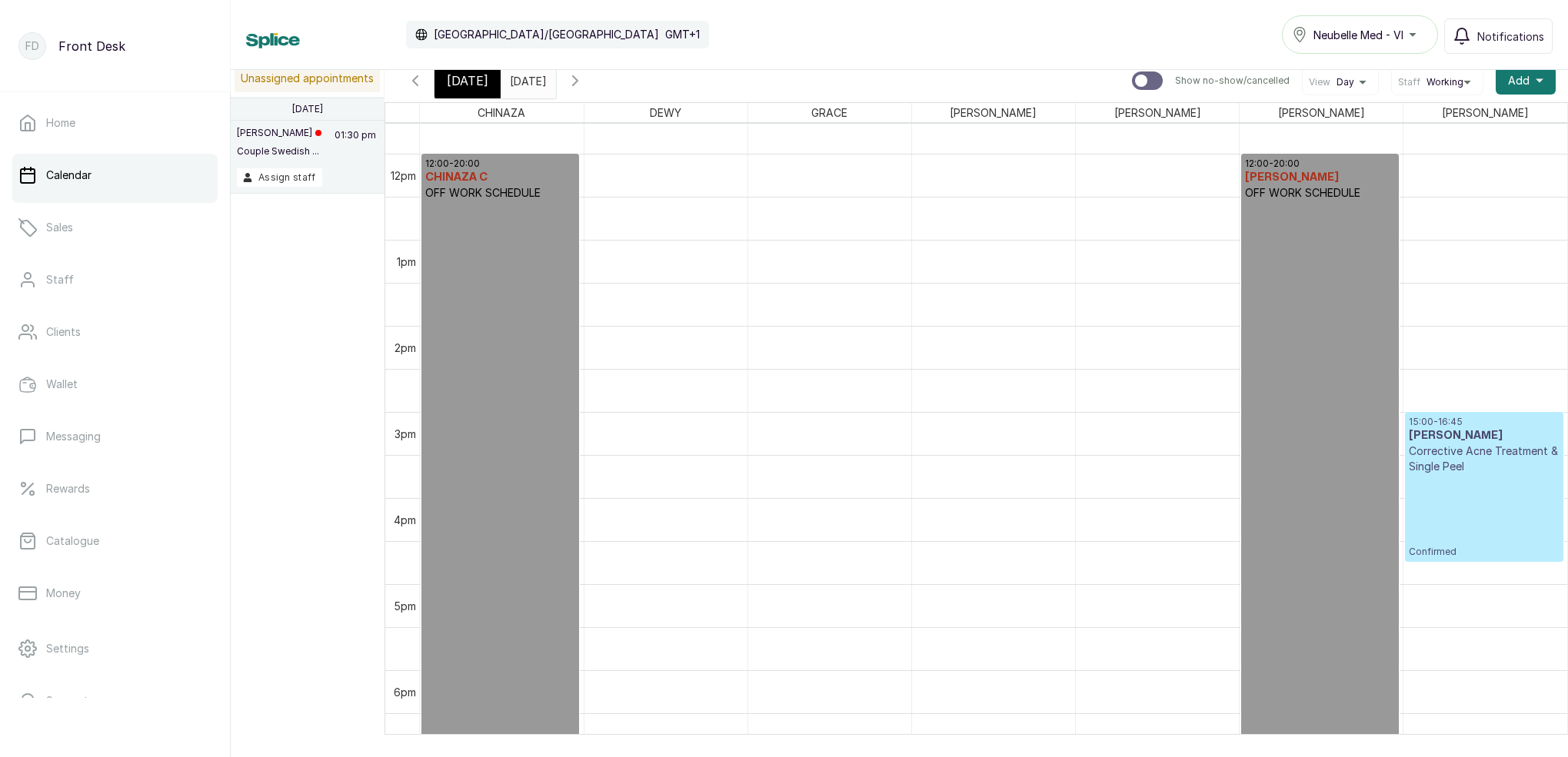
click at [526, 80] on input "[DATE]" at bounding box center [513, 76] width 24 height 26
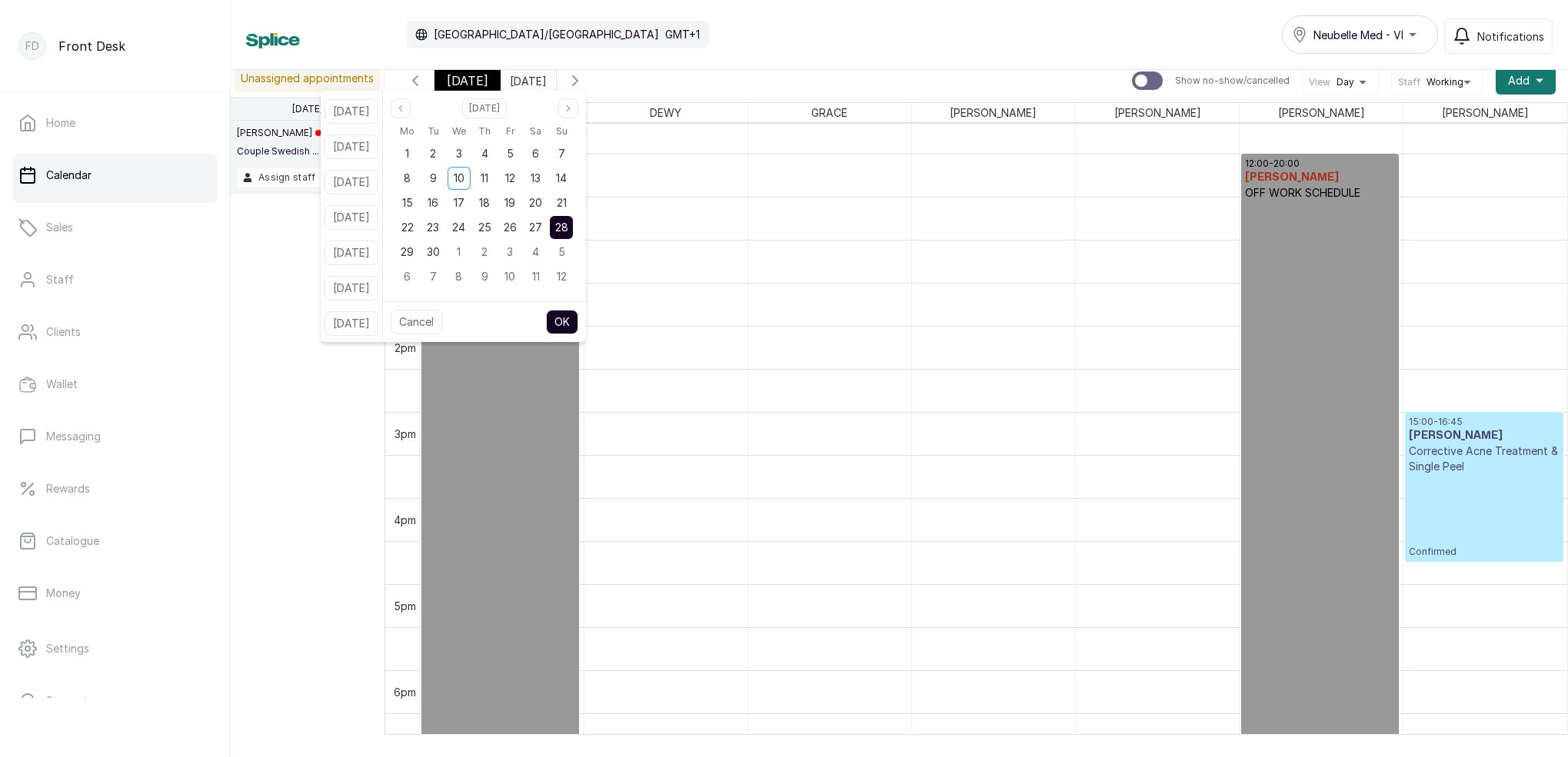
click at [1480, 431] on h3 "[PERSON_NAME]" at bounding box center [1483, 436] width 150 height 16
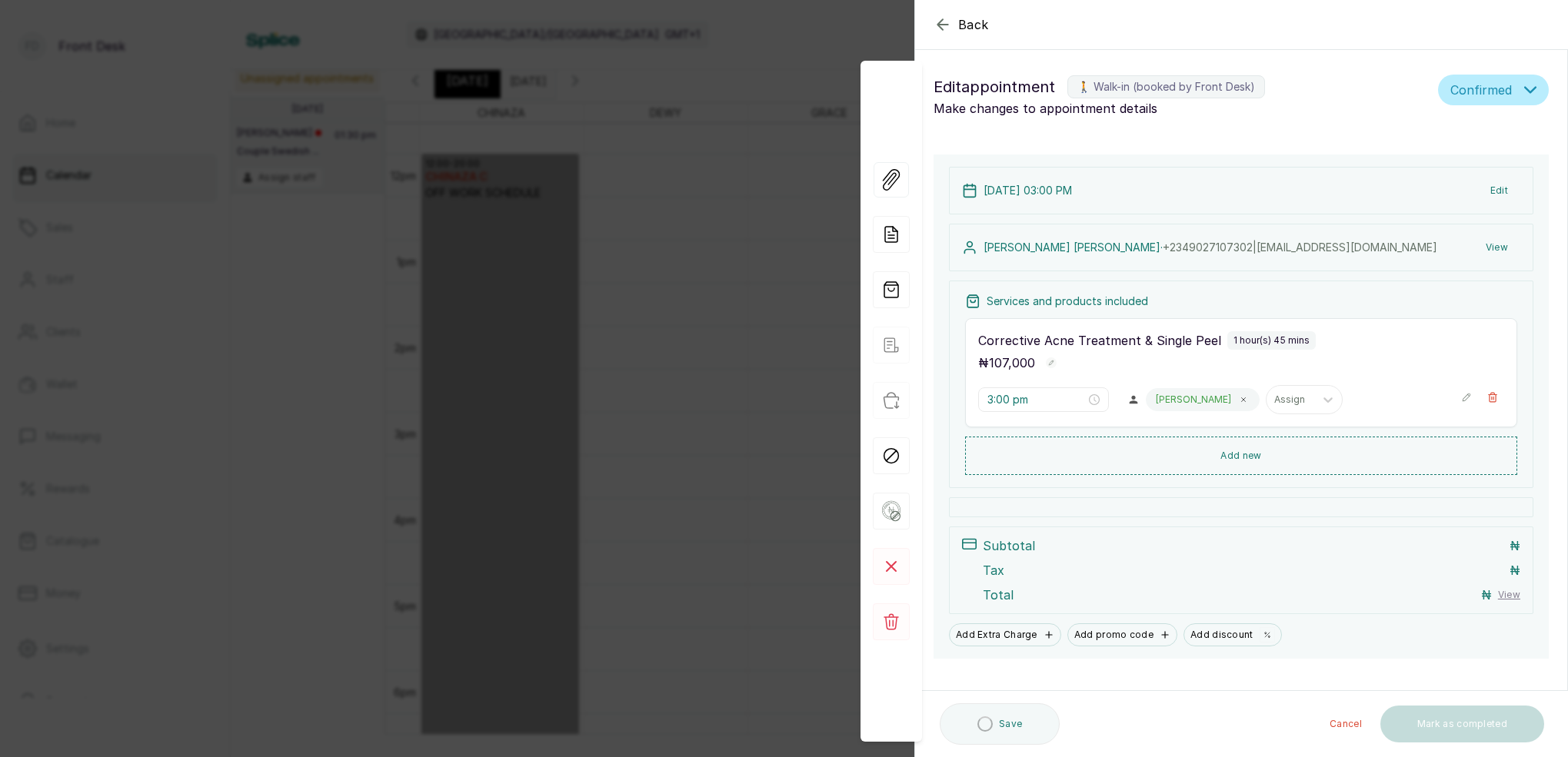
scroll to position [0, 0]
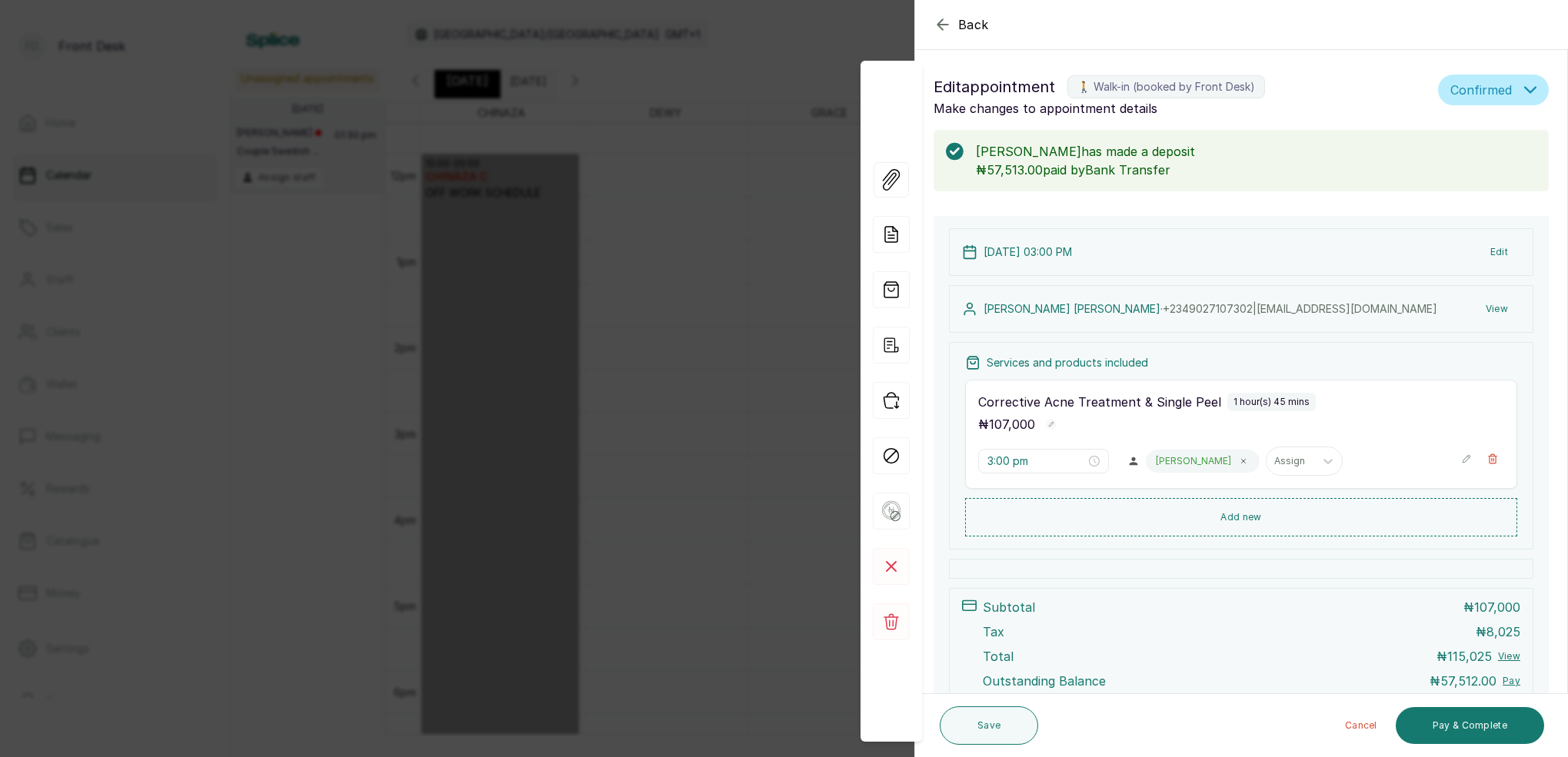
click at [790, 57] on div "Back Appointment Details Edit appointment 🚶 Walk-in (booked by Front Desk) Make…" at bounding box center [784, 378] width 1568 height 757
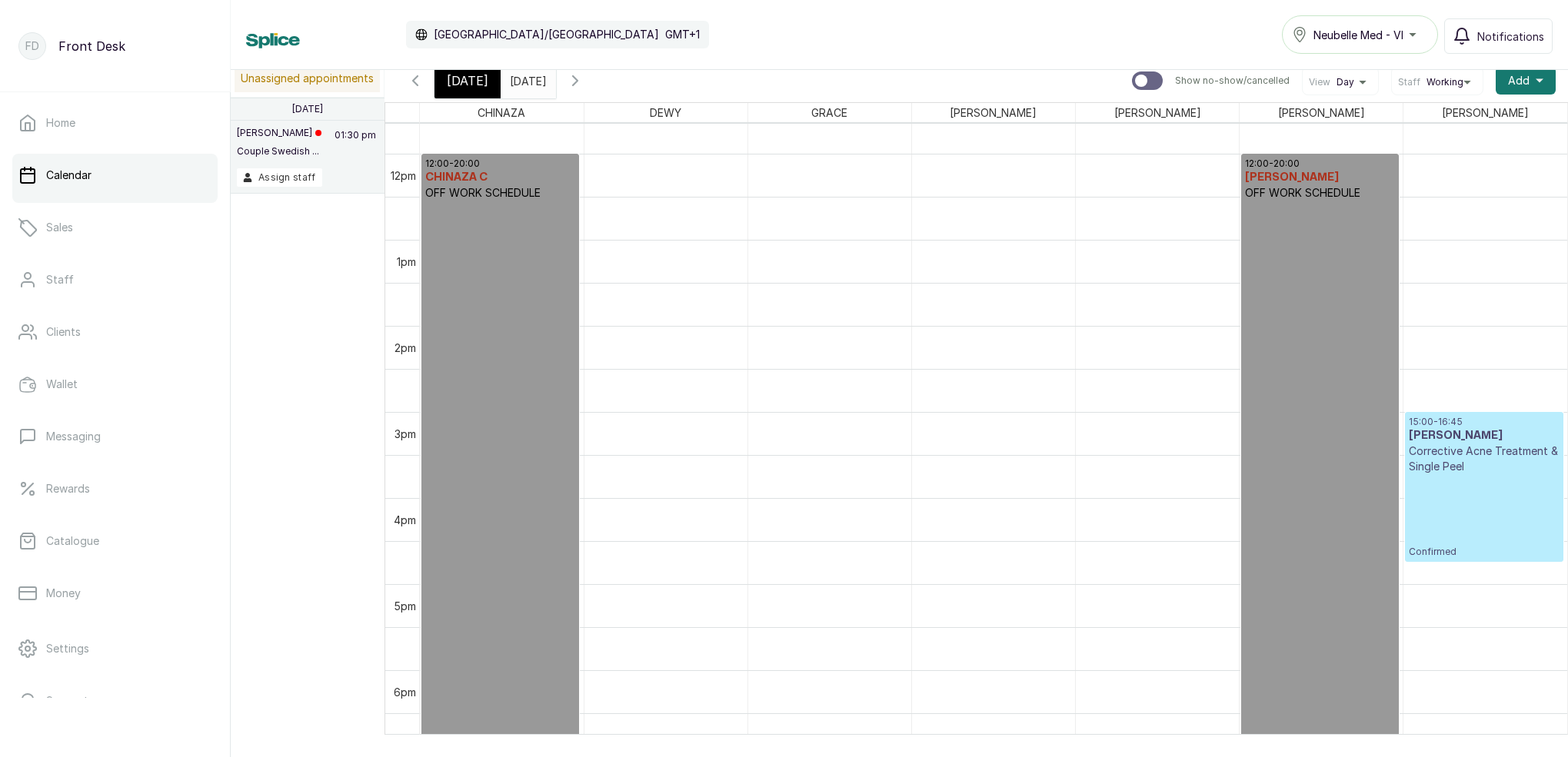
click at [526, 85] on input "[DATE]" at bounding box center [513, 76] width 24 height 26
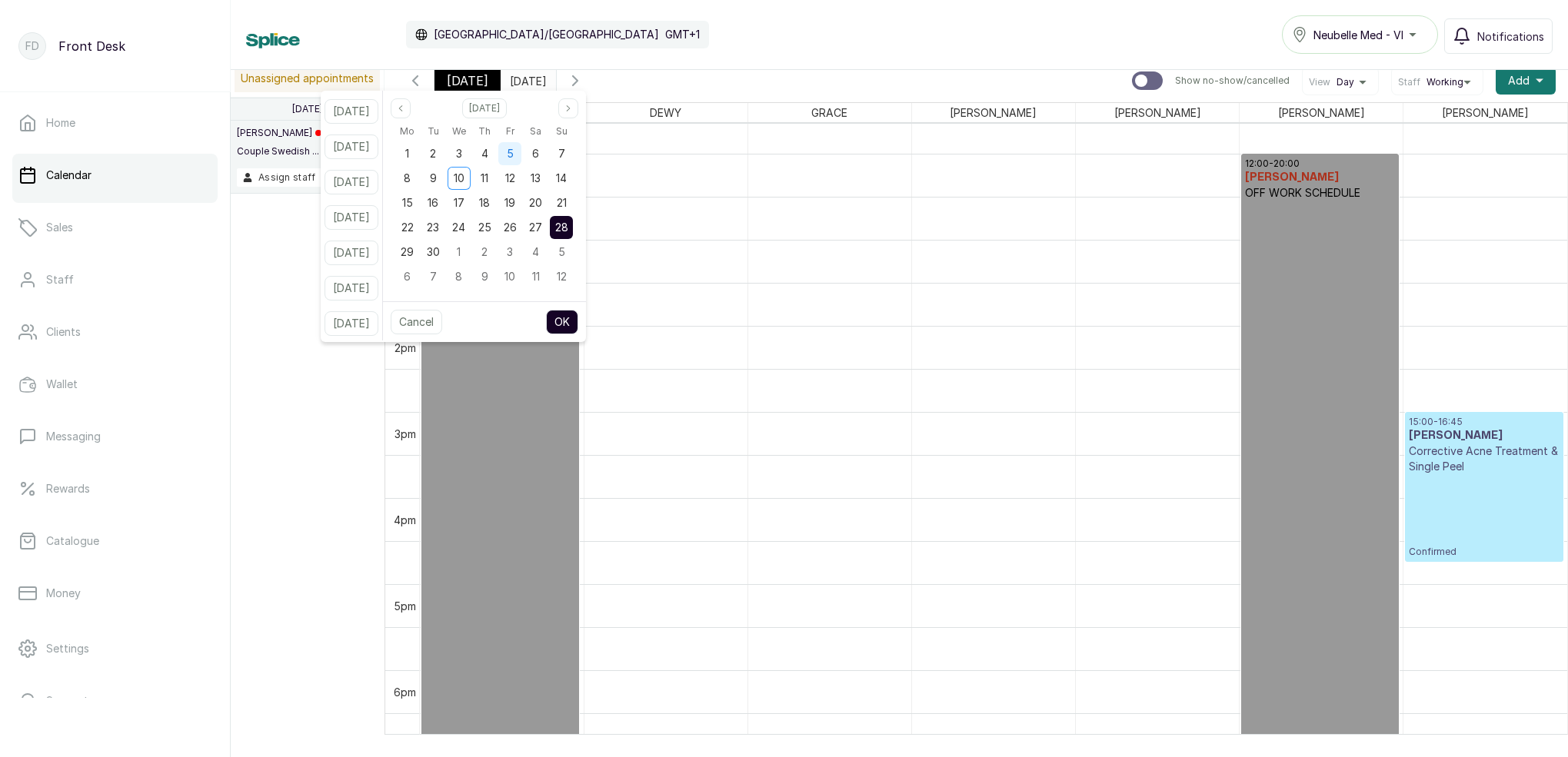
click at [521, 155] on div "5" at bounding box center [509, 153] width 23 height 23
click at [578, 325] on button "OK" at bounding box center [562, 322] width 32 height 24
type input "[DATE]"
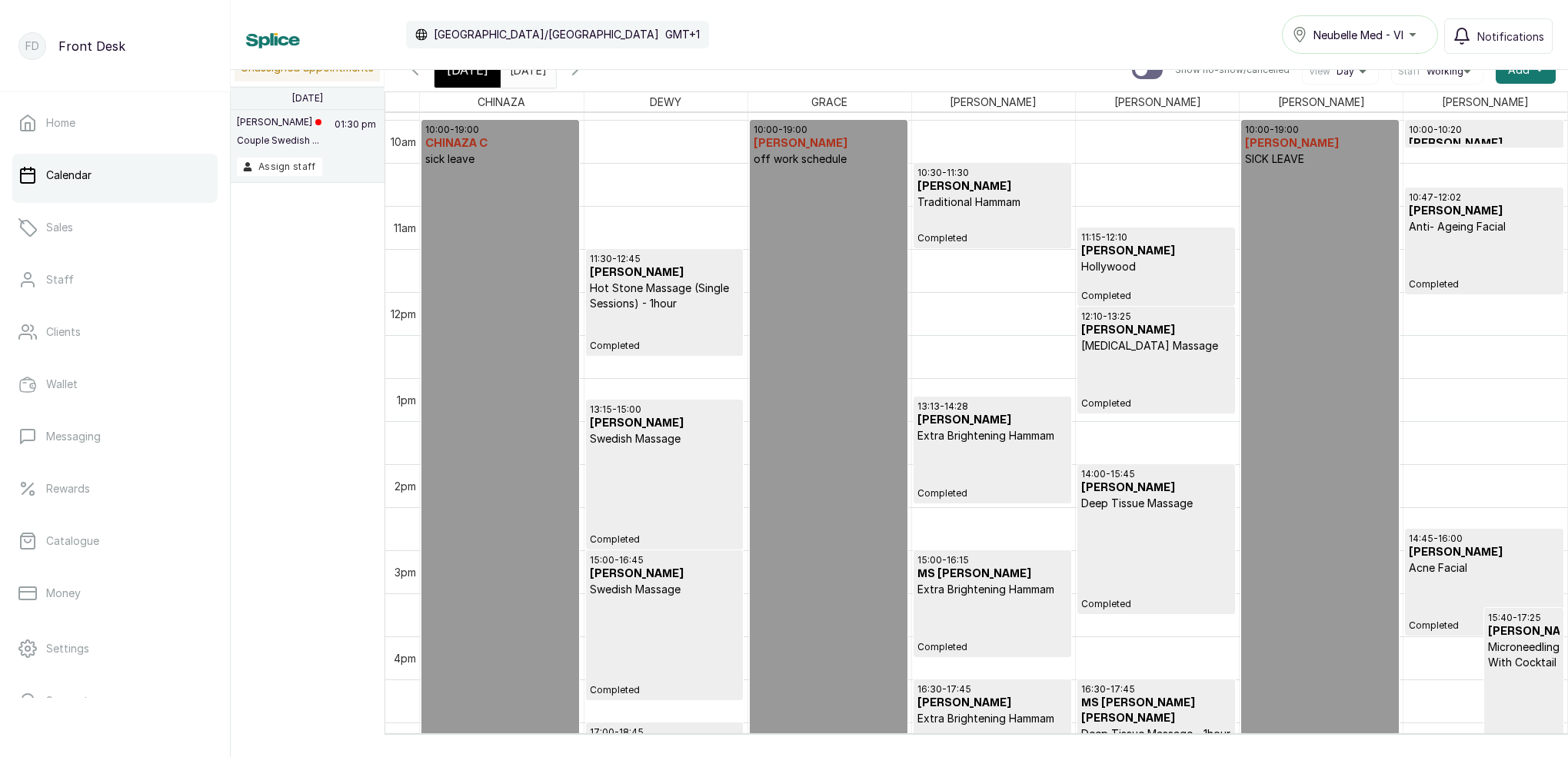
scroll to position [881, 0]
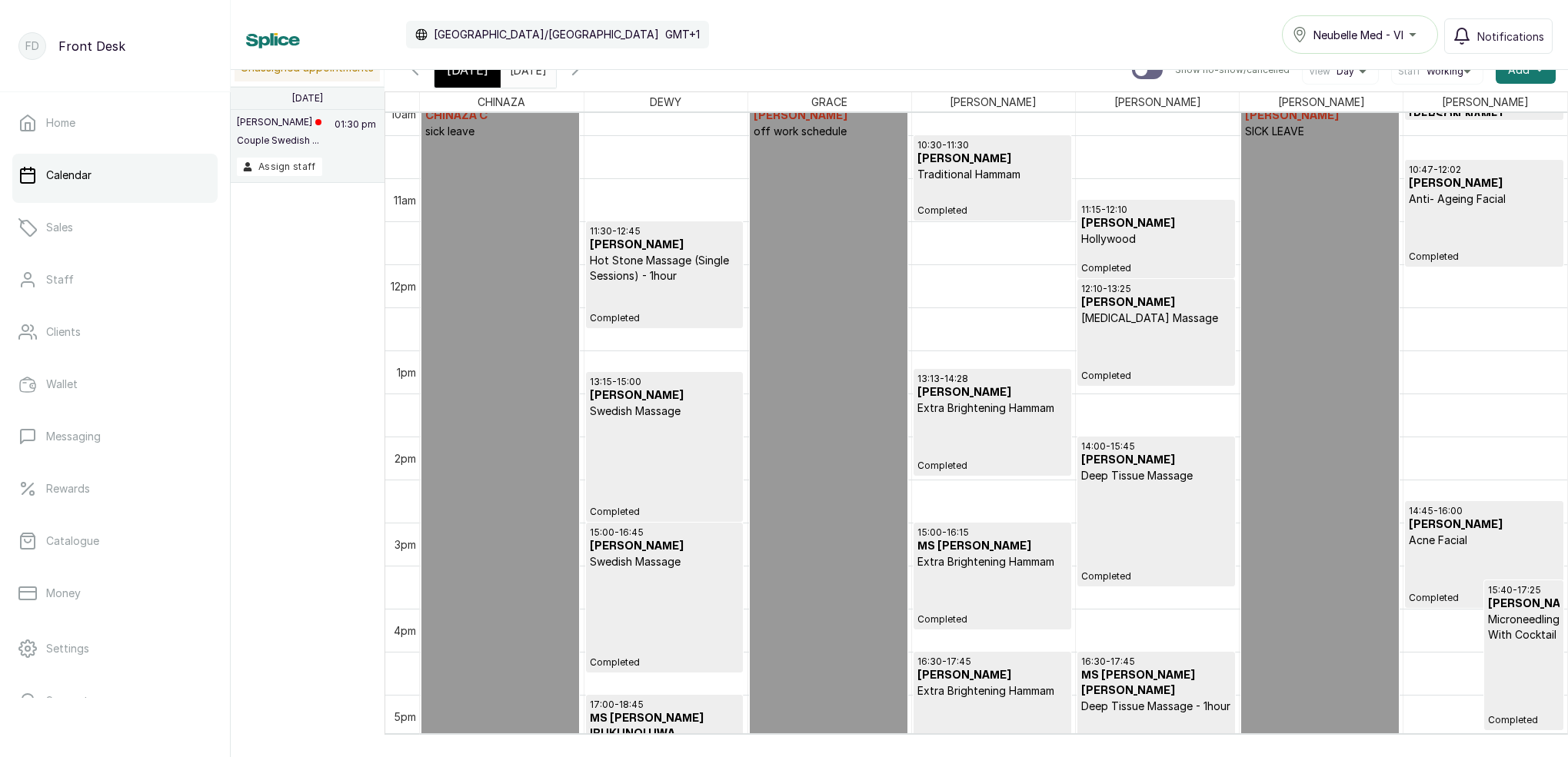
click at [975, 437] on div "13:13 - 14:28 [PERSON_NAME] Extra Brightening Hammam Completed" at bounding box center [992, 422] width 150 height 99
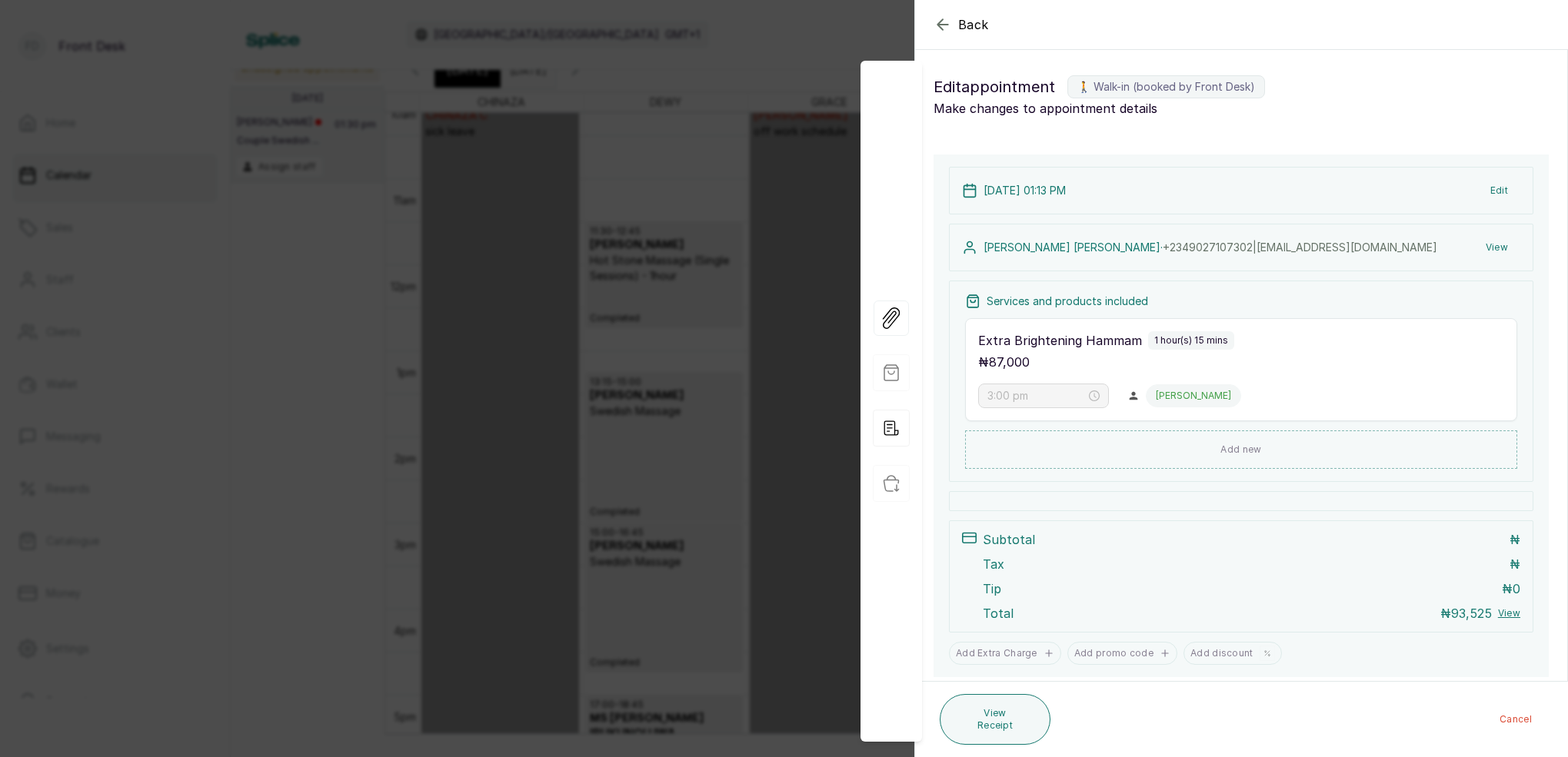
type input "1:13 pm"
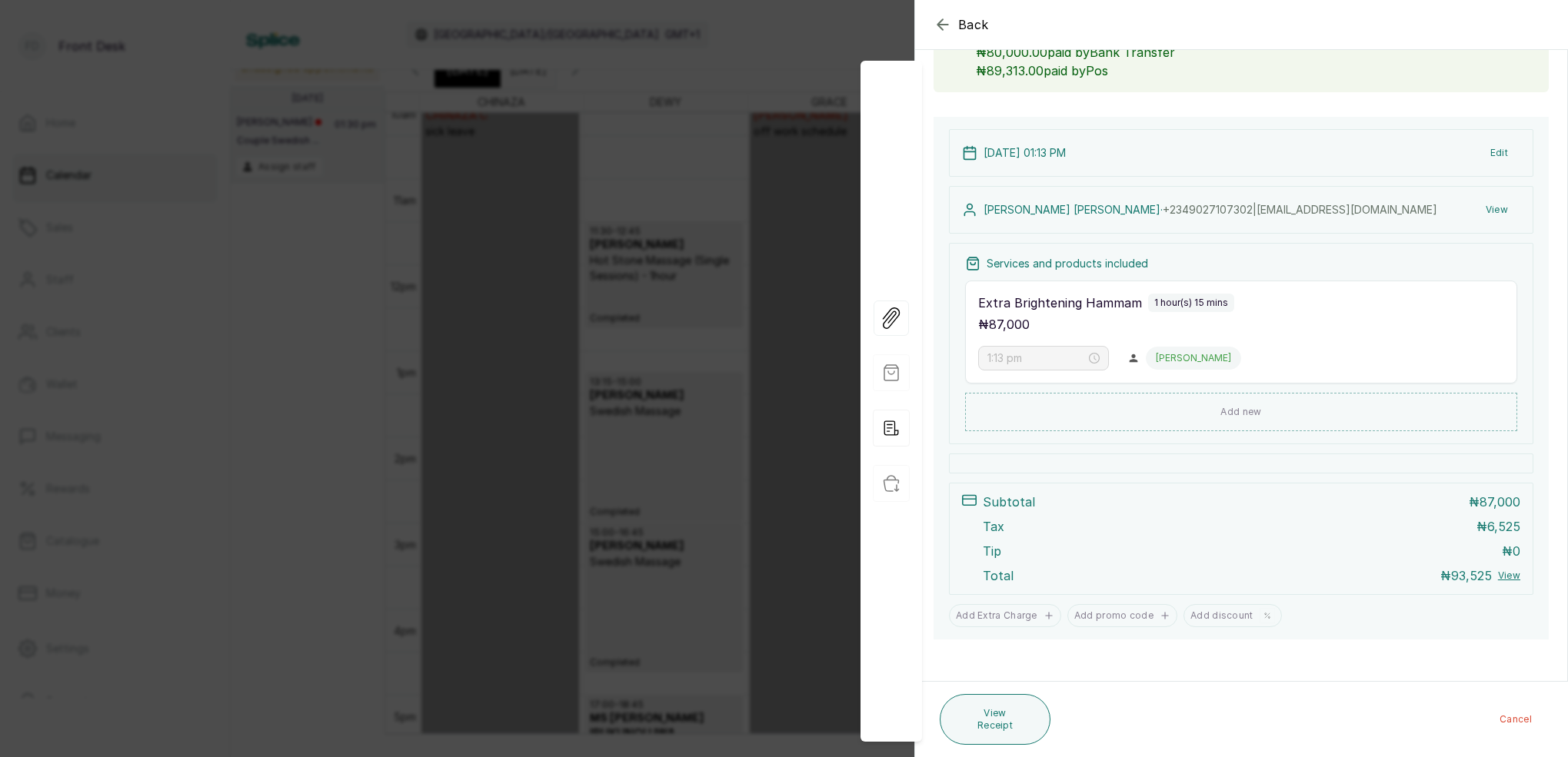
scroll to position [36, 0]
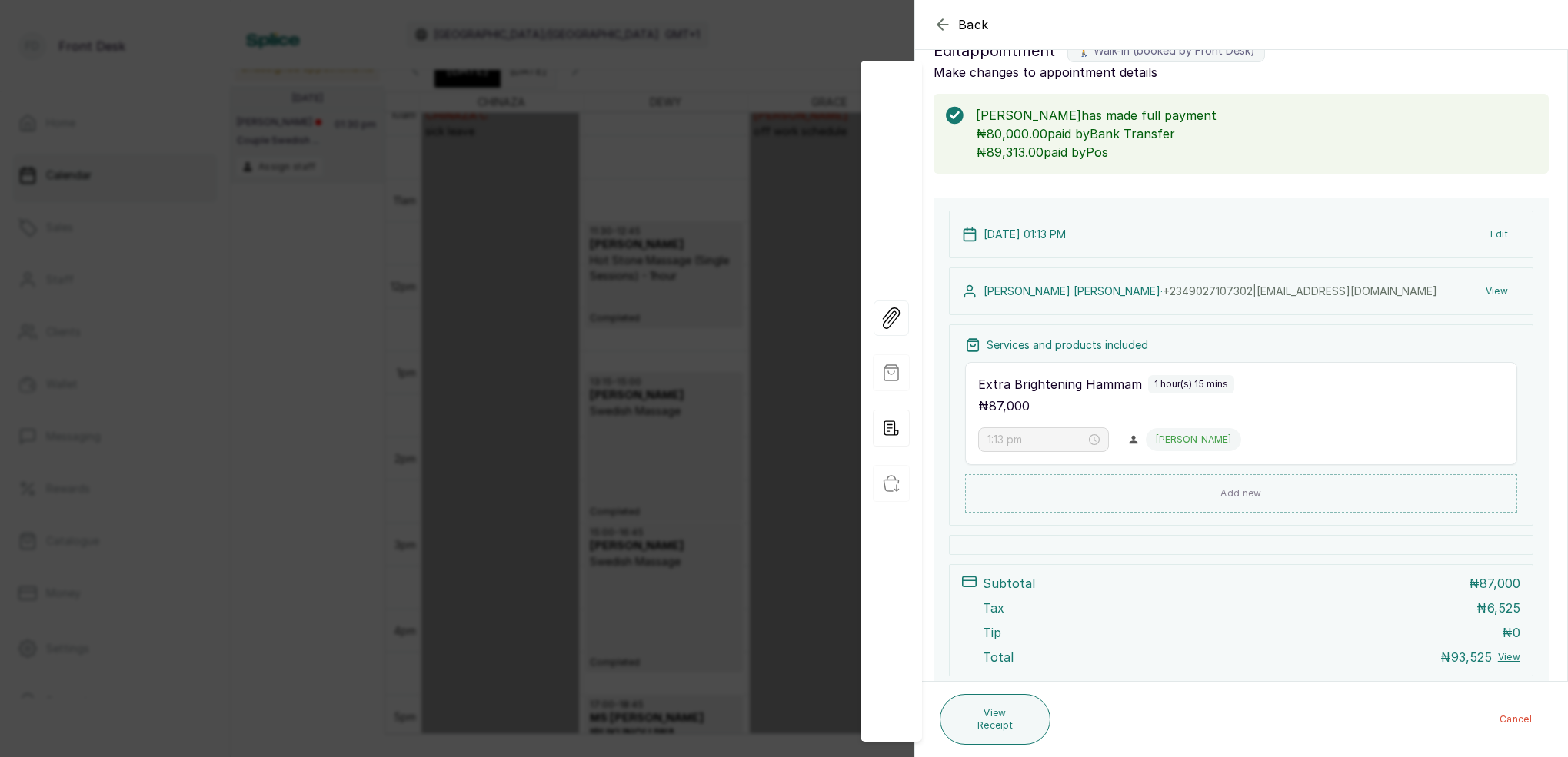
click at [1497, 290] on button "View" at bounding box center [1497, 291] width 47 height 27
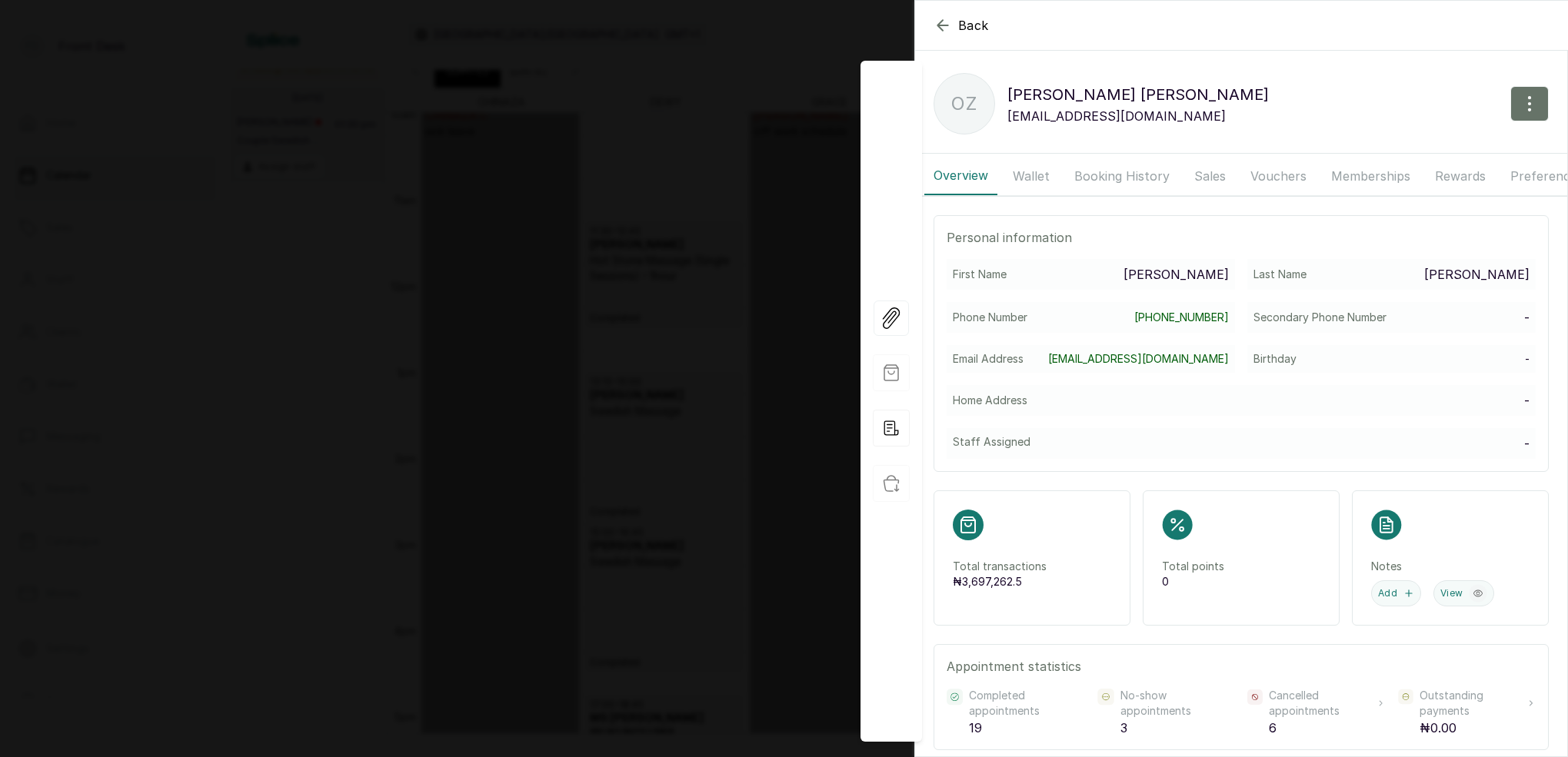
click at [1037, 176] on button "Wallet" at bounding box center [1031, 176] width 56 height 38
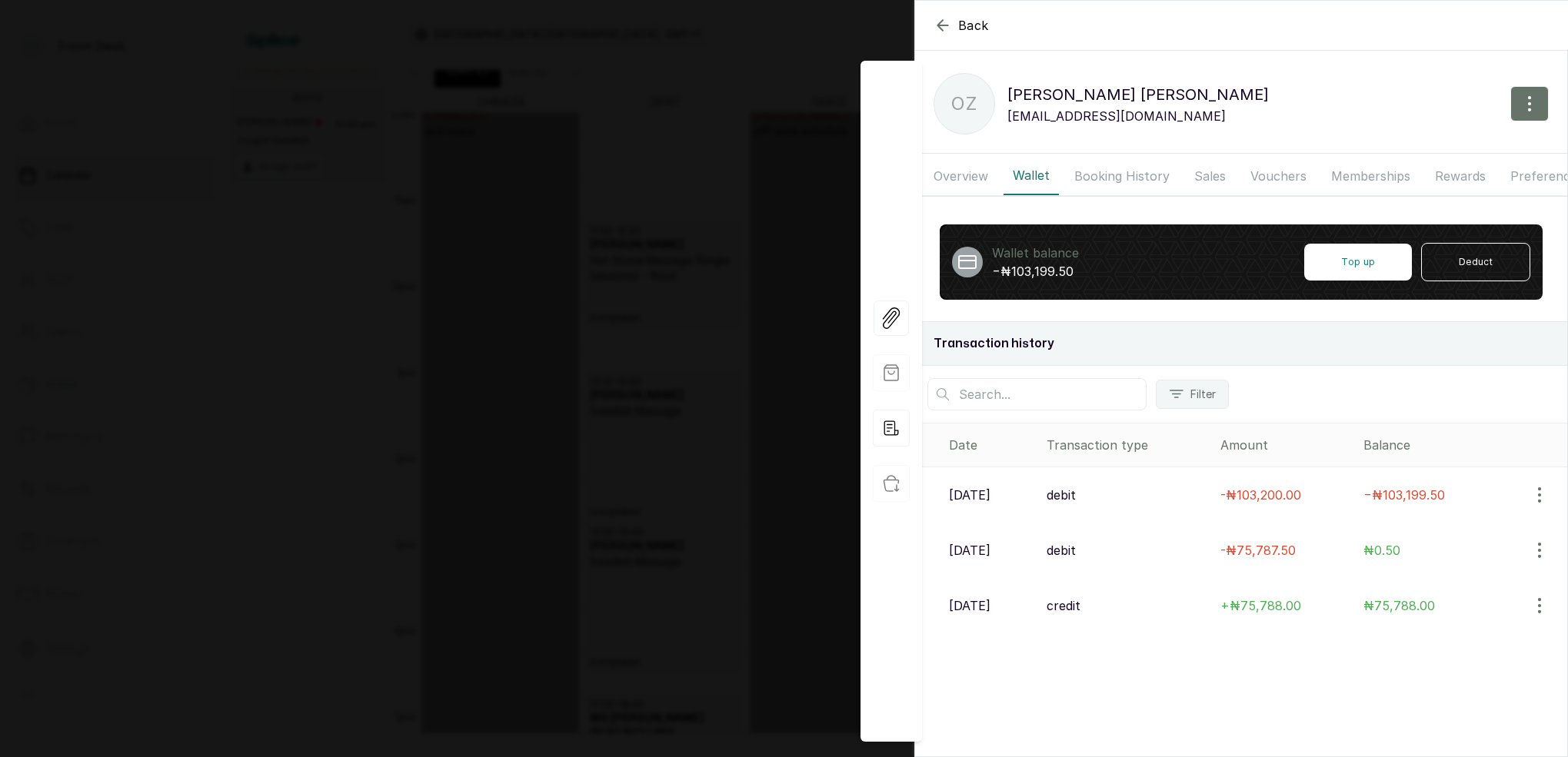
click at [951, 21] on icon "button" at bounding box center [943, 26] width 19 height 19
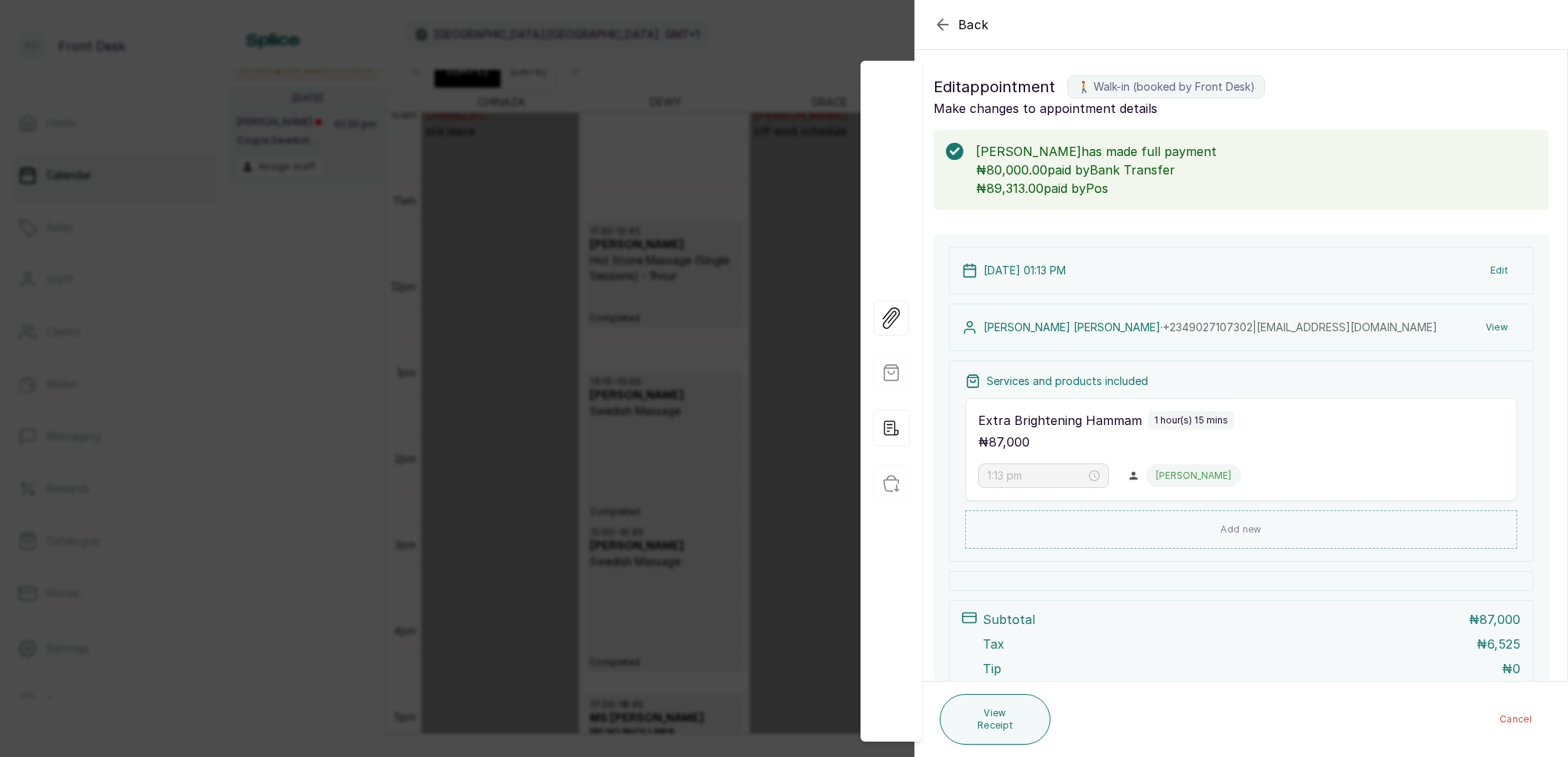
scroll to position [0, 0]
click at [589, 262] on div "Back Appointment Details Edit appointment 🚶 Walk-in (booked by Front Desk) Make…" at bounding box center [784, 378] width 1568 height 757
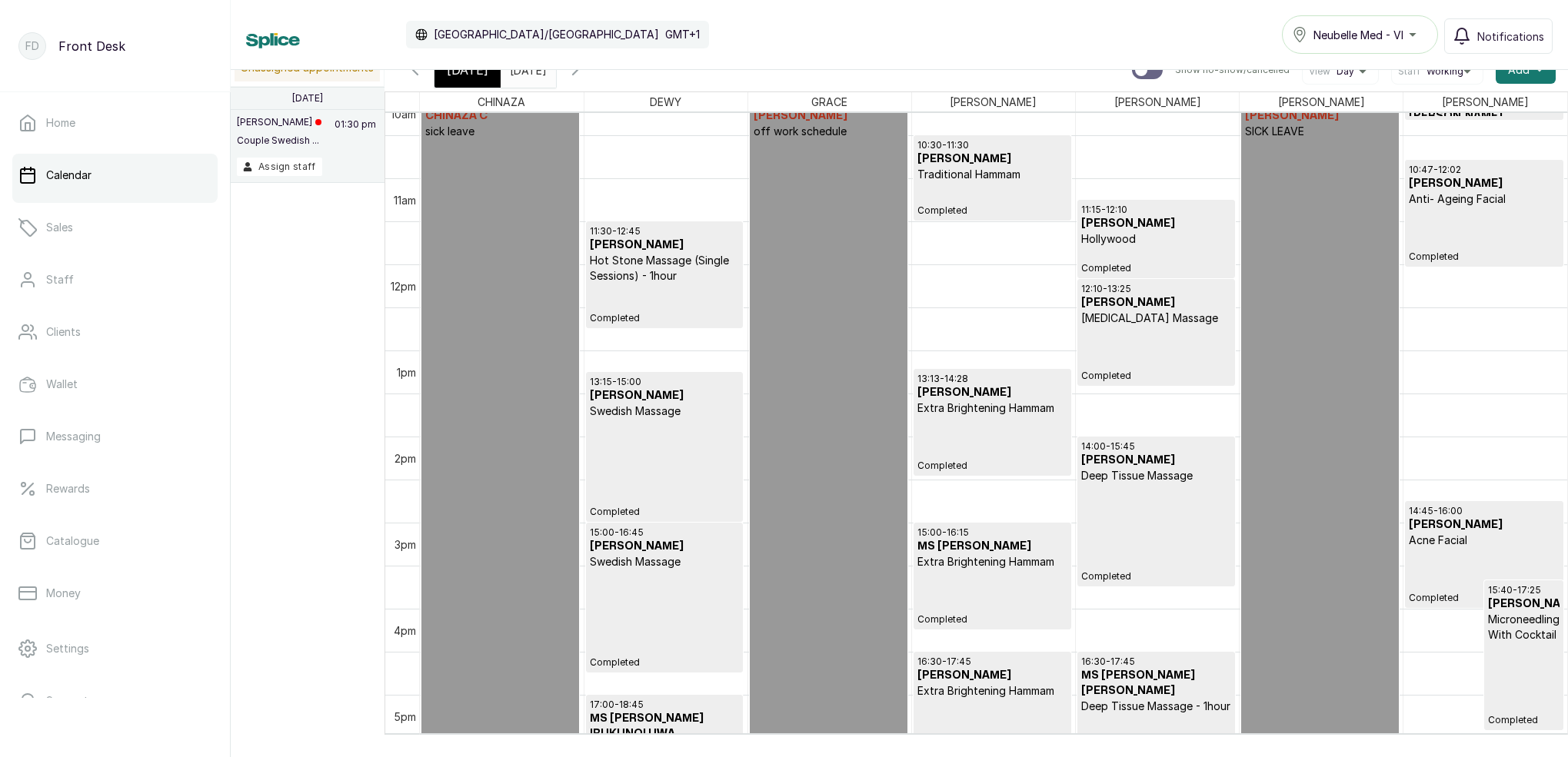
scroll to position [11, 0]
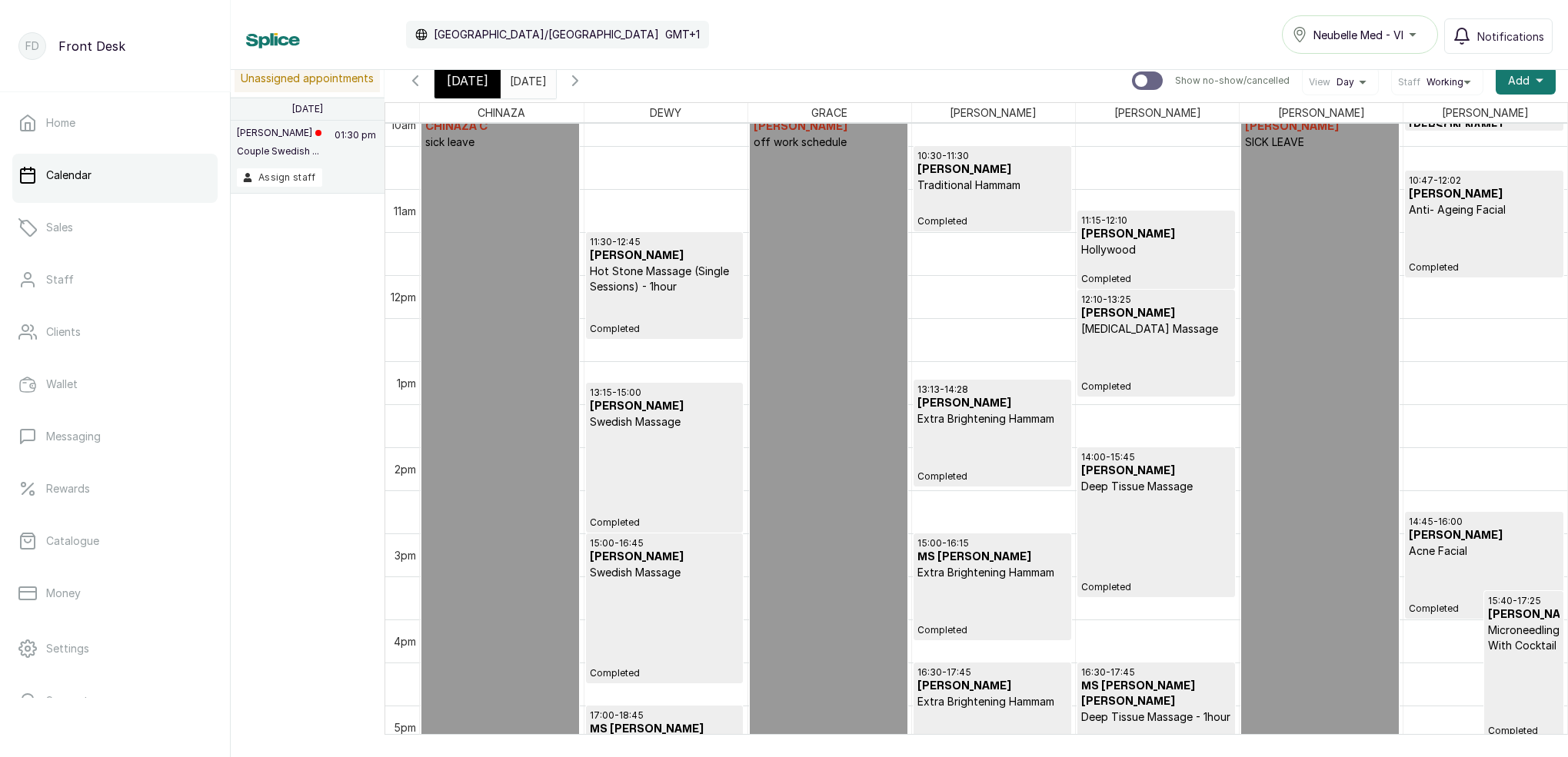
click at [526, 84] on input "[DATE]" at bounding box center [513, 76] width 24 height 26
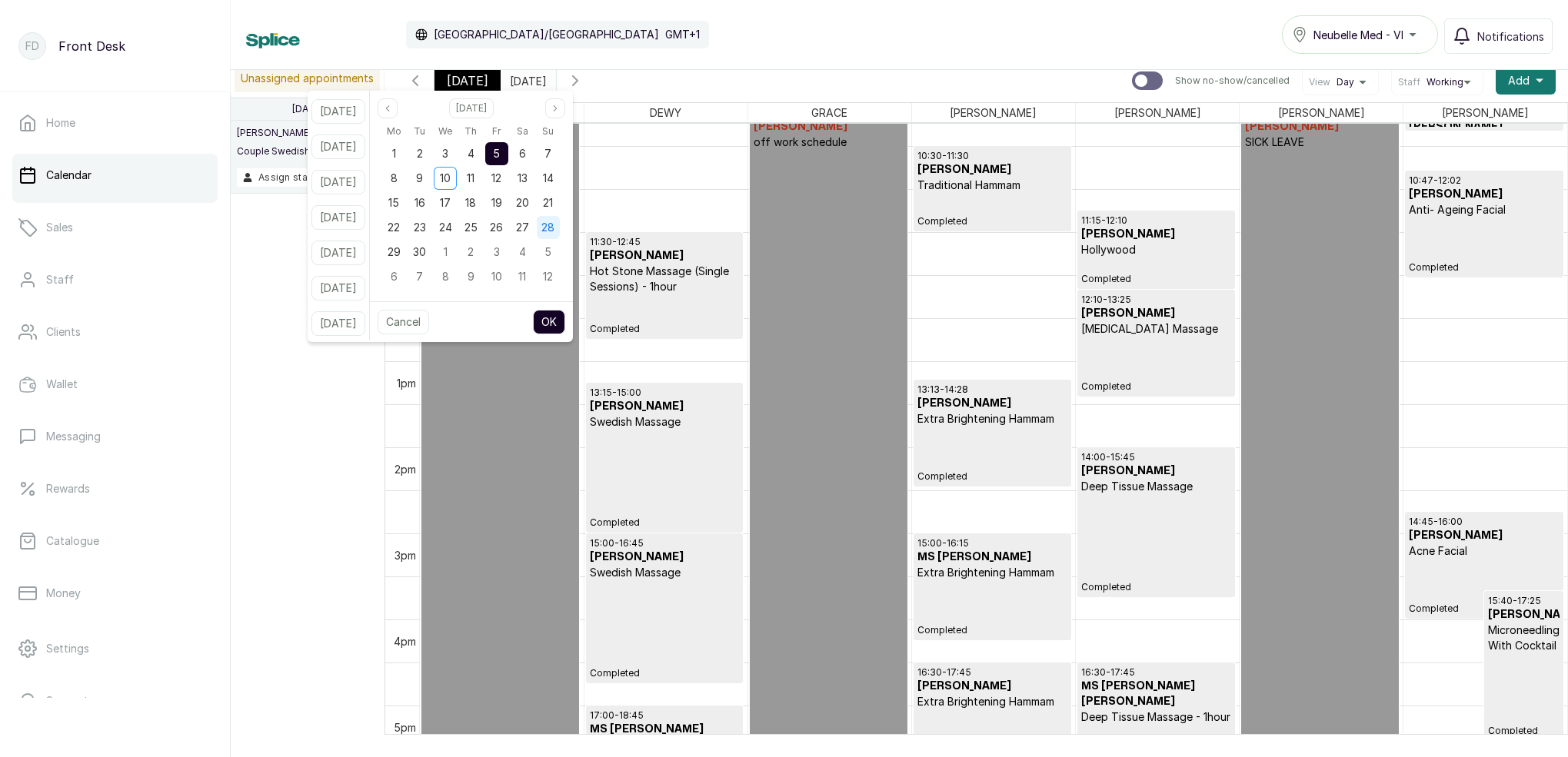
click at [554, 231] on span "28" at bounding box center [548, 227] width 13 height 13
click at [565, 329] on button "OK" at bounding box center [549, 322] width 32 height 24
type input "[DATE]"
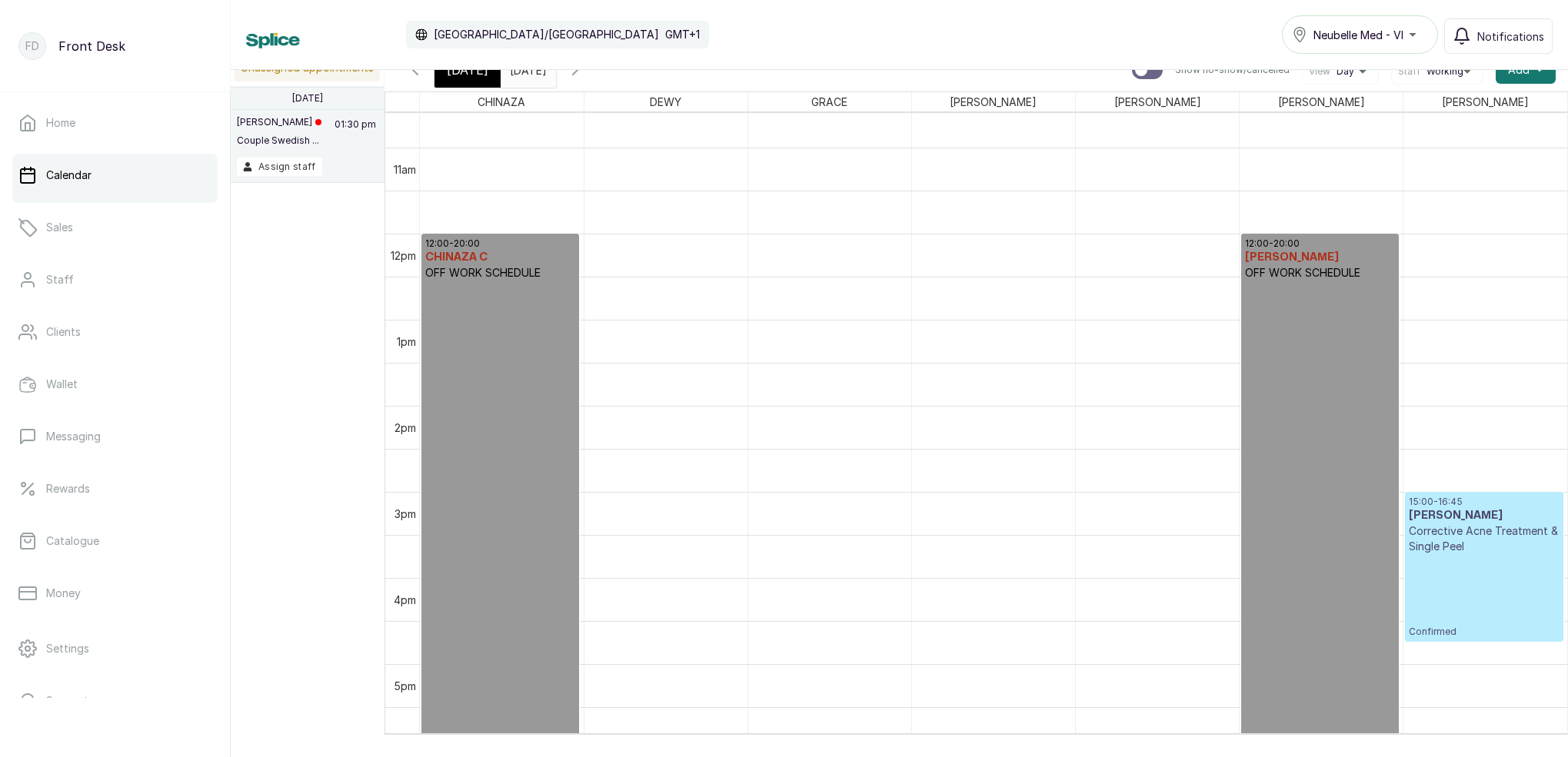
scroll to position [915, 0]
click at [1497, 573] on div "15:00 - 16:45 [PERSON_NAME] Corrective Acne Treatment & Single Peel Confirmed" at bounding box center [1483, 563] width 150 height 142
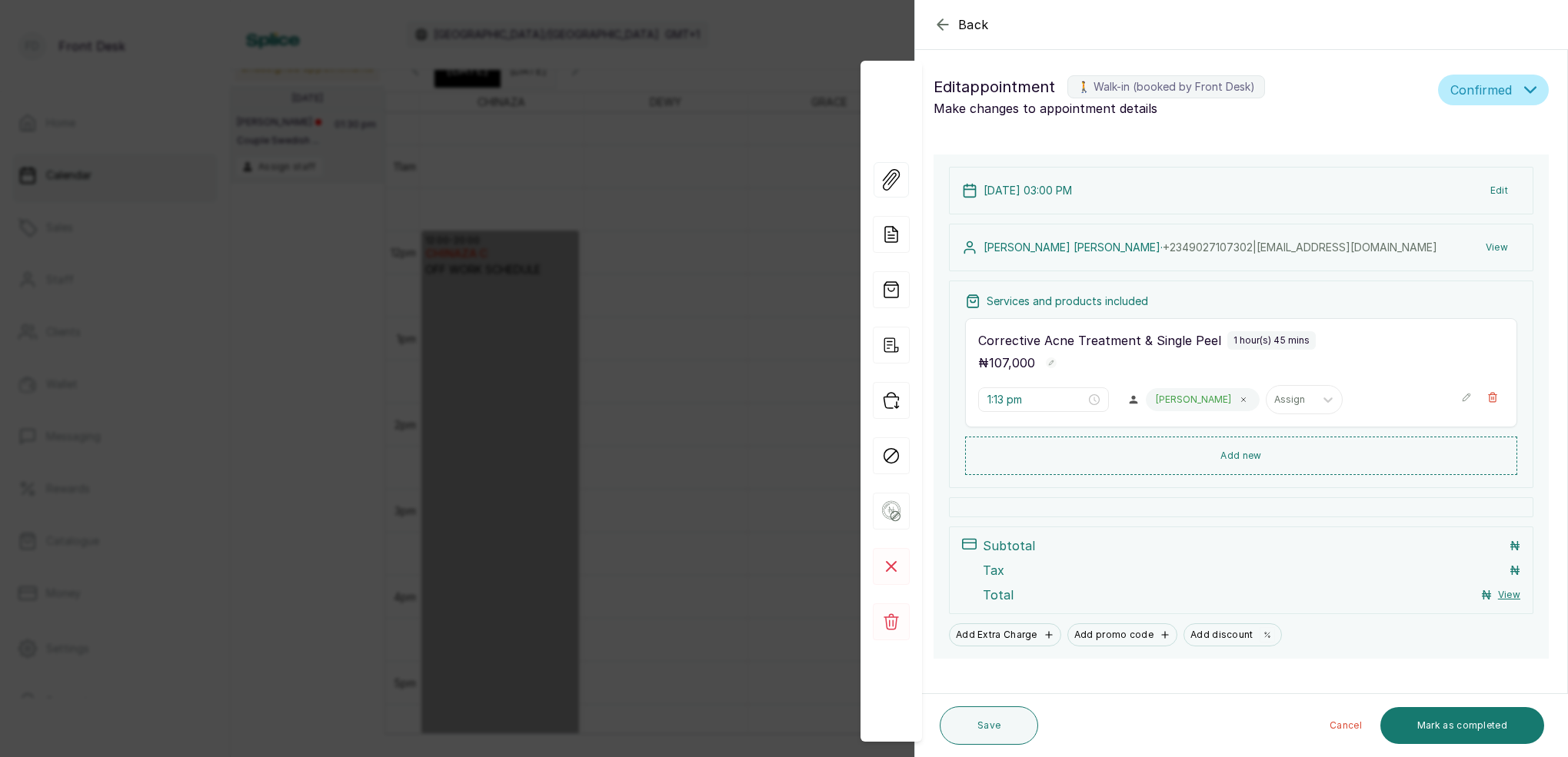
type input "3:00 pm"
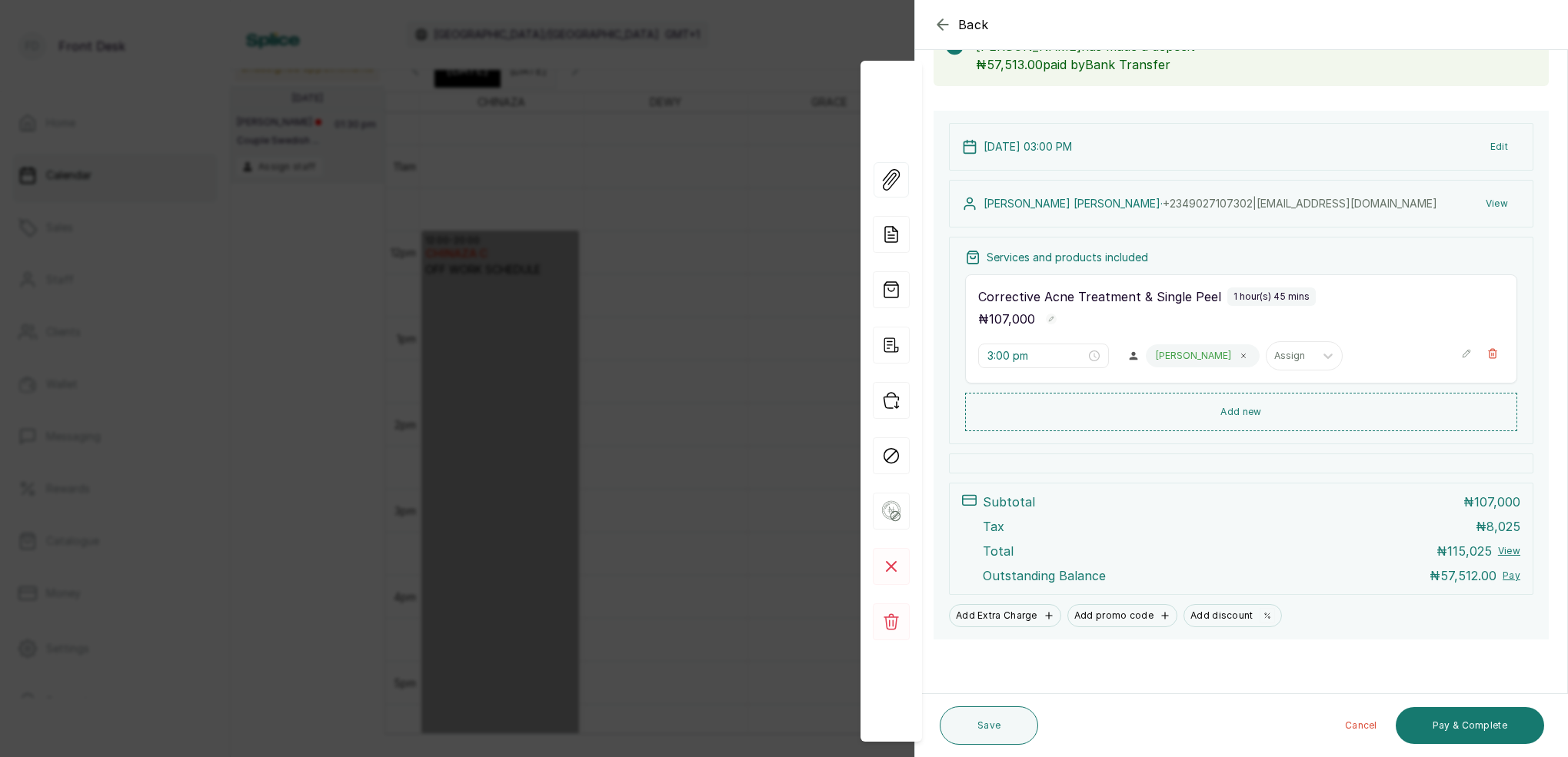
scroll to position [105, 0]
click at [655, 224] on div "Back Appointment Details Edit appointment 🚶 Walk-in (booked by Front Desk) Make…" at bounding box center [784, 378] width 1568 height 757
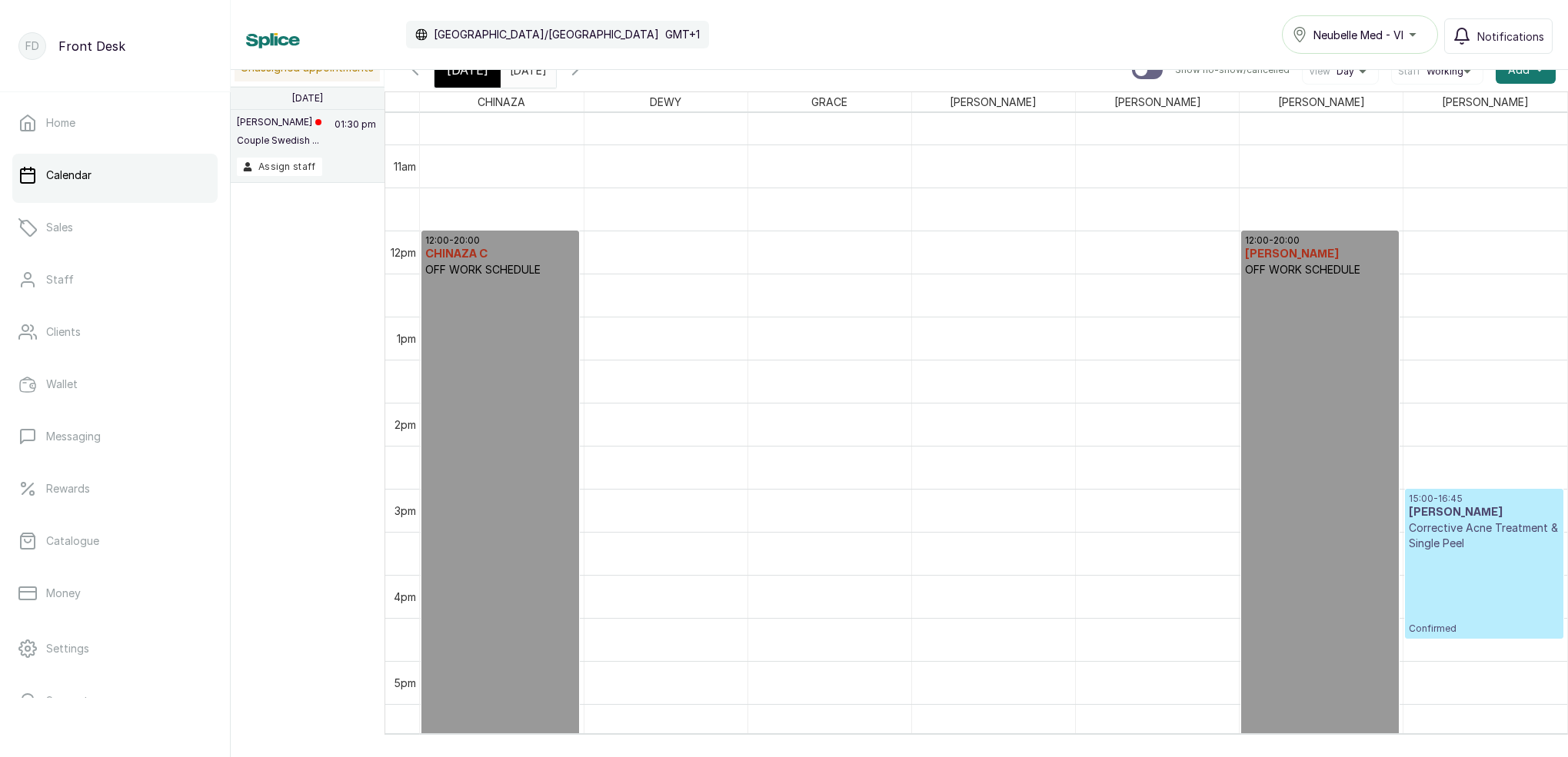
scroll to position [11, 0]
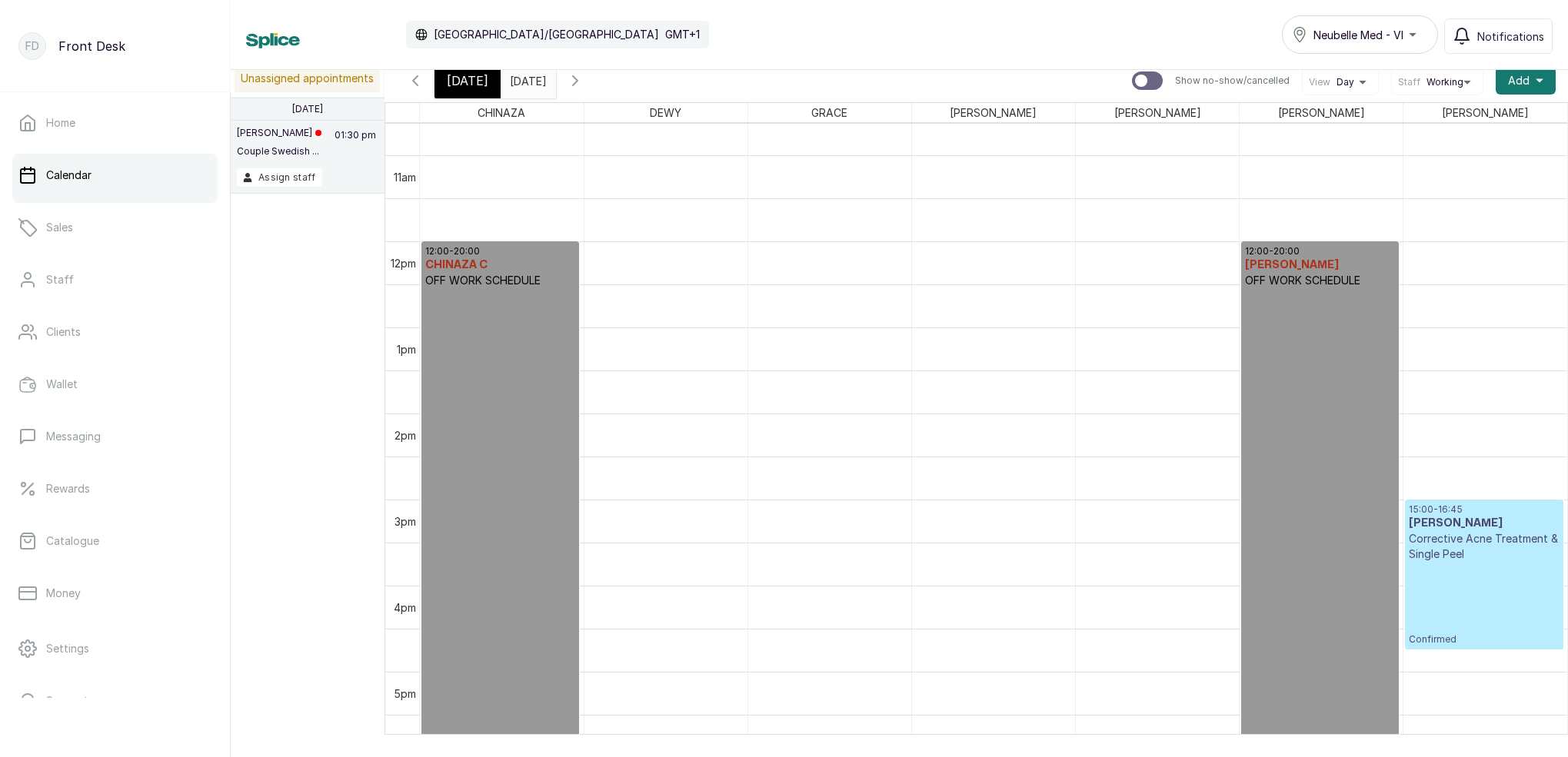
click at [472, 77] on span "[DATE]" at bounding box center [467, 81] width 42 height 19
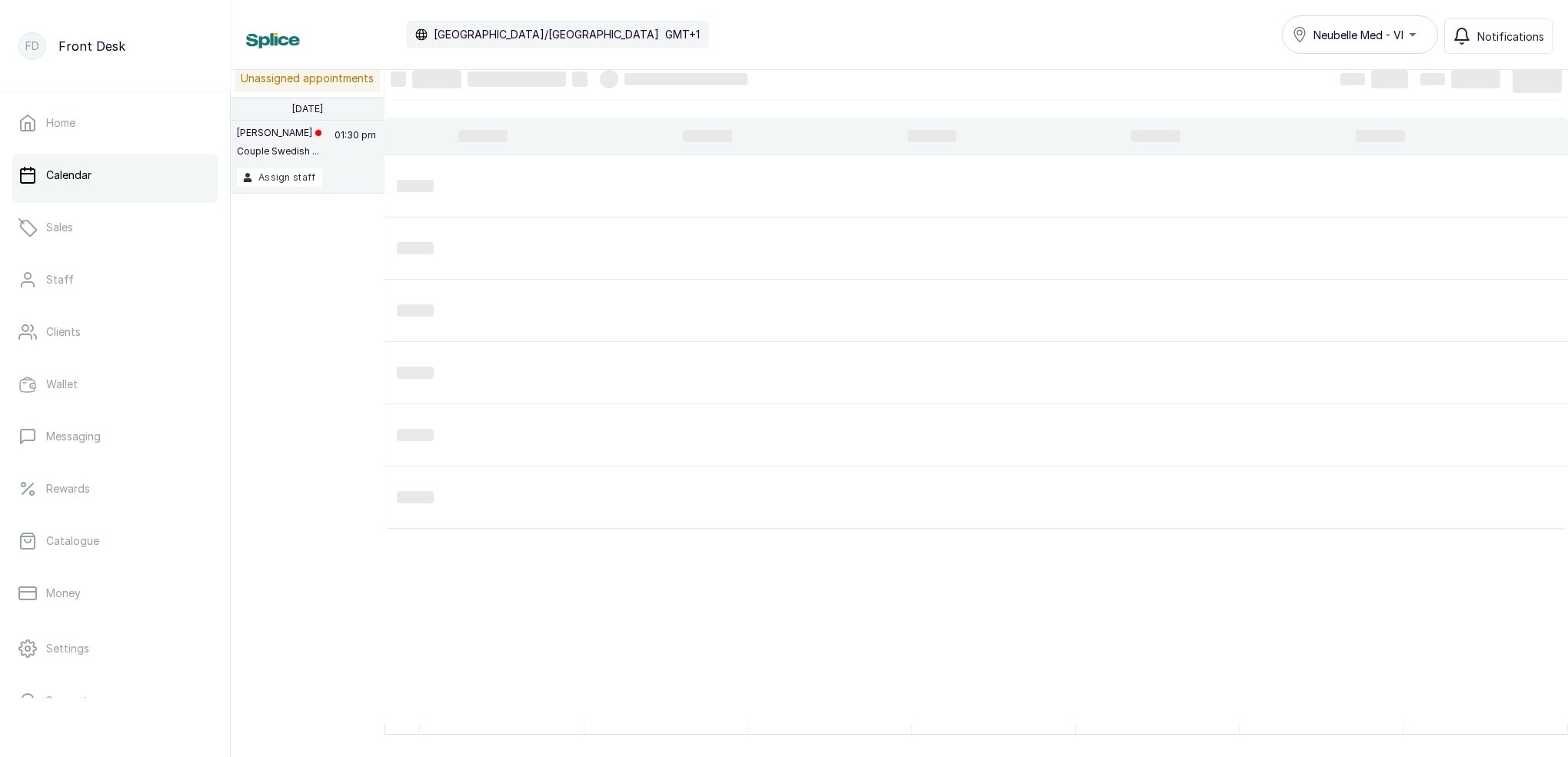
scroll to position [517, 0]
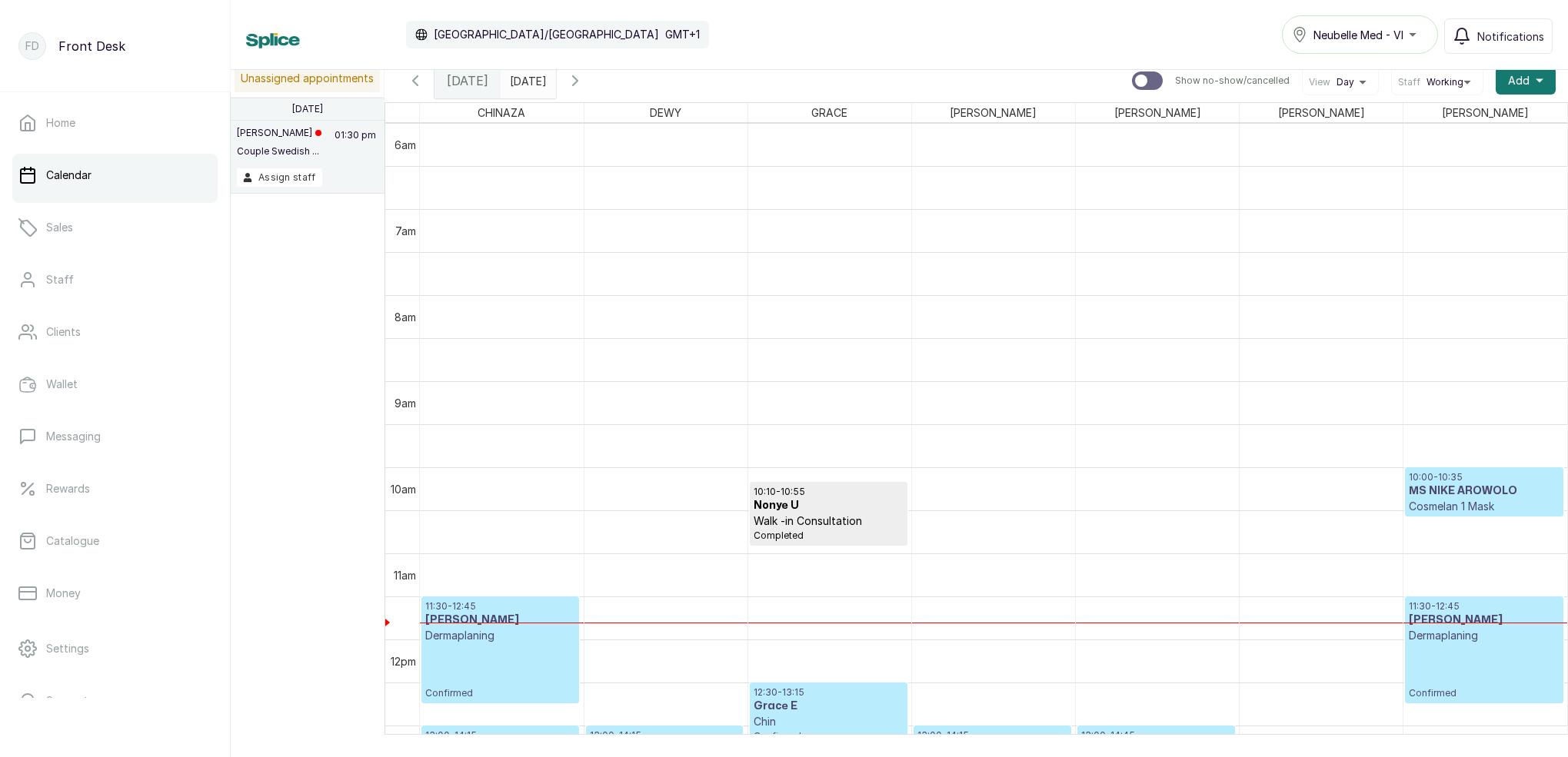
click at [526, 78] on input "[DATE]" at bounding box center [513, 76] width 24 height 26
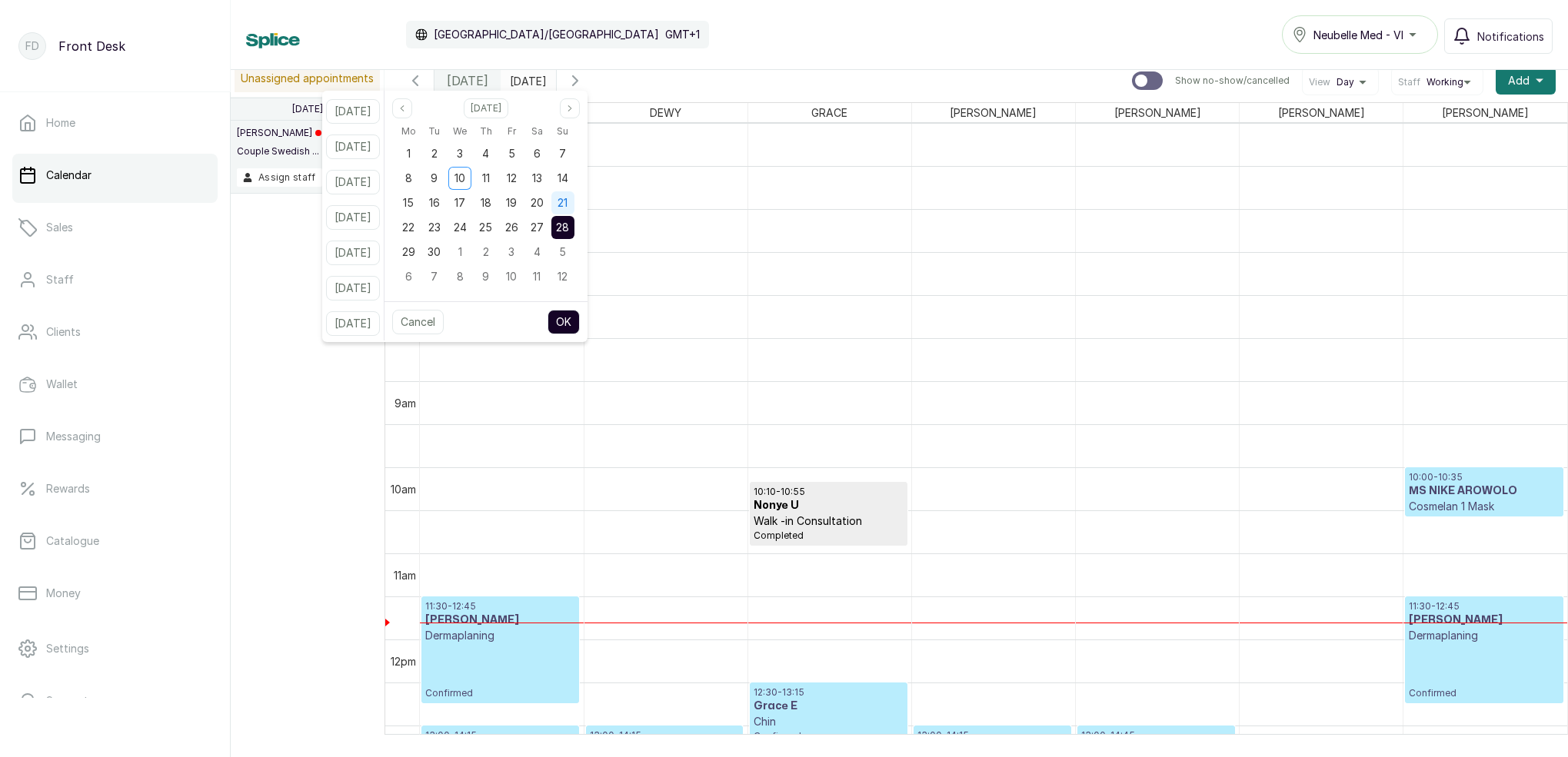
drag, startPoint x: 585, startPoint y: 151, endPoint x: 593, endPoint y: 209, distance: 58.5
click at [574, 156] on div "7" at bounding box center [562, 153] width 23 height 23
click at [580, 312] on button "OK" at bounding box center [563, 322] width 32 height 24
type input "[DATE]"
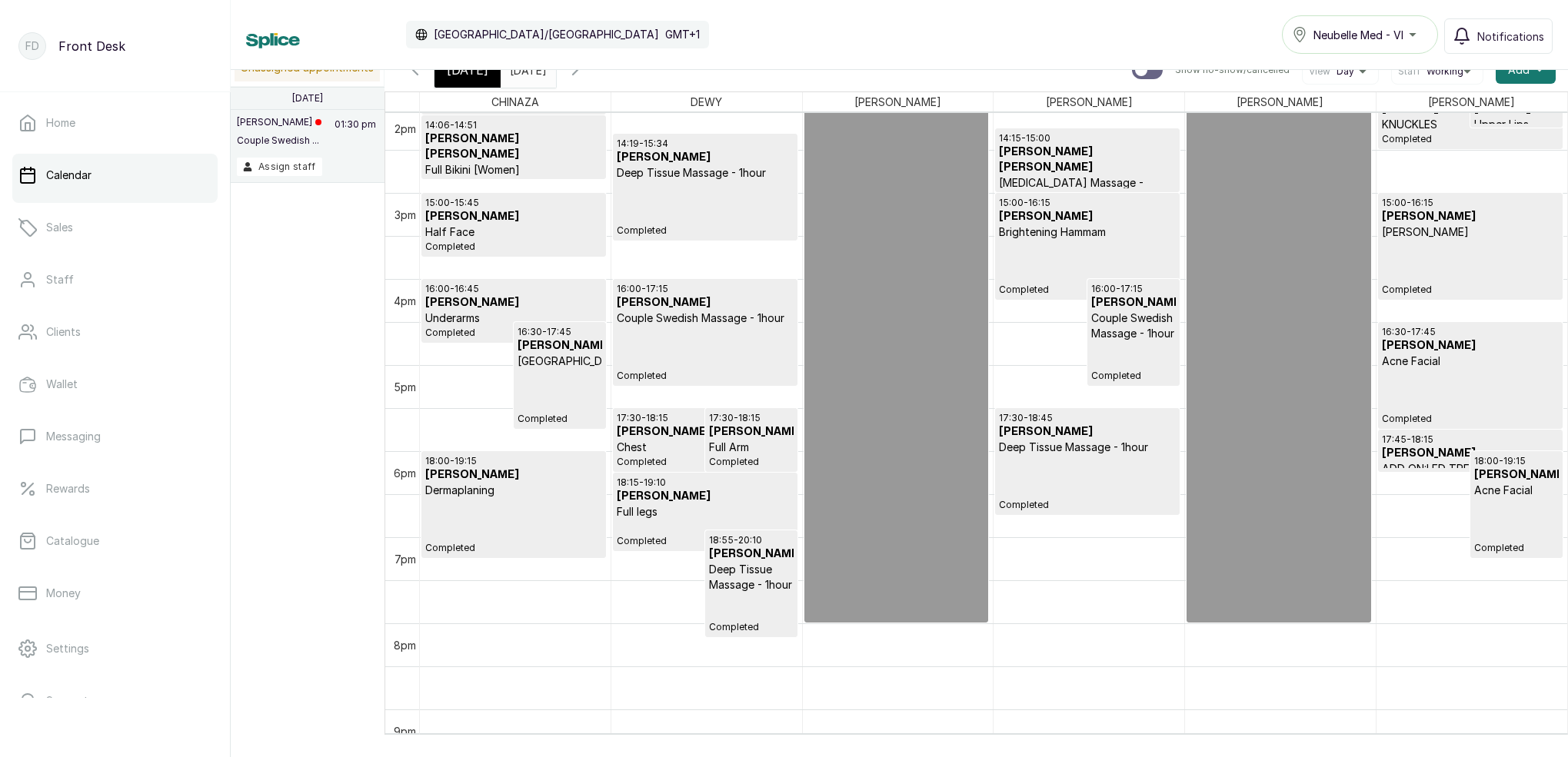
scroll to position [1214, 0]
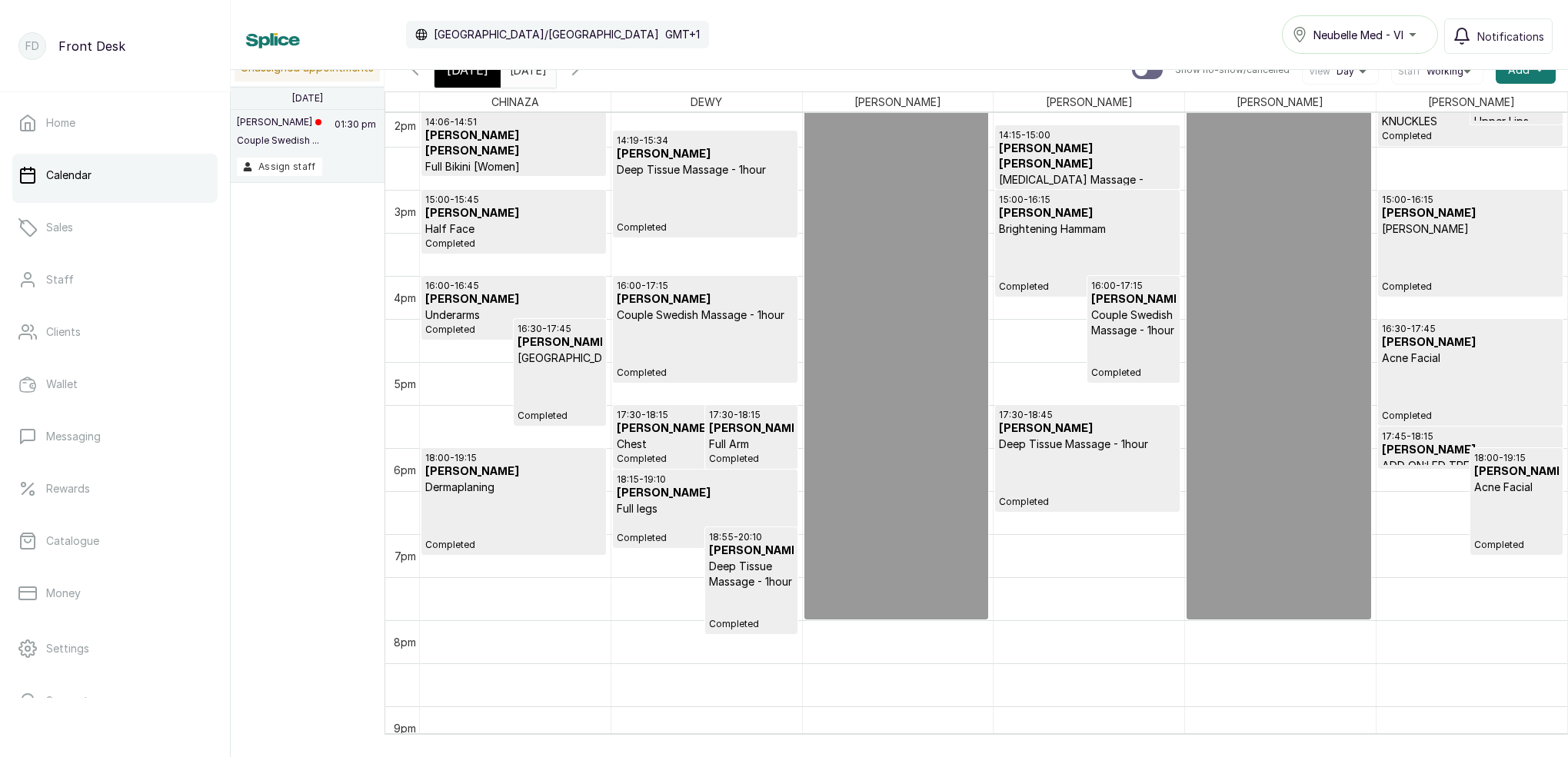
click at [1499, 508] on div "18:00 - 19:15 [PERSON_NAME] Acne Facial Completed" at bounding box center [1516, 501] width 85 height 99
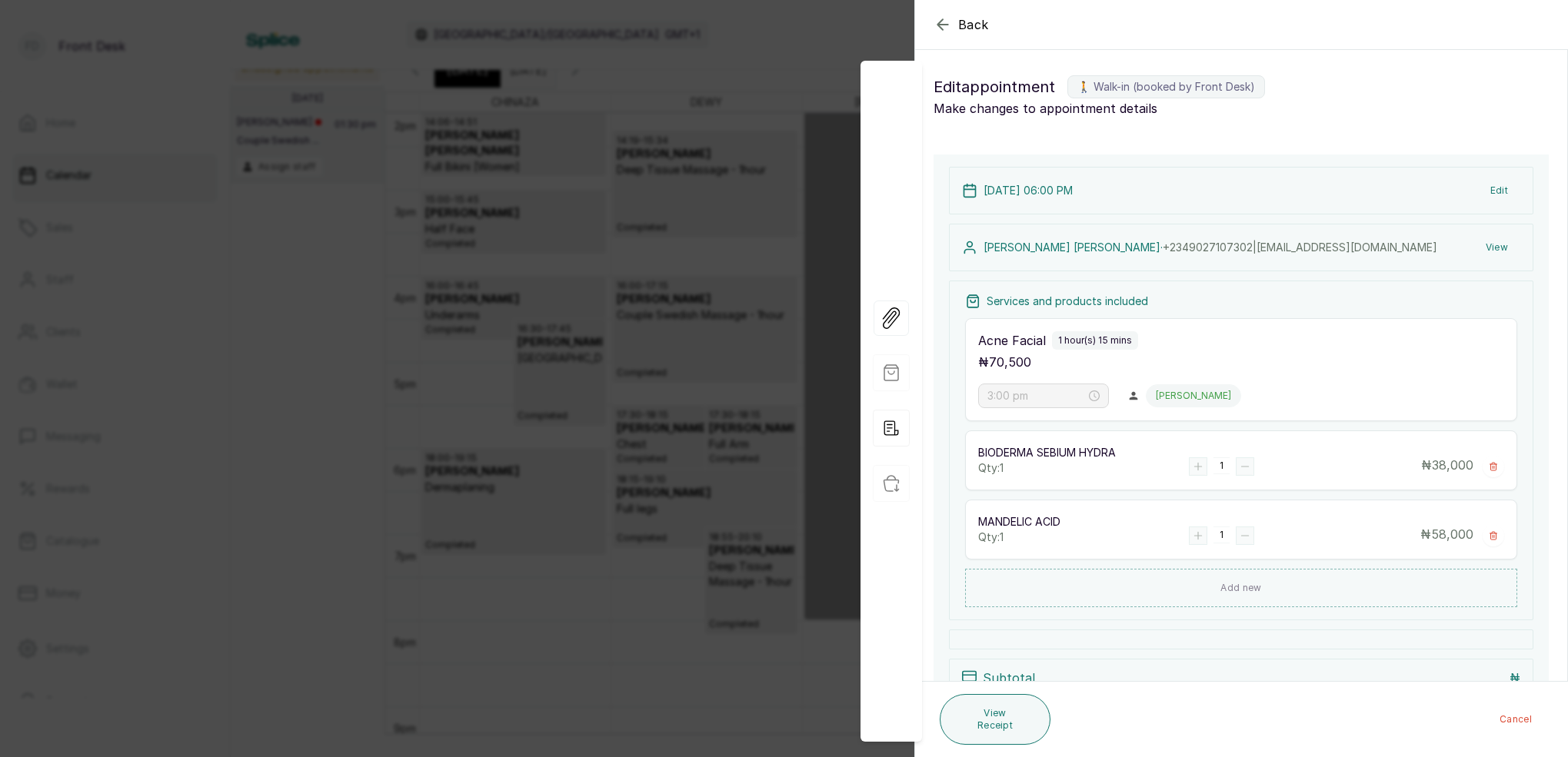
type input "6:00 pm"
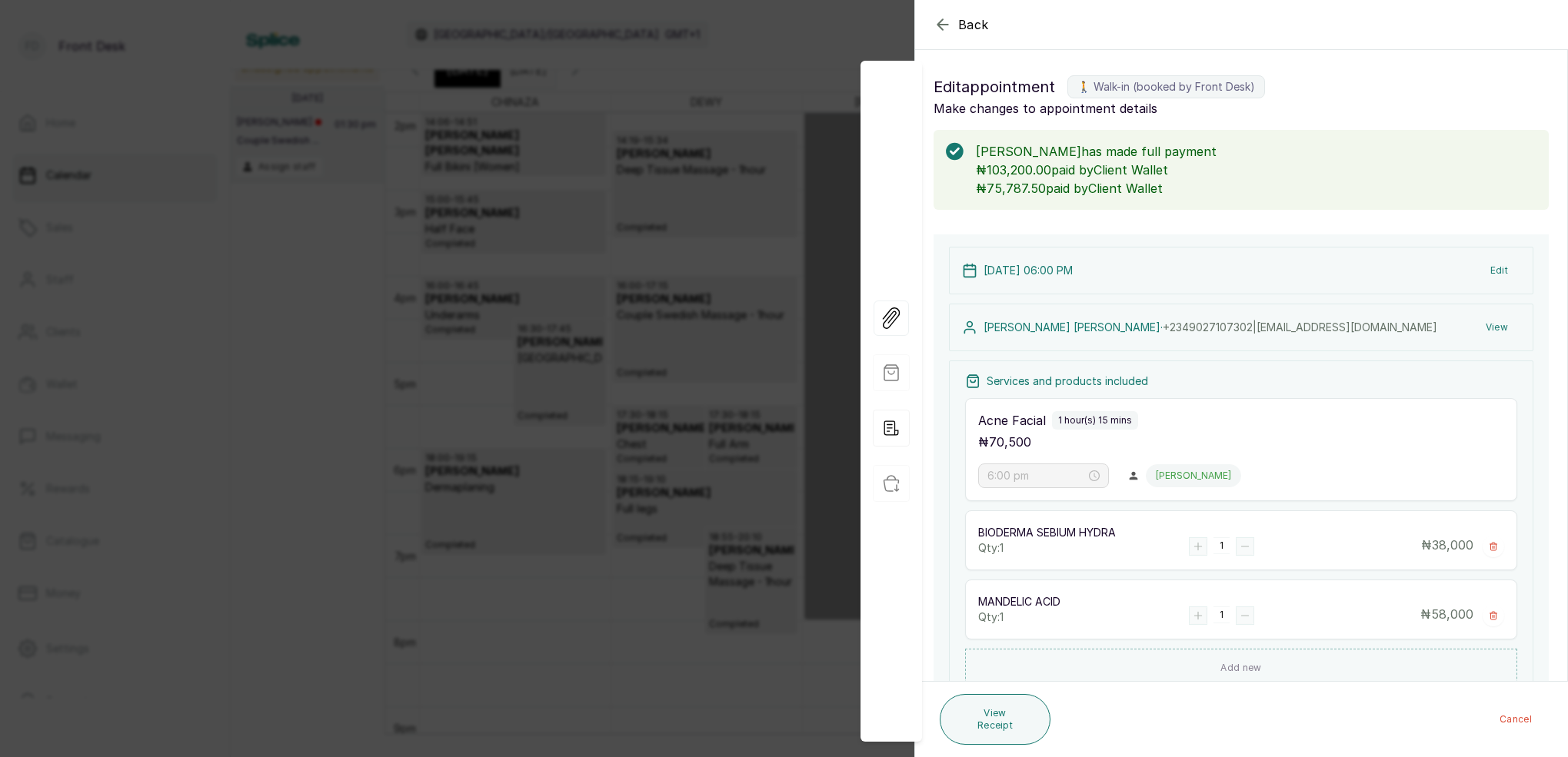
scroll to position [55, 0]
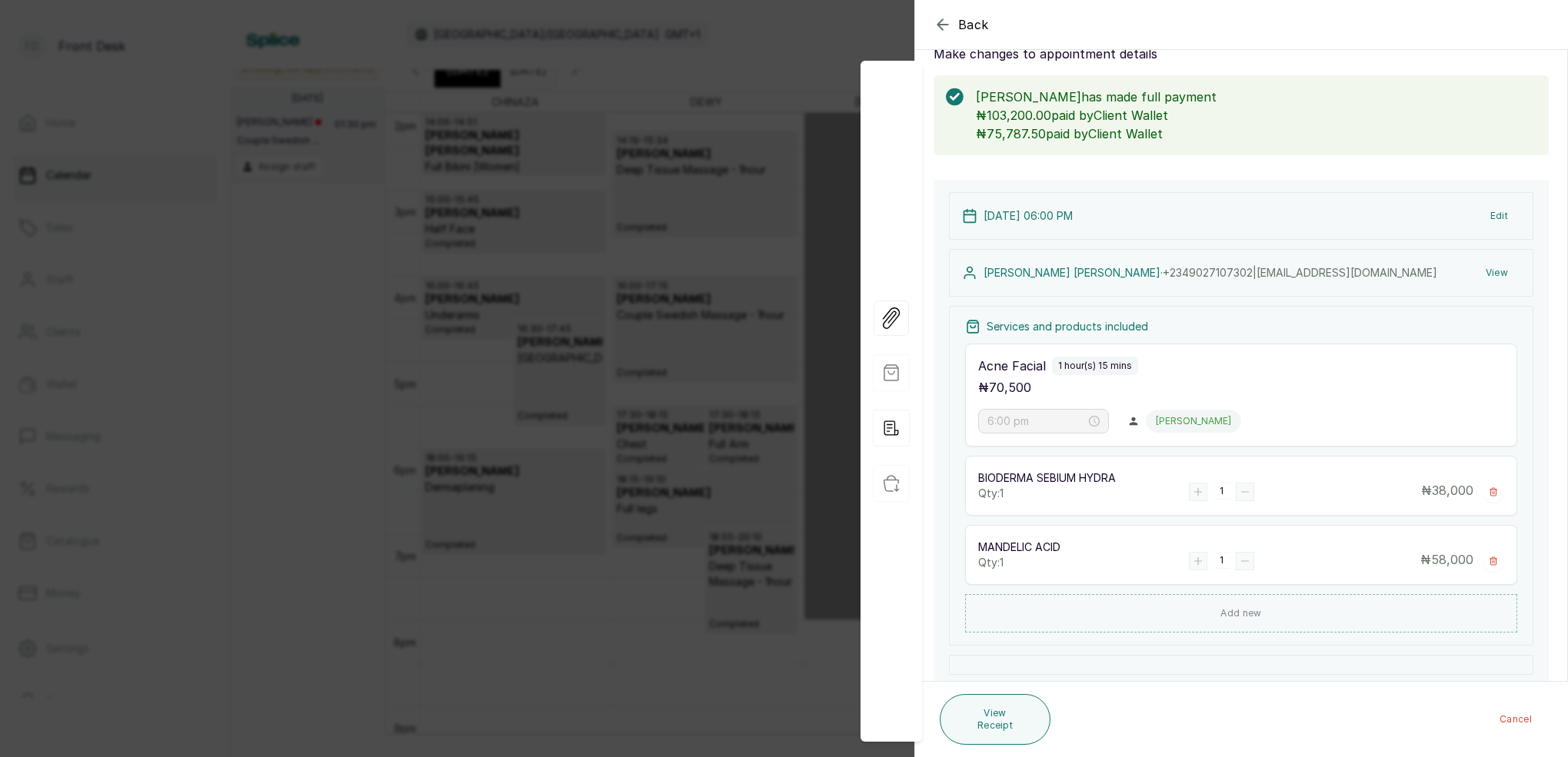
drag, startPoint x: 551, startPoint y: 213, endPoint x: 437, endPoint y: 165, distance: 123.7
click at [551, 212] on div "Back Appointment Details Edit appointment 🚶 Walk-in (booked by Front Desk) Make…" at bounding box center [784, 378] width 1568 height 757
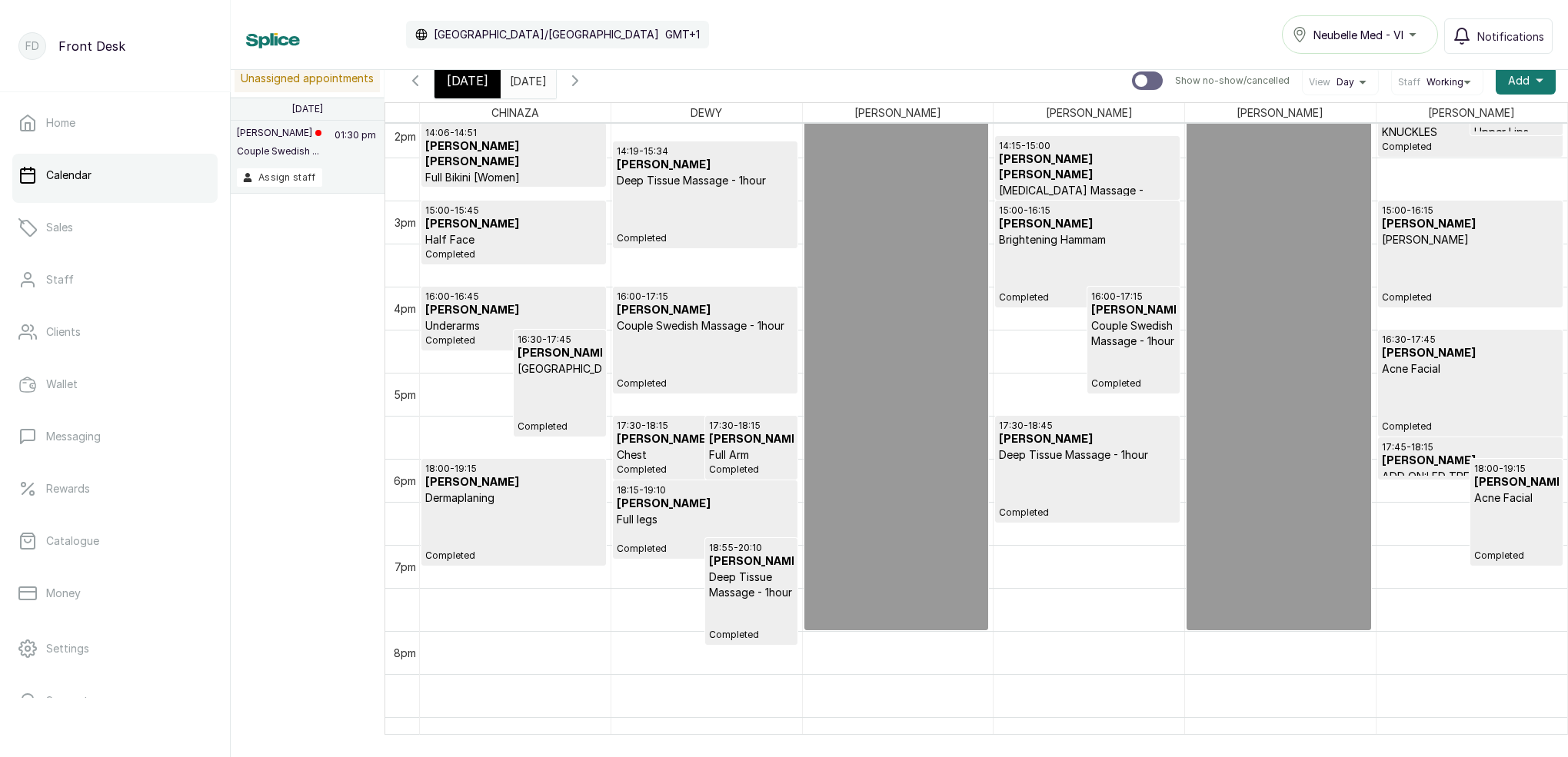
click at [472, 90] on div "[DATE]" at bounding box center [468, 80] width 66 height 35
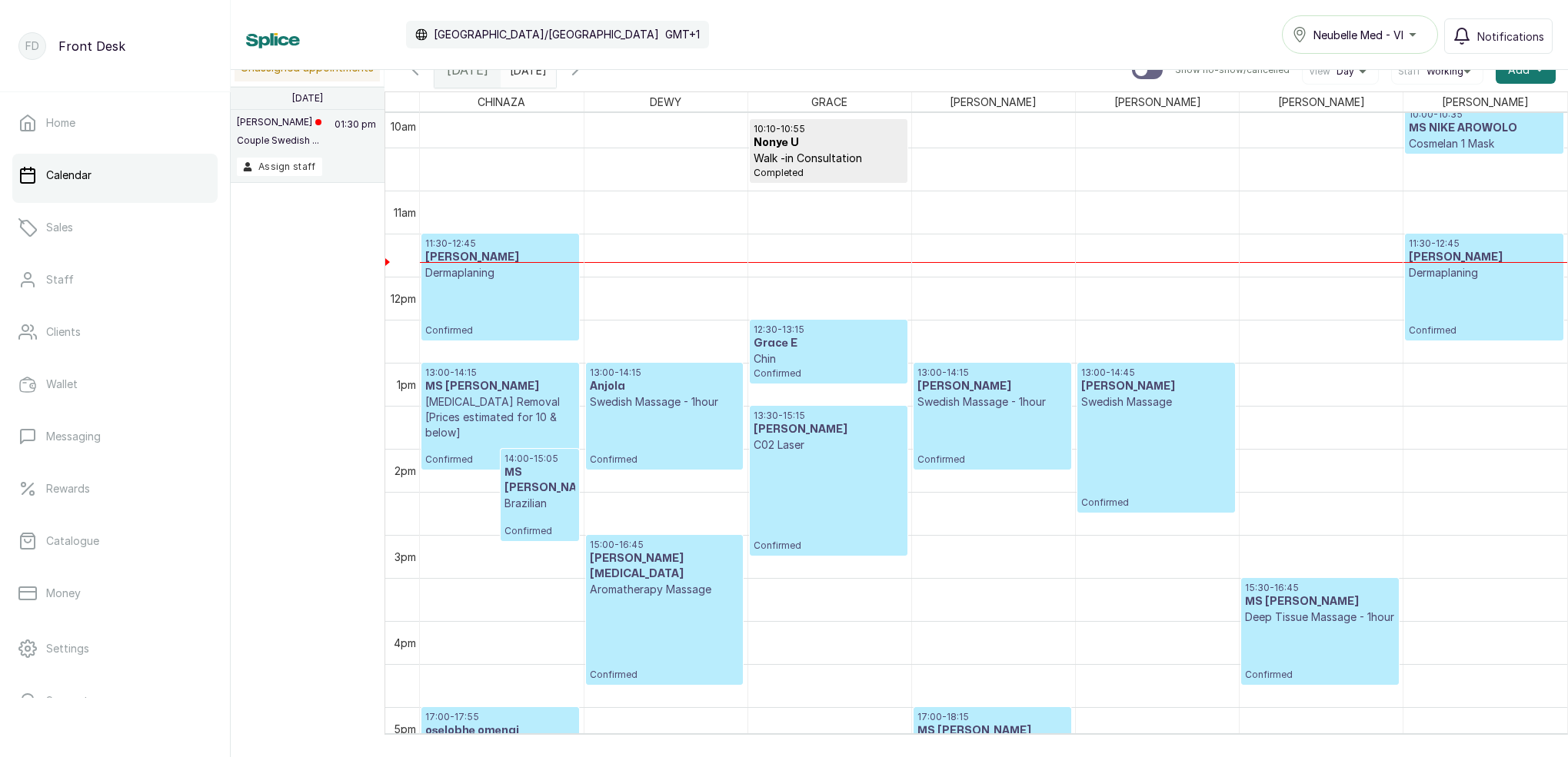
scroll to position [871, 0]
click at [526, 71] on input "[DATE]" at bounding box center [513, 66] width 24 height 26
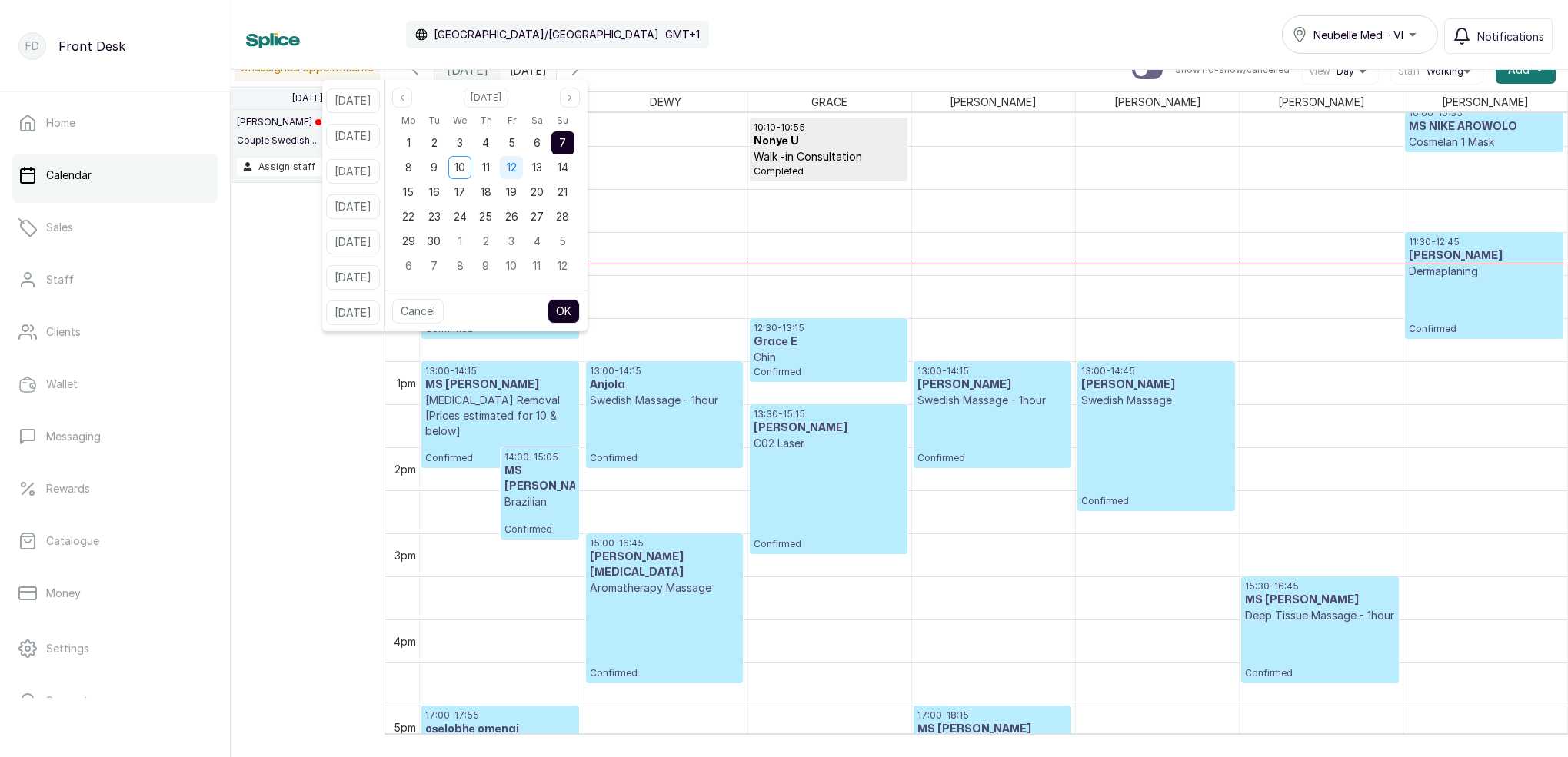
drag, startPoint x: 533, startPoint y: 171, endPoint x: 545, endPoint y: 207, distance: 37.9
click at [516, 171] on span "12" at bounding box center [512, 167] width 10 height 13
click at [580, 307] on button "OK" at bounding box center [563, 311] width 32 height 24
type input "[DATE]"
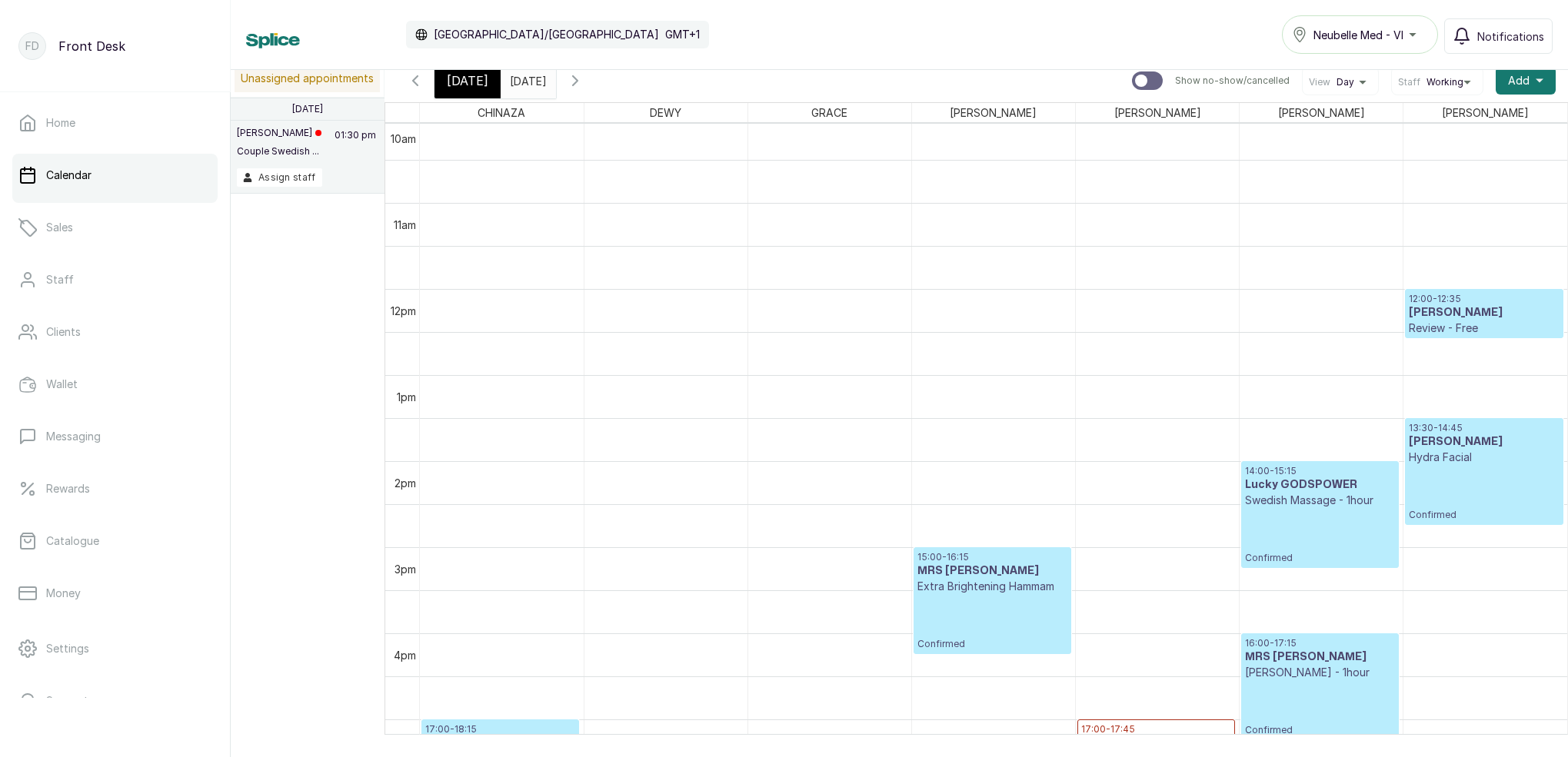
scroll to position [880, 0]
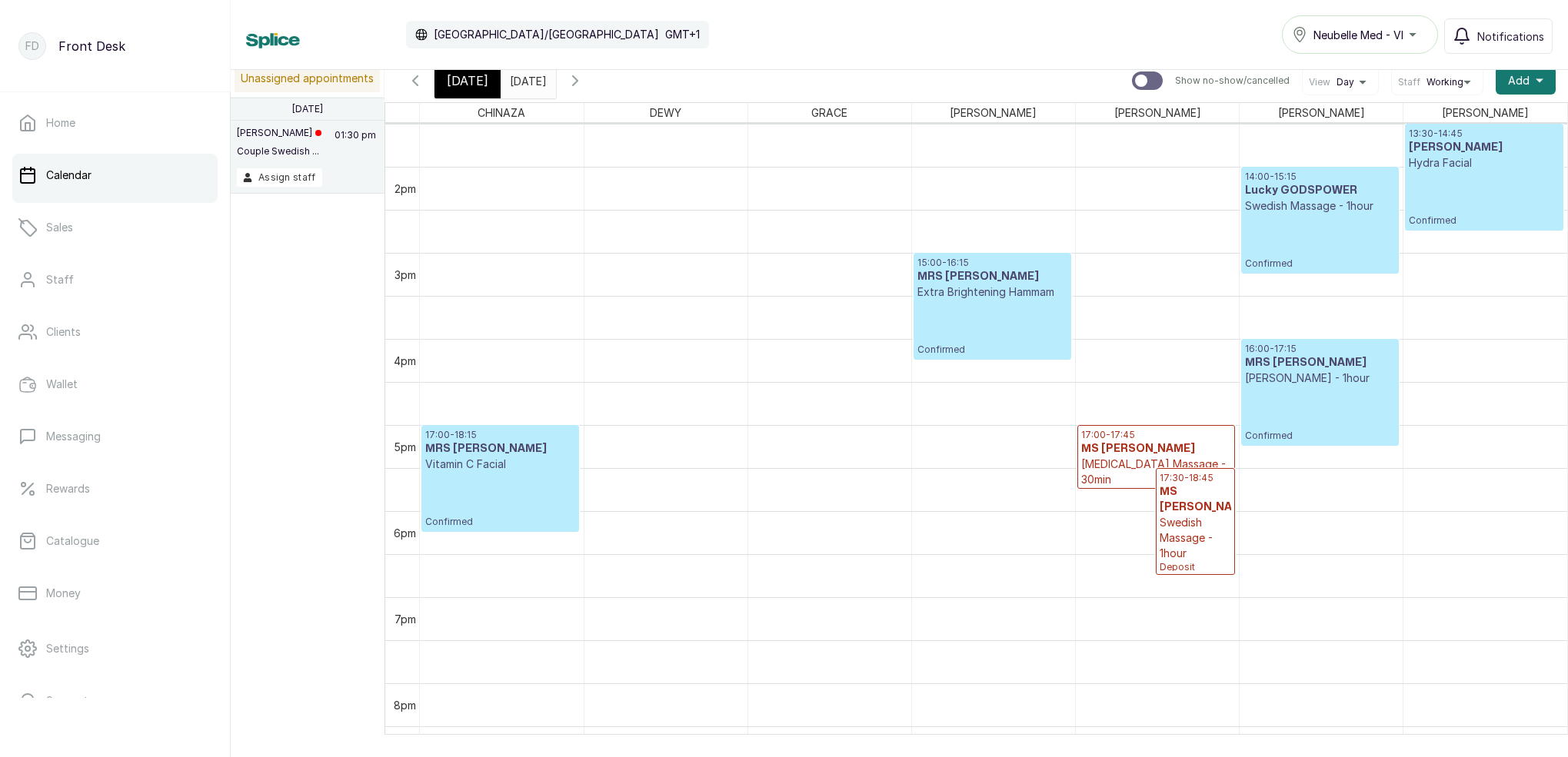
click at [418, 85] on icon "button" at bounding box center [415, 81] width 5 height 9
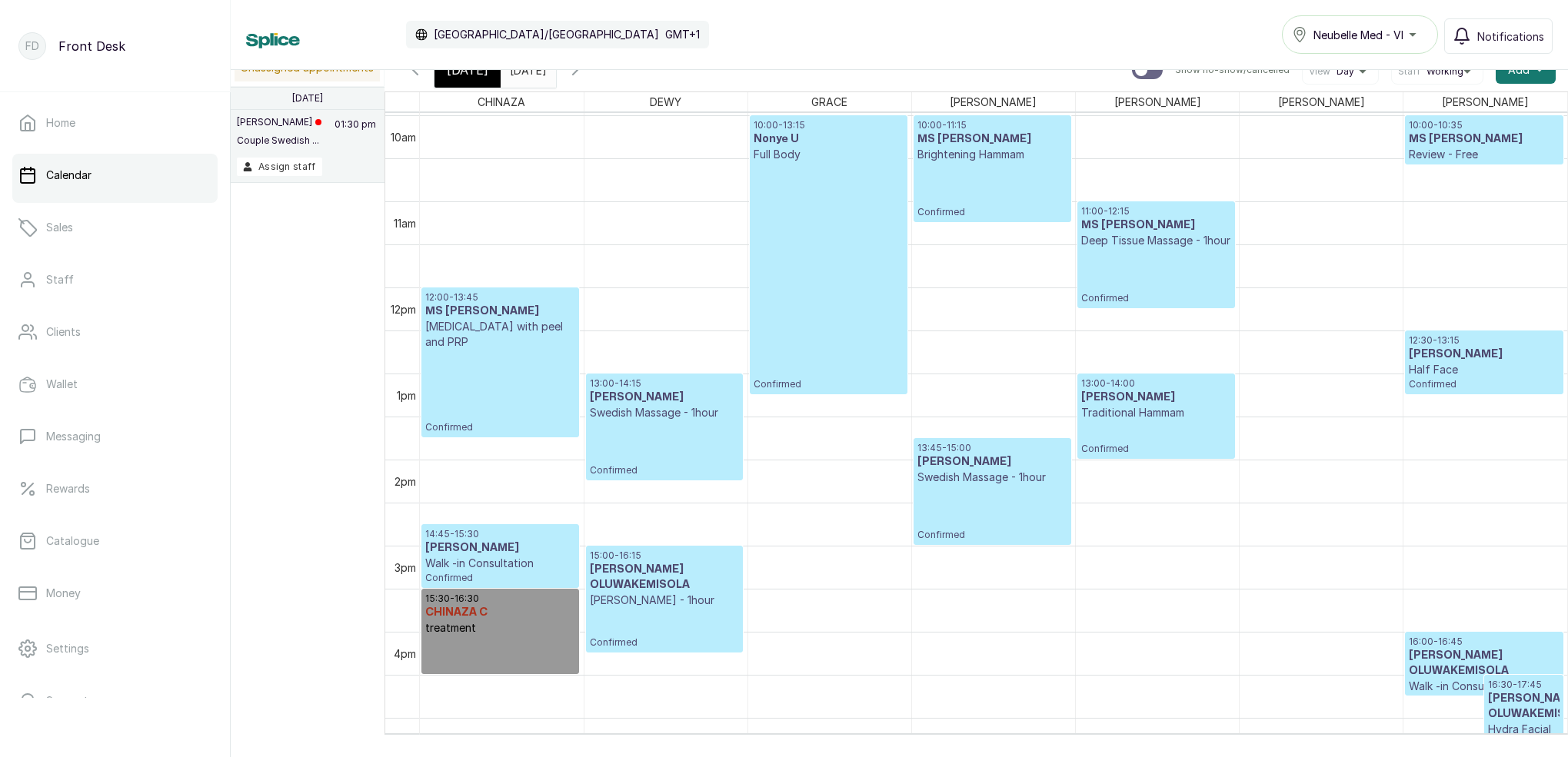
scroll to position [861, 0]
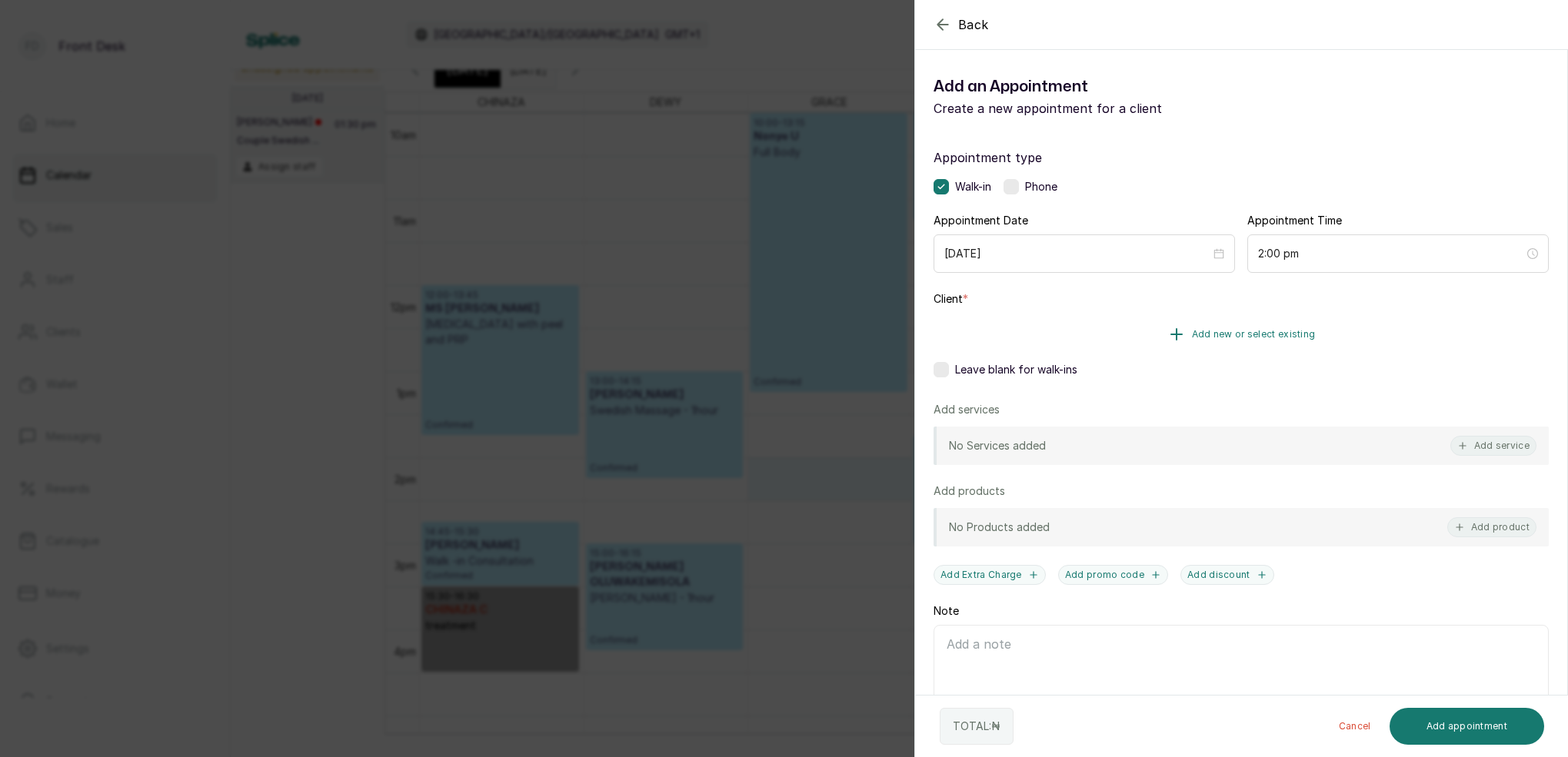
click at [1285, 329] on span "Add new or select existing" at bounding box center [1254, 334] width 124 height 13
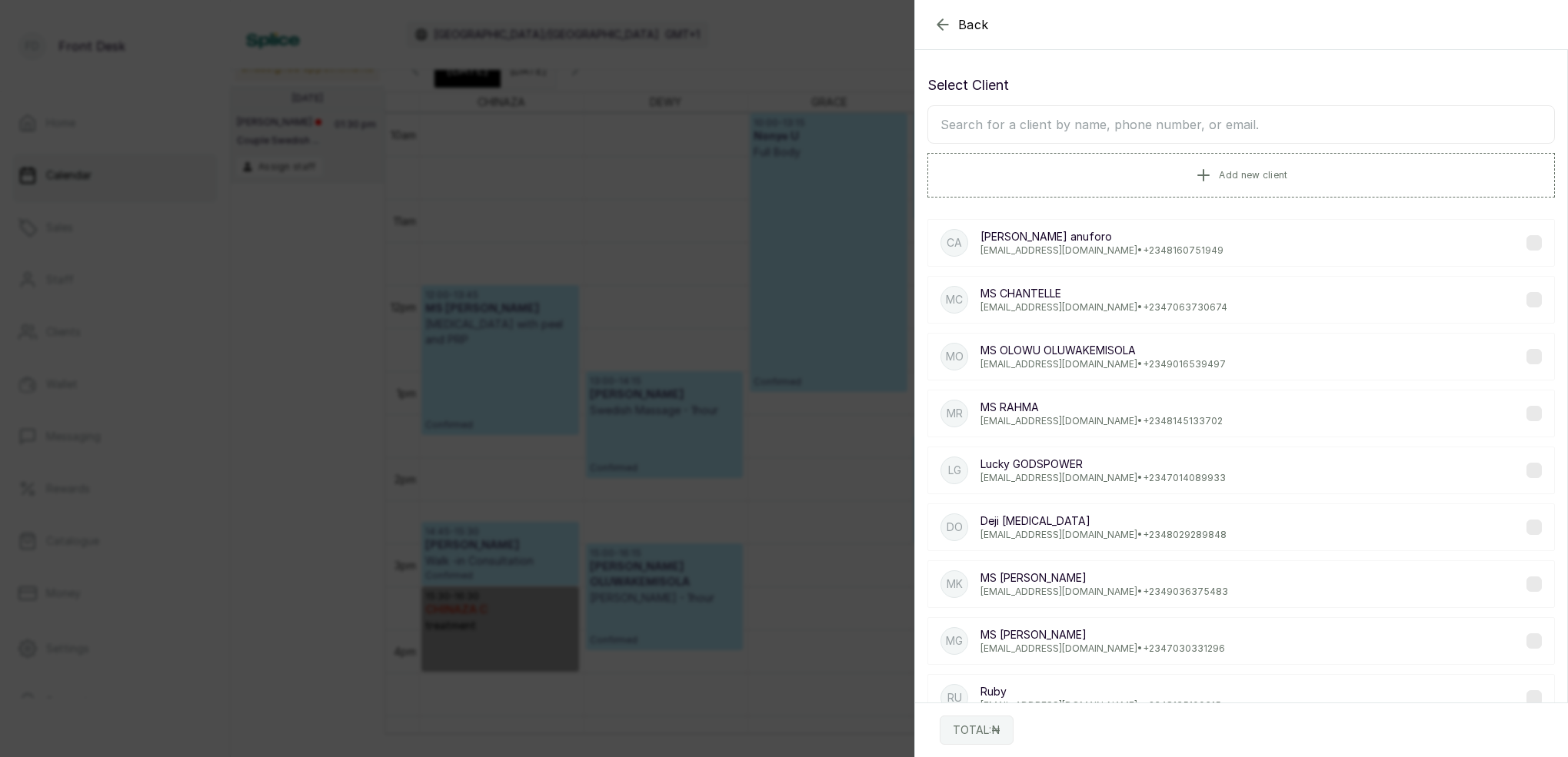
click at [1256, 117] on input "text" at bounding box center [1241, 124] width 627 height 38
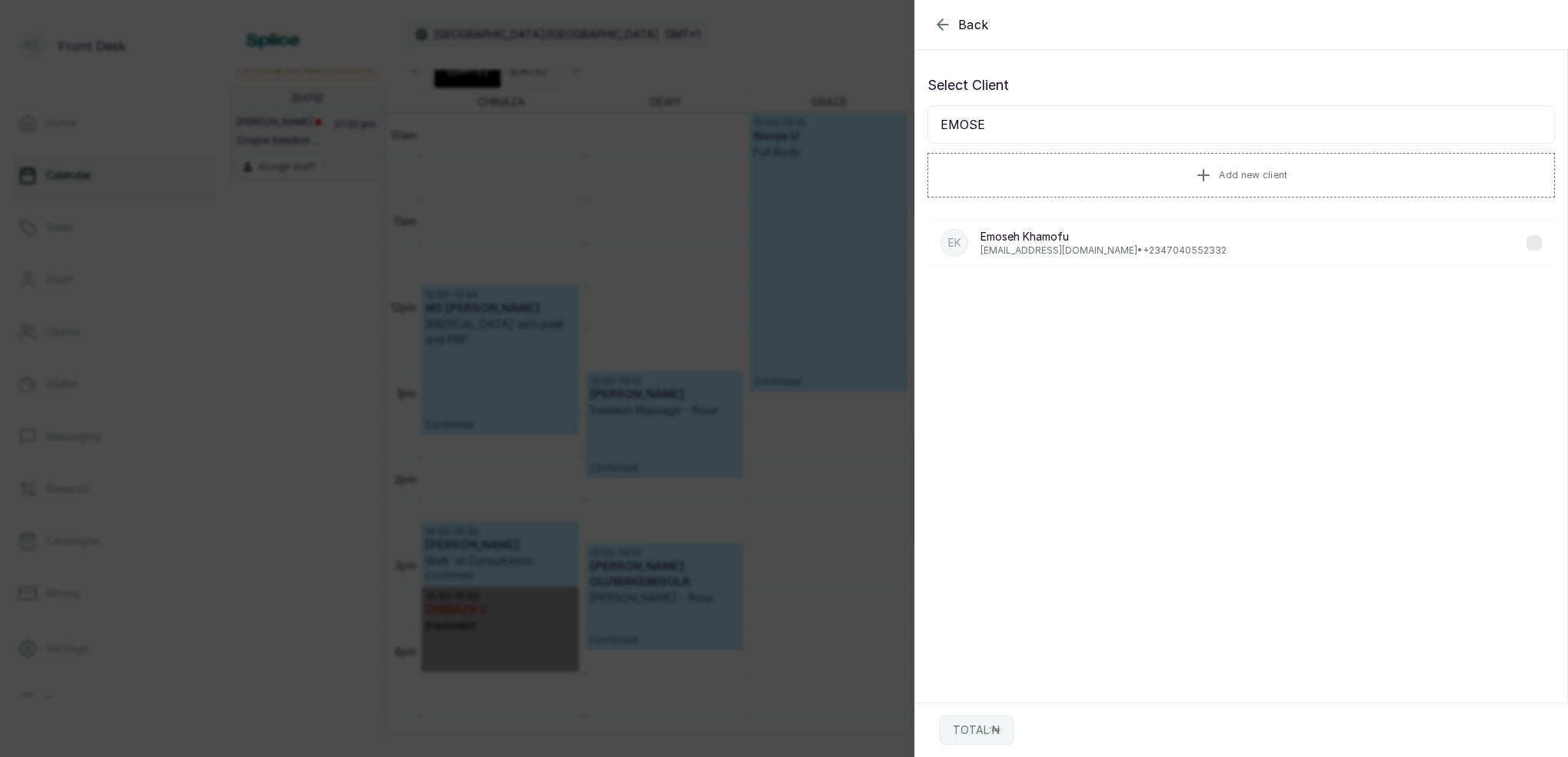
type input "EMOSE"
click at [1074, 245] on div "[PERSON_NAME] [EMAIL_ADDRESS][DOMAIN_NAME] • [PHONE_NUMBER]" at bounding box center [1103, 242] width 246 height 27
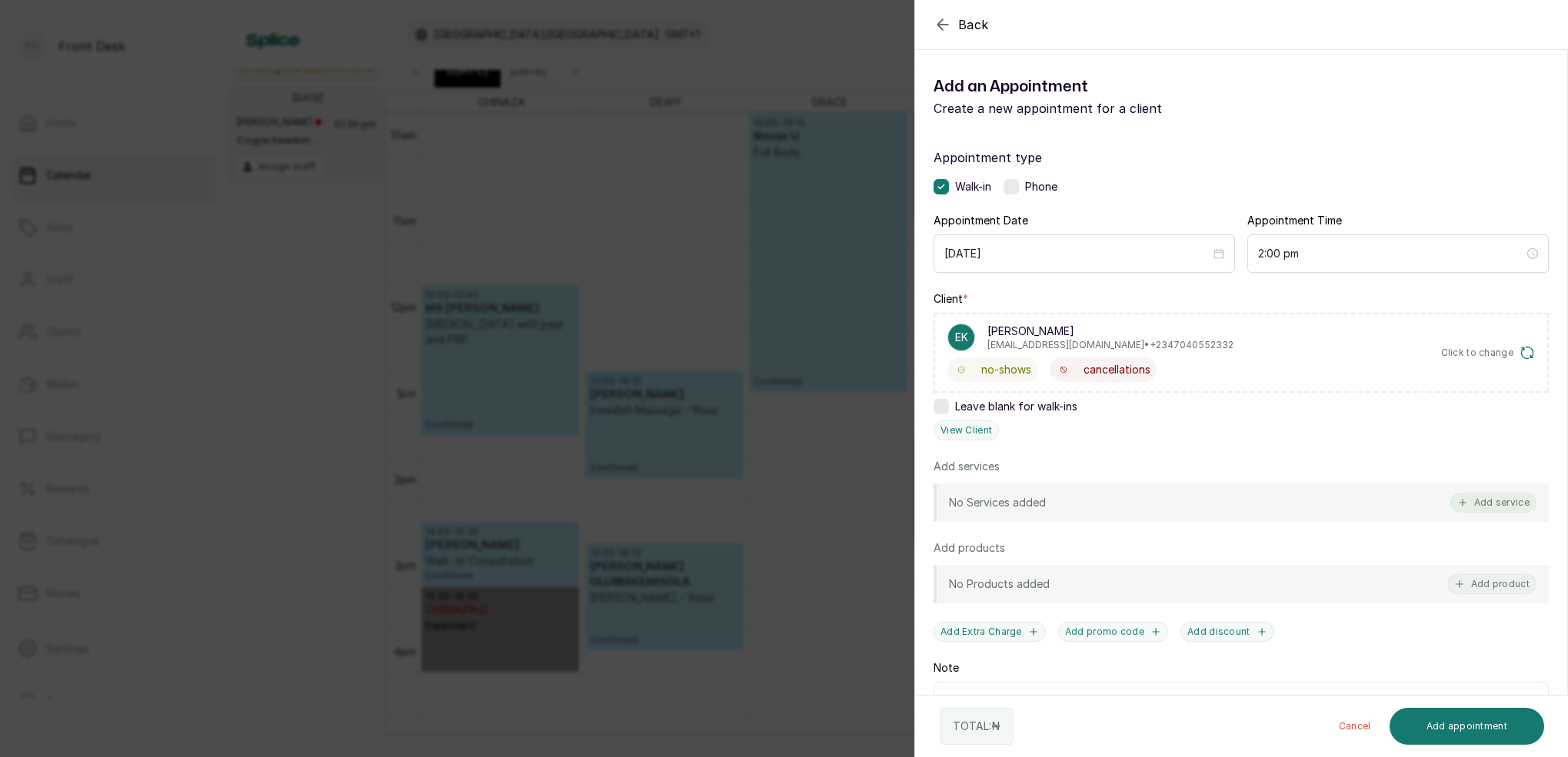
click at [1511, 502] on button "Add service" at bounding box center [1493, 502] width 86 height 20
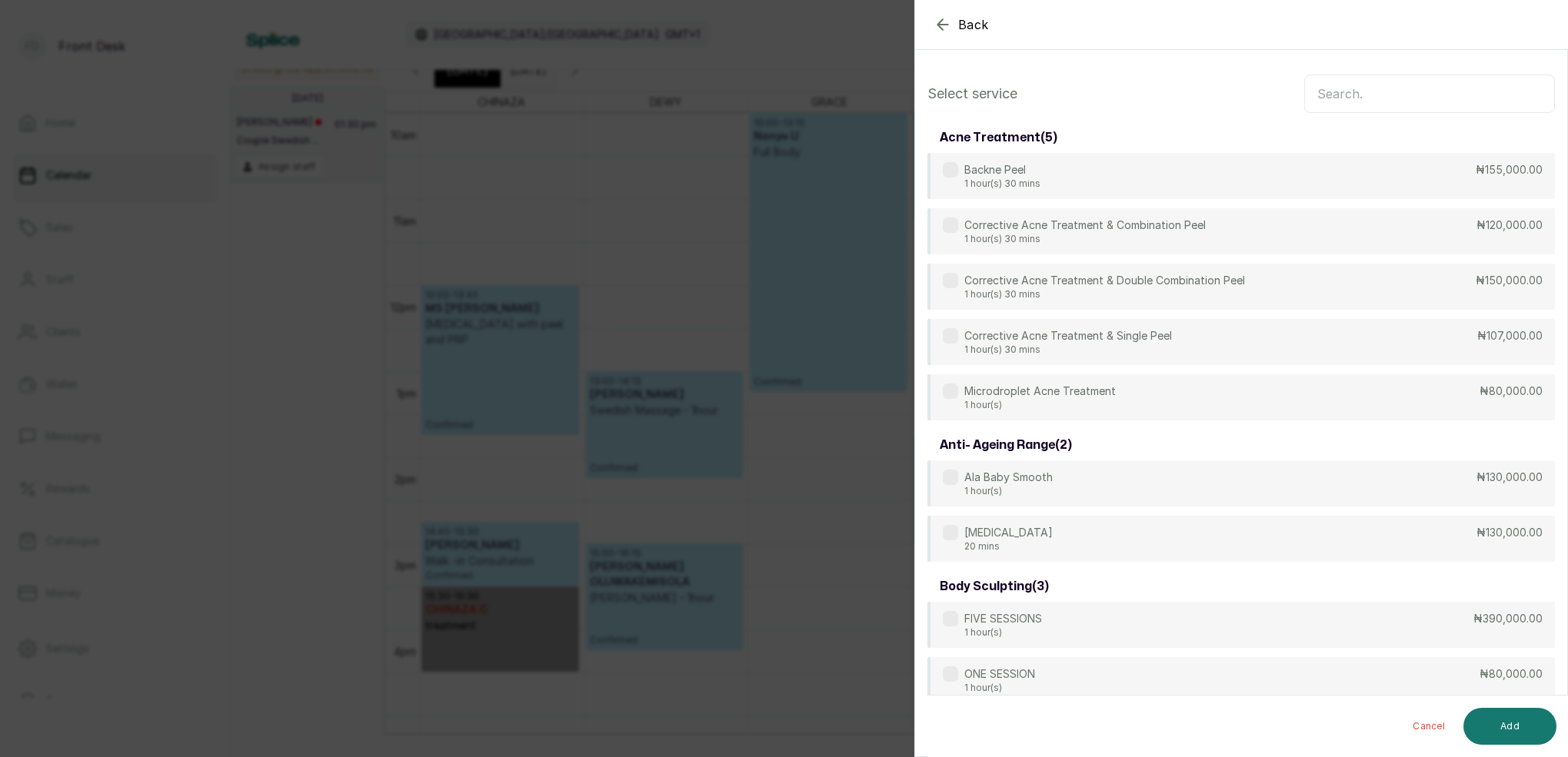
scroll to position [0, 0]
click at [1373, 92] on input "text" at bounding box center [1429, 93] width 250 height 38
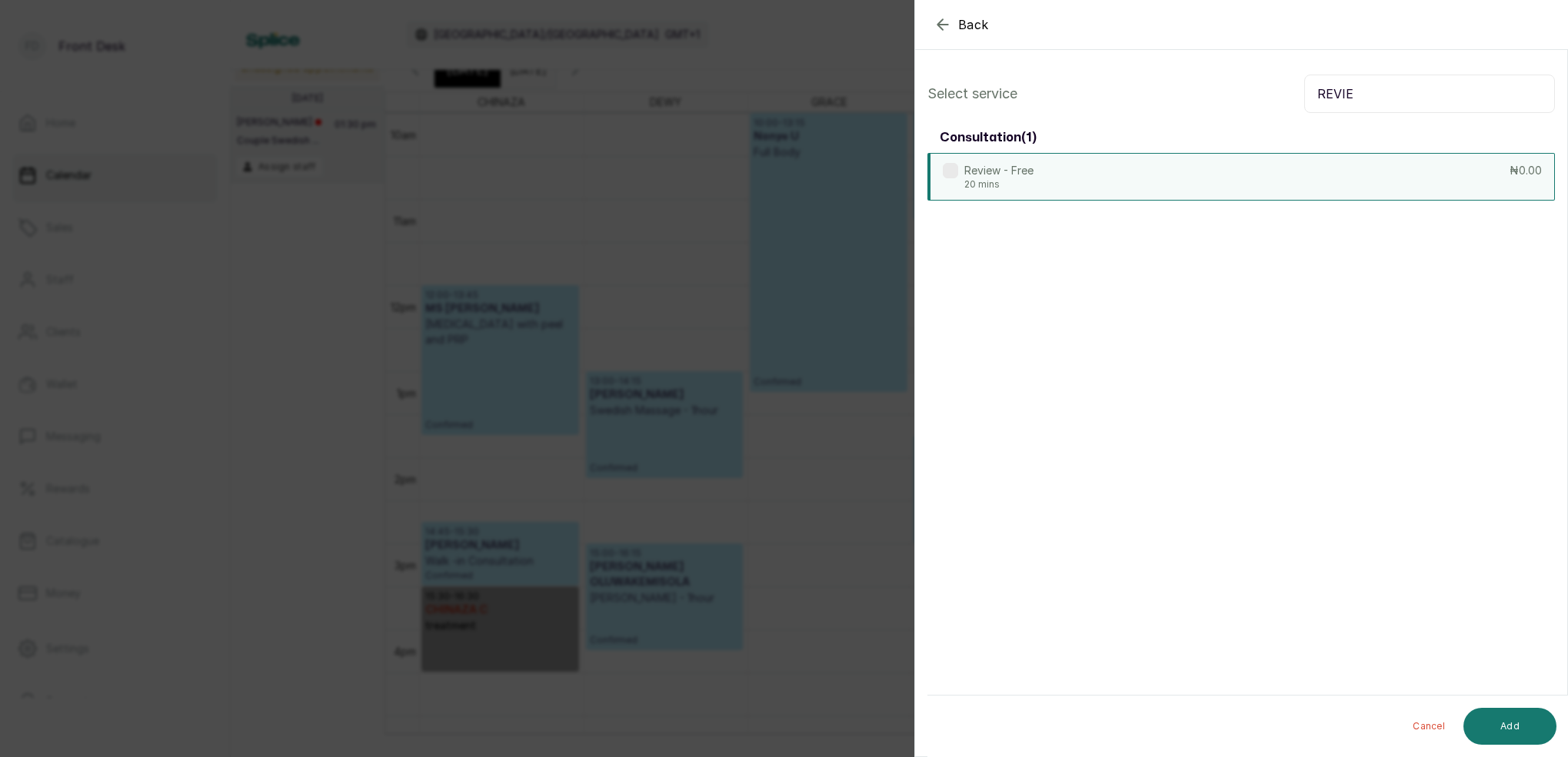
type input "REVIE"
drag, startPoint x: 1018, startPoint y: 156, endPoint x: 1033, endPoint y: 168, distance: 19.2
click at [1018, 156] on div "Review - Free 20 mins ₦0.00" at bounding box center [1241, 177] width 627 height 48
click at [1548, 725] on button "Add" at bounding box center [1509, 726] width 93 height 37
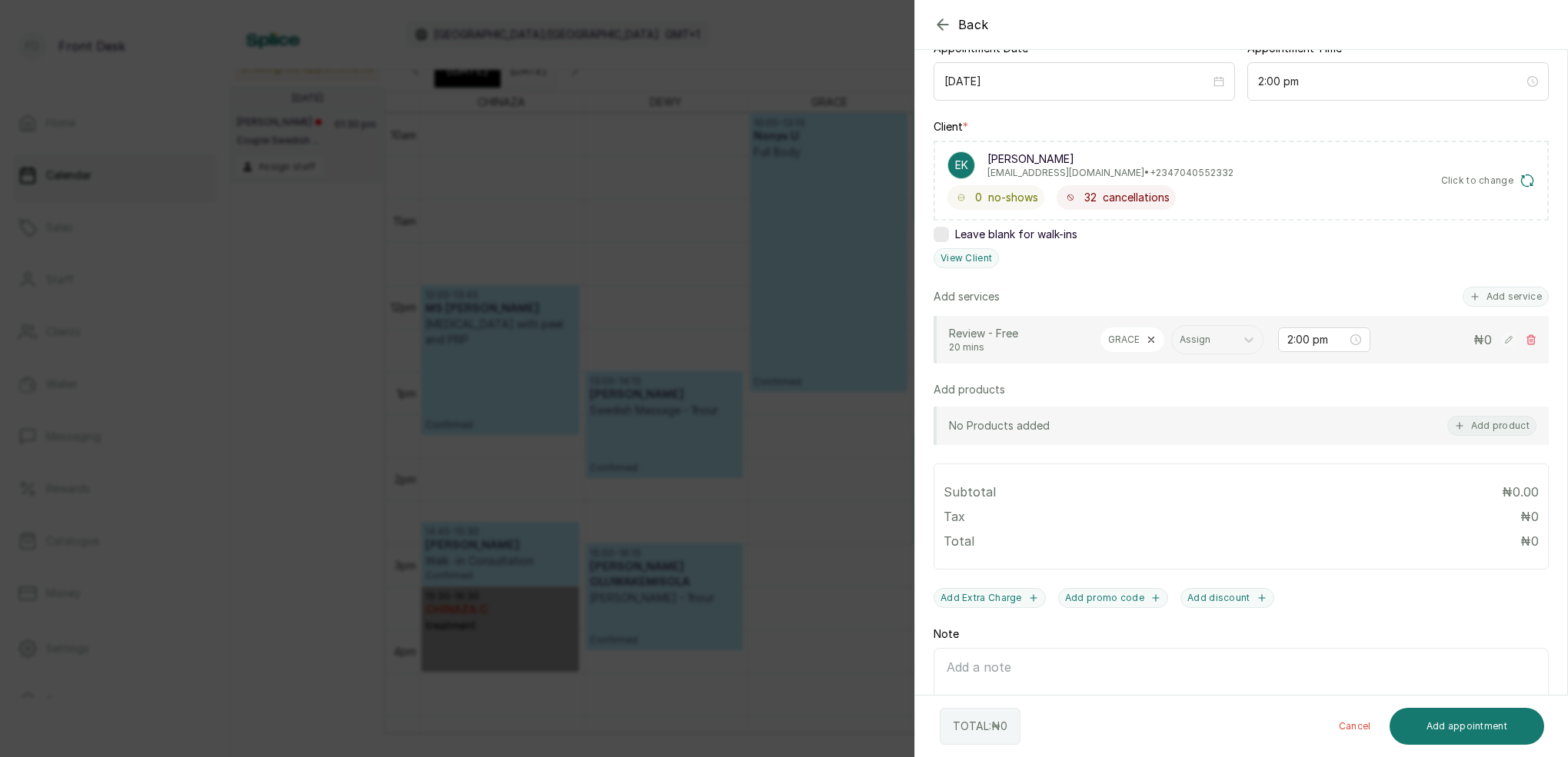
scroll to position [173, 0]
click at [1471, 719] on button "Add appointment" at bounding box center [1467, 726] width 155 height 37
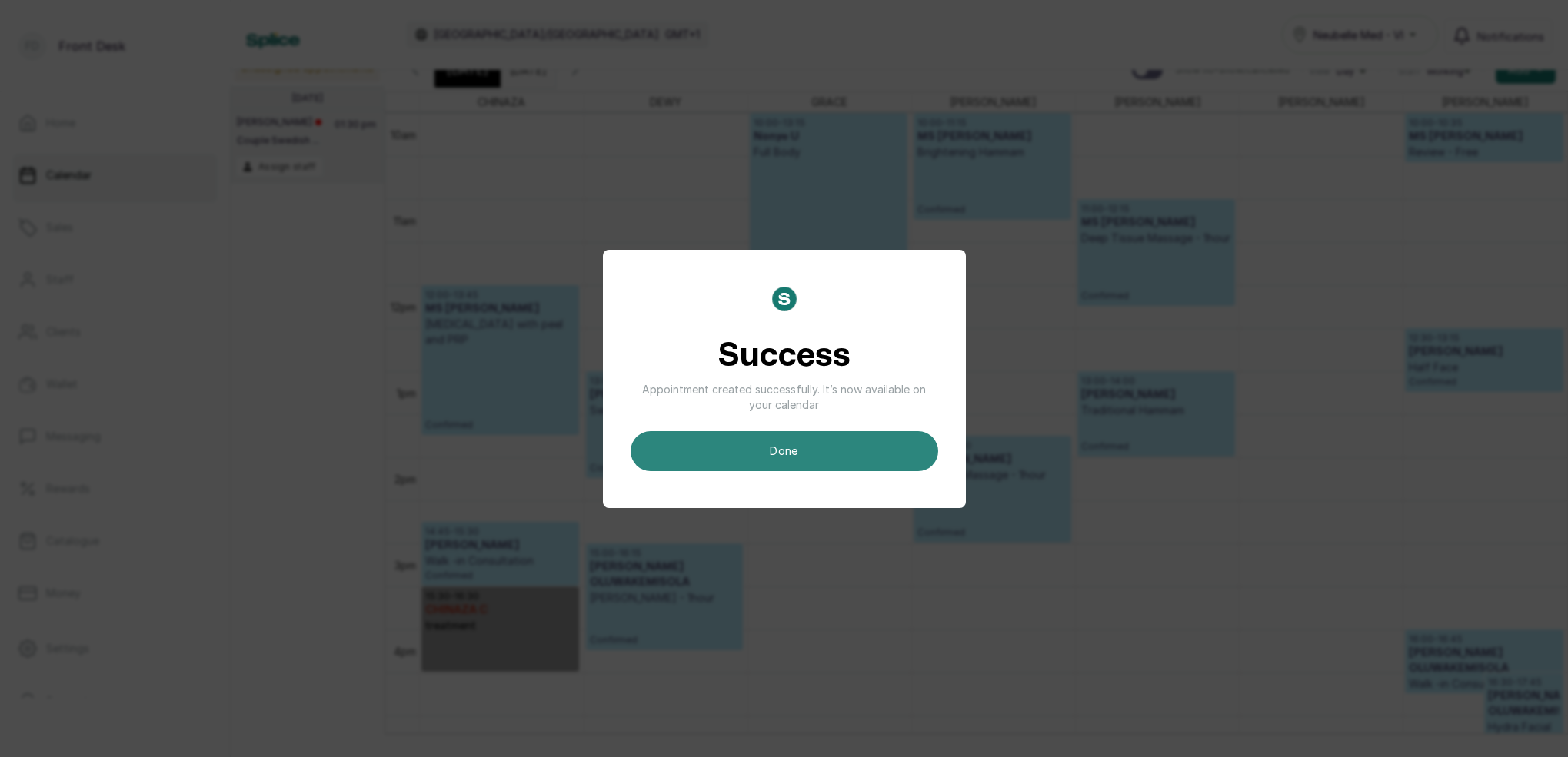
click at [856, 452] on button "done" at bounding box center [784, 451] width 308 height 40
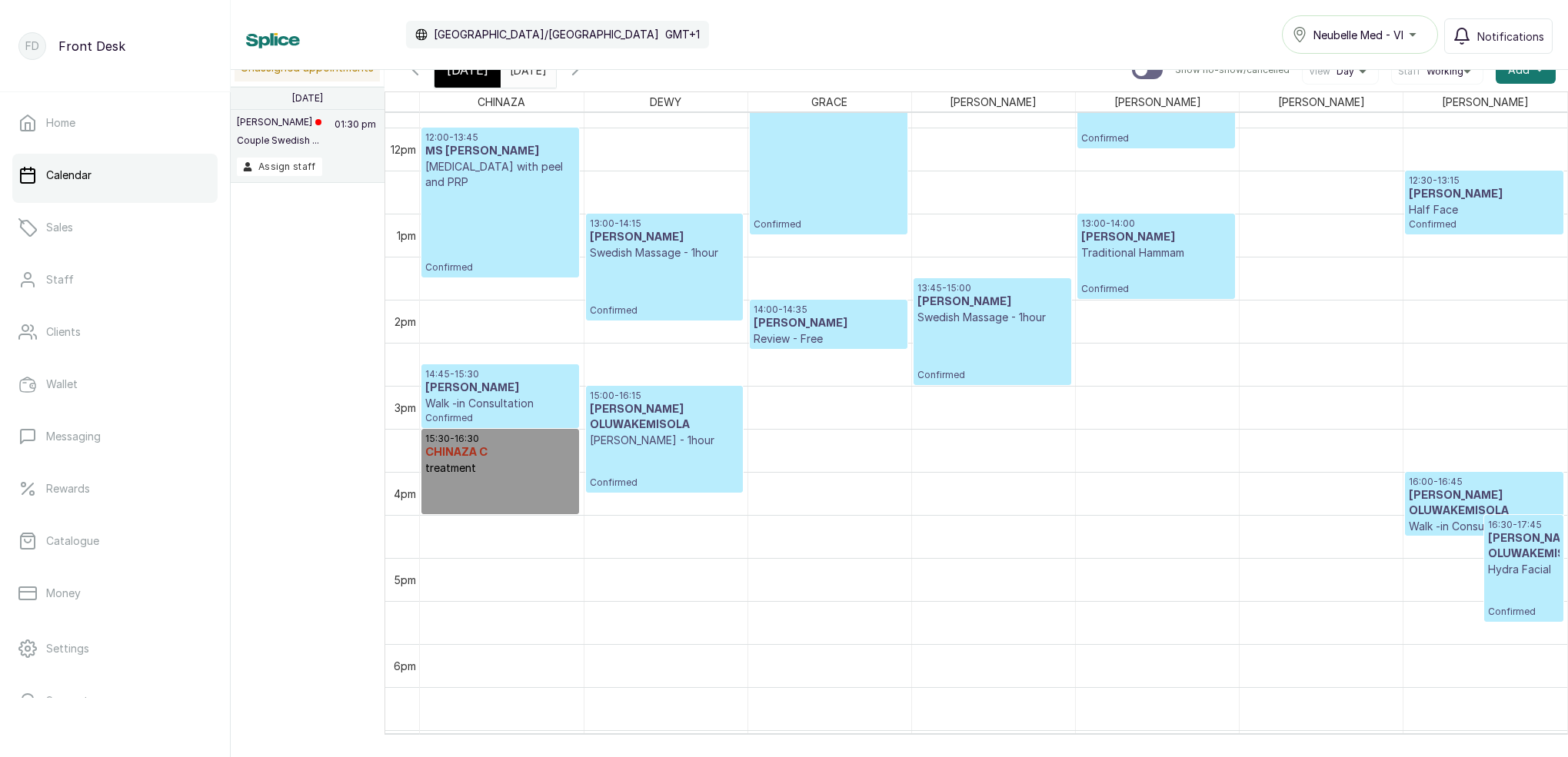
scroll to position [1017, 0]
click at [1538, 71] on icon "button" at bounding box center [1540, 70] width 8 height 8
click at [464, 75] on span "[DATE]" at bounding box center [467, 70] width 42 height 19
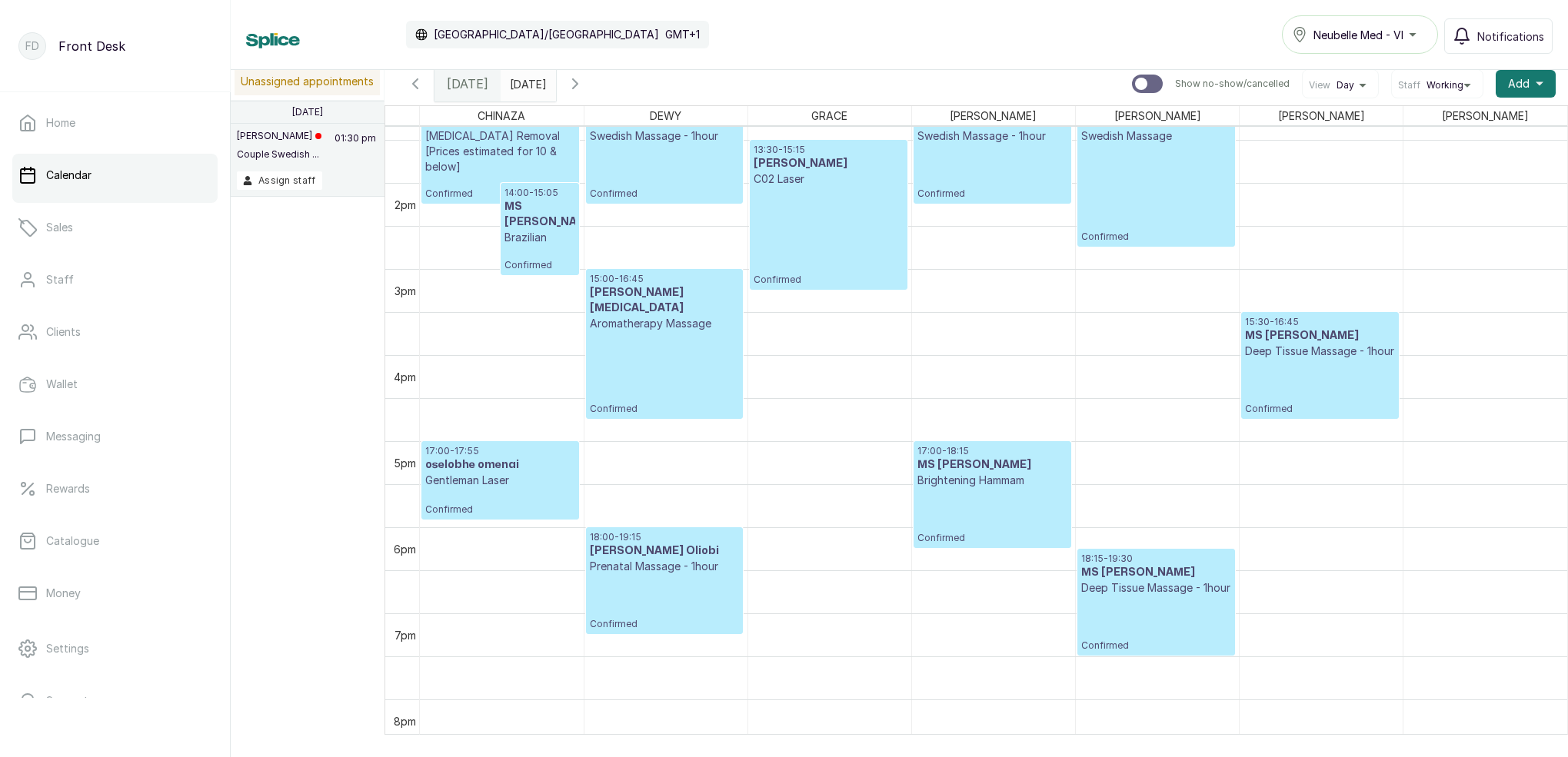
click at [585, 86] on icon "button" at bounding box center [575, 84] width 19 height 19
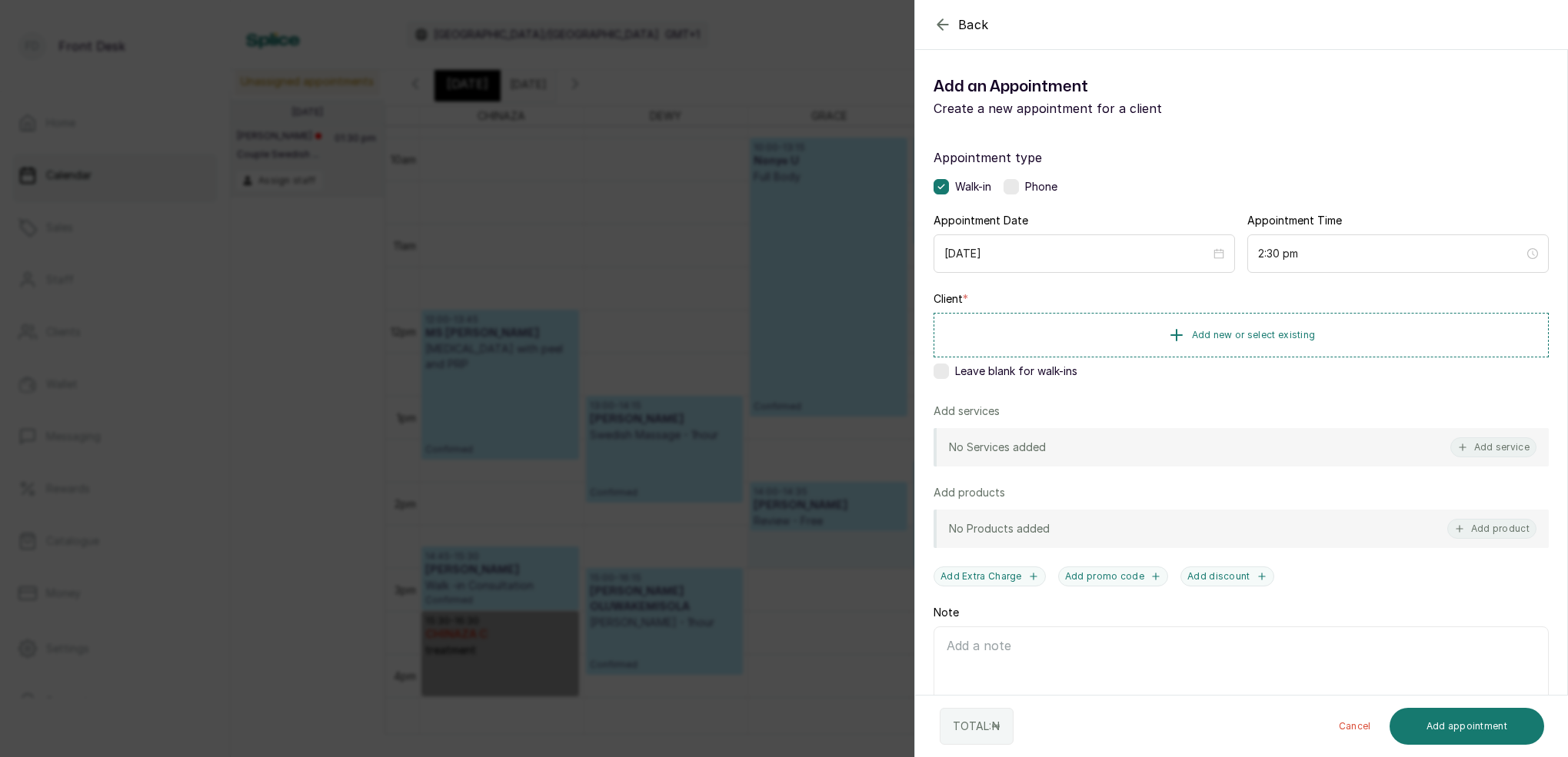
click at [820, 223] on div "Back Add Appointment Add an Appointment Create a new appointment for a client A…" at bounding box center [784, 378] width 1568 height 757
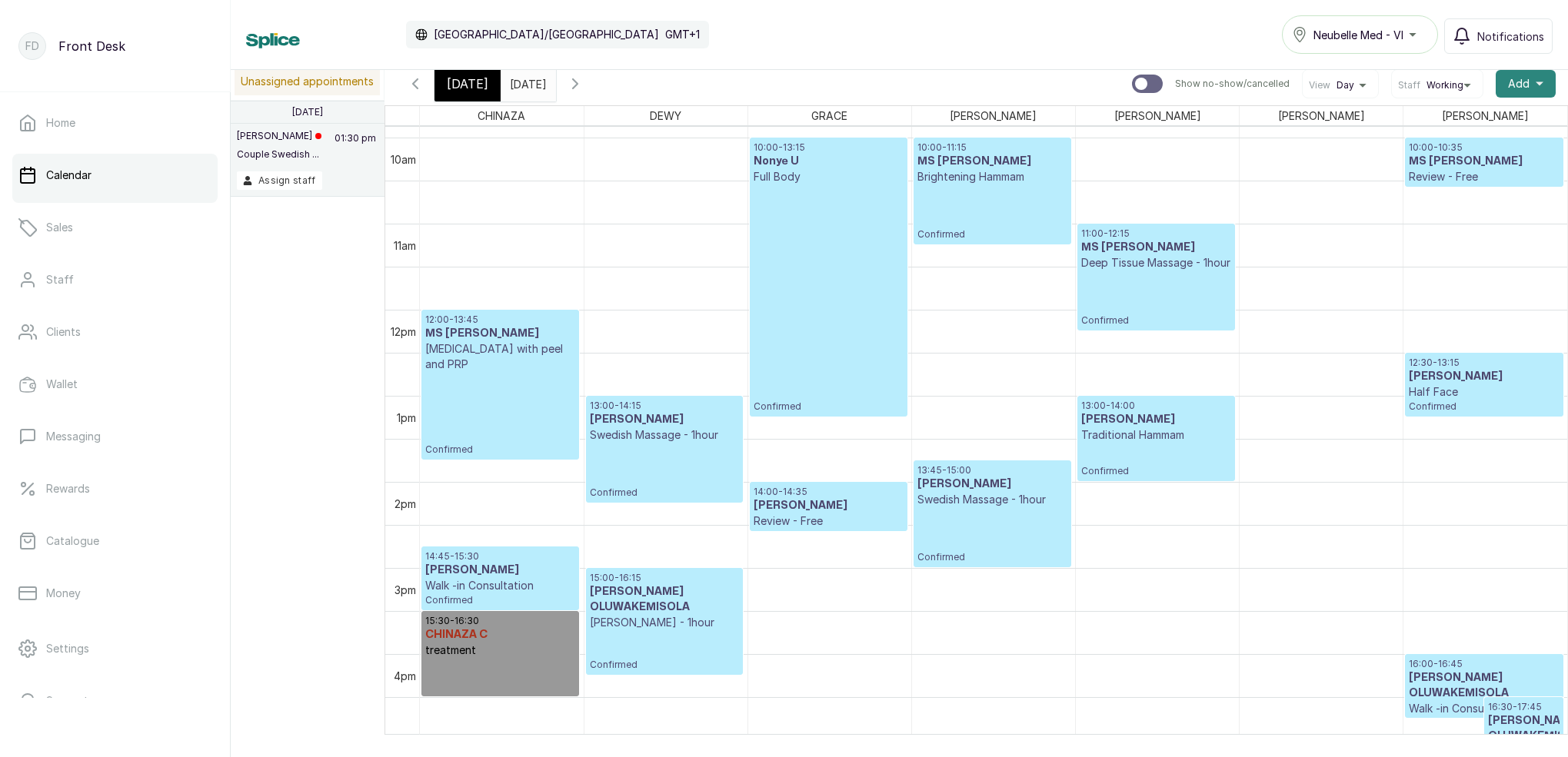
drag, startPoint x: 1537, startPoint y: 85, endPoint x: 1530, endPoint y: 93, distance: 10.6
click at [1537, 85] on icon "button" at bounding box center [1540, 84] width 8 height 8
click at [1447, 187] on span "Add Block Time" at bounding box center [1469, 187] width 148 height 19
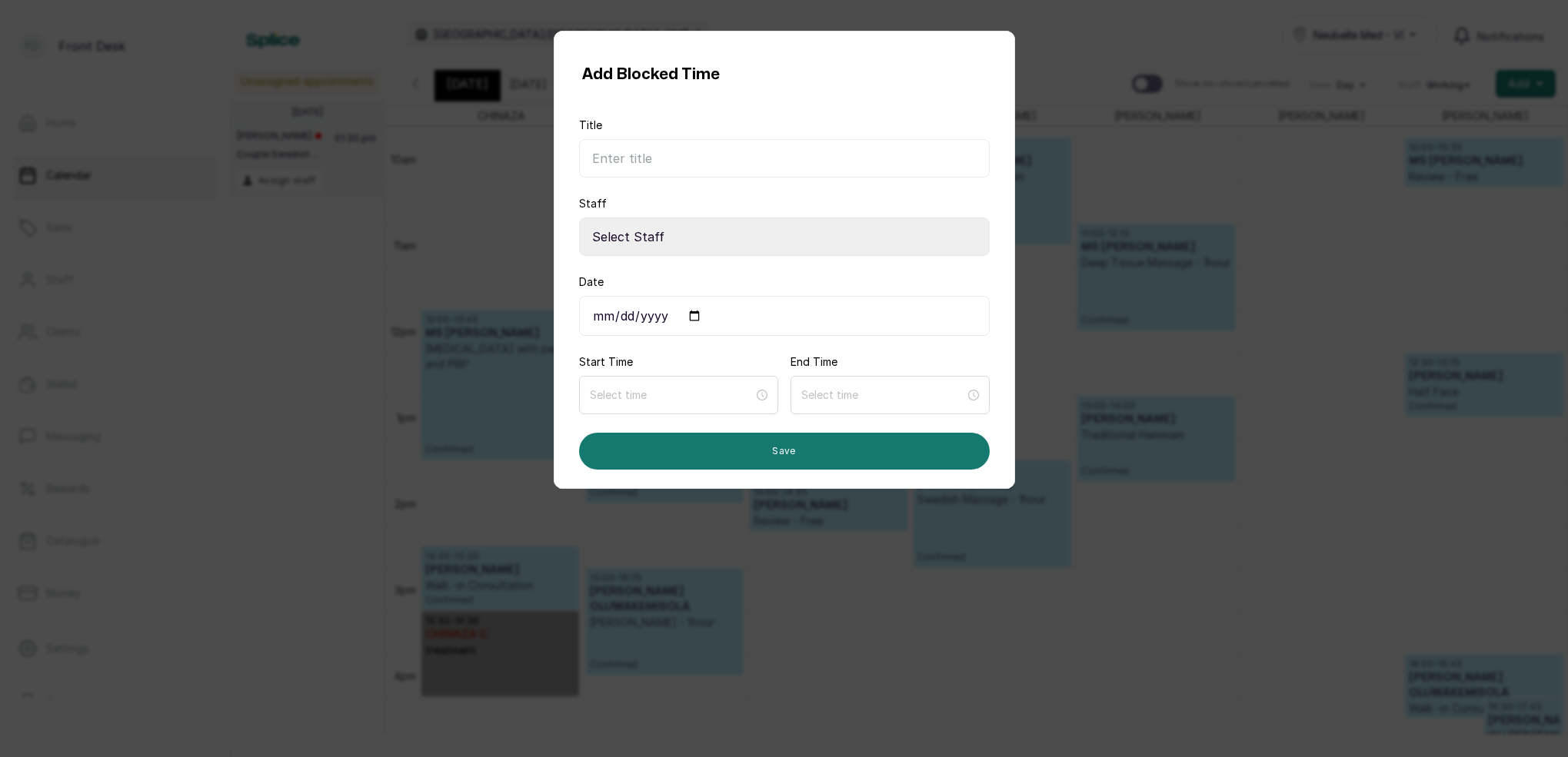
click at [700, 160] on input "Title" at bounding box center [784, 158] width 410 height 38
type input "POSSIBLE TREATMENT"
select select "0dda9384-b0f4-4bc9-b8b8-992e6a5abe22"
click at [606, 317] on input "Date" at bounding box center [784, 315] width 410 height 40
click at [625, 318] on input "[DATE]" at bounding box center [784, 315] width 410 height 40
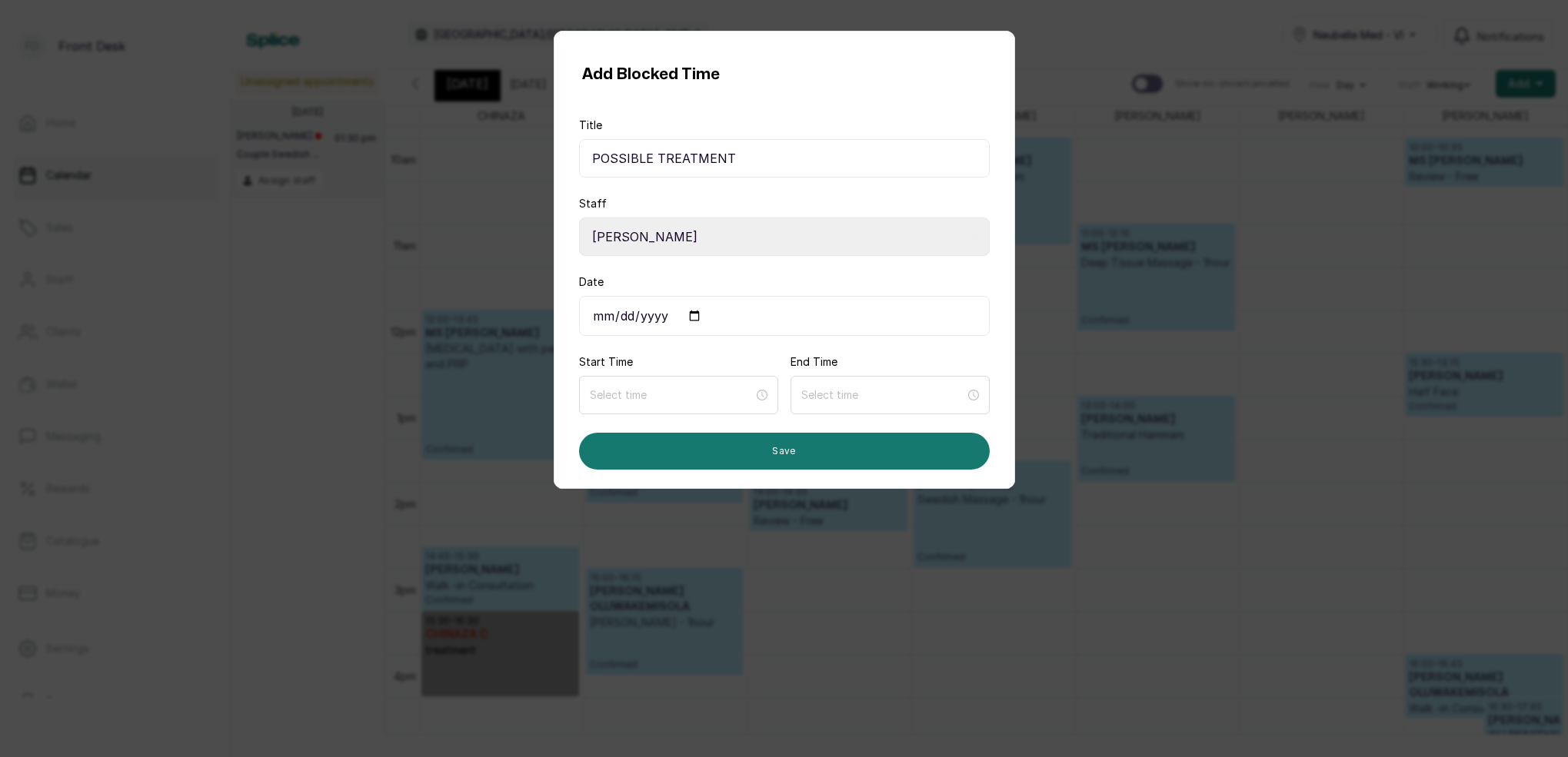
type input "[DATE]"
click at [622, 313] on input "[DATE]" at bounding box center [784, 315] width 410 height 40
click at [717, 395] on input at bounding box center [671, 395] width 164 height 17
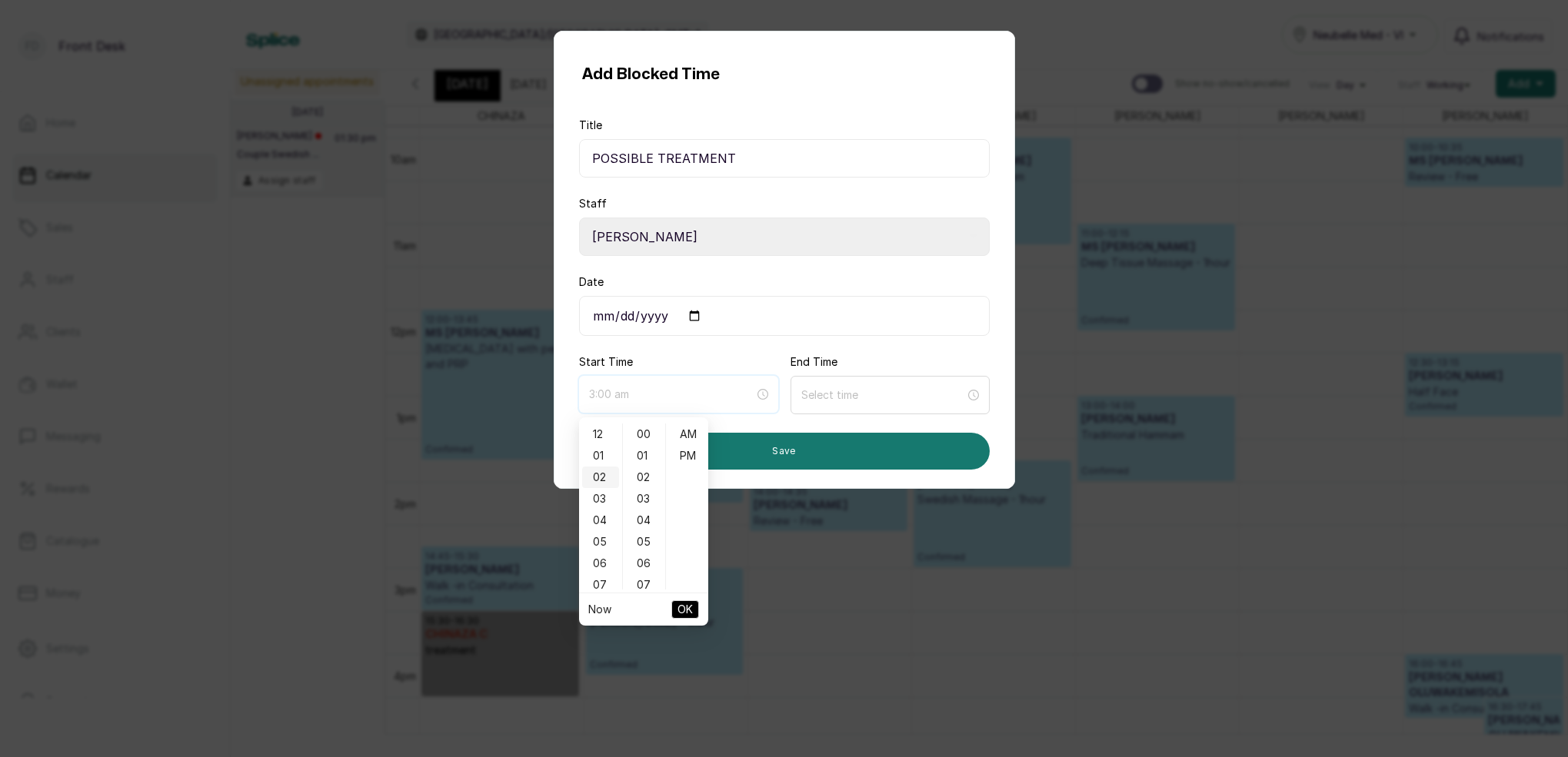
type input "2:00 am"
type input "12:04 am"
type input "4:00 am"
click at [606, 475] on div "02" at bounding box center [600, 477] width 37 height 21
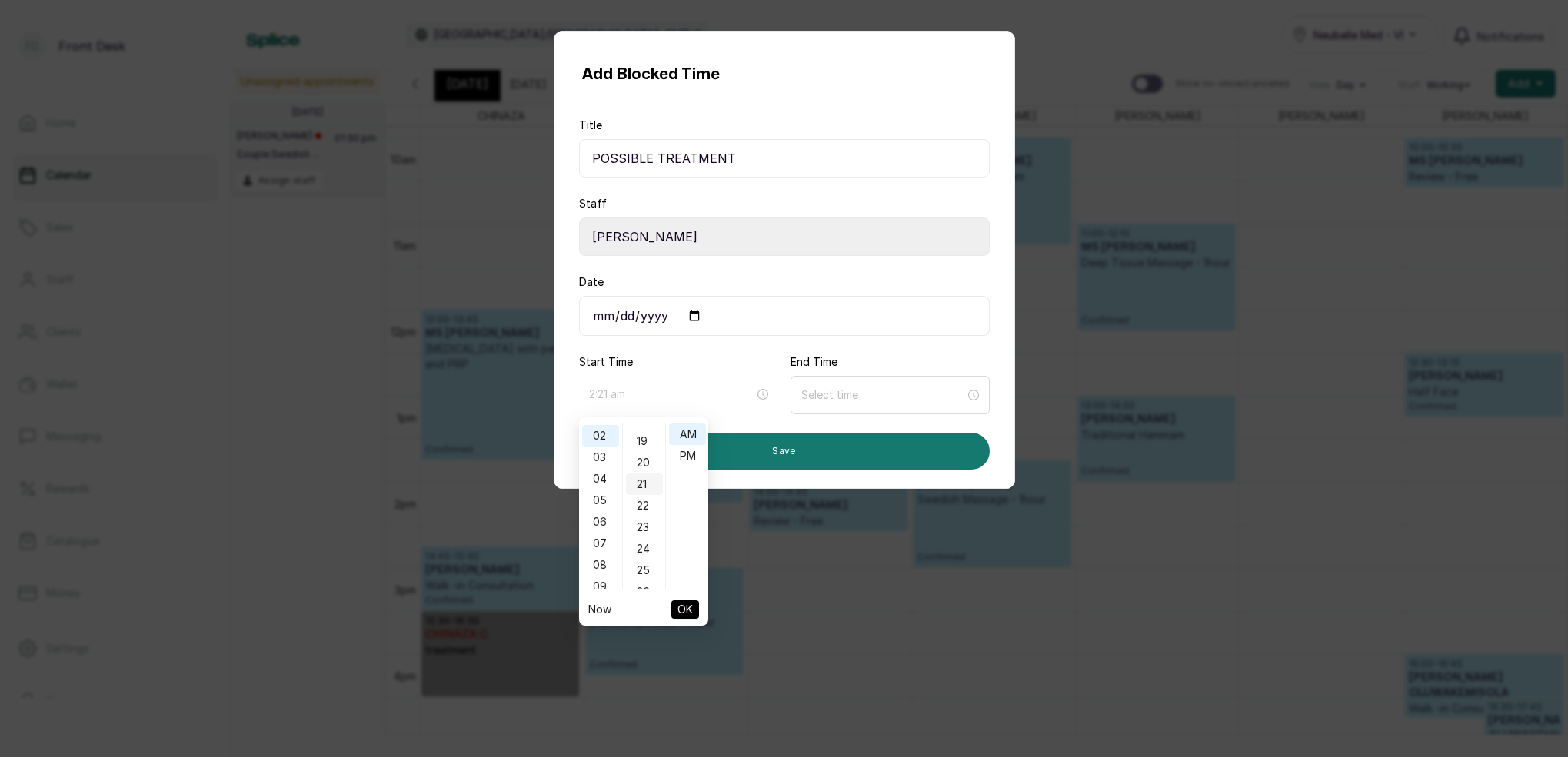
scroll to position [533, 0]
click at [645, 434] on div "35" at bounding box center [644, 437] width 37 height 21
type input "2:35 pm"
click at [690, 455] on div "PM" at bounding box center [687, 455] width 37 height 21
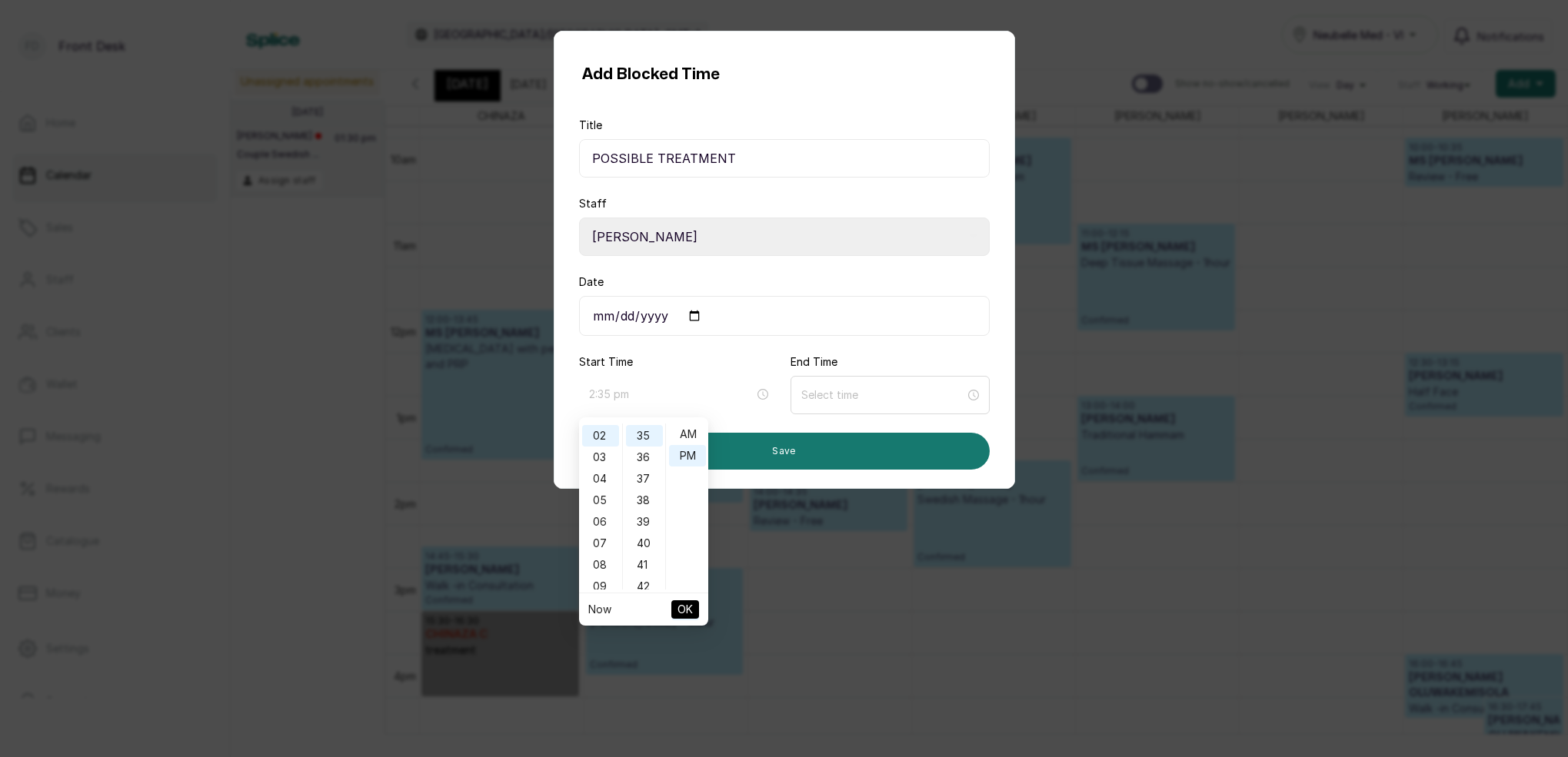
scroll to position [20, 0]
click at [691, 607] on span "OK" at bounding box center [685, 609] width 16 height 29
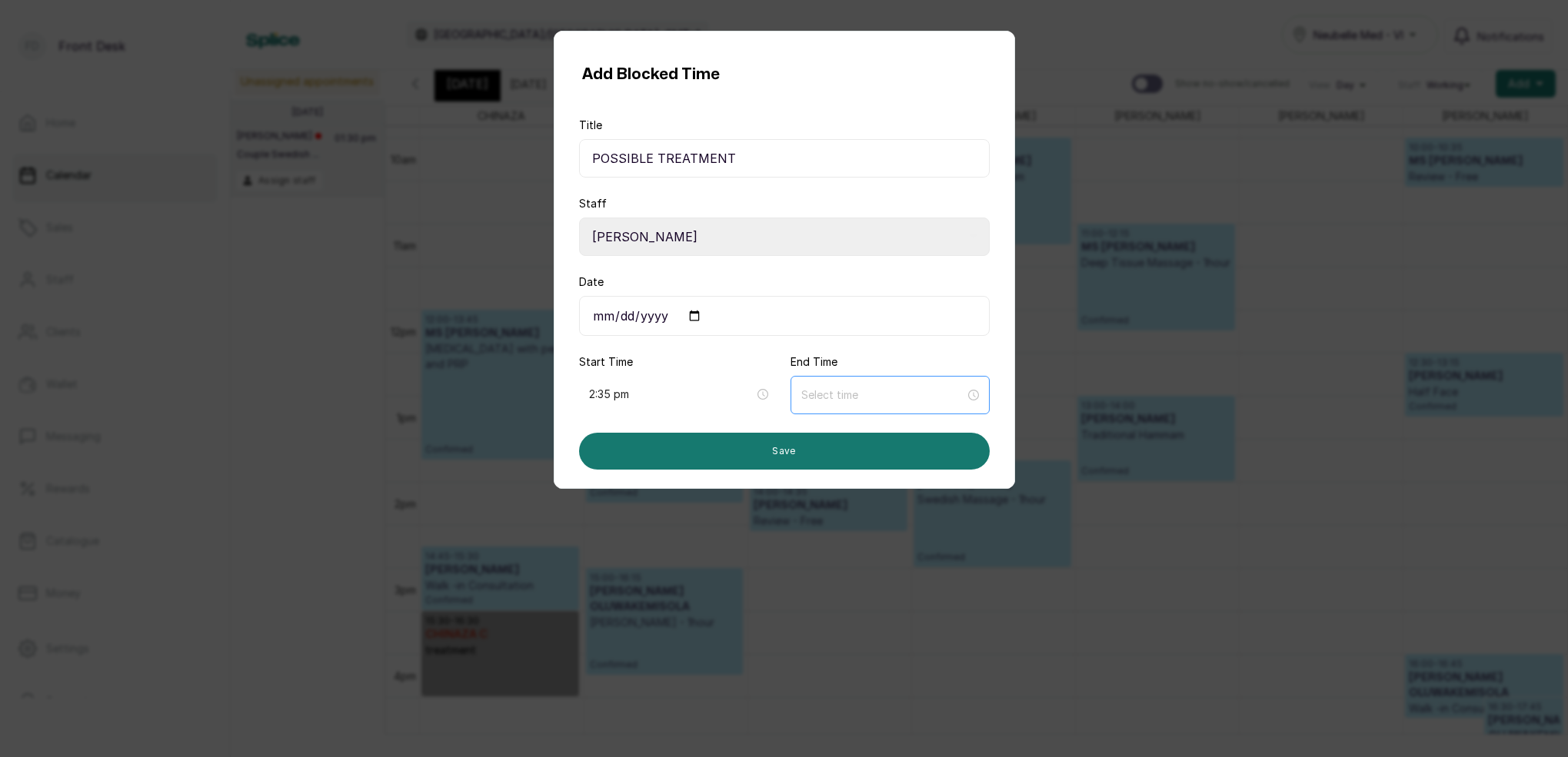
click at [837, 406] on div at bounding box center [890, 395] width 199 height 38
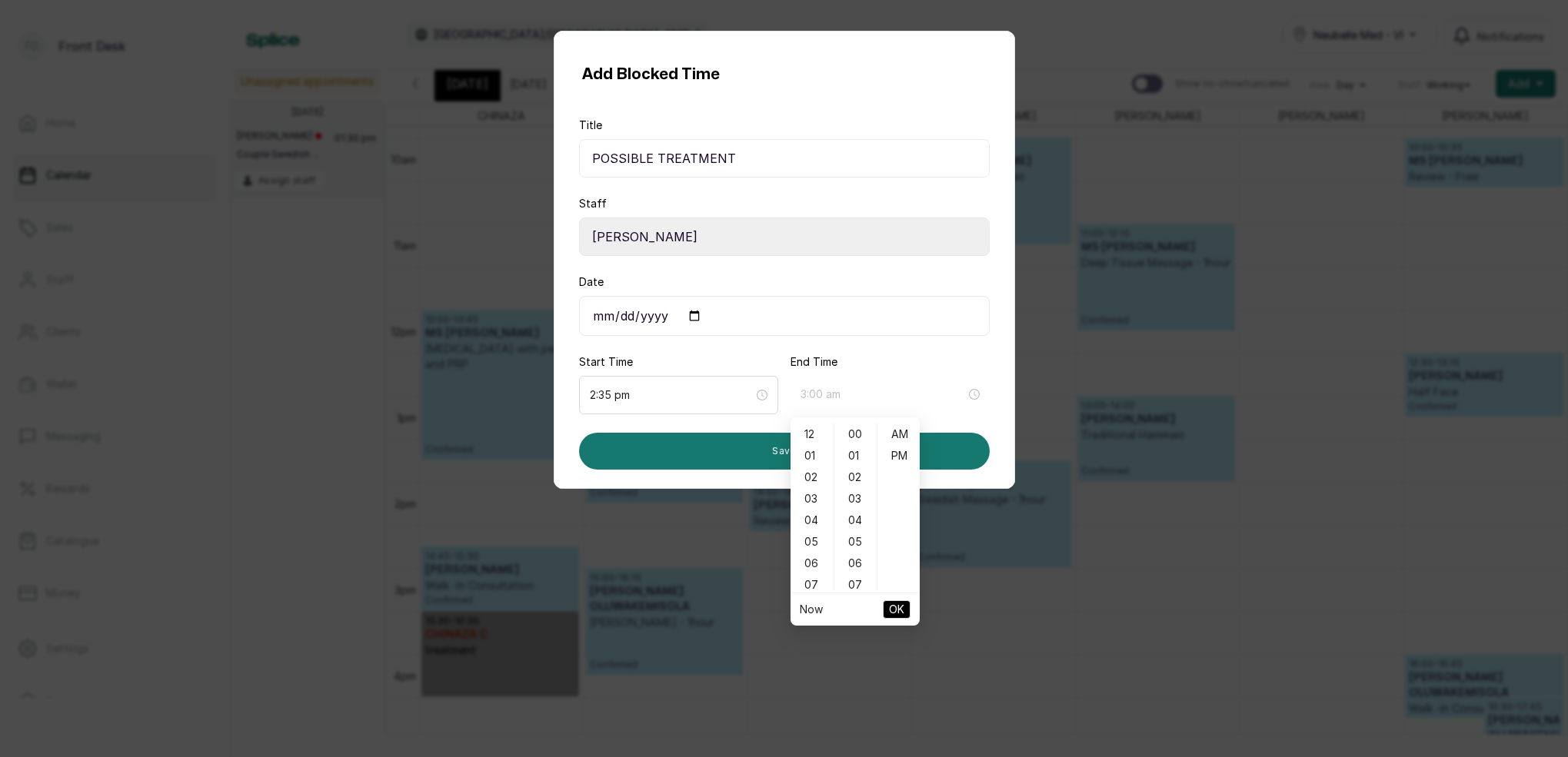
drag, startPoint x: 809, startPoint y: 501, endPoint x: 830, endPoint y: 504, distance: 21.2
click at [810, 501] on div "03" at bounding box center [811, 498] width 37 height 21
drag, startPoint x: 858, startPoint y: 559, endPoint x: 866, endPoint y: 538, distance: 22.5
click at [859, 556] on div "35" at bounding box center [855, 560] width 37 height 21
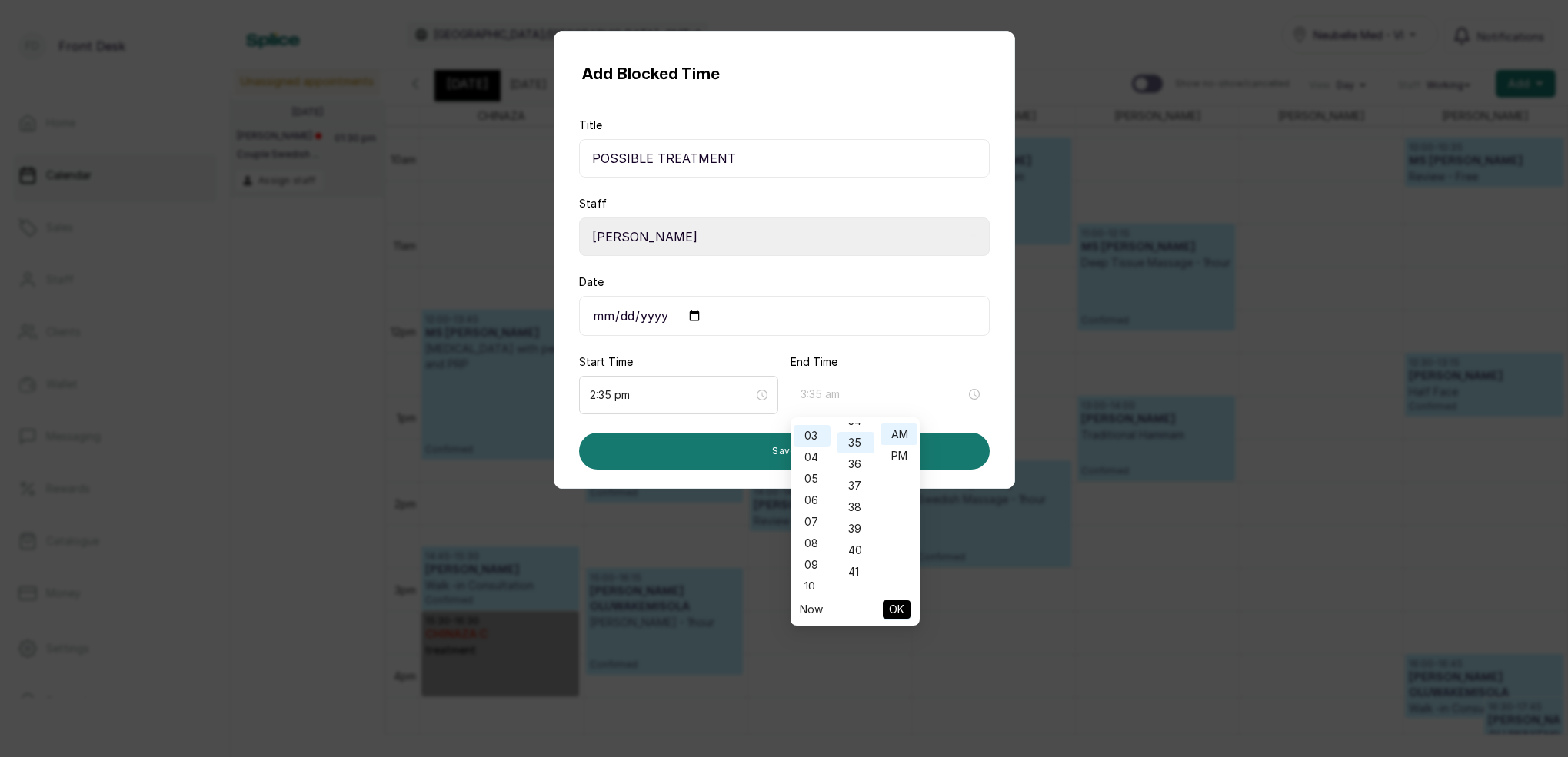
scroll to position [752, 0]
type input "3:35 pm"
click at [892, 459] on div "PM" at bounding box center [899, 455] width 37 height 21
click at [902, 609] on span "OK" at bounding box center [897, 609] width 16 height 29
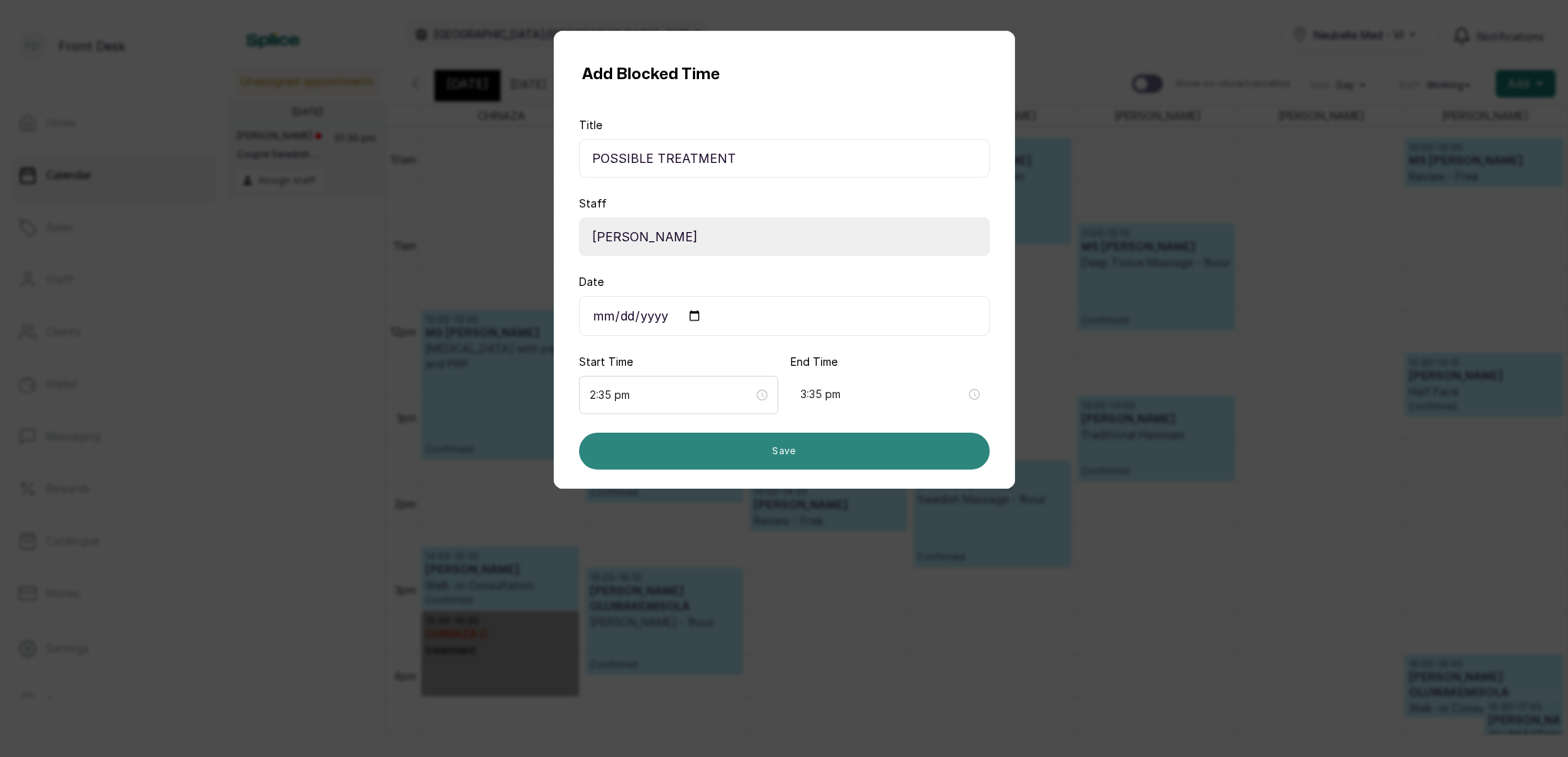
click at [790, 449] on button "Save" at bounding box center [784, 451] width 410 height 37
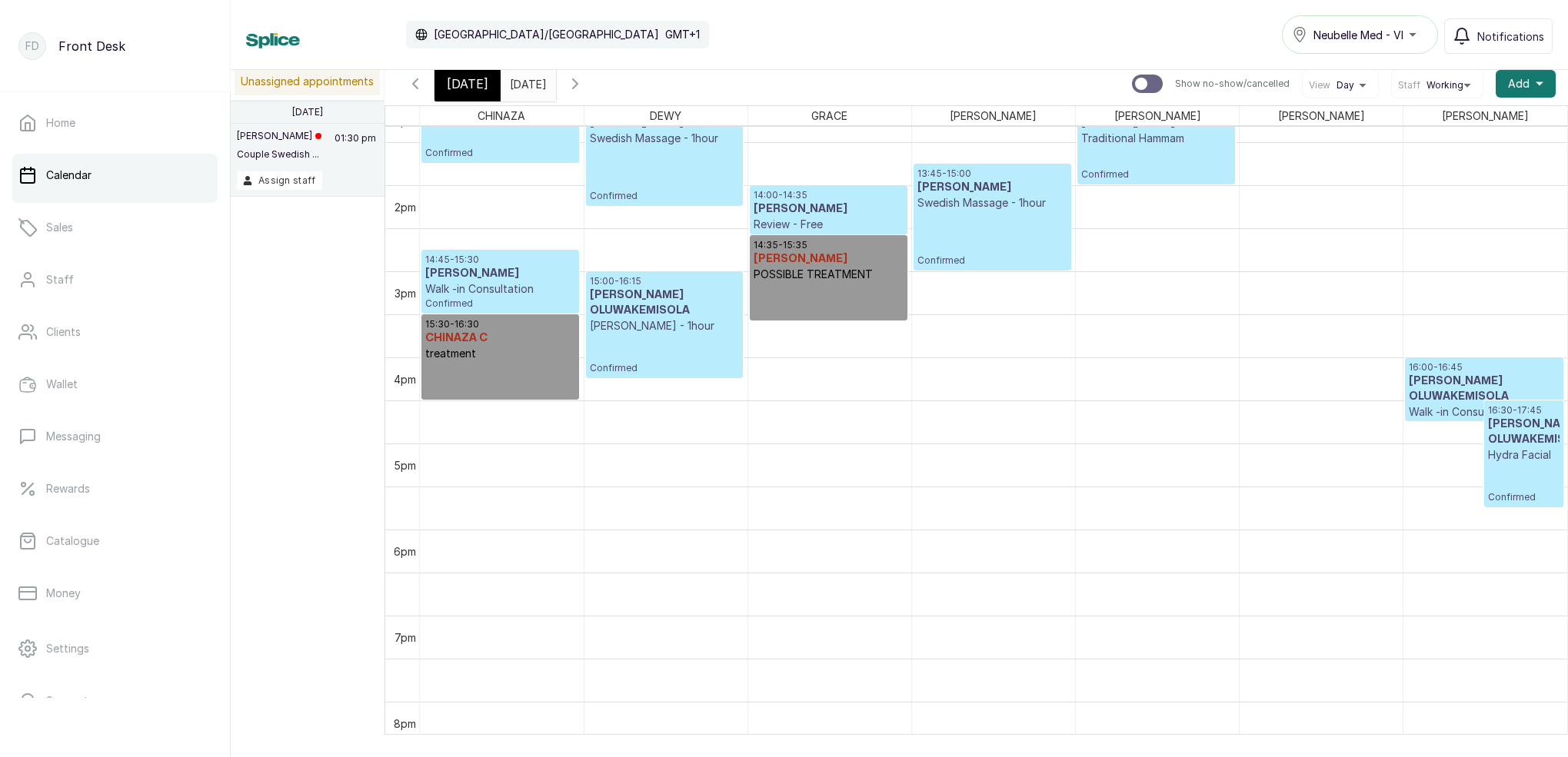
scroll to position [1006, 0]
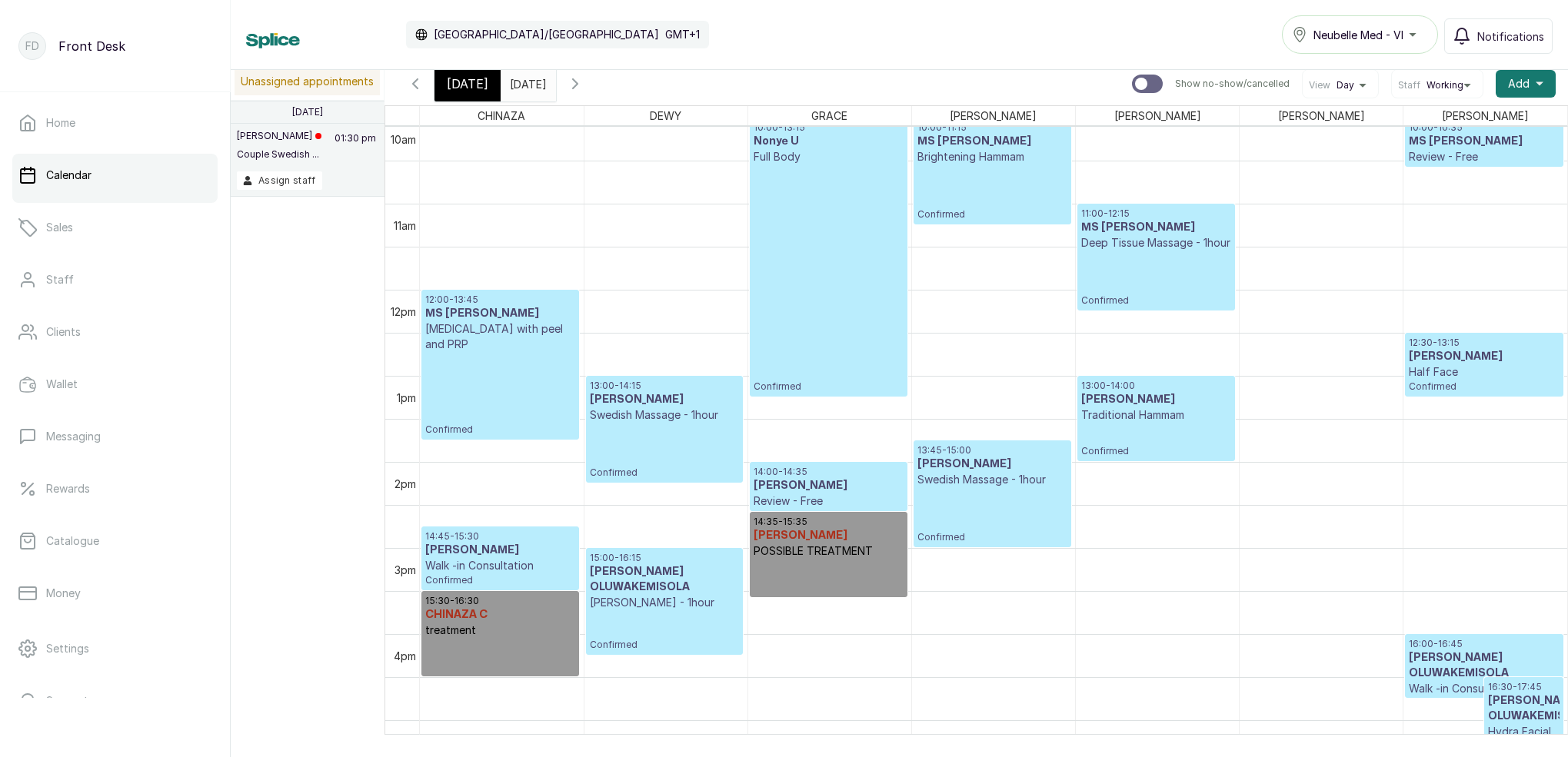
click at [585, 86] on icon "button" at bounding box center [575, 84] width 19 height 19
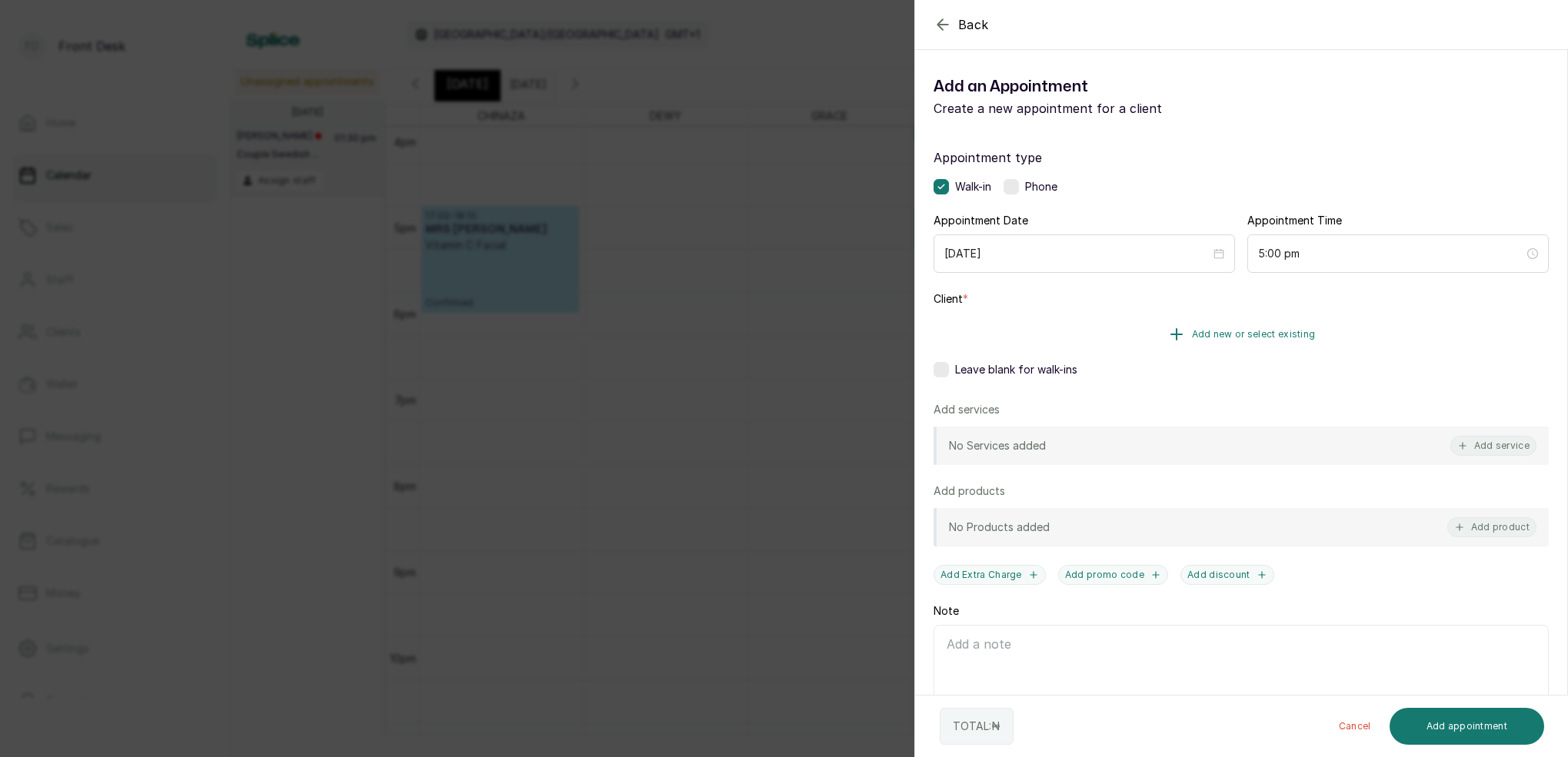
click at [1285, 335] on span "Add new or select existing" at bounding box center [1254, 334] width 124 height 13
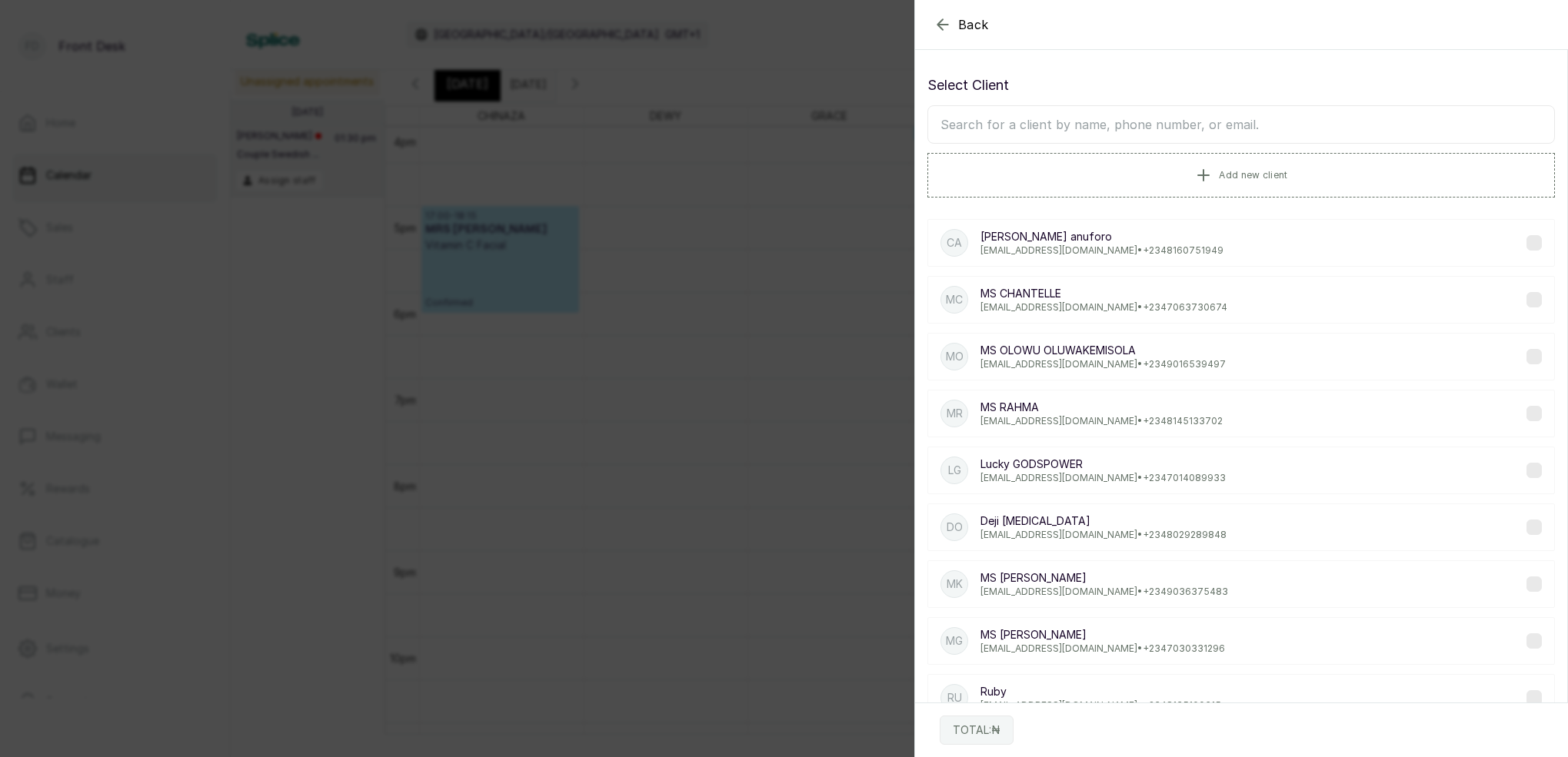
click at [1158, 136] on input "text" at bounding box center [1241, 124] width 627 height 38
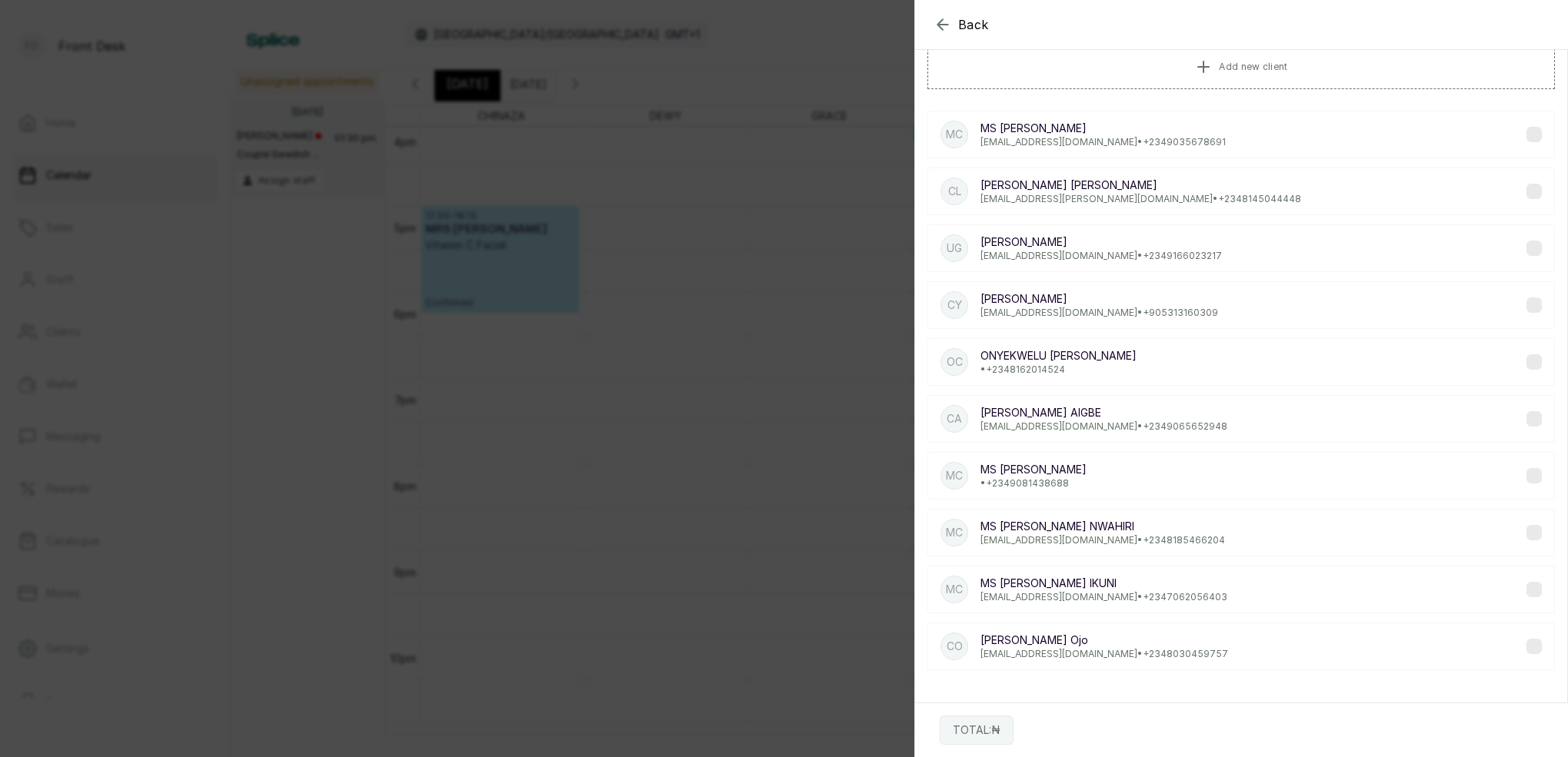
type input "[PERSON_NAME]"
click at [1076, 195] on p "[EMAIL_ADDRESS][PERSON_NAME][DOMAIN_NAME] • [PHONE_NUMBER]" at bounding box center [1140, 199] width 321 height 13
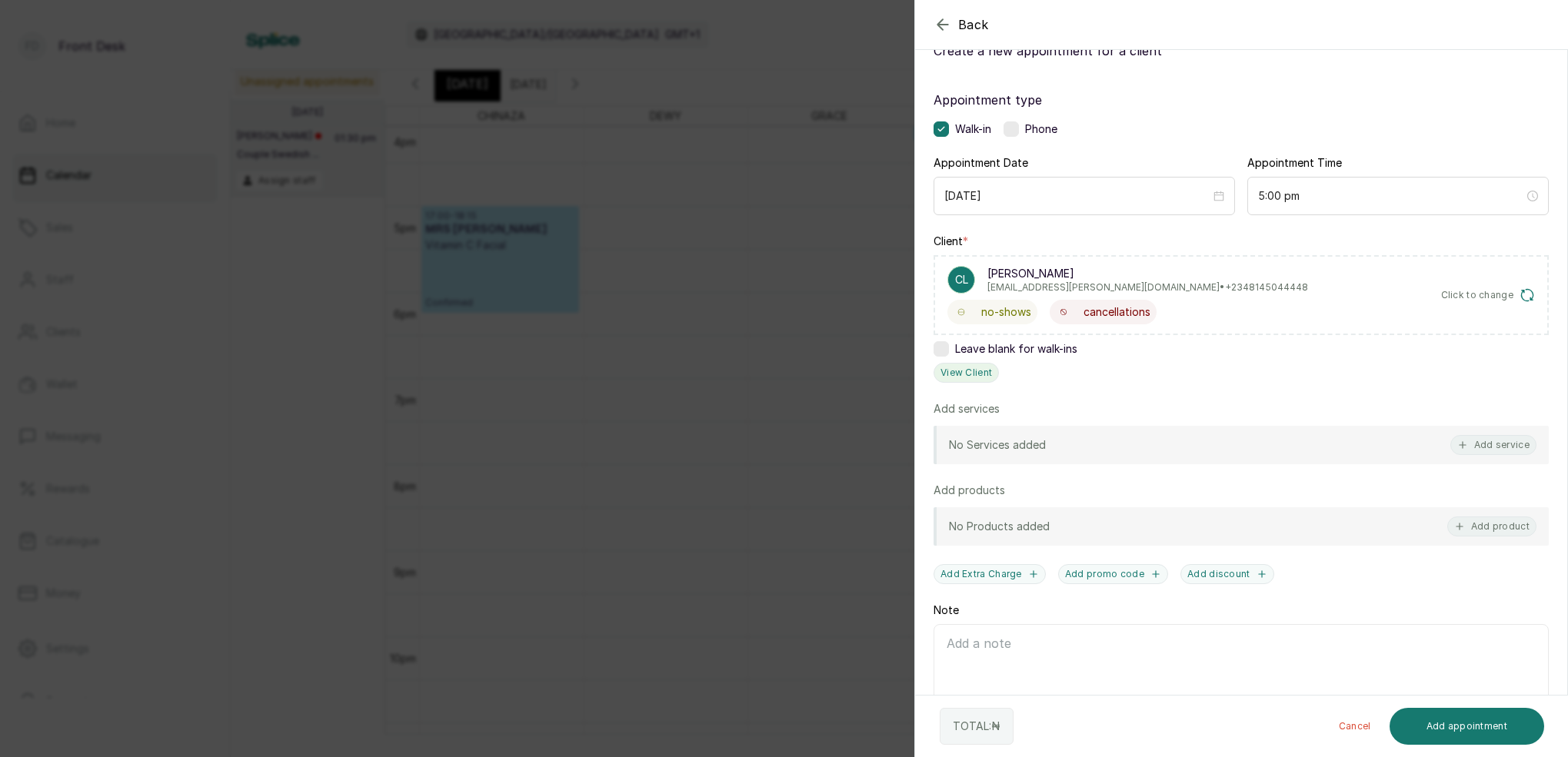
click at [964, 377] on button "View Client" at bounding box center [965, 372] width 65 height 20
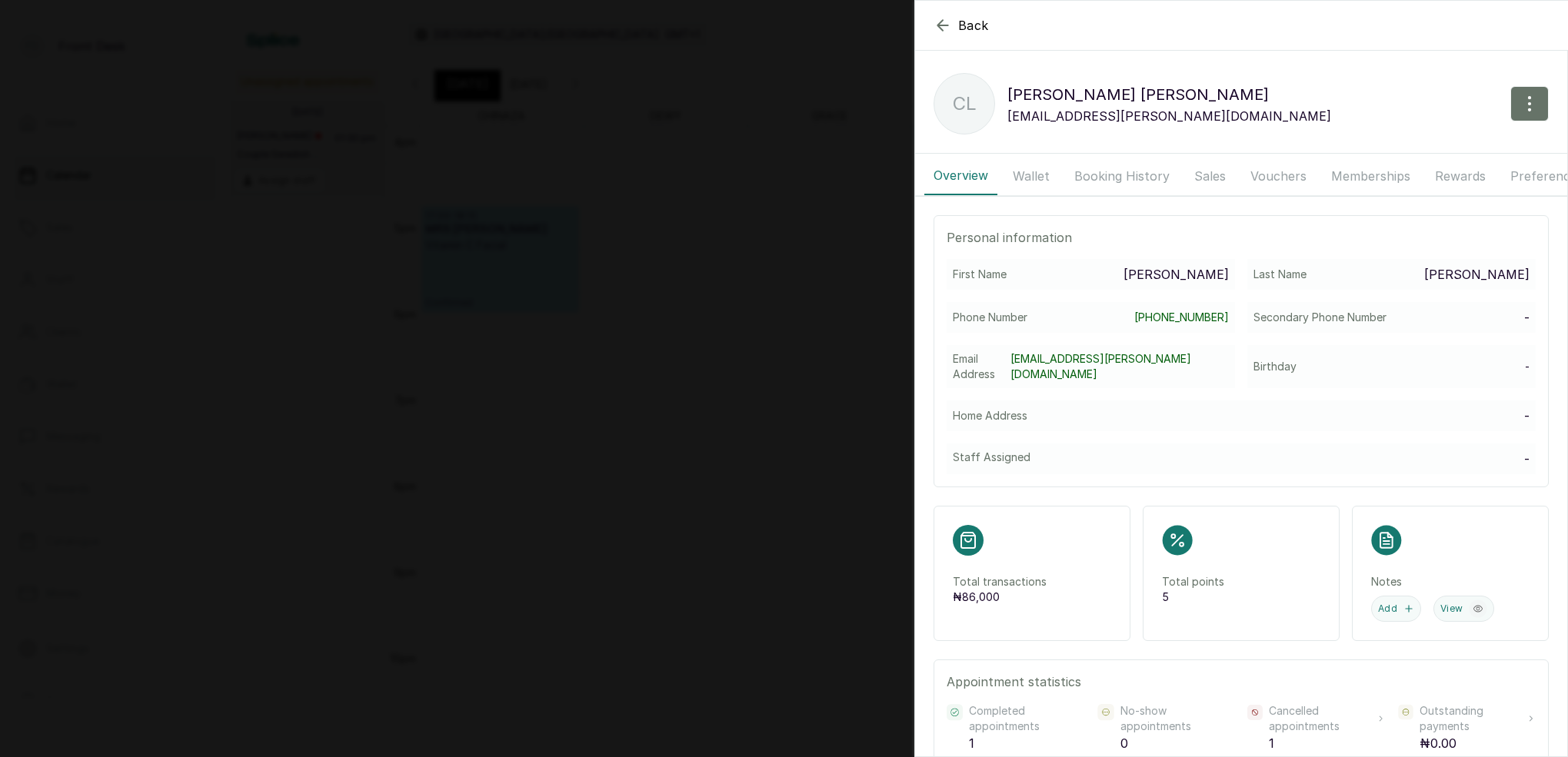
click at [1116, 170] on button "Booking History" at bounding box center [1121, 176] width 114 height 38
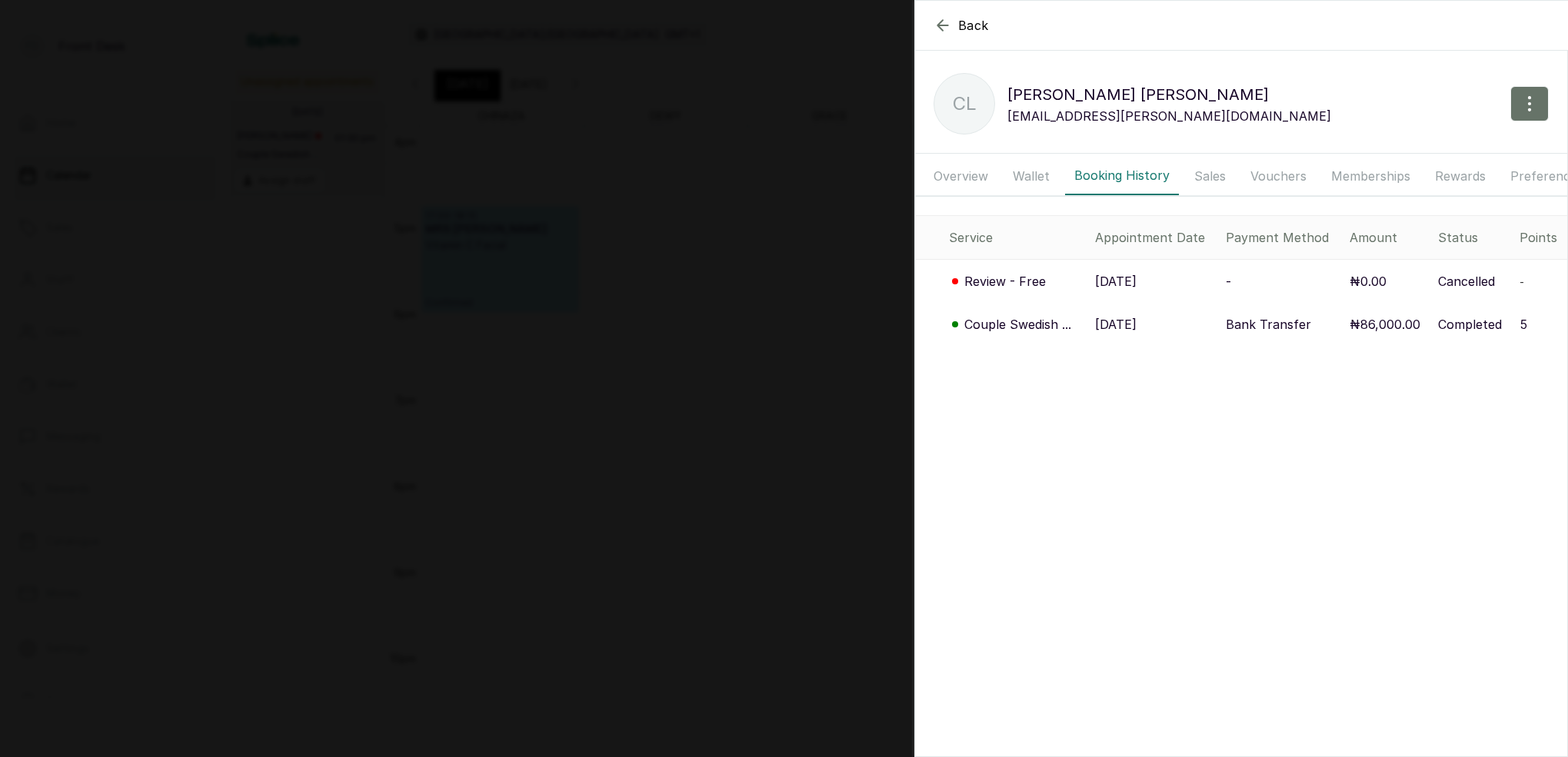
click at [1019, 323] on p "Couple Swedish ..." at bounding box center [1018, 325] width 107 height 19
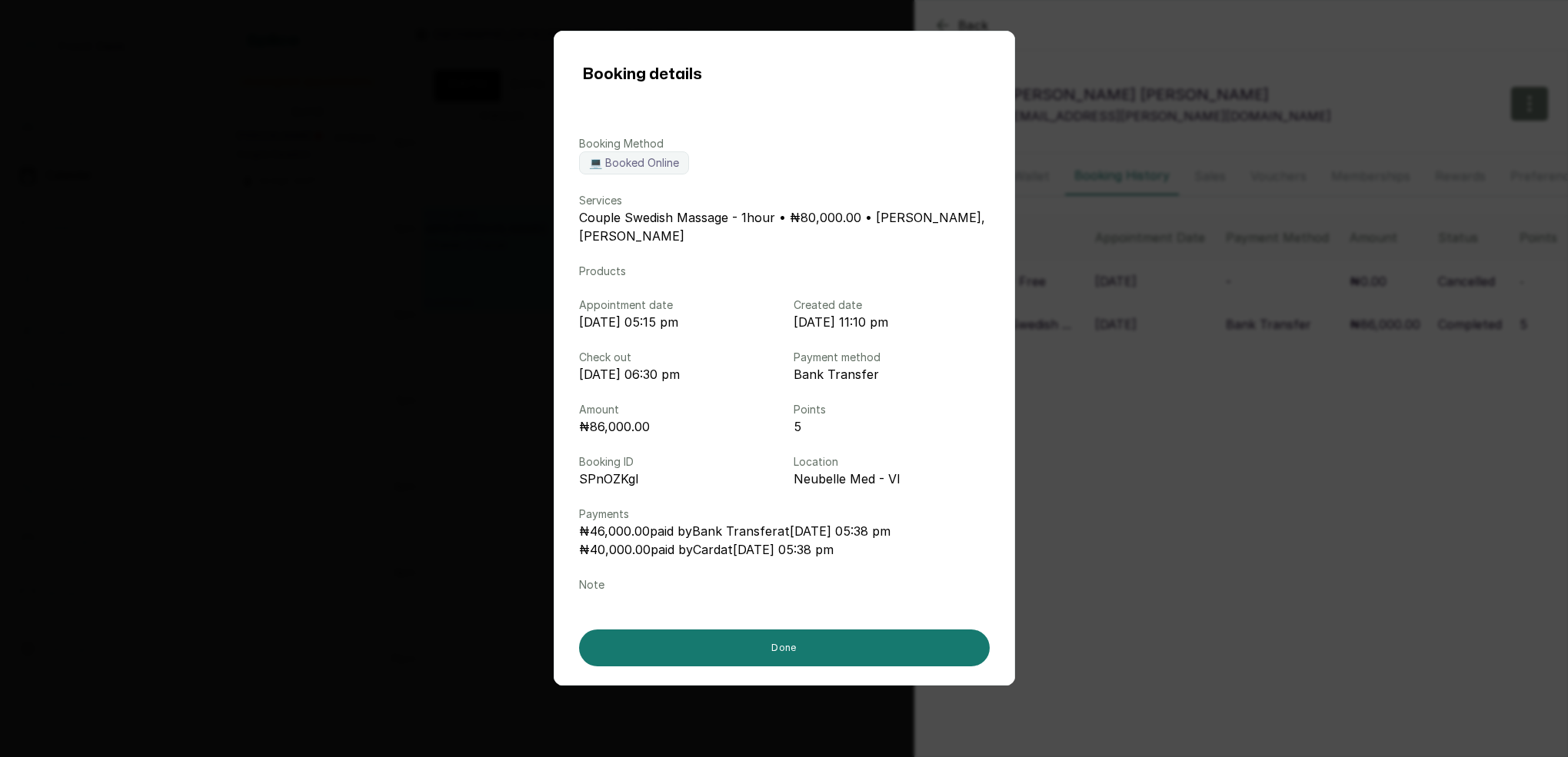
click at [1188, 333] on div "Booking details Booking Method 💻 Booked Online Services Couple Swedish Massage …" at bounding box center [784, 378] width 1568 height 757
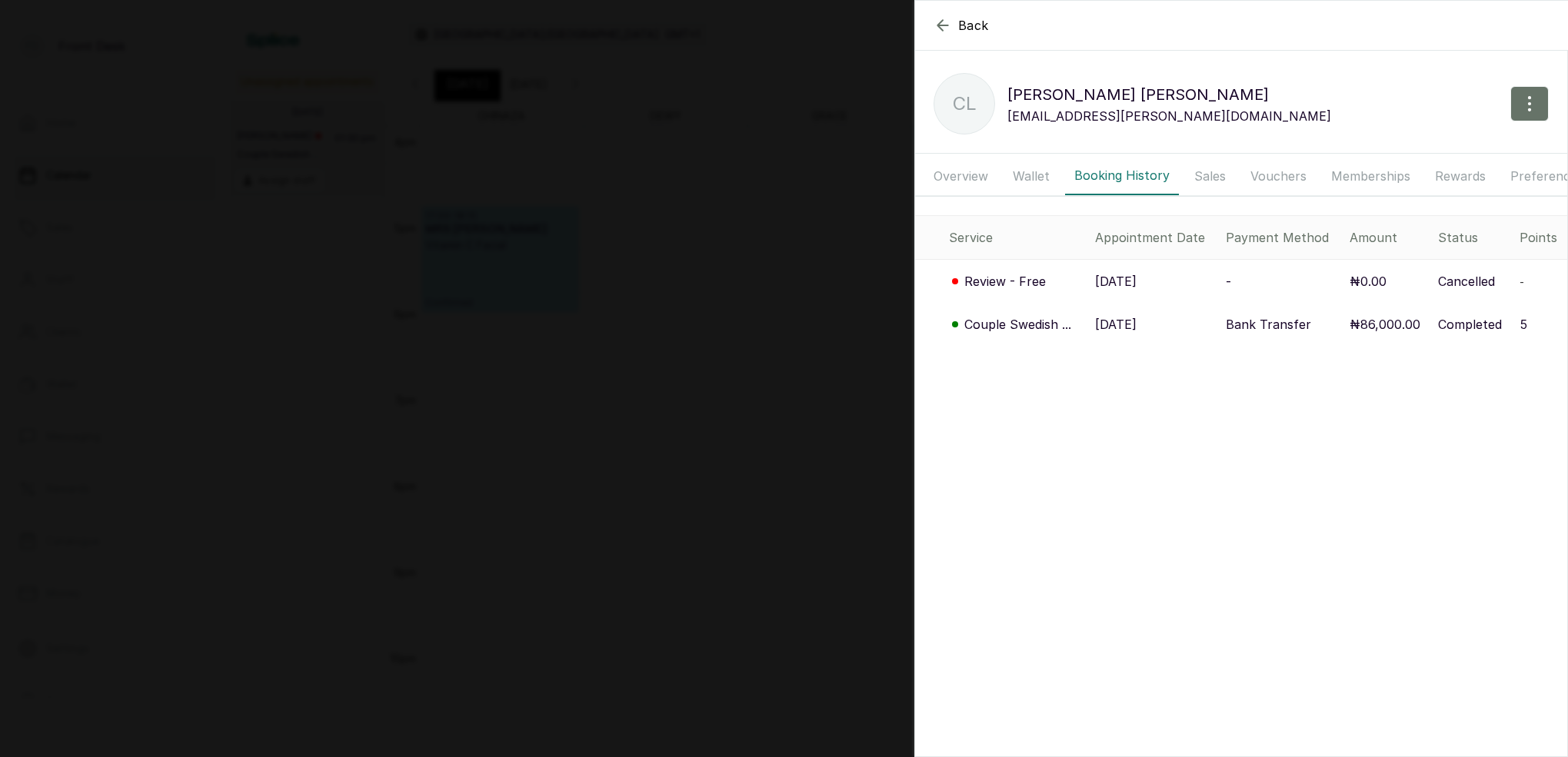
click at [950, 19] on icon "button" at bounding box center [943, 26] width 19 height 19
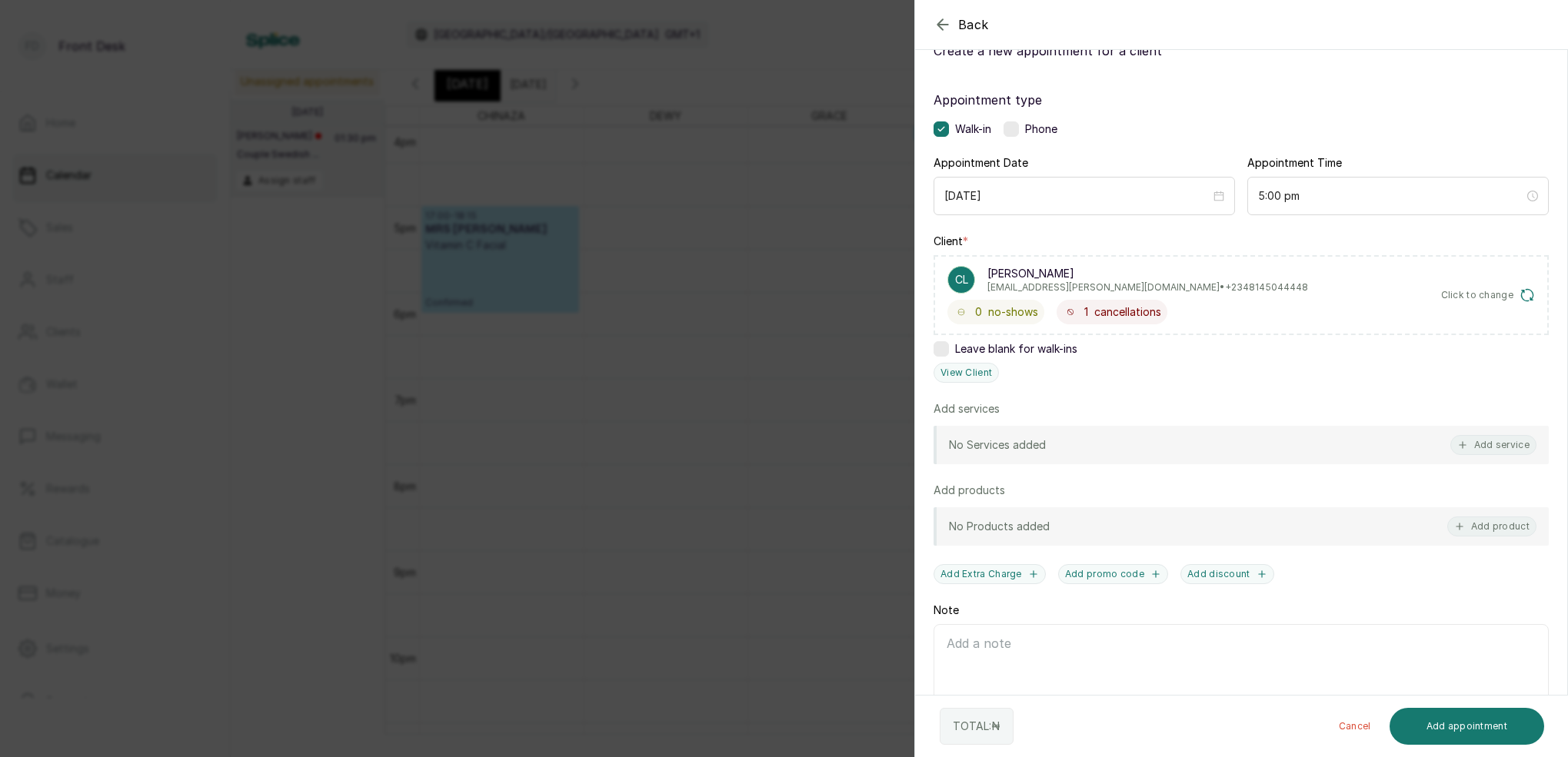
click at [944, 24] on icon "button" at bounding box center [943, 25] width 19 height 19
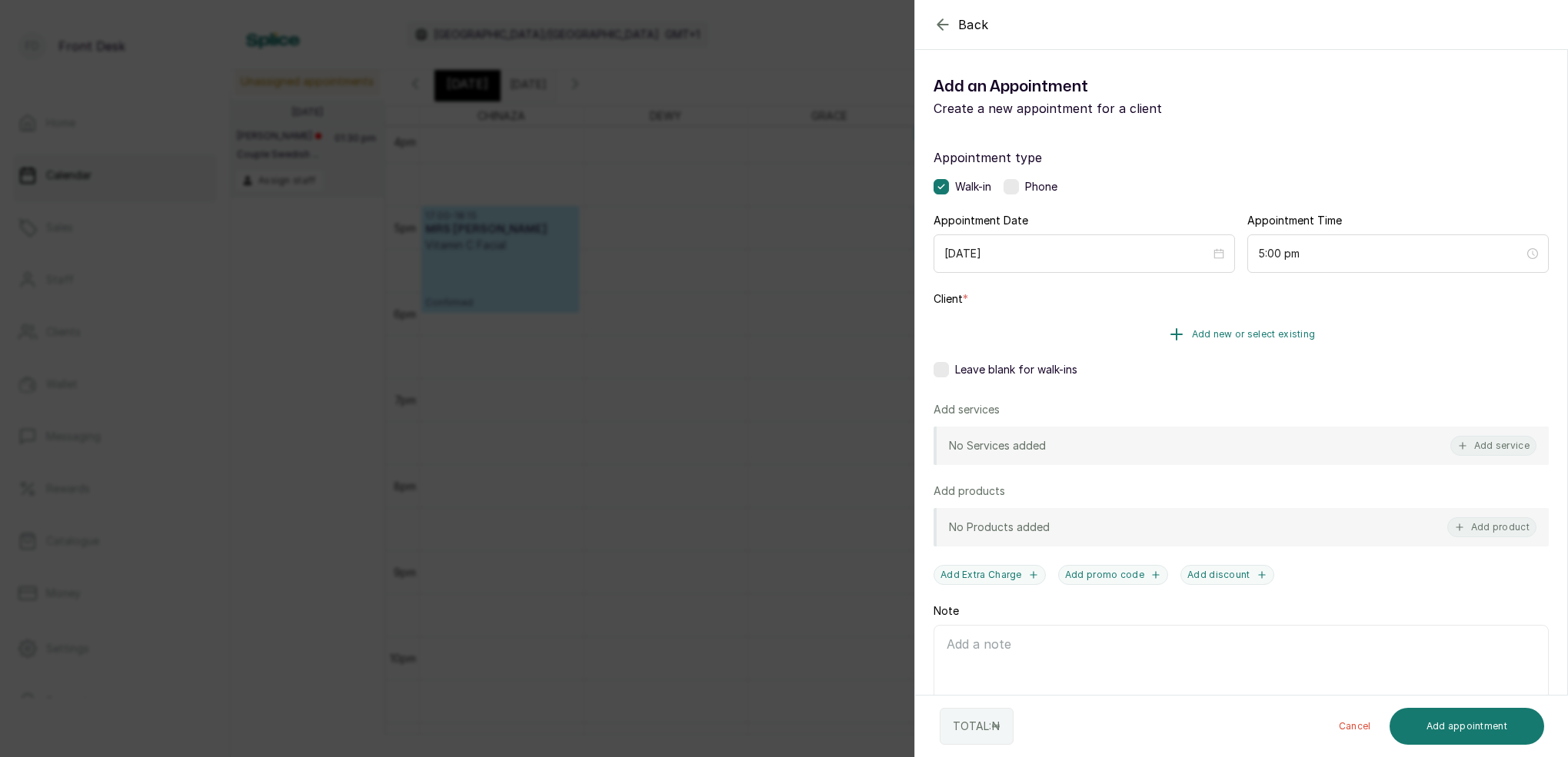
click at [1265, 326] on button "Add new or select existing" at bounding box center [1241, 334] width 615 height 43
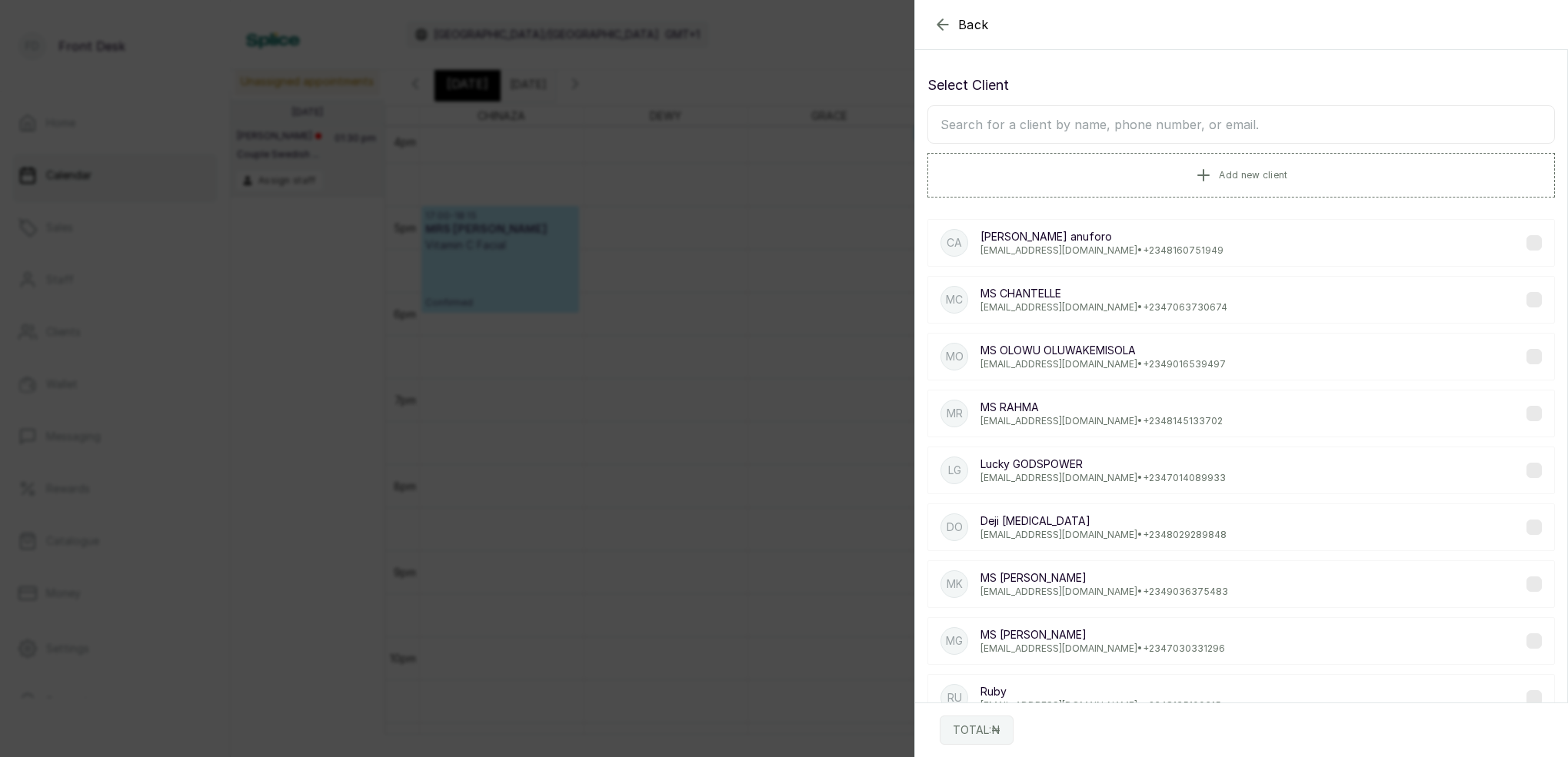
click at [1196, 129] on input "text" at bounding box center [1241, 124] width 627 height 38
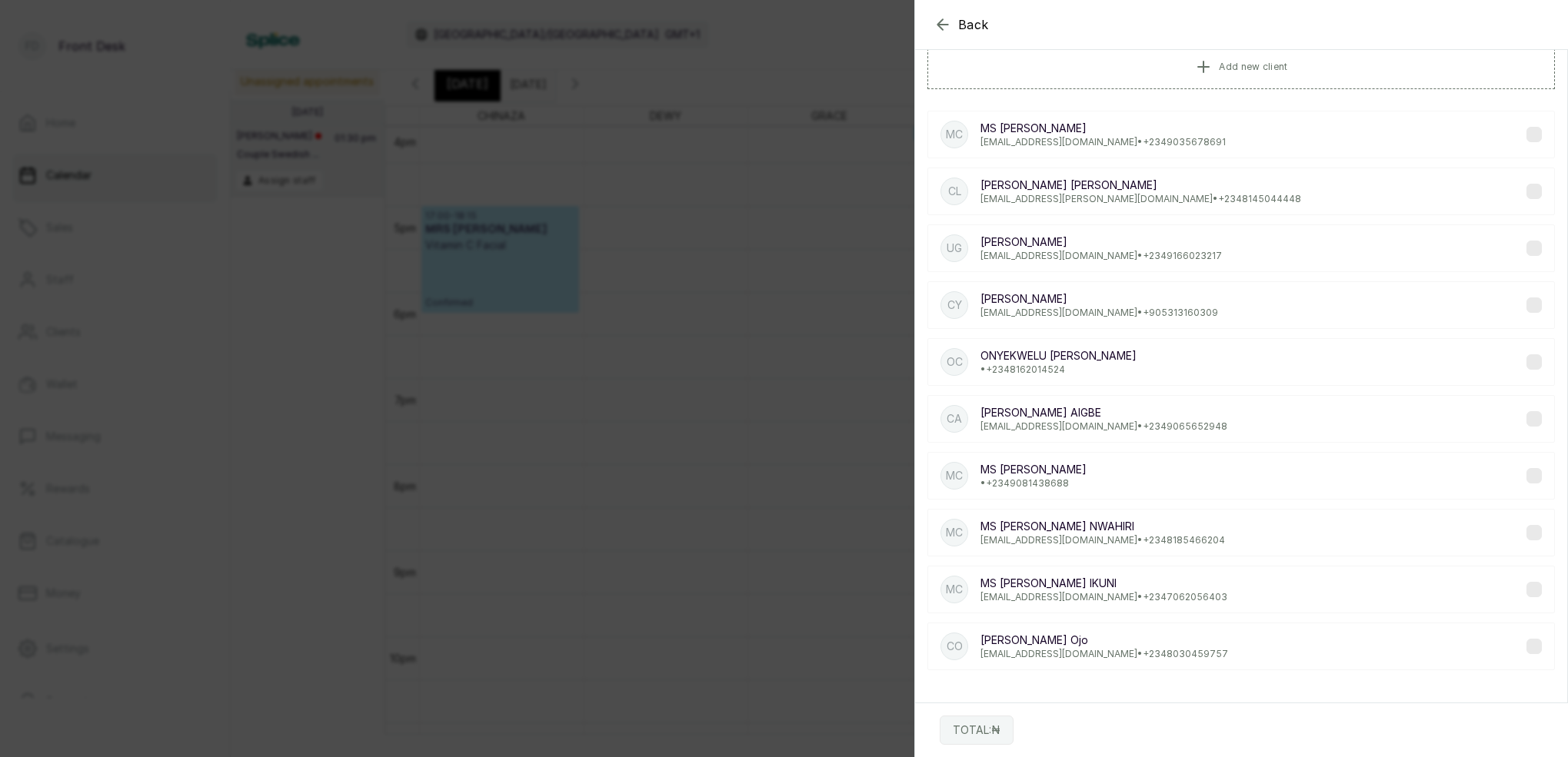
scroll to position [89, 0]
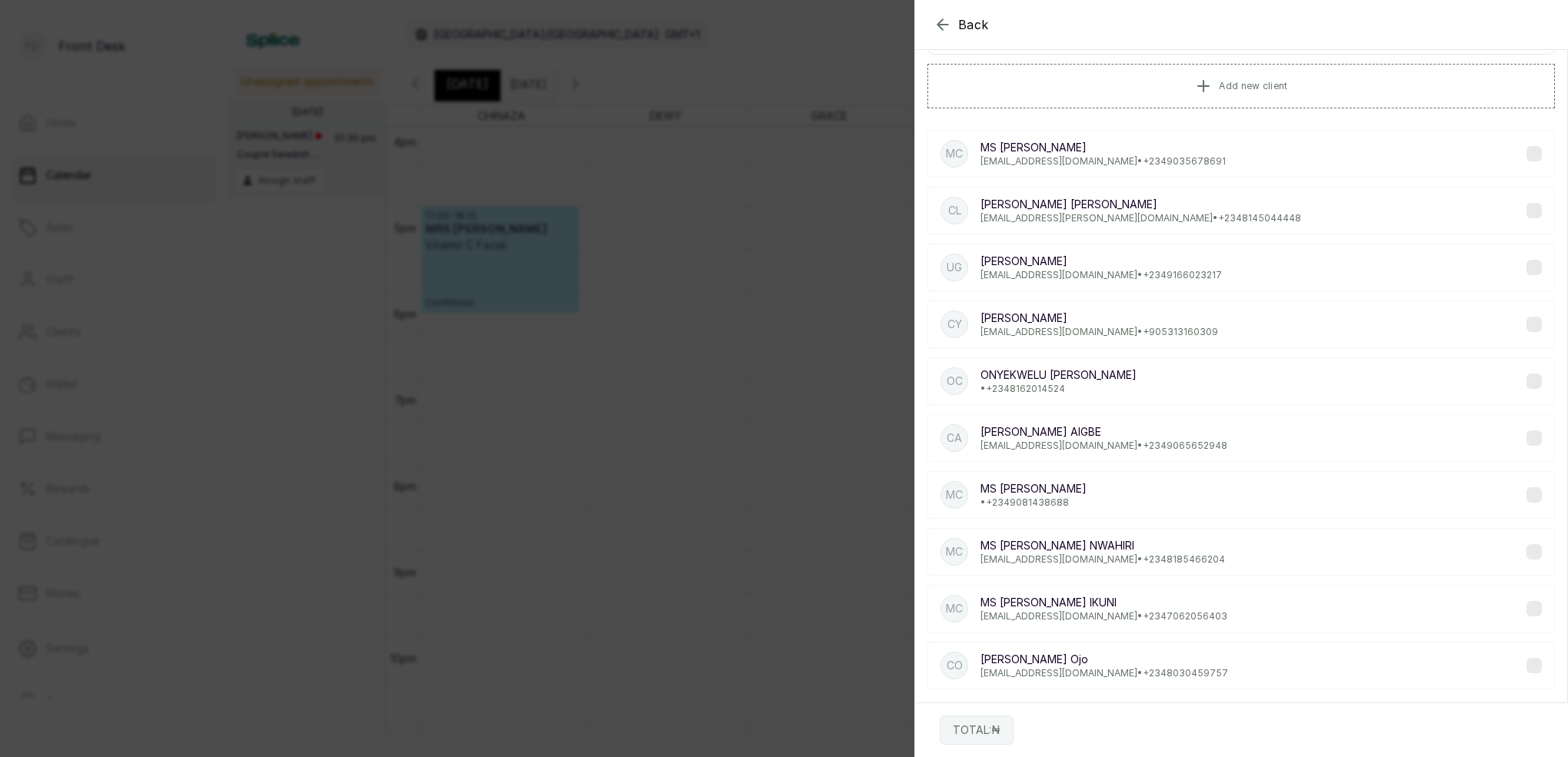
type input "[PERSON_NAME]"
click at [1116, 220] on p "[EMAIL_ADDRESS][PERSON_NAME][DOMAIN_NAME] • [PHONE_NUMBER]" at bounding box center [1140, 218] width 321 height 13
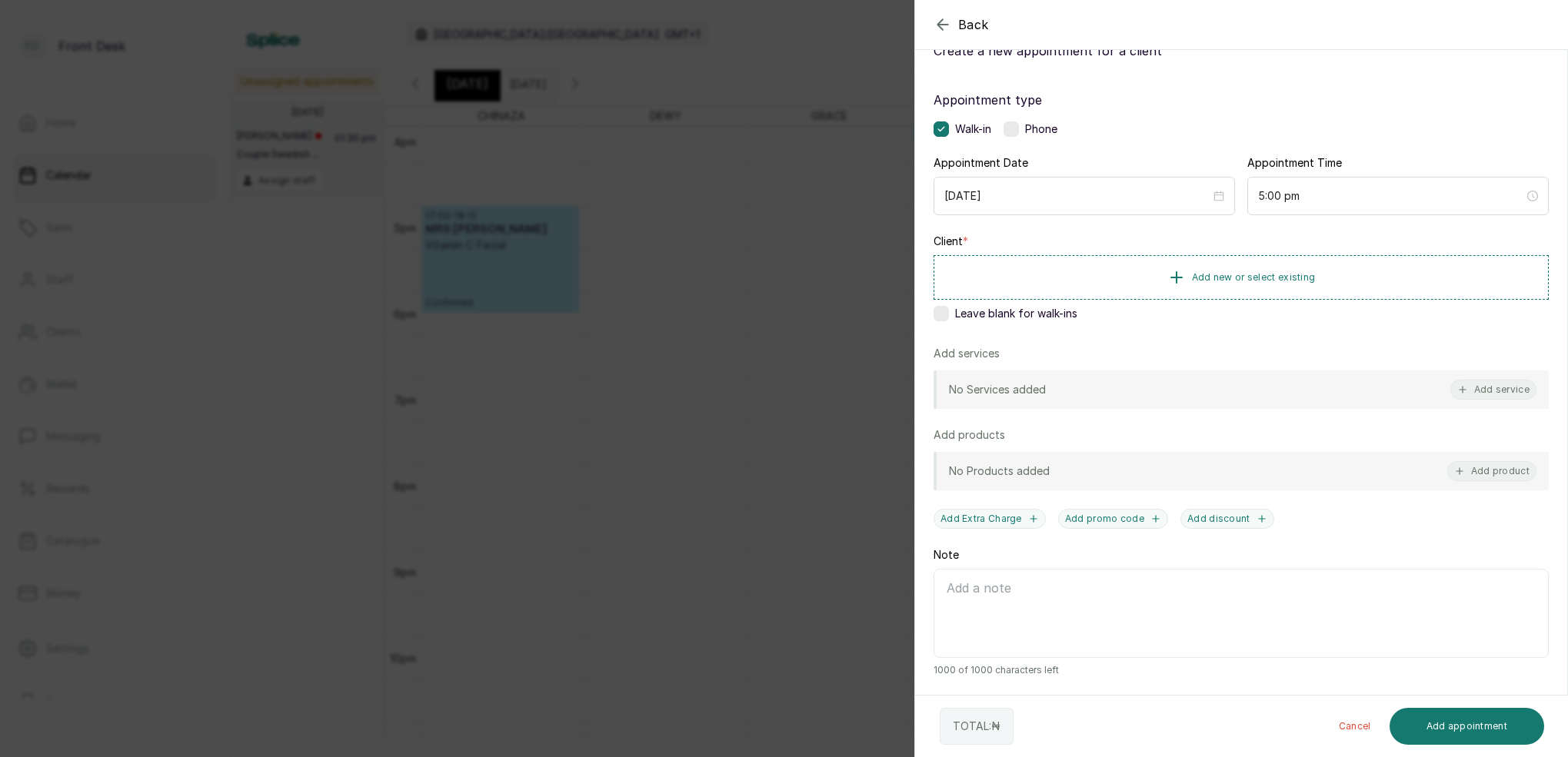
scroll to position [57, 0]
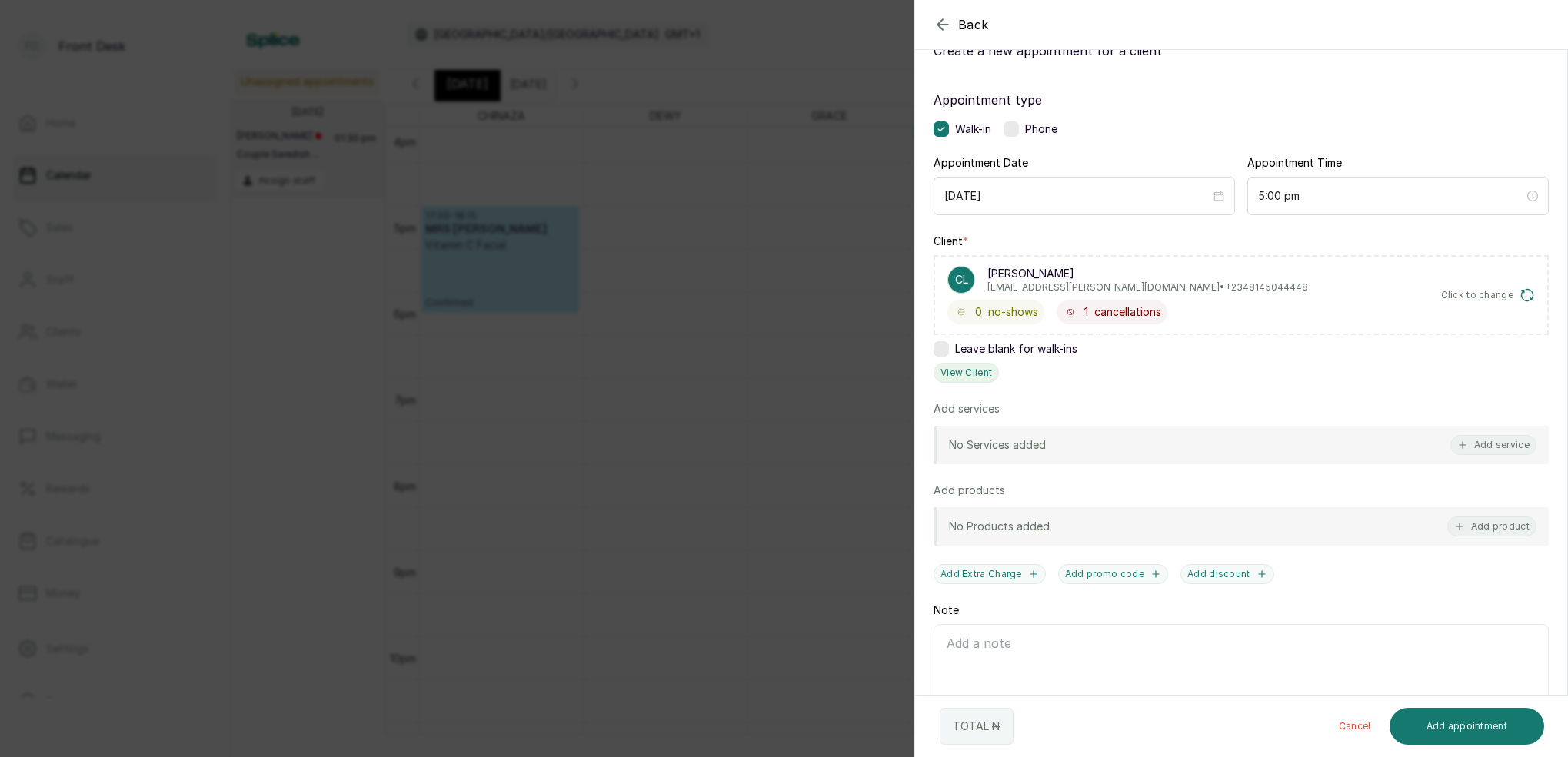
click at [982, 370] on button "View Client" at bounding box center [965, 372] width 65 height 20
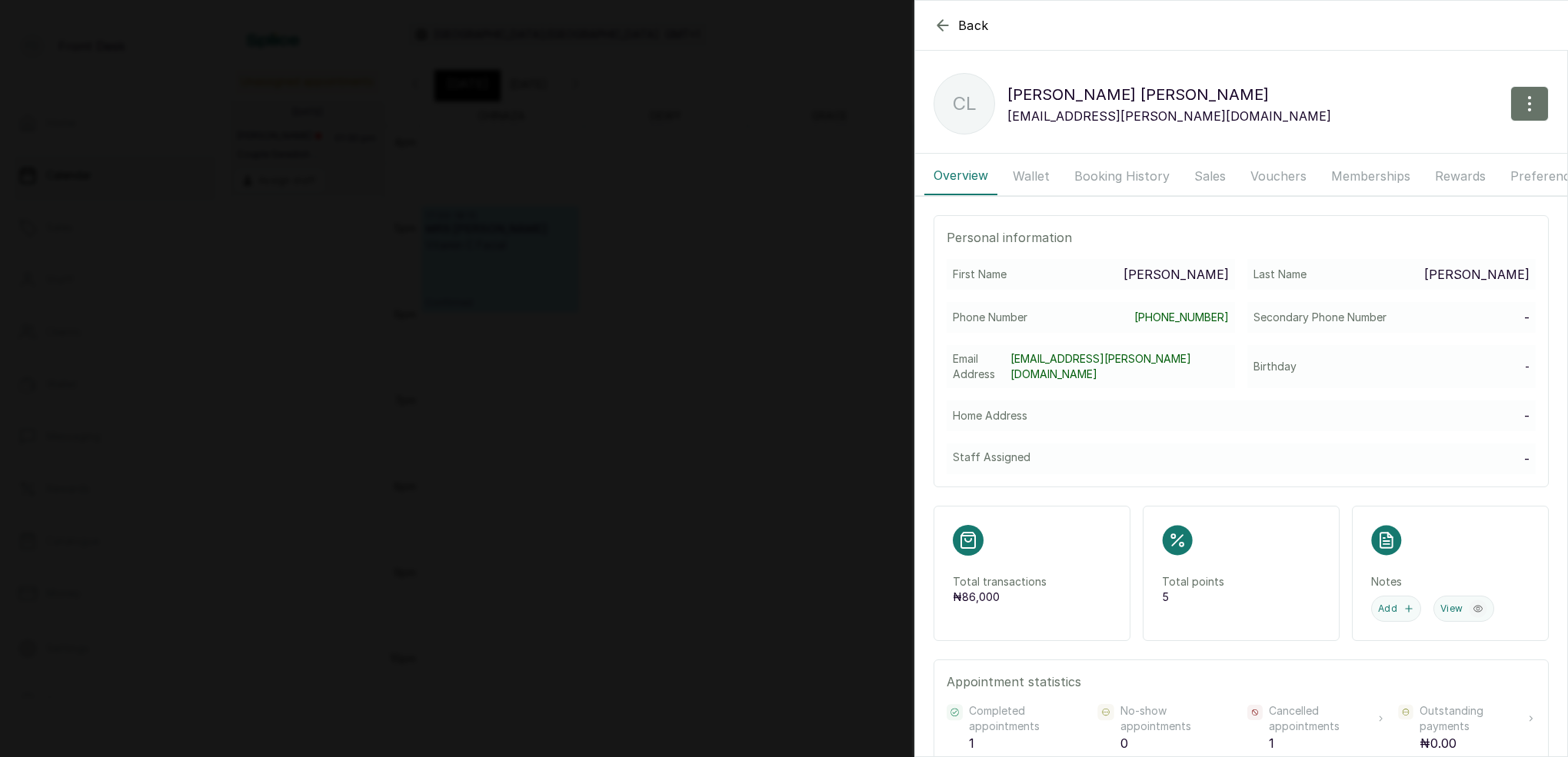
click at [1147, 176] on button "Booking History" at bounding box center [1121, 176] width 114 height 38
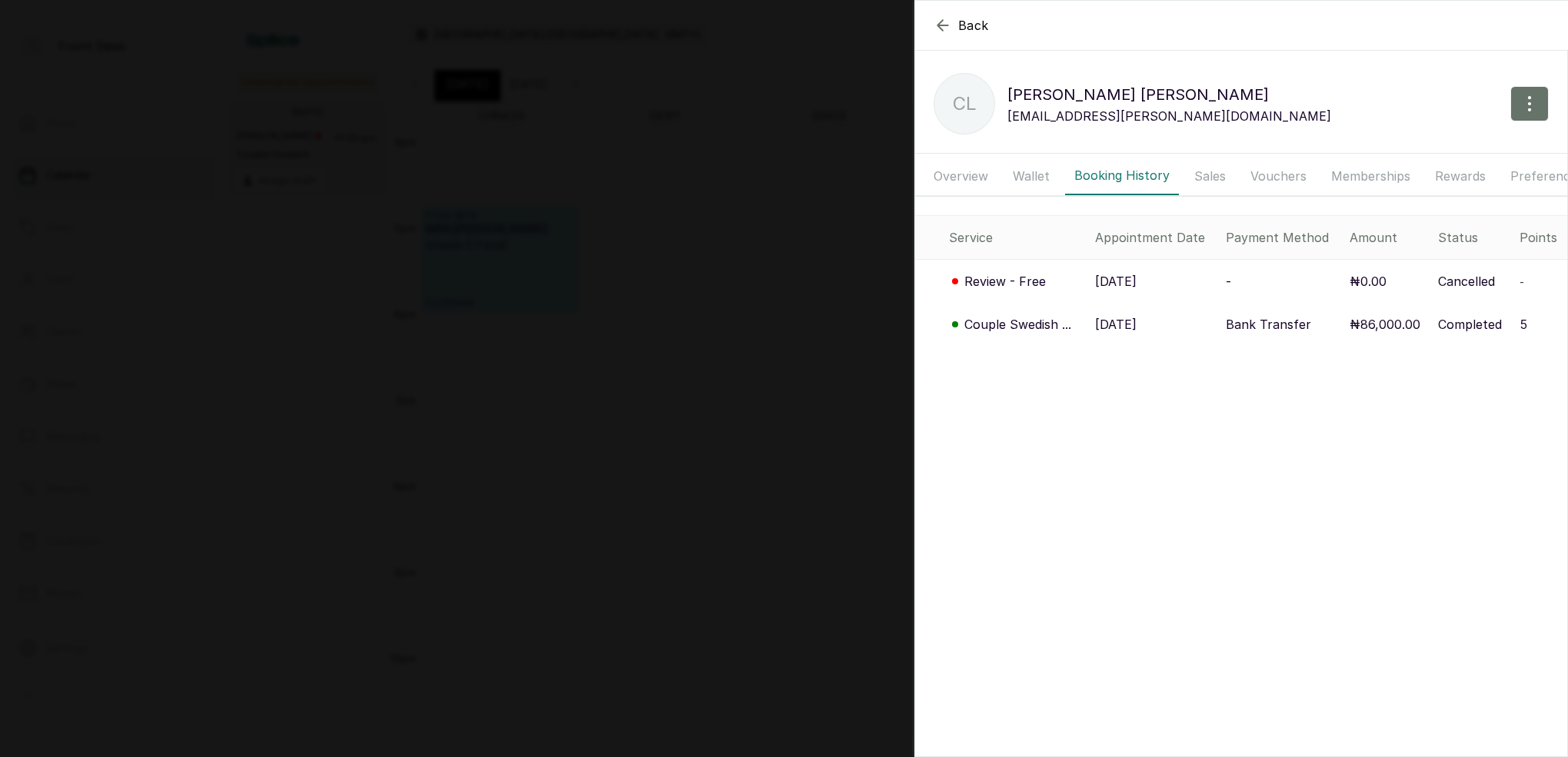
click at [1030, 176] on button "Wallet" at bounding box center [1031, 176] width 56 height 38
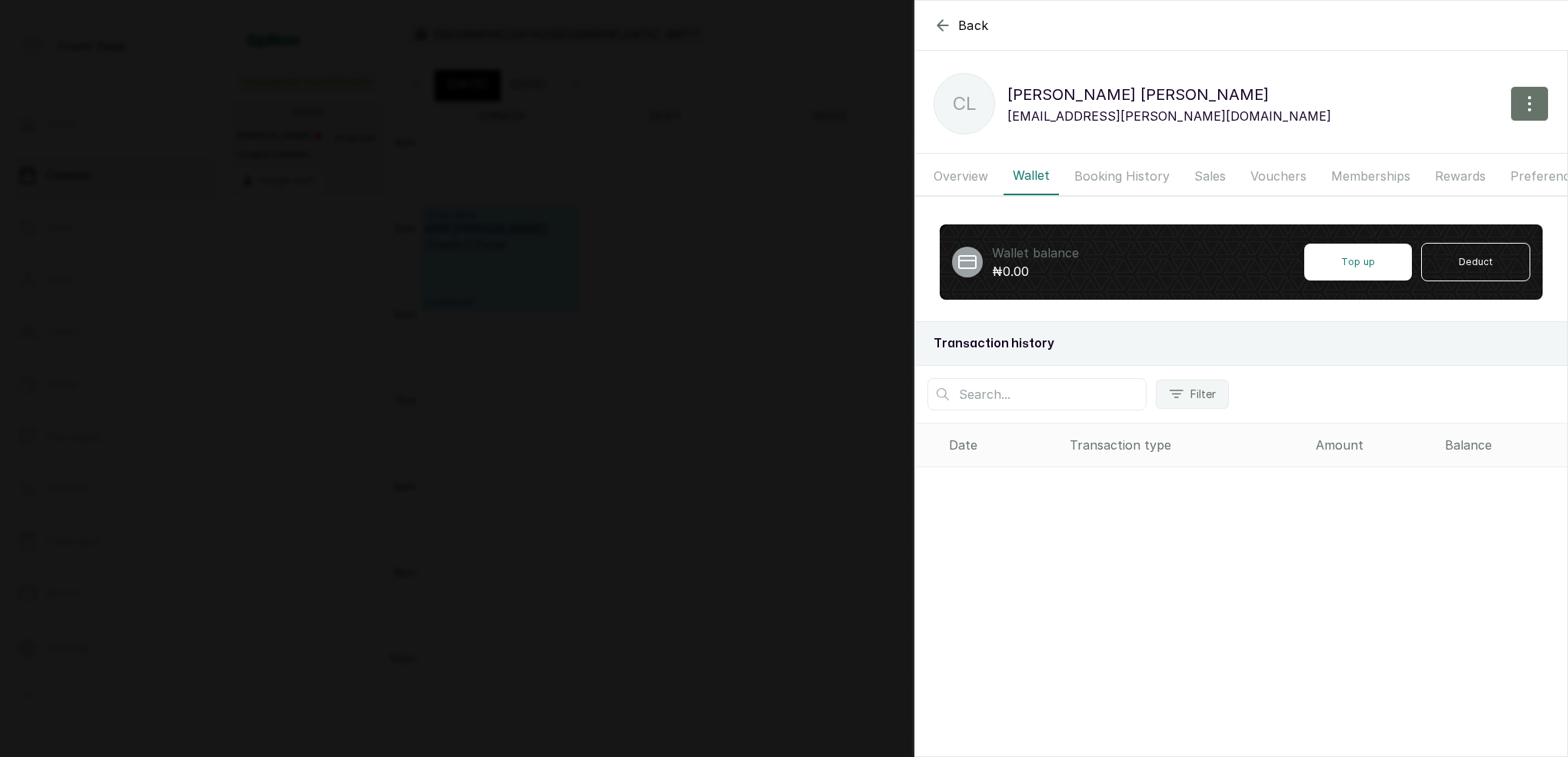
click at [1124, 169] on button "Booking History" at bounding box center [1121, 176] width 114 height 38
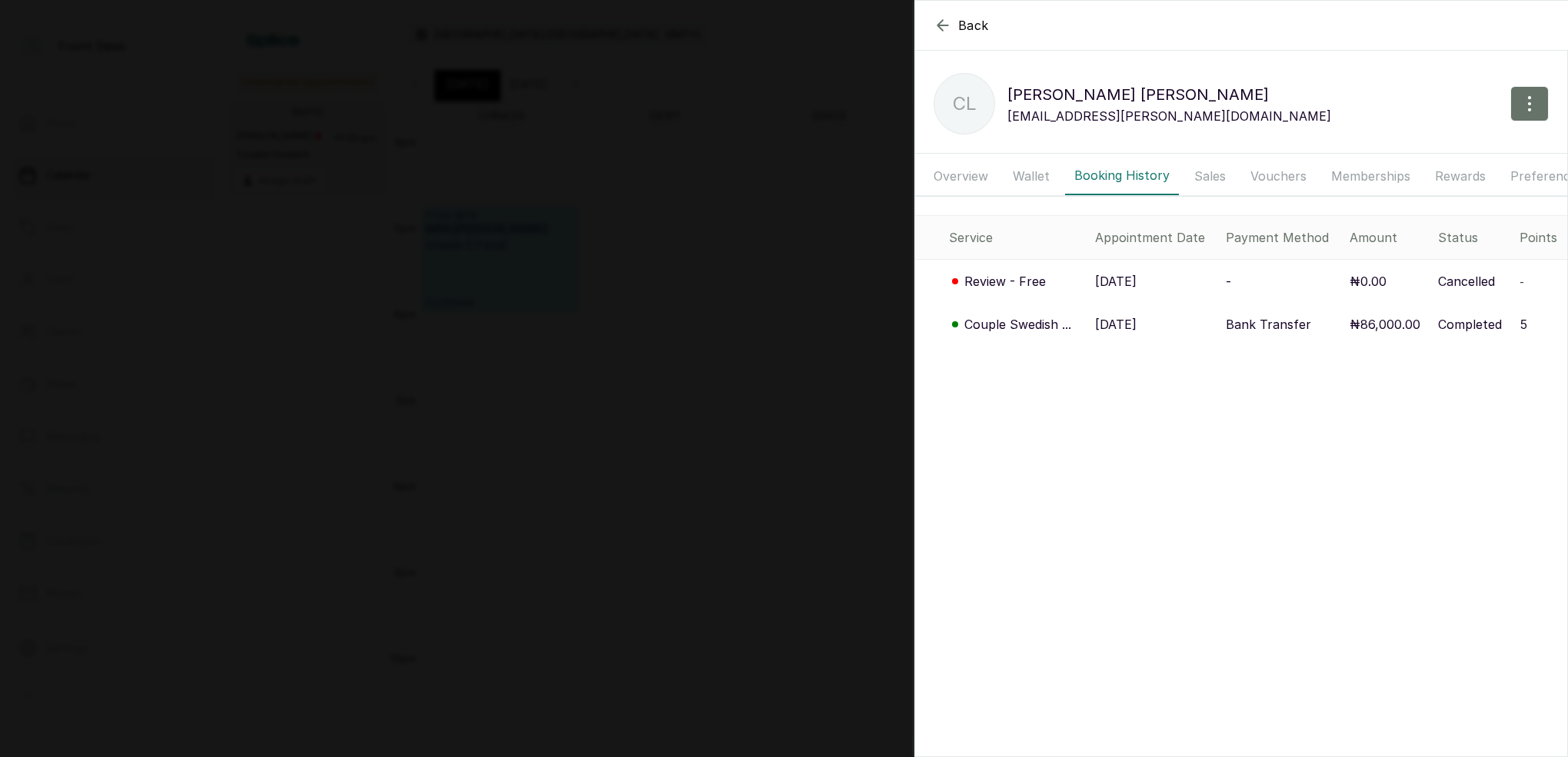
click at [1019, 324] on p "Couple Swedish ..." at bounding box center [1018, 325] width 107 height 19
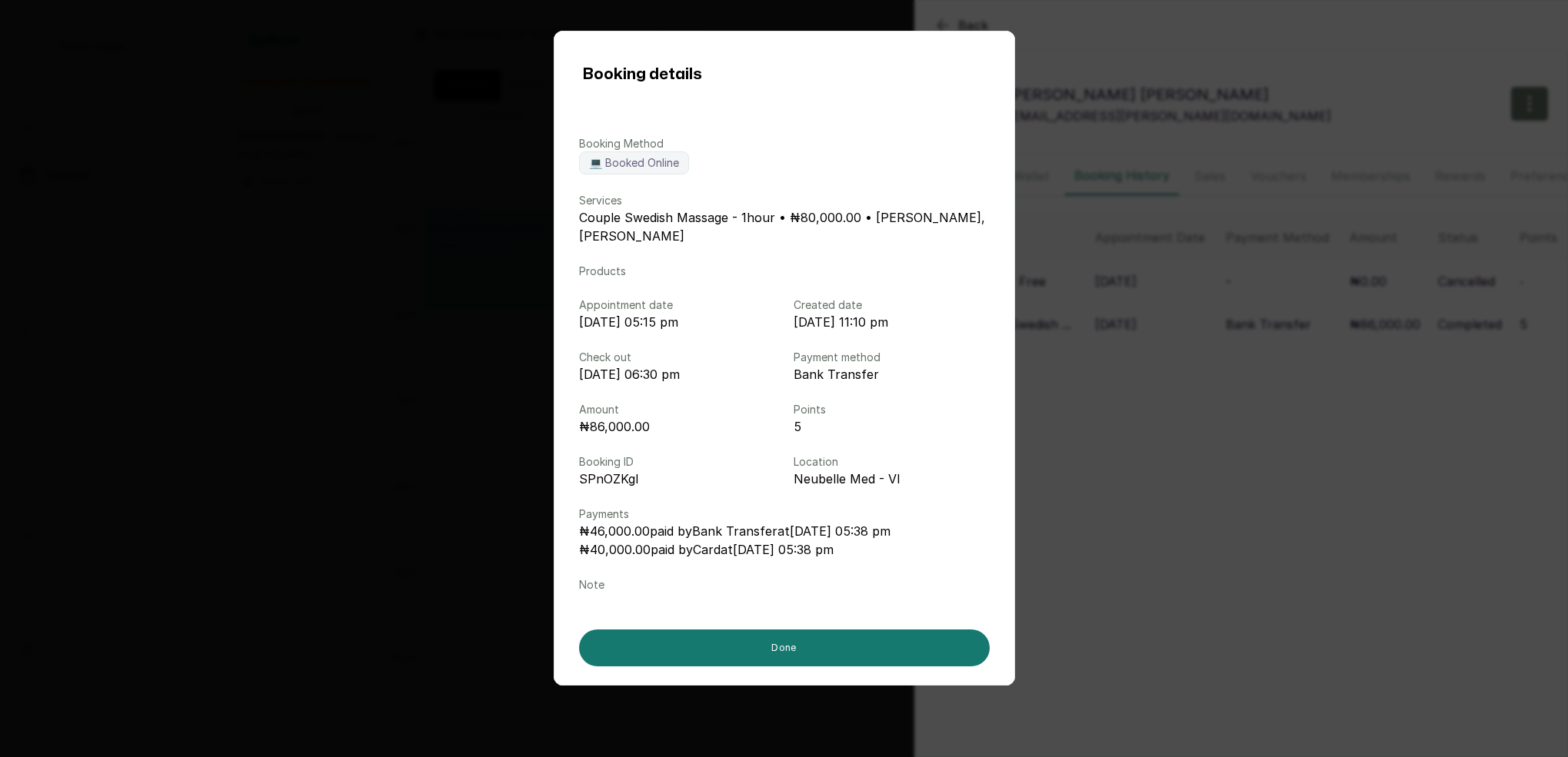
click at [1223, 363] on div "Booking details Booking Method 💻 Booked Online Services Couple Swedish Massage …" at bounding box center [784, 378] width 1568 height 757
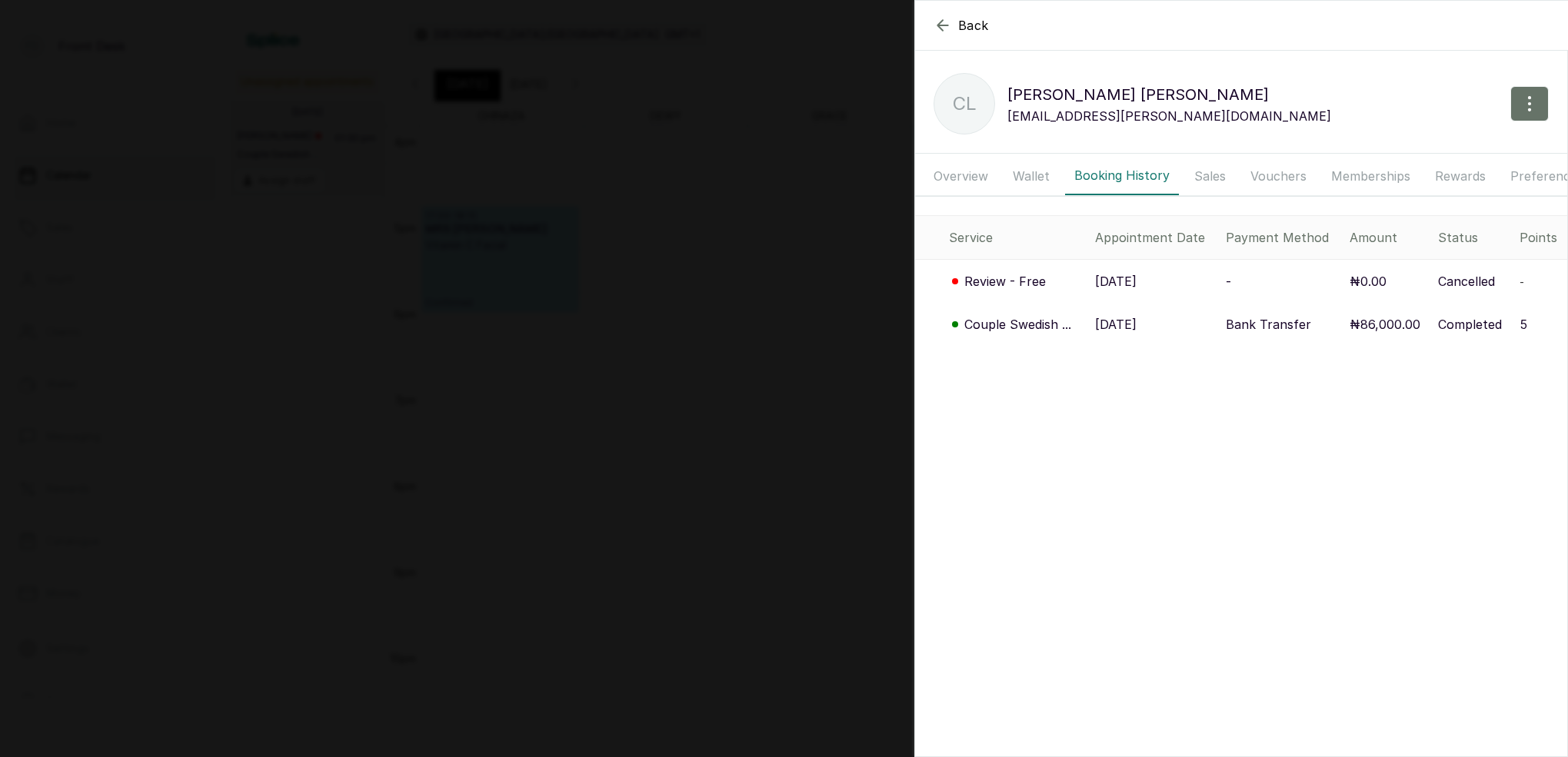
click at [957, 20] on button "Back" at bounding box center [961, 26] width 56 height 19
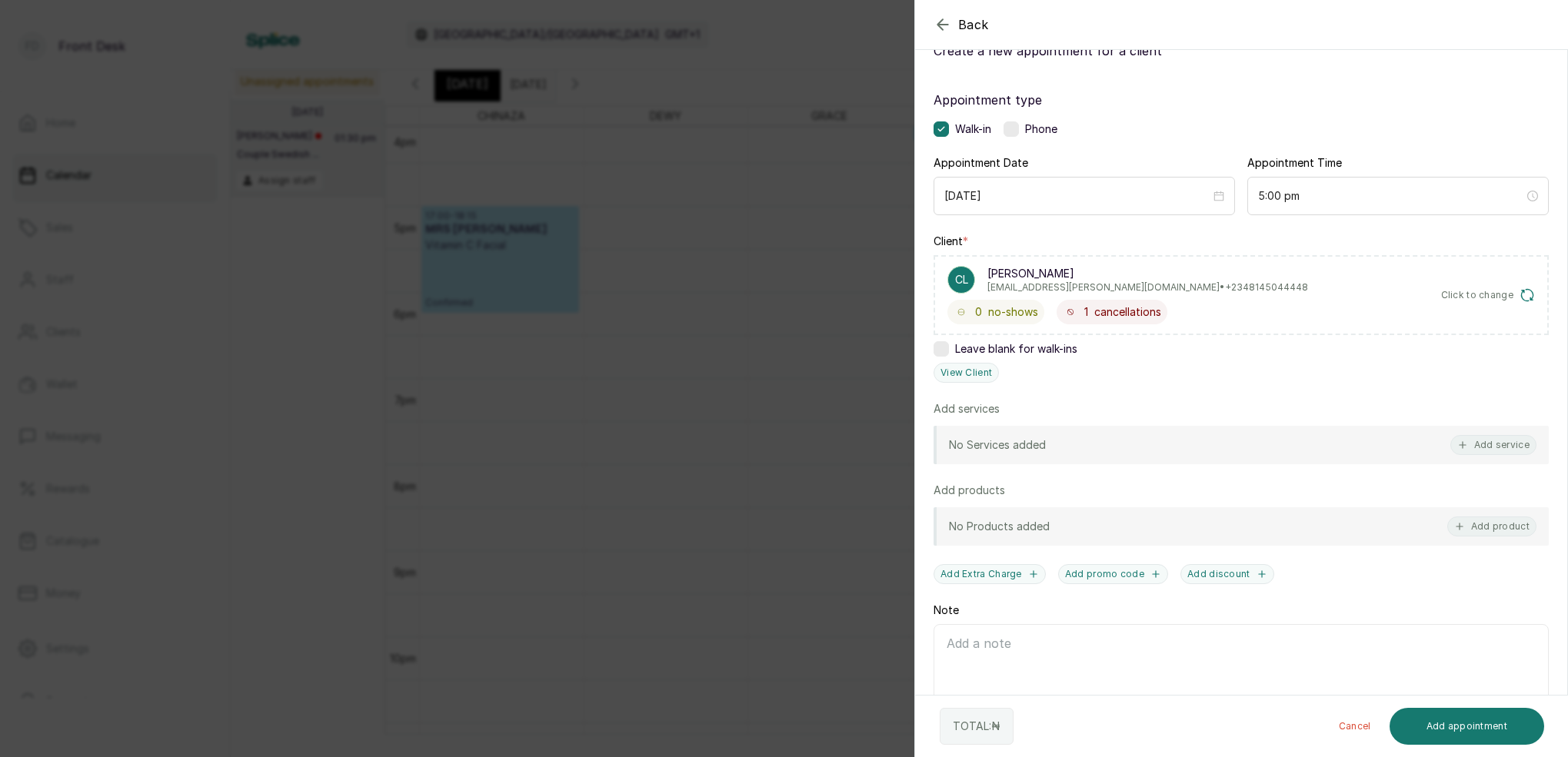
scroll to position [0, 1]
click at [946, 23] on icon "button" at bounding box center [943, 25] width 19 height 19
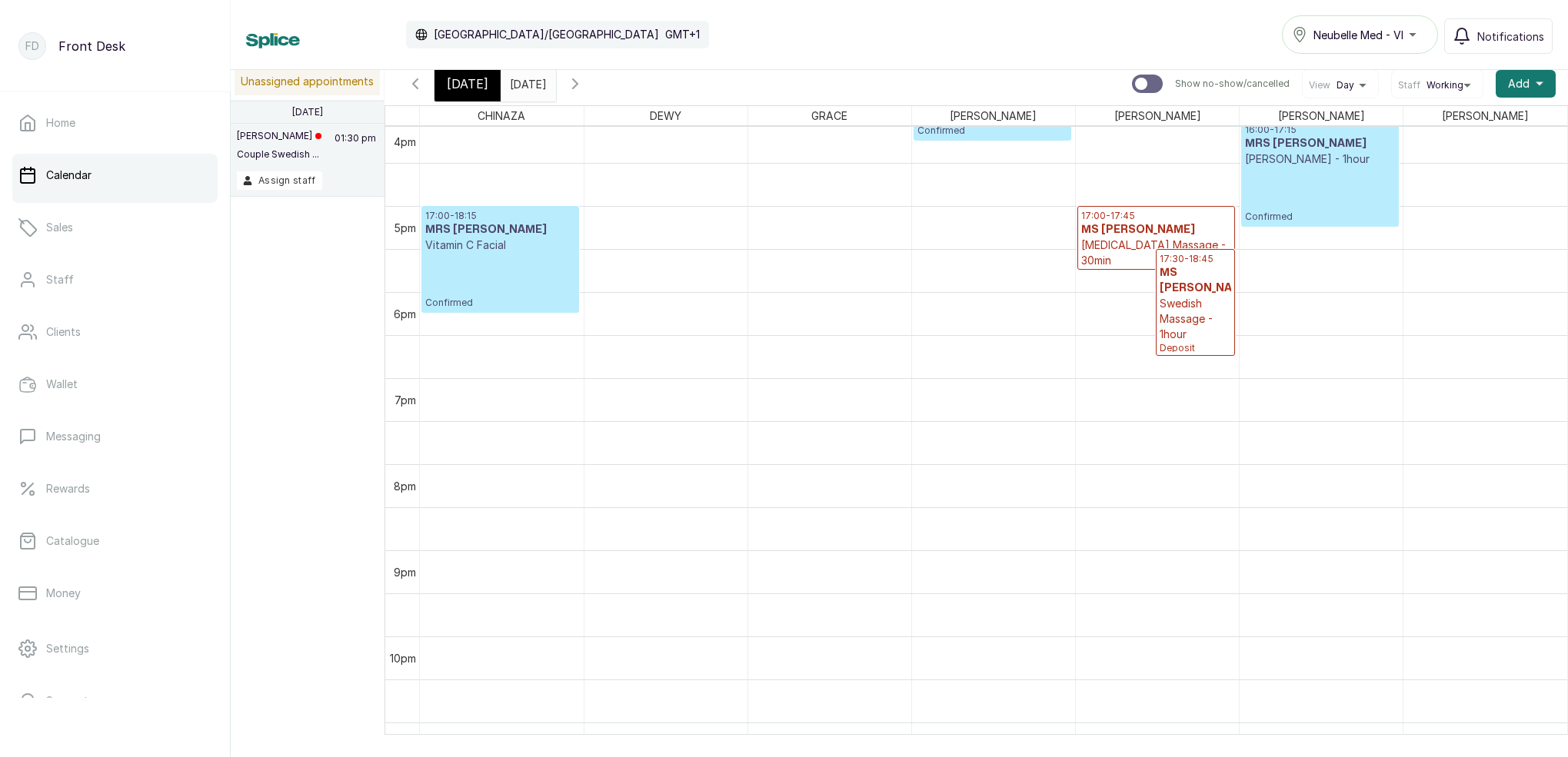
scroll to position [0, 0]
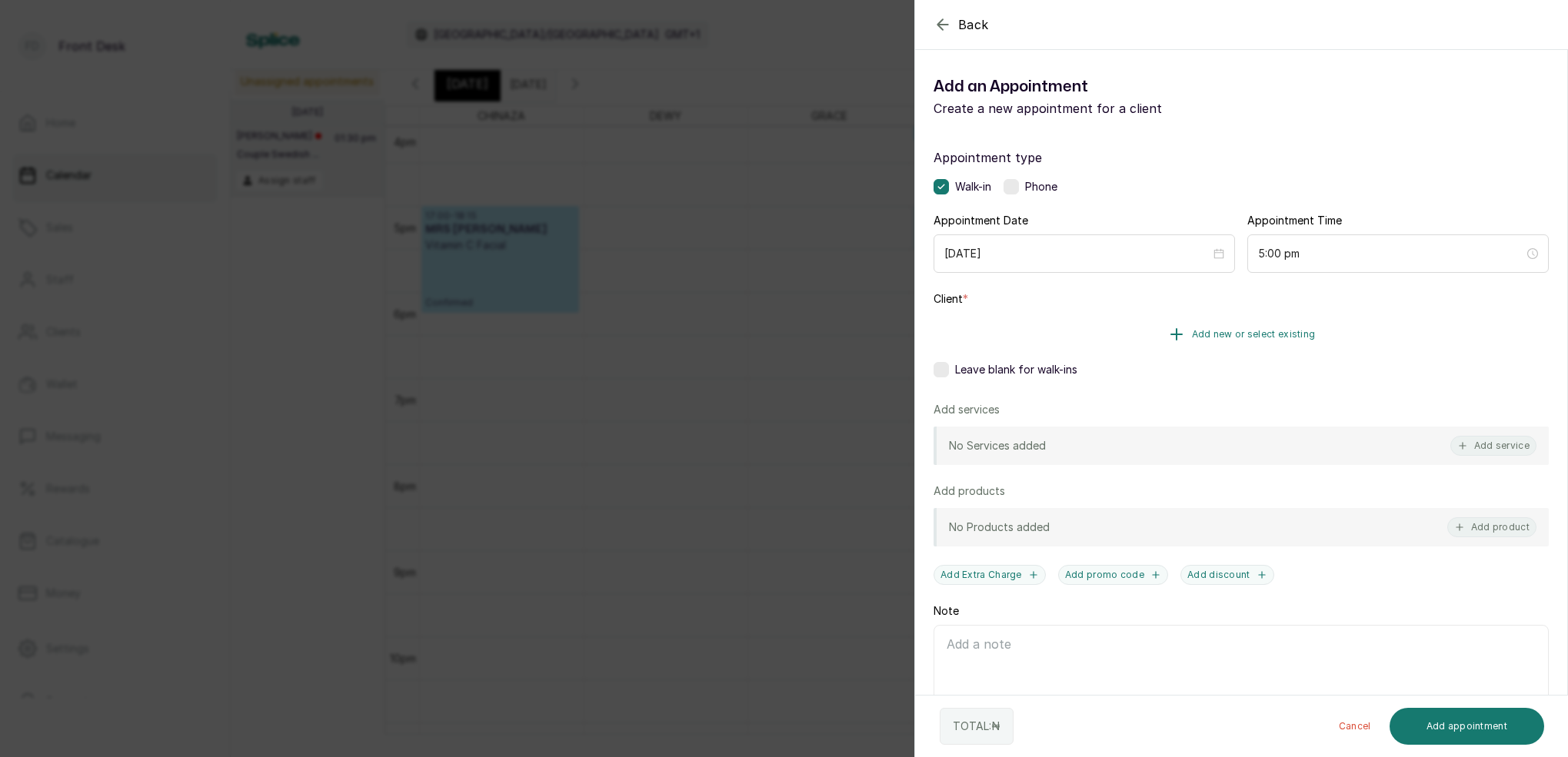
click at [1291, 333] on span "Add new or select existing" at bounding box center [1254, 334] width 124 height 13
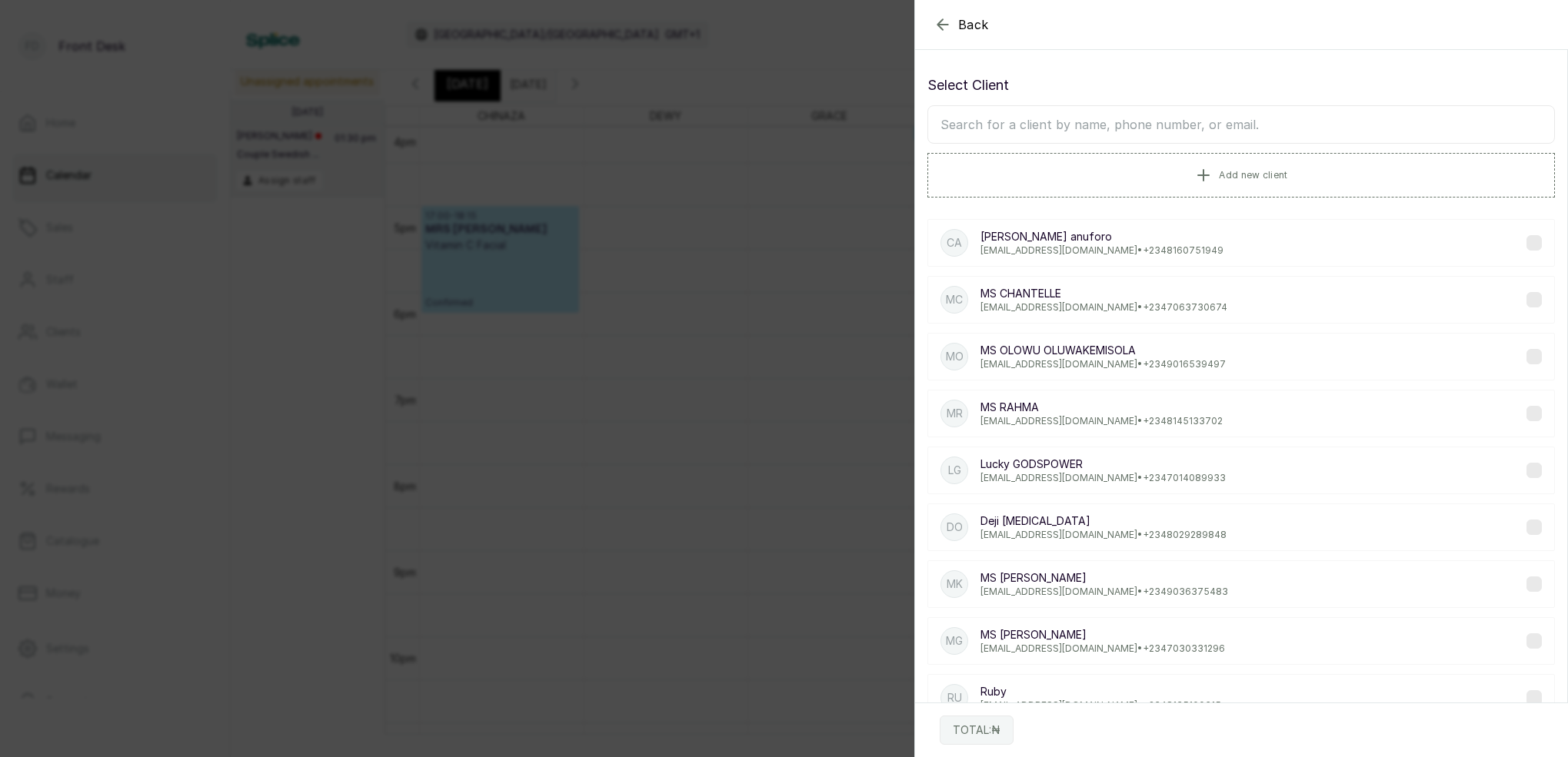
click at [1159, 118] on input "text" at bounding box center [1241, 124] width 627 height 38
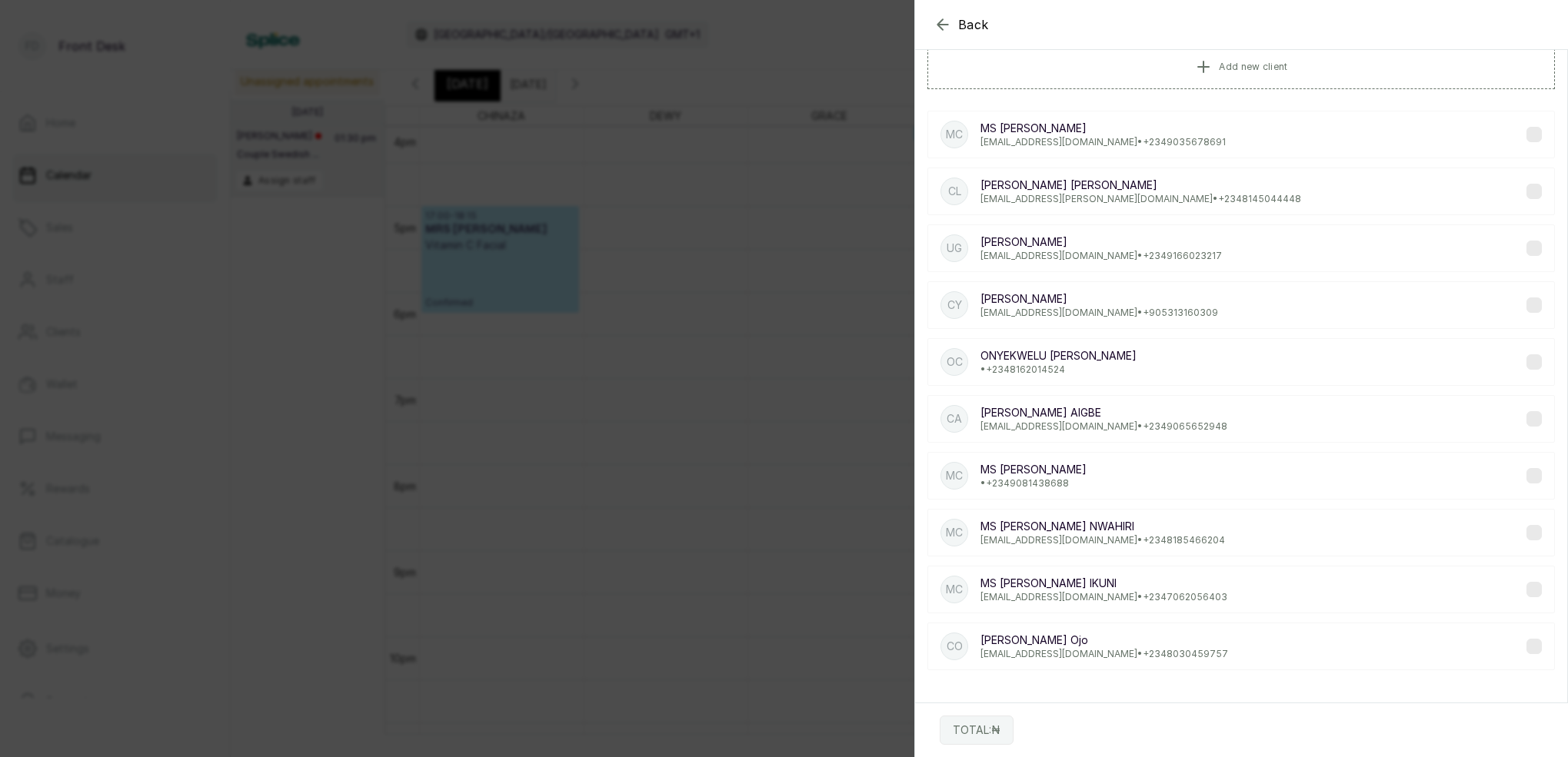
scroll to position [108, 0]
type input "[PERSON_NAME]"
click at [1070, 195] on p "[EMAIL_ADDRESS][PERSON_NAME][DOMAIN_NAME] • [PHONE_NUMBER]" at bounding box center [1140, 199] width 321 height 13
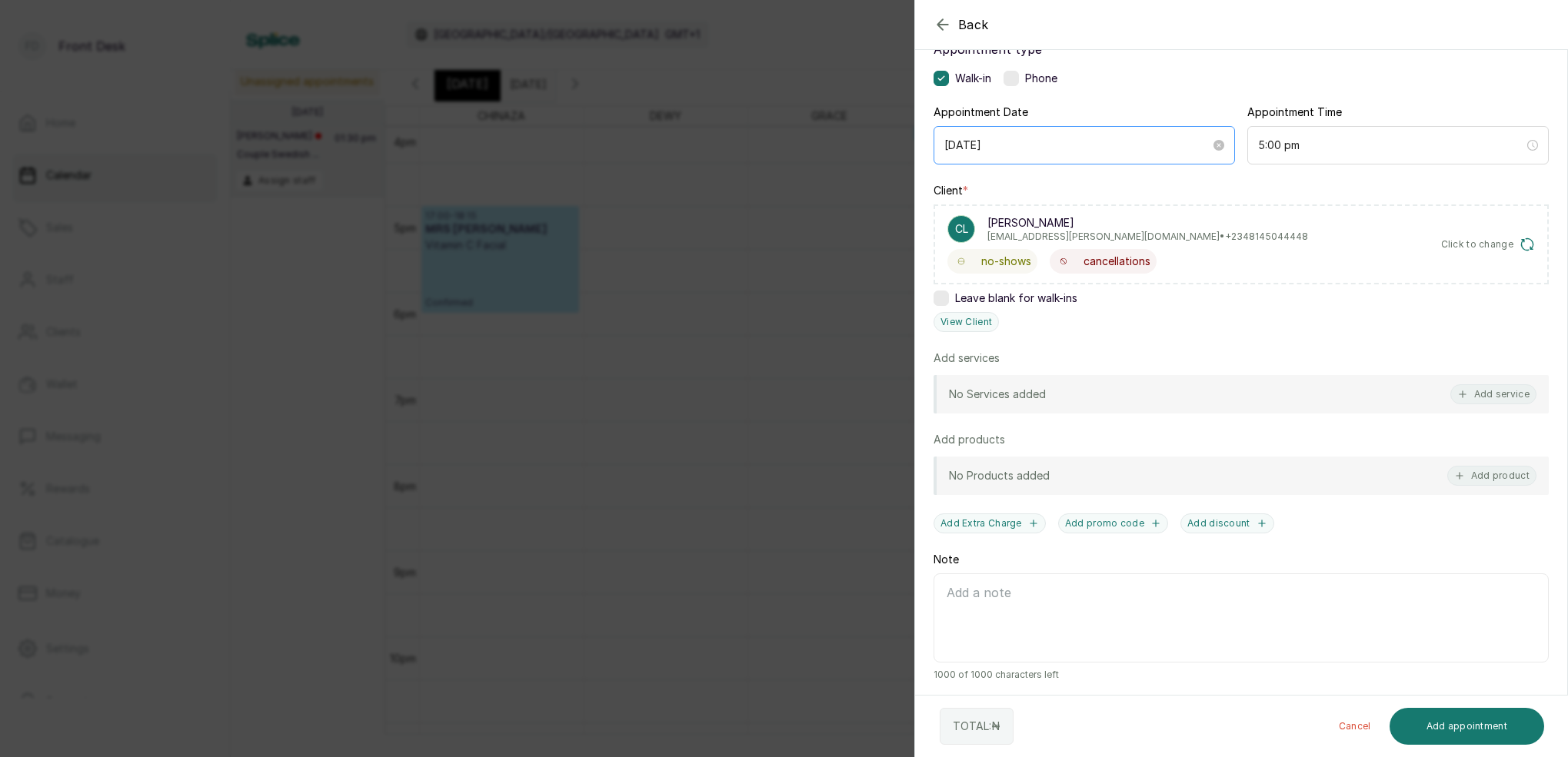
scroll to position [57, 0]
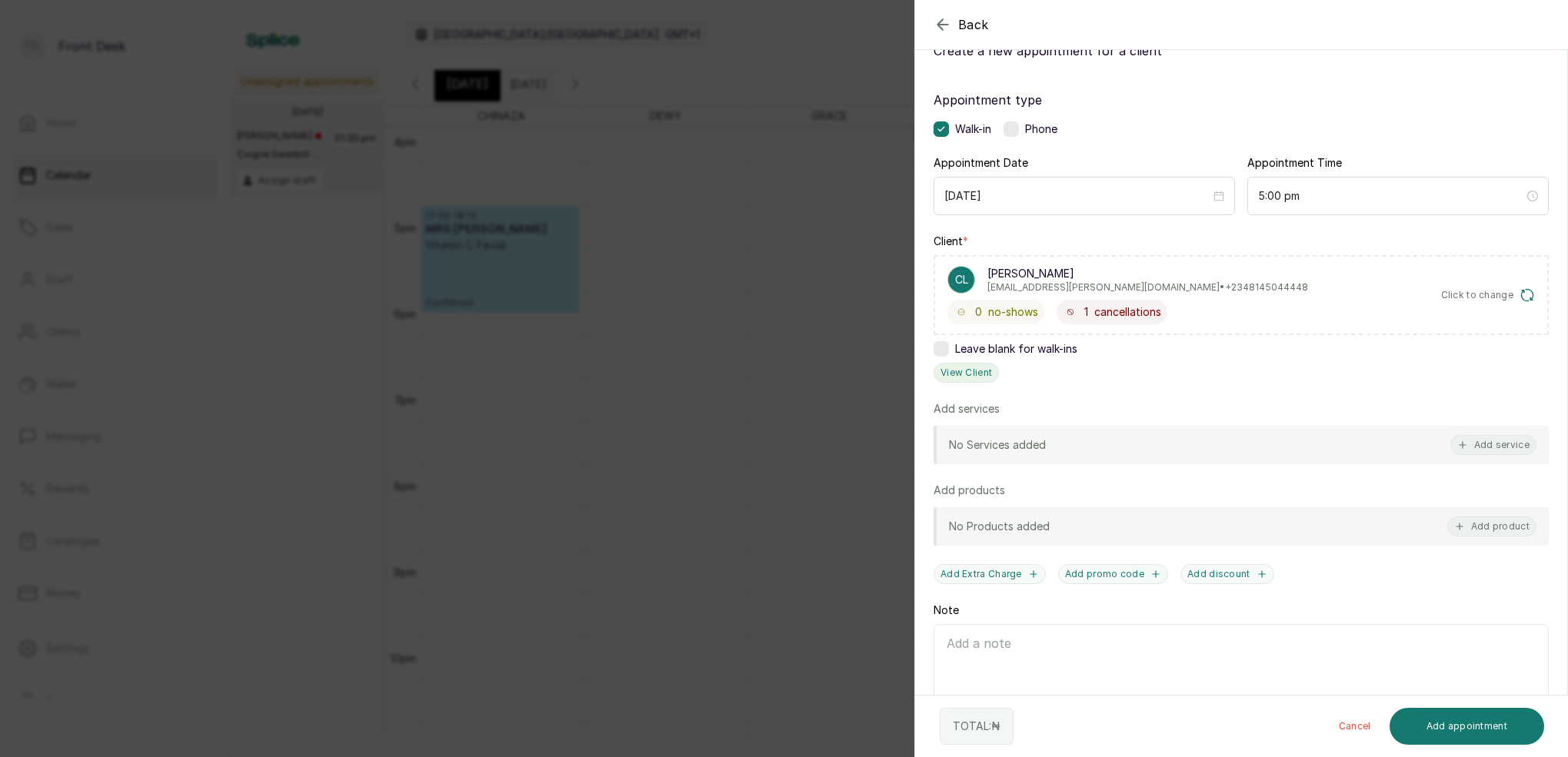
click at [975, 377] on button "View Client" at bounding box center [965, 372] width 65 height 20
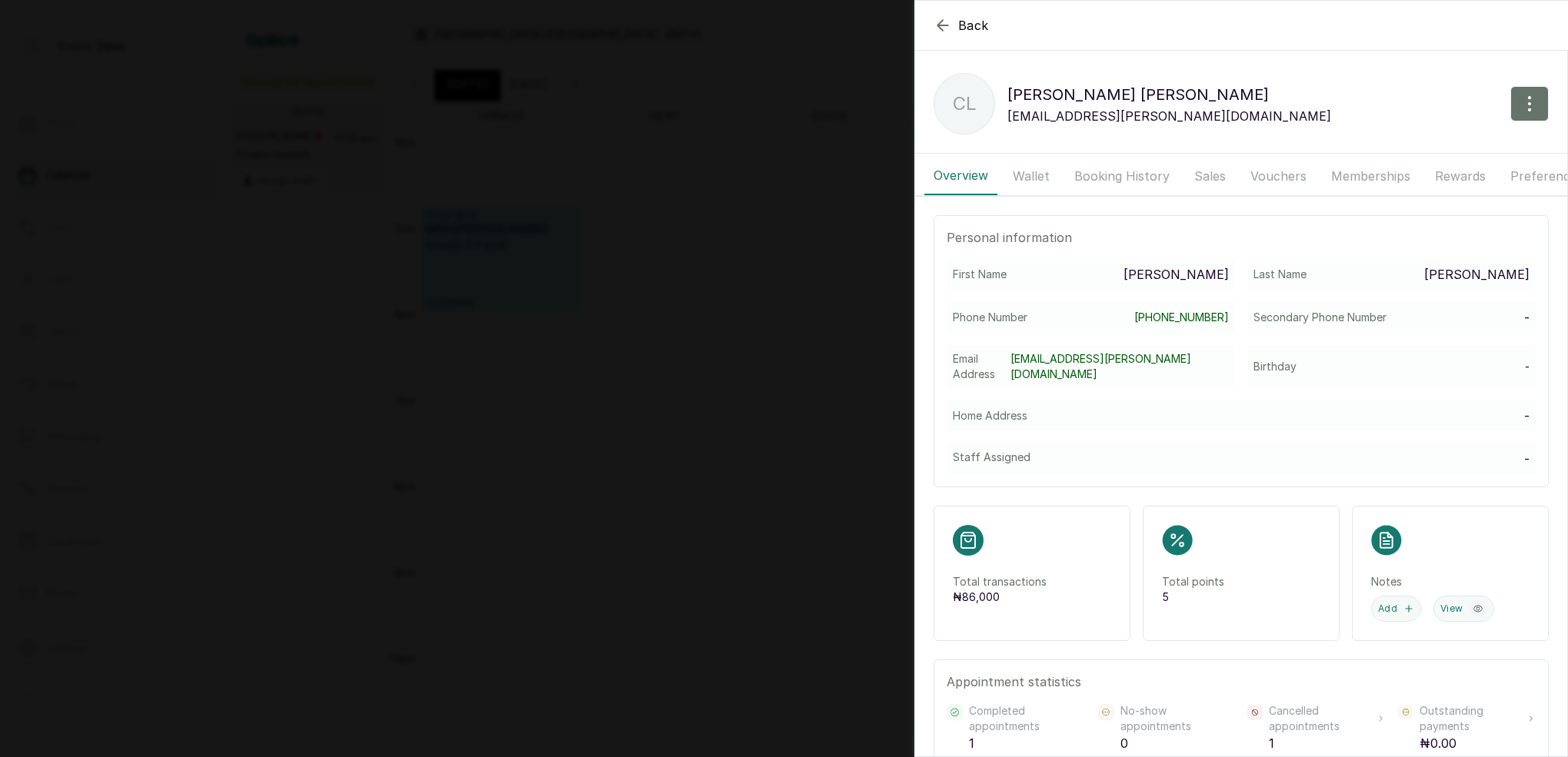
click at [1114, 180] on button "Booking History" at bounding box center [1121, 176] width 114 height 38
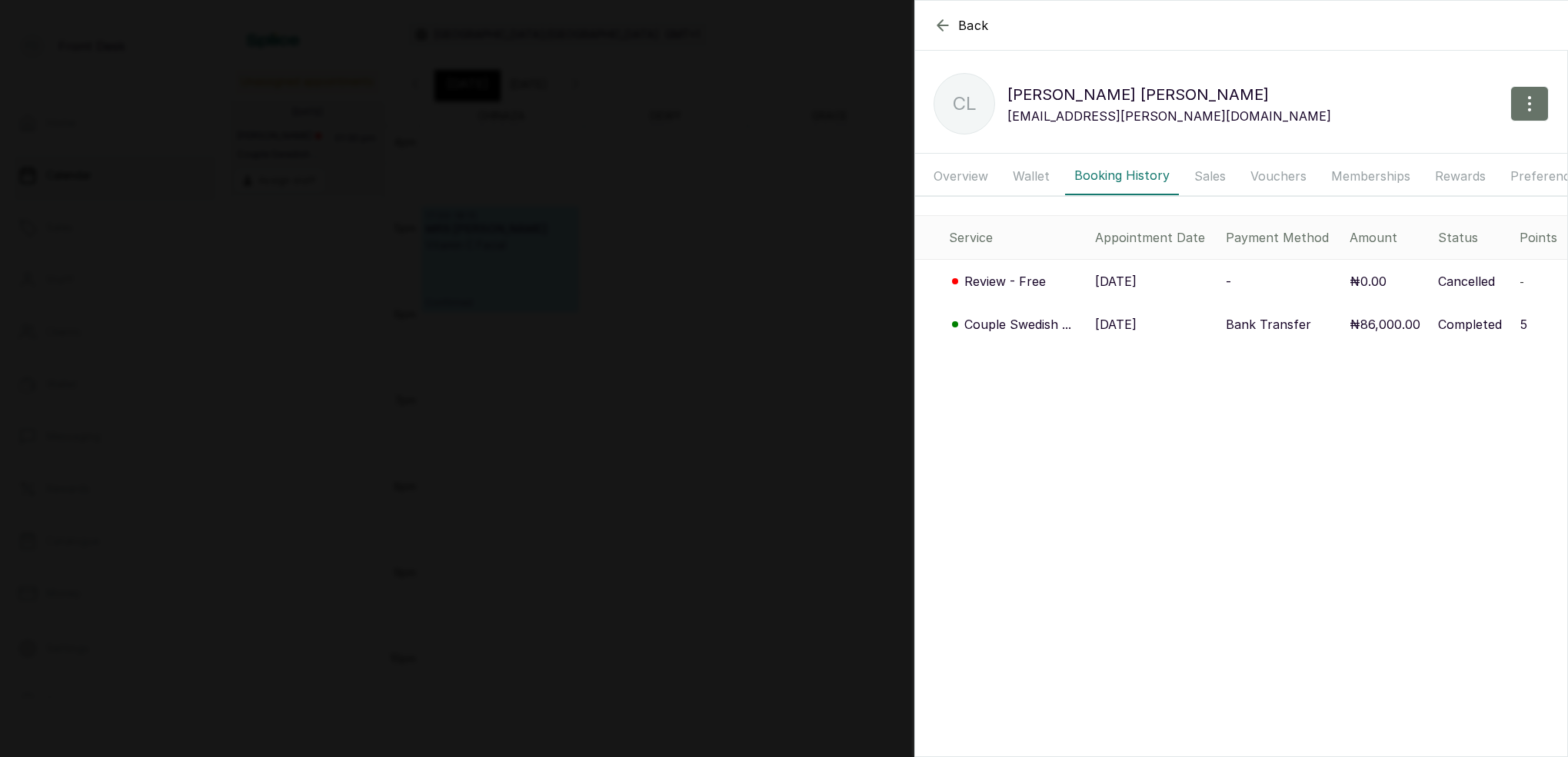
click at [1056, 326] on p "Couple Swedish ..." at bounding box center [1018, 325] width 107 height 19
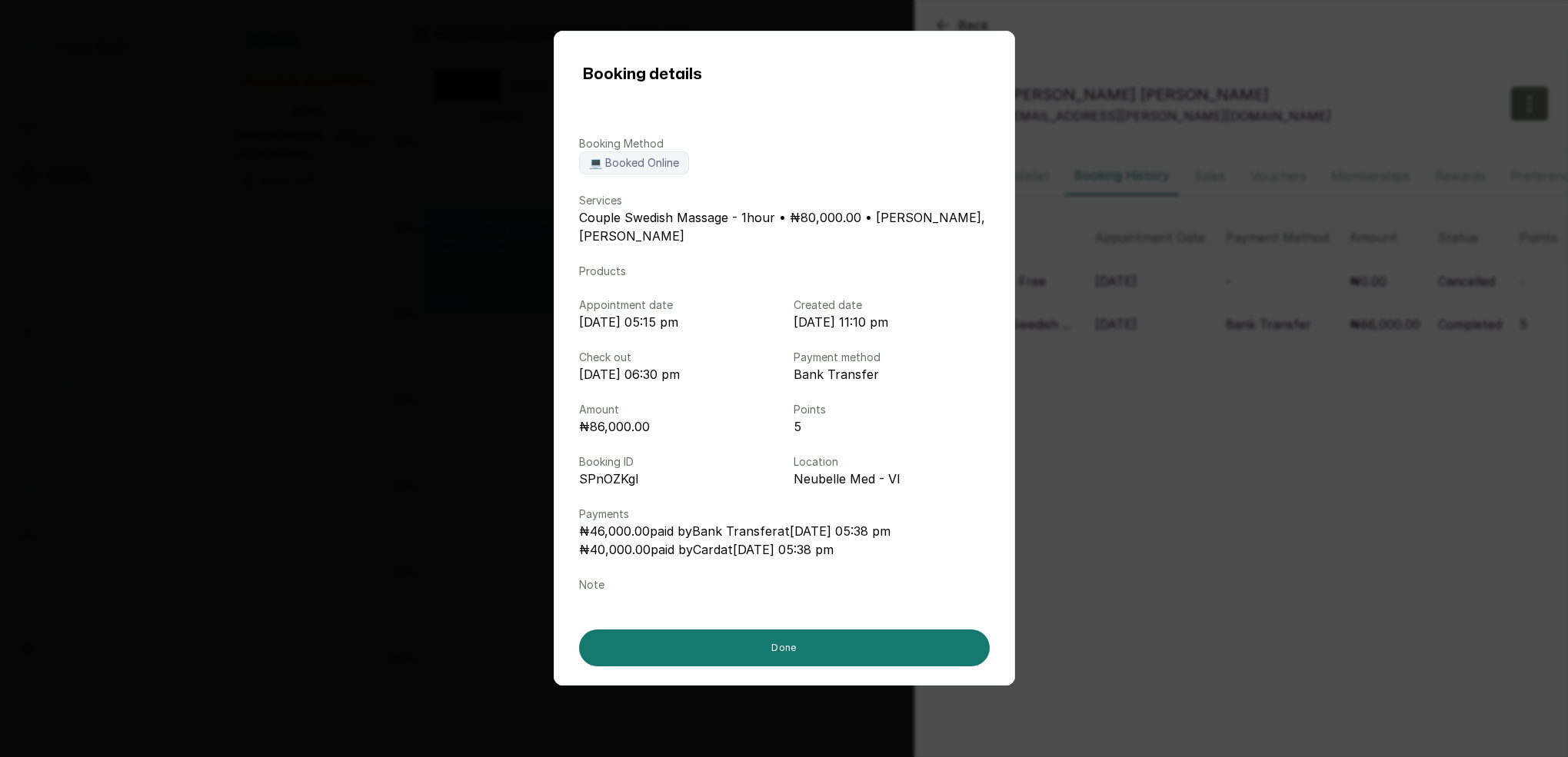
click at [1167, 394] on div "Booking details Booking Method 💻 Booked Online Services Couple Swedish Massage …" at bounding box center [784, 378] width 1568 height 757
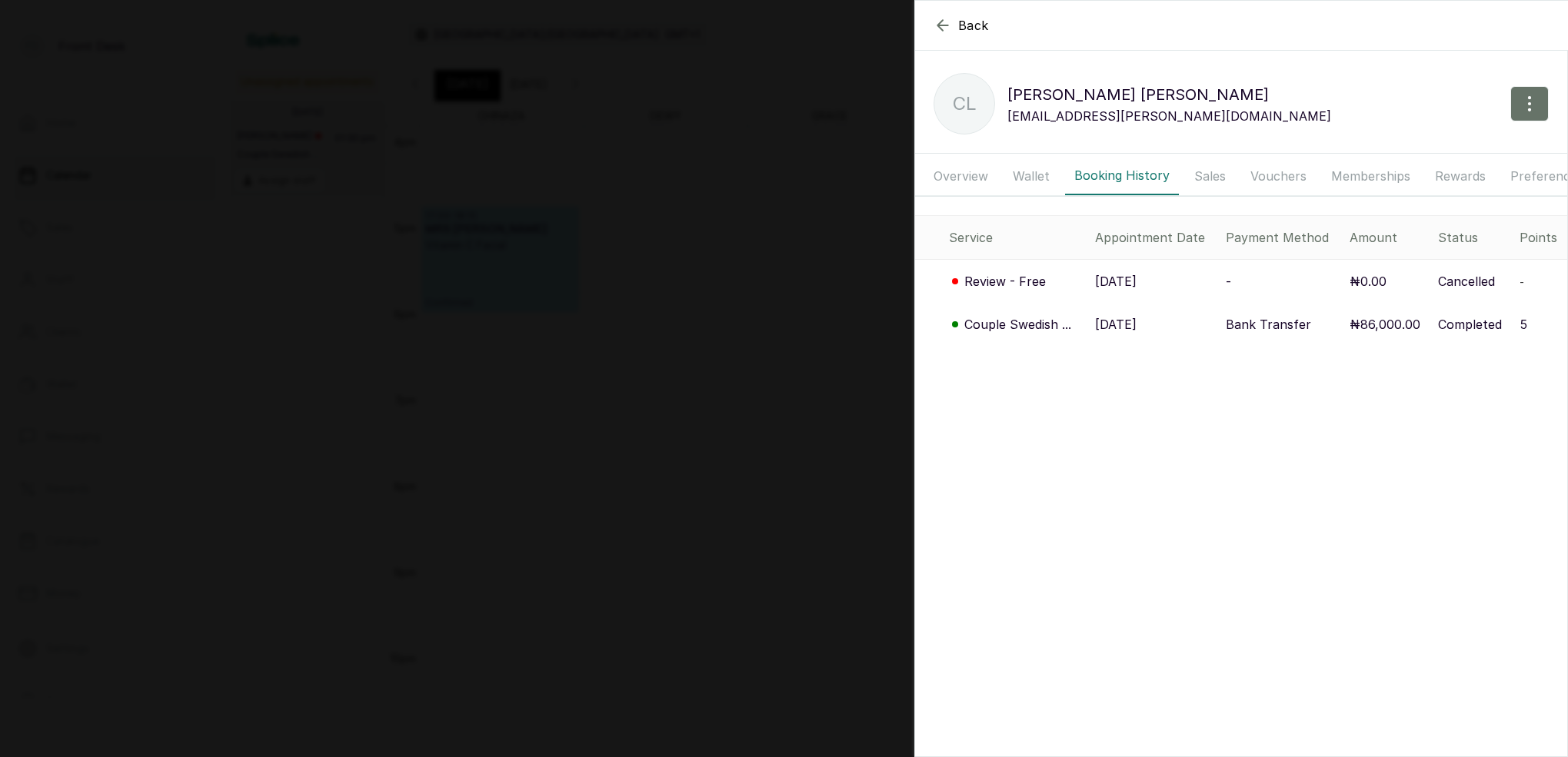
click at [1020, 324] on p "Couple Swedish ..." at bounding box center [1018, 325] width 107 height 19
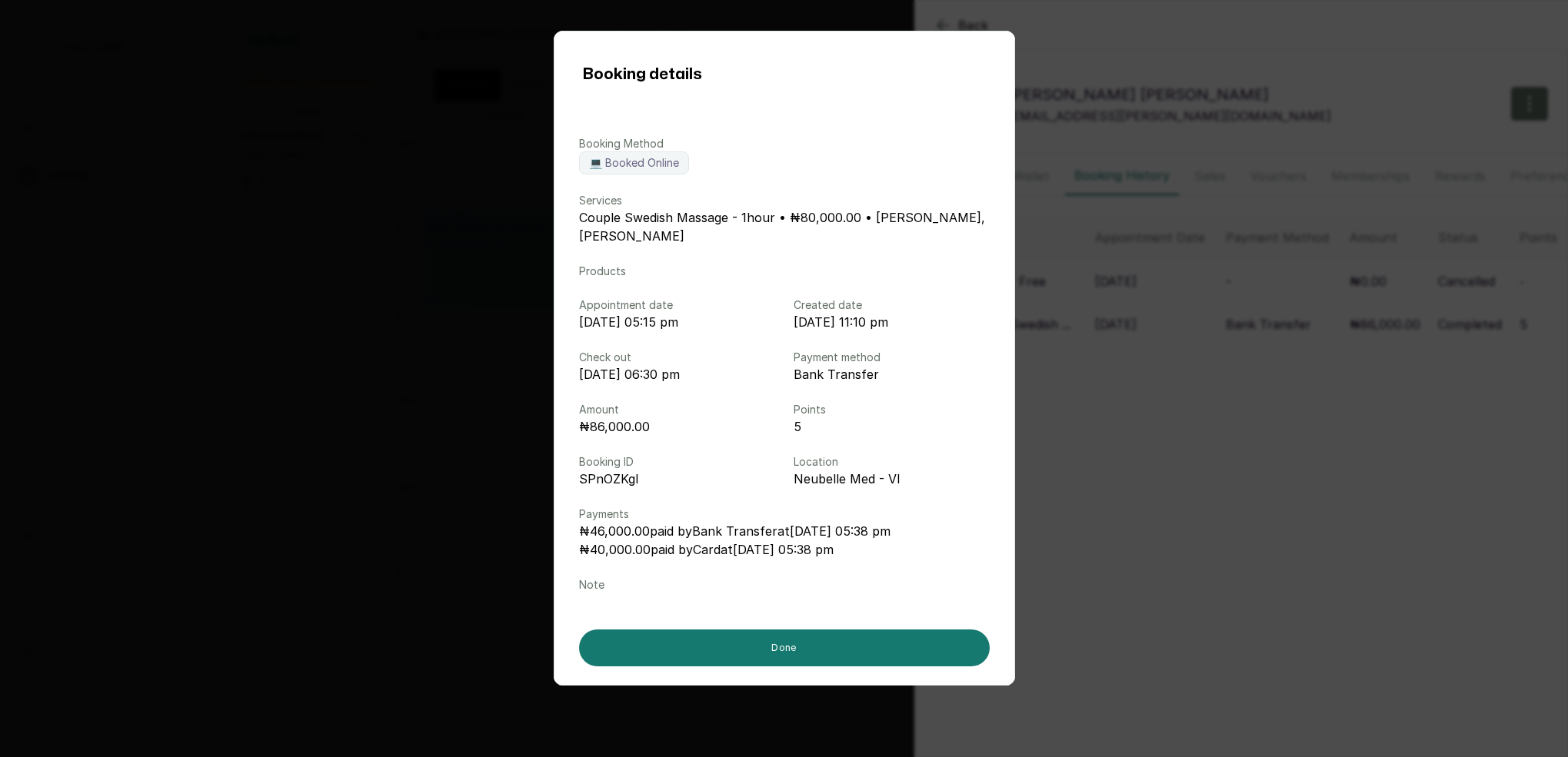
click at [1151, 392] on div "Booking details Booking Method 💻 Booked Online Services Couple Swedish Massage …" at bounding box center [784, 378] width 1568 height 757
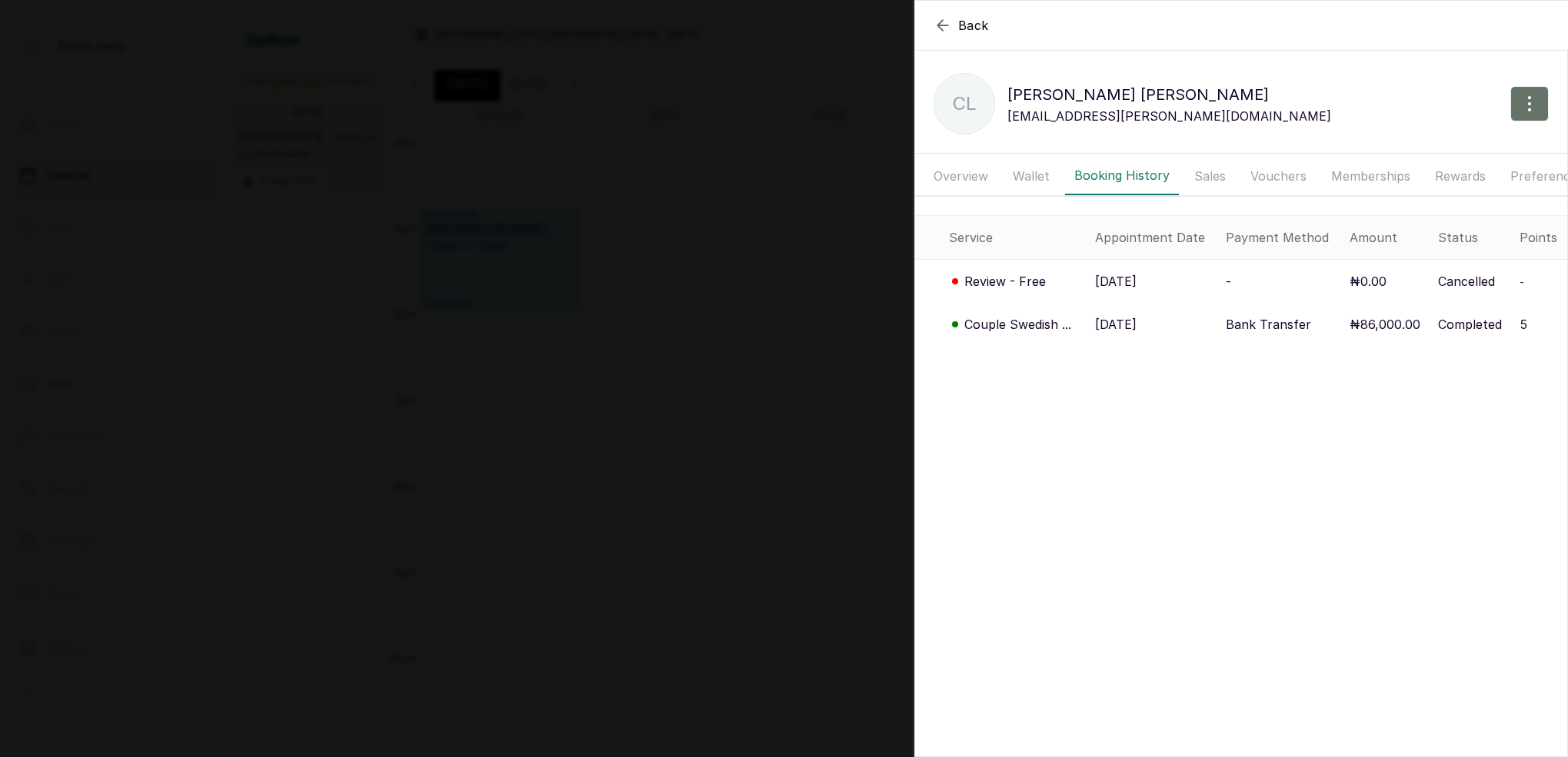
click at [802, 280] on div "Back [PERSON_NAME] CL [PERSON_NAME] [EMAIL_ADDRESS][PERSON_NAME][DOMAIN_NAME] O…" at bounding box center [784, 378] width 1568 height 757
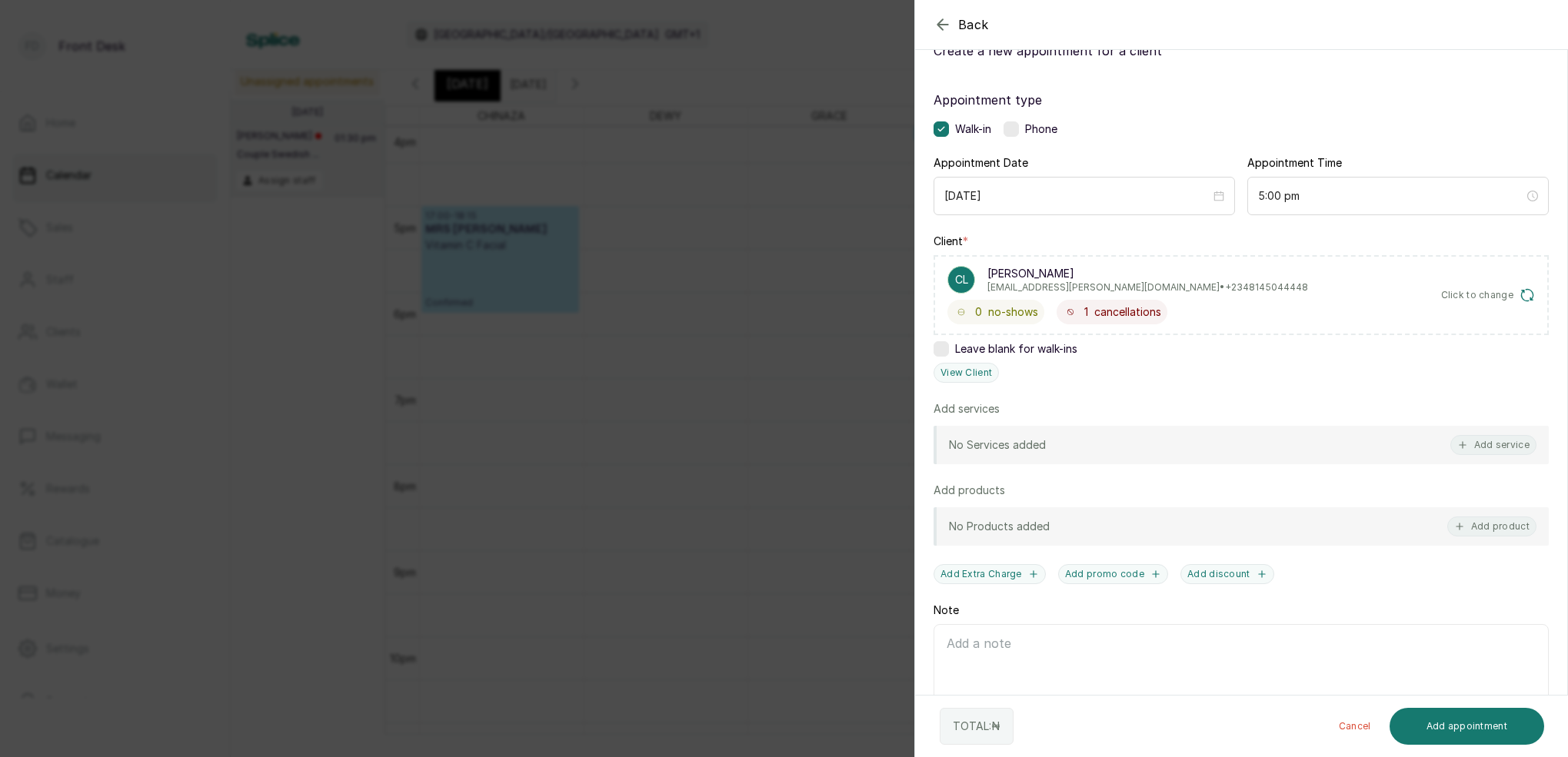
drag, startPoint x: 709, startPoint y: 239, endPoint x: 771, endPoint y: 184, distance: 82.9
click at [709, 239] on div "Back Add Appointment Add an Appointment Create a new appointment for a client A…" at bounding box center [784, 378] width 1568 height 757
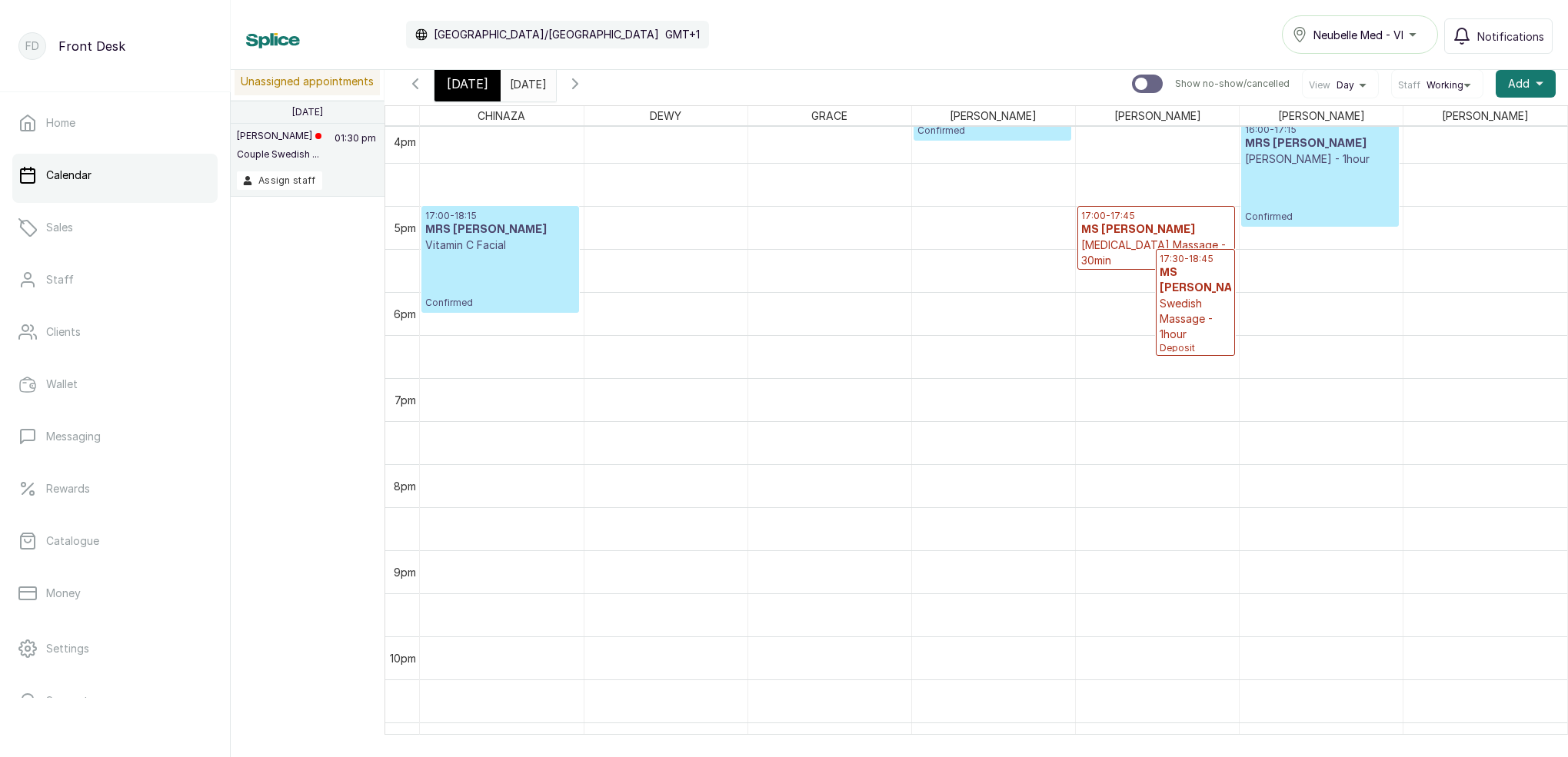
click at [468, 86] on span "[DATE]" at bounding box center [467, 84] width 42 height 19
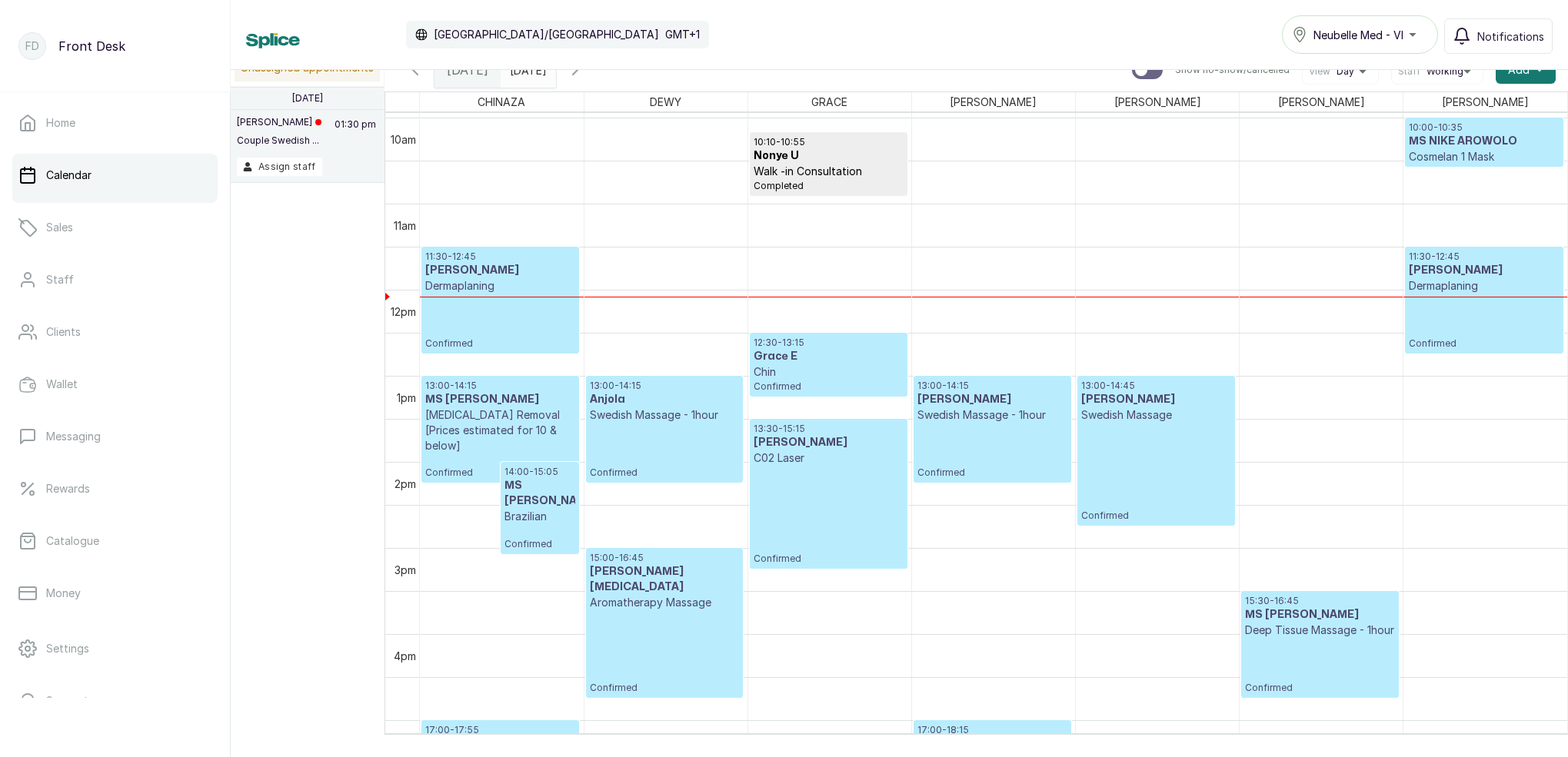
scroll to position [857, 0]
drag, startPoint x: 625, startPoint y: 75, endPoint x: 673, endPoint y: 93, distance: 51.3
click at [585, 75] on icon "button" at bounding box center [575, 70] width 19 height 19
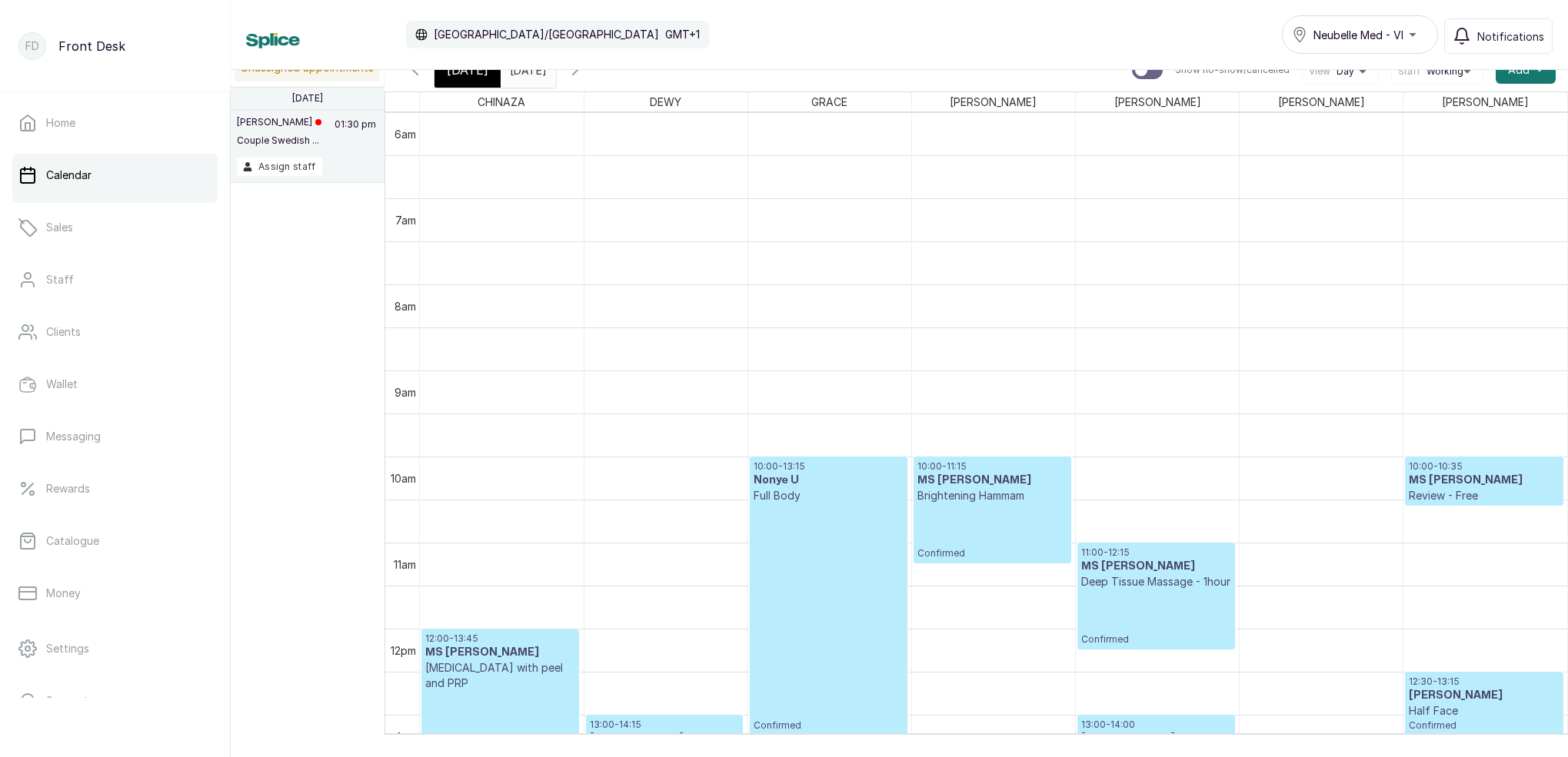
scroll to position [716, 0]
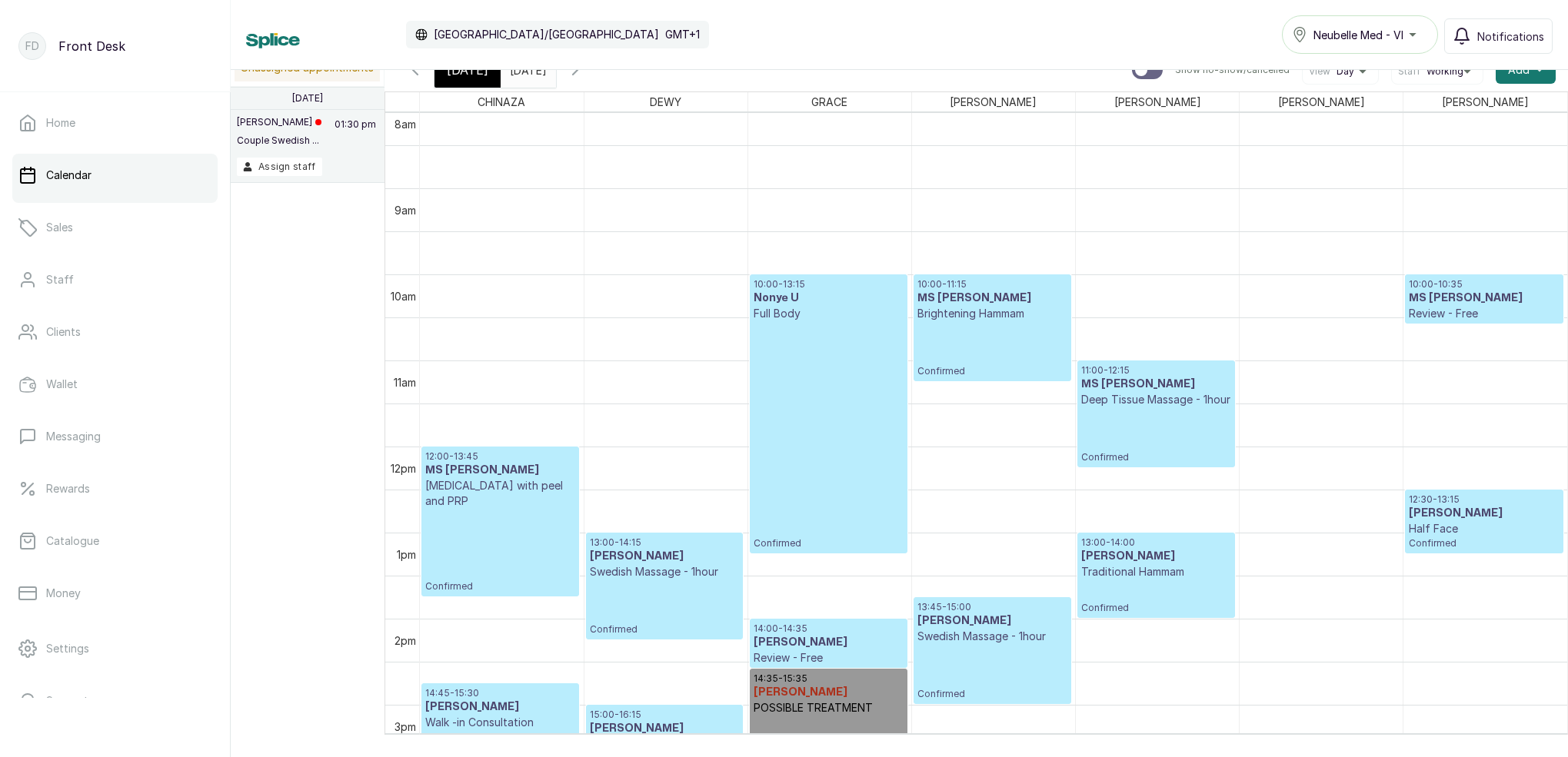
click at [578, 72] on icon "button" at bounding box center [575, 70] width 5 height 9
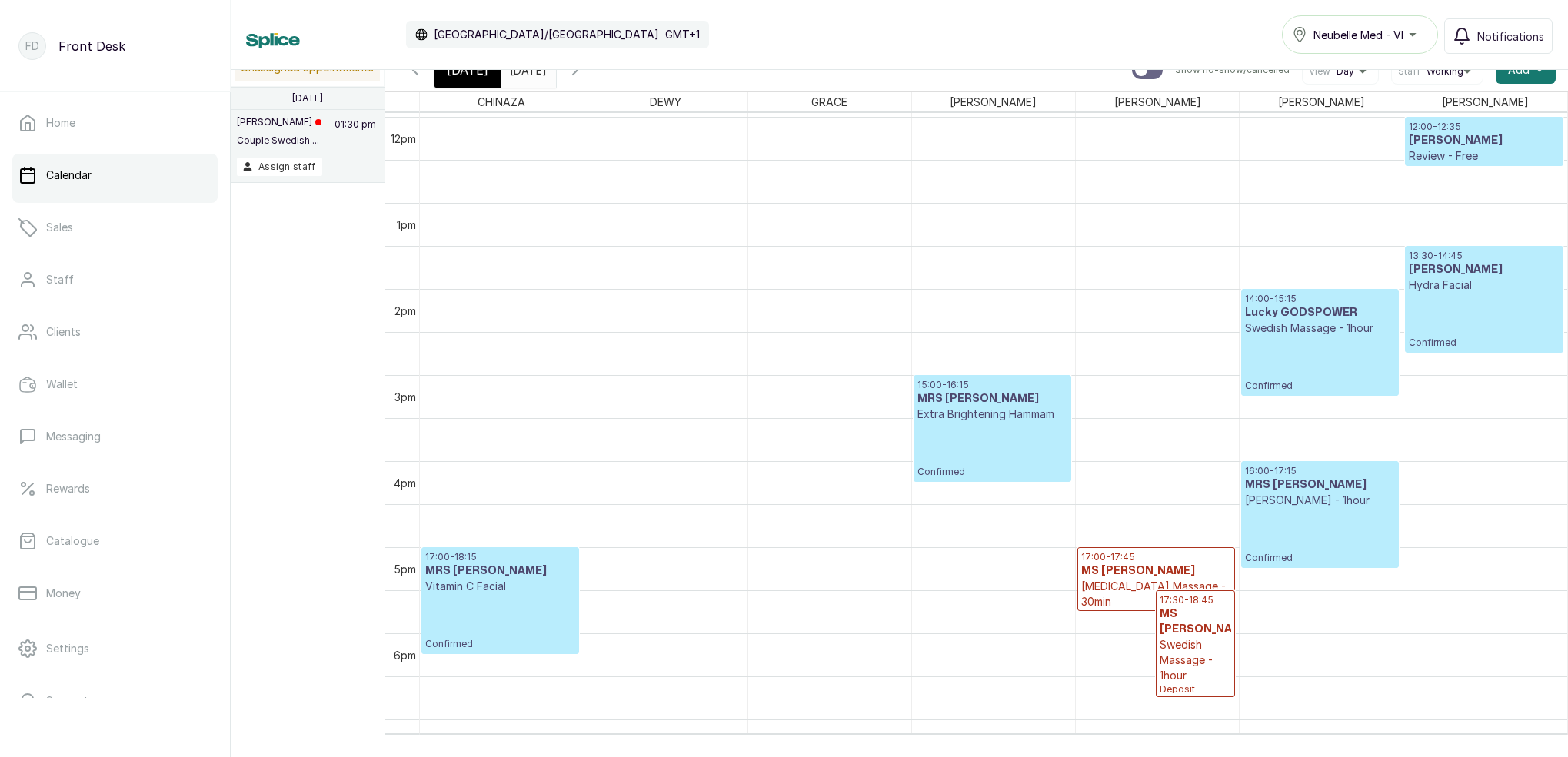
click at [456, 80] on div "[DATE]" at bounding box center [468, 70] width 66 height 35
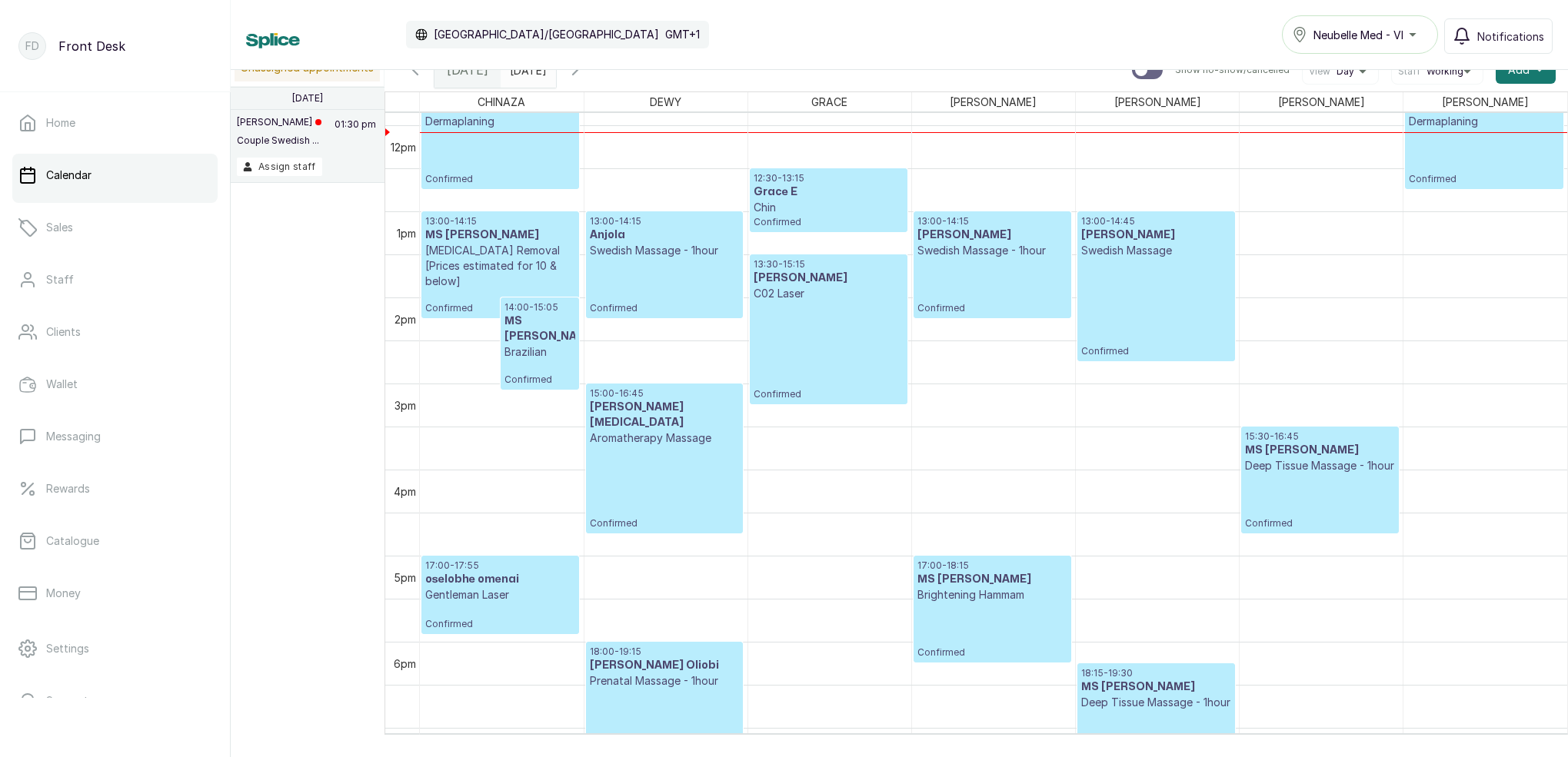
click at [526, 75] on input "[DATE]" at bounding box center [513, 66] width 24 height 26
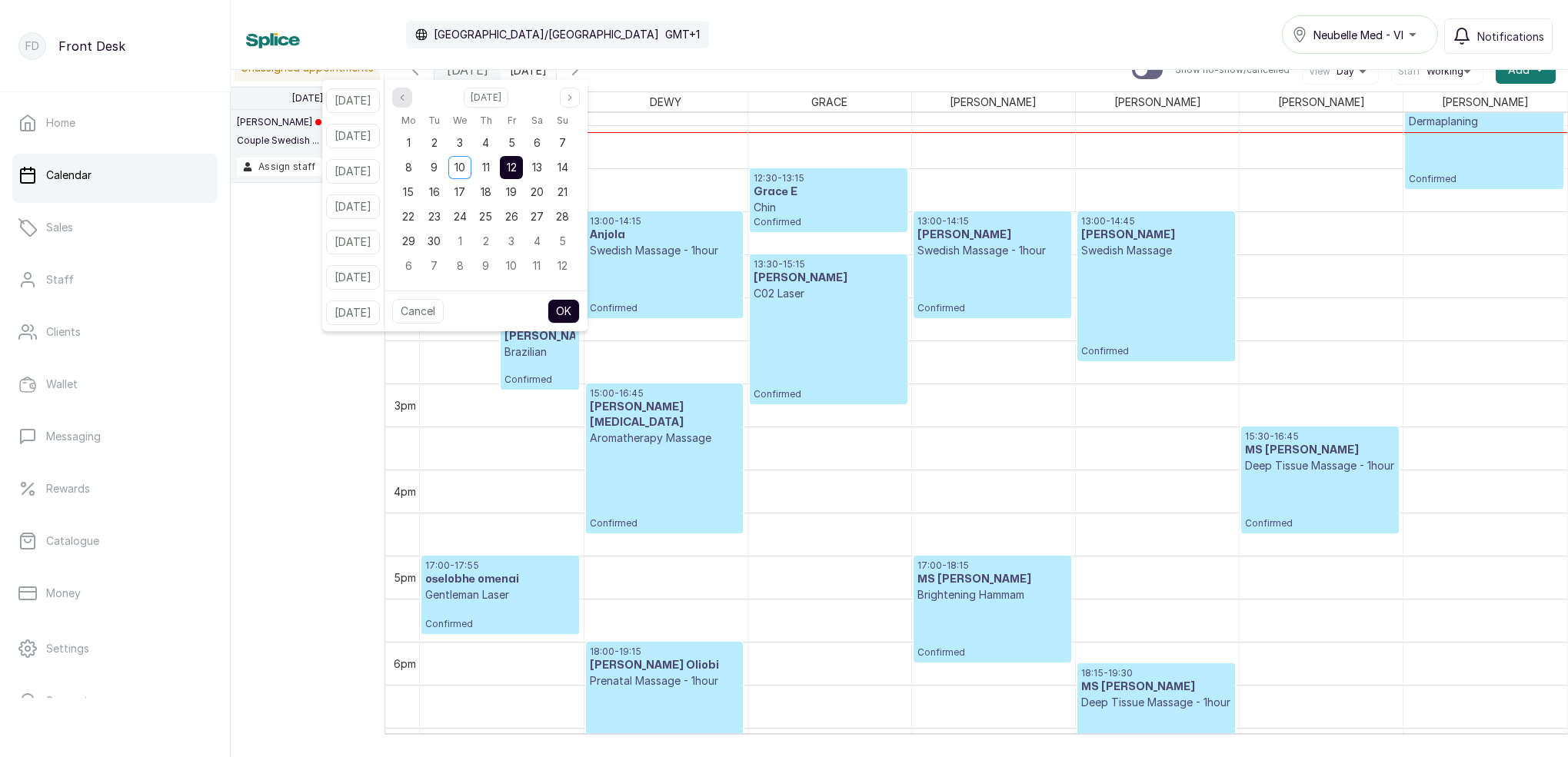
click at [407, 97] on icon "page previous" at bounding box center [403, 98] width 9 height 9
click at [580, 97] on button "Next month" at bounding box center [569, 97] width 20 height 20
click at [492, 216] on span "24" at bounding box center [485, 216] width 13 height 13
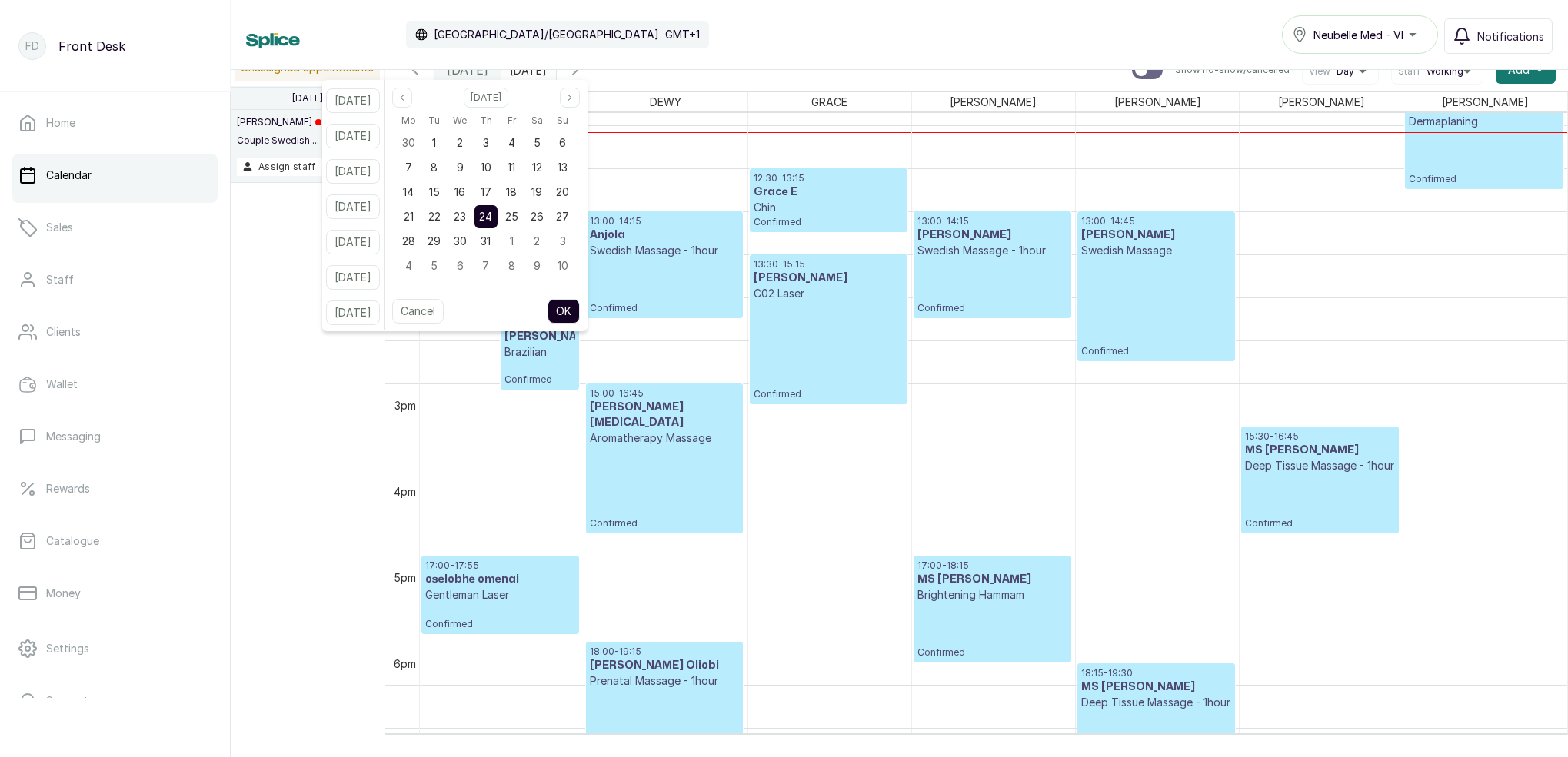
click at [580, 311] on button "OK" at bounding box center [563, 311] width 32 height 24
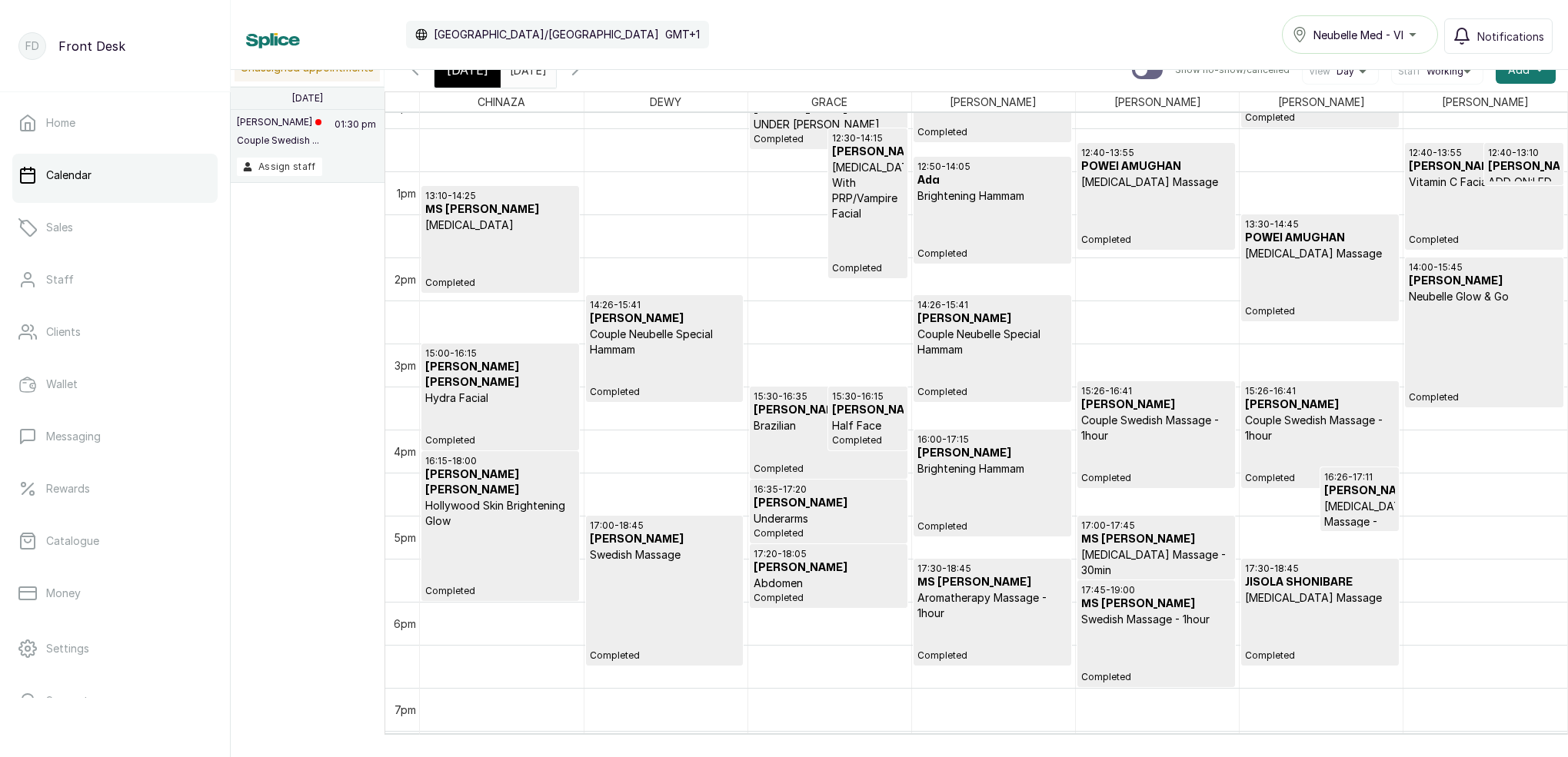
click at [526, 74] on input "[DATE]" at bounding box center [513, 66] width 24 height 26
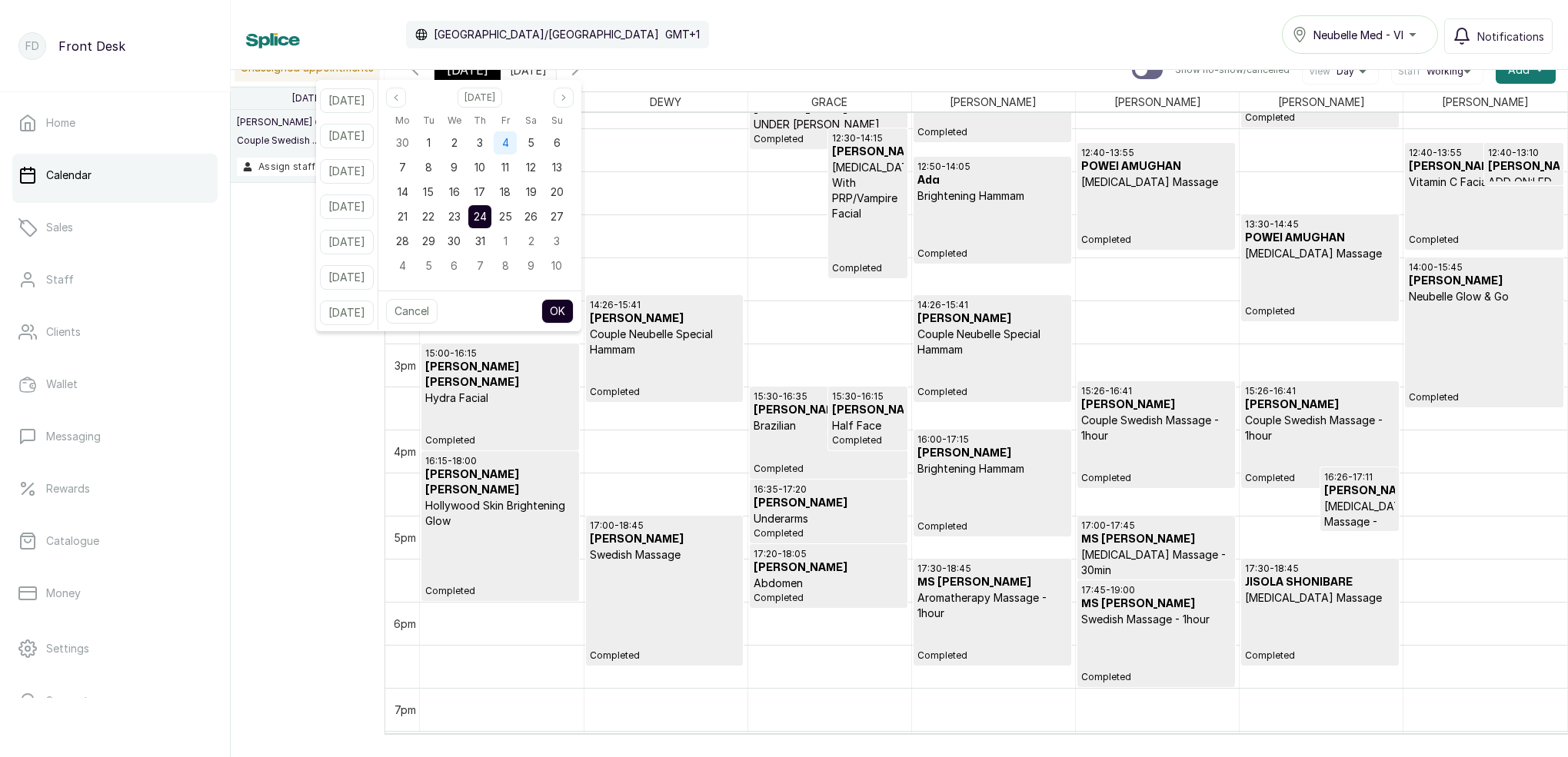
click at [509, 143] on span "4" at bounding box center [505, 142] width 7 height 13
click at [574, 303] on button "OK" at bounding box center [557, 311] width 32 height 24
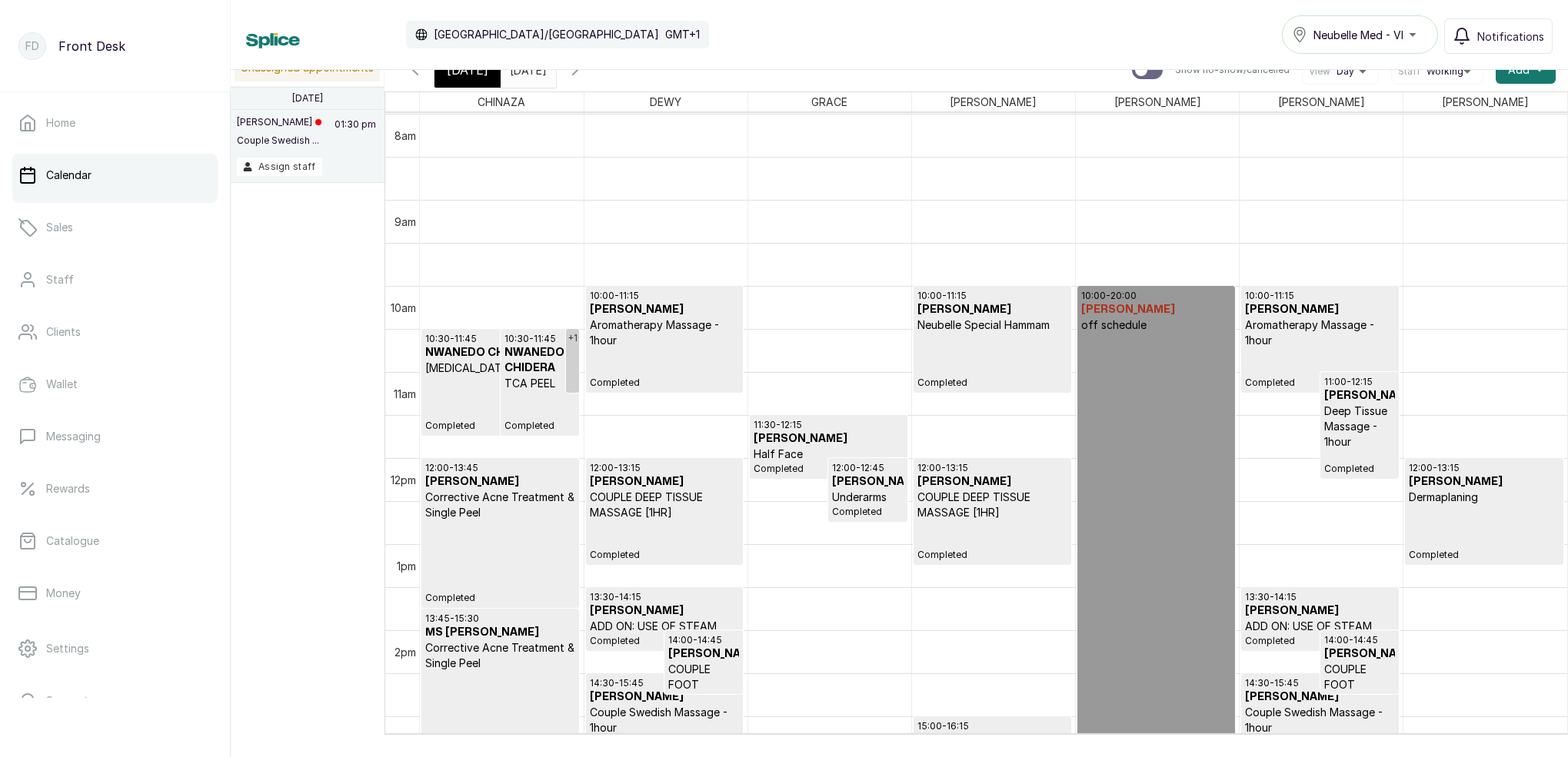
click at [555, 74] on span at bounding box center [540, 66] width 29 height 26
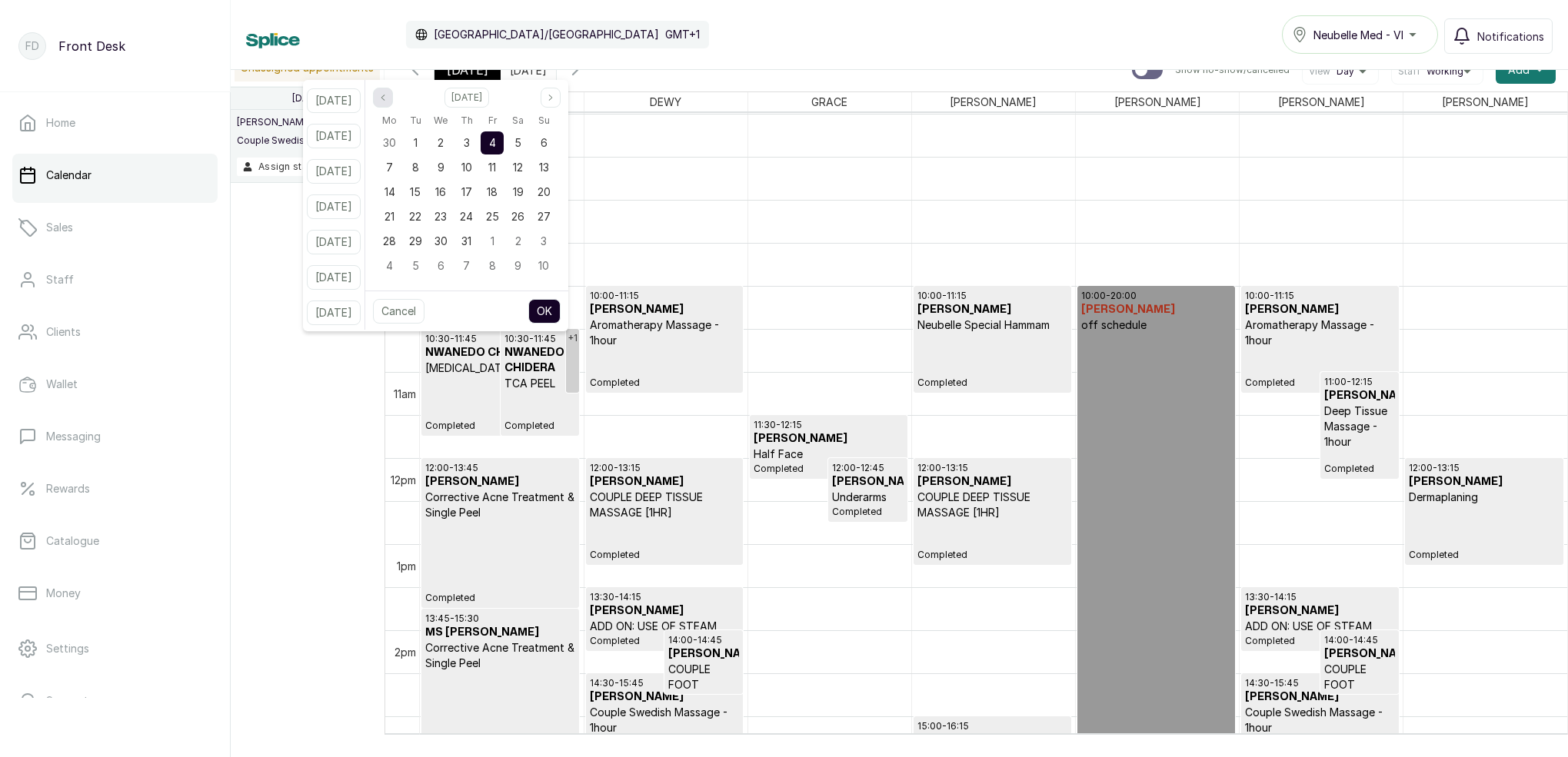
click at [388, 95] on icon "page previous" at bounding box center [383, 98] width 9 height 9
click at [524, 217] on span "24" at bounding box center [518, 216] width 13 height 13
click at [560, 303] on button "OK" at bounding box center [544, 311] width 32 height 24
type input "[DATE]"
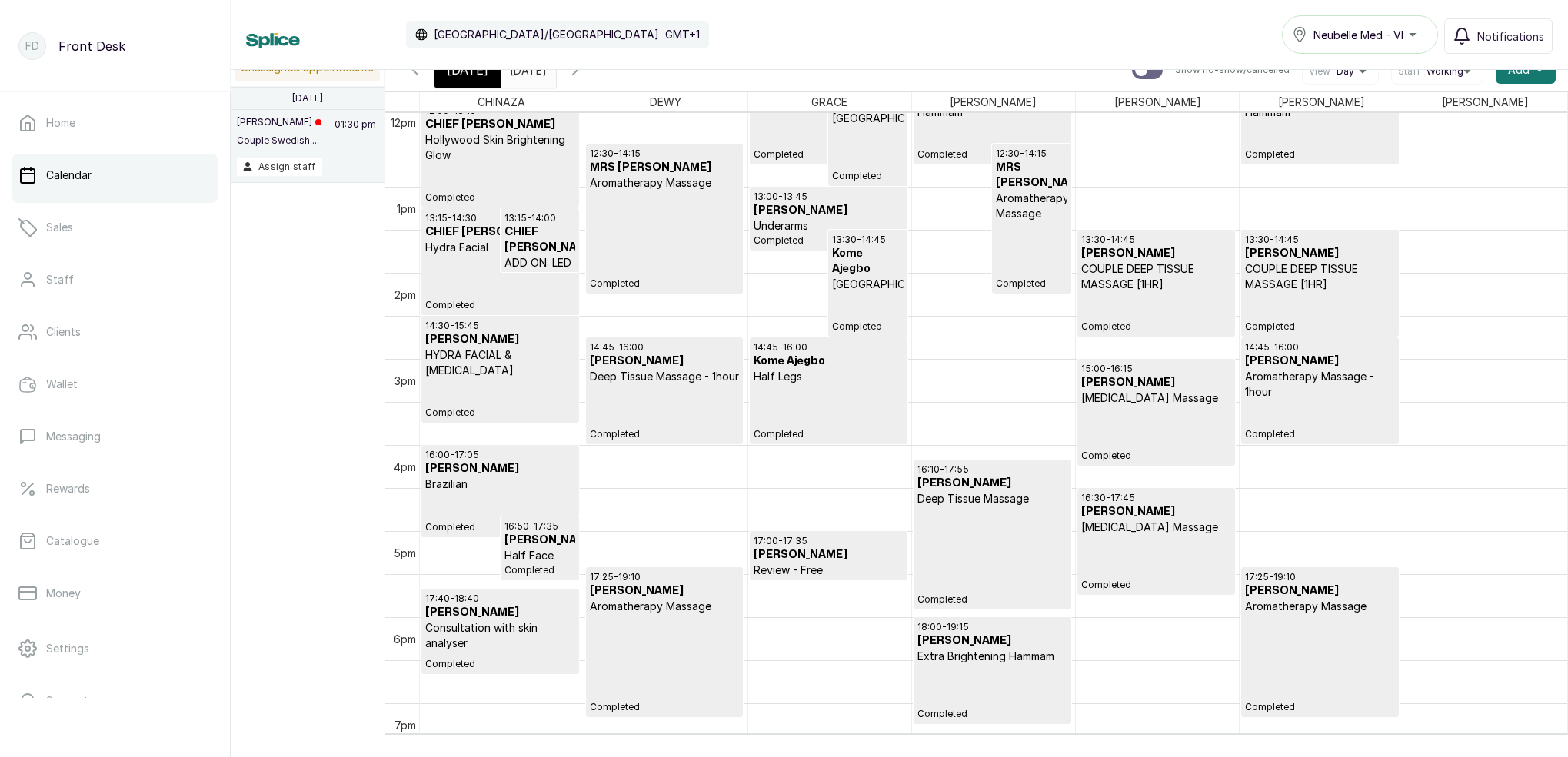
click at [477, 76] on span "[DATE]" at bounding box center [467, 70] width 42 height 19
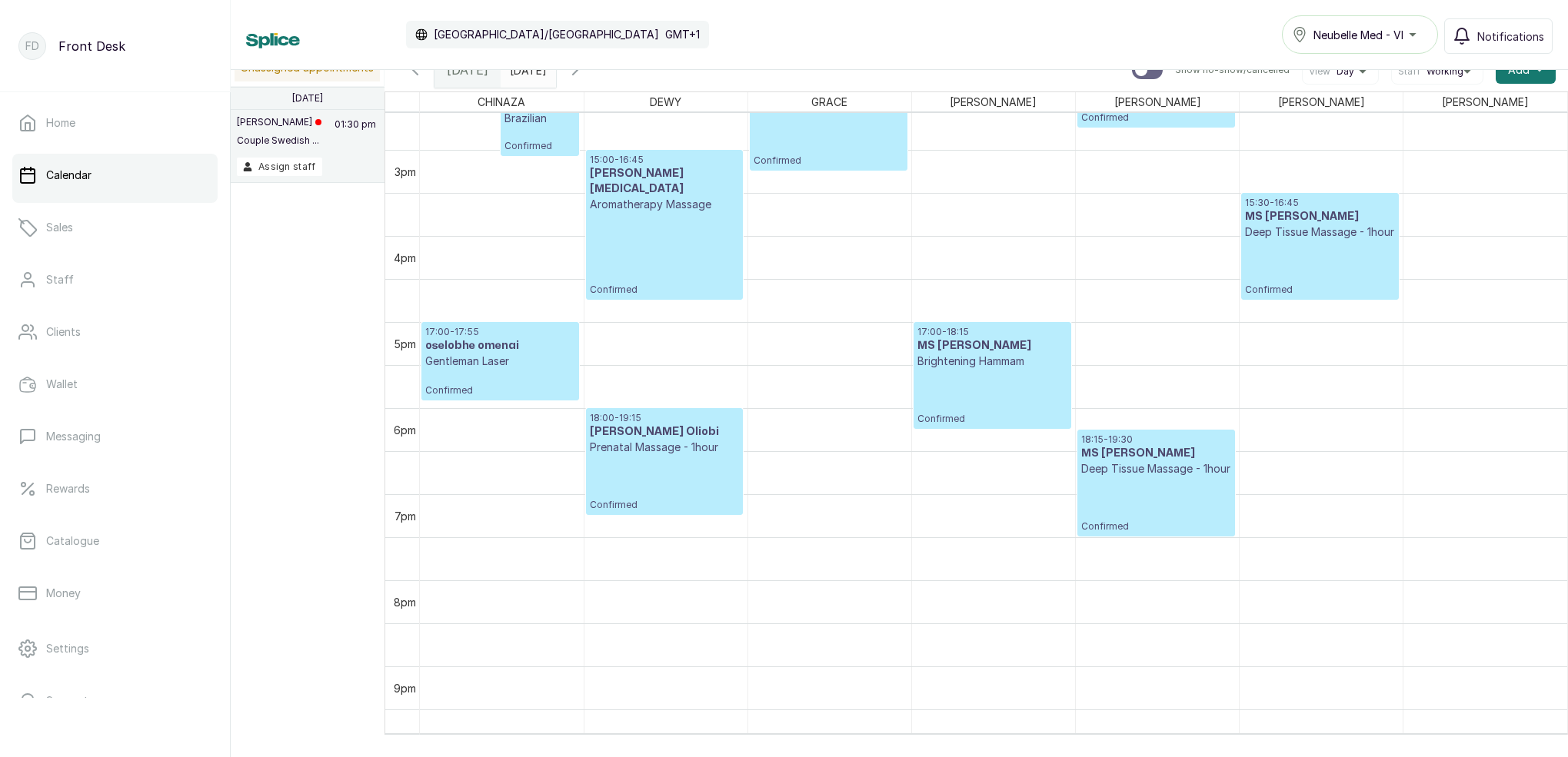
click at [421, 72] on icon "button" at bounding box center [415, 70] width 19 height 19
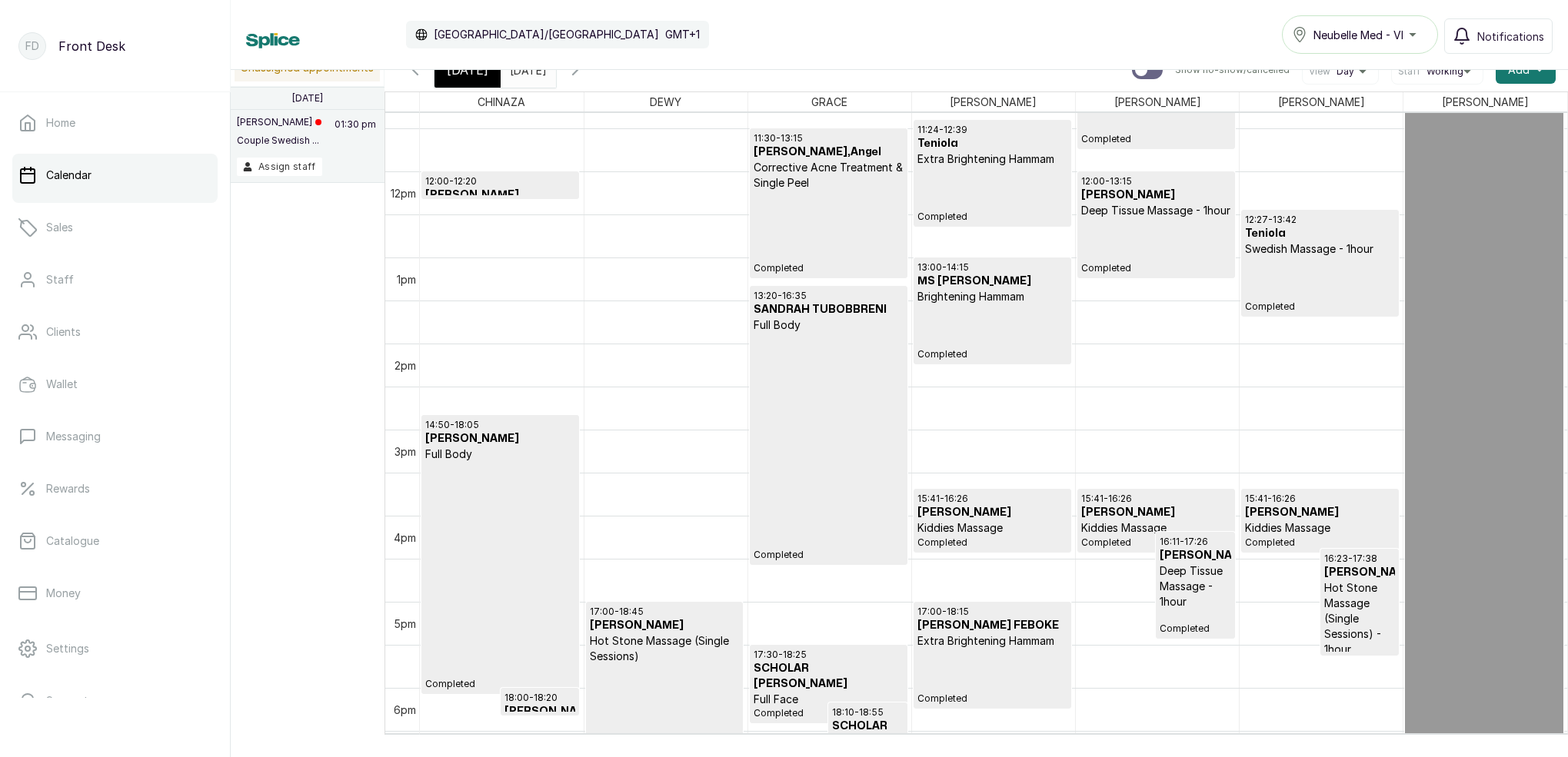
click at [593, 85] on button "Show no-show/cancelled" at bounding box center [574, 70] width 37 height 37
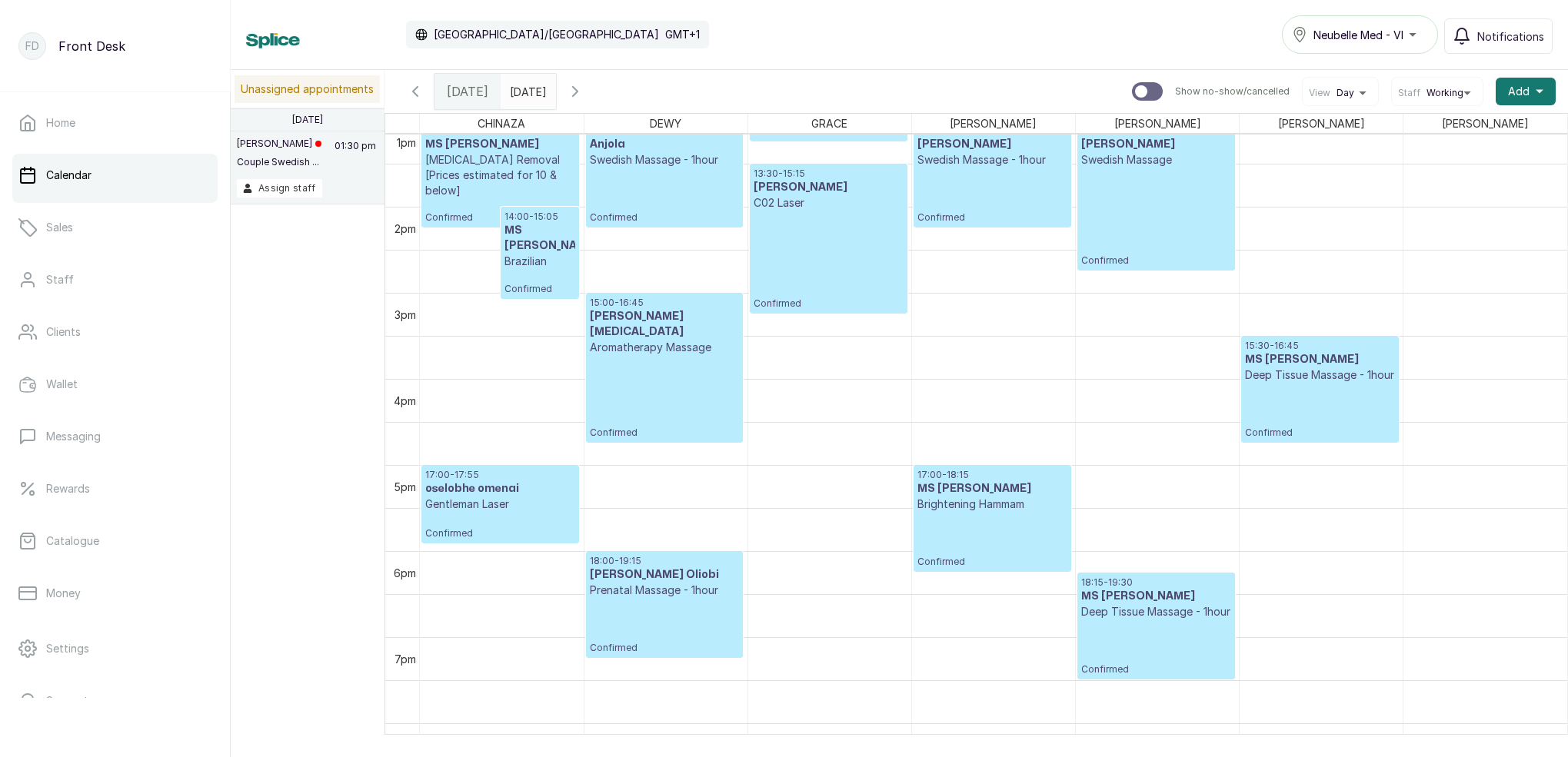
click at [585, 86] on icon "button" at bounding box center [575, 92] width 19 height 19
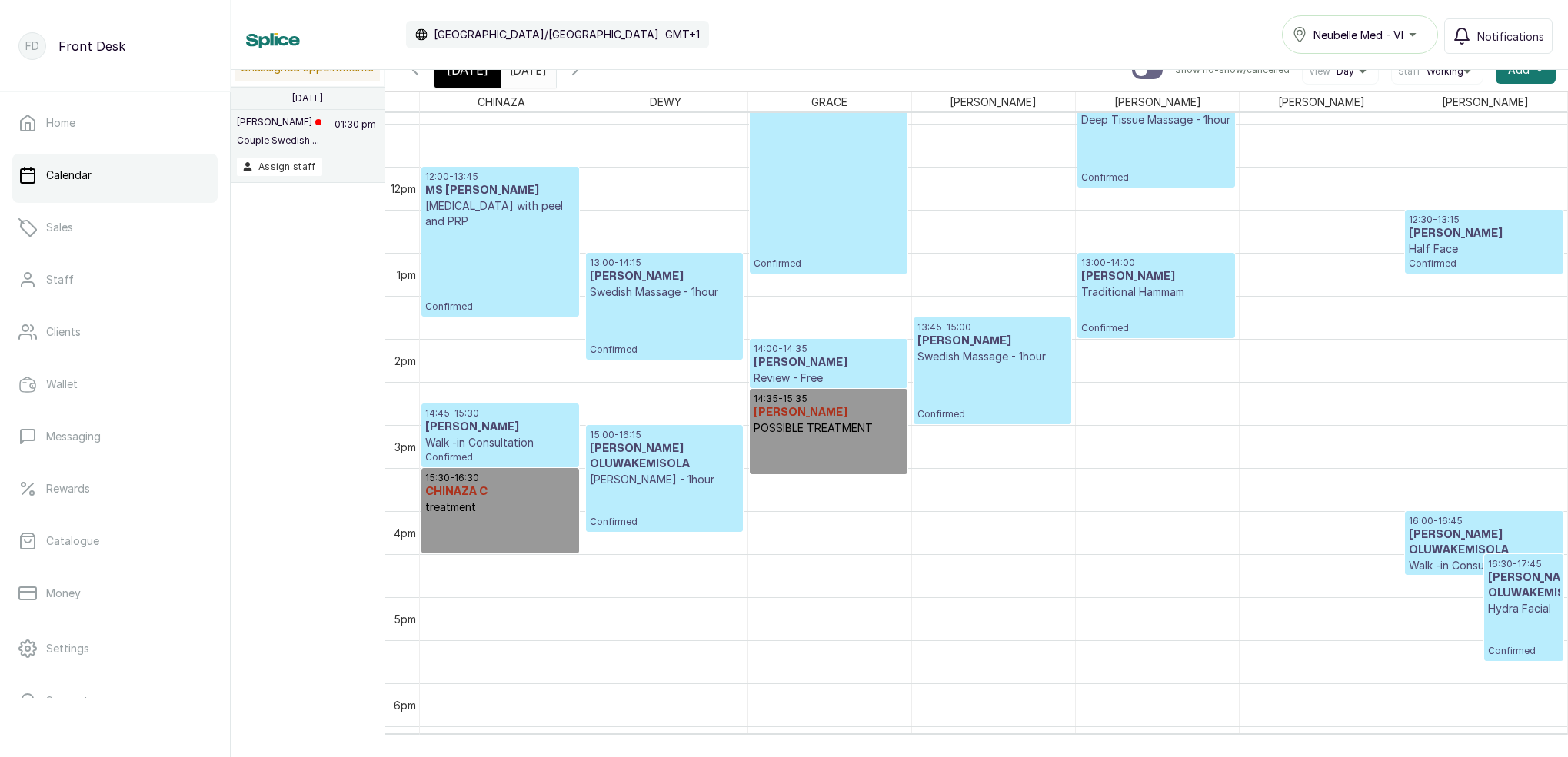
click at [585, 75] on icon "button" at bounding box center [575, 70] width 19 height 19
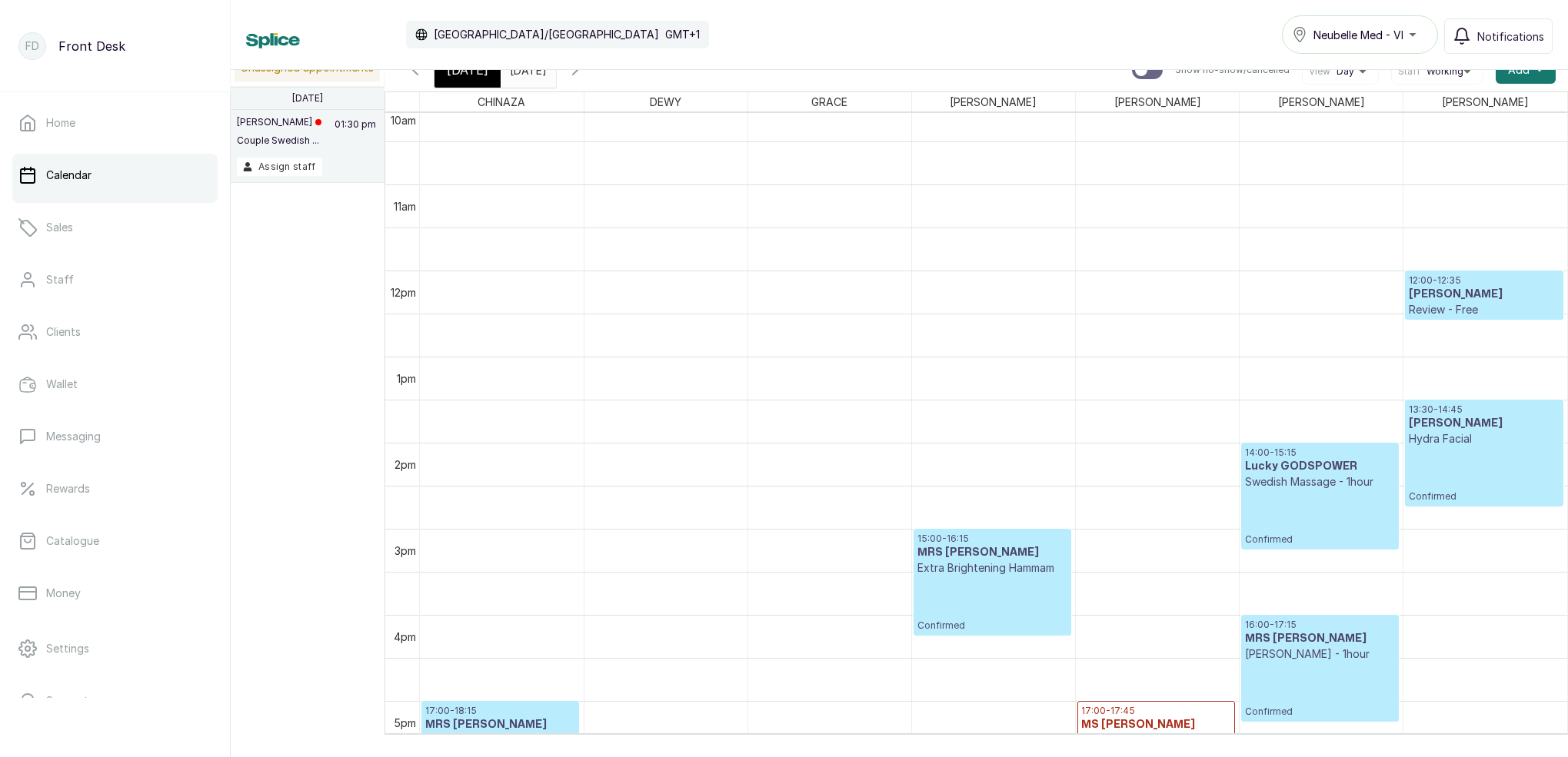
click at [483, 75] on div "[DATE]" at bounding box center [468, 70] width 66 height 35
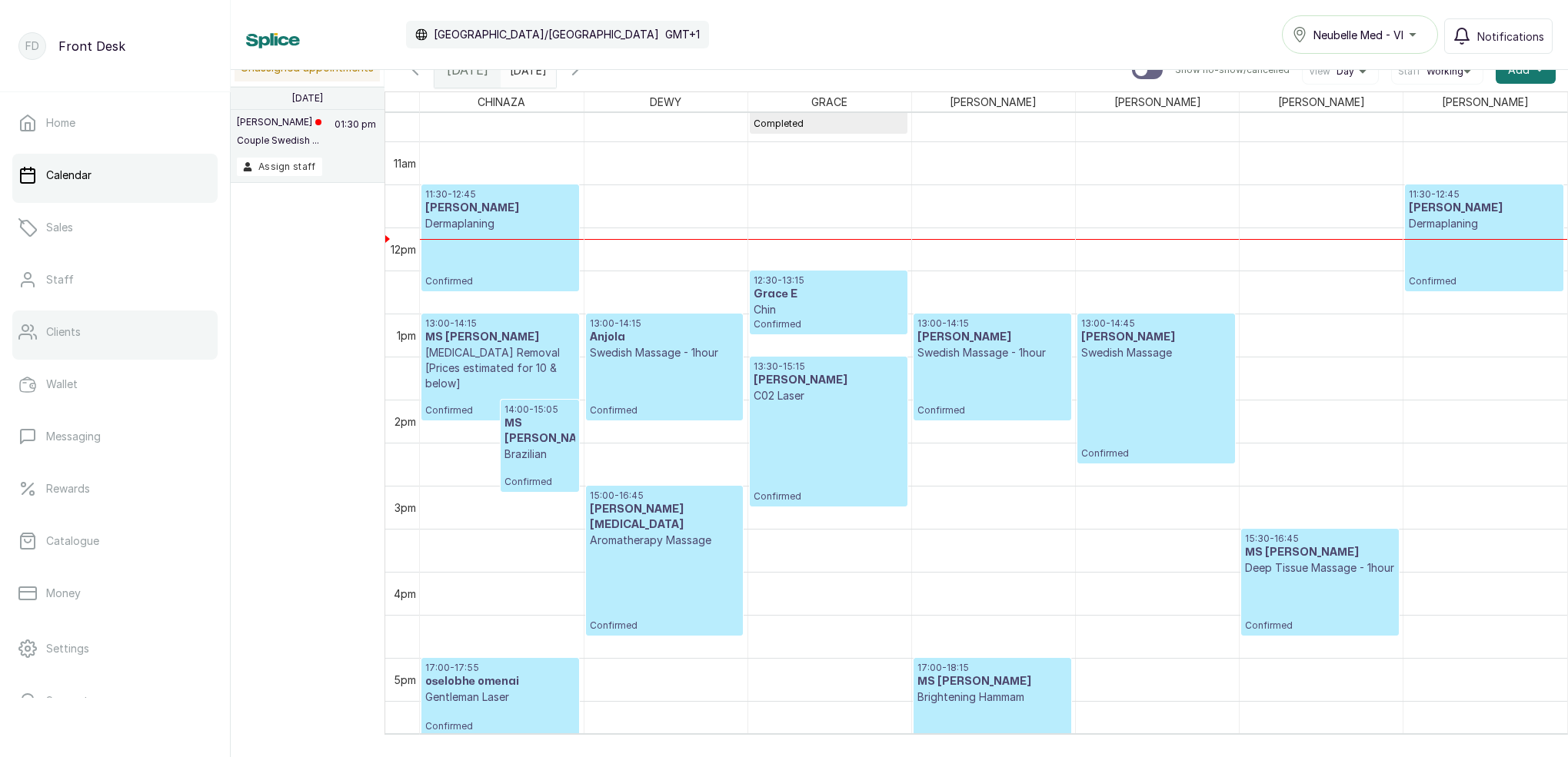
click at [125, 331] on link "Clients" at bounding box center [115, 332] width 206 height 43
